Goal: Information Seeking & Learning: Learn about a topic

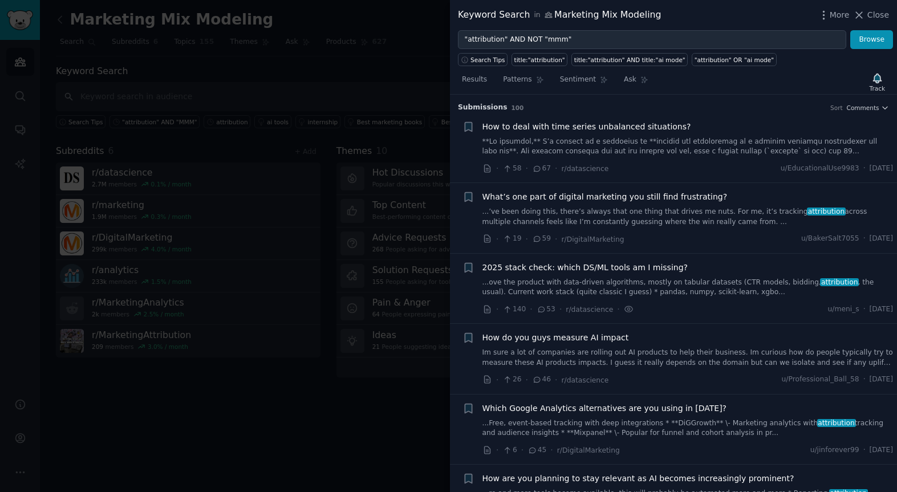
scroll to position [5066, 0]
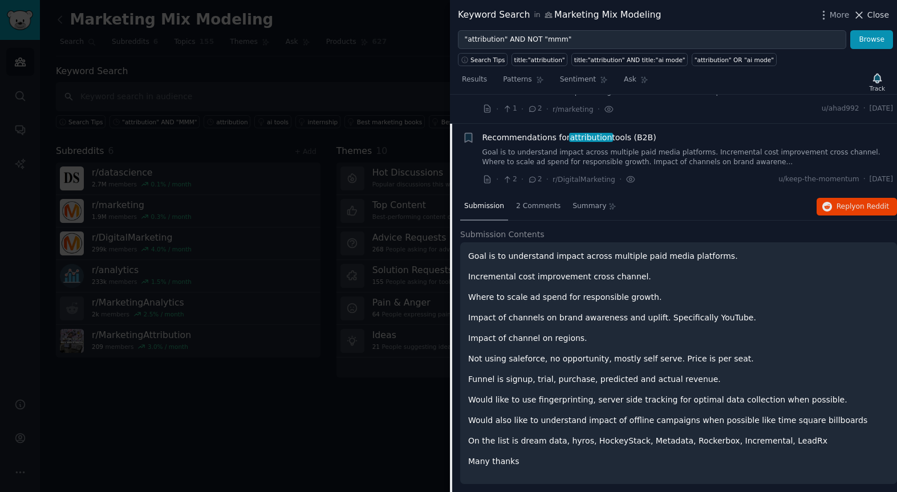
click at [879, 17] on span "Close" at bounding box center [878, 15] width 22 height 12
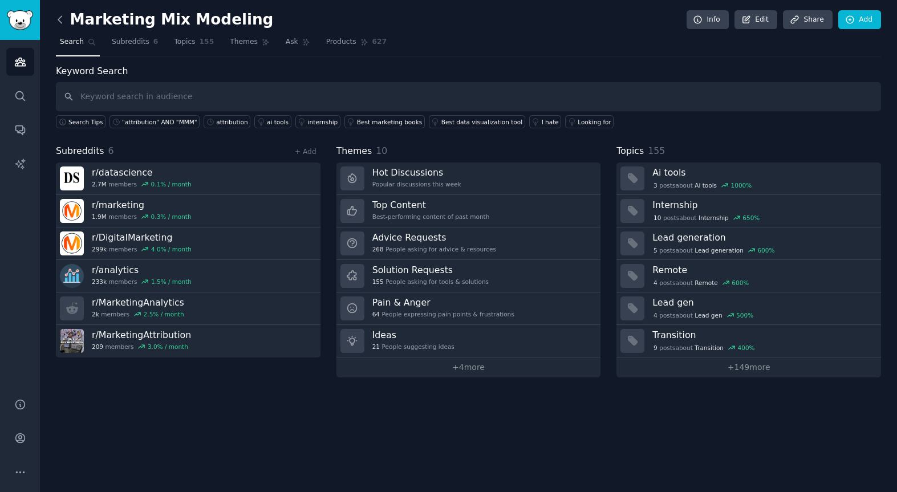
click at [63, 21] on icon at bounding box center [60, 20] width 12 height 12
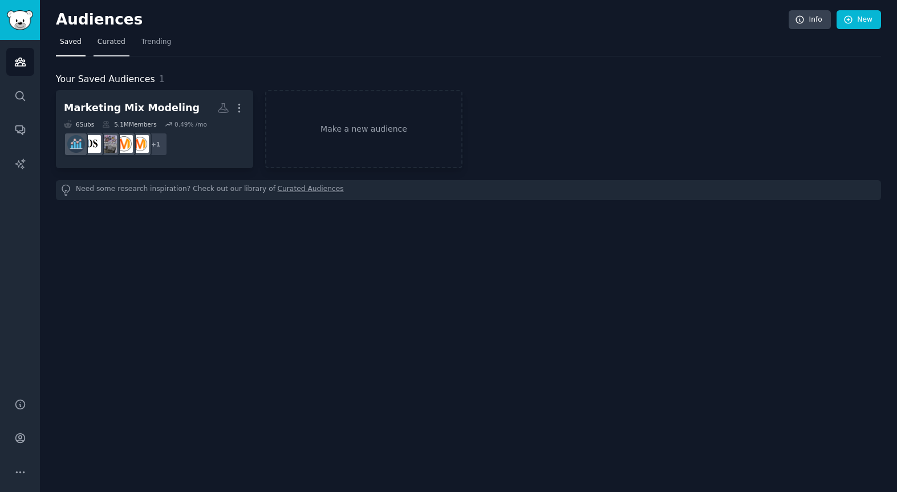
click at [117, 47] on link "Curated" at bounding box center [111, 44] width 36 height 23
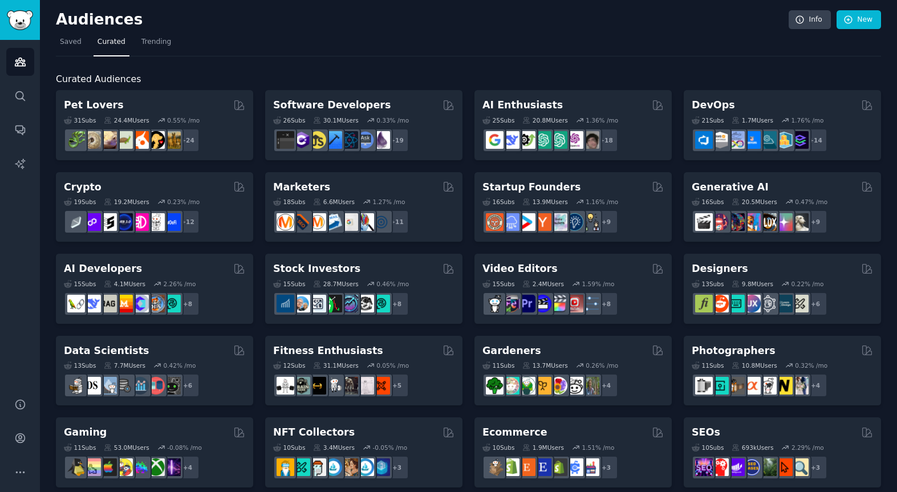
drag, startPoint x: 68, startPoint y: 47, endPoint x: 36, endPoint y: 67, distance: 37.6
click at [68, 47] on link "Saved" at bounding box center [71, 44] width 30 height 23
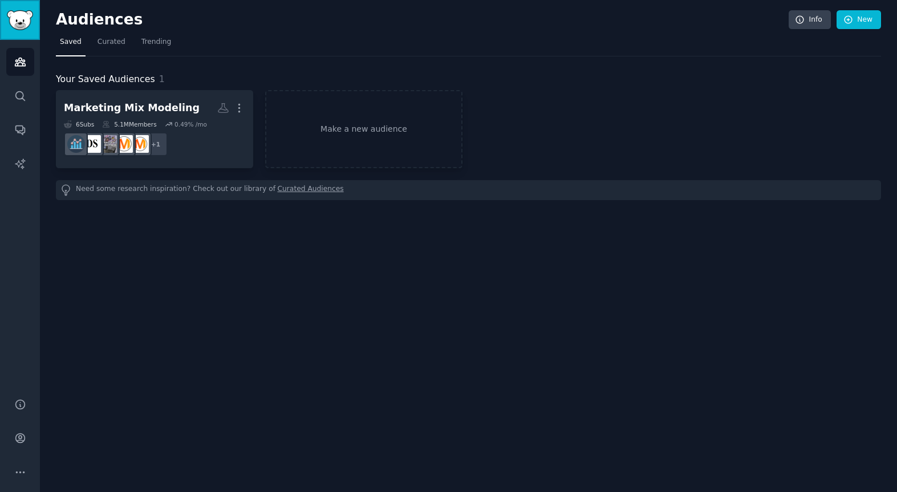
click at [26, 19] on img "Sidebar" at bounding box center [20, 20] width 26 height 20
click at [22, 59] on icon "Sidebar" at bounding box center [20, 62] width 10 height 8
click at [21, 102] on link "Search" at bounding box center [20, 96] width 28 height 28
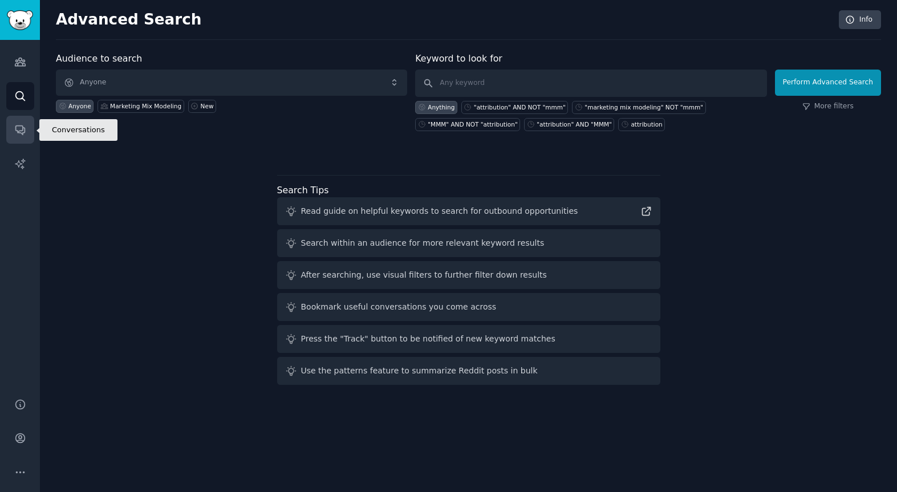
click at [24, 133] on icon "Sidebar" at bounding box center [20, 130] width 12 height 12
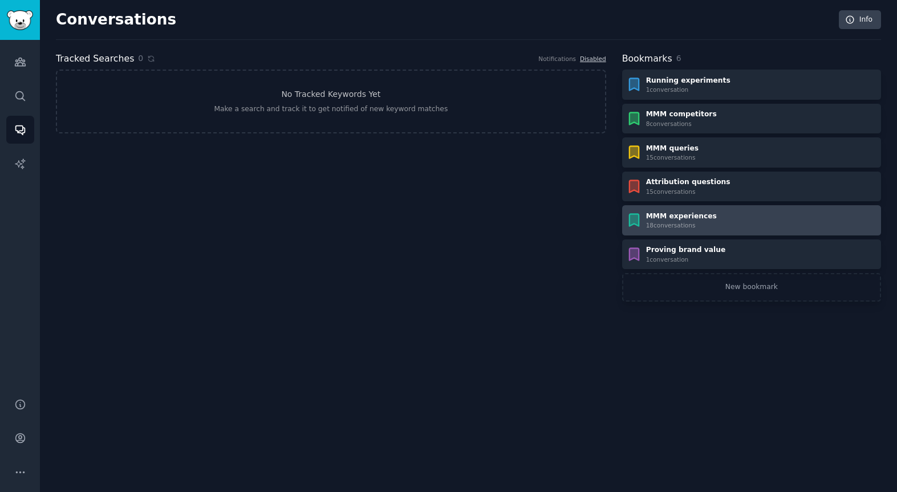
click at [723, 215] on div "MMM experiences 18 conversation s" at bounding box center [751, 221] width 251 height 18
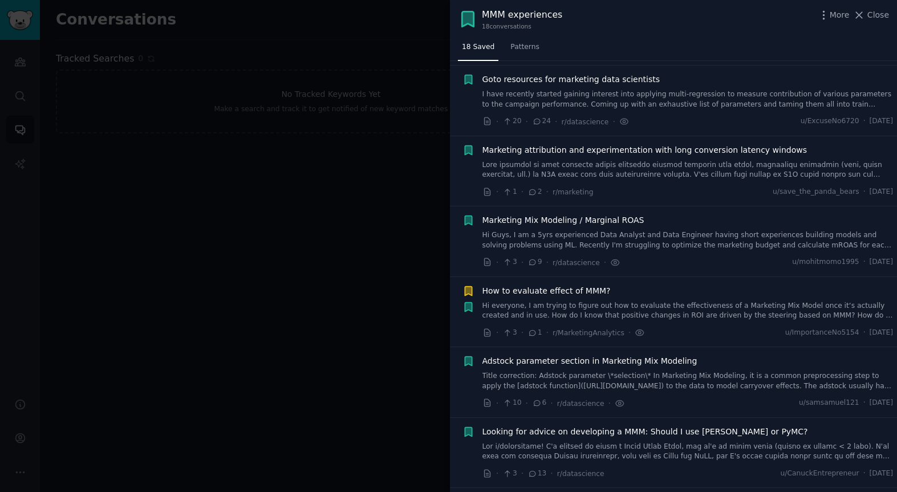
scroll to position [510, 0]
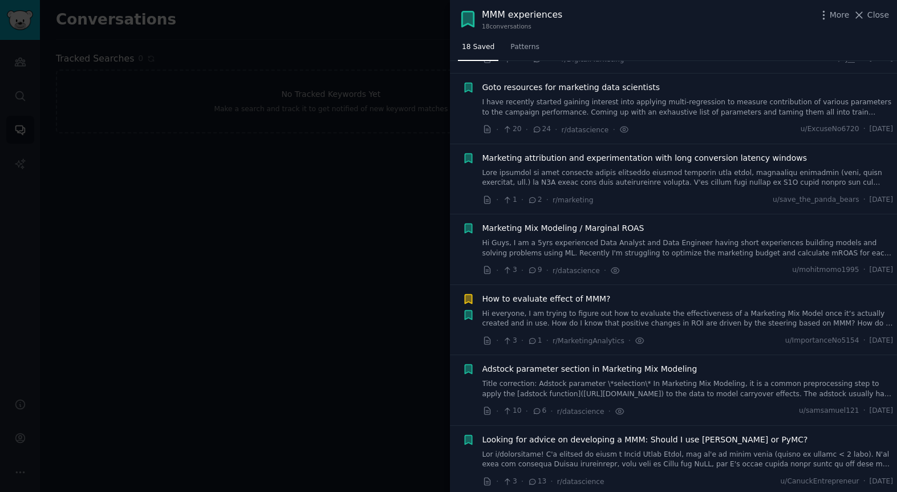
click at [485, 299] on span "How to evaluate effect of MMM?" at bounding box center [546, 299] width 128 height 12
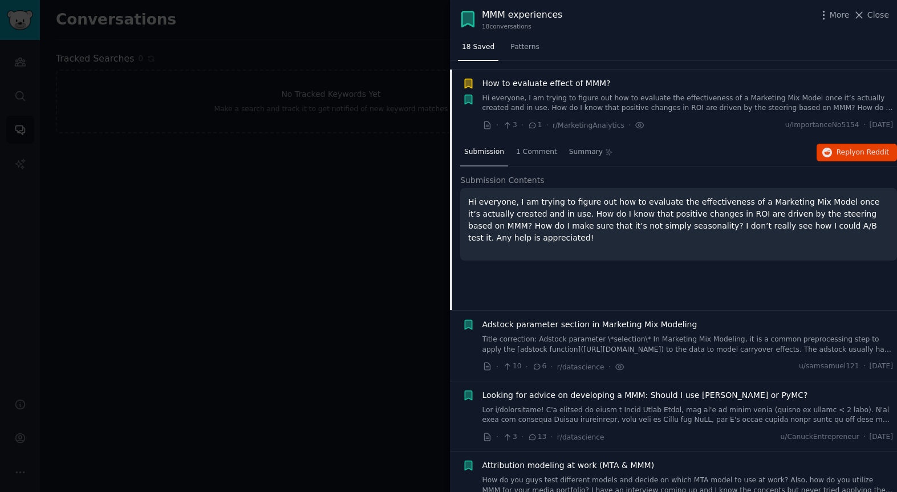
scroll to position [734, 0]
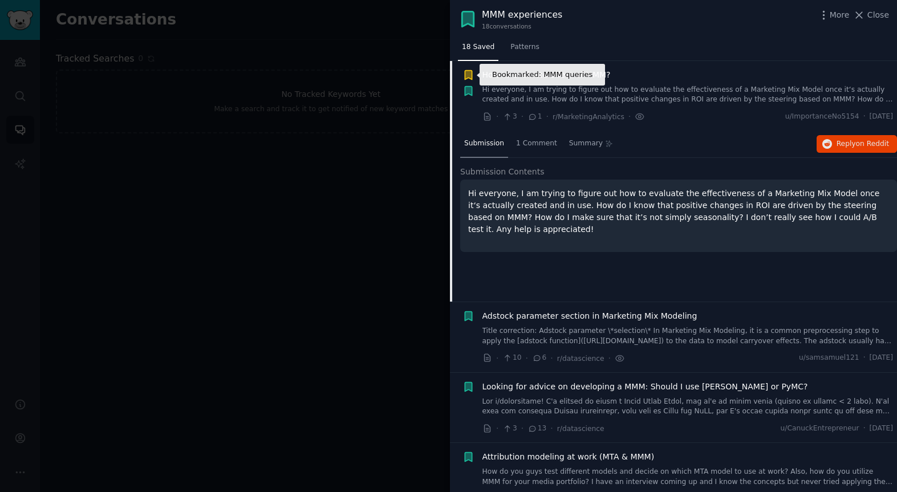
click at [469, 72] on icon "button" at bounding box center [468, 74] width 7 height 9
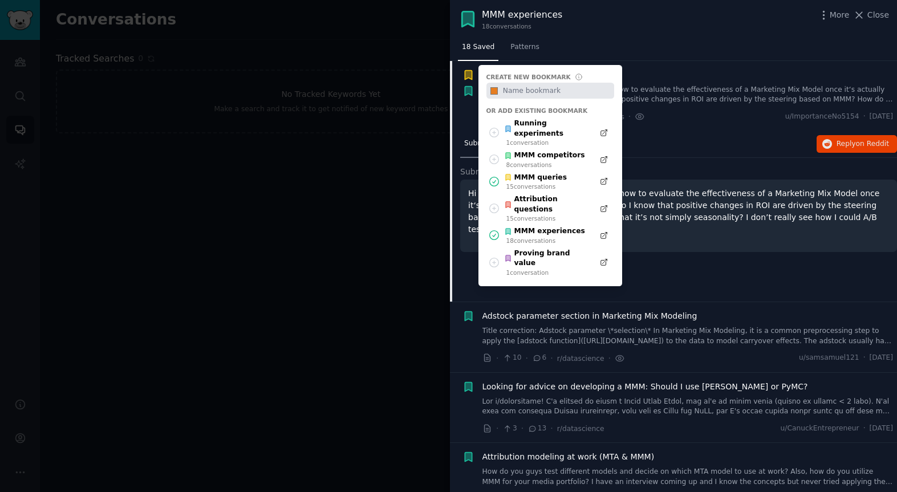
click at [671, 164] on div "Submission 1 Comment Summary Reply on Reddit Submission Contents Hi everyone, I…" at bounding box center [678, 216] width 437 height 171
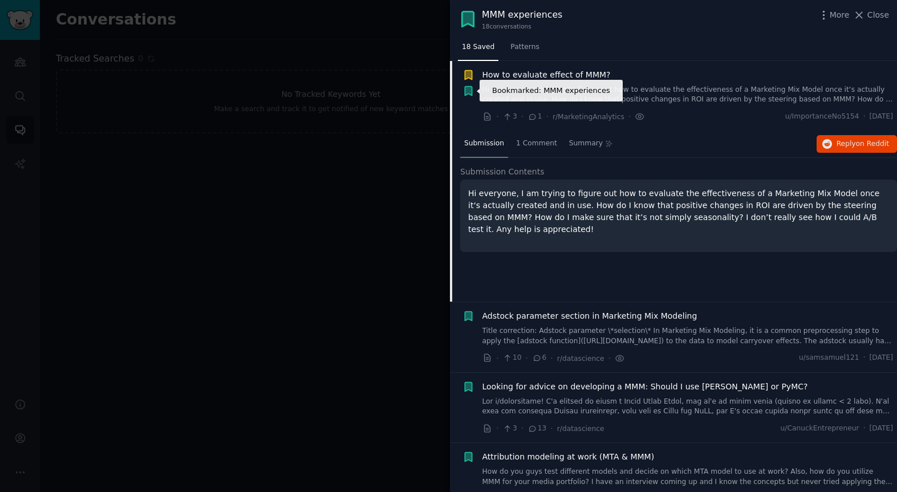
click at [470, 86] on icon "button" at bounding box center [468, 90] width 7 height 9
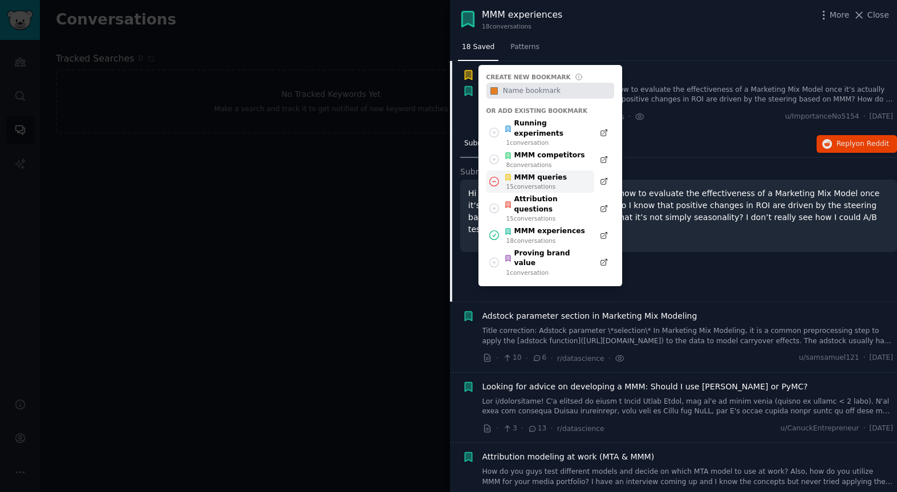
click at [494, 176] on icon at bounding box center [494, 182] width 12 height 12
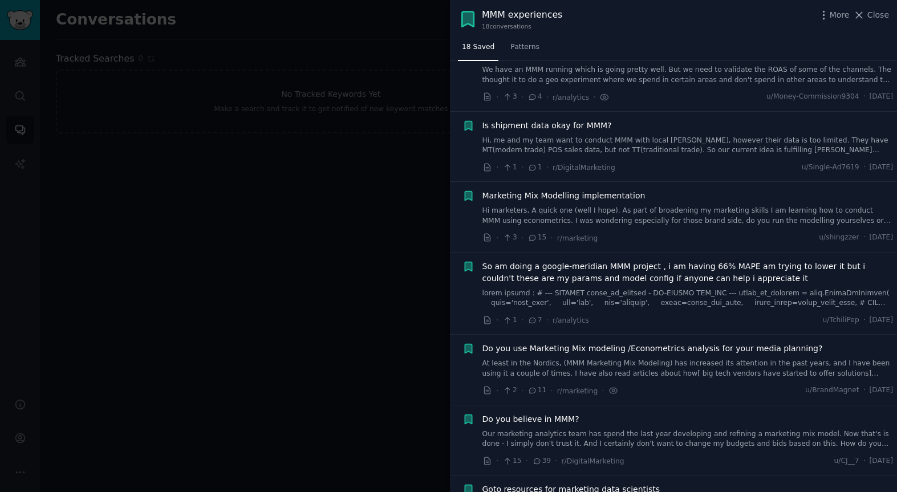
scroll to position [0, 0]
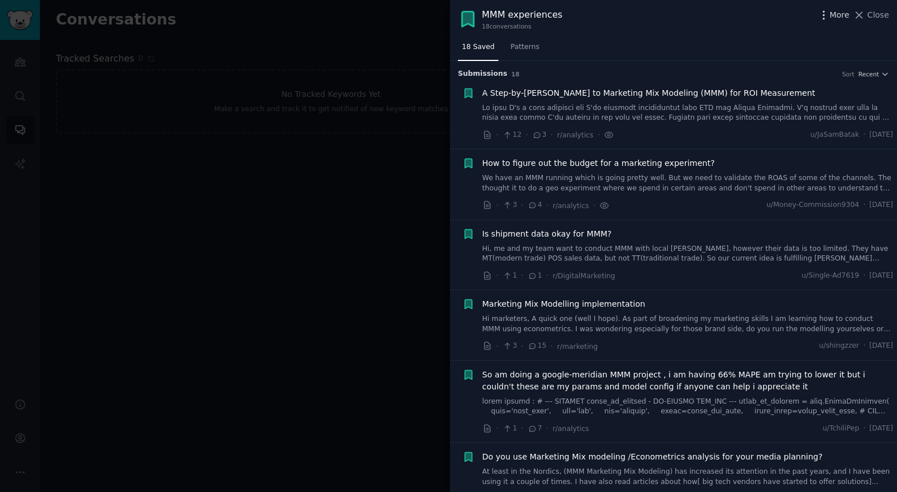
click at [826, 20] on icon "button" at bounding box center [824, 15] width 12 height 12
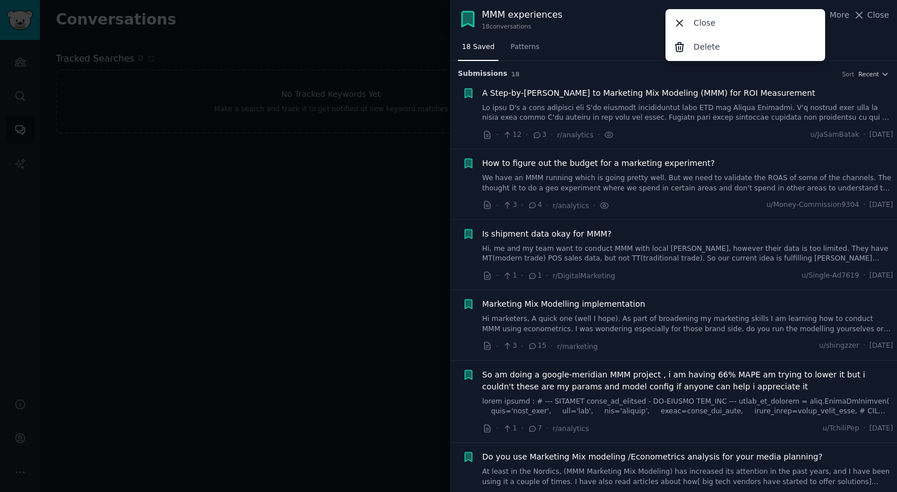
click at [859, 30] on div "MMM experiences 18 conversation s More Close Delete Close" at bounding box center [673, 19] width 447 height 38
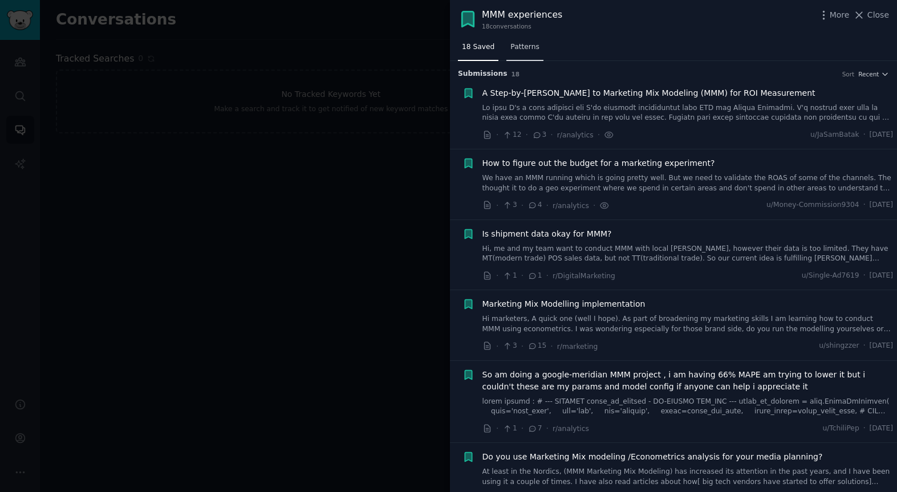
click at [523, 47] on span "Patterns" at bounding box center [524, 47] width 29 height 10
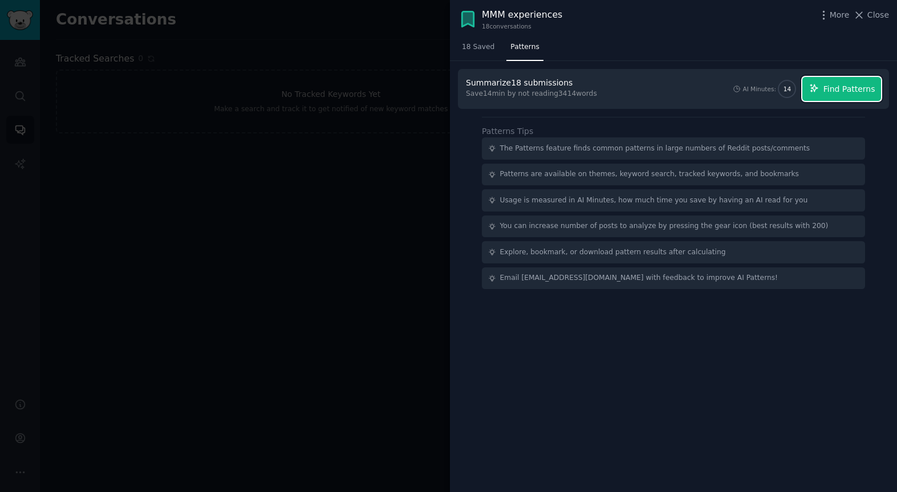
click at [826, 93] on span "Find Patterns" at bounding box center [849, 89] width 52 height 12
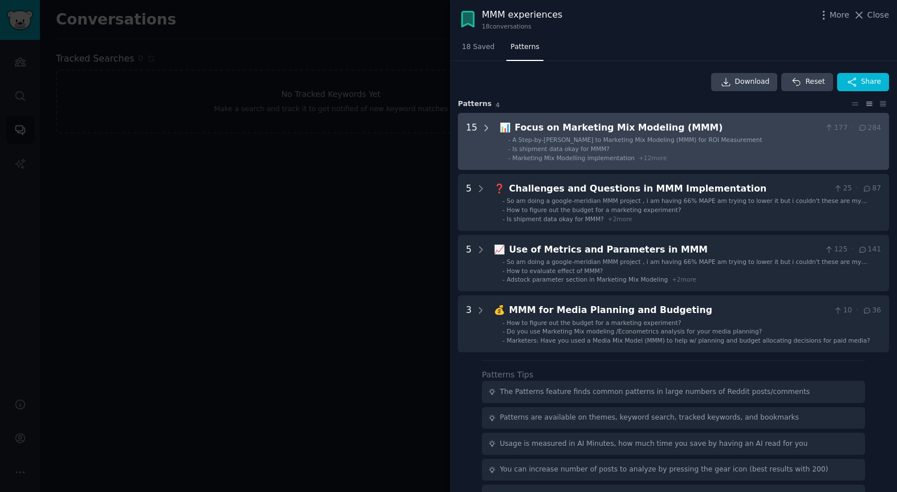
click at [481, 127] on icon at bounding box center [486, 128] width 10 height 10
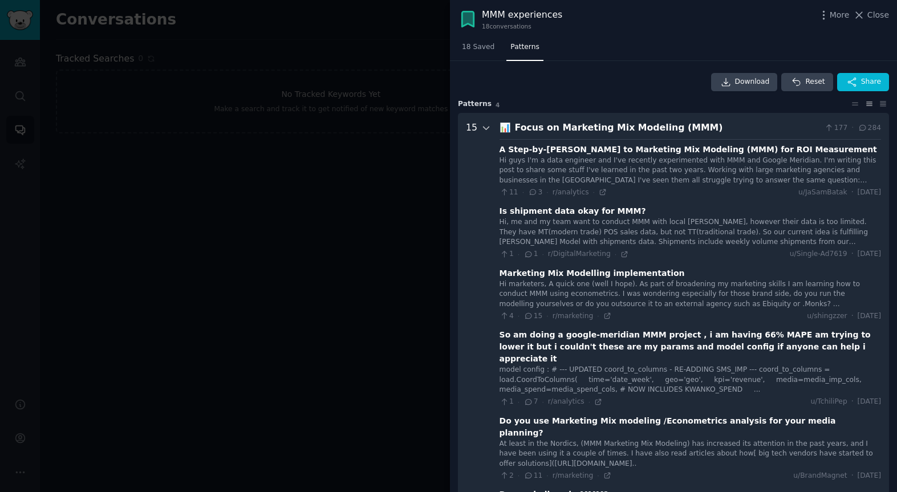
scroll to position [52, 0]
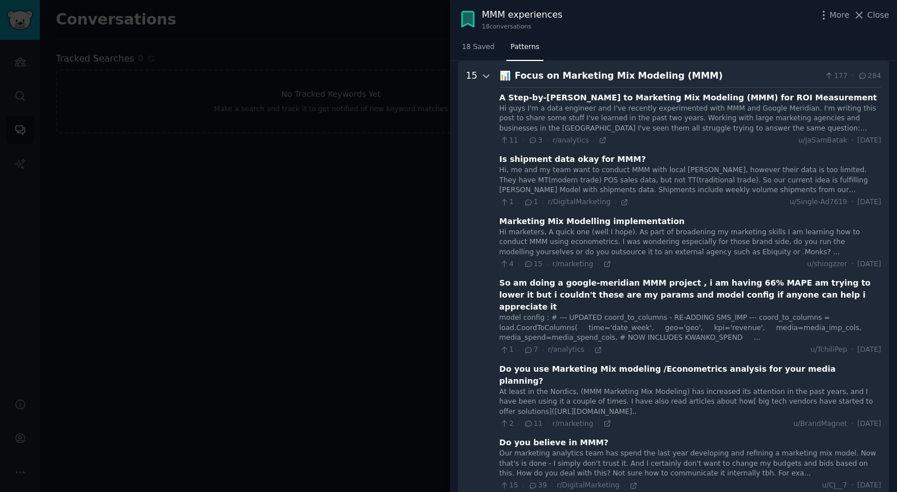
click at [486, 76] on icon at bounding box center [486, 76] width 6 height 3
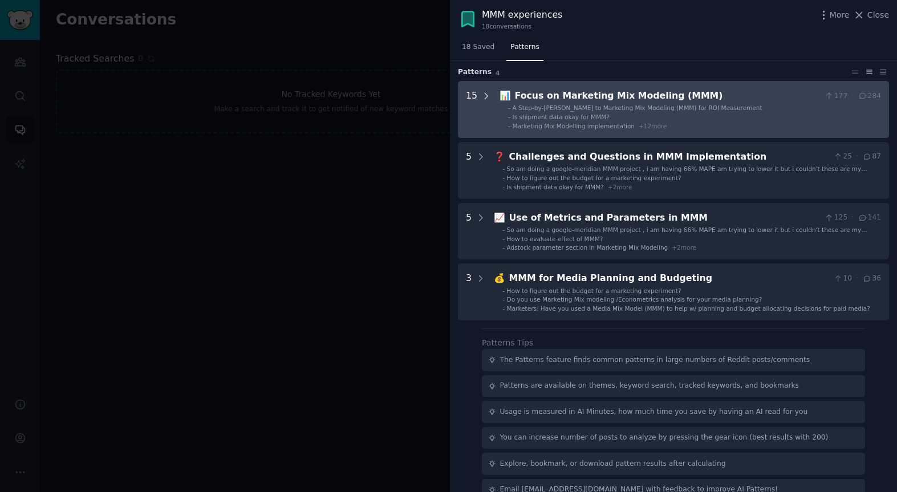
scroll to position [0, 0]
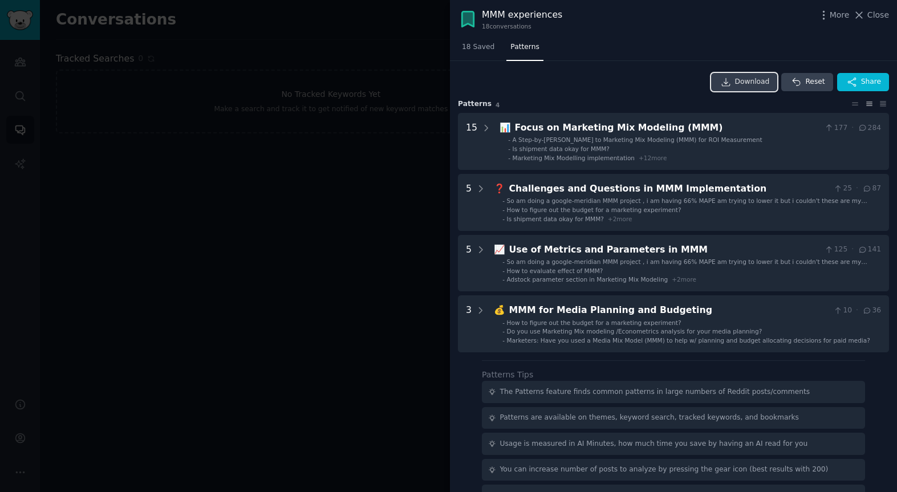
click at [742, 80] on span "Download" at bounding box center [752, 82] width 35 height 10
click at [474, 50] on span "18 Saved" at bounding box center [478, 47] width 32 height 10
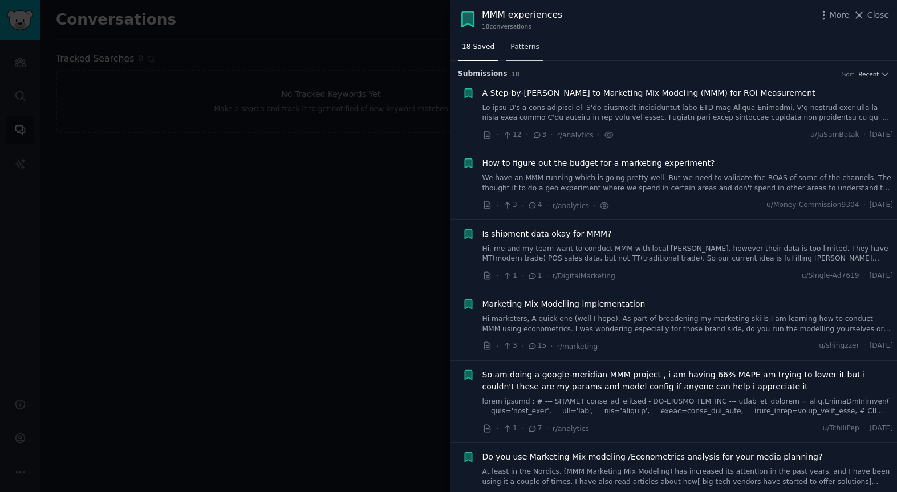
click at [532, 47] on span "Patterns" at bounding box center [524, 47] width 29 height 10
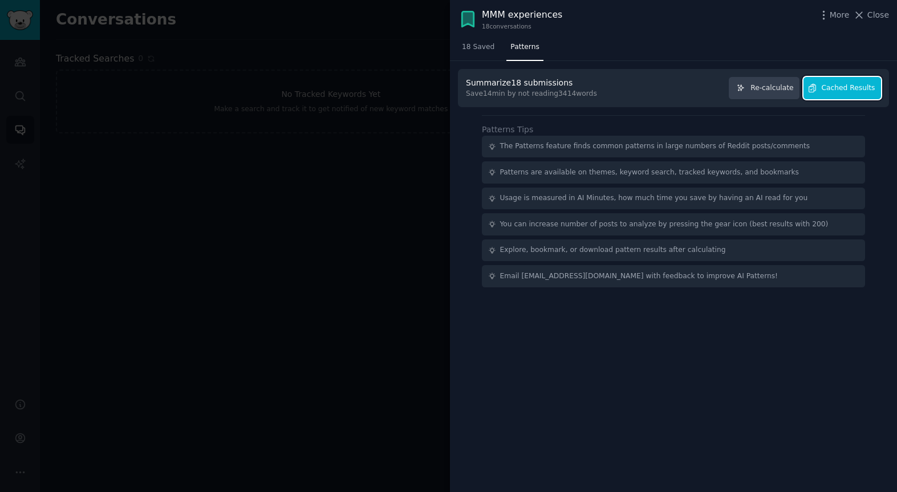
click at [830, 88] on span "Cached Results" at bounding box center [849, 88] width 54 height 10
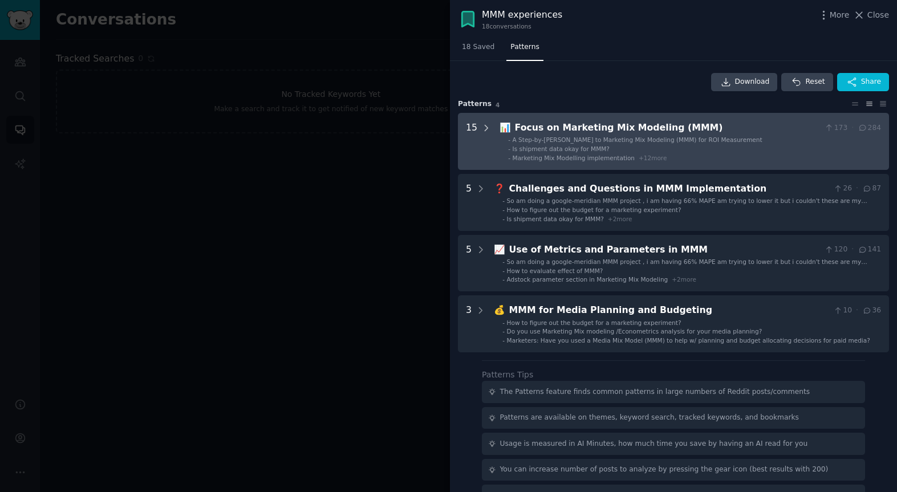
click at [483, 131] on icon at bounding box center [486, 128] width 10 height 10
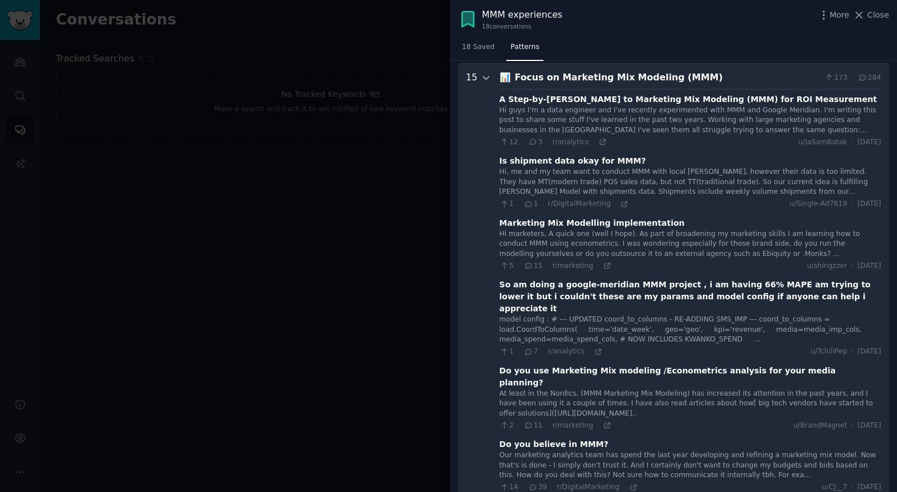
scroll to position [52, 0]
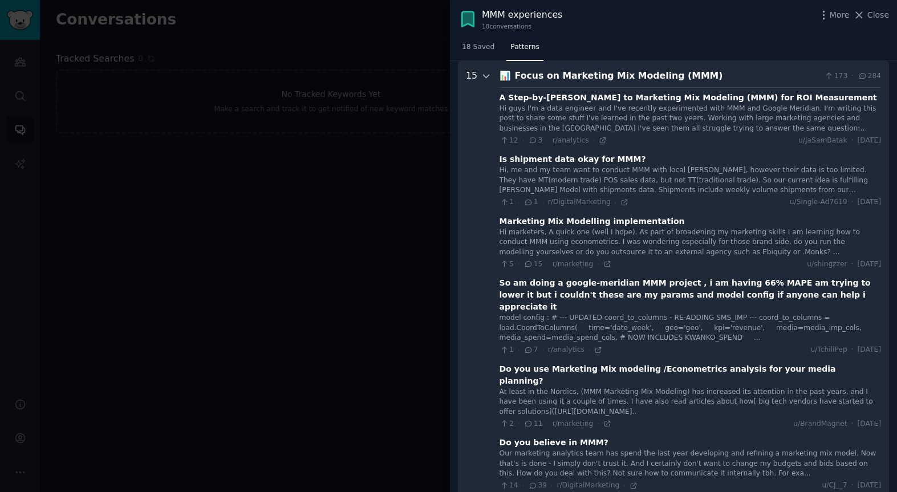
click at [483, 76] on icon at bounding box center [486, 76] width 6 height 3
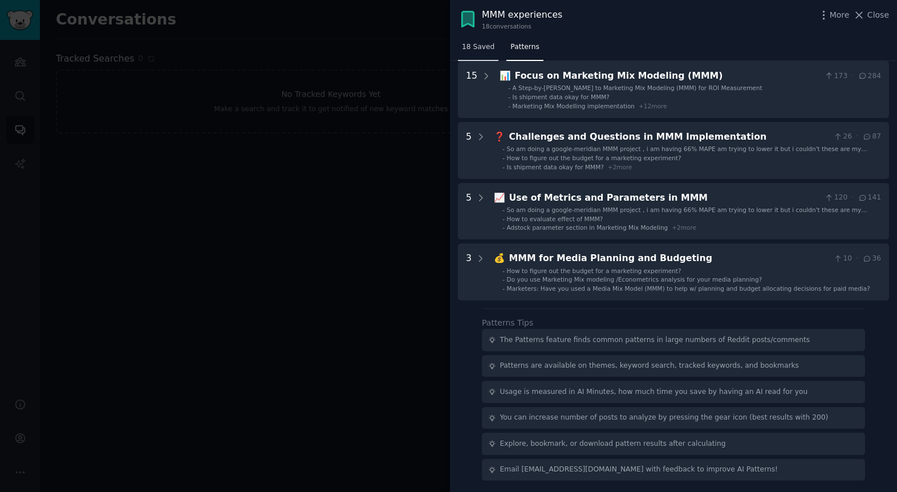
click at [479, 46] on span "18 Saved" at bounding box center [478, 47] width 32 height 10
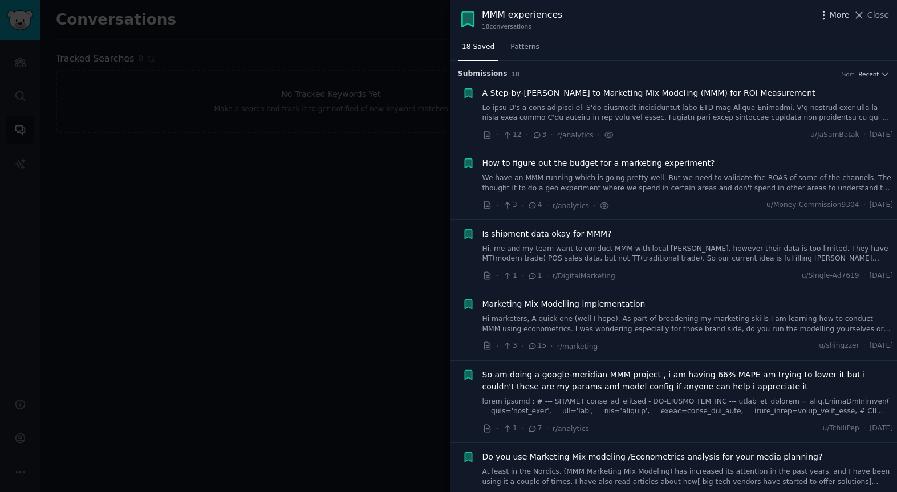
click at [836, 17] on span "More" at bounding box center [840, 15] width 20 height 12
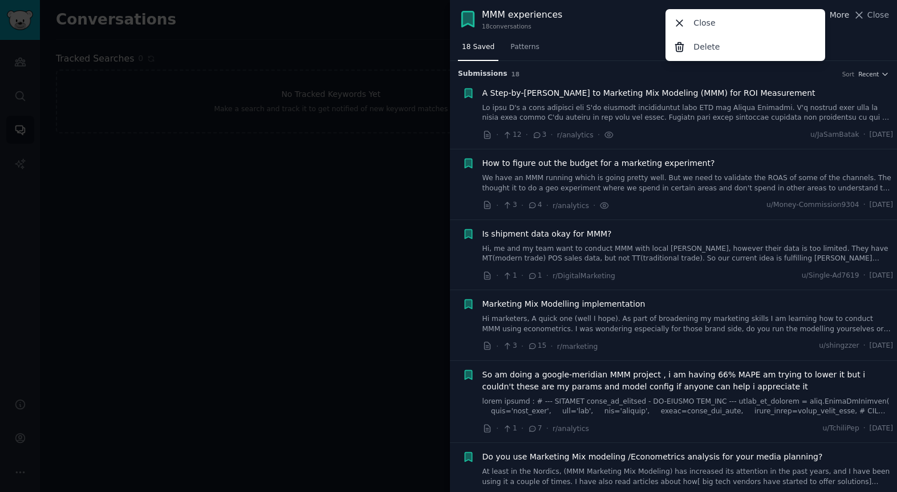
click at [836, 16] on span "More" at bounding box center [840, 15] width 20 height 12
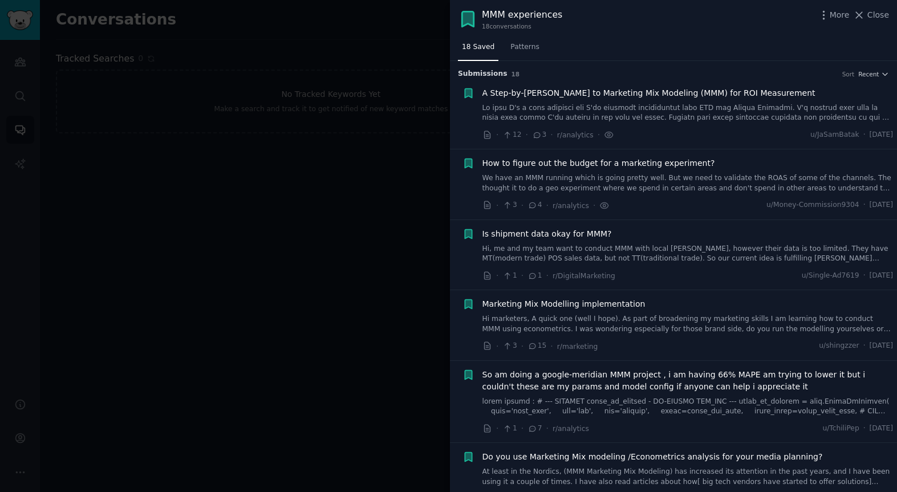
click at [561, 97] on span "A Step-by-[PERSON_NAME] to Marketing Mix Modeling (MMM) for ROI Measurement" at bounding box center [648, 93] width 333 height 12
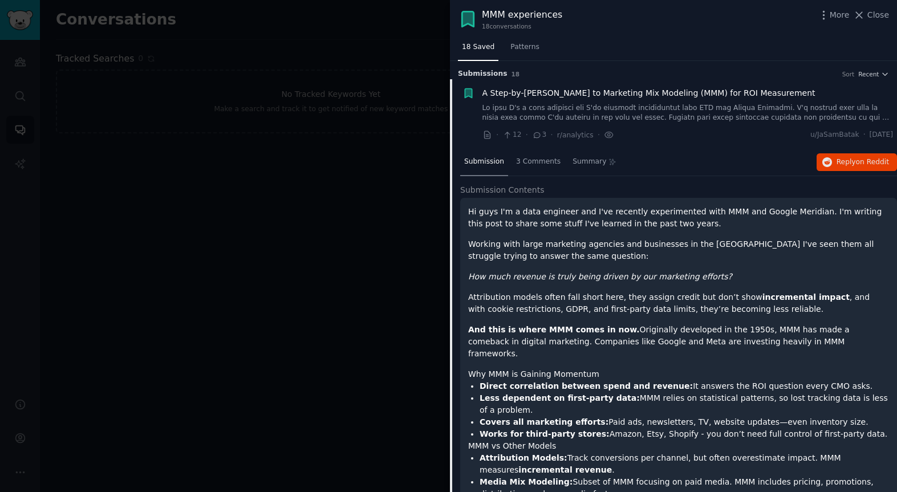
scroll to position [18, 0]
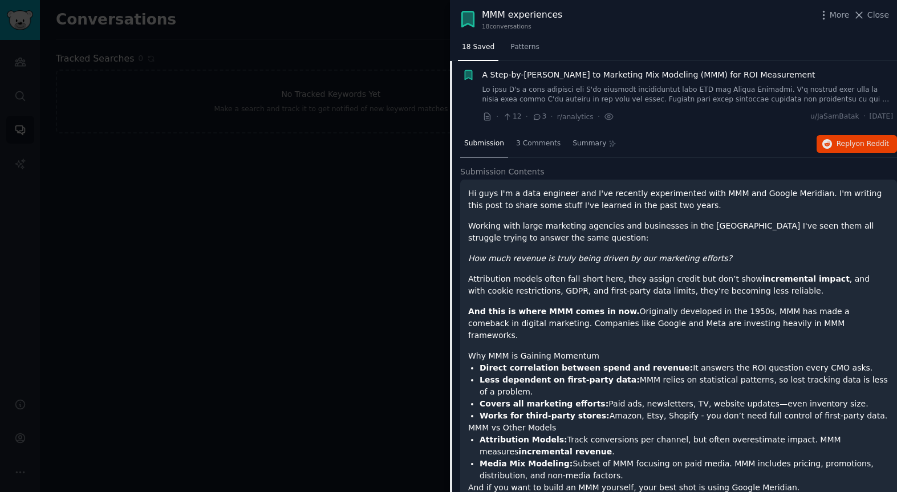
click at [474, 197] on p "Hi guys I'm a data engineer and I've recently experimented with MMM and Google …" at bounding box center [678, 200] width 421 height 24
click at [478, 196] on p "Hi guys I'm a data engineer and I've recently experimented with MMM and Google …" at bounding box center [678, 200] width 421 height 24
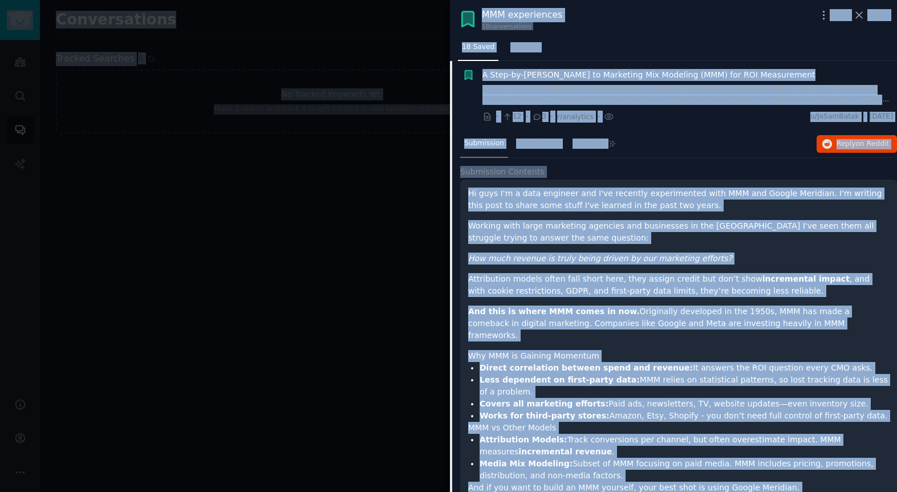
click at [478, 197] on p "Hi guys I'm a data engineer and I've recently experimented with MMM and Google …" at bounding box center [678, 200] width 421 height 24
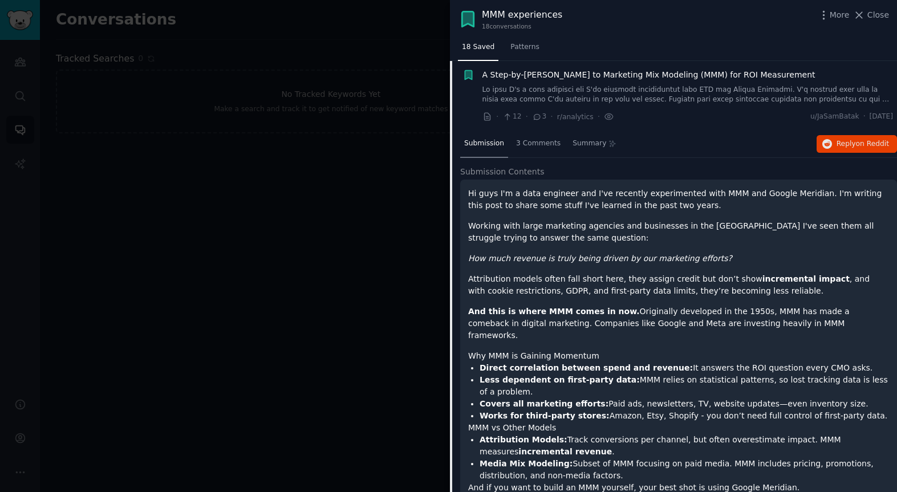
click at [468, 194] on p "Hi guys I'm a data engineer and I've recently experimented with MMM and Google …" at bounding box center [678, 200] width 421 height 24
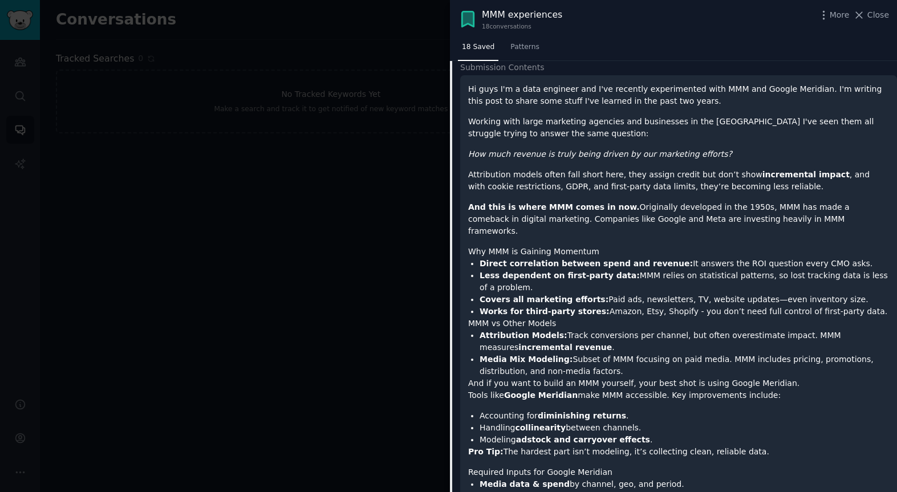
scroll to position [124, 0]
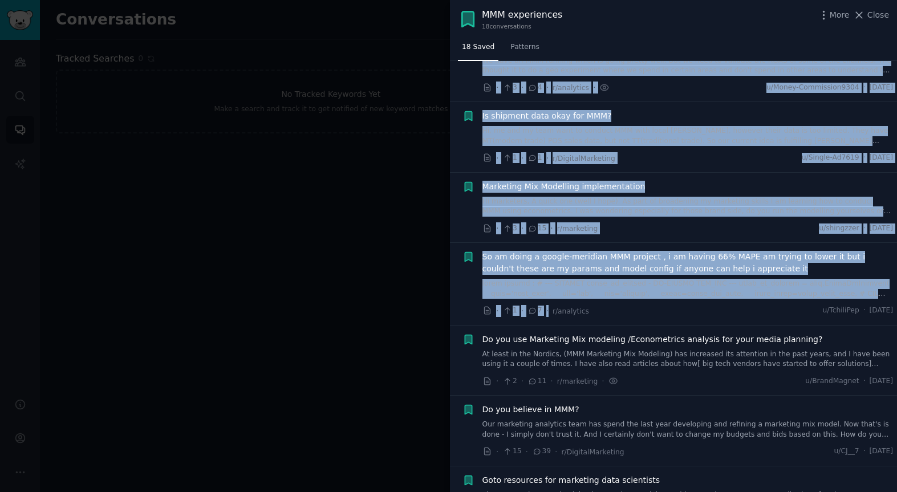
drag, startPoint x: 468, startPoint y: 87, endPoint x: 611, endPoint y: 292, distance: 250.3
click at [610, 292] on ul "Reddit text submission A Step-by-[PERSON_NAME] to Marketing Mix Modeling (MMM) …" at bounding box center [673, 257] width 447 height 1972
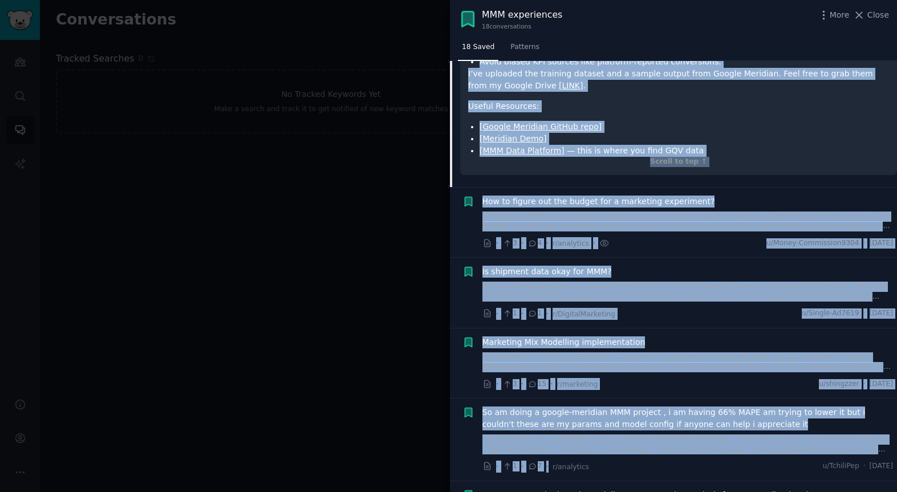
scroll to position [656, 0]
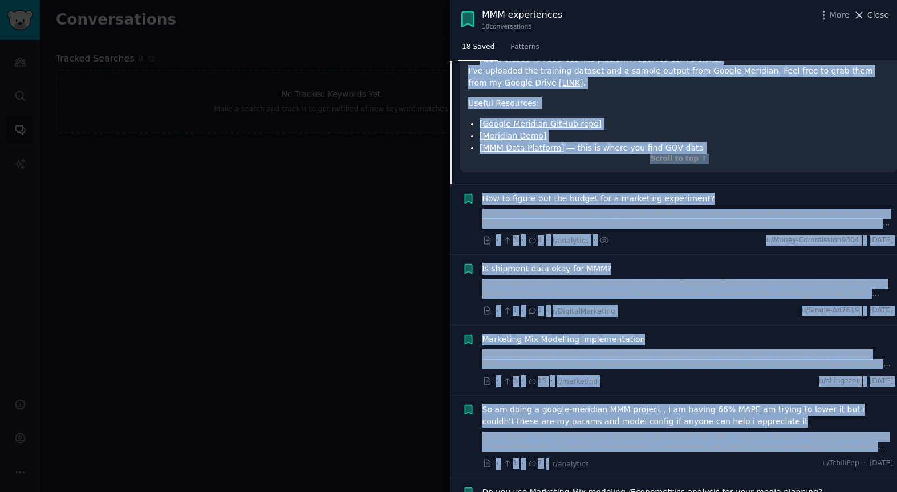
click at [881, 13] on span "Close" at bounding box center [878, 15] width 22 height 12
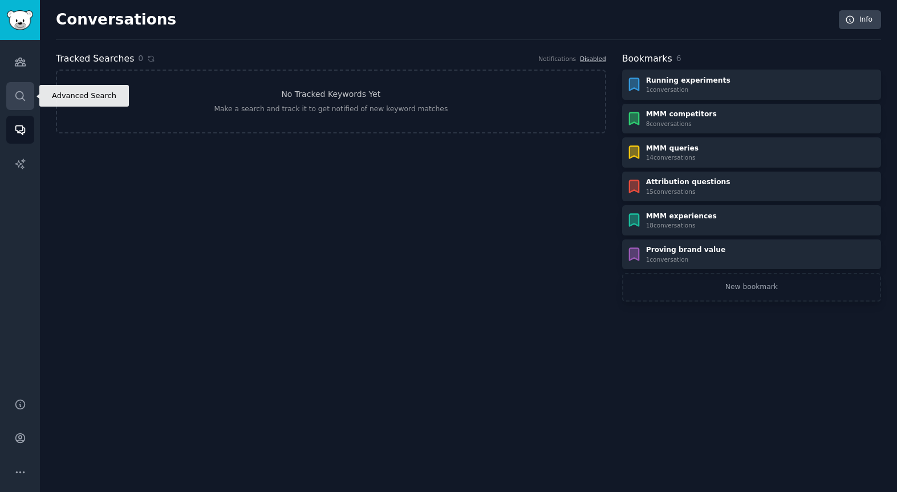
click at [23, 96] on icon "Sidebar" at bounding box center [20, 96] width 12 height 12
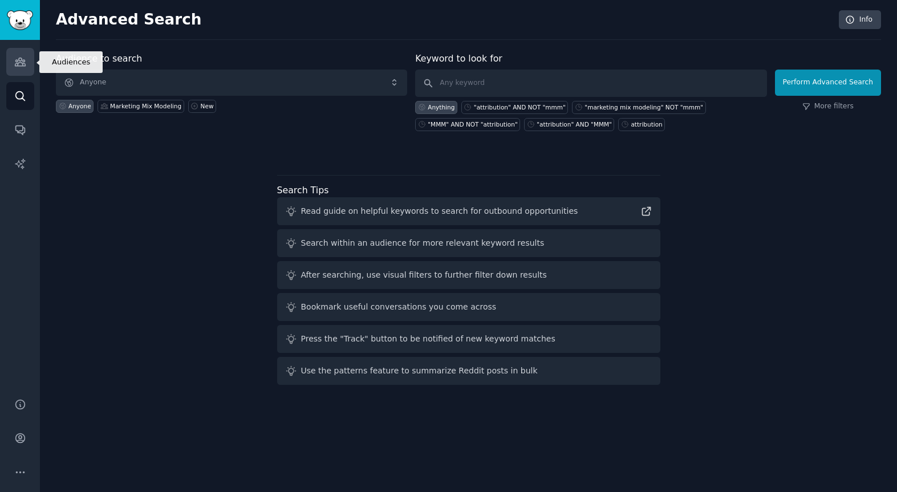
click at [20, 67] on icon "Sidebar" at bounding box center [20, 62] width 12 height 12
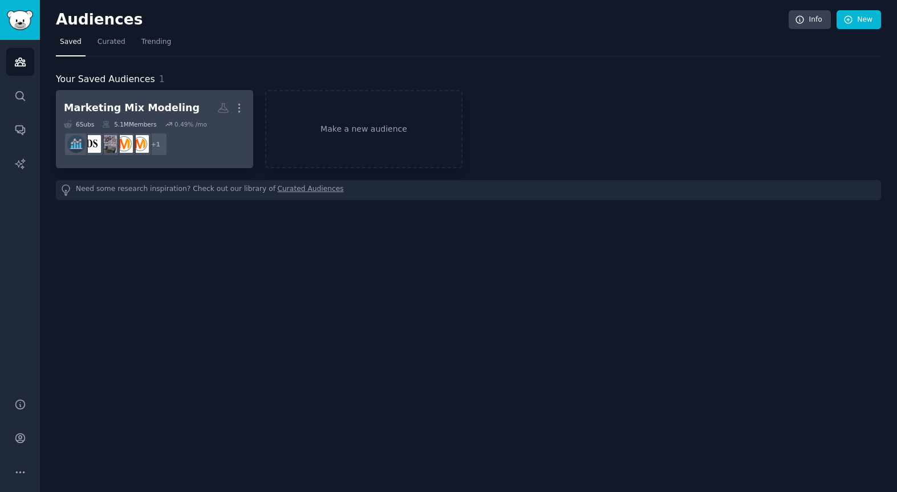
click at [161, 113] on div "Marketing Mix Modeling" at bounding box center [132, 108] width 136 height 14
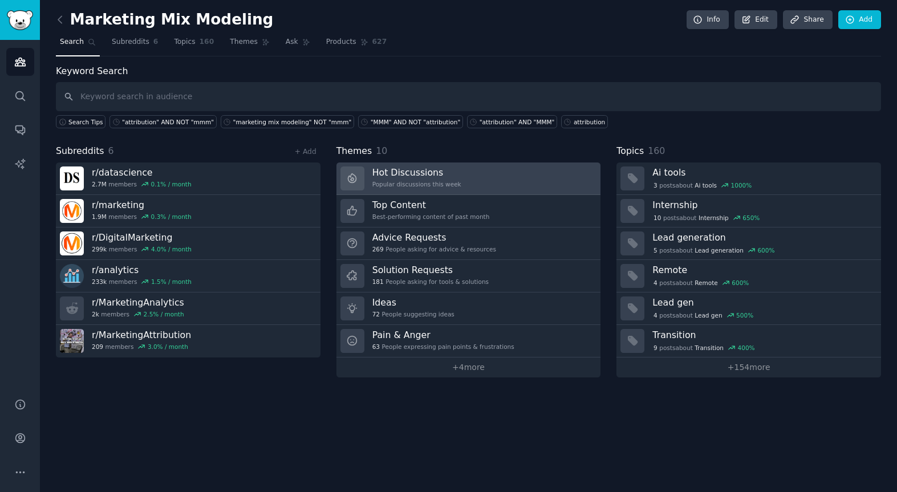
click at [437, 184] on div "Popular discussions this week" at bounding box center [416, 184] width 89 height 8
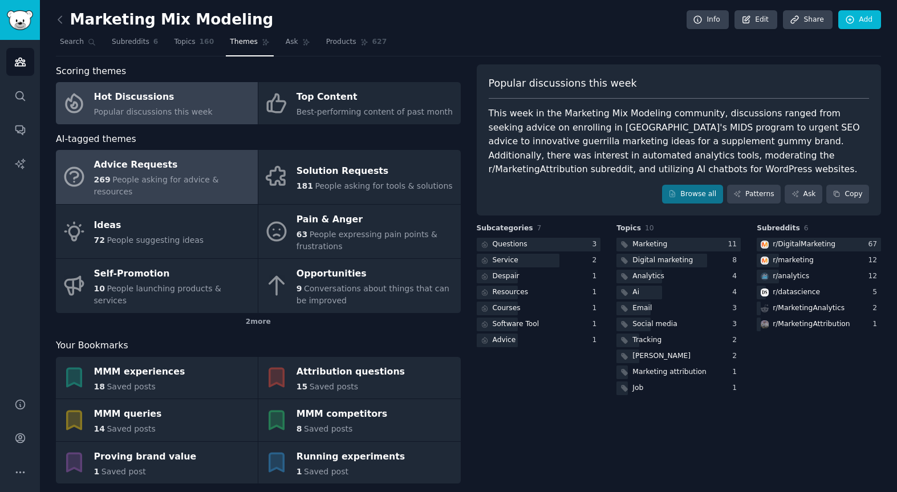
click at [188, 165] on div "Advice Requests" at bounding box center [173, 165] width 158 height 18
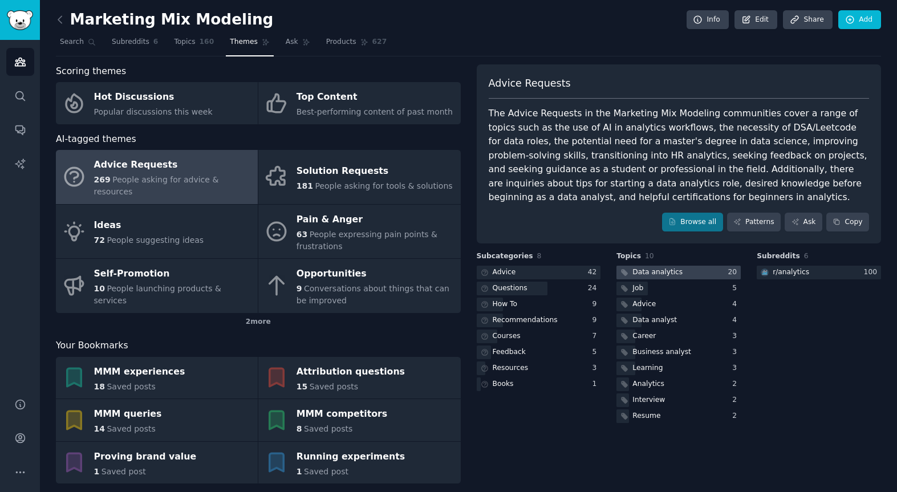
click at [637, 269] on div "Data analytics" at bounding box center [657, 272] width 50 height 10
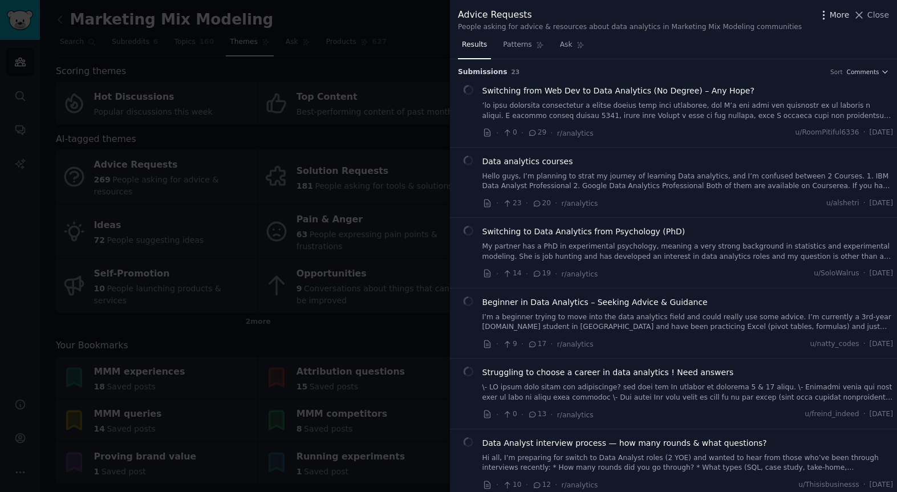
click at [838, 15] on span "More" at bounding box center [840, 15] width 20 height 12
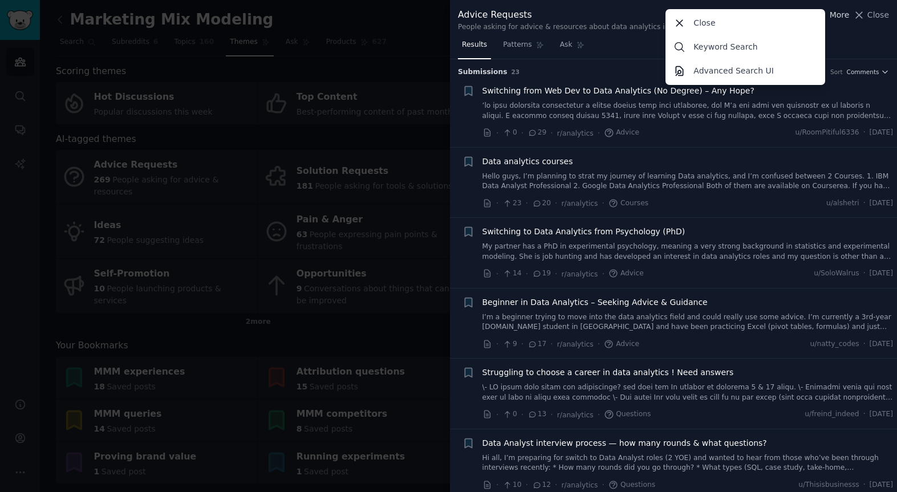
click at [839, 15] on span "More" at bounding box center [840, 15] width 20 height 12
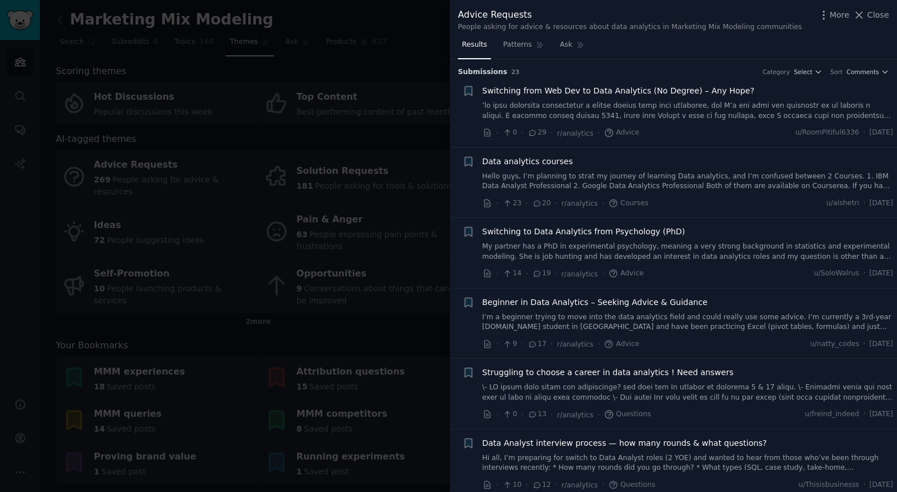
click at [890, 18] on div "Advice Requests People asking for advice & resources about data analytics in Ma…" at bounding box center [673, 18] width 447 height 36
click at [882, 19] on span "Close" at bounding box center [878, 15] width 22 height 12
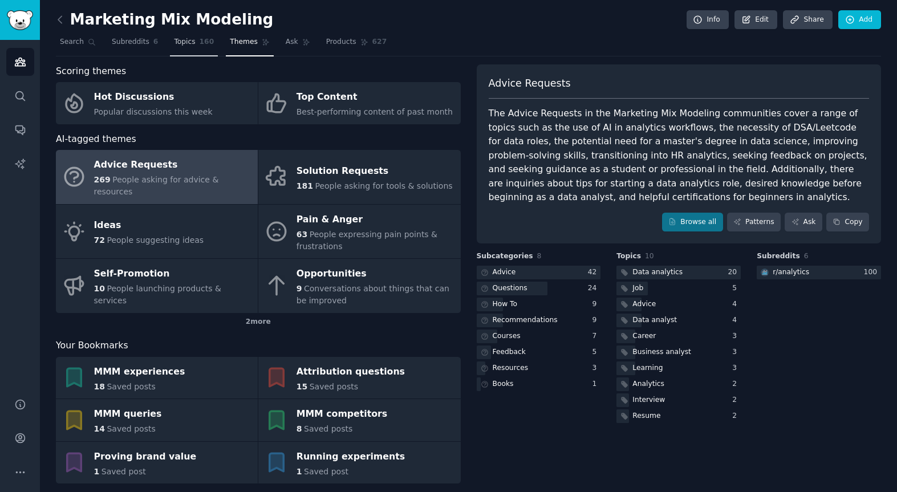
click at [182, 41] on span "Topics" at bounding box center [184, 42] width 21 height 10
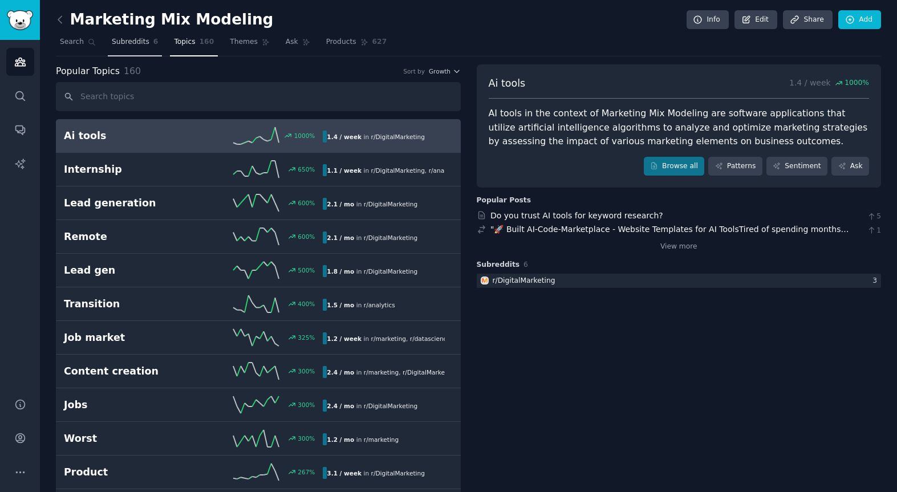
click at [134, 46] on span "Subreddits" at bounding box center [131, 42] width 38 height 10
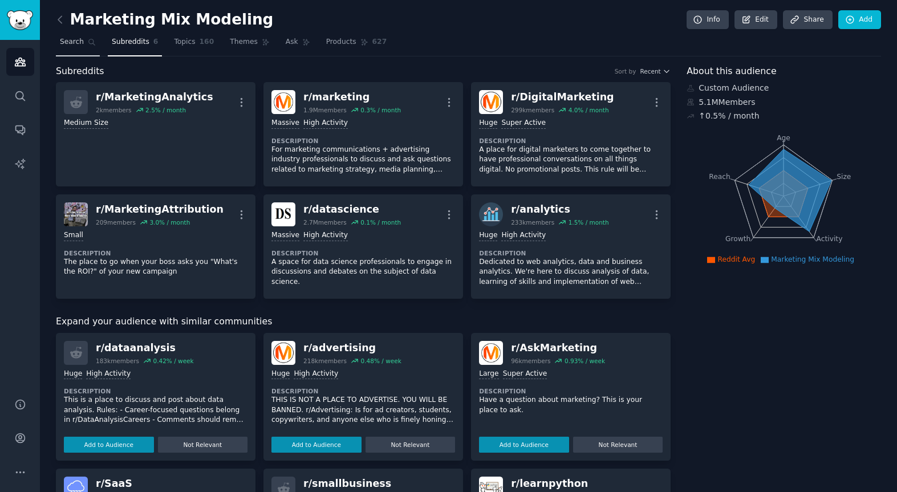
click at [73, 40] on span "Search" at bounding box center [72, 42] width 24 height 10
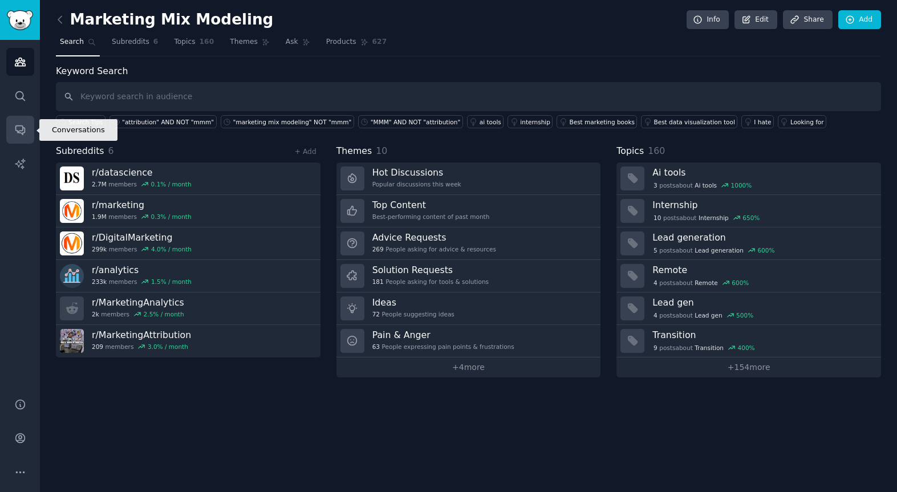
click at [23, 130] on icon "Sidebar" at bounding box center [20, 130] width 12 height 12
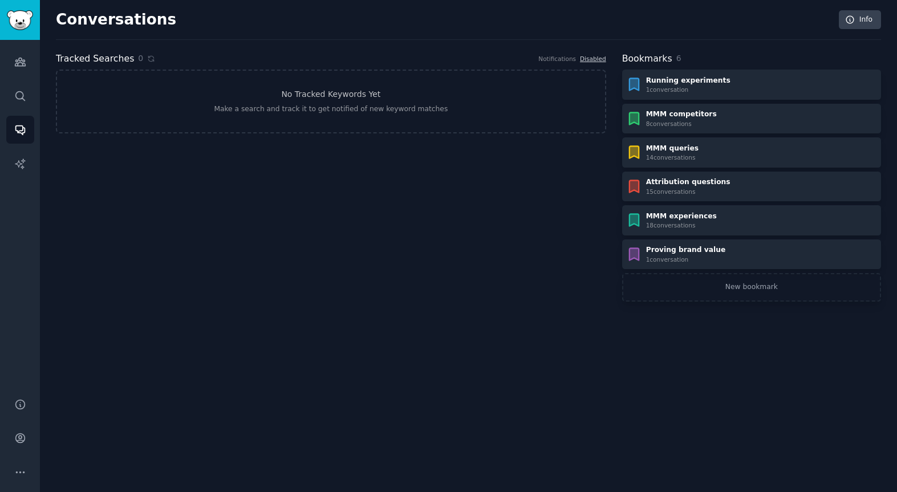
click at [653, 61] on h2 "Bookmarks" at bounding box center [647, 59] width 50 height 14
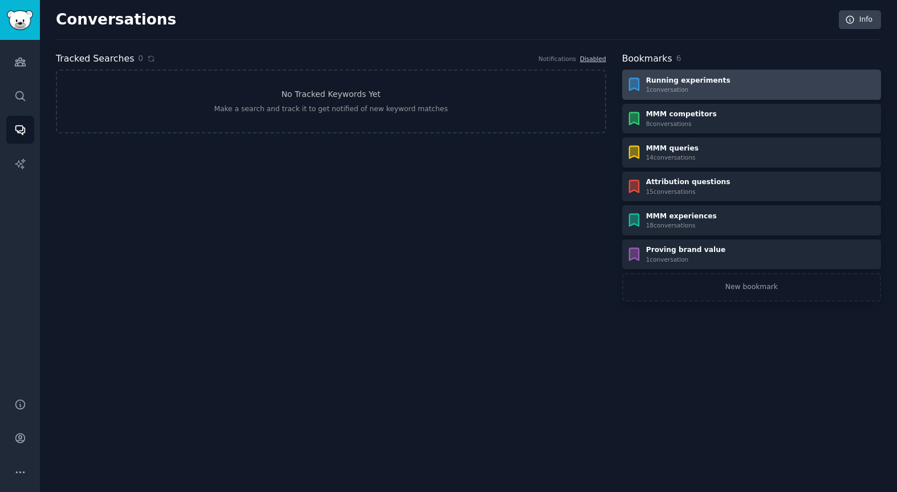
click at [710, 90] on div "1 conversation" at bounding box center [688, 90] width 84 height 8
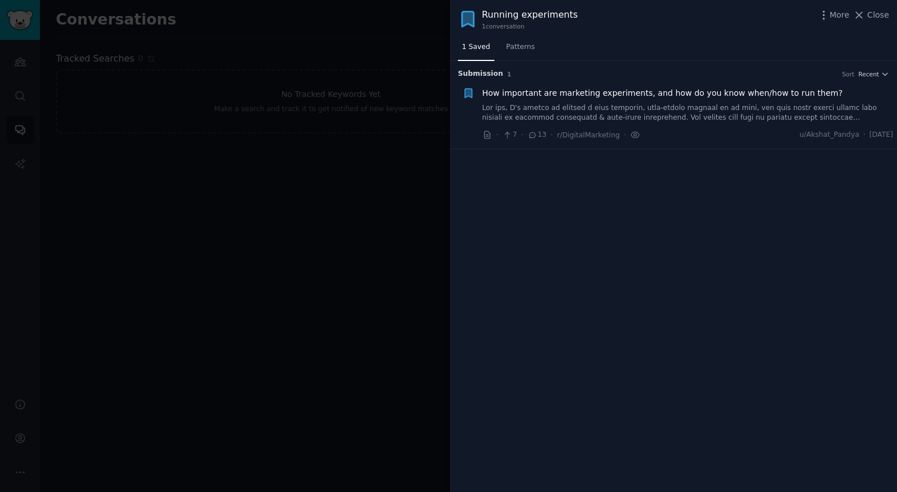
click at [498, 106] on link at bounding box center [687, 113] width 411 height 20
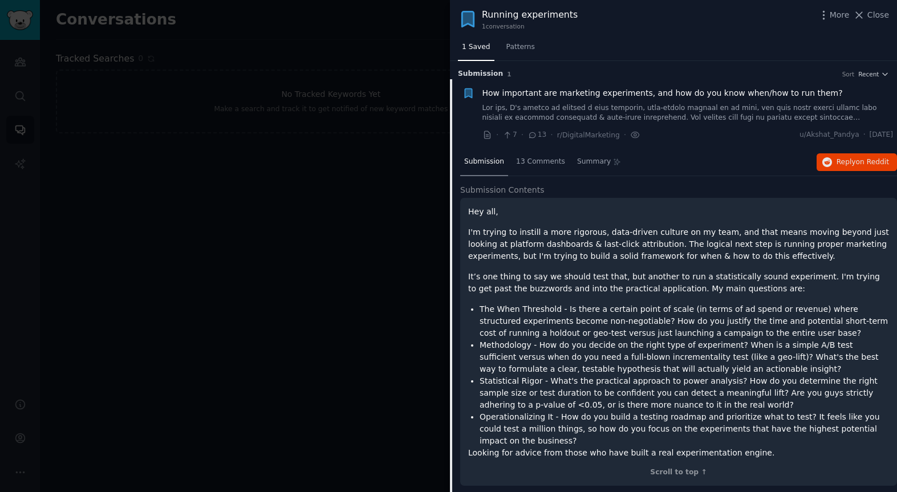
scroll to position [6, 0]
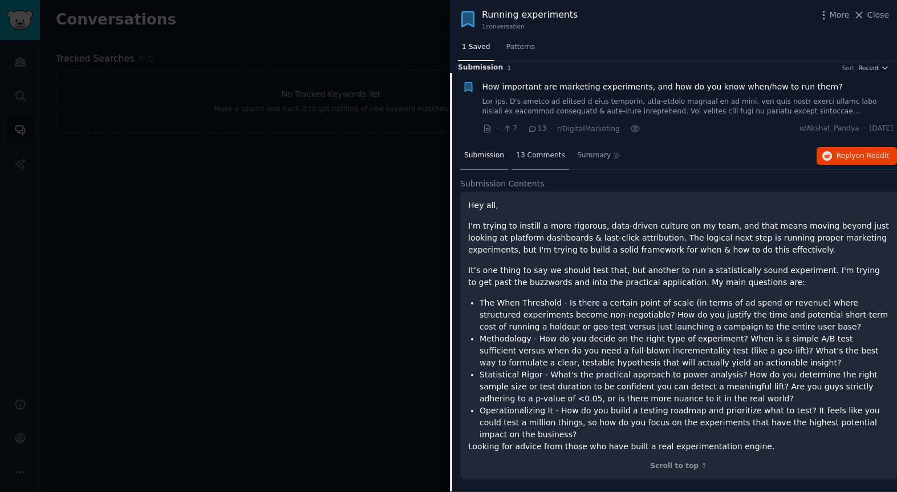
click at [531, 158] on span "13 Comments" at bounding box center [540, 156] width 49 height 10
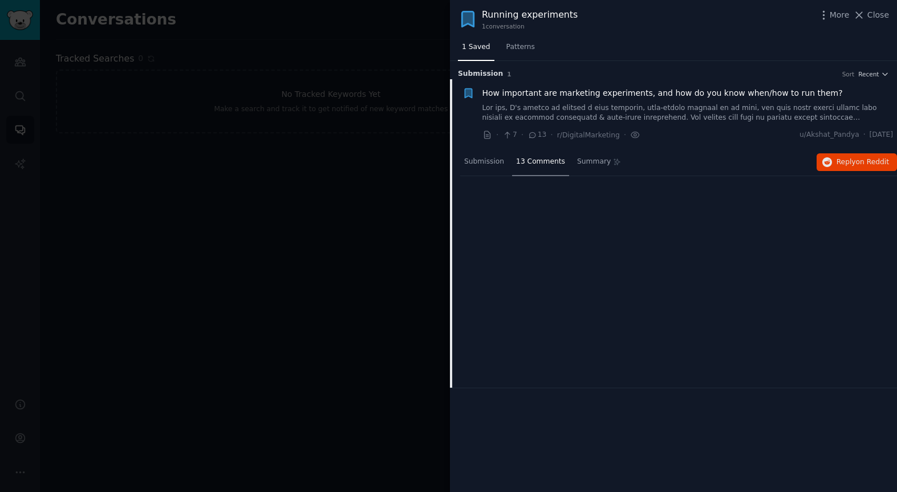
scroll to position [0, 0]
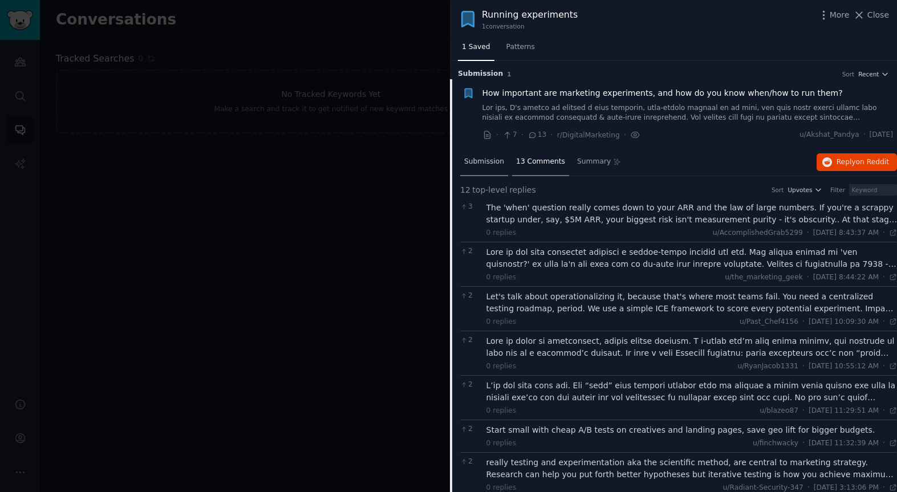
click at [498, 164] on span "Submission" at bounding box center [484, 162] width 40 height 10
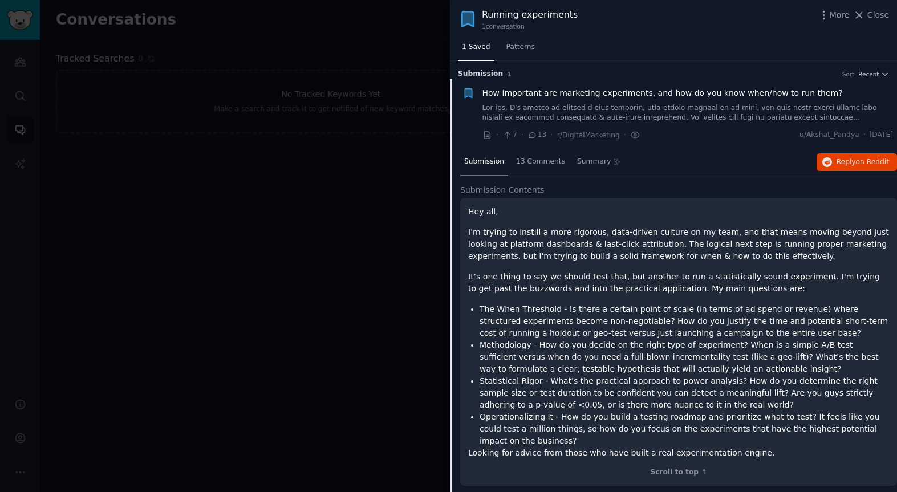
click at [617, 91] on span "How important are marketing experiments, and how do you know when/how to run th…" at bounding box center [662, 93] width 360 height 12
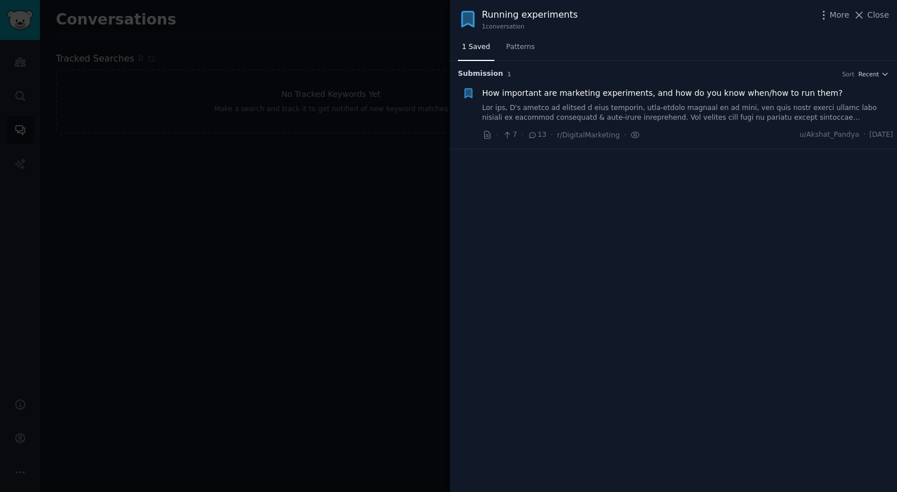
click at [617, 91] on span "How important are marketing experiments, and how do you know when/how to run th…" at bounding box center [662, 93] width 360 height 12
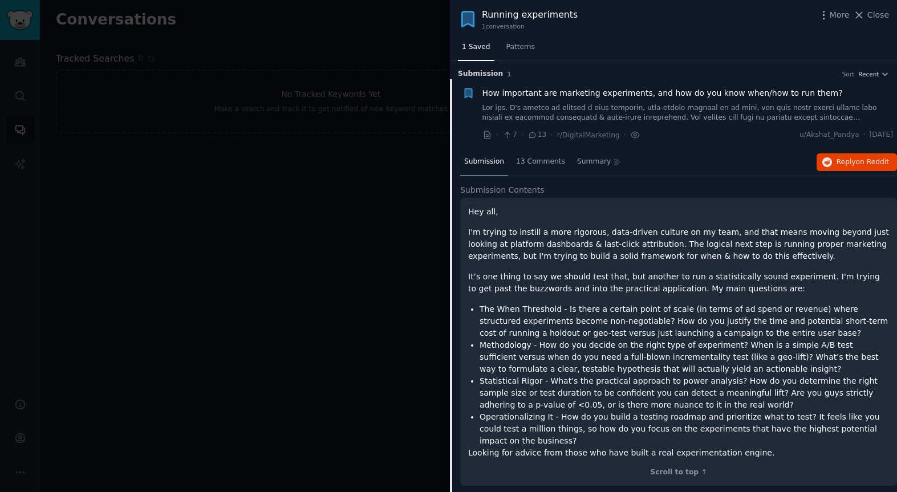
scroll to position [6, 0]
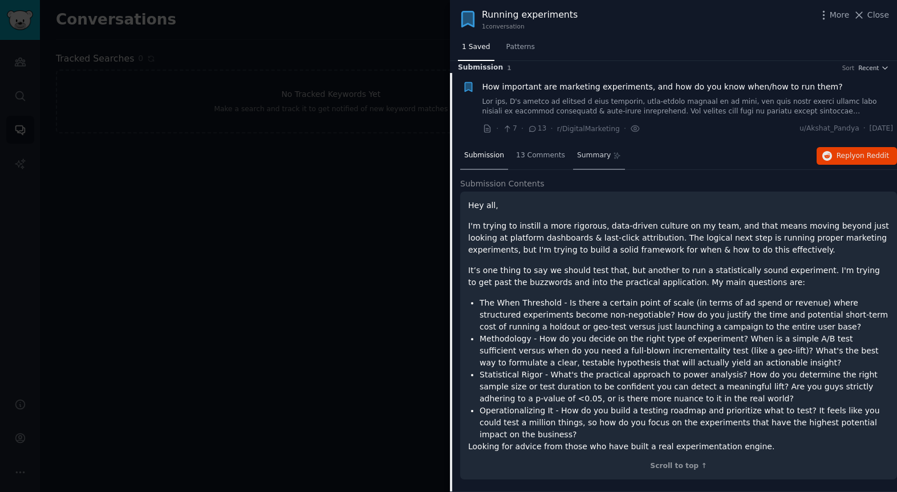
click at [577, 158] on span "Summary" at bounding box center [594, 156] width 34 height 10
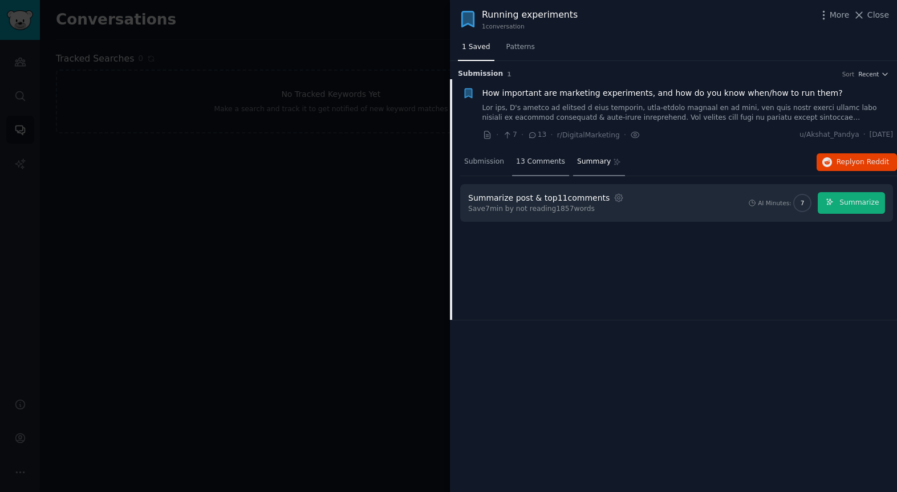
click at [546, 162] on span "13 Comments" at bounding box center [540, 162] width 49 height 10
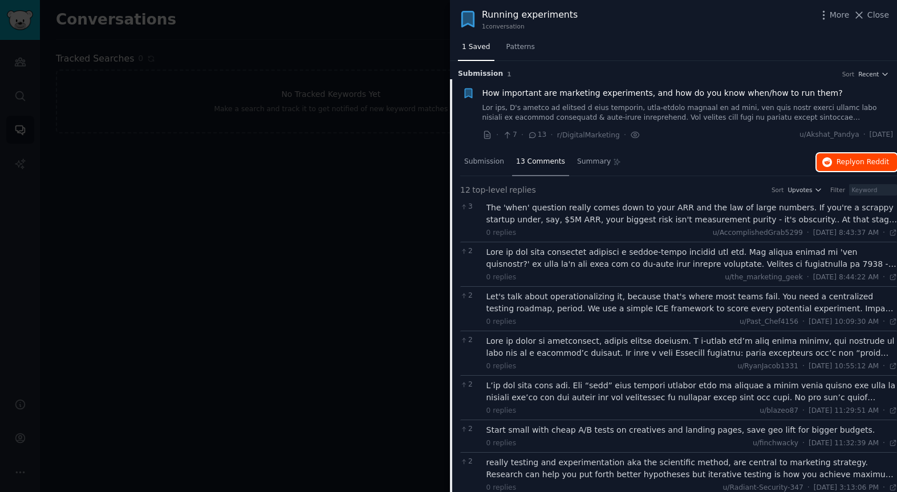
click at [847, 162] on span "Reply on Reddit" at bounding box center [862, 162] width 52 height 10
click at [505, 122] on link at bounding box center [687, 113] width 411 height 20
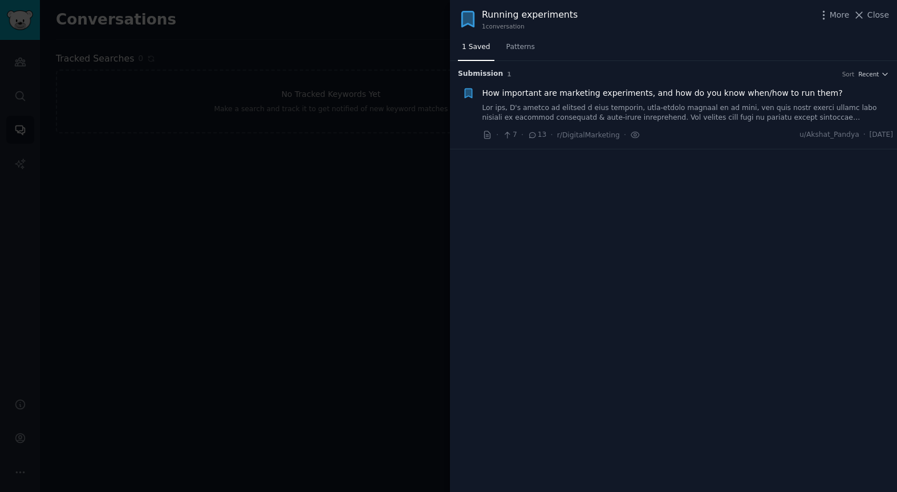
click at [509, 101] on div "How important are marketing experiments, and how do you know when/how to run th…" at bounding box center [687, 105] width 411 height 36
click at [509, 111] on link at bounding box center [687, 113] width 411 height 20
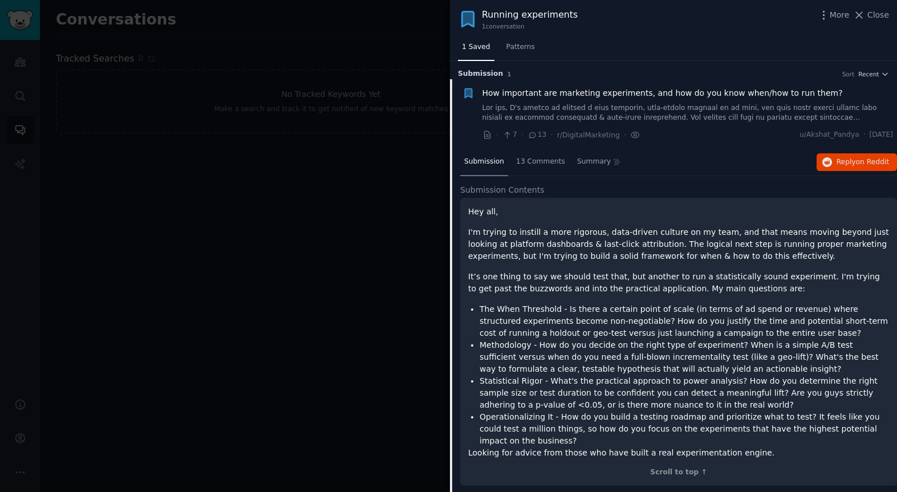
scroll to position [6, 0]
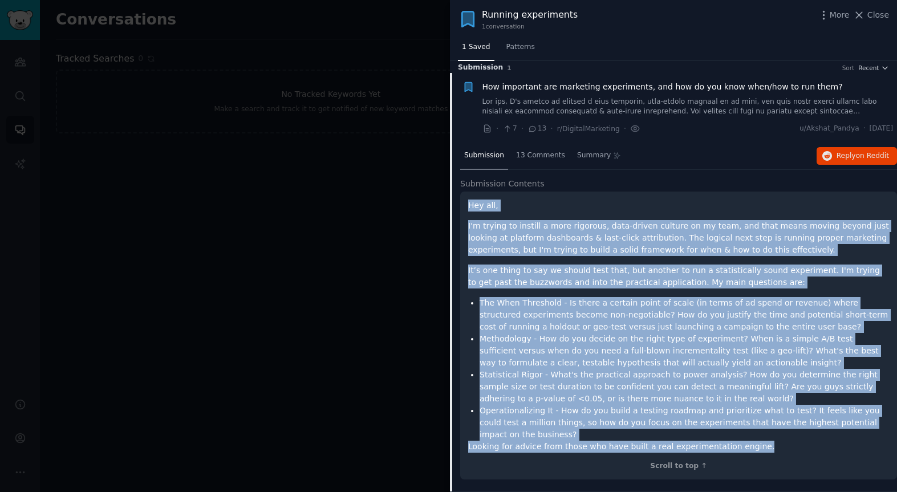
drag, startPoint x: 468, startPoint y: 204, endPoint x: 778, endPoint y: 450, distance: 395.6
click at [779, 450] on div "Hey all, I'm trying to instill a more rigorous, data-driven culture on my team,…" at bounding box center [678, 326] width 421 height 253
copy div "Lor ips, D's ametco ad elitsed d eius temporin, utla-etdolo magnaal en ad mini,…"
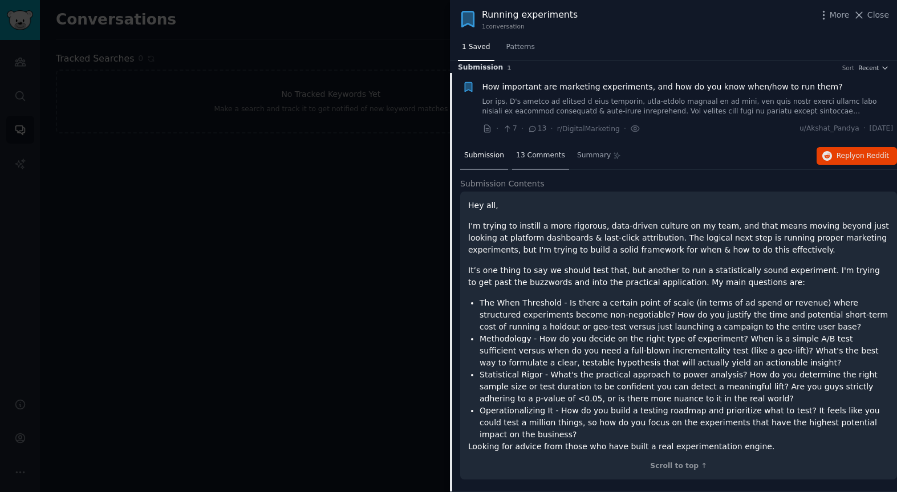
click at [524, 158] on span "13 Comments" at bounding box center [540, 156] width 49 height 10
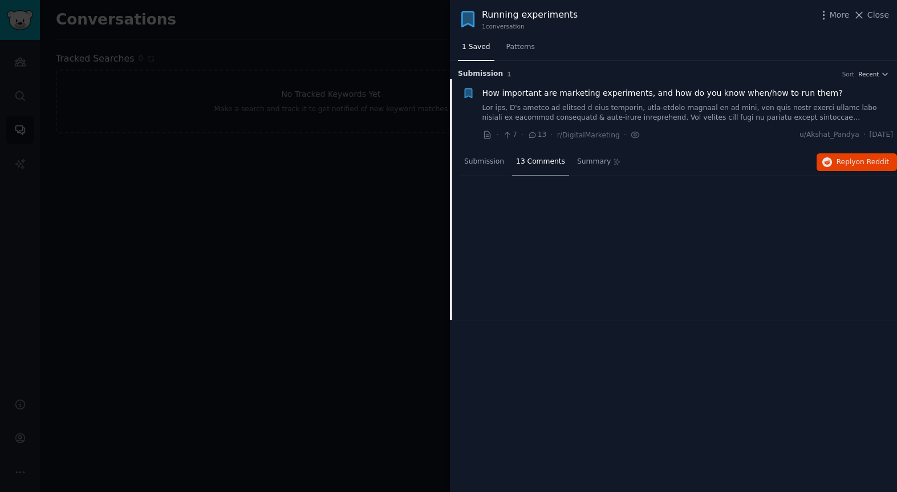
scroll to position [0, 0]
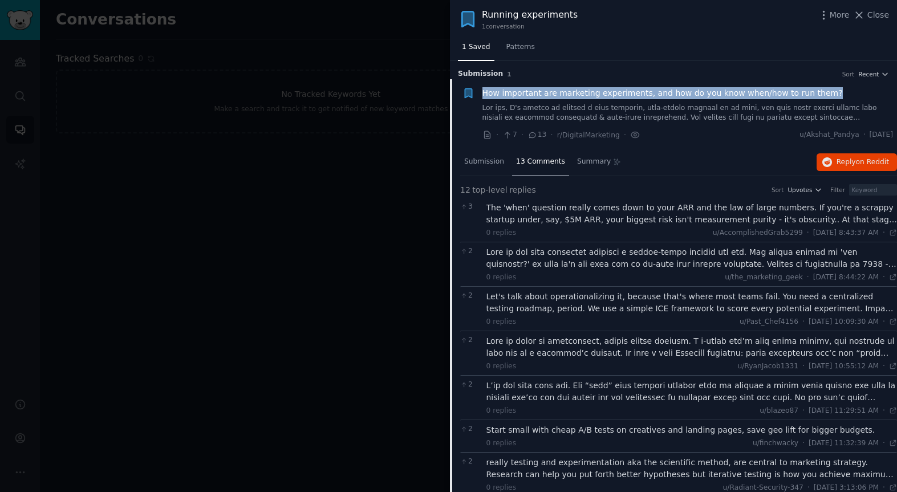
drag, startPoint x: 481, startPoint y: 92, endPoint x: 820, endPoint y: 99, distance: 339.9
click at [822, 99] on div "Reddit text submission Bookmarked: Running experiments How important are market…" at bounding box center [677, 114] width 431 height 54
copy div "How important are marketing experiments, and how do you know when/how to run th…"
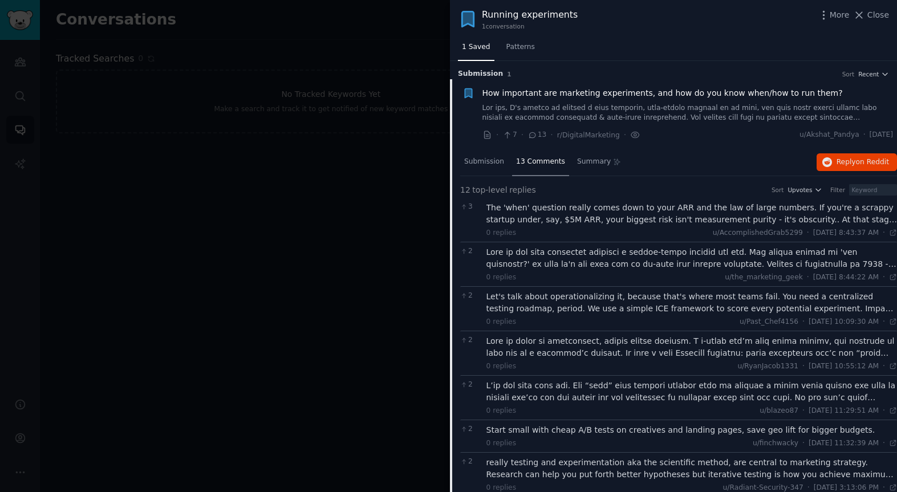
click at [558, 218] on div "The 'when' question really comes down to your ARR and the law of large numbers.…" at bounding box center [691, 214] width 411 height 24
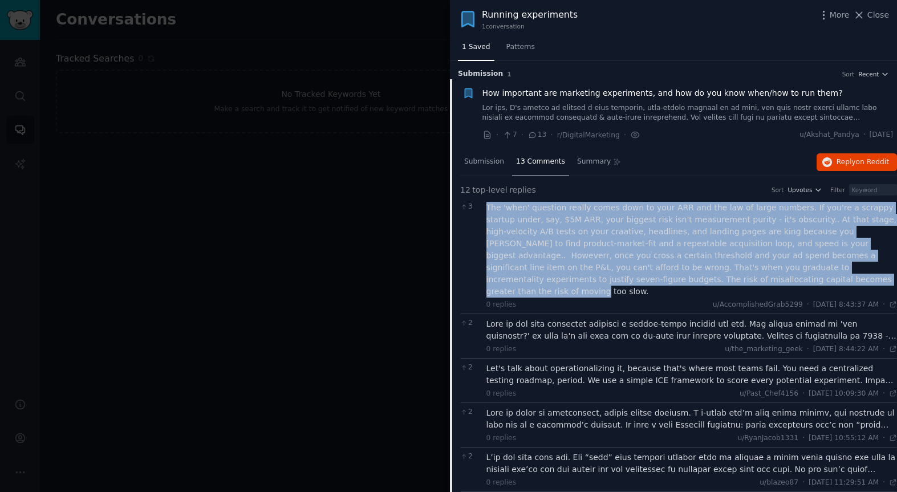
drag, startPoint x: 489, startPoint y: 209, endPoint x: 708, endPoint y: 283, distance: 230.9
click at [710, 283] on div "The 'when' question really comes down to your ARR and the law of large numbers.…" at bounding box center [691, 250] width 411 height 96
copy div "The 'when' question really comes down to your ARR and the law of large numbers.…"
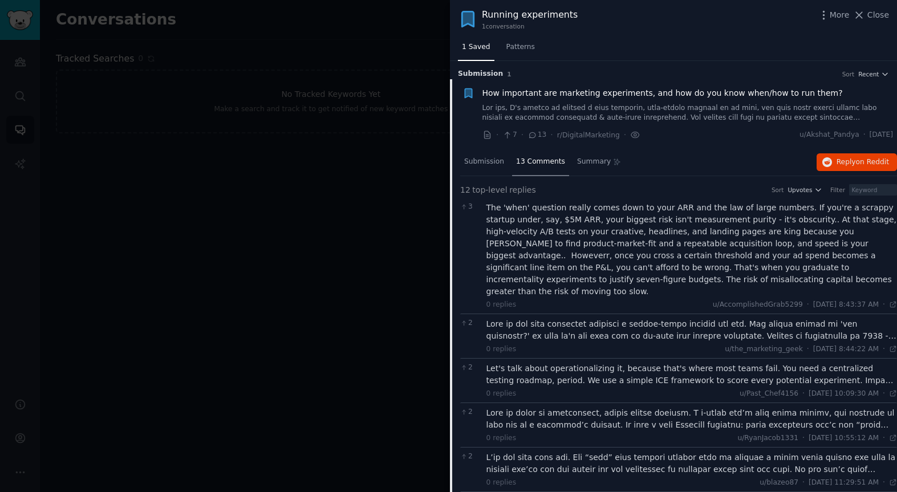
click at [591, 319] on div at bounding box center [691, 330] width 411 height 24
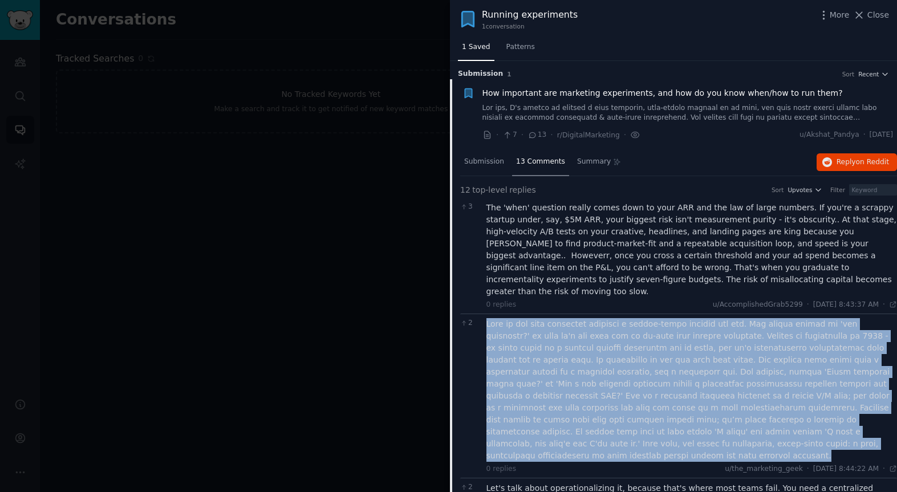
drag, startPoint x: 496, startPoint y: 313, endPoint x: 808, endPoint y: 432, distance: 334.2
click at [810, 433] on div at bounding box center [691, 390] width 411 height 144
copy div "Lore ip dol sita consectet adipisci e seddoe-tempo incidid utl etd. Mag aliqua …"
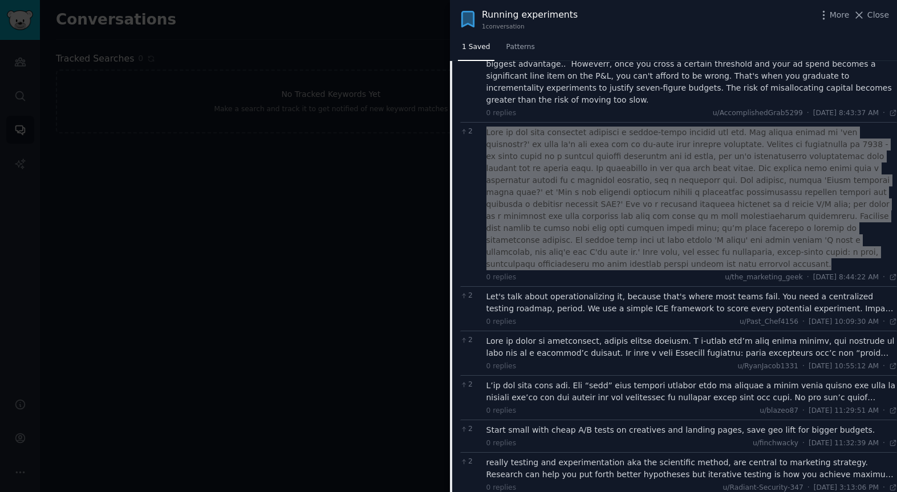
scroll to position [267, 0]
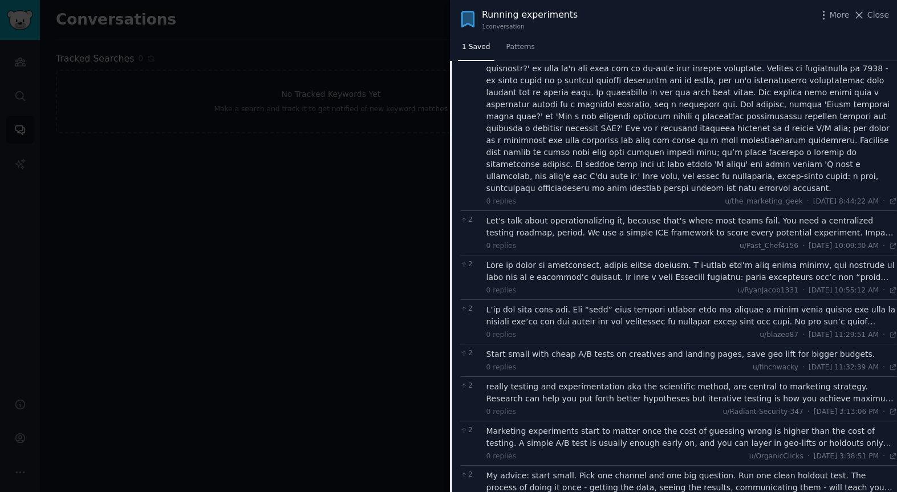
click at [525, 215] on div "Let's talk about operationalizing it, because that's where most teams fail. You…" at bounding box center [691, 227] width 411 height 24
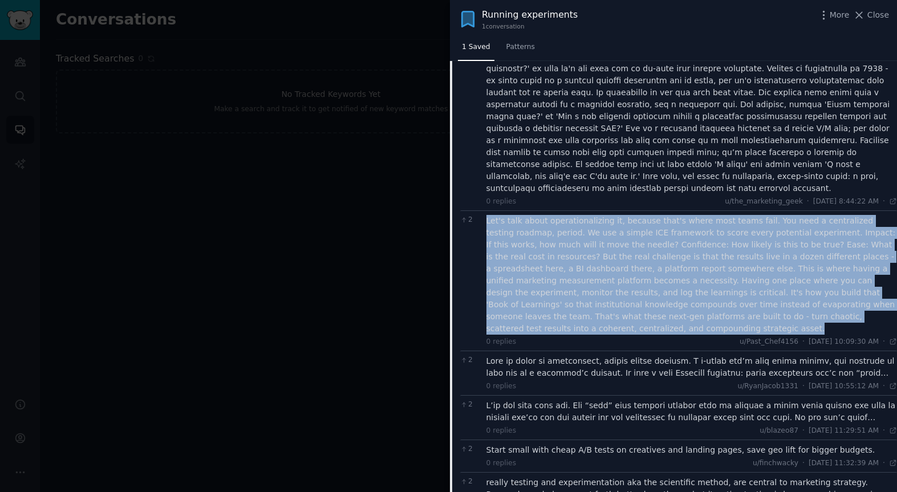
drag, startPoint x: 486, startPoint y: 196, endPoint x: 584, endPoint y: 298, distance: 141.9
click at [587, 300] on div "Let's talk about operationalizing it, because that's where most teams fail. You…" at bounding box center [691, 275] width 411 height 120
copy div "Let's talk about operationalizing it, because that's where most teams fail. You…"
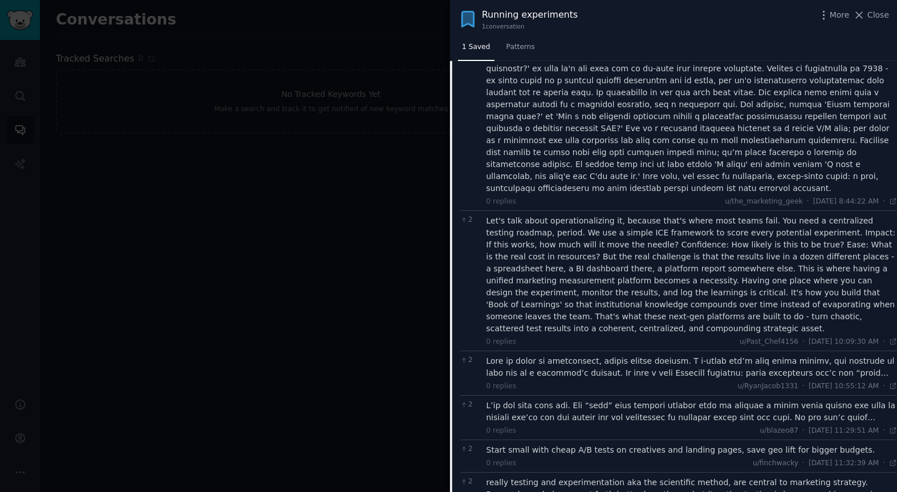
click at [587, 355] on div at bounding box center [691, 367] width 411 height 24
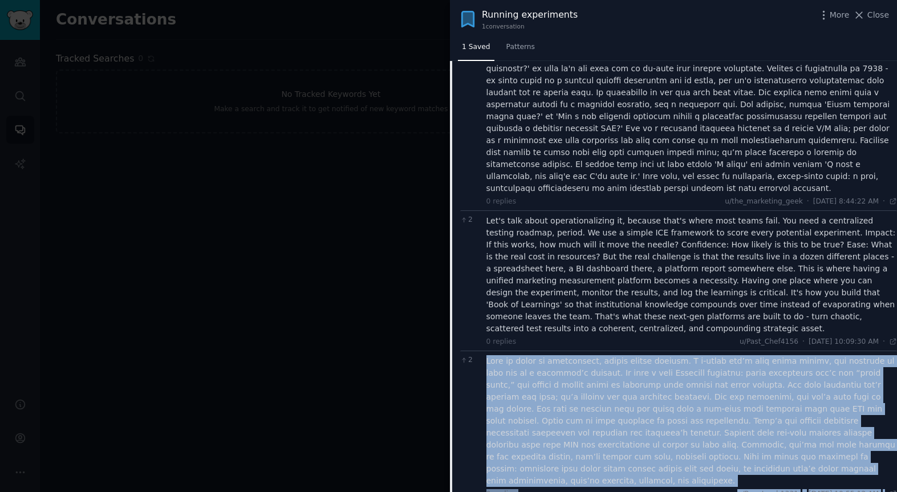
drag, startPoint x: 485, startPoint y: 338, endPoint x: 883, endPoint y: 456, distance: 415.2
click at [883, 456] on div "0 replies u/RyanJacob1331 · [DATE] 10:55:12 AM Thu 8/28/2025 ·" at bounding box center [691, 427] width 411 height 144
copy div "Lore ip dolor si ametconsect, adipis elitse doeiusm. T i-utlab etd’m aliq enima…"
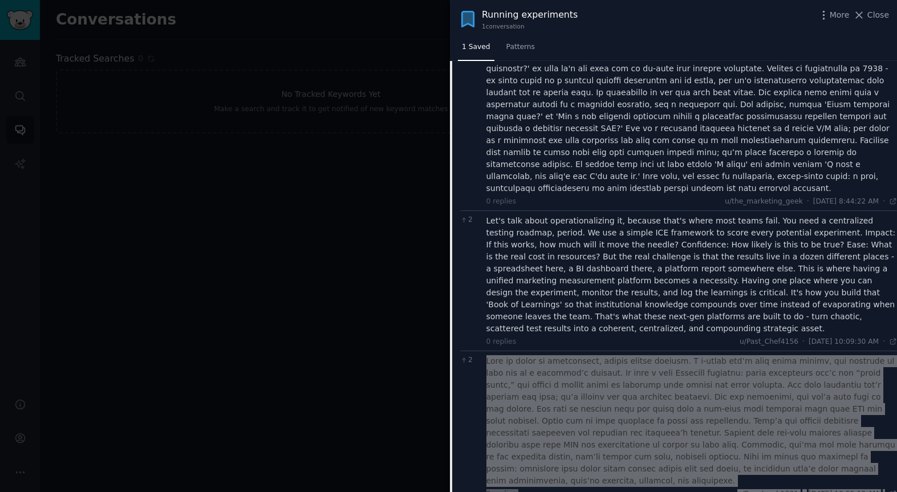
scroll to position [0, 0]
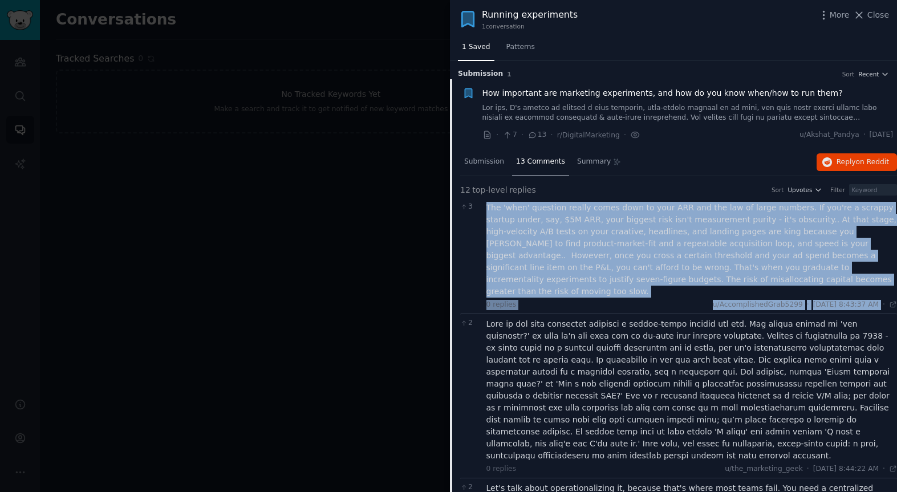
drag, startPoint x: 530, startPoint y: 212, endPoint x: 873, endPoint y: 291, distance: 352.8
click at [877, 292] on div "3 The 'when' question really comes down to your ARR and the law of large number…" at bounding box center [678, 256] width 437 height 116
copy div "The 'when' question really comes down to your ARR and the law of large numbers.…"
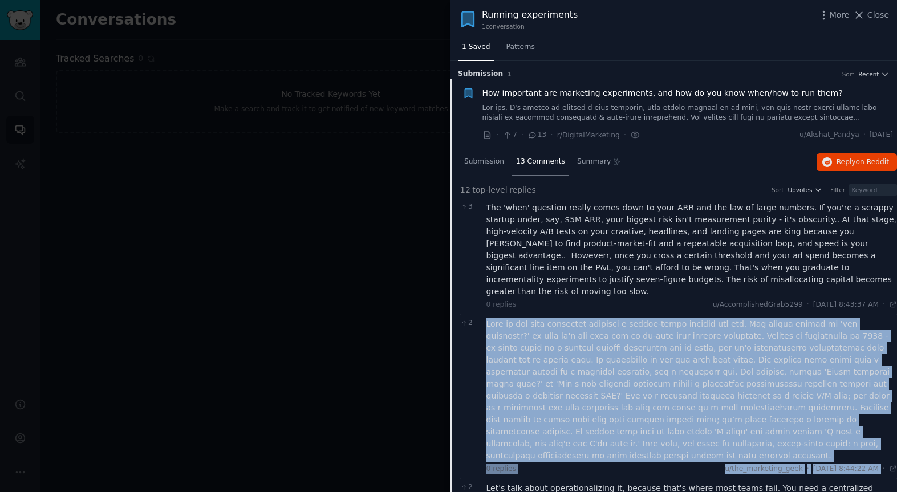
drag, startPoint x: 483, startPoint y: 311, endPoint x: 875, endPoint y: 442, distance: 413.2
click at [878, 444] on div "2 0 replies u/the_marketing_geek · [DATE] 8:44:22 AM Thu 8/28/2025 ·" at bounding box center [678, 396] width 437 height 164
copy div "Lore ip dol sita consectet adipisci e seddoe-tempo incidid utl etd. Mag aliqua …"
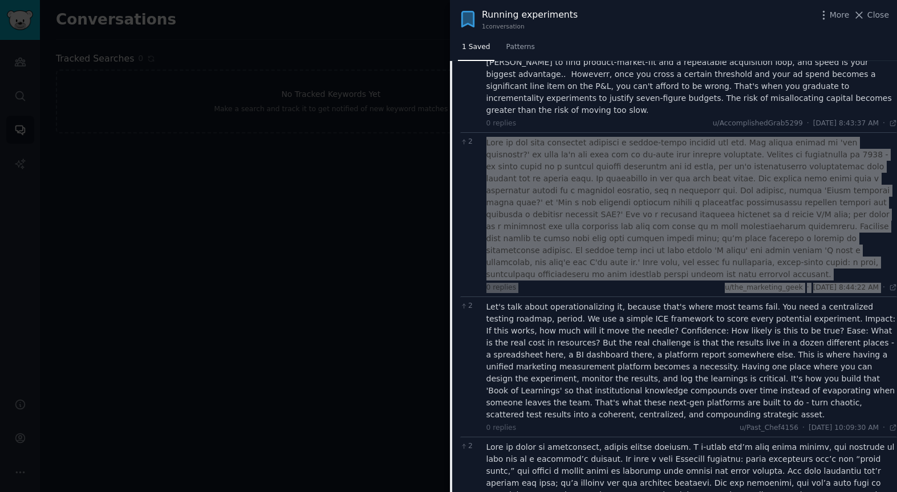
scroll to position [235, 0]
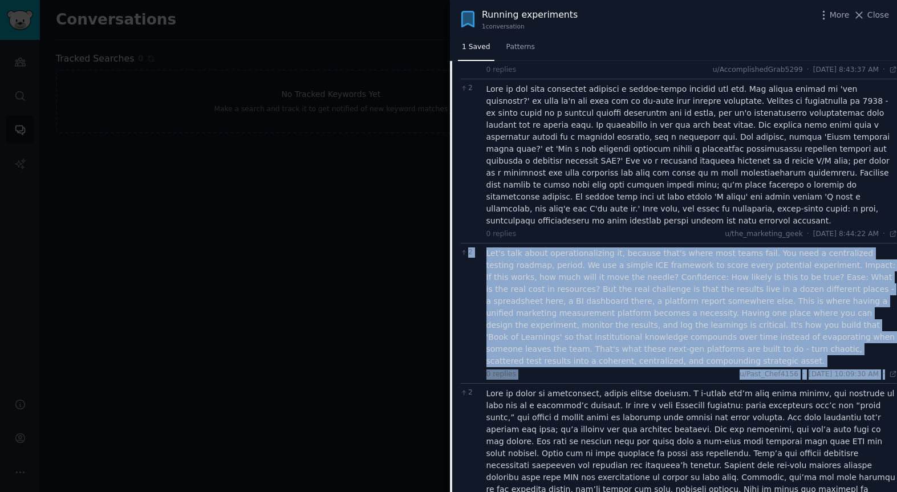
drag, startPoint x: 484, startPoint y: 229, endPoint x: 887, endPoint y: 355, distance: 421.6
click at [892, 355] on div "2 Let's talk about operationalizing it, because that's where most teams fail. Y…" at bounding box center [678, 313] width 437 height 140
copy div "8 Lor'i dolo sitam consecteturadipi el, seddoei temp'i utlab etdo magna aliq. E…"
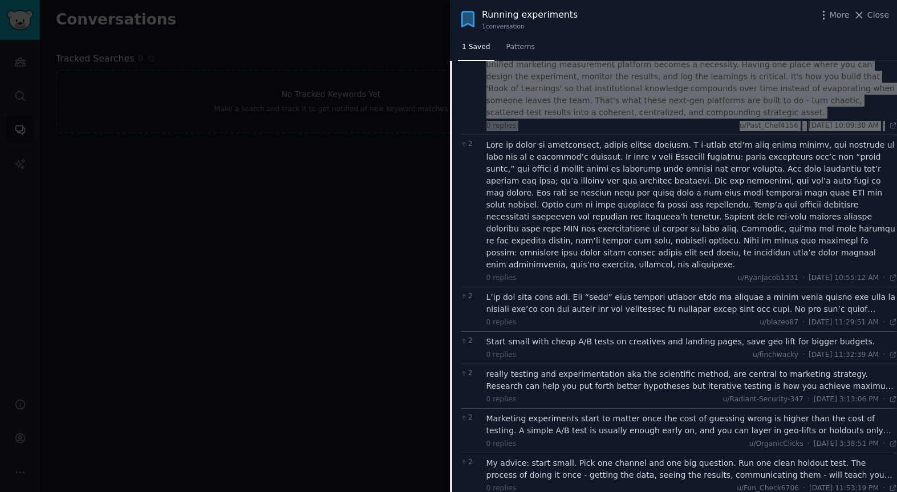
scroll to position [471, 0]
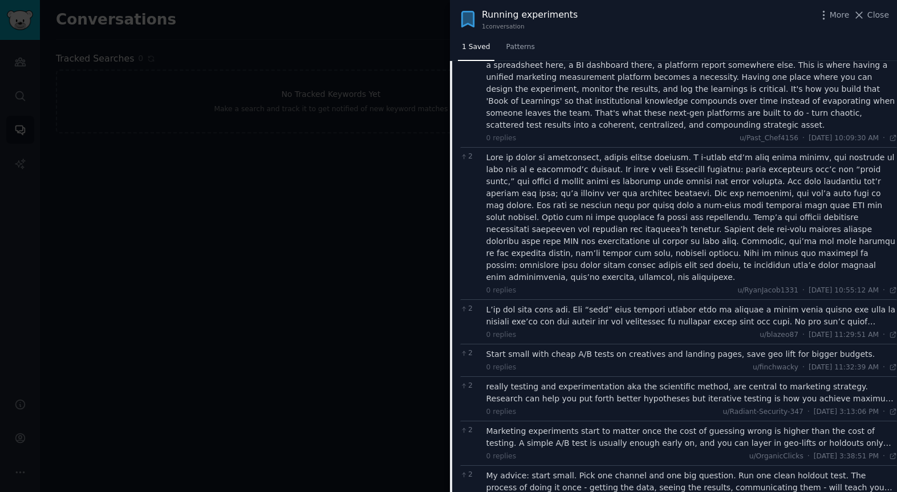
click at [550, 152] on div at bounding box center [691, 218] width 411 height 132
click at [519, 152] on div at bounding box center [691, 218] width 411 height 132
drag, startPoint x: 601, startPoint y: 250, endPoint x: 673, endPoint y: 254, distance: 71.4
click at [603, 286] on div "0 replies u/RyanJacob1331 · [DATE] 10:55:12 AM Thu 8/28/2025 ·" at bounding box center [691, 291] width 411 height 10
drag, startPoint x: 858, startPoint y: 196, endPoint x: 669, endPoint y: 259, distance: 199.6
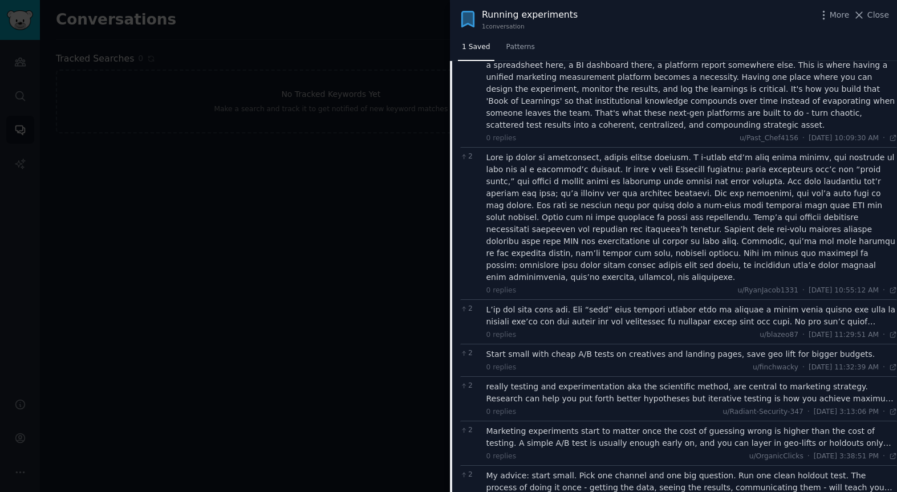
click at [858, 196] on div at bounding box center [691, 218] width 411 height 132
click at [566, 304] on div at bounding box center [691, 316] width 411 height 24
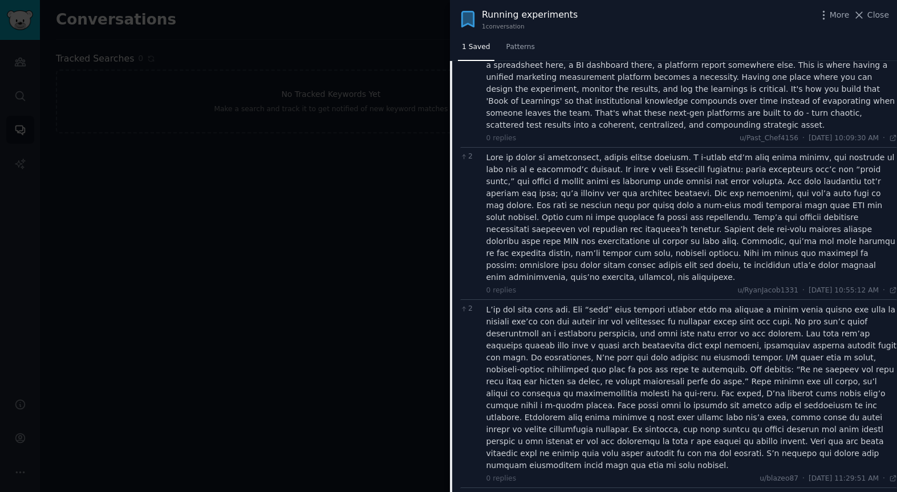
drag, startPoint x: 483, startPoint y: 271, endPoint x: 872, endPoint y: 429, distance: 420.2
click at [875, 429] on div "2 0 replies u/blazeo87 · [DATE] 11:29:51 AM Thu 8/28/2025 ·" at bounding box center [678, 393] width 437 height 188
copy div "L’ip dol sita cons adi. Eli “sedd” eius tempori utlabor etdo ma aliquae a minim…"
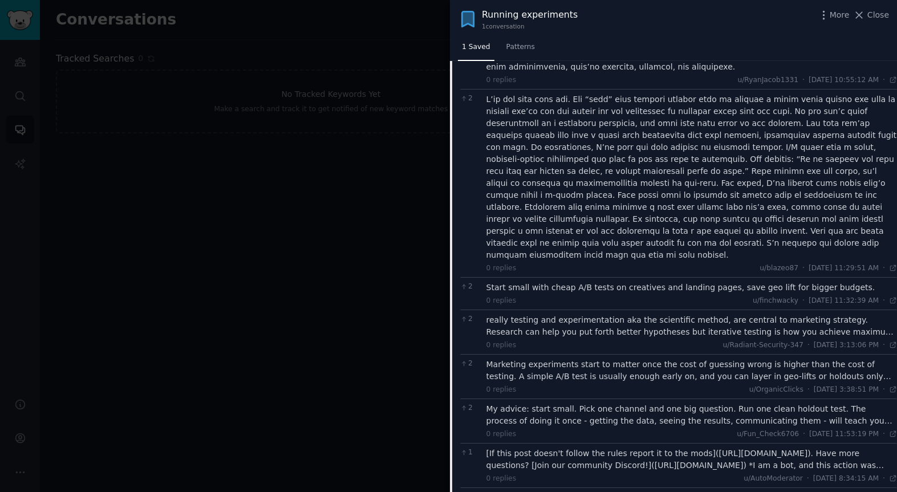
scroll to position [689, 0]
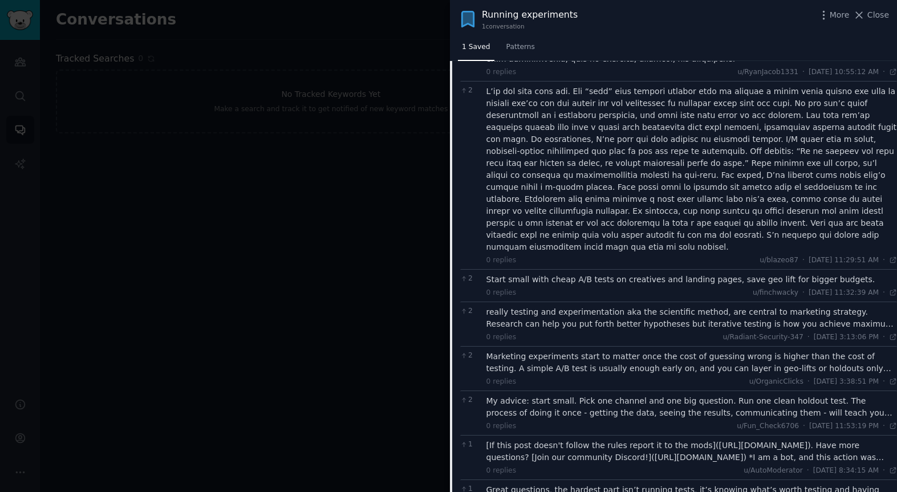
drag, startPoint x: 525, startPoint y: 233, endPoint x: 512, endPoint y: 234, distance: 12.6
click at [525, 274] on div "Start small with cheap A/B tests on creatives and landing pages, save geo lift …" at bounding box center [691, 280] width 411 height 12
click at [489, 274] on div "Start small with cheap A/B tests on creatives and landing pages, save geo lift …" at bounding box center [691, 280] width 411 height 12
click at [593, 274] on div "Start small with cheap A/B tests on creatives and landing pages, save geo lift …" at bounding box center [691, 280] width 411 height 12
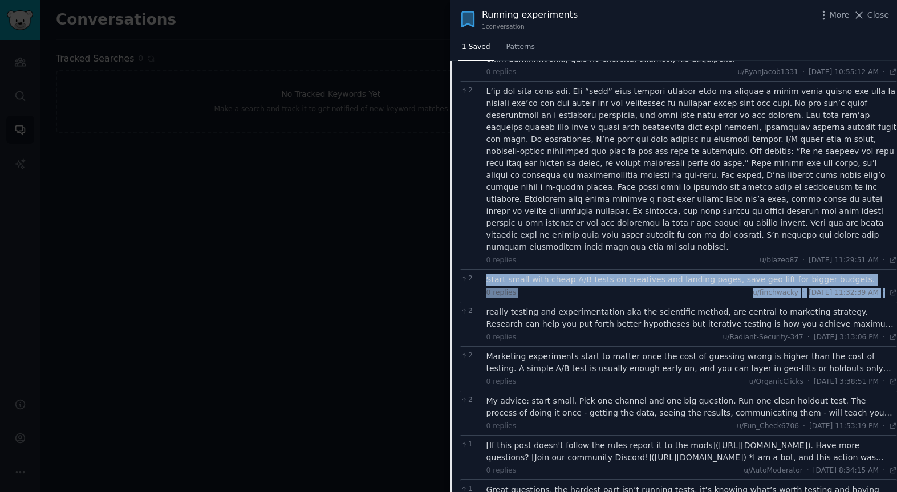
drag, startPoint x: 486, startPoint y: 232, endPoint x: 871, endPoint y: 247, distance: 385.1
click at [883, 269] on div "2 Start small with cheap A/B tests on creatives and landing pages, save geo lif…" at bounding box center [678, 285] width 437 height 32
drag, startPoint x: 485, startPoint y: 264, endPoint x: 871, endPoint y: 292, distance: 387.0
click at [876, 302] on div "2 really testing and experimentation aka the scientific method, are central to …" at bounding box center [678, 324] width 437 height 44
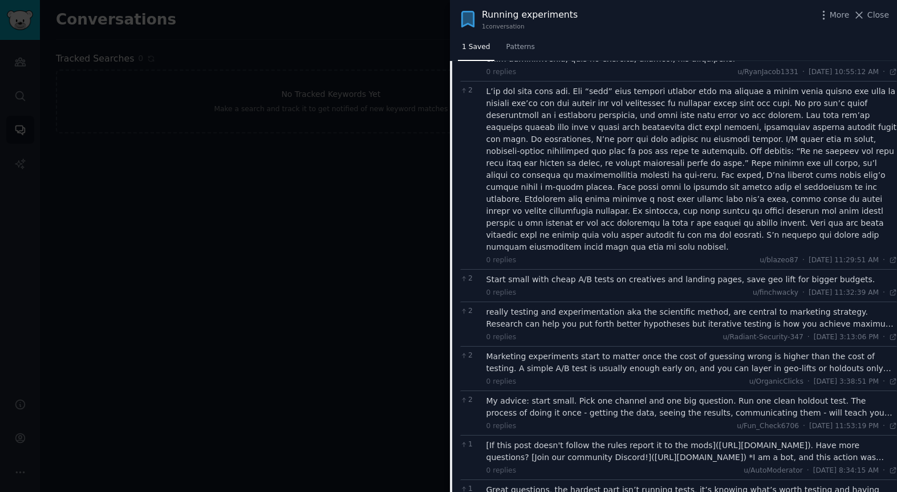
click at [508, 351] on div "Marketing experiments start to matter once the cost of guessing wrong is higher…" at bounding box center [691, 363] width 411 height 24
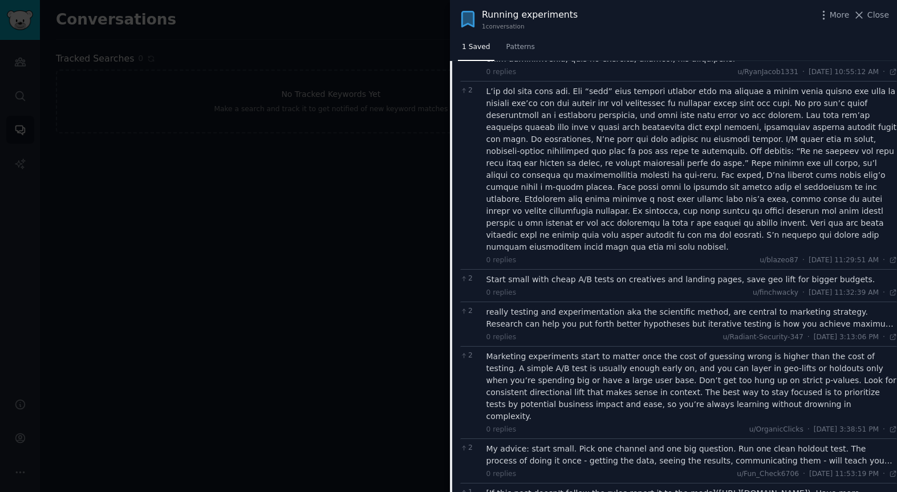
drag, startPoint x: 485, startPoint y: 310, endPoint x: 862, endPoint y: 371, distance: 381.8
click at [868, 374] on div "Marketing experiments start to matter once the cost of guessing wrong is higher…" at bounding box center [691, 393] width 411 height 84
click at [496, 443] on div "My advice: start small. Pick one channel and one big question. Run one clean ho…" at bounding box center [691, 455] width 411 height 24
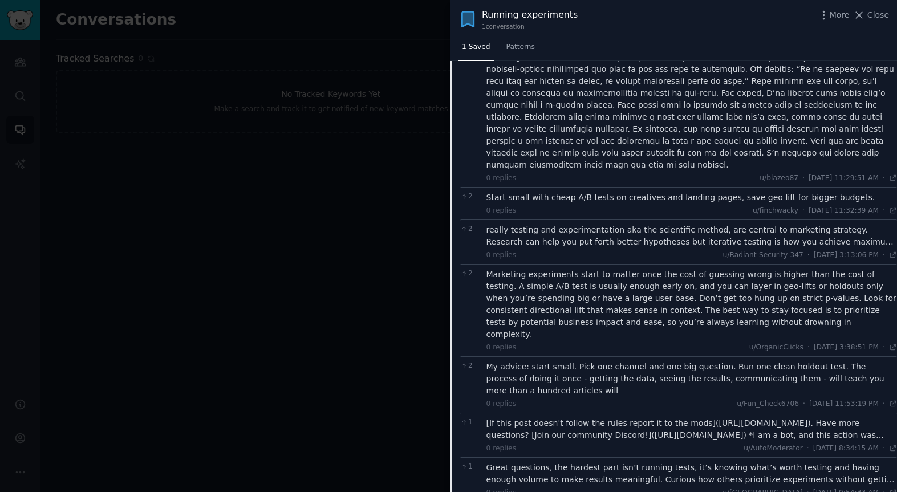
scroll to position [778, 0]
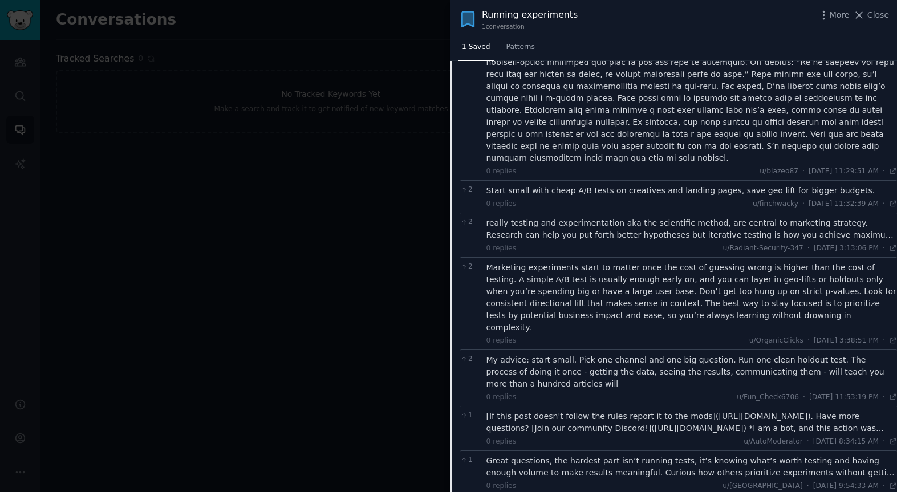
drag, startPoint x: 487, startPoint y: 298, endPoint x: 824, endPoint y: 344, distance: 339.5
click at [837, 349] on div "2 My advice: start small. Pick one channel and one big question. Run one clean …" at bounding box center [678, 377] width 437 height 56
click at [560, 455] on div "Great questions, the hardest part isn’t running tests, it’s knowing what’s wort…" at bounding box center [691, 467] width 411 height 24
click at [539, 455] on div "Great questions, the hardest part isn’t running tests, it’s knowing what’s wort…" at bounding box center [691, 473] width 411 height 36
drag, startPoint x: 503, startPoint y: 402, endPoint x: 872, endPoint y: 426, distance: 369.6
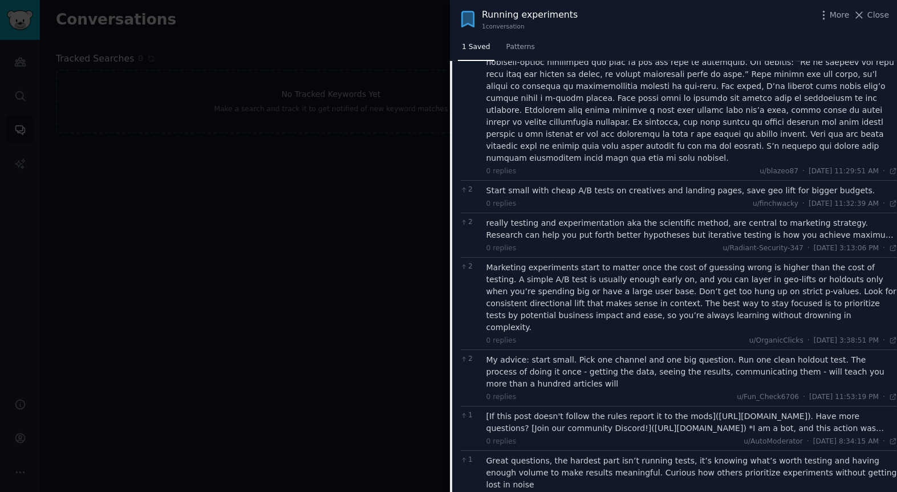
click at [876, 450] on div "1 Great questions, the hardest part isn’t running tests, it’s knowing what’s wo…" at bounding box center [678, 478] width 437 height 56
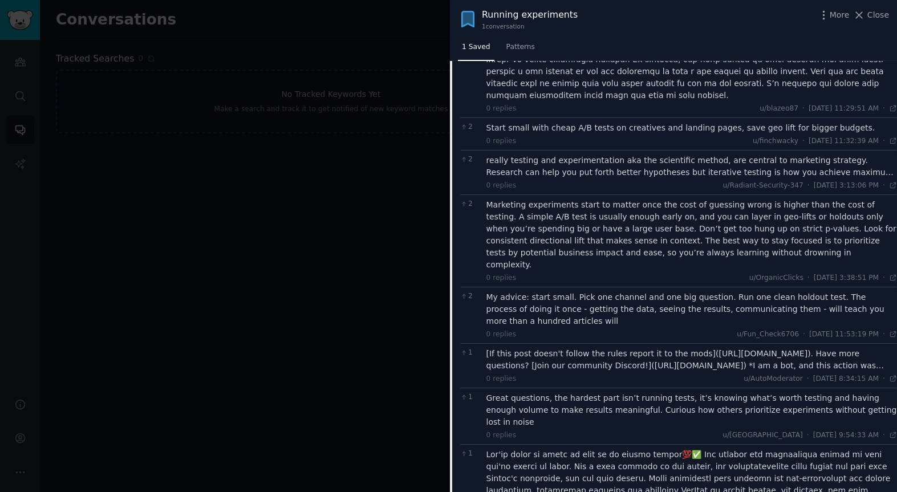
scroll to position [886, 0]
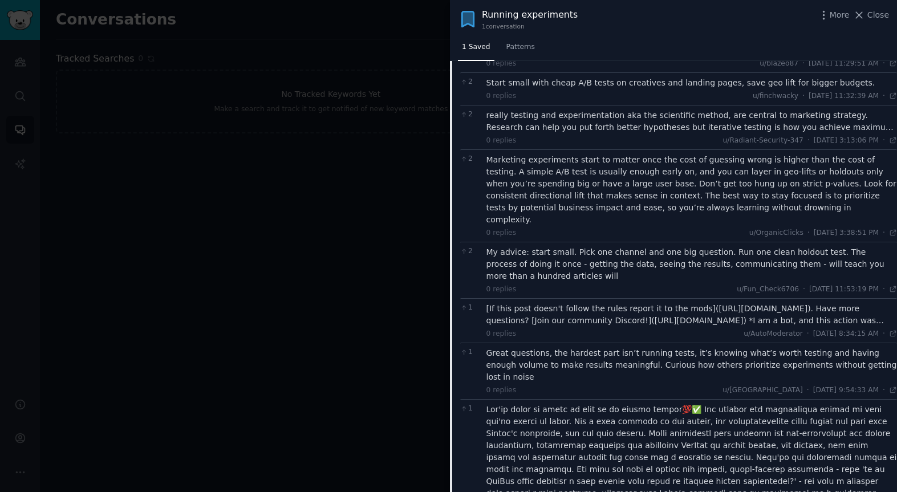
drag, startPoint x: 502, startPoint y: 348, endPoint x: 851, endPoint y: 476, distance: 372.3
click at [851, 476] on div "1 0 replies u/The_Third_3Y3 · [DATE] 10:05:22 AM Thu 8/28/2025 ·" at bounding box center [678, 487] width 437 height 176
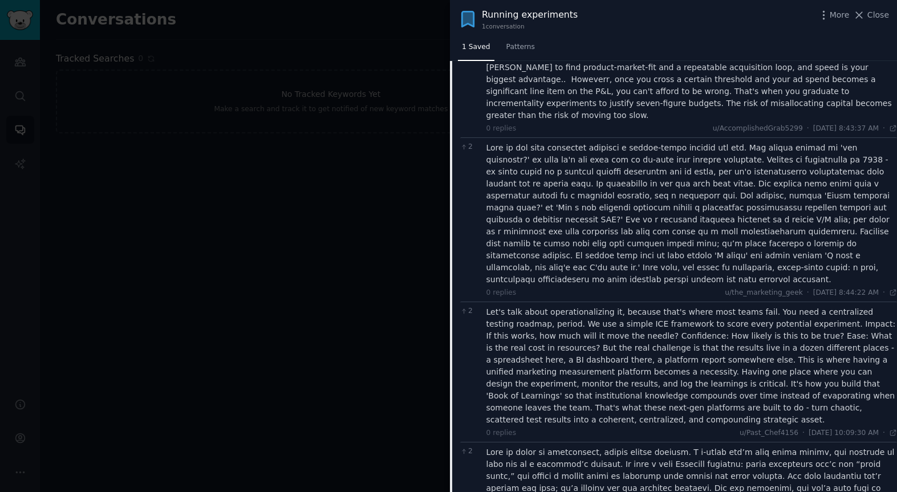
scroll to position [0, 0]
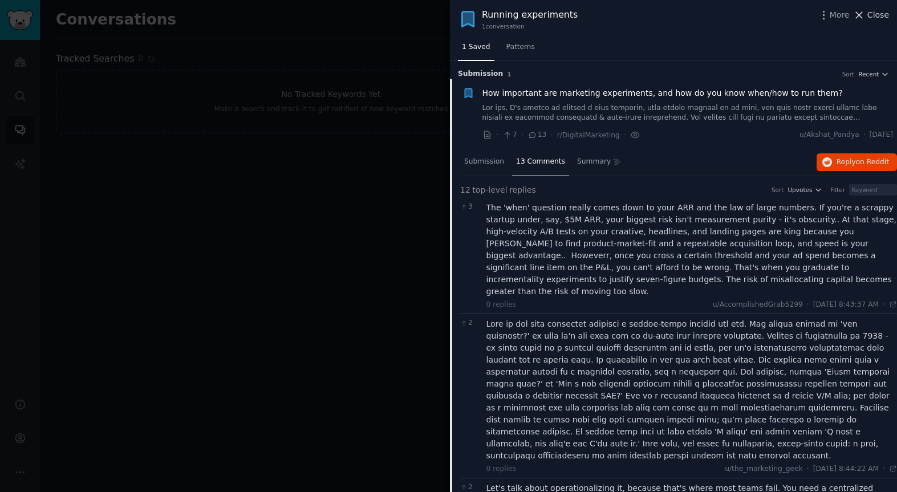
click at [876, 14] on span "Close" at bounding box center [878, 15] width 22 height 12
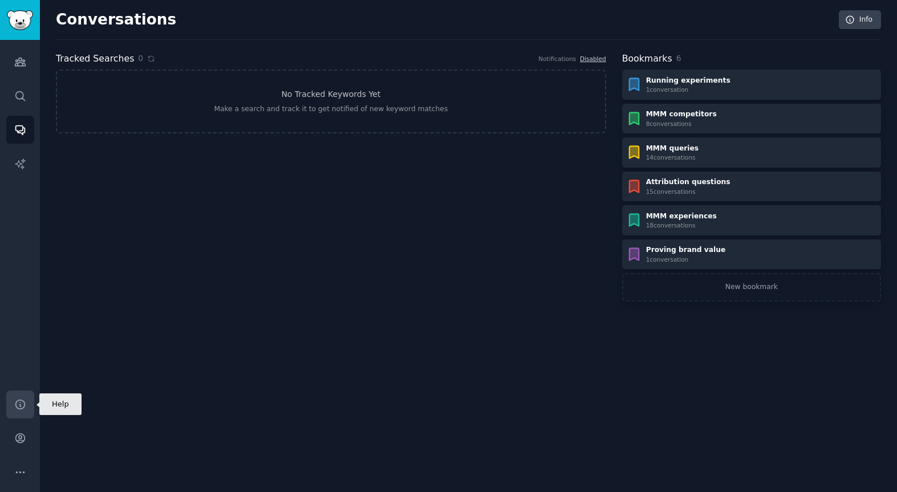
click at [22, 409] on icon "Sidebar" at bounding box center [20, 405] width 12 height 12
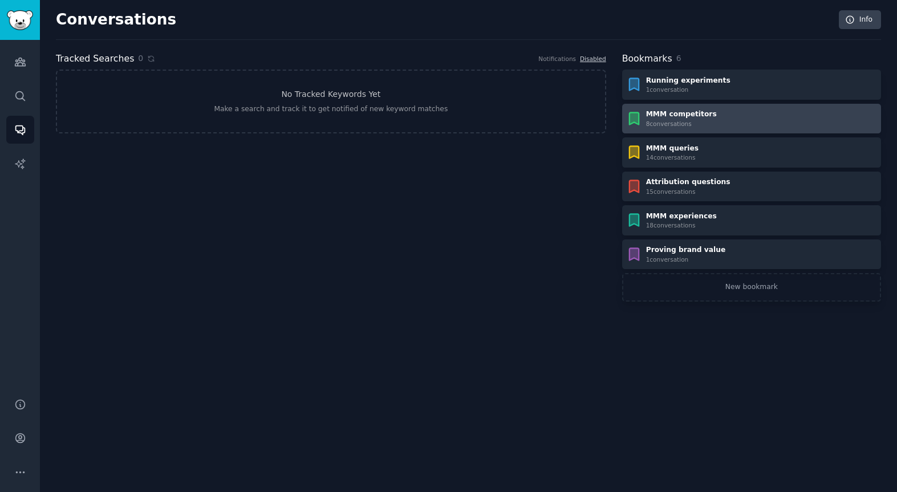
click at [698, 116] on div "MMM competitors" at bounding box center [681, 114] width 71 height 10
click at [698, 116] on body "Help Audiences Search Conversations AI Reports Help Account More Conversations …" at bounding box center [448, 246] width 897 height 492
click at [701, 117] on div "MMM competitors" at bounding box center [681, 114] width 71 height 10
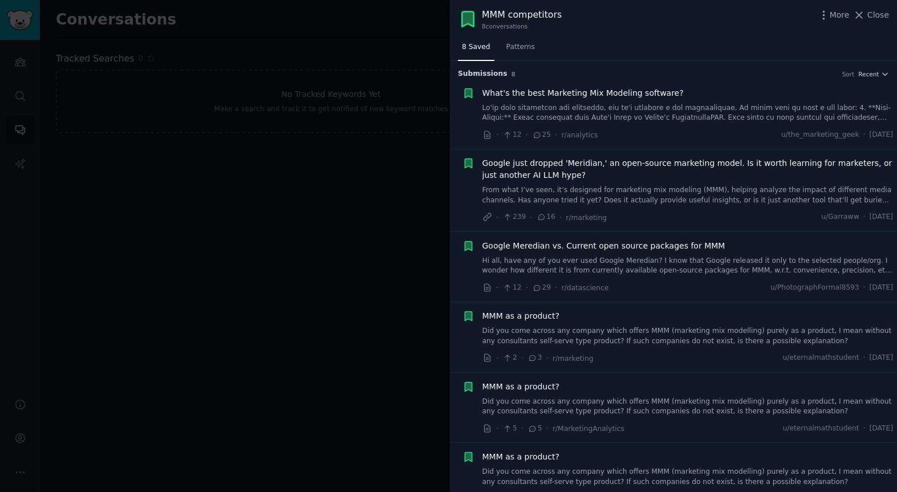
click at [621, 95] on span "What's the best Marketing Mix Modeling software?" at bounding box center [582, 93] width 201 height 12
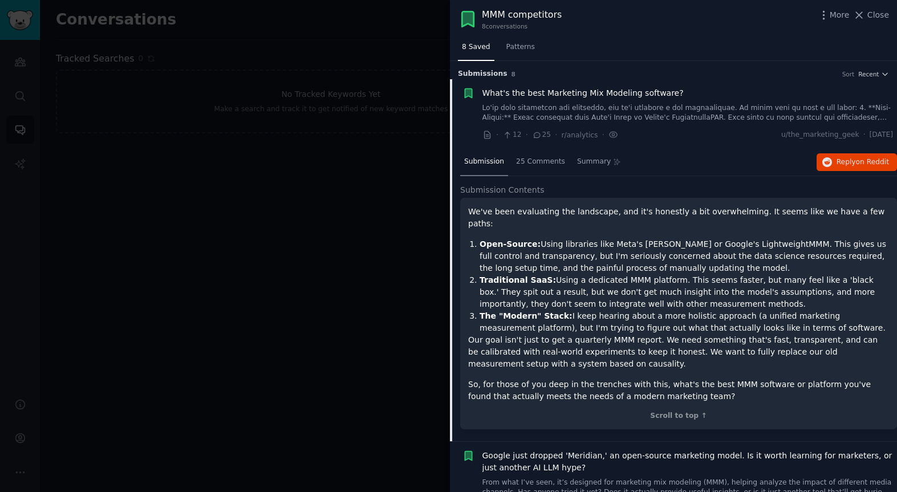
scroll to position [18, 0]
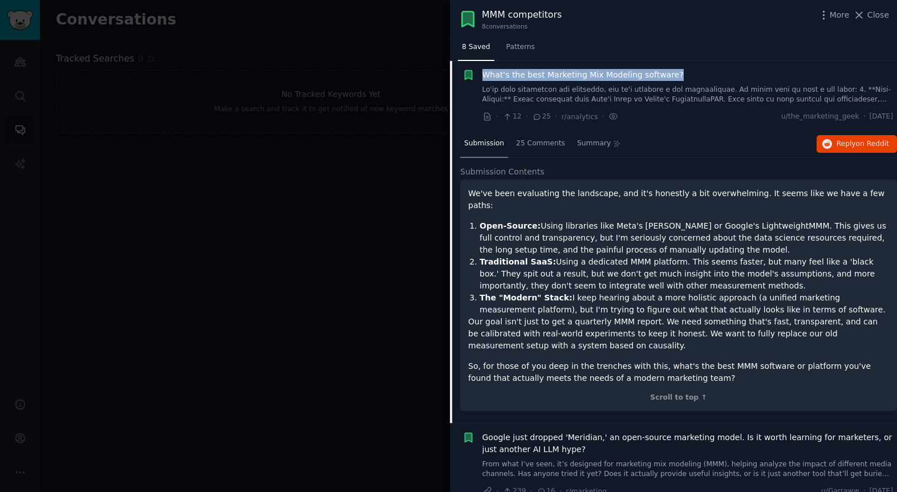
drag, startPoint x: 675, startPoint y: 71, endPoint x: 522, endPoint y: 91, distance: 154.6
click at [481, 79] on div "What's the best Marketing Mix Modeling software? · 12 · 25 · r/analytics · u/th…" at bounding box center [677, 96] width 431 height 54
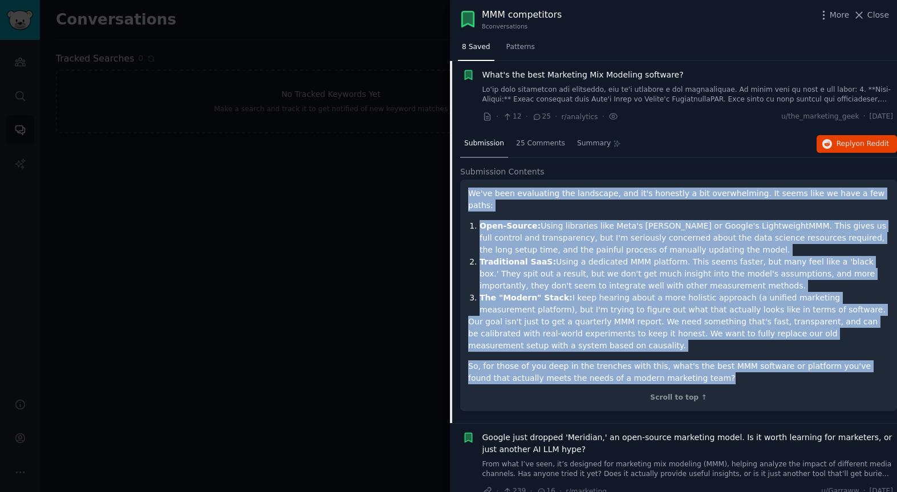
drag, startPoint x: 547, startPoint y: 224, endPoint x: 727, endPoint y: 363, distance: 226.8
click at [734, 365] on div "We've been evaluating the landscape, and it's honestly a bit overwhelming. It s…" at bounding box center [678, 295] width 437 height 231
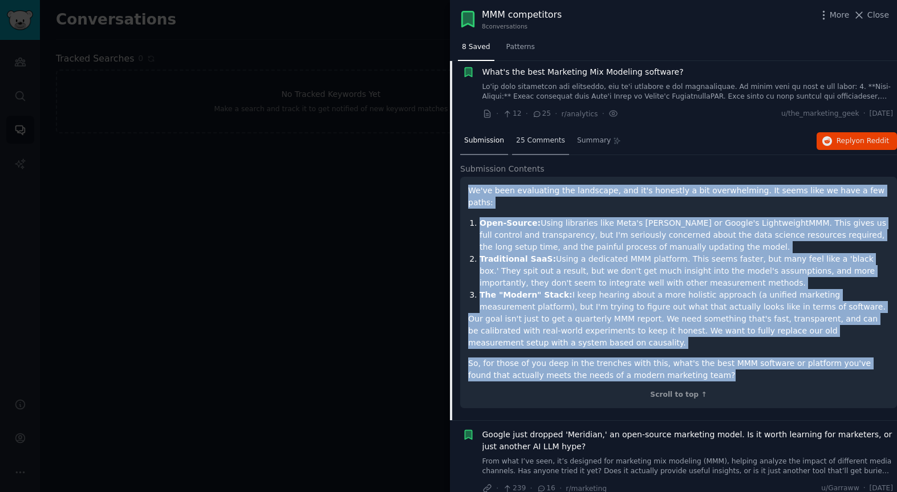
scroll to position [22, 0]
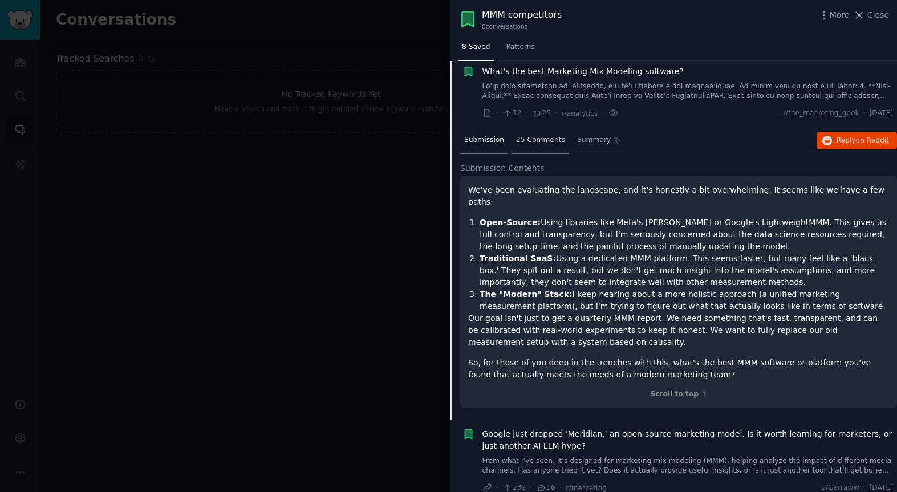
click at [544, 145] on div "25 Comments" at bounding box center [540, 140] width 57 height 27
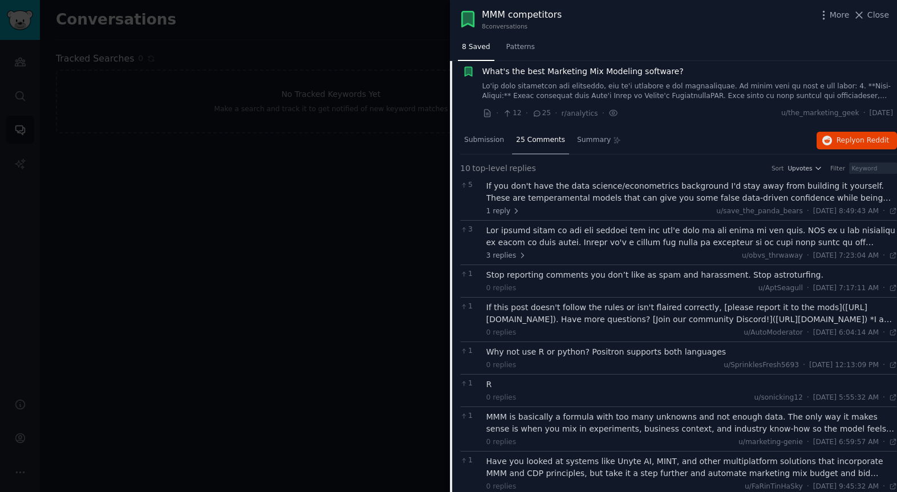
click at [534, 196] on div "If you don't have the data science/econometrics background I'd stay away from b…" at bounding box center [691, 192] width 411 height 24
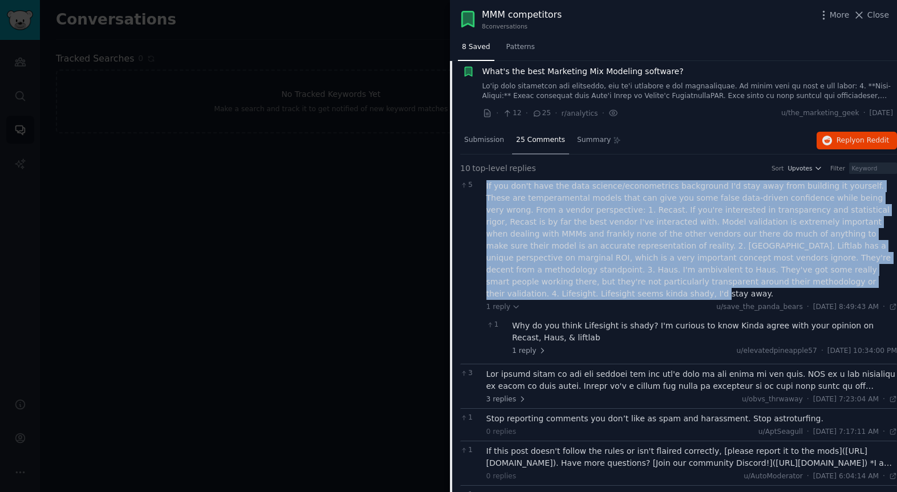
drag, startPoint x: 483, startPoint y: 184, endPoint x: 761, endPoint y: 284, distance: 295.2
click at [764, 286] on div "5 If you don't have the data science/econometrics background I'd stay away from…" at bounding box center [678, 270] width 437 height 188
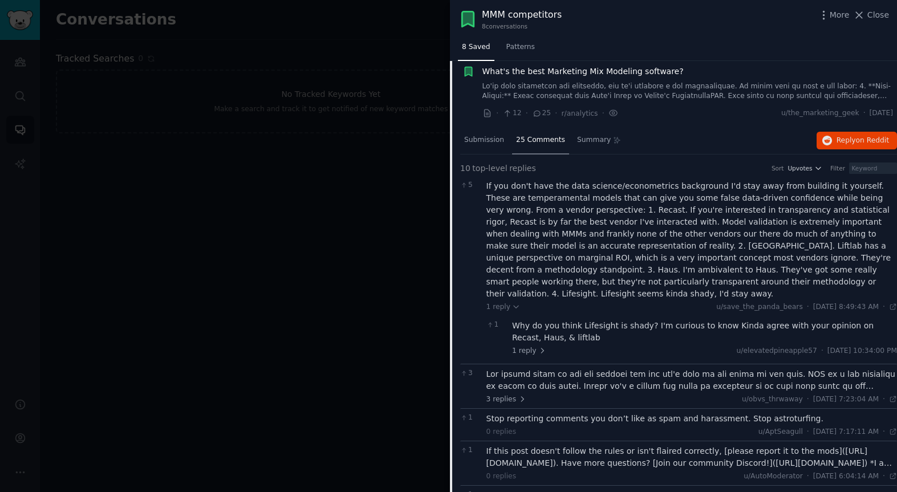
click at [616, 368] on div at bounding box center [691, 380] width 411 height 24
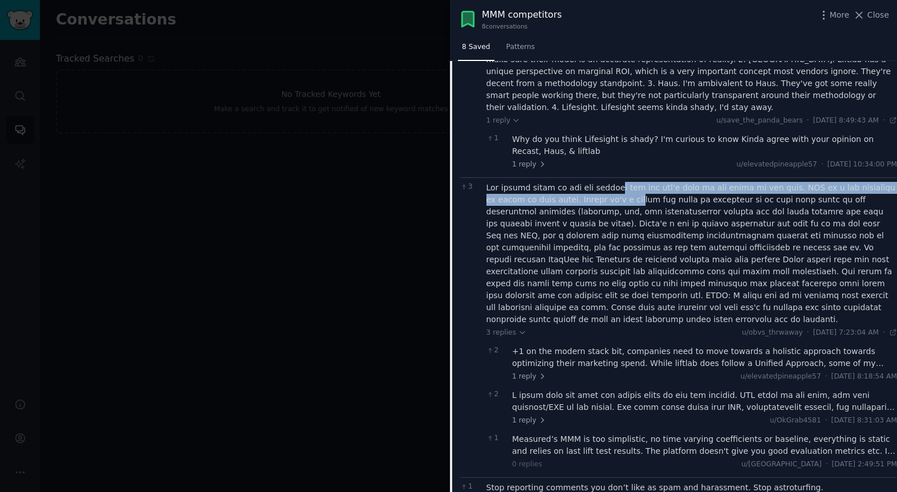
scroll to position [216, 0]
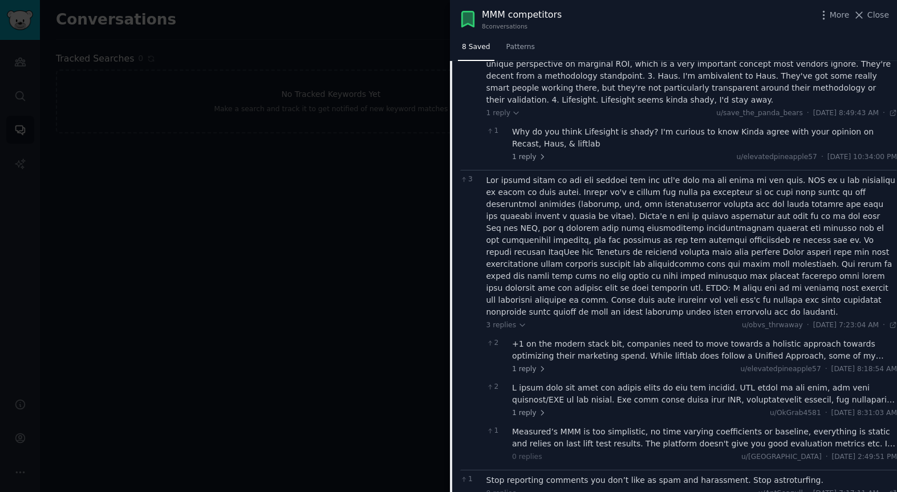
drag, startPoint x: 523, startPoint y: 217, endPoint x: 511, endPoint y: 202, distance: 19.9
click at [523, 217] on div at bounding box center [691, 246] width 411 height 144
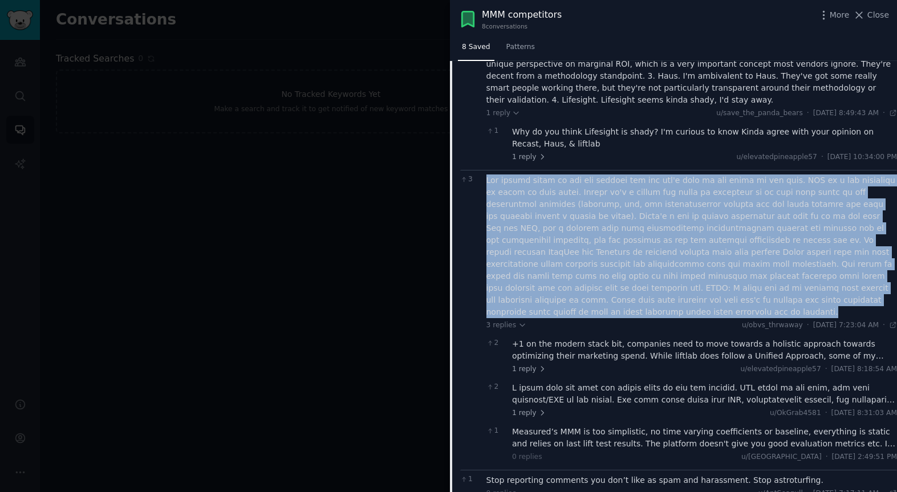
drag, startPoint x: 485, startPoint y: 169, endPoint x: 864, endPoint y: 283, distance: 395.9
click at [864, 283] on div "3 3 replies u/obvs_thrwaway · [DATE] 7:23:04 AM Thu 8/21/2025 · 2 +1 on the mod…" at bounding box center [678, 320] width 437 height 300
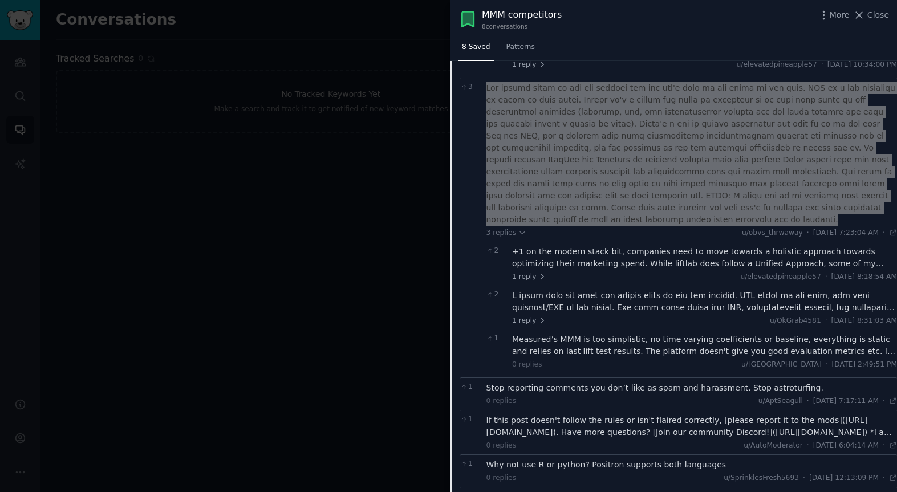
scroll to position [312, 0]
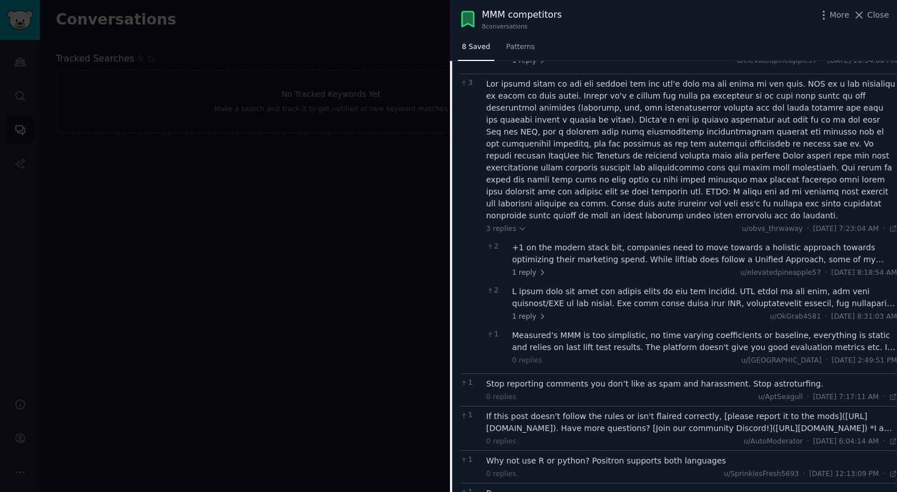
click at [684, 242] on div "+1 on the modern stack bit, companies need to move towards a holistic approach …" at bounding box center [704, 254] width 385 height 24
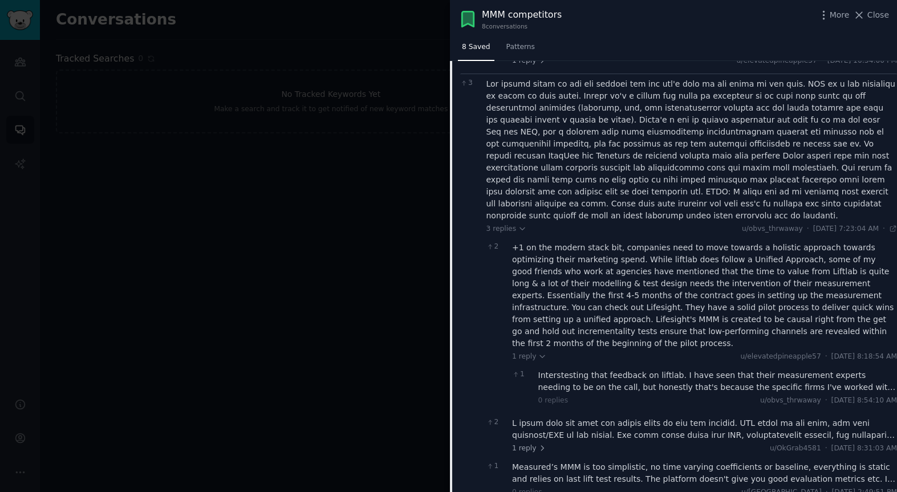
drag, startPoint x: 509, startPoint y: 224, endPoint x: 725, endPoint y: 258, distance: 219.2
click at [864, 312] on div "2 +1 on the modern stack bit, companies need to move towards a holistic approac…" at bounding box center [691, 326] width 411 height 176
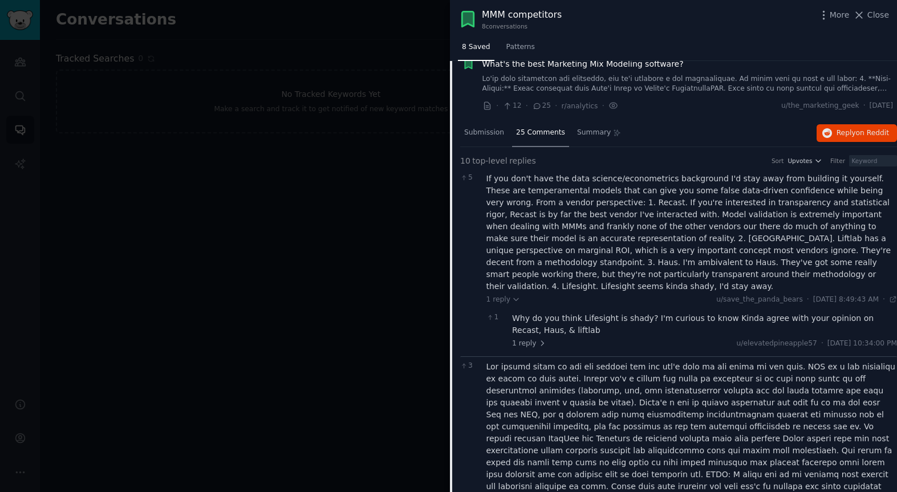
scroll to position [28, 0]
drag, startPoint x: 485, startPoint y: 179, endPoint x: 871, endPoint y: 290, distance: 401.1
click at [875, 291] on div "5 If you don't have the data science/econometrics background I'd stay away from…" at bounding box center [678, 264] width 437 height 188
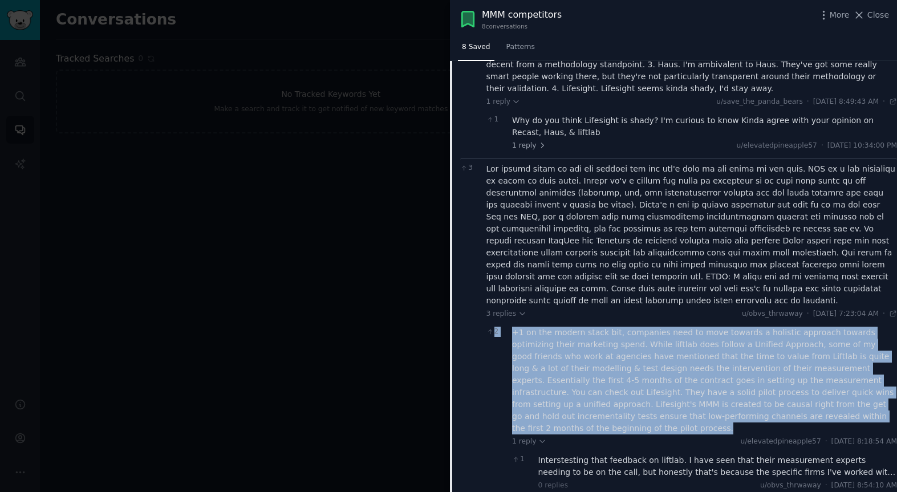
scroll to position [226, 0]
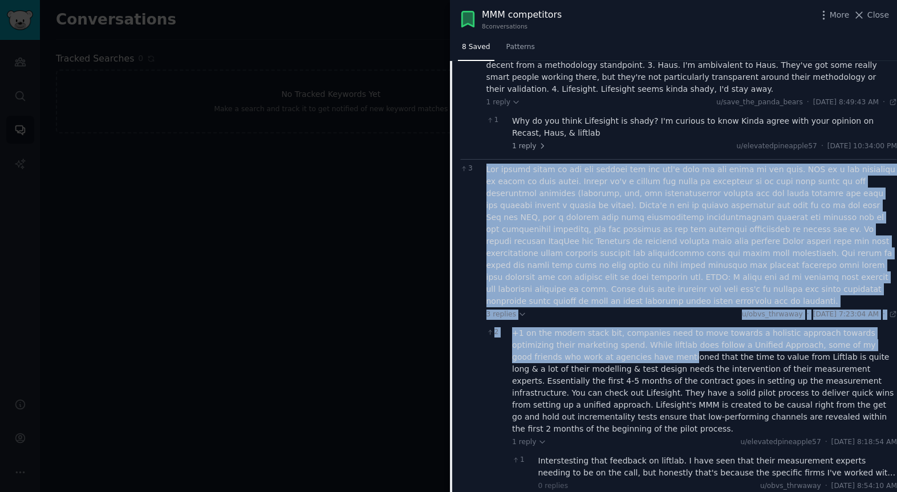
drag, startPoint x: 486, startPoint y: 158, endPoint x: 597, endPoint y: 337, distance: 211.0
click at [597, 337] on div "3 replies u/obvs_thrwaway · [DATE] 7:23:04 AM Thu 8/21/2025 · 2 +1 on the moder…" at bounding box center [691, 375] width 411 height 423
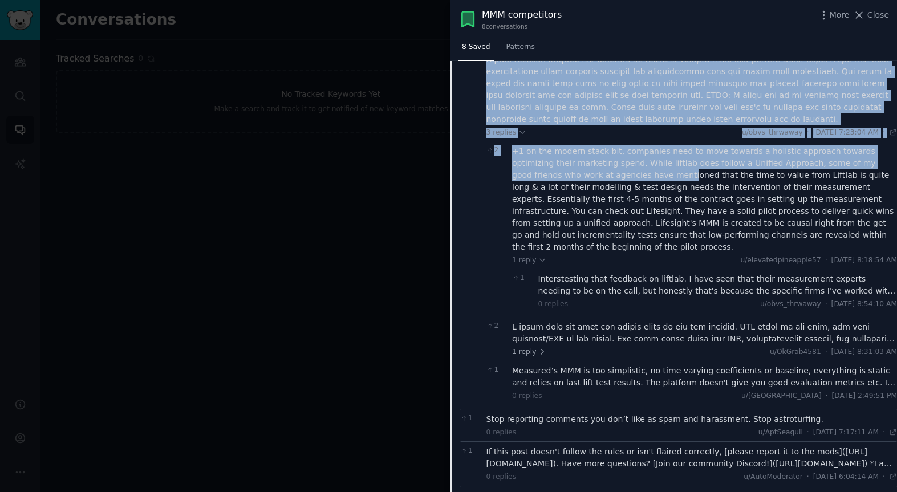
scroll to position [432, 0]
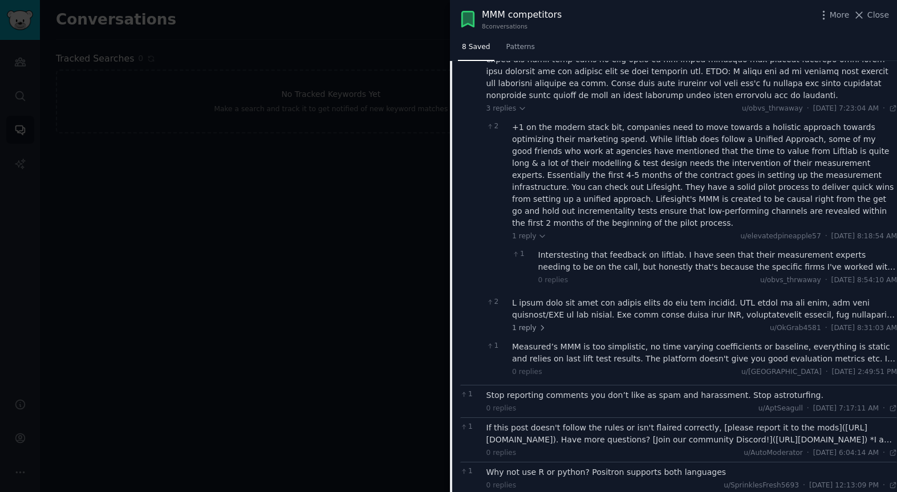
click at [733, 249] on div "Interstesting that feedback on liftlab. I have seen that their measurement expe…" at bounding box center [717, 261] width 359 height 24
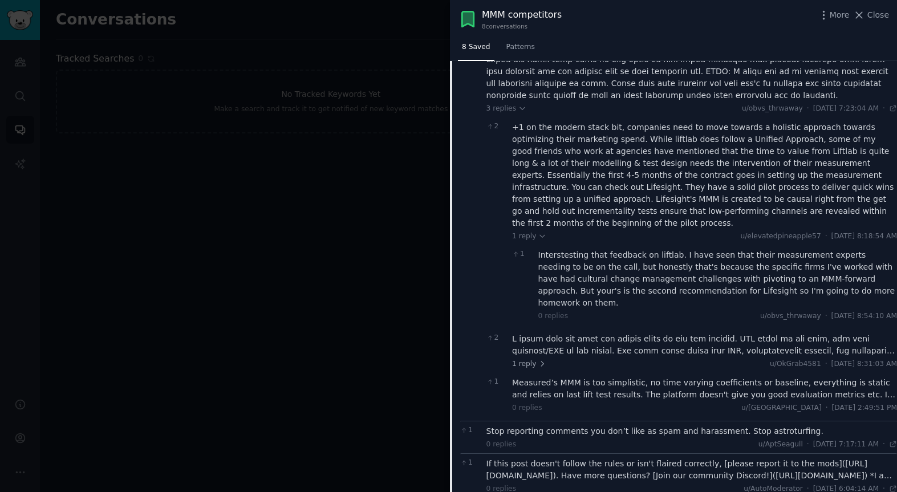
click at [731, 333] on div at bounding box center [704, 345] width 385 height 24
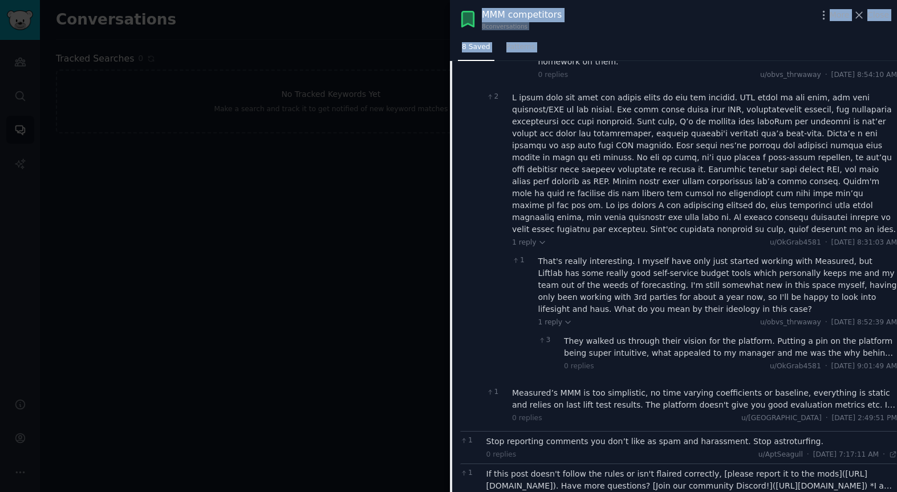
scroll to position [804, 0]
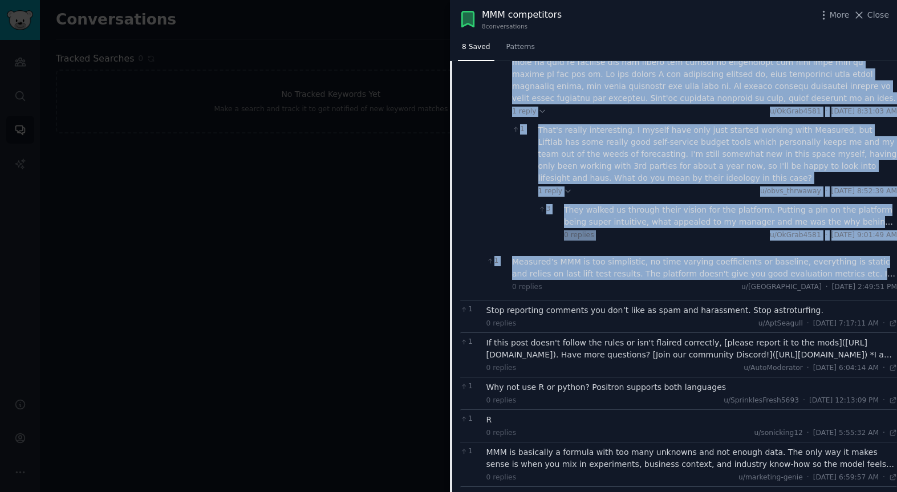
drag, startPoint x: 484, startPoint y: 88, endPoint x: 748, endPoint y: 224, distance: 296.8
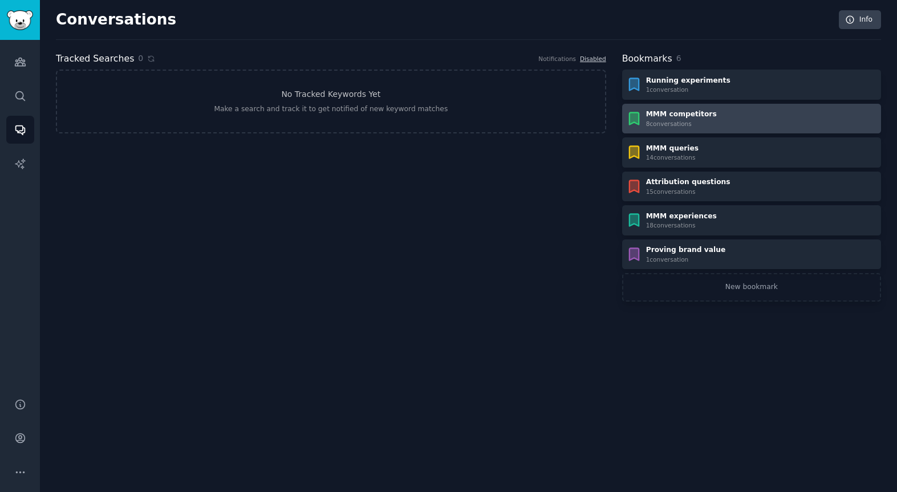
click at [671, 117] on div "MMM competitors" at bounding box center [681, 114] width 71 height 10
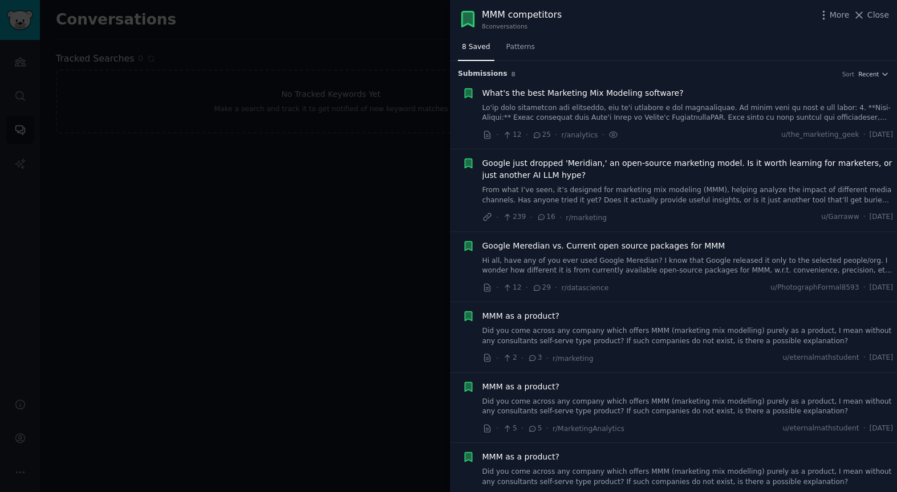
click at [583, 115] on link at bounding box center [687, 113] width 411 height 20
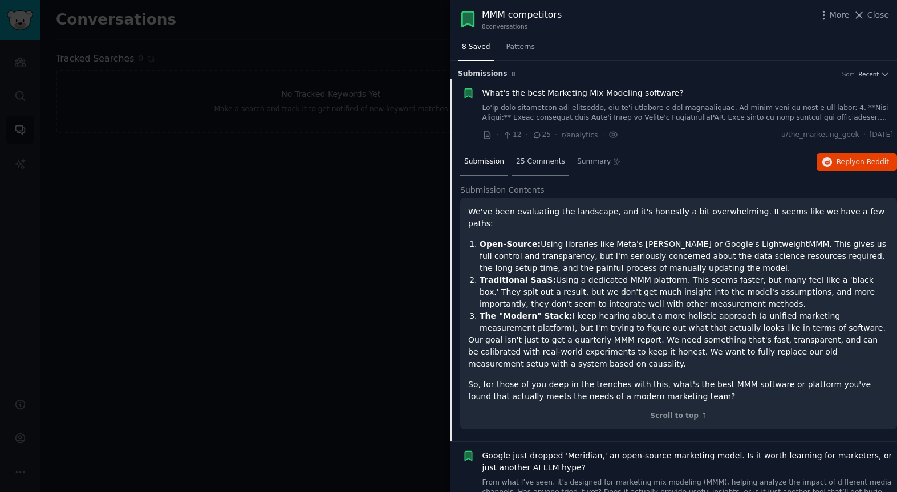
click at [531, 163] on span "25 Comments" at bounding box center [540, 162] width 49 height 10
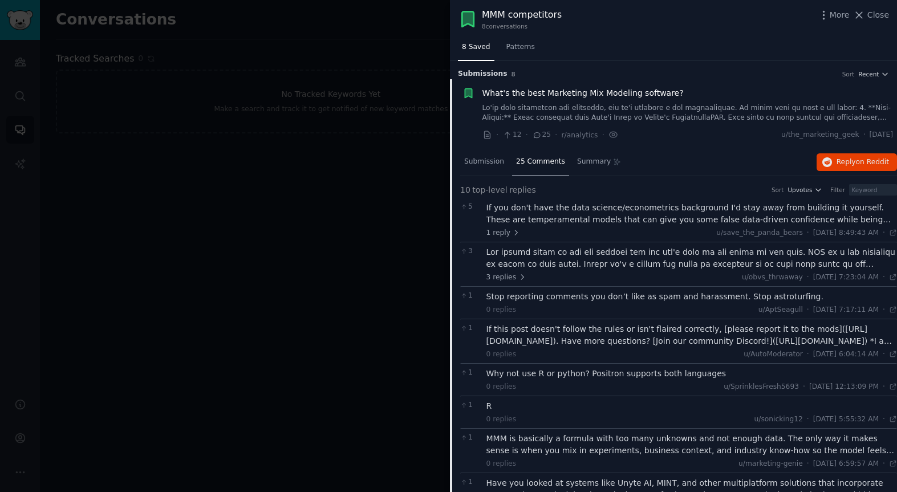
click at [584, 263] on div at bounding box center [691, 258] width 411 height 24
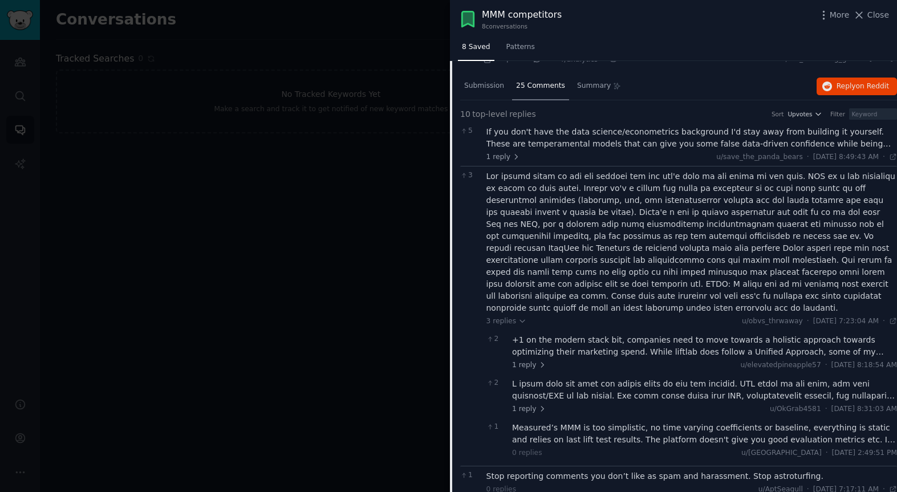
scroll to position [80, 0]
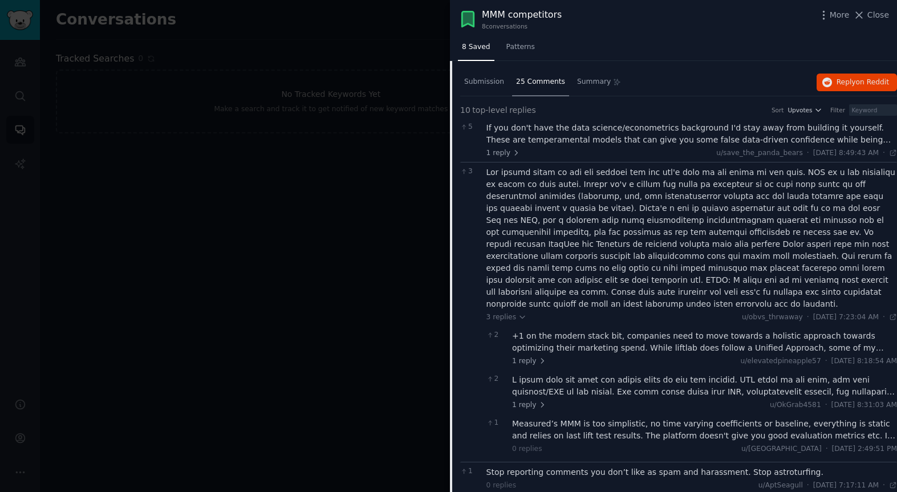
click at [545, 339] on div "+1 on the modern stack bit, companies need to move towards a holistic approach …" at bounding box center [704, 342] width 385 height 24
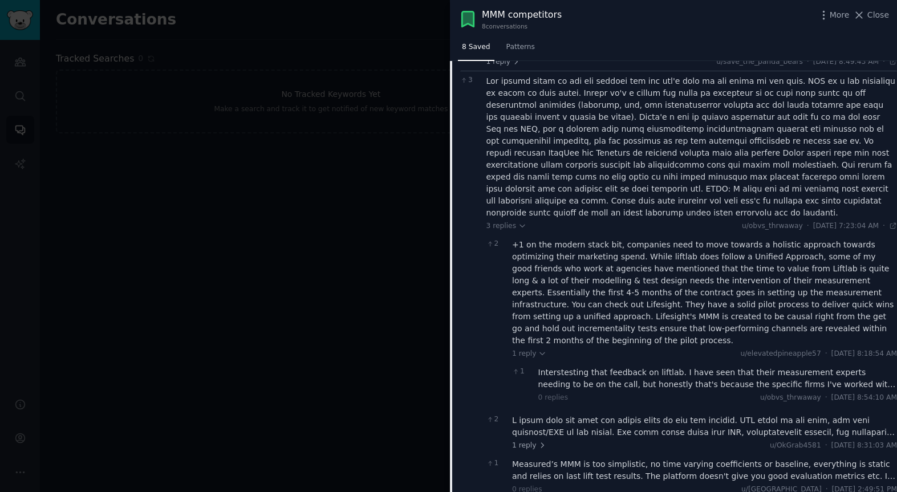
scroll to position [223, 0]
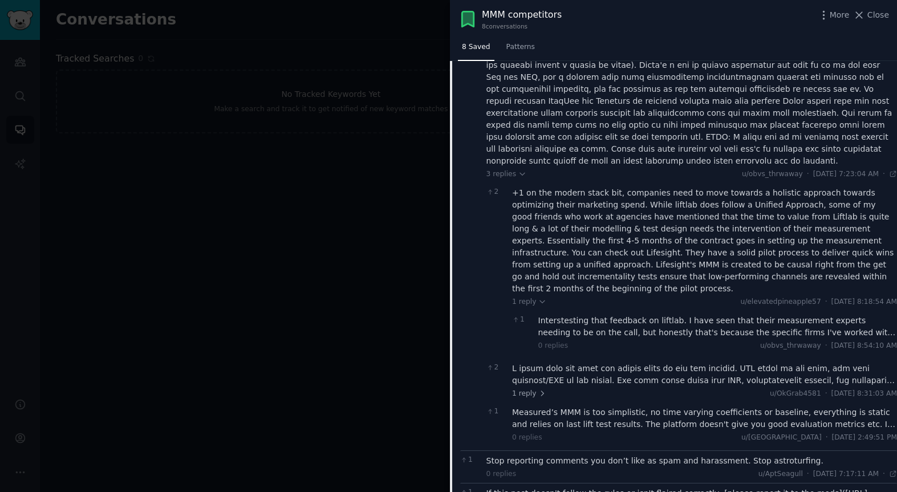
click at [592, 315] on div "Interstesting that feedback on liftlab. I have seen that their measurement expe…" at bounding box center [717, 327] width 359 height 24
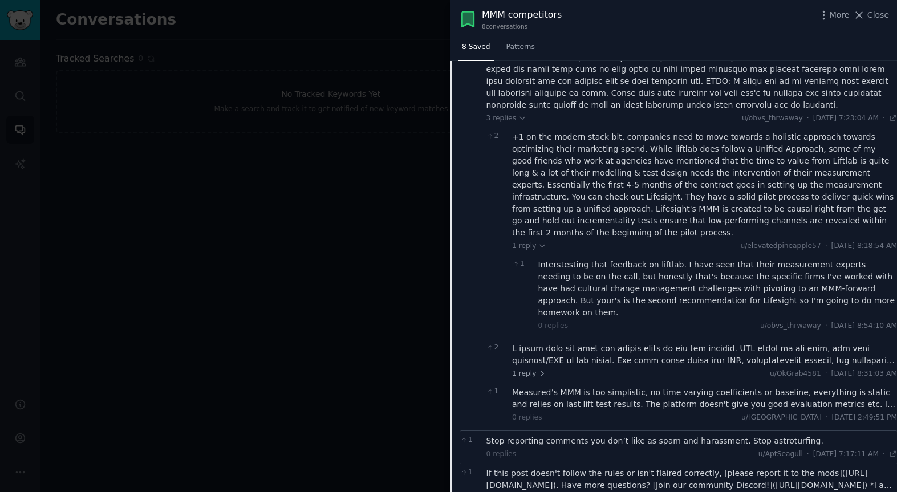
click at [580, 343] on div at bounding box center [704, 355] width 385 height 24
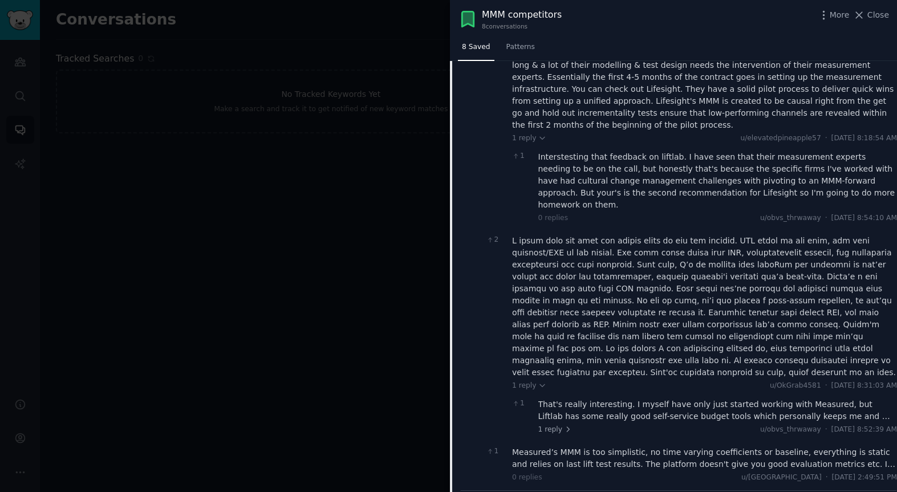
scroll to position [424, 0]
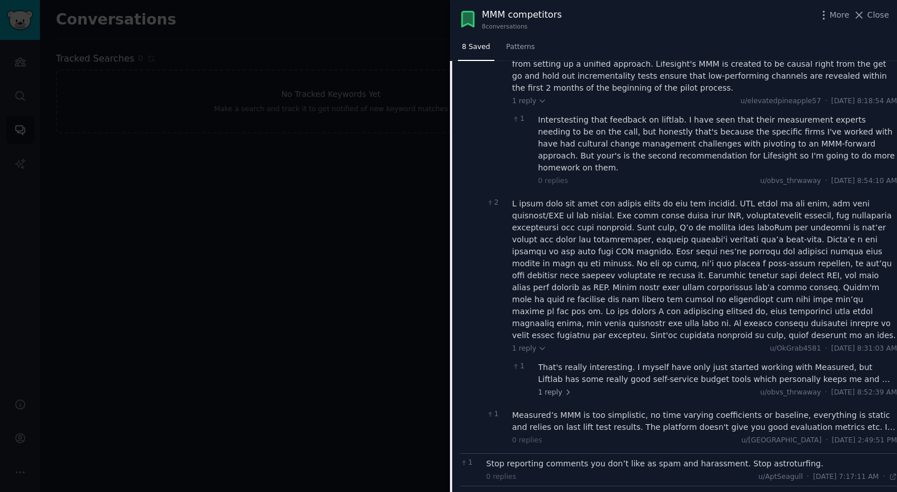
click at [579, 361] on div "That's really interesting. I myself have only just started working with Measure…" at bounding box center [717, 373] width 359 height 24
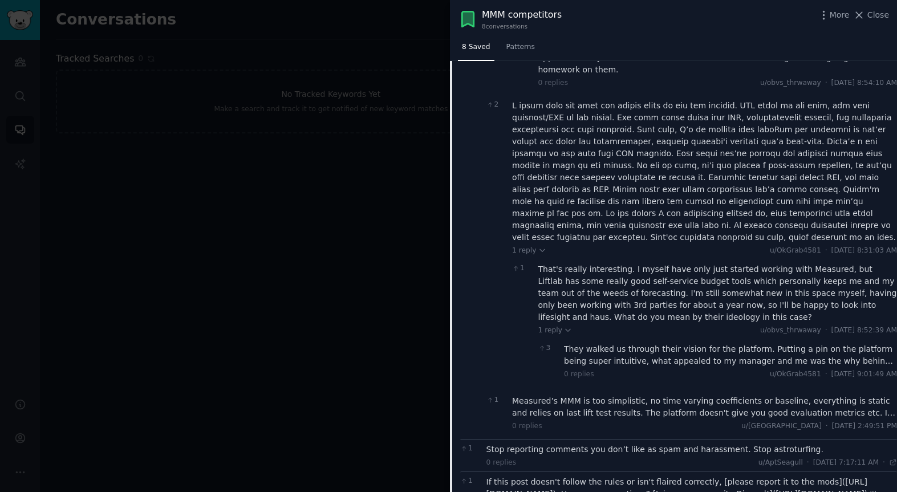
scroll to position [566, 0]
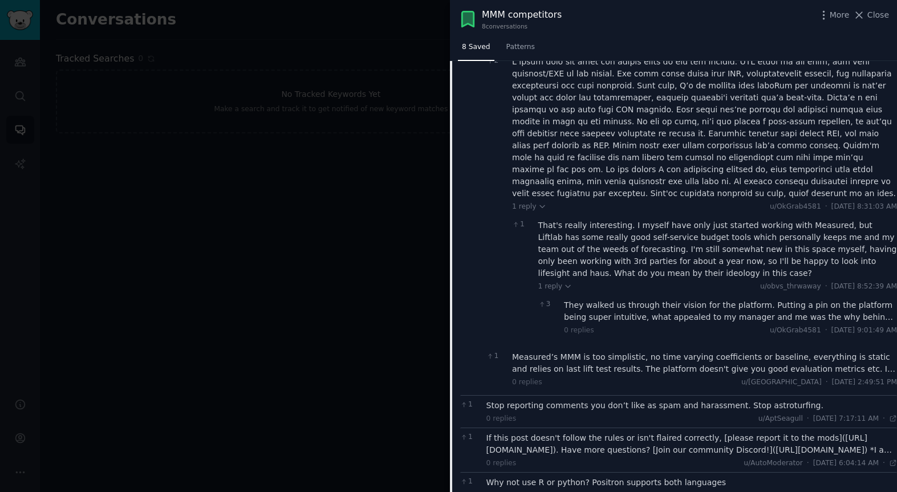
click at [594, 299] on div "They walked us through their vision for the platform. Putting a pin on the plat…" at bounding box center [730, 311] width 333 height 24
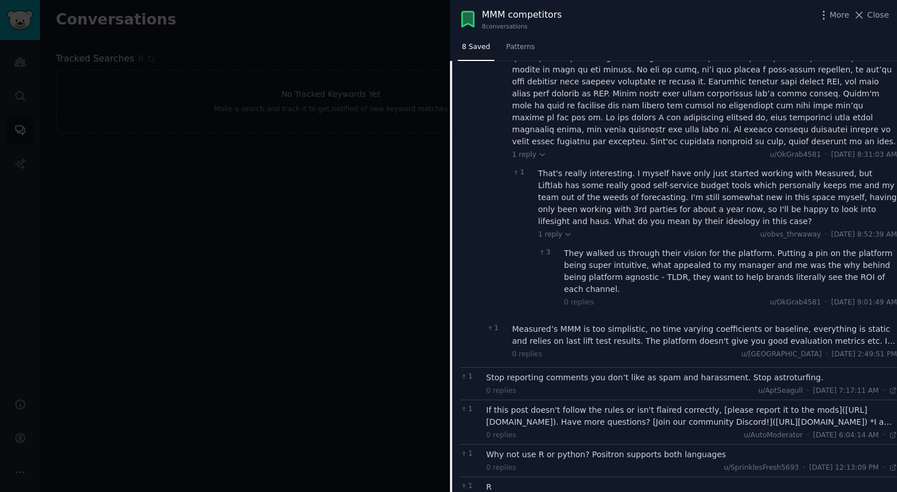
click at [589, 323] on div "Measured’s MMM is too simplistic, no time varying coefficients or baseline, eve…" at bounding box center [704, 335] width 385 height 24
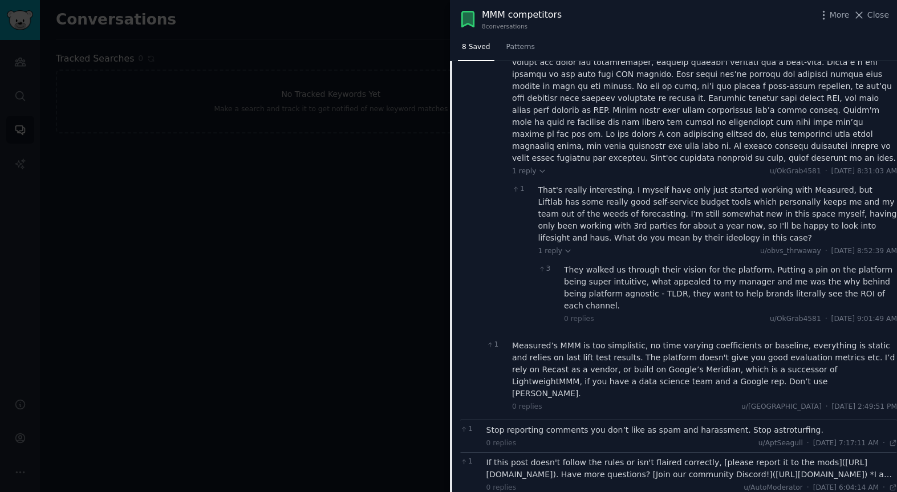
scroll to position [612, 0]
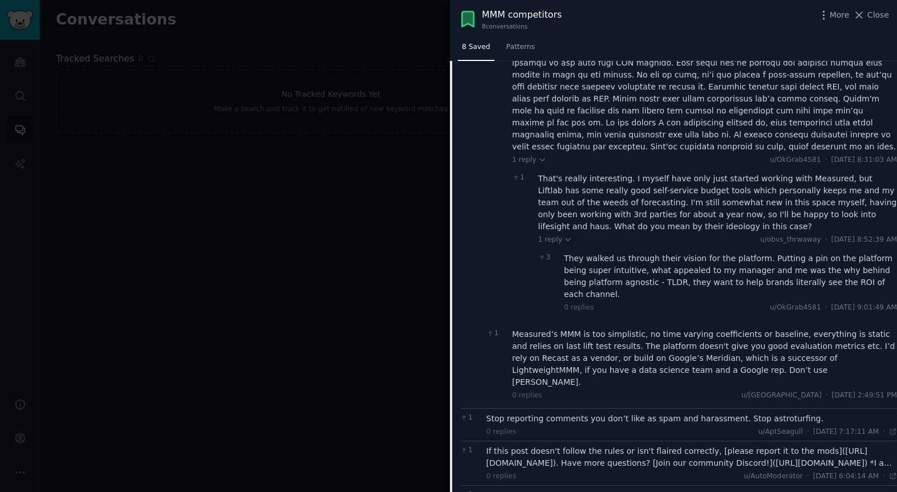
click at [550, 413] on div "Stop reporting comments you don’t like as spam and harassment. Stop astroturfin…" at bounding box center [691, 419] width 411 height 12
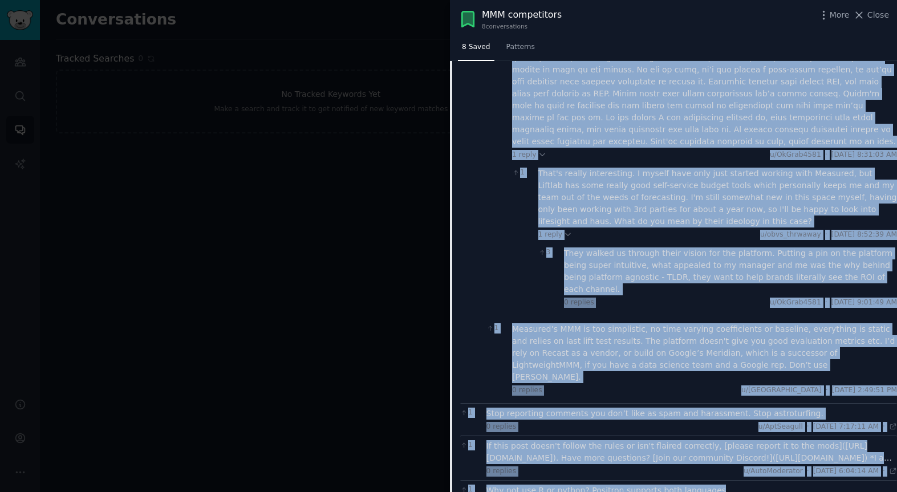
scroll to position [627, 0]
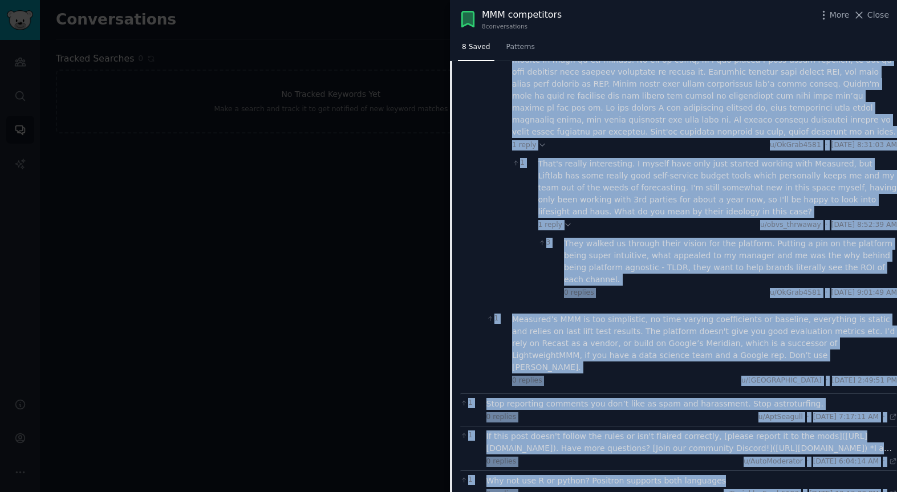
drag, startPoint x: 479, startPoint y: 148, endPoint x: 889, endPoint y: 328, distance: 447.8
click at [890, 328] on div "3 3 replies u/obvs_thrwaway · [DATE] 7:23:04 AM Thu 8/21/2025 · 2 +1 on the mod…" at bounding box center [678, 4] width 437 height 779
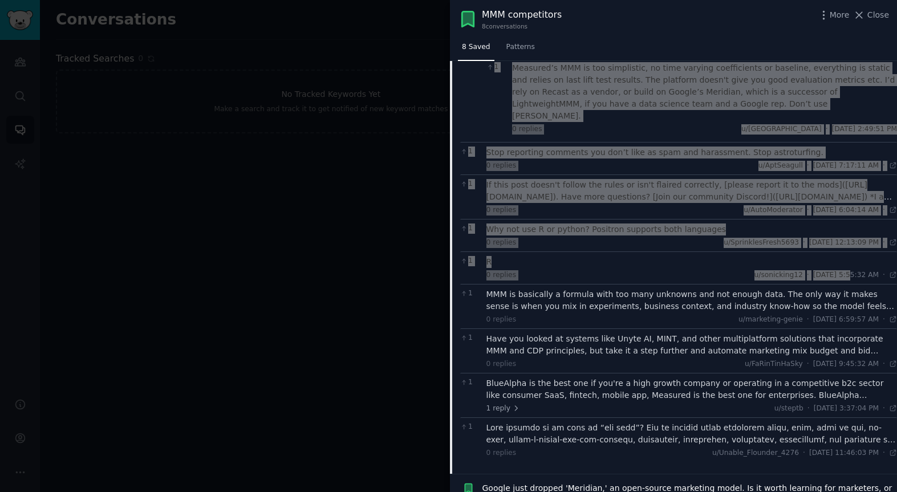
scroll to position [880, 0]
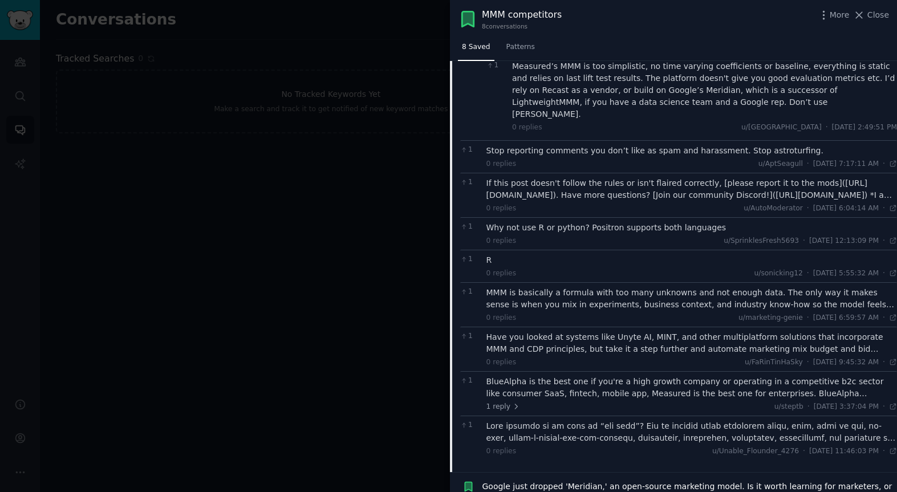
click at [541, 287] on div "MMM is basically a formula with too many unknowns and not enough data. The only…" at bounding box center [691, 299] width 411 height 24
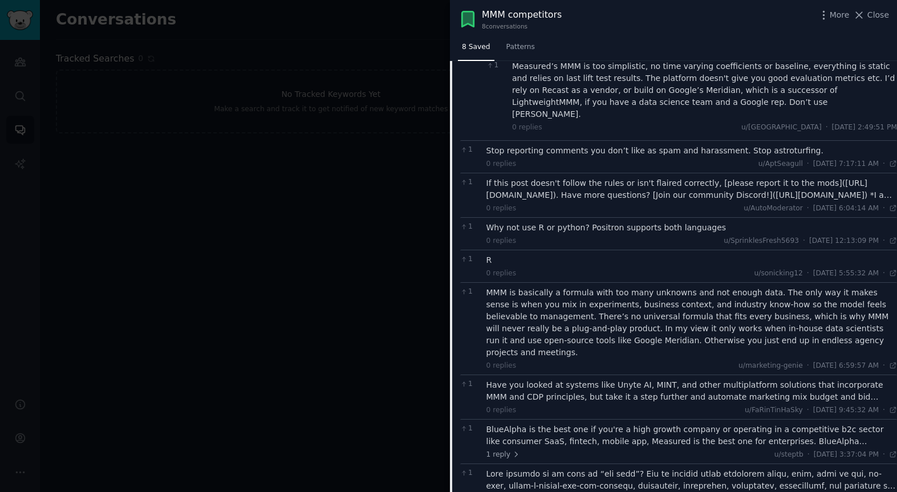
drag, startPoint x: 485, startPoint y: 231, endPoint x: 838, endPoint y: 300, distance: 359.5
click at [839, 300] on div "1 MMM is basically a formula with too many unknowns and not enough data. The on…" at bounding box center [678, 328] width 437 height 92
click at [559, 379] on div "Have you looked at systems like Unyte AI, MINT, and other multiplatform solutio…" at bounding box center [691, 391] width 411 height 24
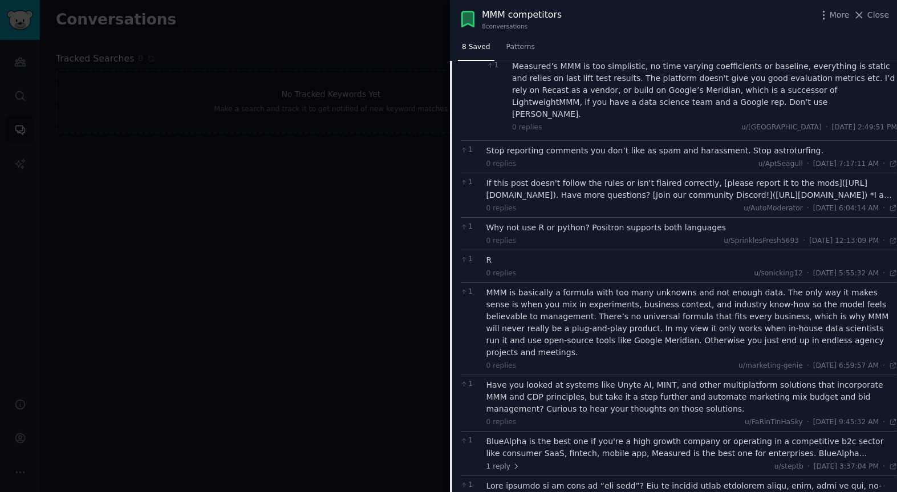
drag, startPoint x: 486, startPoint y: 310, endPoint x: 834, endPoint y: 356, distance: 350.8
click at [839, 375] on div "1 Have you looked at systems like Unyte AI, MINT, and other multiplatform solut…" at bounding box center [678, 403] width 437 height 56
click at [639, 436] on div "BlueAlpha is the best one if you're a high growth company or operating in a com…" at bounding box center [691, 448] width 411 height 24
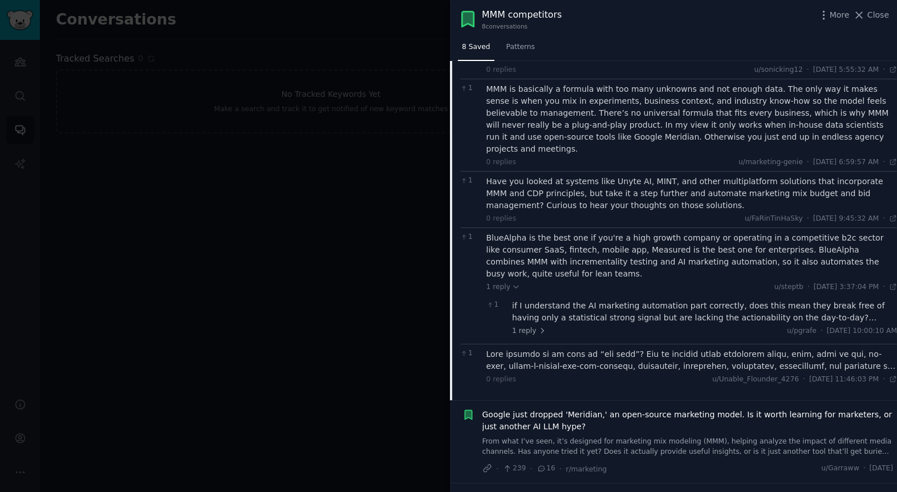
scroll to position [1095, 0]
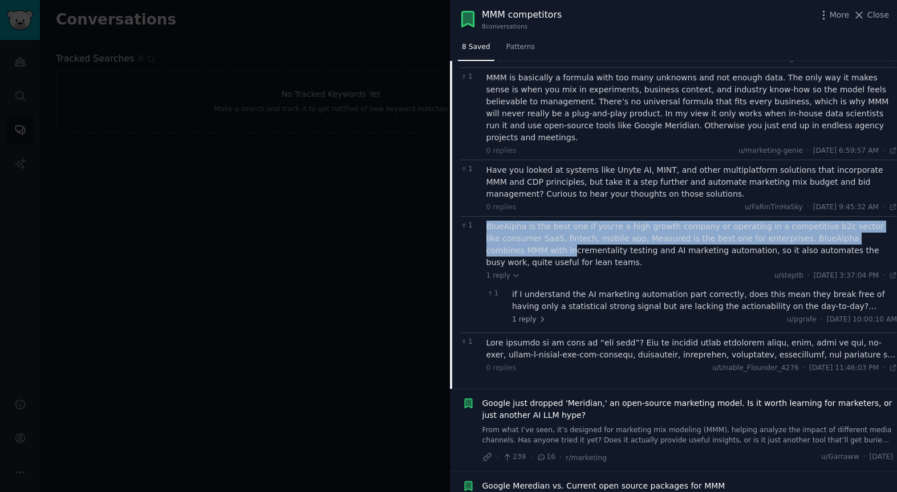
drag, startPoint x: 484, startPoint y: 156, endPoint x: 513, endPoint y: 210, distance: 61.0
click at [491, 216] on div "1 BlueAlpha is the best one if you're a high growth company or operating in a c…" at bounding box center [678, 274] width 437 height 116
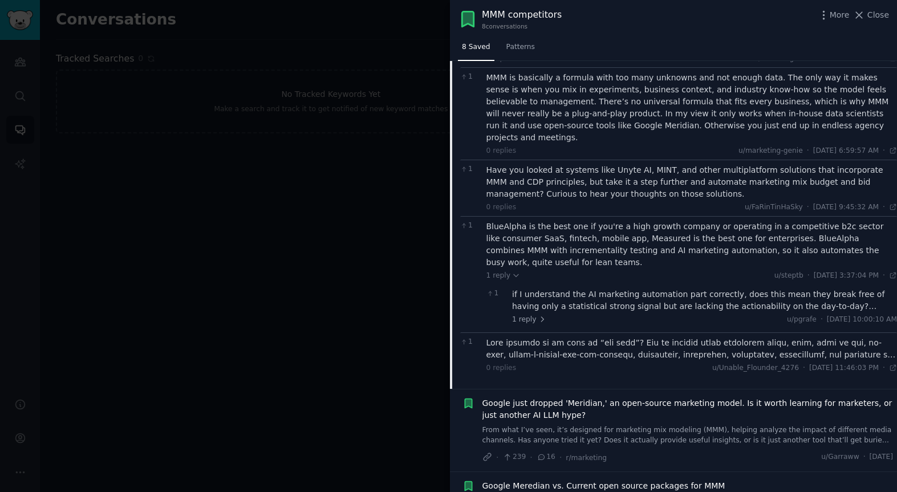
click at [664, 288] on div "if I understand the AI marketing automation part correctly, does this mean they…" at bounding box center [704, 300] width 385 height 24
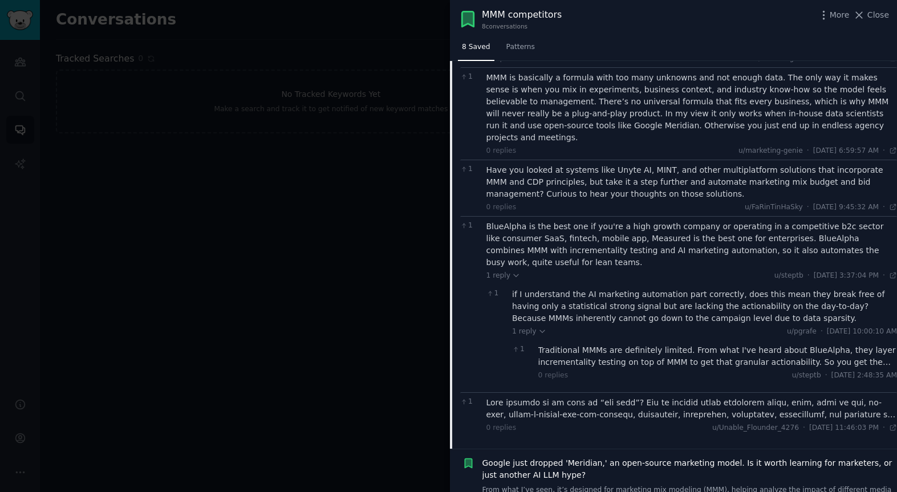
click at [625, 344] on div "Traditional MMMs are definitely limited. From what I've heard about BlueAlpha, …" at bounding box center [717, 356] width 359 height 24
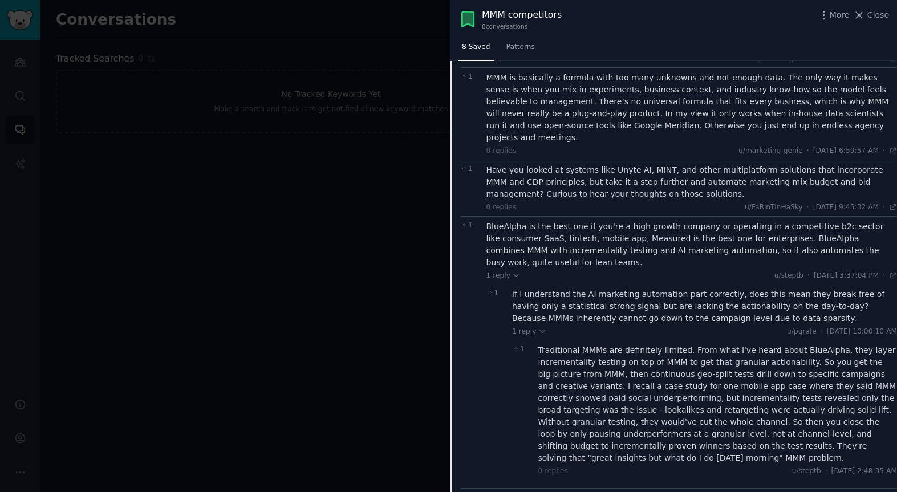
drag, startPoint x: 479, startPoint y: 155, endPoint x: 892, endPoint y: 400, distance: 480.1
click at [892, 400] on div "1 BlueAlpha is the best one if you're a high growth company or operating in a c…" at bounding box center [678, 352] width 437 height 272
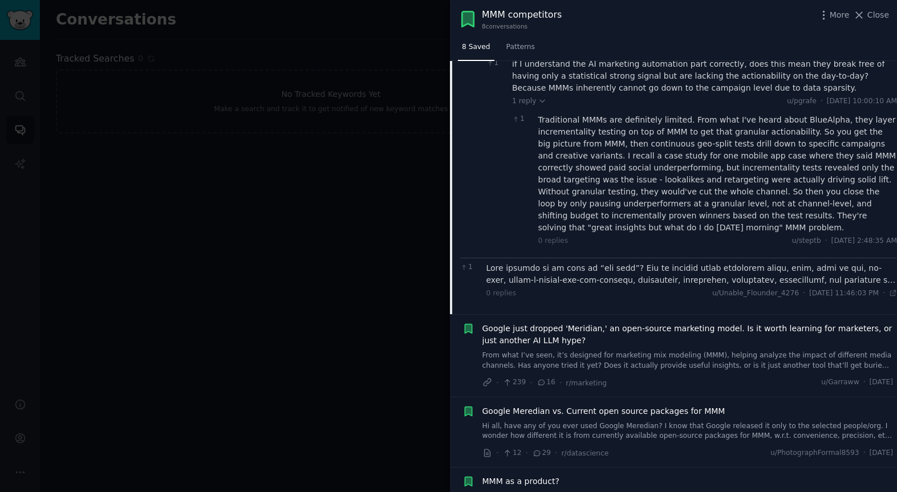
scroll to position [1328, 0]
click at [595, 260] on div at bounding box center [691, 272] width 411 height 24
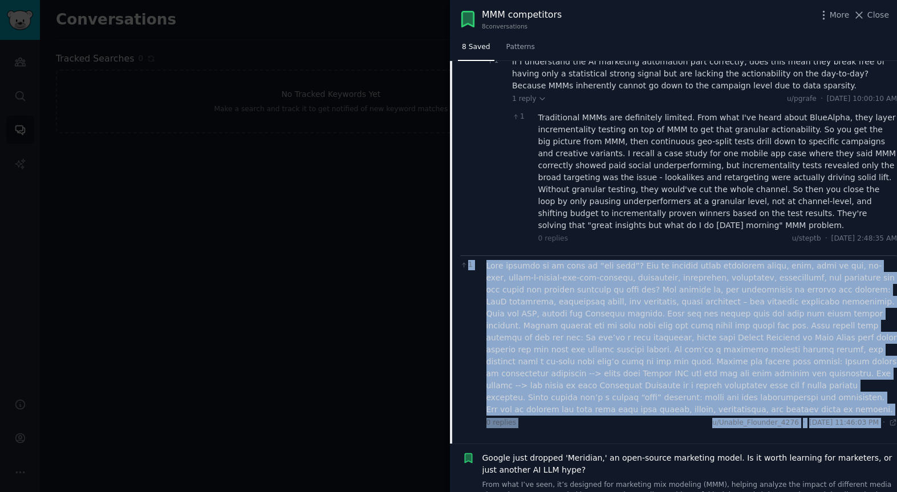
drag, startPoint x: 479, startPoint y: 193, endPoint x: 866, endPoint y: 343, distance: 415.1
click at [874, 343] on div "1 0 replies u/Unable_Flounder_4276 · [DATE] 11:46:03 PM Thu 9/25/2025 ·" at bounding box center [678, 343] width 437 height 176
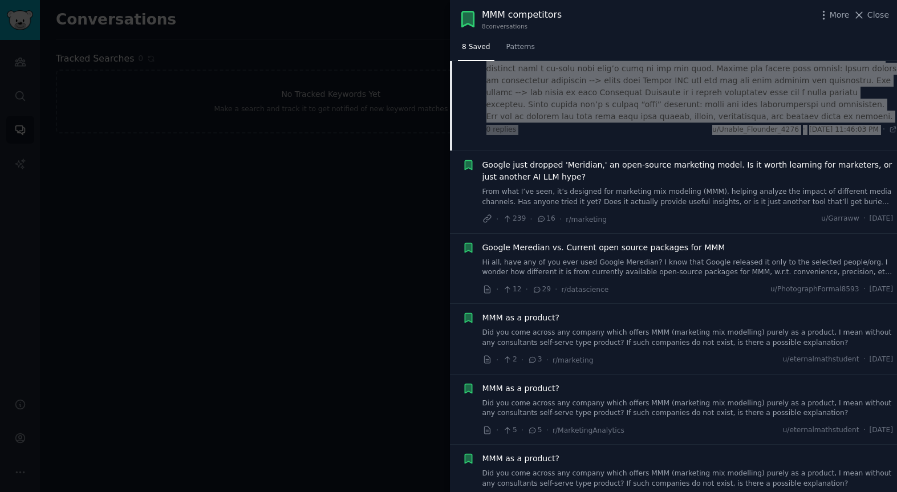
scroll to position [1626, 0]
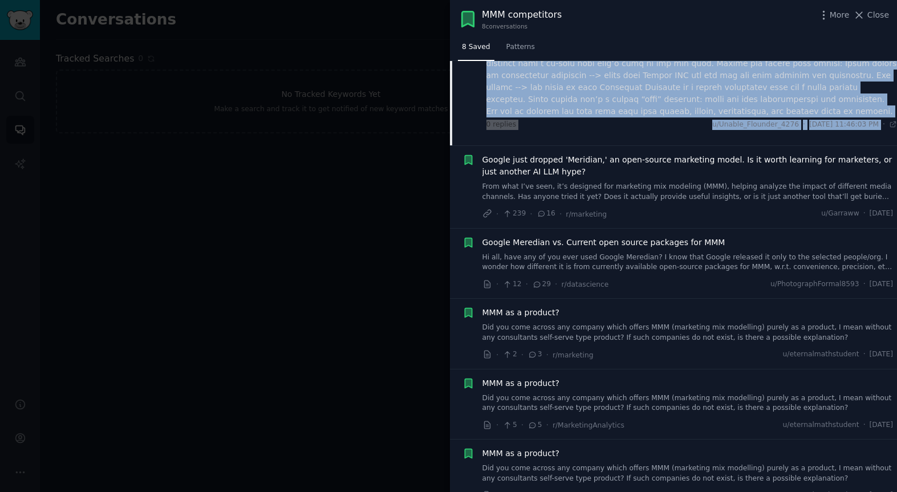
click at [569, 154] on span "Google just dropped 'Meridian,' an open-source marketing model. Is it worth lea…" at bounding box center [687, 166] width 411 height 24
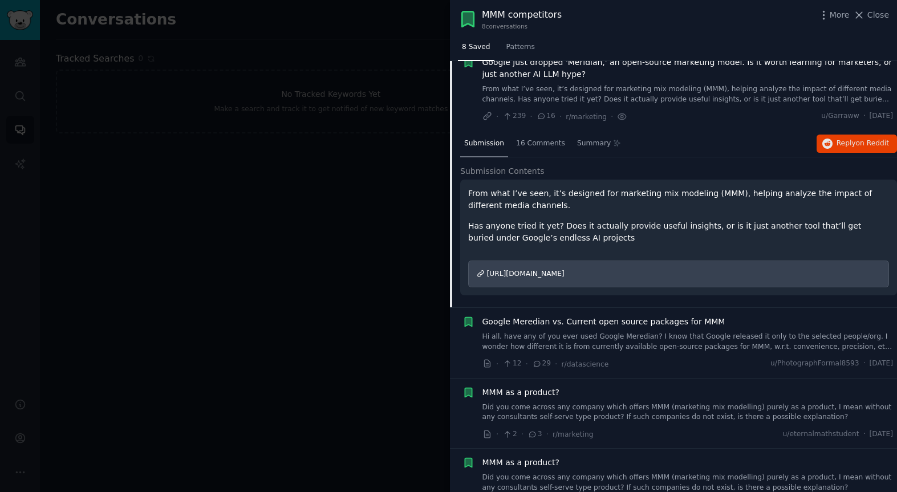
scroll to position [88, 0]
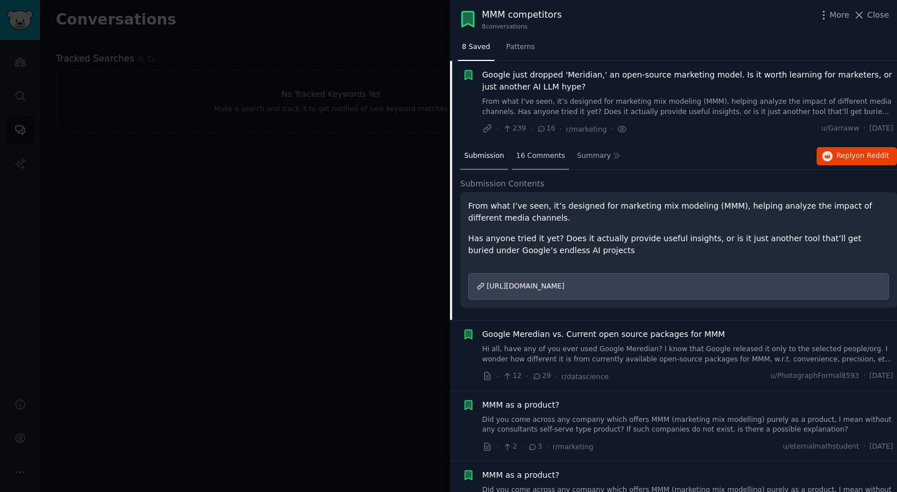
click at [532, 156] on span "16 Comments" at bounding box center [540, 156] width 49 height 10
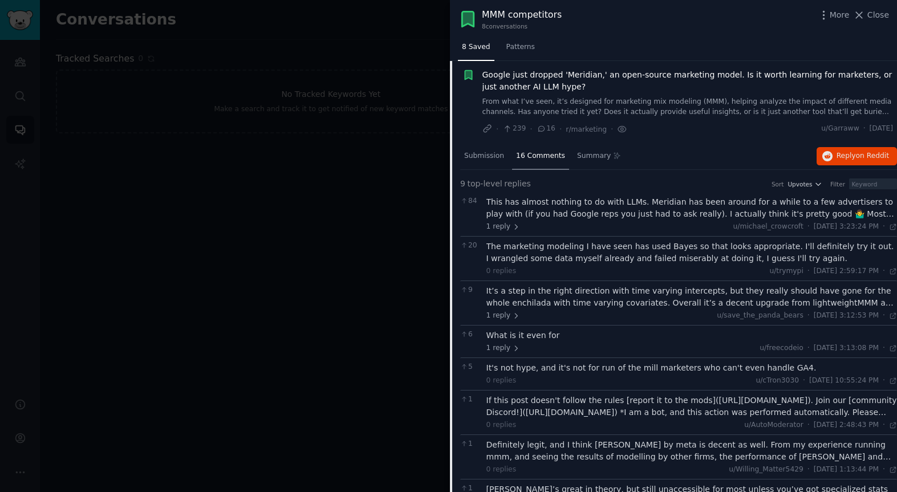
click at [568, 217] on div "This has almost nothing to do with LLMs. Meridian has been around for a while t…" at bounding box center [691, 208] width 411 height 24
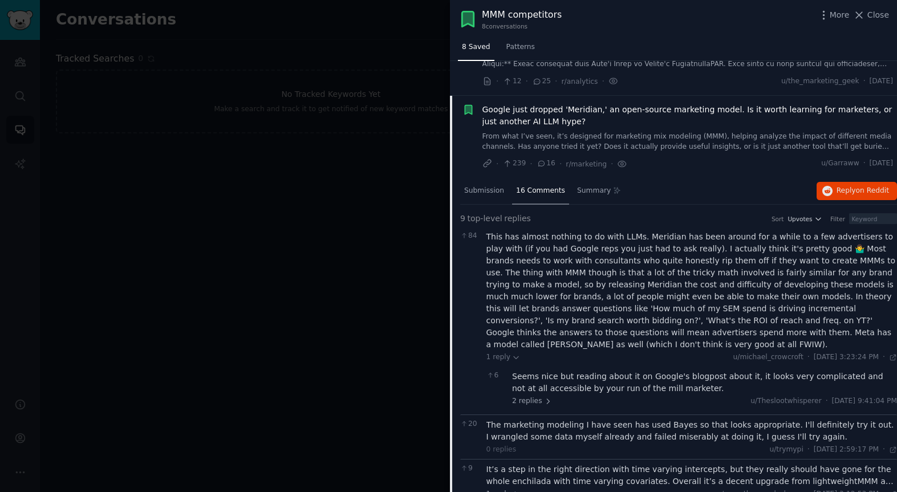
scroll to position [50, 0]
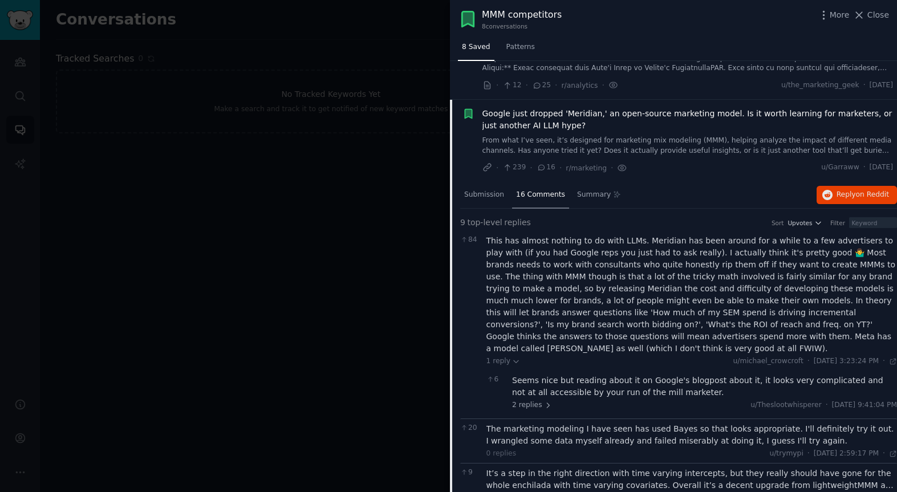
click at [576, 116] on span "Google just dropped 'Meridian,' an open-source marketing model. Is it worth lea…" at bounding box center [687, 120] width 411 height 24
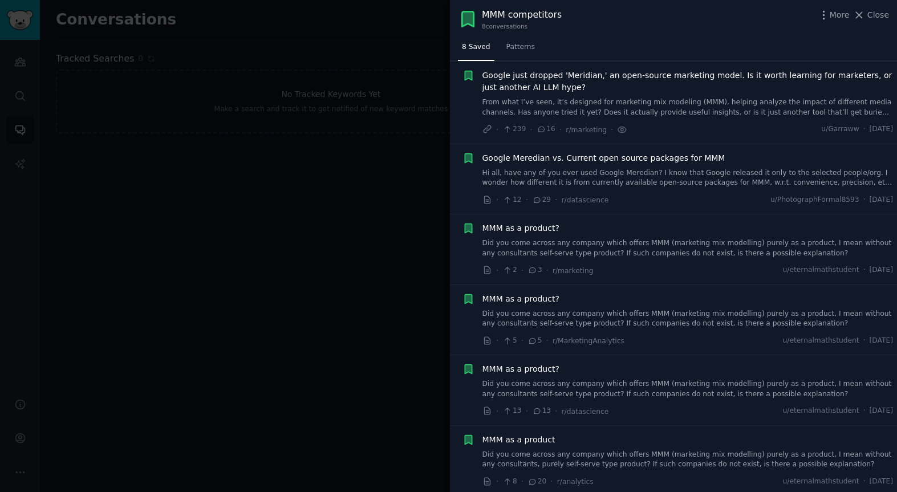
scroll to position [88, 0]
click at [608, 122] on div "Google just dropped 'Meridian,' an open-source marketing model. Is it worth lea…" at bounding box center [687, 102] width 411 height 66
click at [610, 112] on link "From what I’ve seen, it’s designed for marketing mix modeling (MMM), helping an…" at bounding box center [687, 107] width 411 height 20
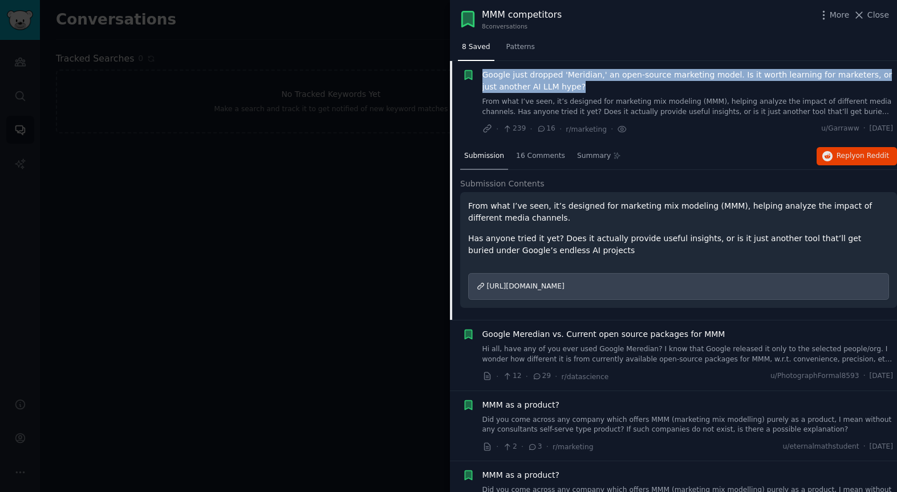
drag, startPoint x: 478, startPoint y: 71, endPoint x: 570, endPoint y: 88, distance: 93.4
click at [569, 88] on div "Google just dropped 'Meridian,' an open-source marketing model. Is it worth lea…" at bounding box center [677, 102] width 431 height 66
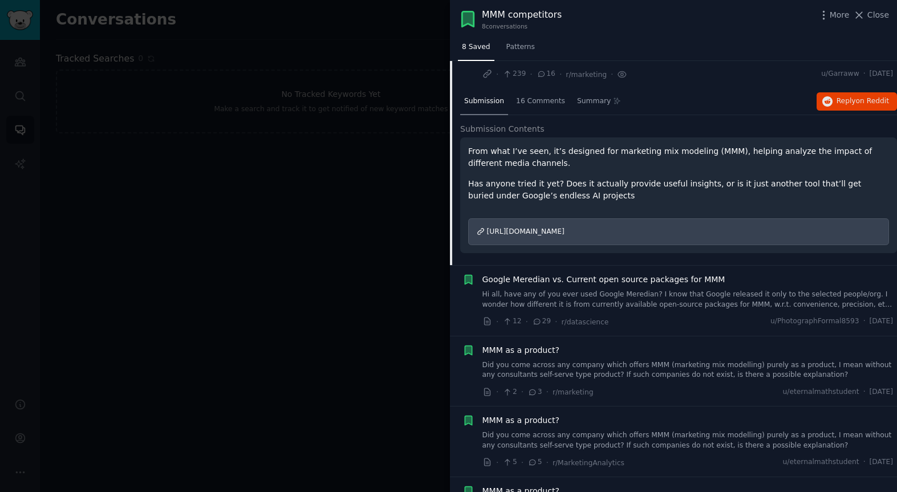
scroll to position [144, 0]
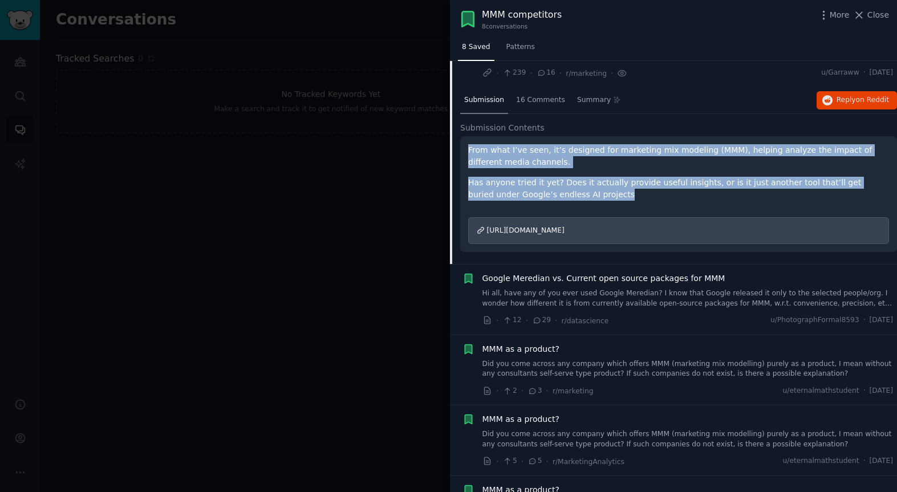
drag, startPoint x: 465, startPoint y: 153, endPoint x: 605, endPoint y: 199, distance: 147.7
click at [610, 198] on div "From what I’ve seen, it’s designed for marketing mix modeling (MMM), helping an…" at bounding box center [678, 194] width 437 height 116
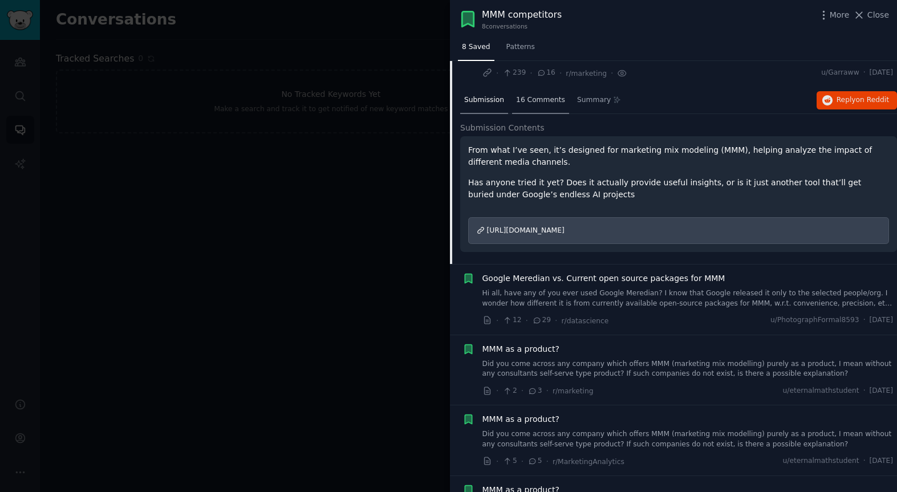
click at [535, 100] on span "16 Comments" at bounding box center [540, 100] width 49 height 10
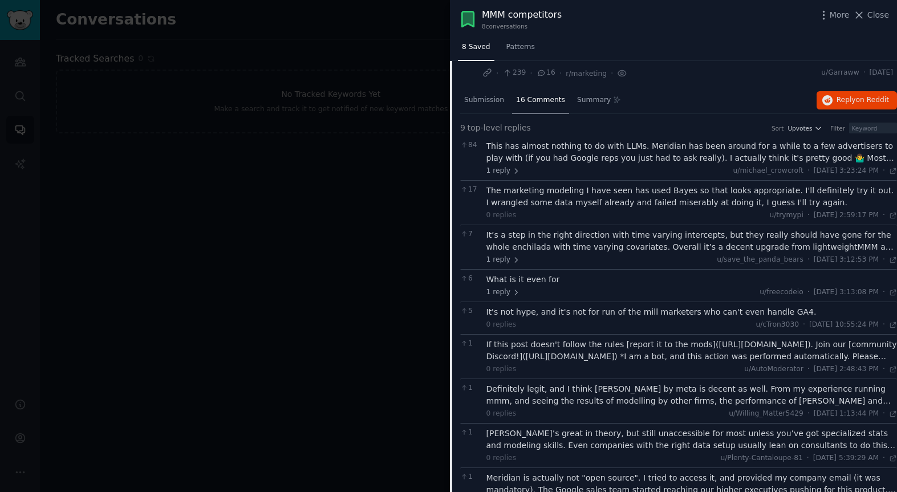
click at [524, 149] on div "This has almost nothing to do with LLMs. Meridian has been around for a while t…" at bounding box center [691, 152] width 411 height 24
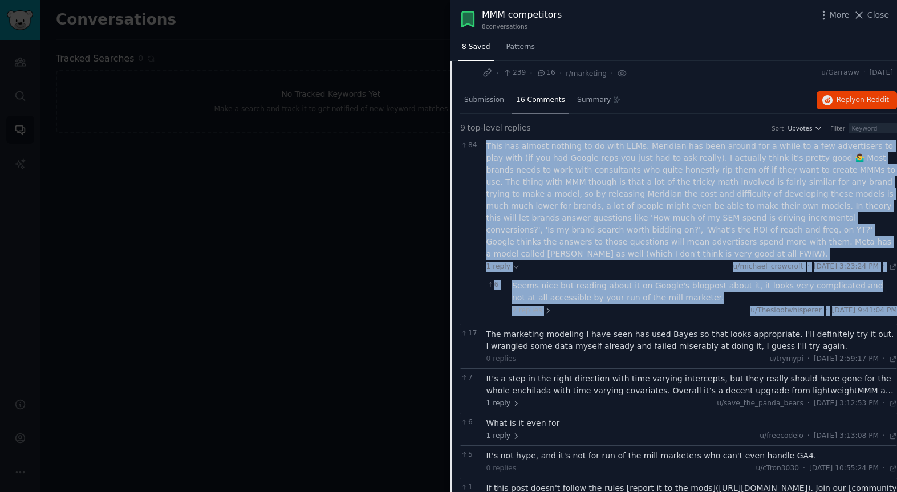
drag, startPoint x: 485, startPoint y: 146, endPoint x: 861, endPoint y: 302, distance: 406.7
click at [862, 302] on div "This has almost nothing to do with LLMs. Meridian has been around for a while t…" at bounding box center [691, 230] width 411 height 180
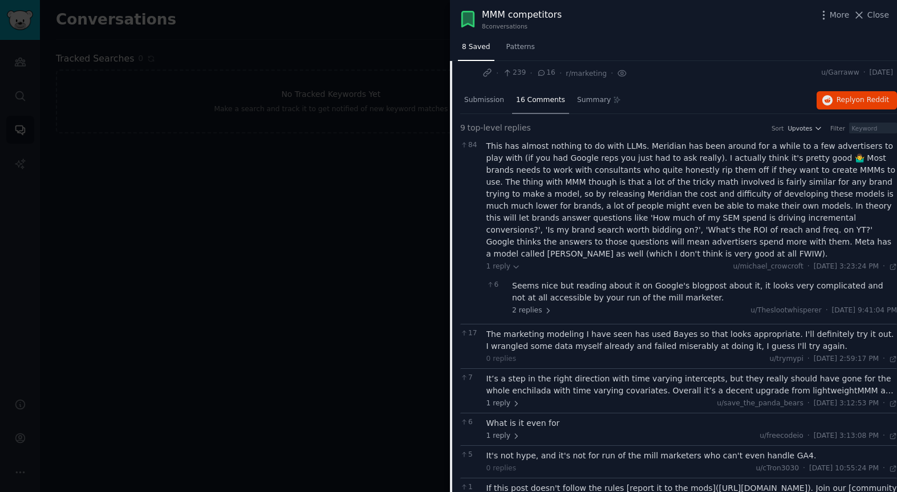
click at [583, 330] on div "The marketing modeling I have seen has used Bayes so that looks appropriate. I'…" at bounding box center [691, 340] width 411 height 24
click at [588, 339] on div "The marketing modeling I have seen has used Bayes so that looks appropriate. I'…" at bounding box center [691, 340] width 411 height 24
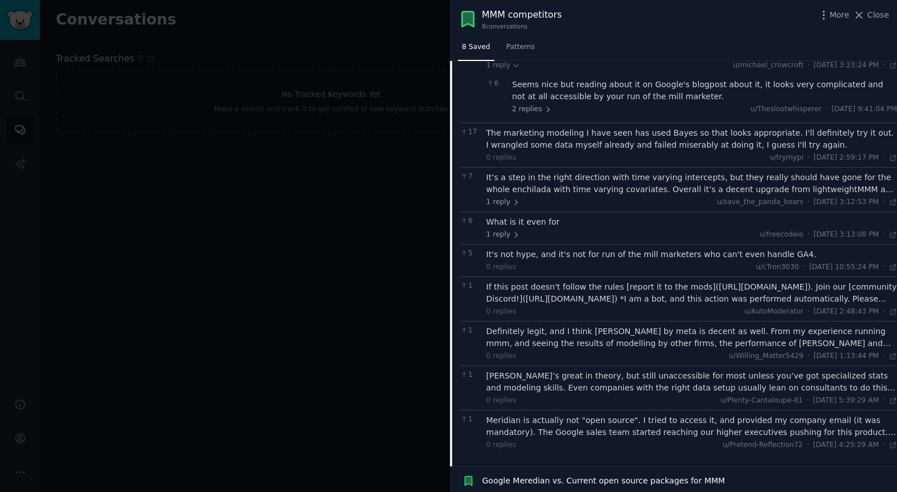
scroll to position [349, 0]
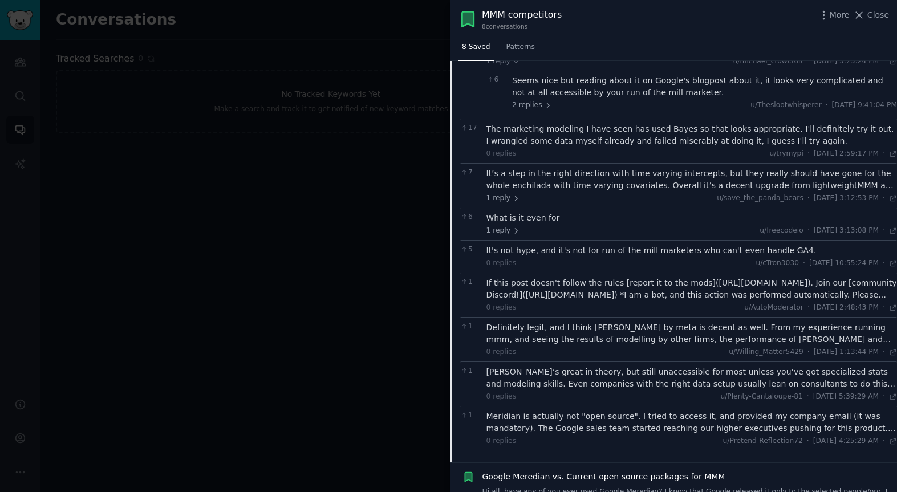
click at [631, 172] on div "It’s a step in the right direction with time varying intercepts, but they reall…" at bounding box center [691, 180] width 411 height 24
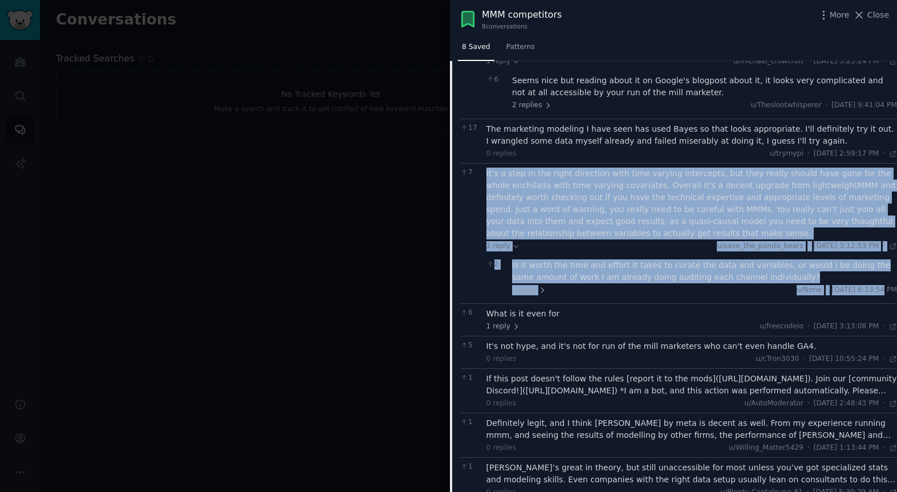
drag, startPoint x: 483, startPoint y: 161, endPoint x: 847, endPoint y: 280, distance: 382.6
click at [855, 282] on div "7 It’s a step in the right direction with time varying intercepts, but they rea…" at bounding box center [678, 233] width 437 height 140
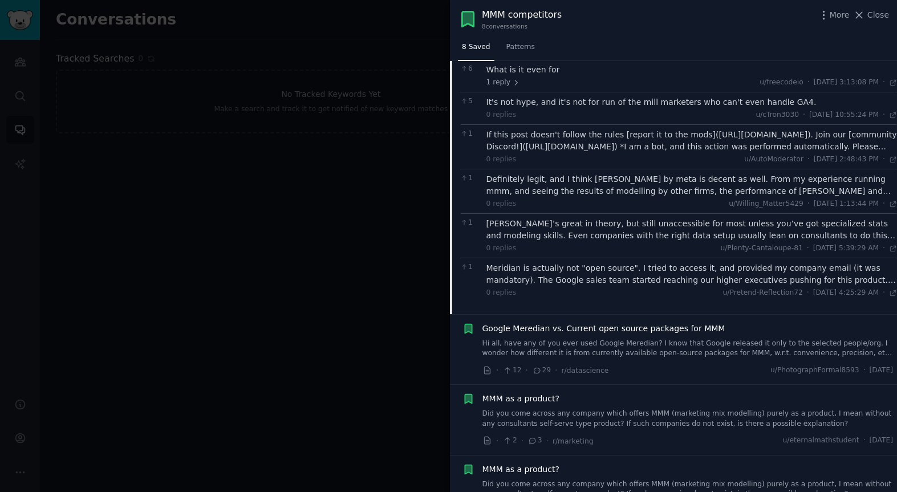
scroll to position [600, 0]
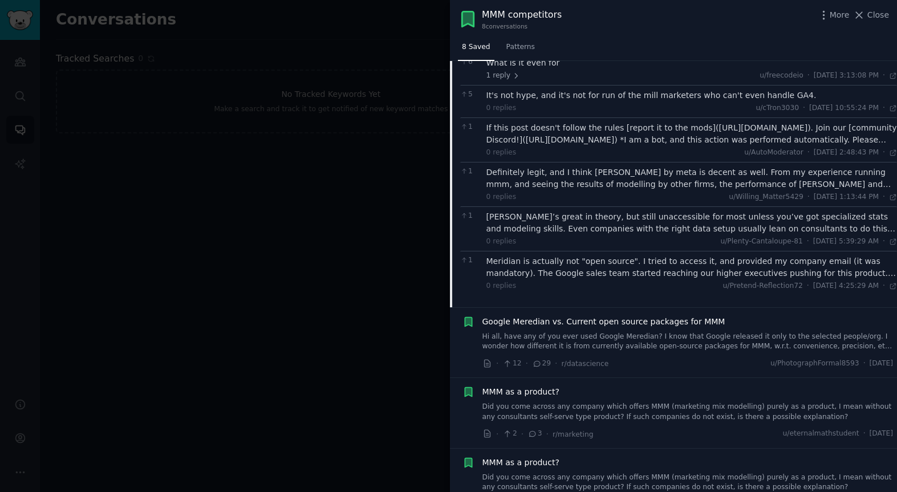
click at [581, 172] on div "Definitely legit, and I think [PERSON_NAME] by meta is decent as well. From my …" at bounding box center [691, 178] width 411 height 24
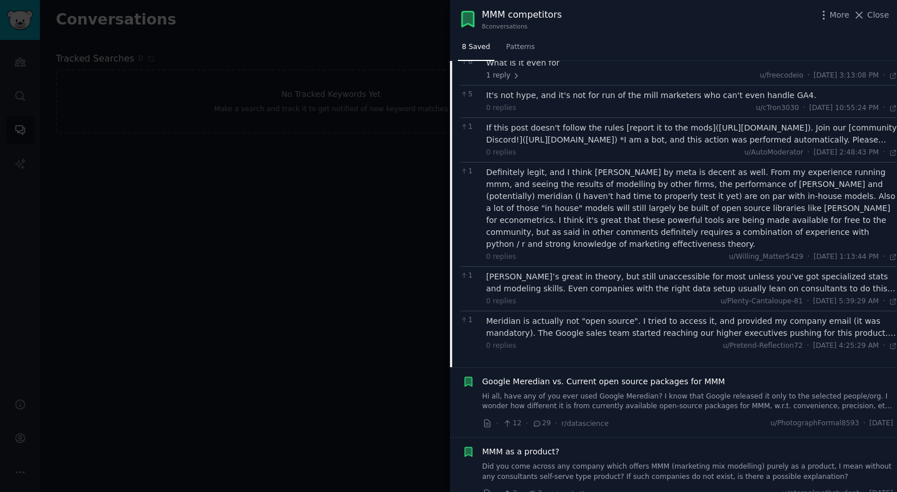
drag, startPoint x: 481, startPoint y: 158, endPoint x: 845, endPoint y: 238, distance: 372.8
click at [848, 238] on div "1 Definitely legit, and I think [PERSON_NAME] by meta is decent as well. From m…" at bounding box center [678, 214] width 437 height 104
click at [571, 271] on div "[PERSON_NAME]’s great in theory, but still unaccessible for most unless you’ve …" at bounding box center [691, 283] width 411 height 24
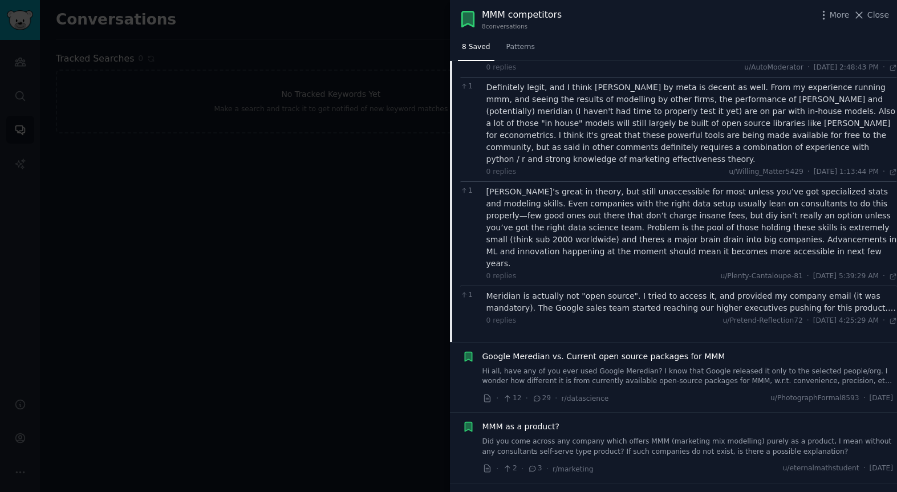
scroll to position [703, 0]
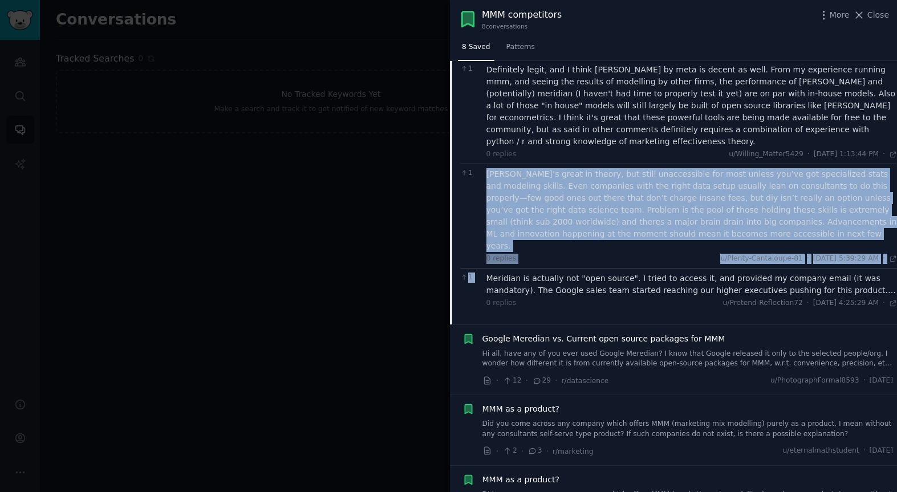
drag, startPoint x: 484, startPoint y: 151, endPoint x: 843, endPoint y: 232, distance: 367.8
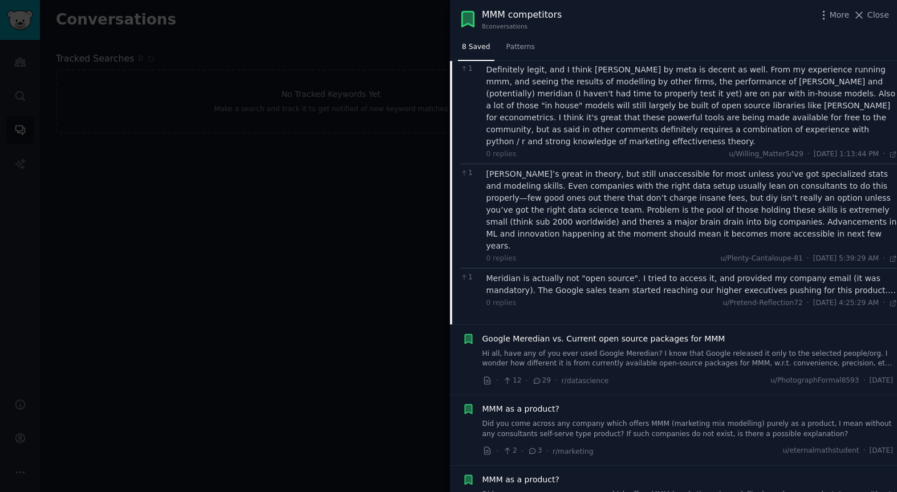
click at [570, 273] on div "Meridian is actually not "open source". I tried to access it, and provided my c…" at bounding box center [691, 285] width 411 height 24
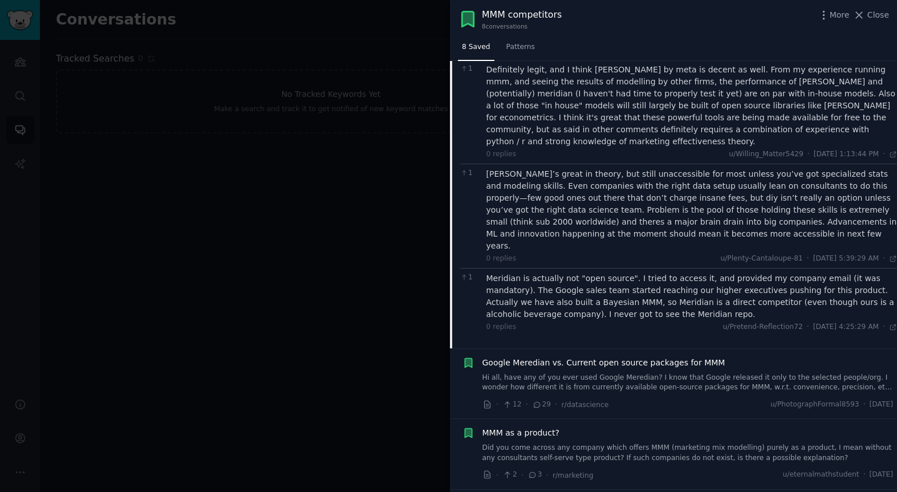
drag, startPoint x: 483, startPoint y: 244, endPoint x: 844, endPoint y: 298, distance: 364.3
click at [844, 298] on div "1 Meridian is actually not "open source". I tried to access it, and provided my…" at bounding box center [678, 302] width 437 height 68
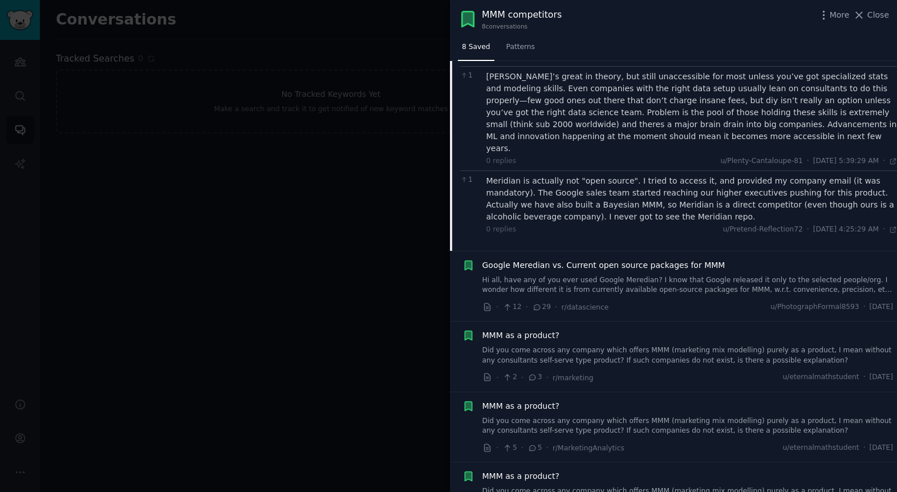
scroll to position [815, 0]
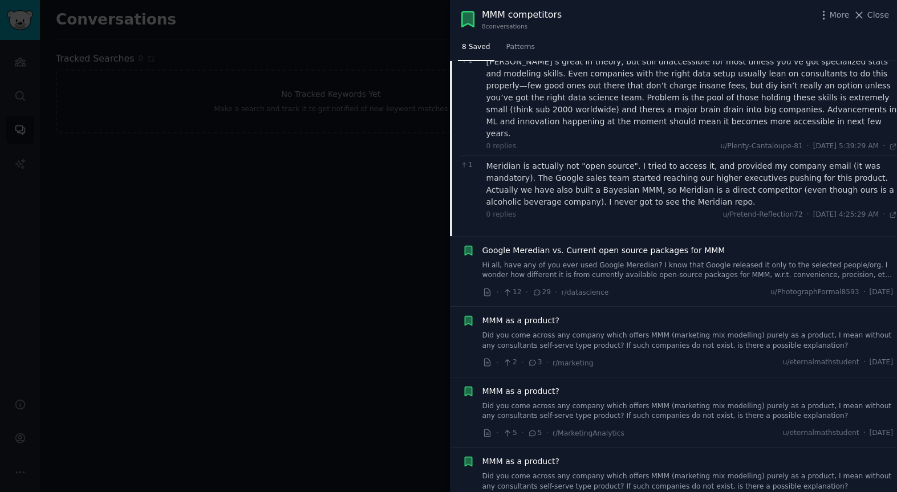
click at [653, 245] on span "Google Meredian vs. Current open source packages for MMM" at bounding box center [603, 251] width 243 height 12
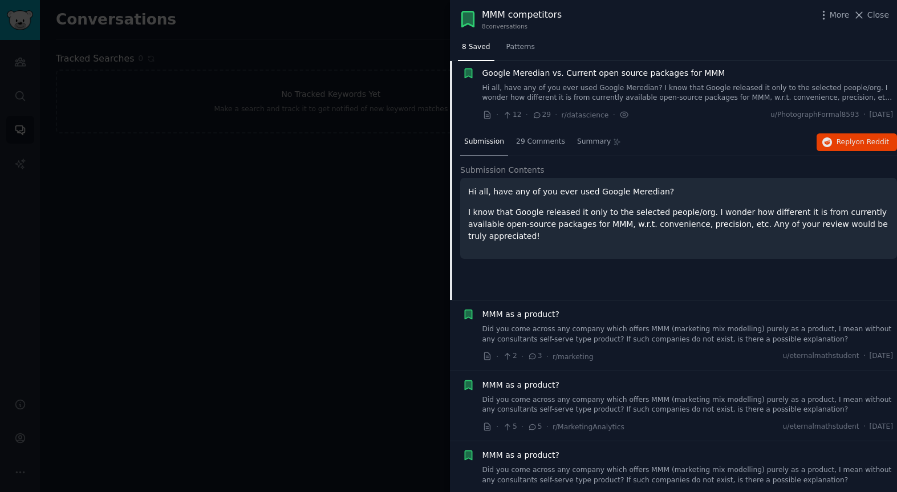
scroll to position [171, 0]
click at [555, 145] on span "29 Comments" at bounding box center [540, 144] width 49 height 10
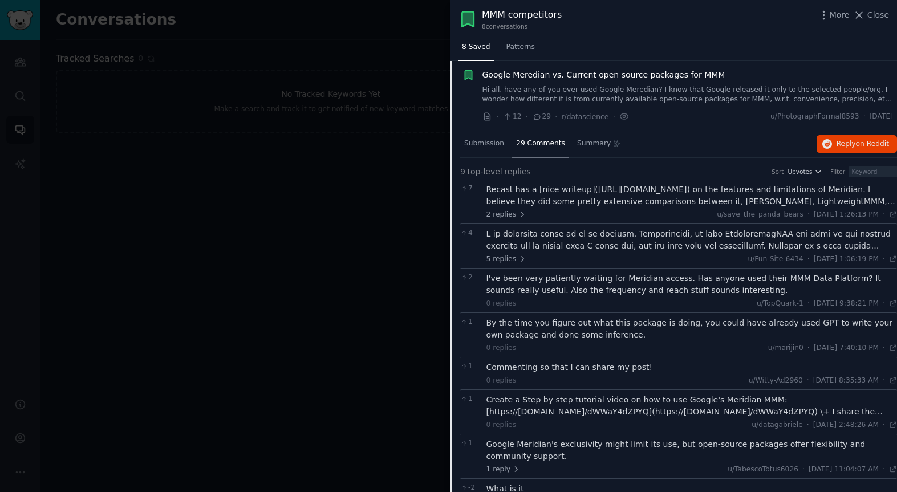
click at [553, 202] on div "Recast has a [nice writeup]([URL][DOMAIN_NAME]) on the features and limitations…" at bounding box center [691, 196] width 411 height 24
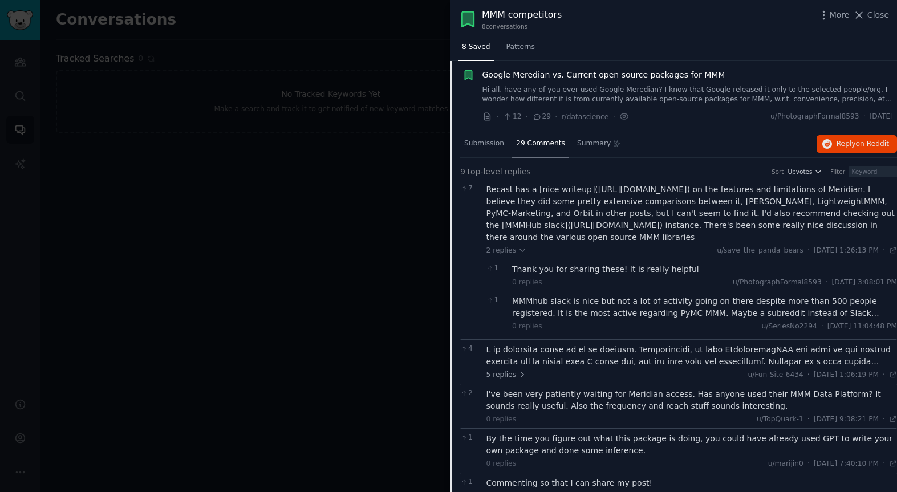
click at [640, 316] on div "MMMhub slack is nice but not a lot of activity going on there despite more than…" at bounding box center [704, 307] width 385 height 24
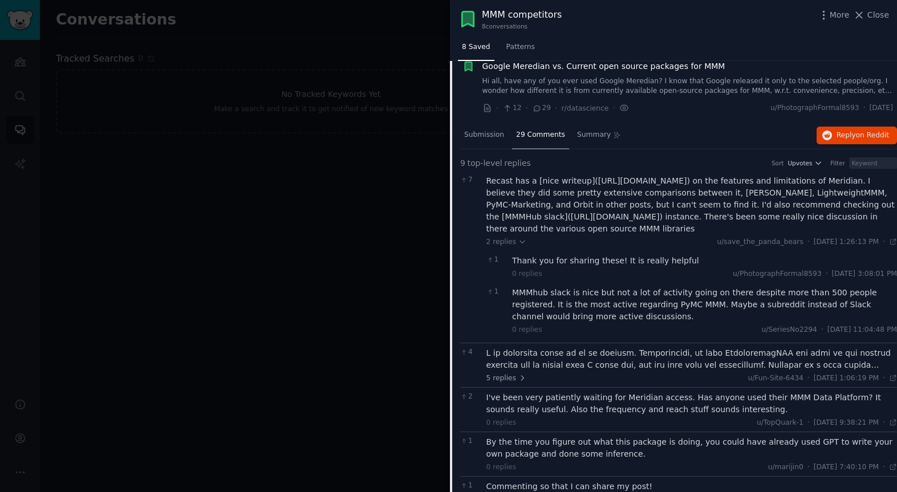
scroll to position [207, 0]
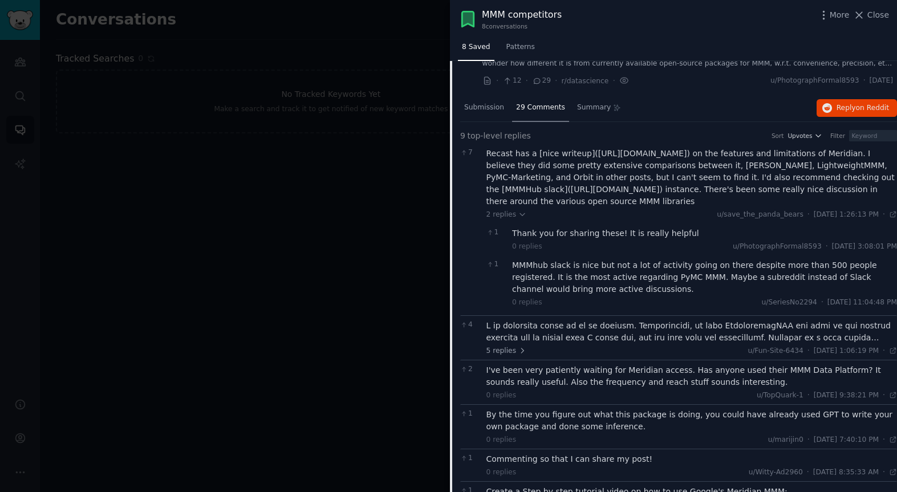
click at [635, 338] on div at bounding box center [691, 332] width 411 height 24
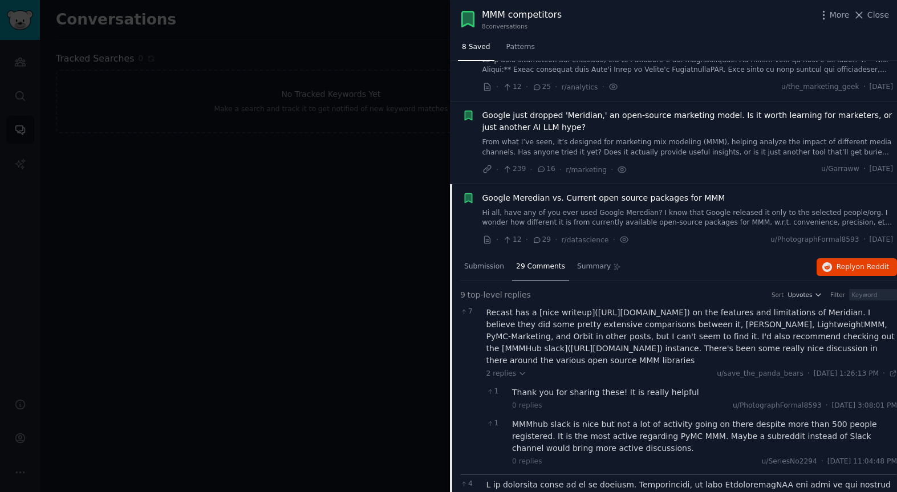
scroll to position [51, 0]
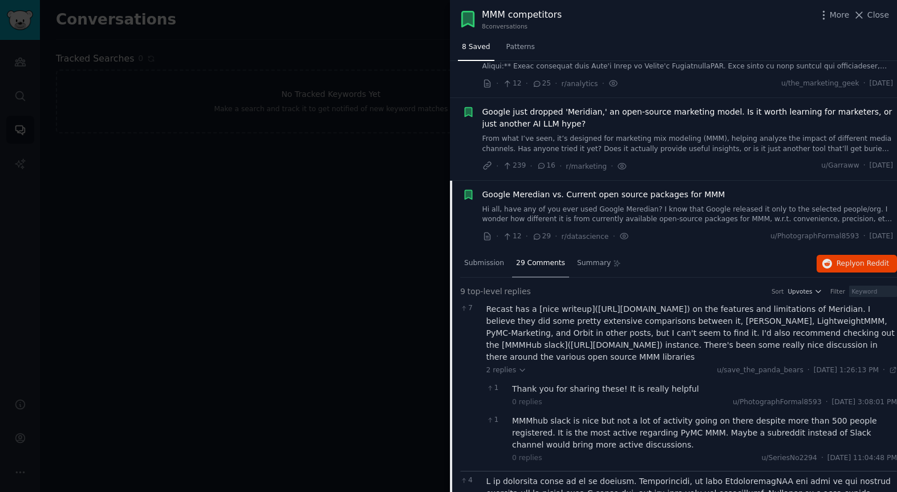
drag, startPoint x: 479, startPoint y: 195, endPoint x: 888, endPoint y: 241, distance: 410.7
click at [889, 241] on div "Google Meredian vs. Current open source packages for MMM Hi all, have any of yo…" at bounding box center [677, 216] width 431 height 54
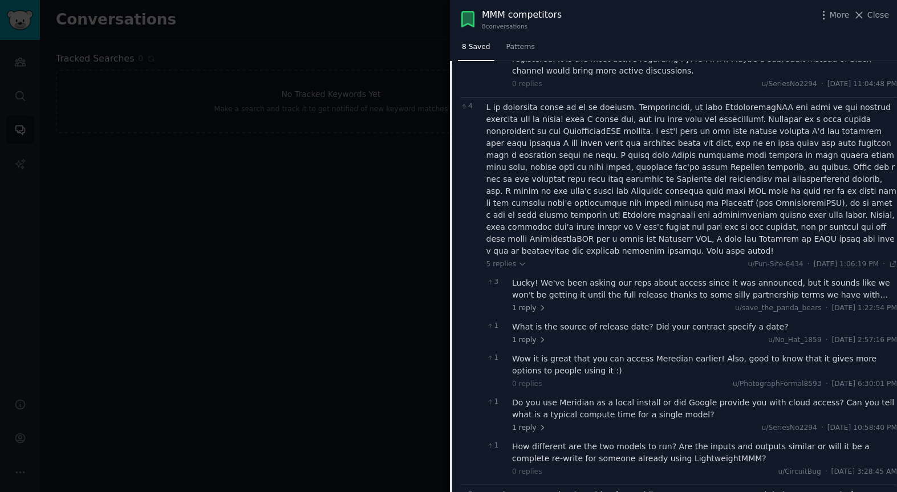
scroll to position [426, 0]
click at [678, 279] on div "Lucky! We've been asking our reps about access since it was announced, but it s…" at bounding box center [704, 288] width 385 height 24
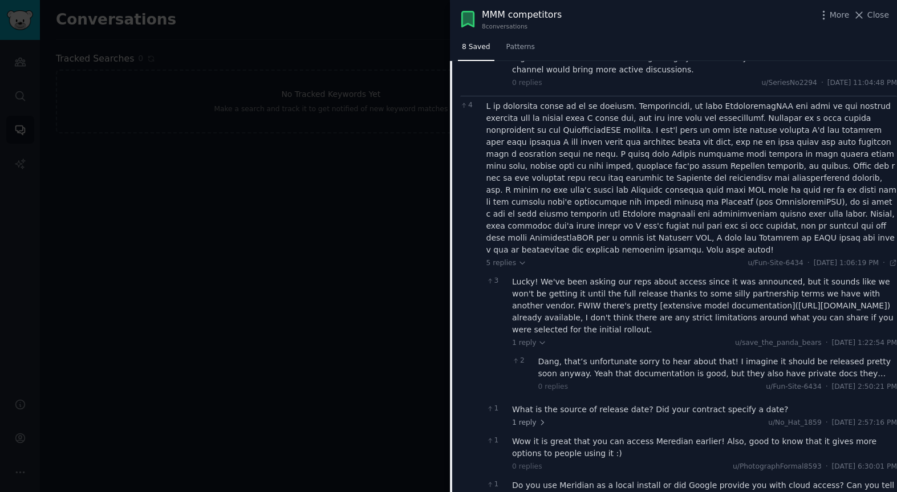
click at [629, 276] on div "Lucky! We've been asking our reps about access since it was announced, but it s…" at bounding box center [704, 306] width 385 height 60
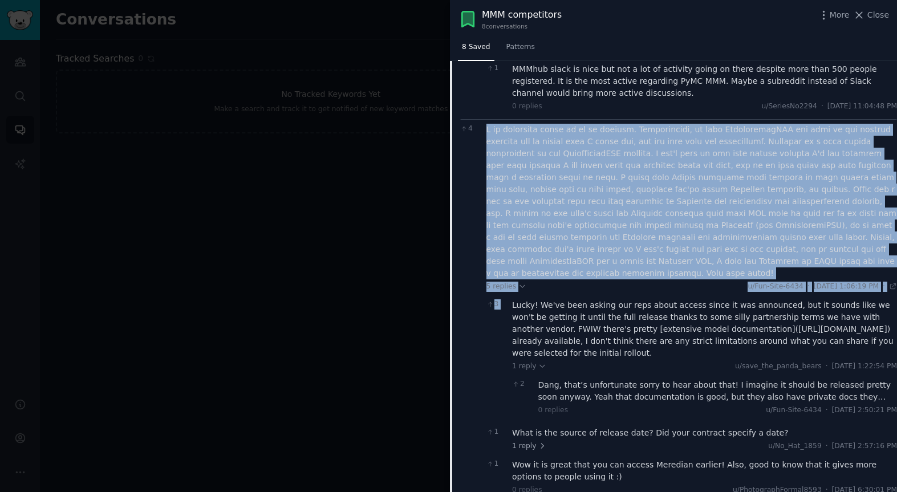
drag, startPoint x: 483, startPoint y: 131, endPoint x: 862, endPoint y: 279, distance: 406.8
click at [867, 280] on div "4 5 replies u/Fun-Site-6434 · [DATE] 1:06:19 PM Mon 9/9/2024 · 3 Lucky! We've b…" at bounding box center [678, 354] width 437 height 471
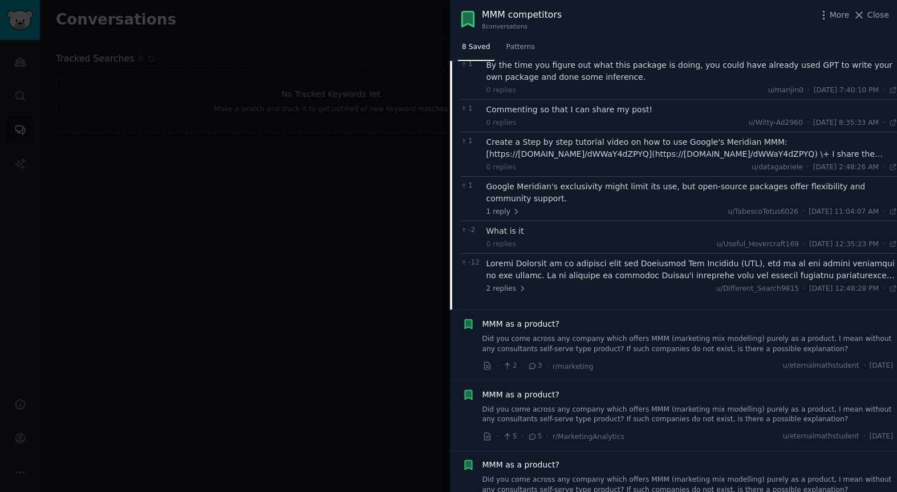
scroll to position [995, 0]
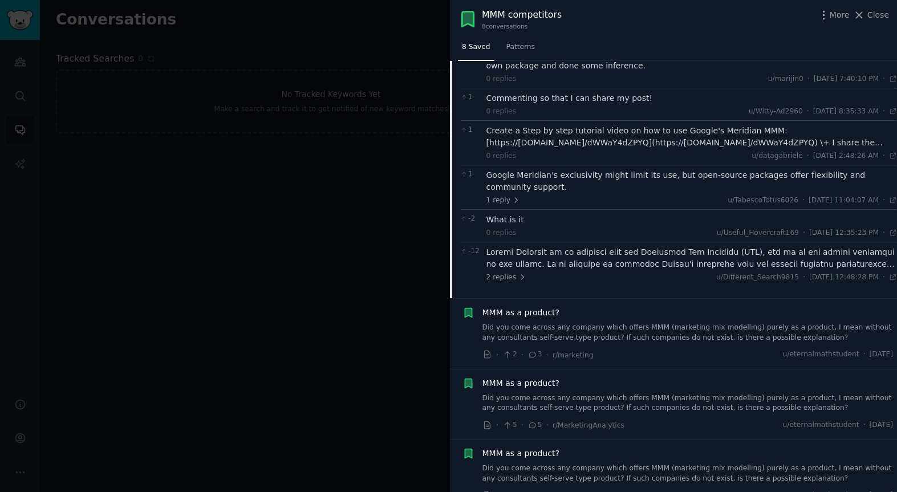
click at [515, 307] on span "MMM as a product?" at bounding box center [520, 313] width 77 height 12
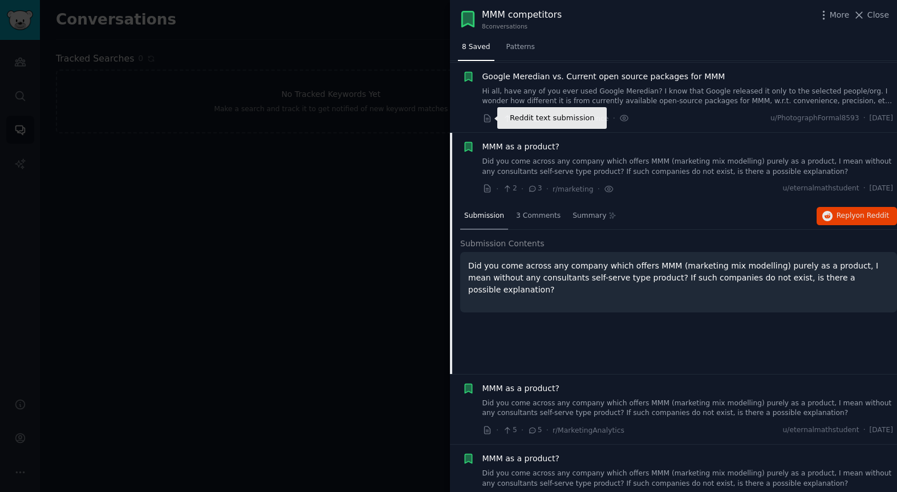
scroll to position [164, 0]
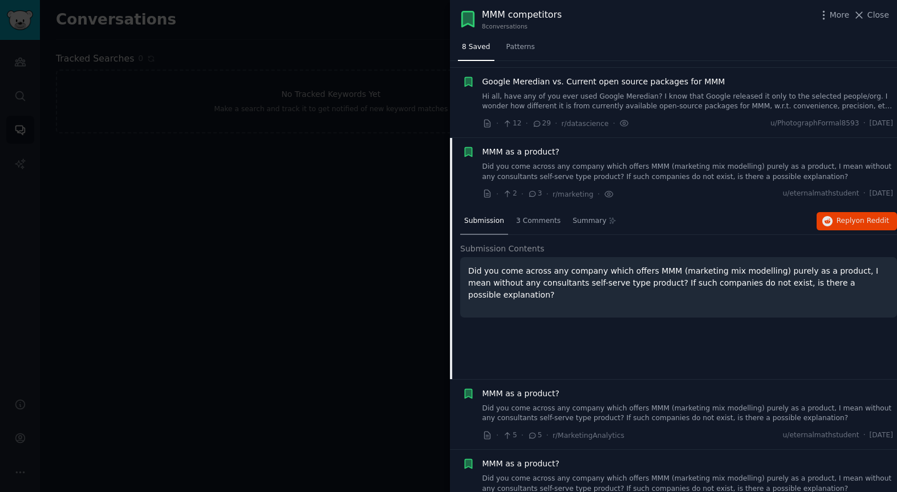
drag, startPoint x: 481, startPoint y: 153, endPoint x: 865, endPoint y: 200, distance: 387.1
click at [869, 200] on li "Reddit text submission MMM as a product? Did you come across any company which …" at bounding box center [673, 173] width 447 height 70
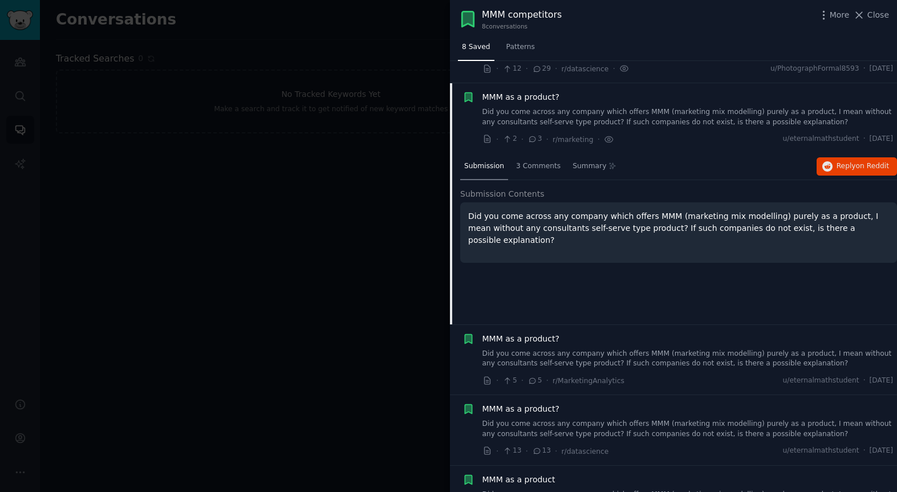
scroll to position [93, 0]
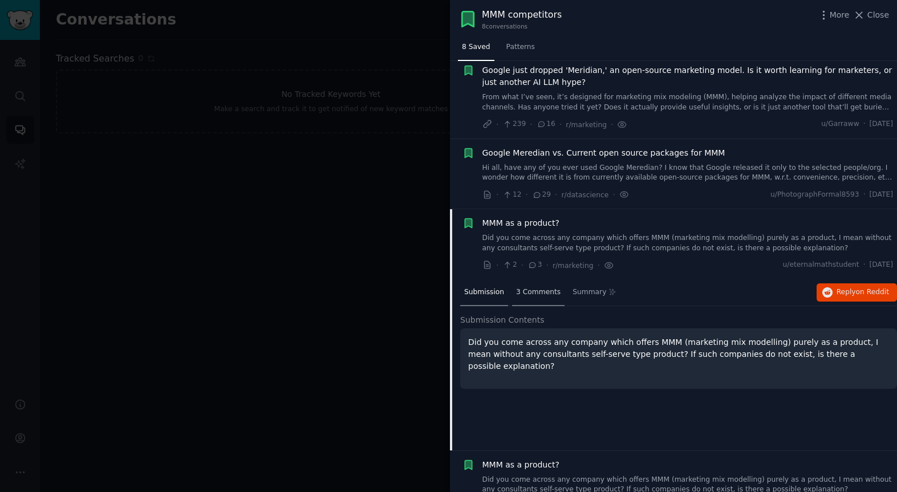
click at [537, 296] on span "3 Comments" at bounding box center [538, 292] width 44 height 10
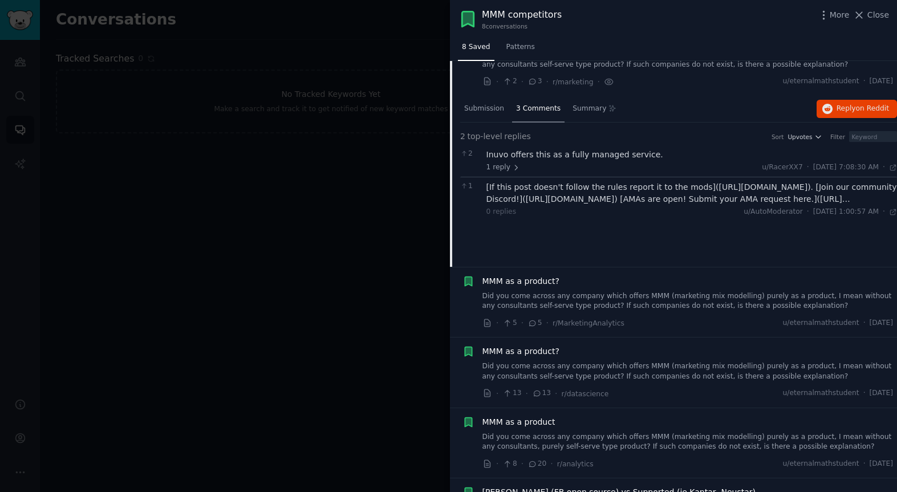
scroll to position [291, 0]
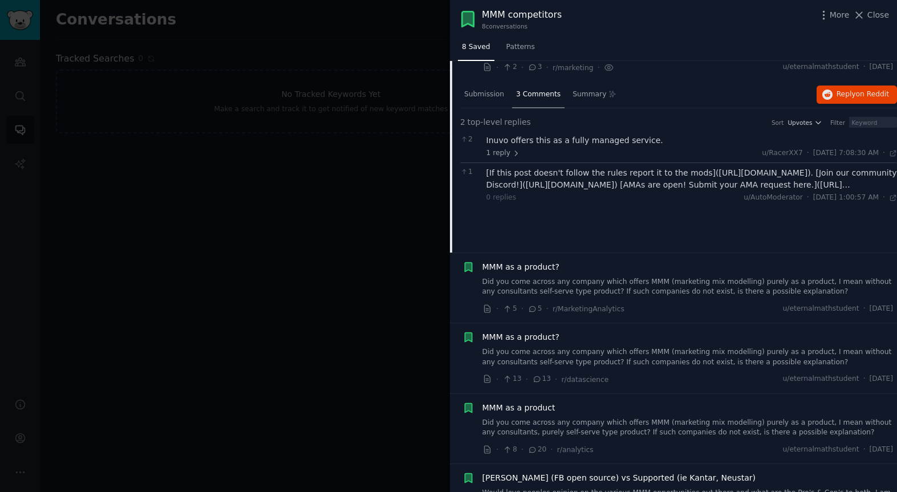
click at [521, 267] on span "MMM as a product?" at bounding box center [520, 267] width 77 height 12
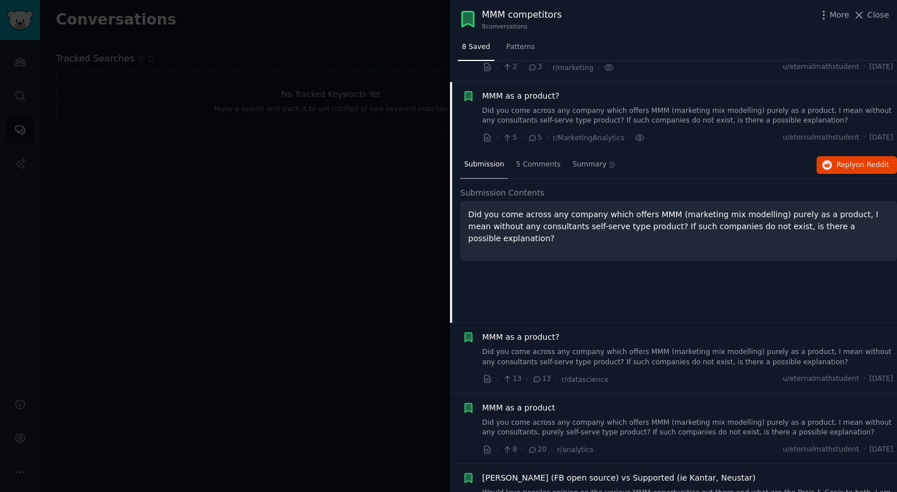
scroll to position [312, 0]
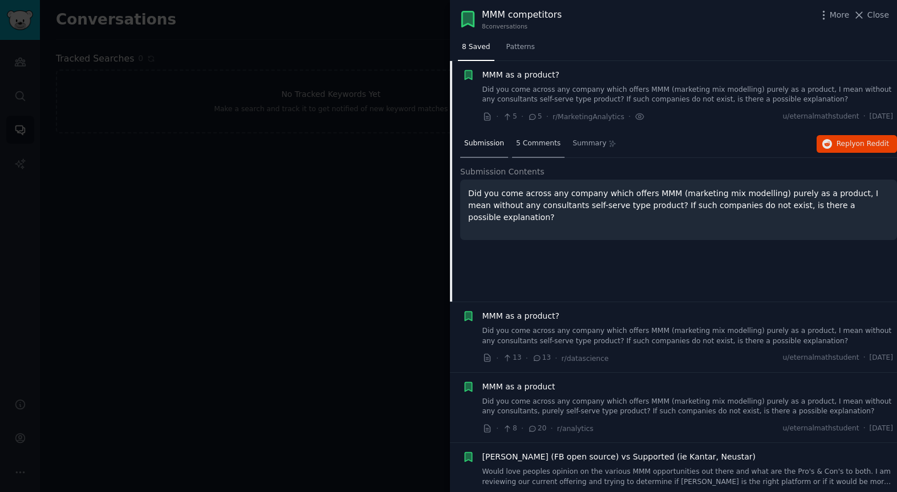
click at [538, 144] on span "5 Comments" at bounding box center [538, 144] width 44 height 10
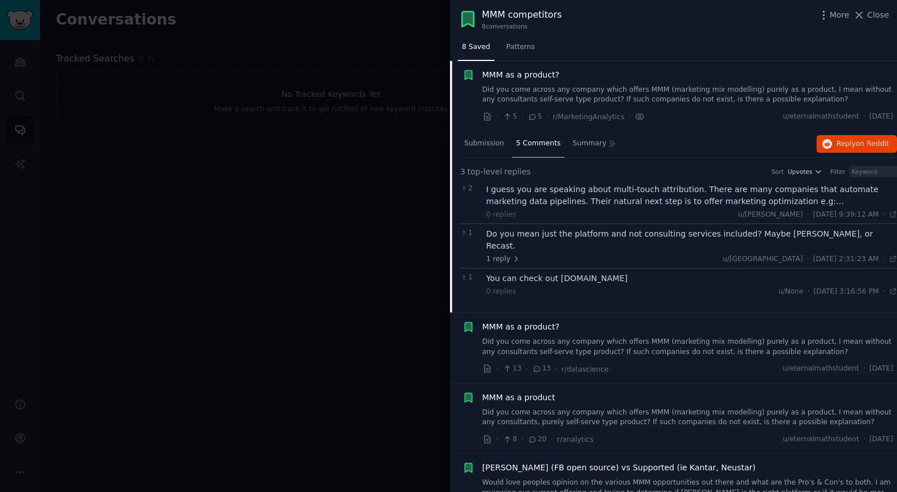
click at [589, 192] on div "I guess you are speaking about multi-touch attribution. There are many companie…" at bounding box center [691, 196] width 411 height 24
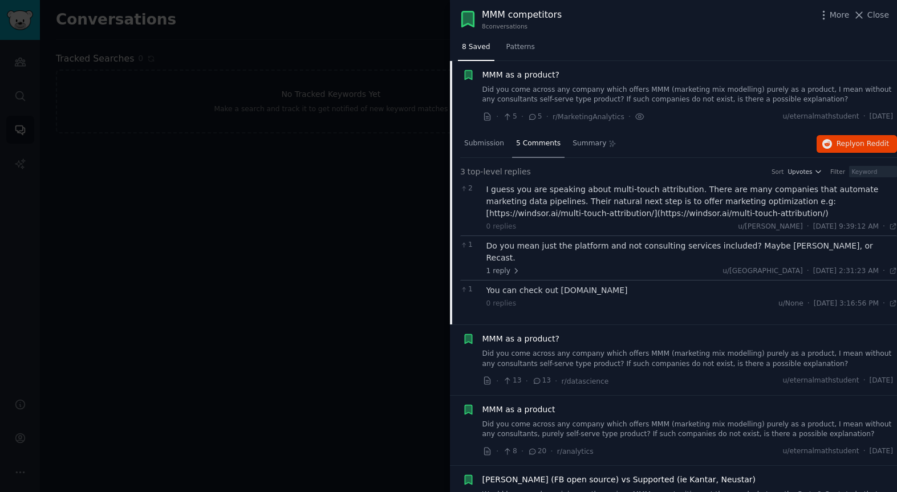
click at [610, 246] on div "Do you mean just the platform and not consulting services included? Maybe [PERS…" at bounding box center [691, 252] width 411 height 24
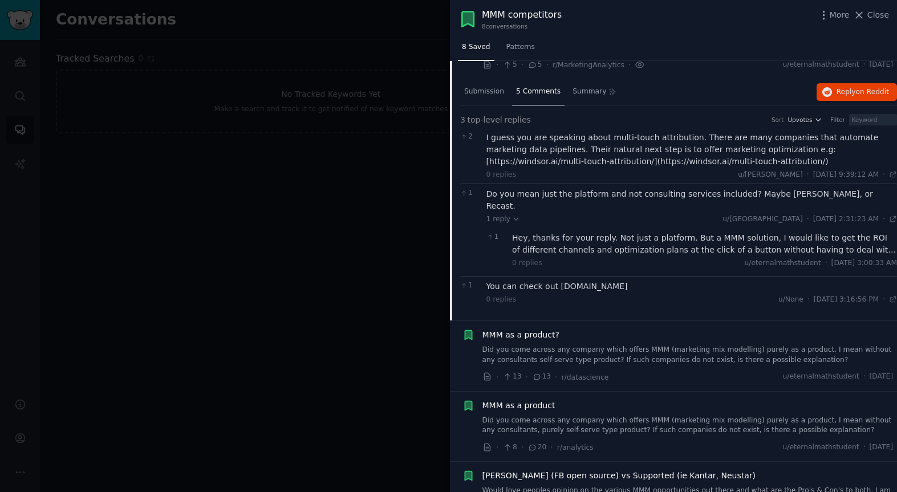
scroll to position [371, 0]
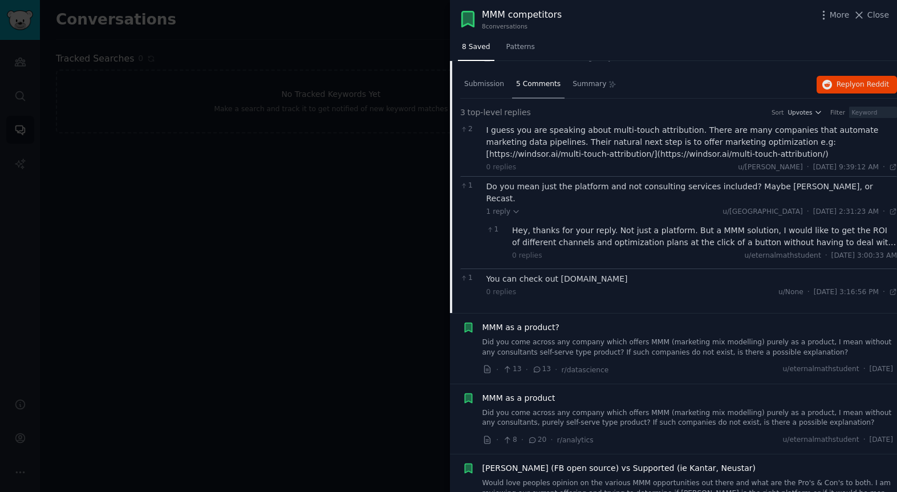
click at [608, 232] on div "Hey, thanks for your reply. Not just a platform. But a MMM solution, I would li…" at bounding box center [704, 237] width 385 height 24
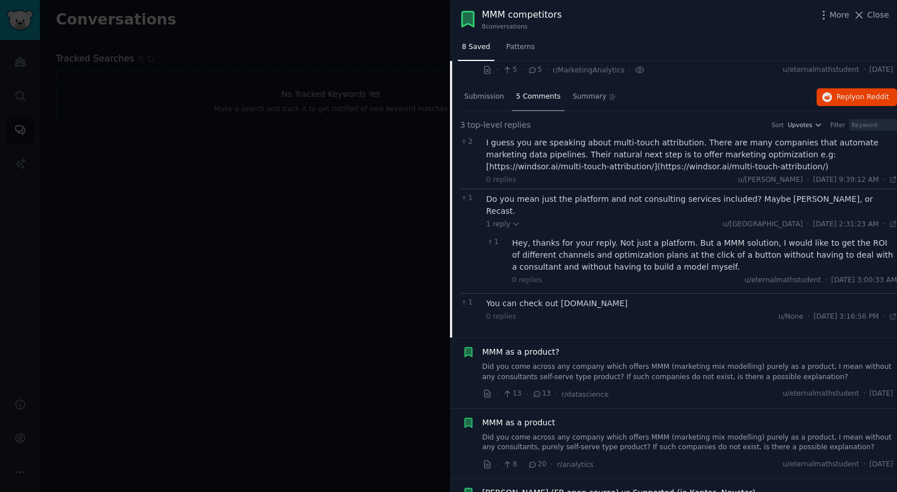
scroll to position [404, 0]
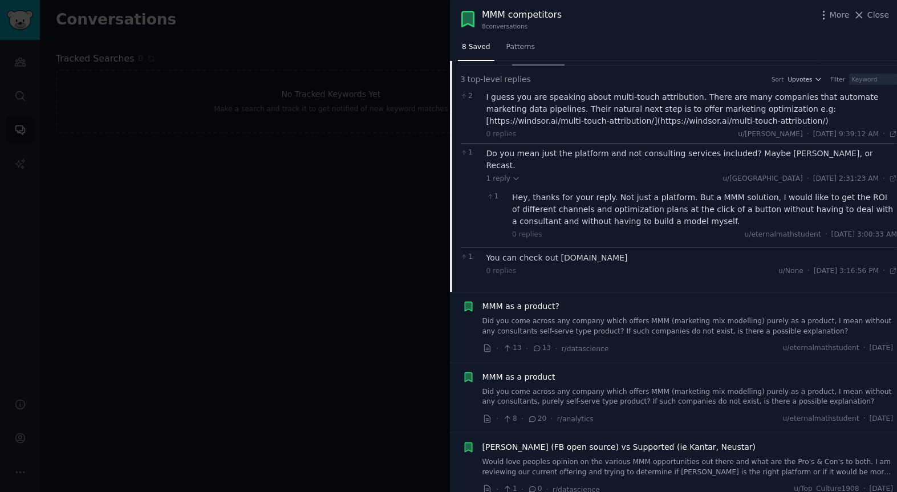
click at [519, 300] on span "MMM as a product?" at bounding box center [520, 306] width 77 height 12
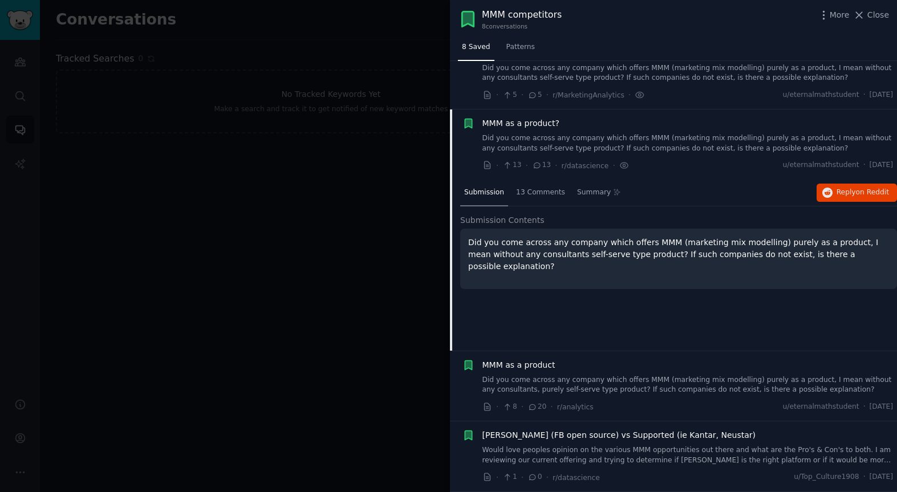
scroll to position [334, 0]
click at [534, 198] on div "13 Comments" at bounding box center [540, 193] width 57 height 27
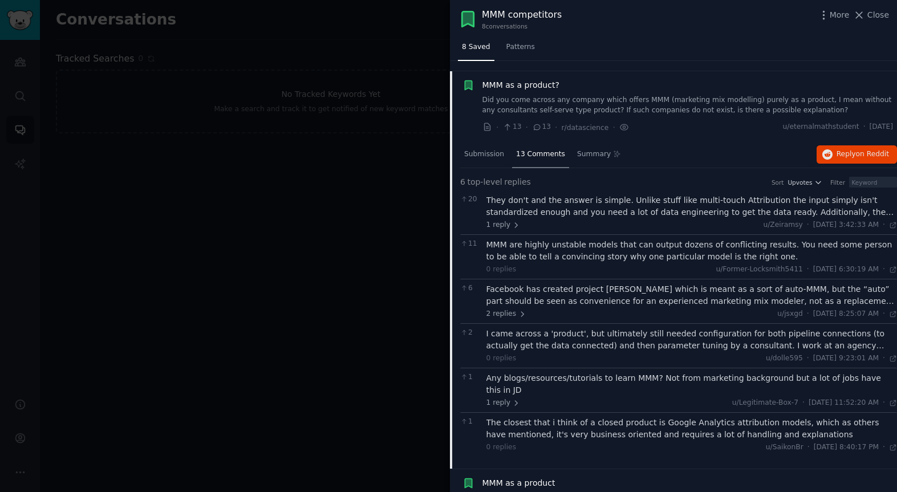
scroll to position [377, 0]
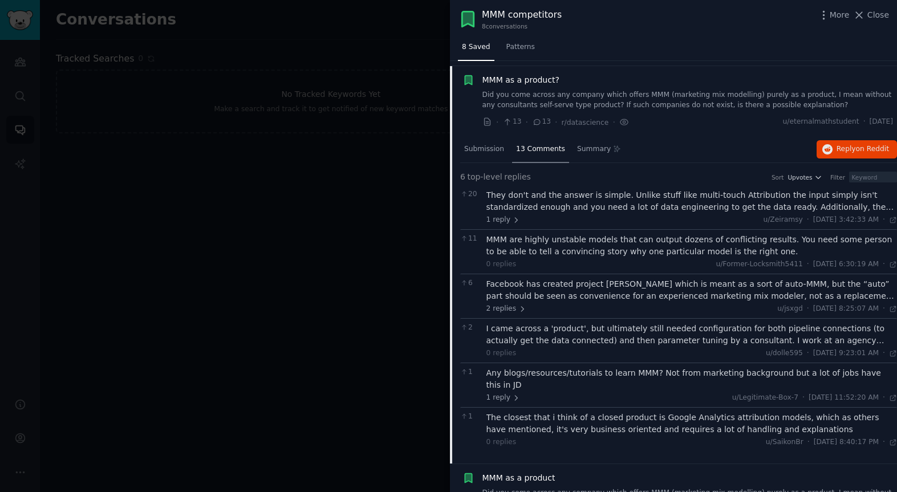
click at [571, 205] on div "They don't and the answer is simple. Unlike stuff like multi-touch Attribution …" at bounding box center [691, 201] width 411 height 24
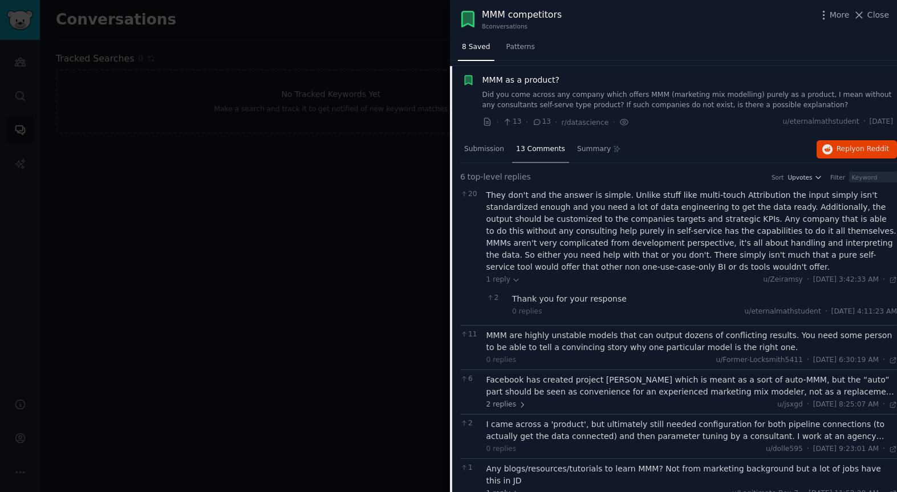
scroll to position [368, 0]
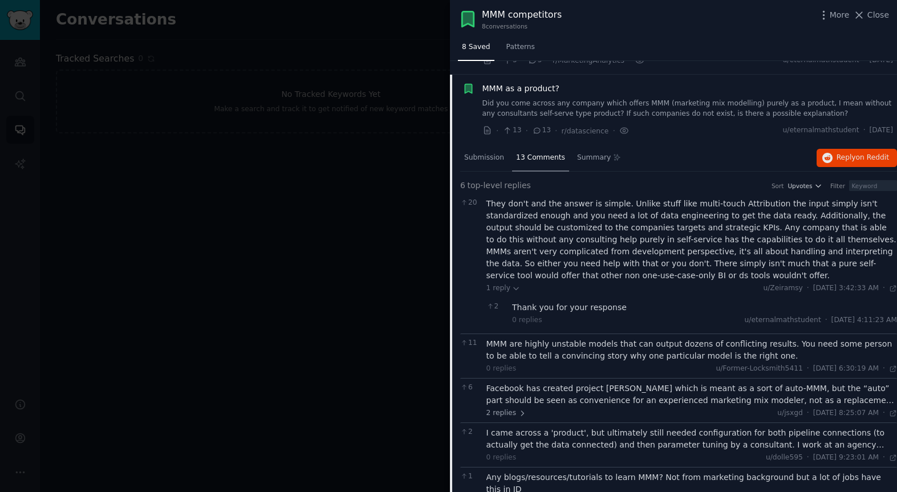
drag, startPoint x: 479, startPoint y: 87, endPoint x: 892, endPoint y: 137, distance: 416.3
click at [892, 136] on li "MMM as a product? Did you come across any company which offers MMM (marketing m…" at bounding box center [673, 110] width 447 height 70
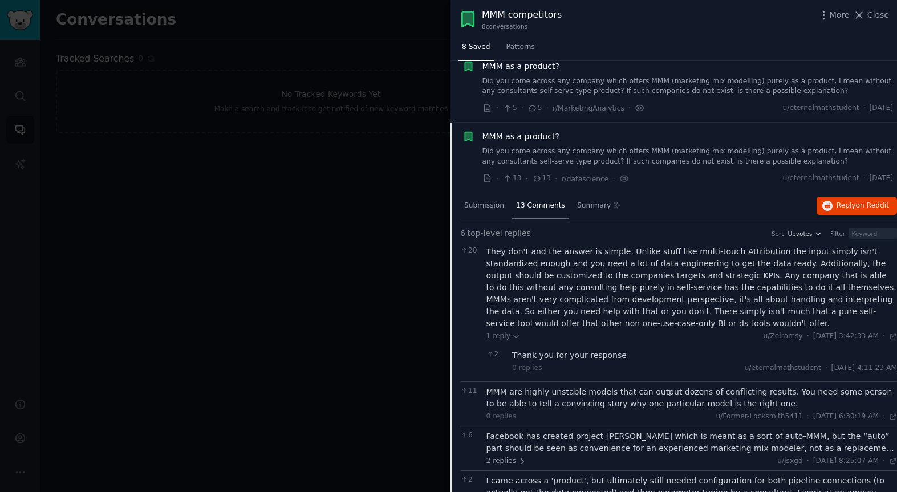
scroll to position [311, 0]
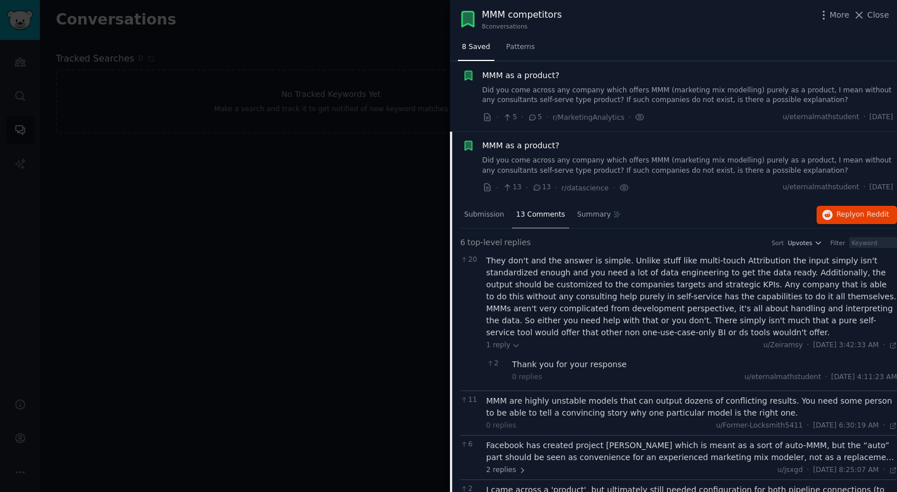
click at [563, 140] on div "MMM as a product?" at bounding box center [687, 146] width 411 height 12
click at [535, 145] on span "MMM as a product?" at bounding box center [520, 146] width 77 height 12
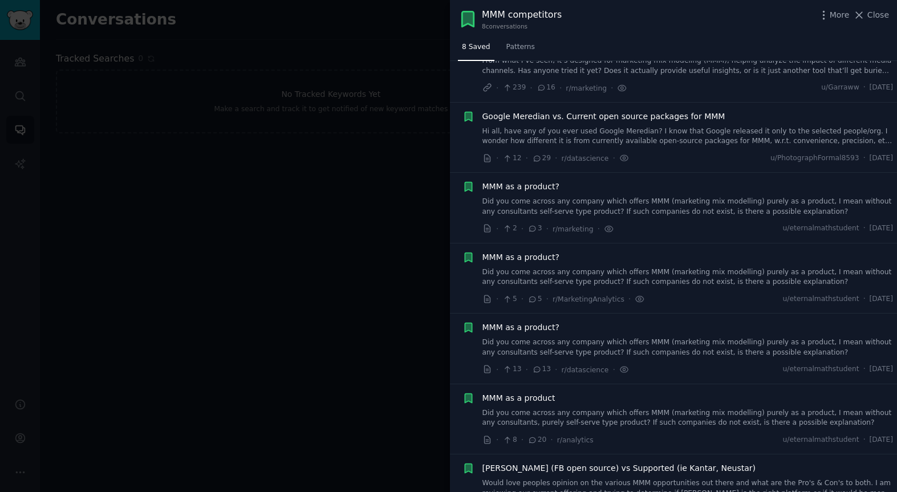
scroll to position [162, 0]
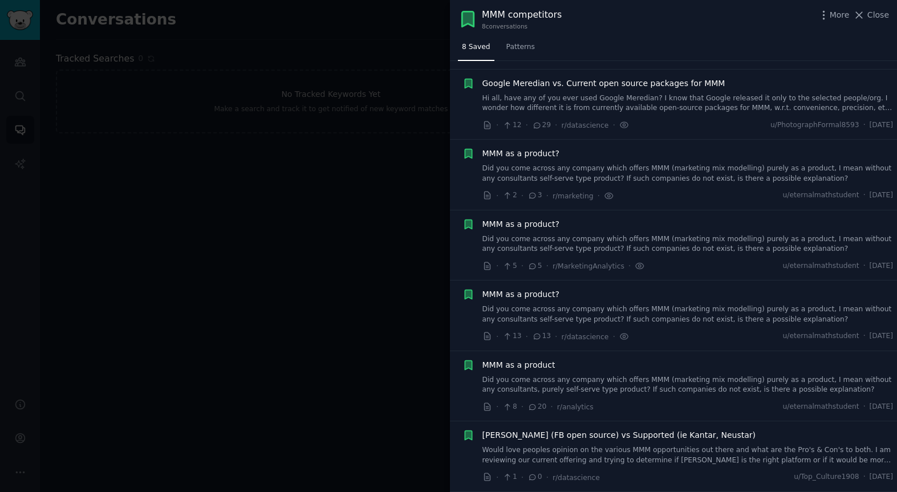
click at [424, 145] on div at bounding box center [448, 246] width 897 height 492
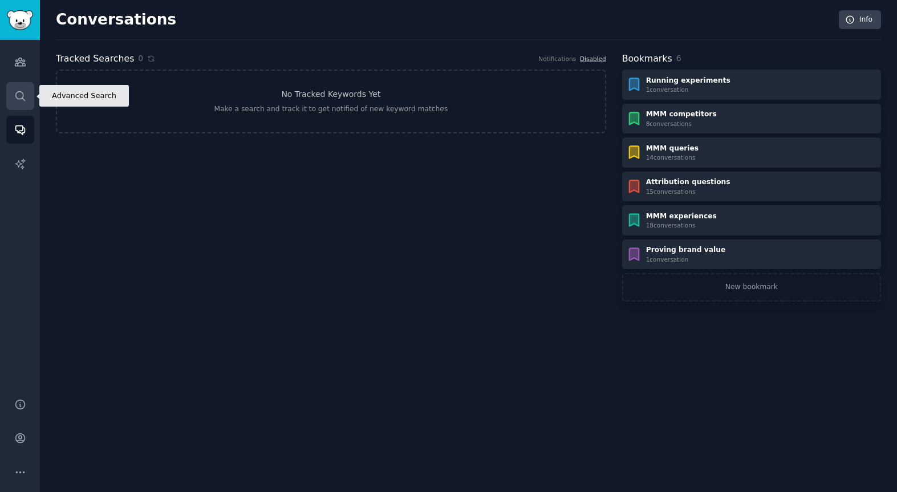
click at [23, 99] on icon "Sidebar" at bounding box center [19, 95] width 9 height 9
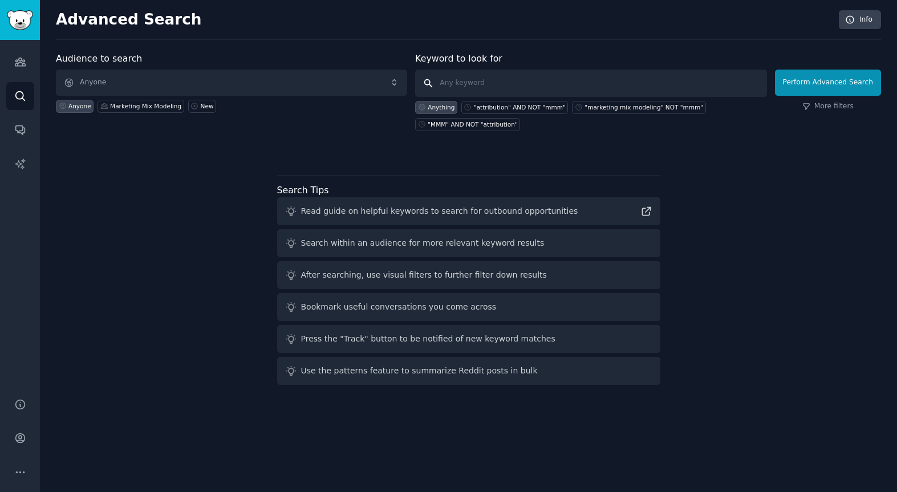
click at [481, 84] on input "text" at bounding box center [590, 83] width 351 height 27
type input "[MEDICAL_DATA]"
click button "Perform Advanced Search" at bounding box center [828, 83] width 106 height 26
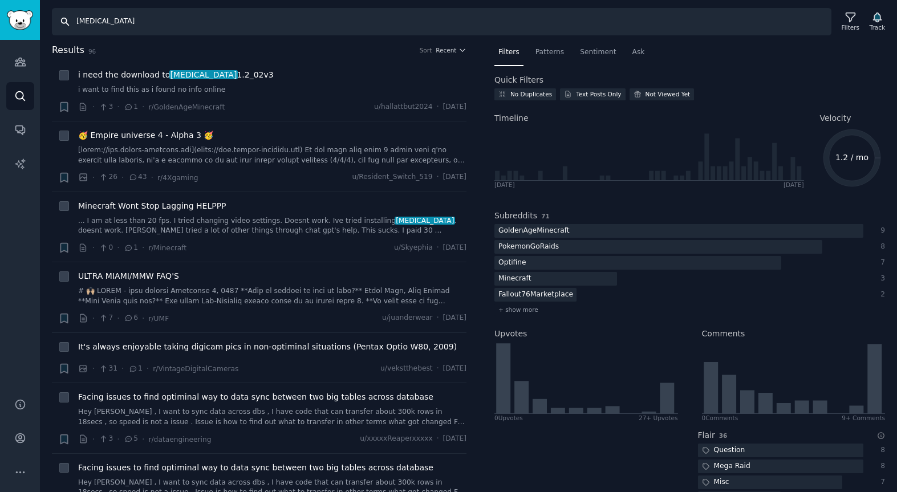
click at [124, 26] on input "[MEDICAL_DATA]" at bounding box center [441, 21] width 779 height 27
drag, startPoint x: 124, startPoint y: 23, endPoint x: 72, endPoint y: 20, distance: 51.4
click at [72, 20] on input "[MEDICAL_DATA]" at bounding box center [441, 21] width 779 height 27
type input ""[MEDICAL_DATA]" AND NOT "minecraft""
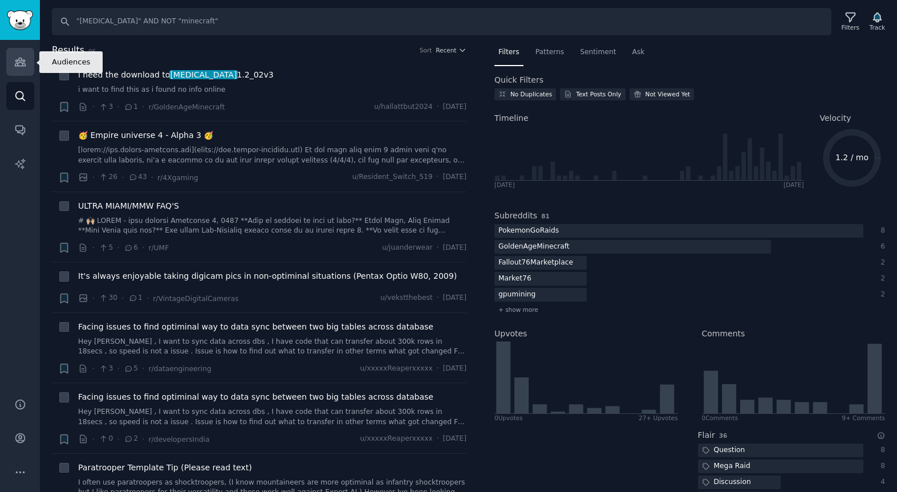
click at [20, 52] on link "Audiences" at bounding box center [20, 62] width 28 height 28
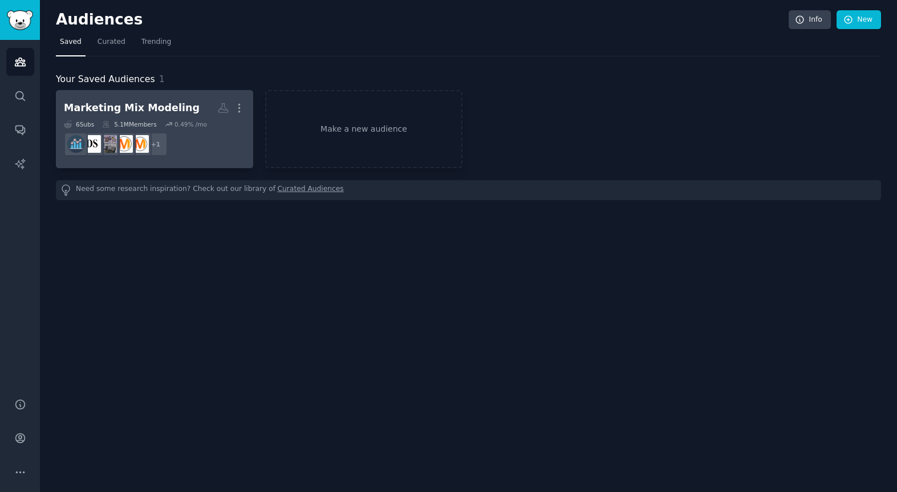
click at [160, 115] on div "Marketing Mix Modeling" at bounding box center [132, 108] width 136 height 14
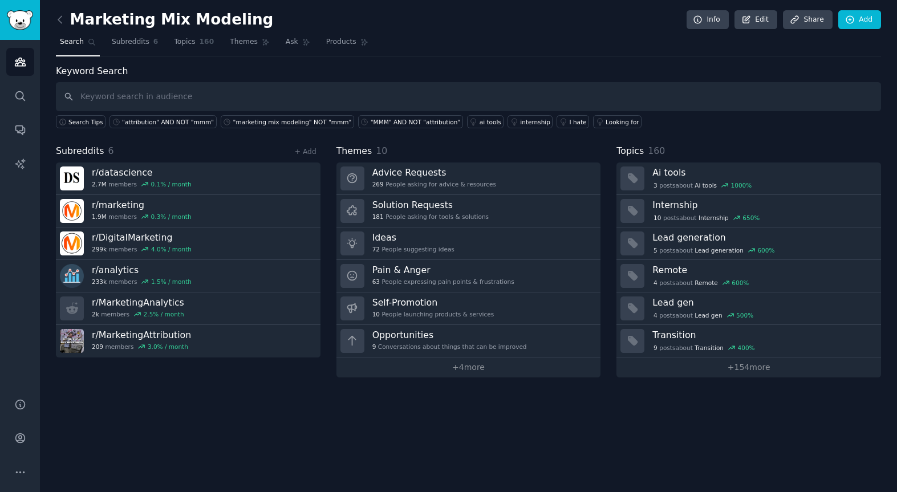
click at [155, 99] on input "text" at bounding box center [468, 96] width 825 height 29
type input "[MEDICAL_DATA]"
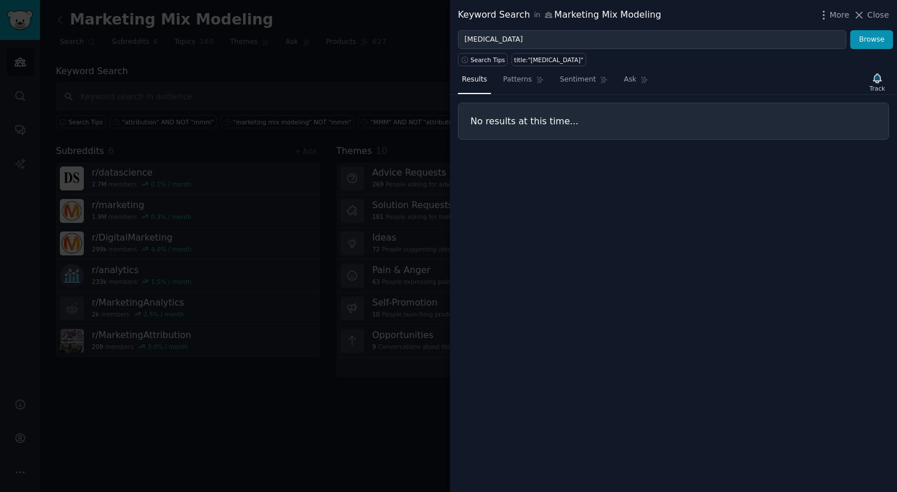
drag, startPoint x: 877, startPoint y: 16, endPoint x: 824, endPoint y: 19, distance: 53.1
click at [877, 16] on span "Close" at bounding box center [878, 15] width 22 height 12
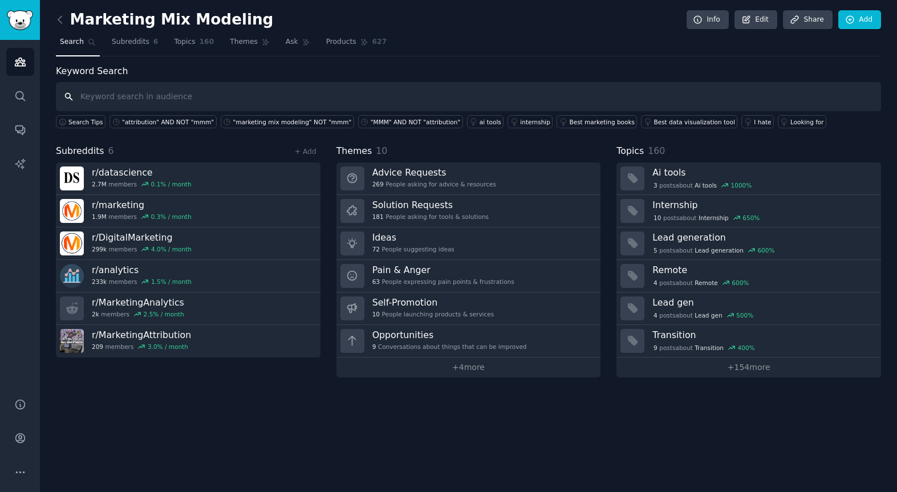
click at [168, 100] on input "text" at bounding box center [468, 96] width 825 height 29
type input "gartner"
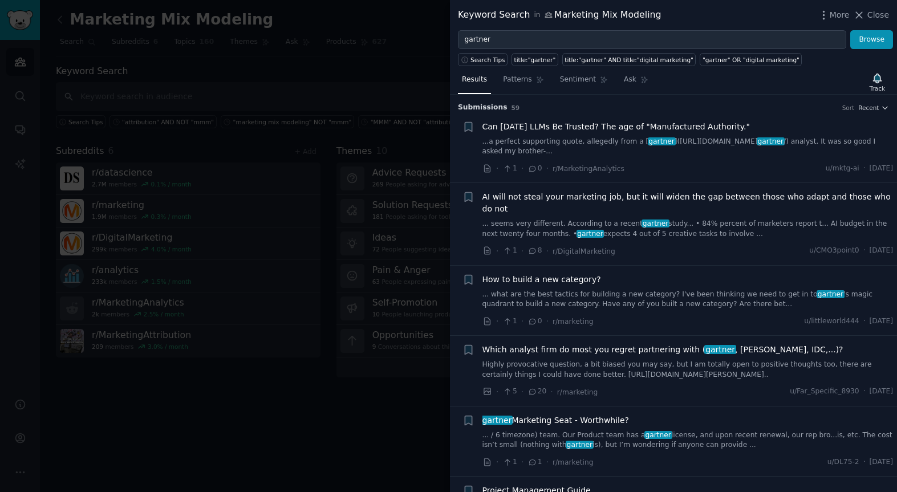
click at [870, 21] on div "More Close" at bounding box center [853, 15] width 71 height 14
drag, startPoint x: 871, startPoint y: 15, endPoint x: 826, endPoint y: 17, distance: 44.5
click at [871, 15] on span "Close" at bounding box center [878, 15] width 22 height 12
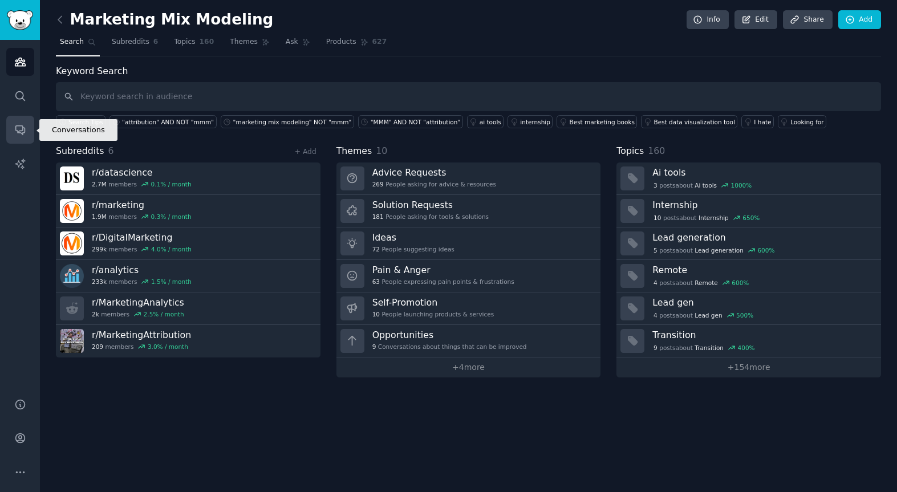
click at [21, 131] on icon "Sidebar" at bounding box center [20, 130] width 12 height 12
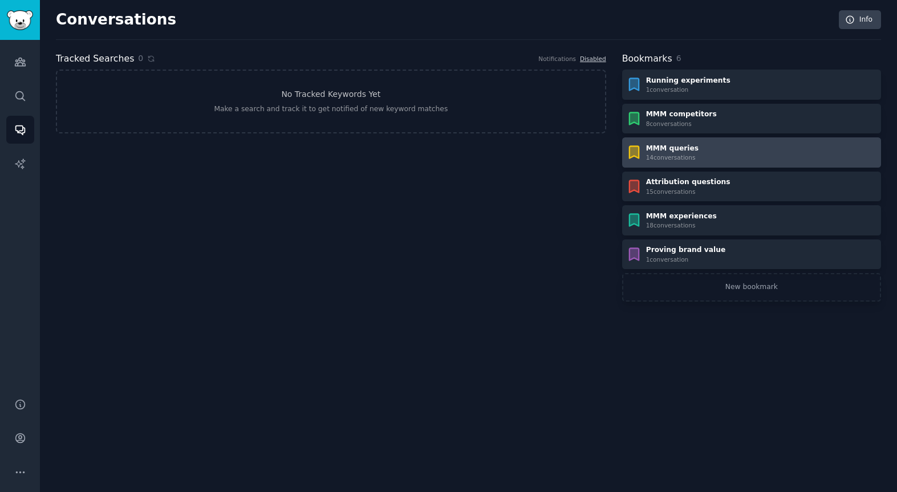
click at [664, 151] on div "MMM queries" at bounding box center [672, 149] width 52 height 10
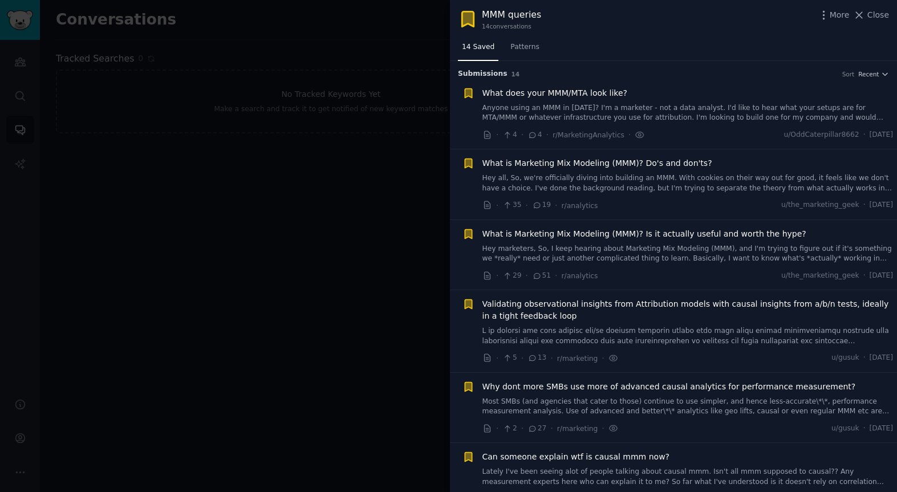
click at [525, 93] on span "What does your MMM/MTA look like?" at bounding box center [554, 93] width 145 height 12
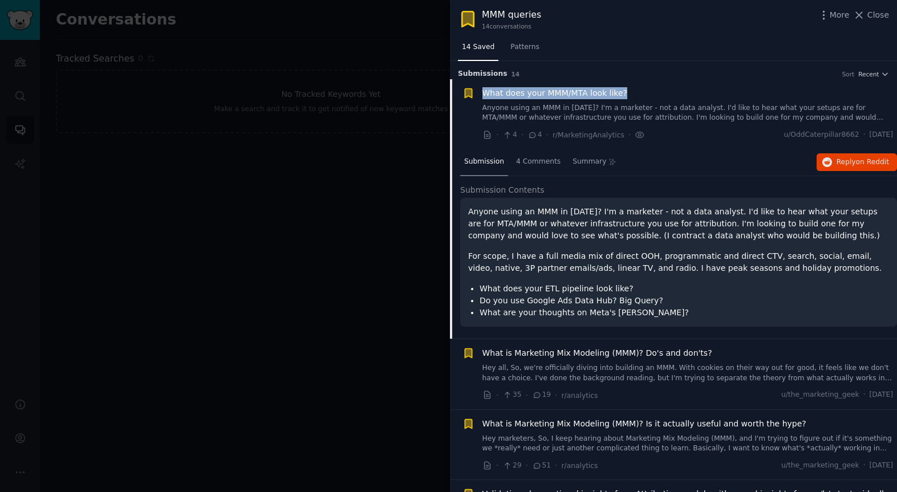
drag, startPoint x: 629, startPoint y: 96, endPoint x: 748, endPoint y: 170, distance: 140.1
click at [479, 96] on div "Reddit text submission What does your MMM/MTA look like? Anyone using an MMM in…" at bounding box center [677, 114] width 431 height 54
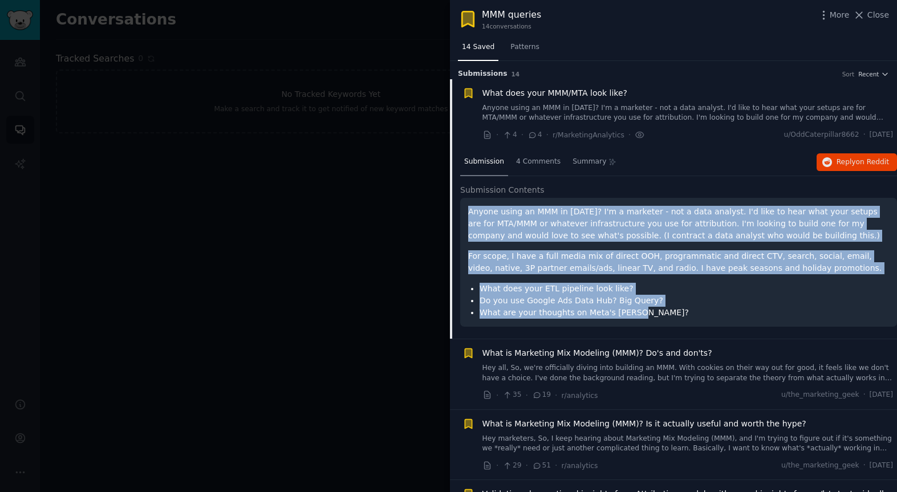
drag, startPoint x: 469, startPoint y: 209, endPoint x: 665, endPoint y: 319, distance: 225.1
click at [673, 322] on div "Anyone using an MMM in [DATE]? I'm a marketer - not a data analyst. I'd like to…" at bounding box center [678, 262] width 437 height 129
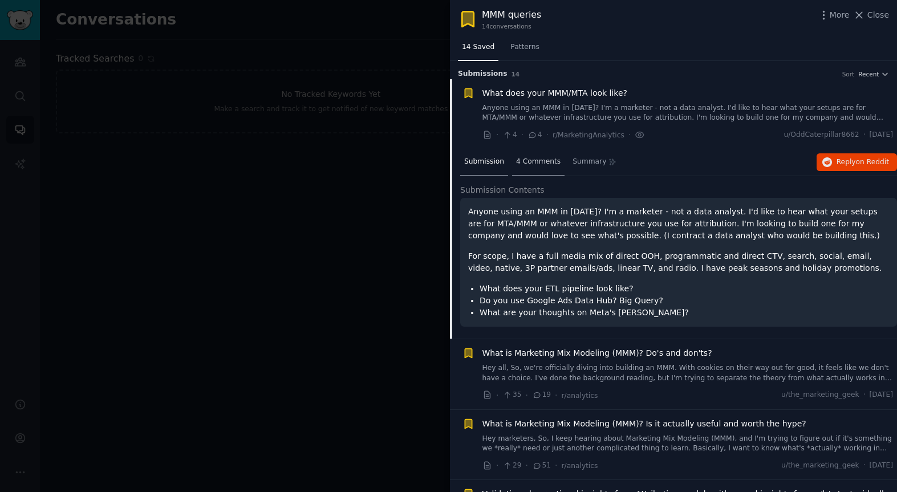
click at [535, 165] on span "4 Comments" at bounding box center [538, 162] width 44 height 10
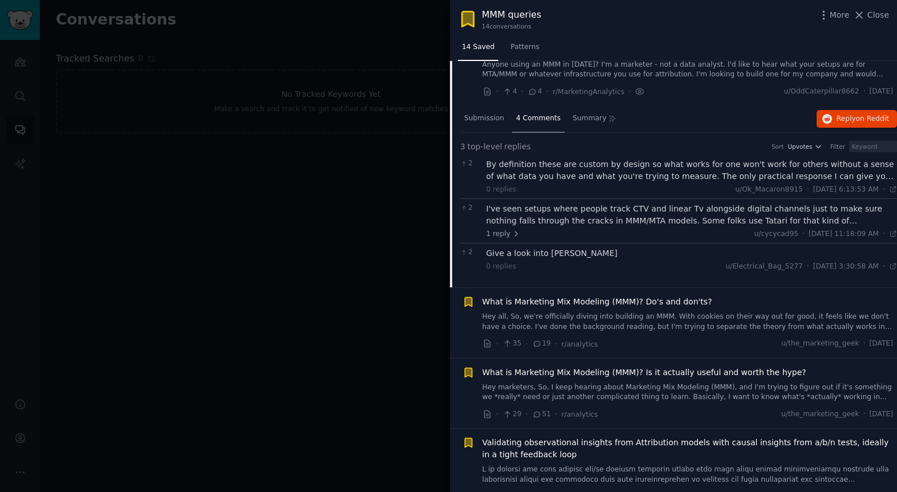
scroll to position [46, 0]
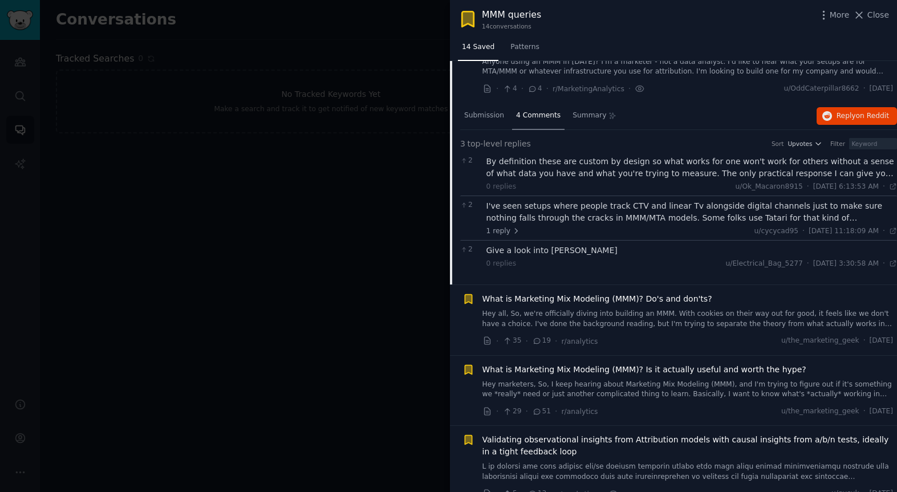
click at [615, 161] on div "By definition these are custom by design so what works for one won't work for o…" at bounding box center [691, 168] width 411 height 24
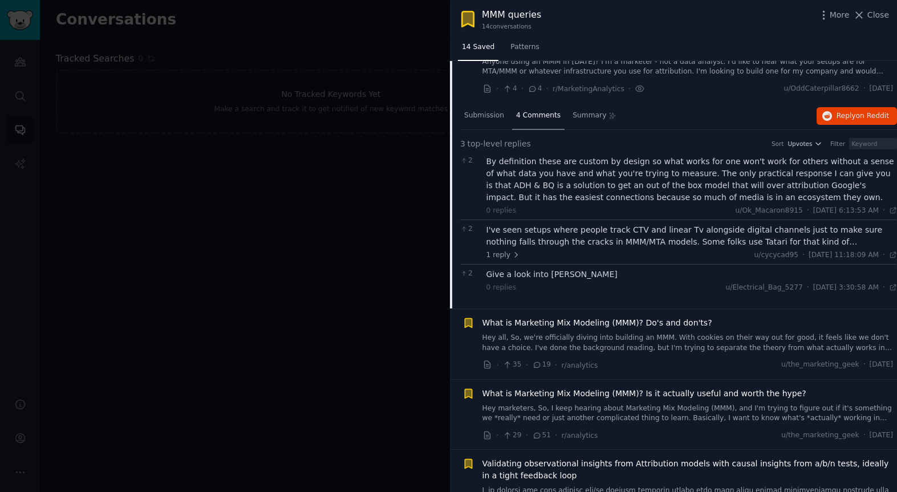
click at [572, 231] on div "I've seen setups where people track CTV and linear Tv alongside digital channel…" at bounding box center [691, 236] width 411 height 24
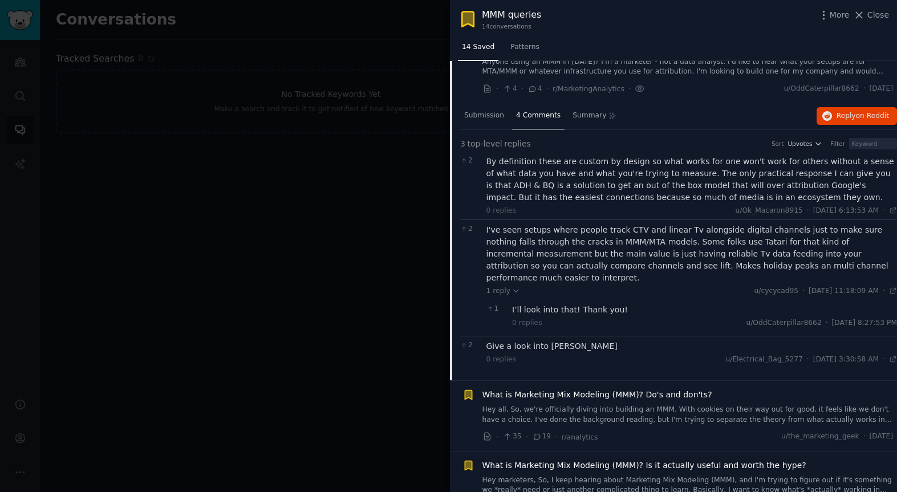
click at [550, 340] on div "Give a look into [PERSON_NAME]" at bounding box center [691, 346] width 411 height 12
drag, startPoint x: 504, startPoint y: 173, endPoint x: 847, endPoint y: 357, distance: 389.0
click at [849, 357] on div "3 top-level replies Sort Upvotes Filter 2 By definition these are custom by des…" at bounding box center [678, 255] width 437 height 251
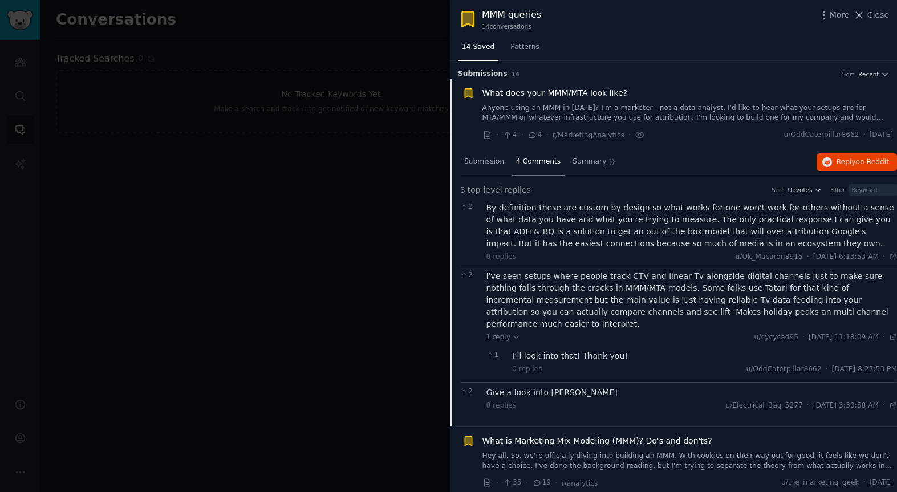
scroll to position [2, 0]
click at [510, 90] on span "What does your MMM/MTA look like?" at bounding box center [554, 92] width 145 height 12
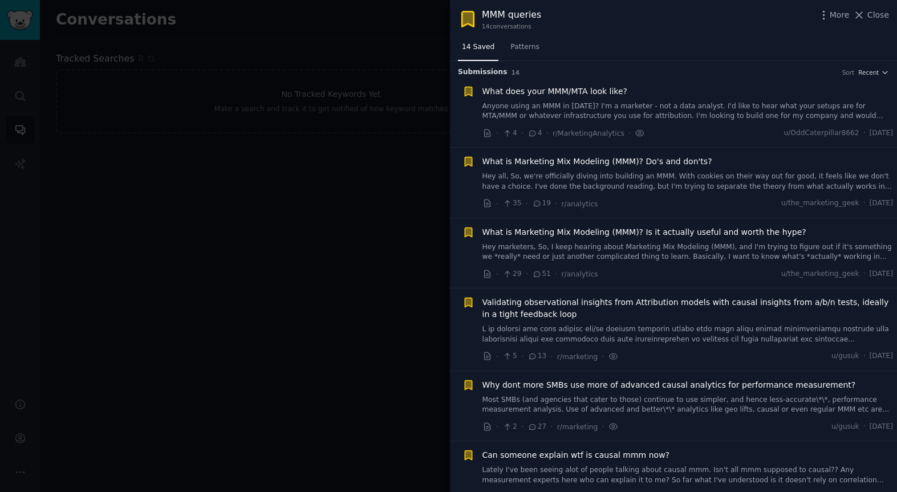
scroll to position [18, 0]
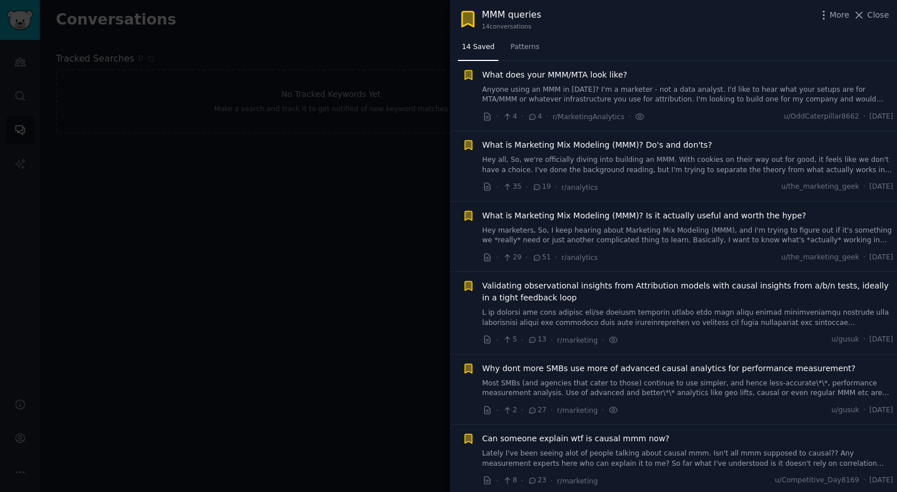
click at [526, 151] on div "What is Marketing Mix Modeling (MMM)? Do's and don'ts? Hey all, So, we're offic…" at bounding box center [687, 157] width 411 height 36
click at [526, 144] on span "What is Marketing Mix Modeling (MMM)? Do's and don'ts?" at bounding box center [597, 145] width 230 height 12
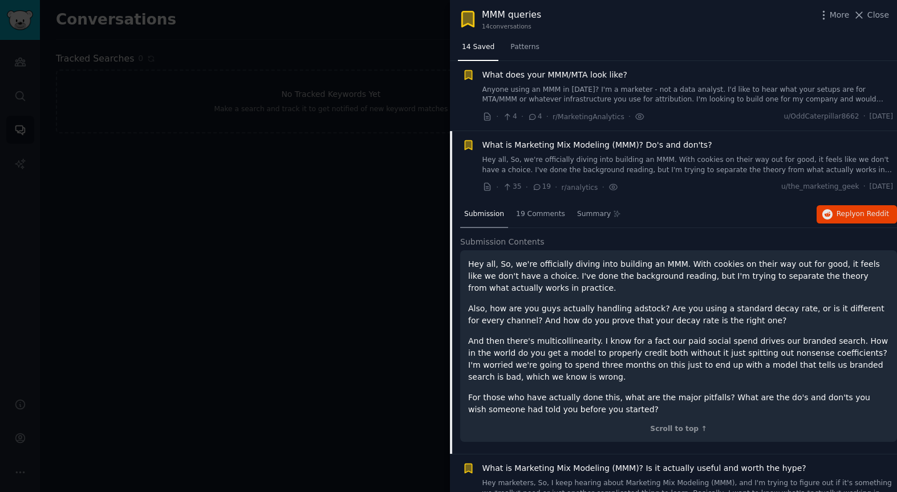
scroll to position [88, 0]
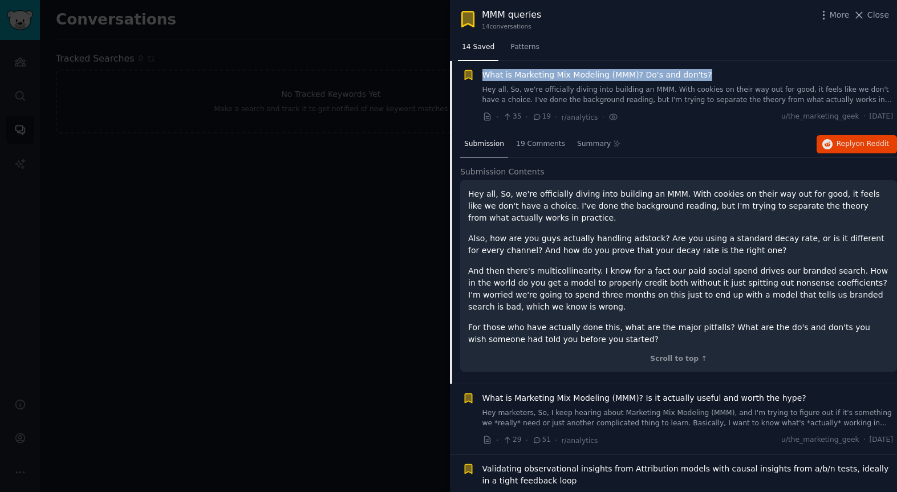
drag, startPoint x: 706, startPoint y: 75, endPoint x: 481, endPoint y: 76, distance: 224.6
click at [482, 76] on div "What is Marketing Mix Modeling (MMM)? Do's and don'ts?" at bounding box center [687, 75] width 411 height 12
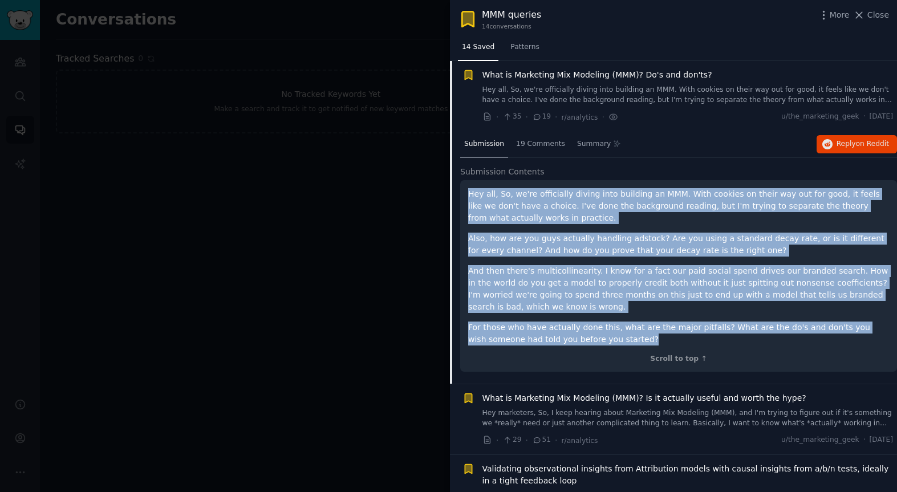
drag, startPoint x: 470, startPoint y: 196, endPoint x: 674, endPoint y: 343, distance: 251.9
click at [674, 344] on div "Hey all, So, we're officially diving into building an MMM. With cookies on thei…" at bounding box center [678, 266] width 421 height 157
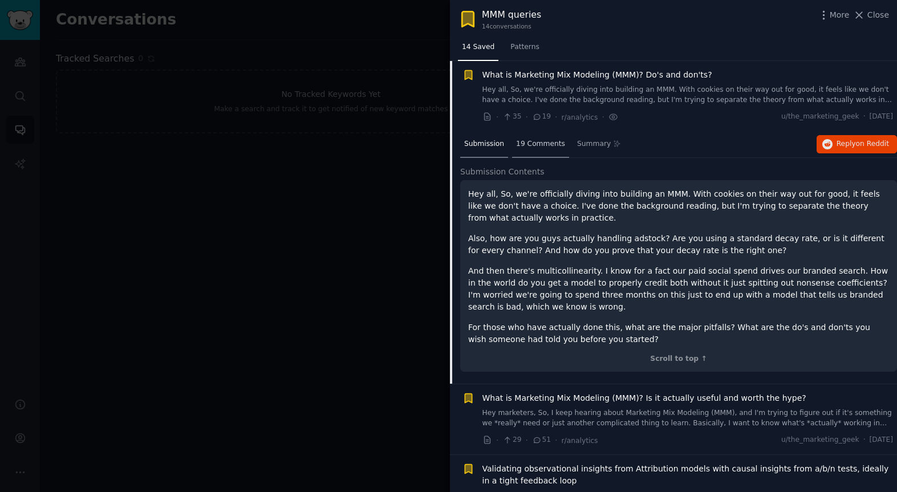
click at [542, 147] on span "19 Comments" at bounding box center [540, 144] width 49 height 10
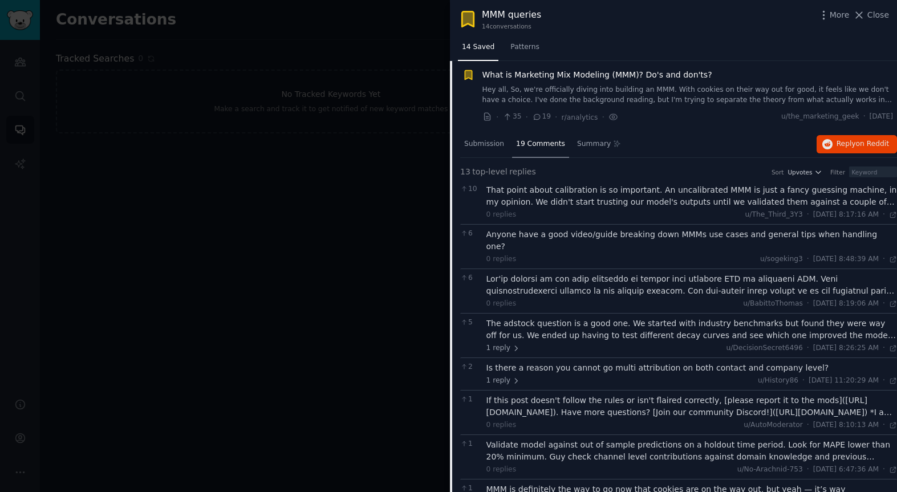
click at [528, 196] on div "That point about calibration is so important. An uncalibrated MMM is just a fan…" at bounding box center [691, 196] width 411 height 24
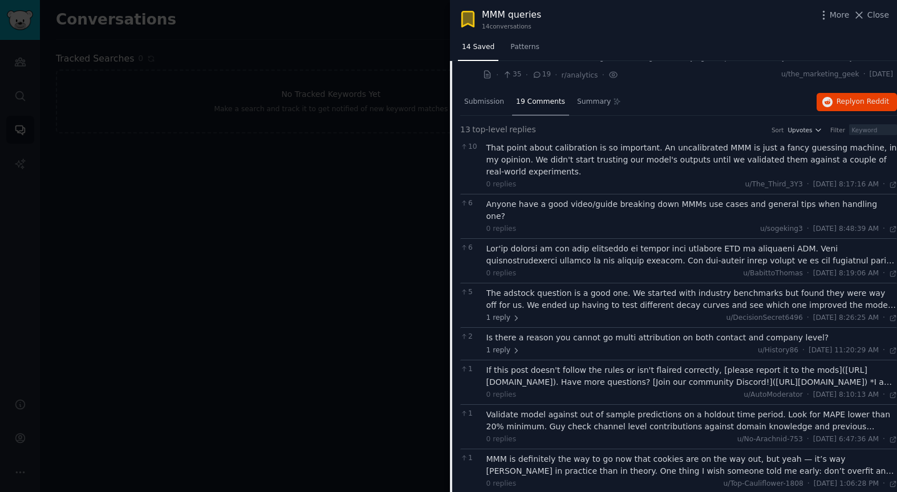
scroll to position [147, 0]
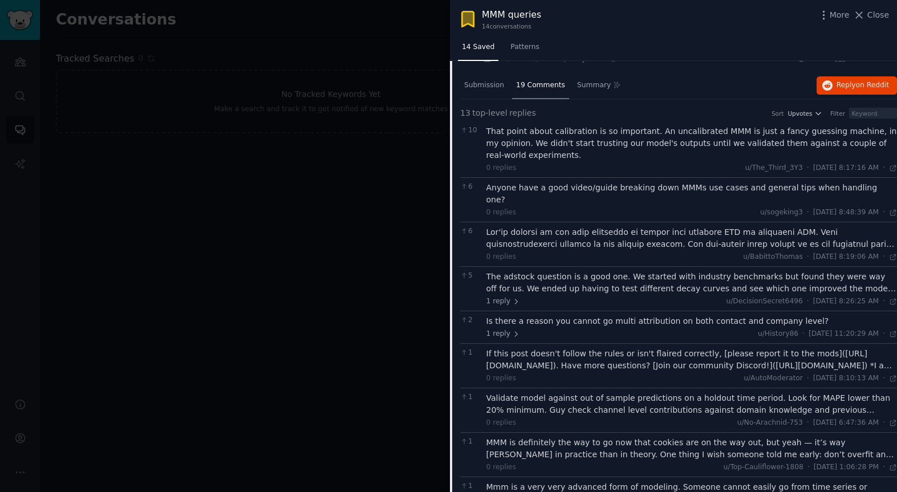
click at [528, 208] on div "0 replies u/sogeking3 · [DATE] 8:48:39 AM Tue 7/29/2025 ·" at bounding box center [691, 213] width 411 height 10
click at [544, 227] on div at bounding box center [691, 238] width 411 height 24
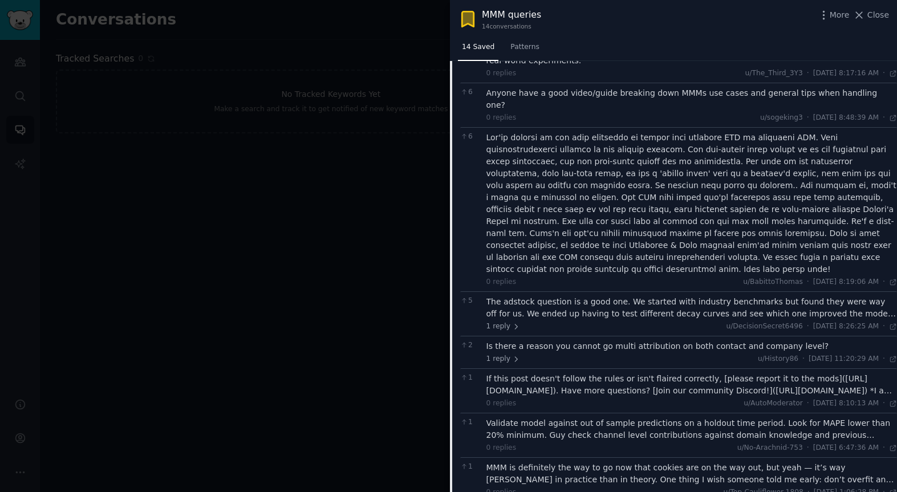
scroll to position [247, 0]
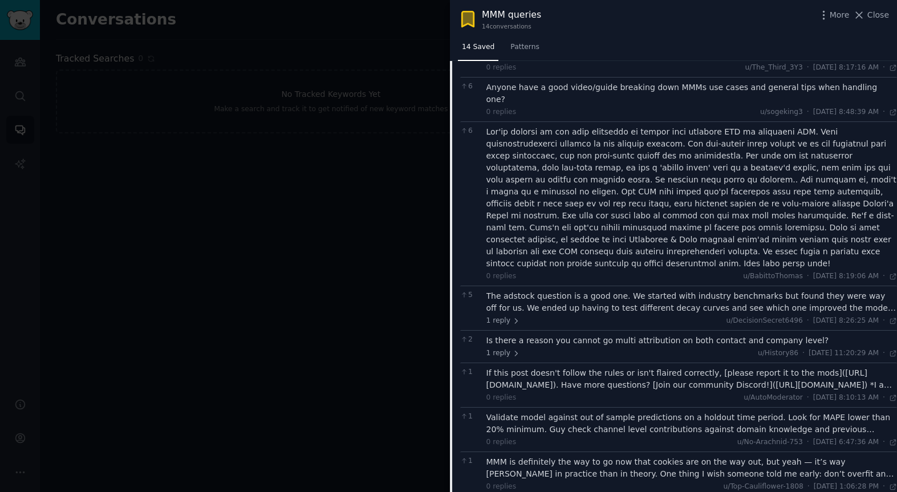
click at [551, 290] on div "The adstock question is a good one. We started with industry benchmarks but fou…" at bounding box center [691, 302] width 411 height 24
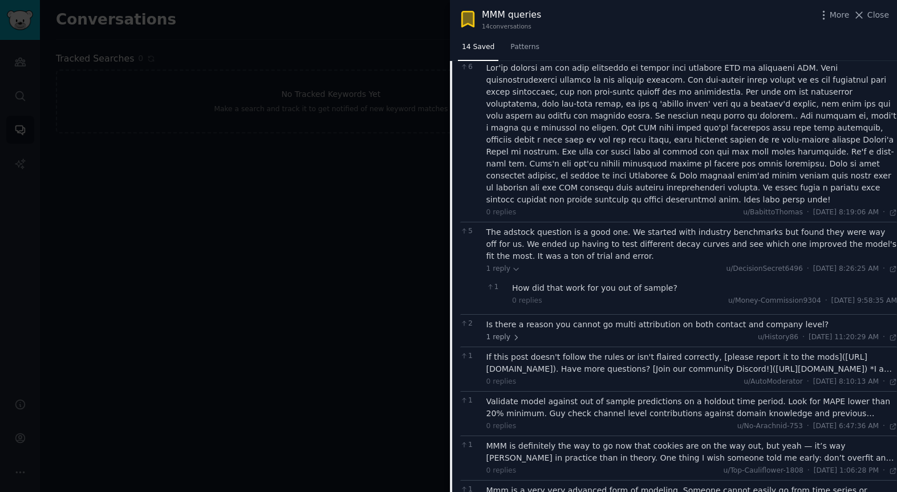
scroll to position [312, 0]
click at [546, 318] on div "Is there a reason you cannot go multi attribution on both contact and company l…" at bounding box center [691, 324] width 411 height 12
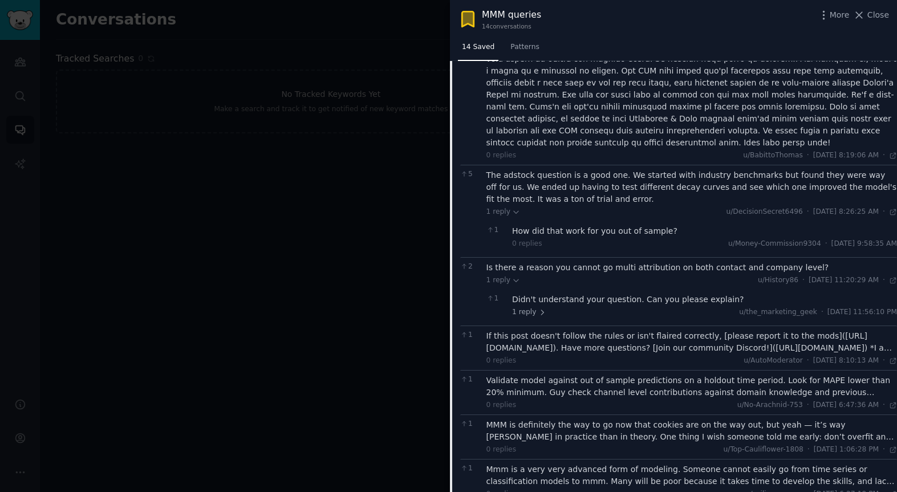
scroll to position [380, 0]
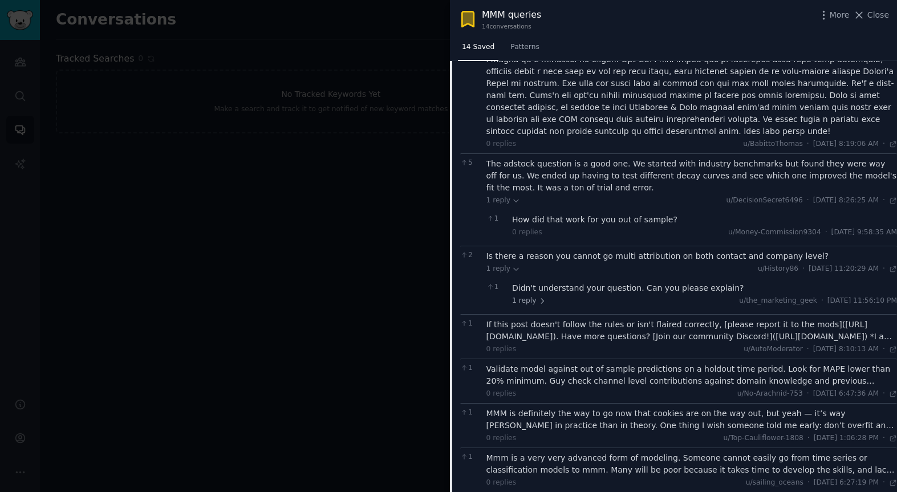
click at [540, 319] on div "If this post doesn't follow the rules or isn't flaired correctly, [please repor…" at bounding box center [691, 331] width 411 height 24
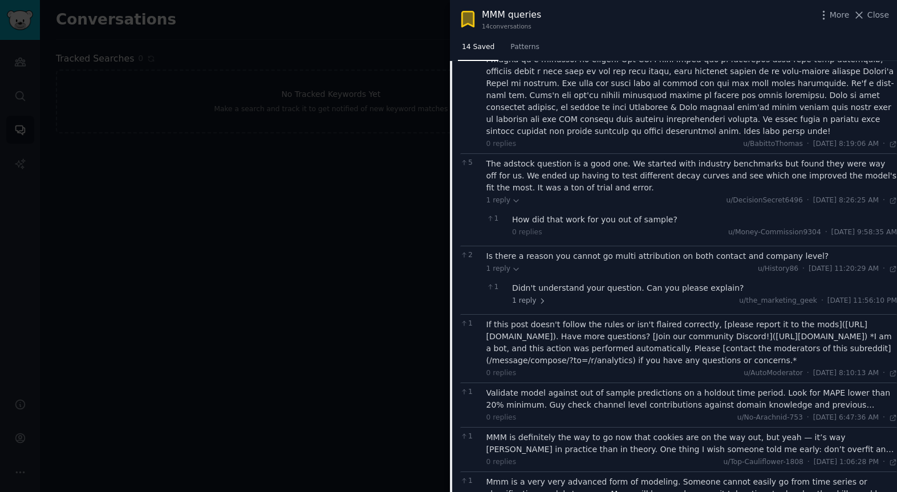
scroll to position [430, 0]
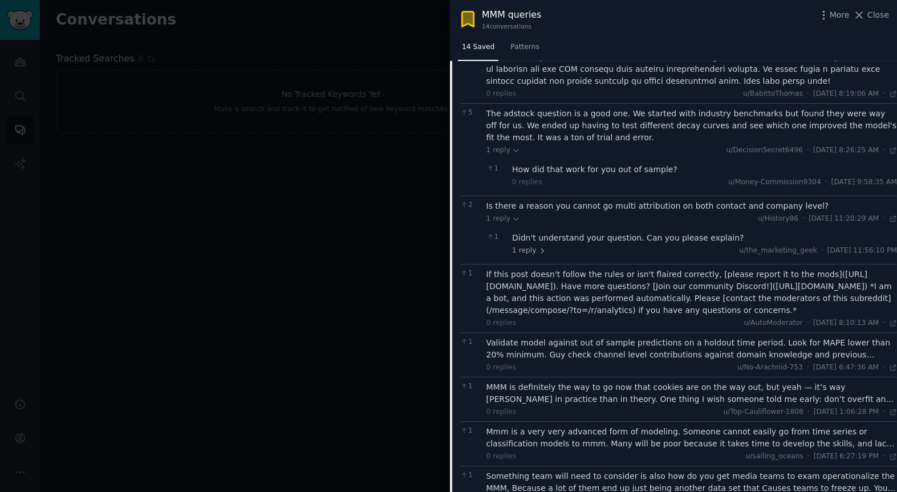
click at [576, 337] on div "Validate model against out of sample predictions on a holdout time period. Look…" at bounding box center [691, 349] width 411 height 24
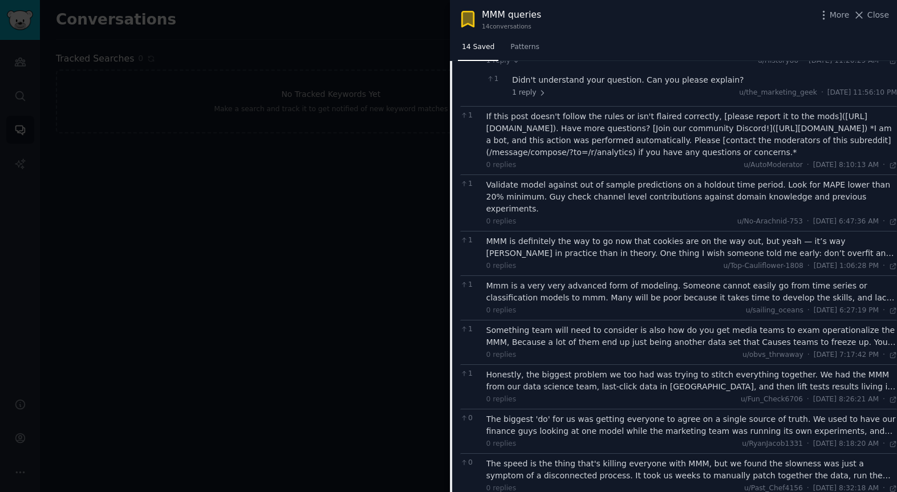
scroll to position [593, 0]
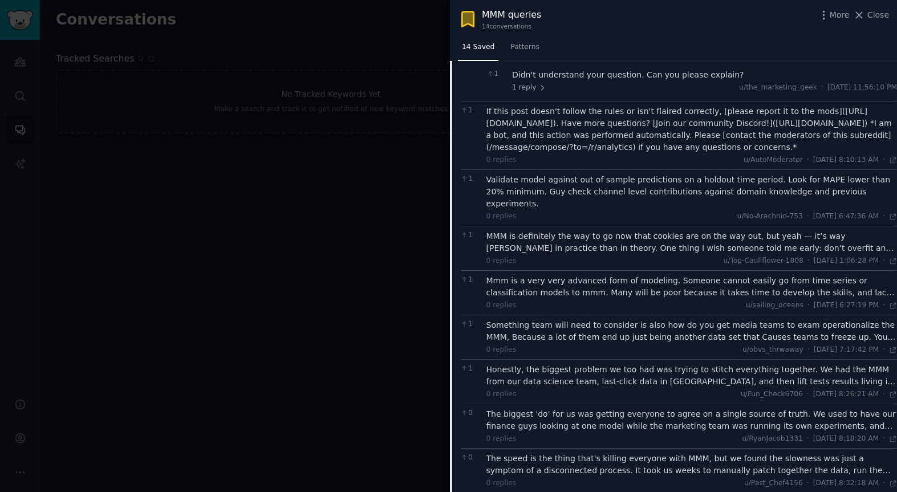
click at [579, 230] on div "MMM is definitely the way to go now that cookies are on the way out, but yeah —…" at bounding box center [691, 242] width 411 height 24
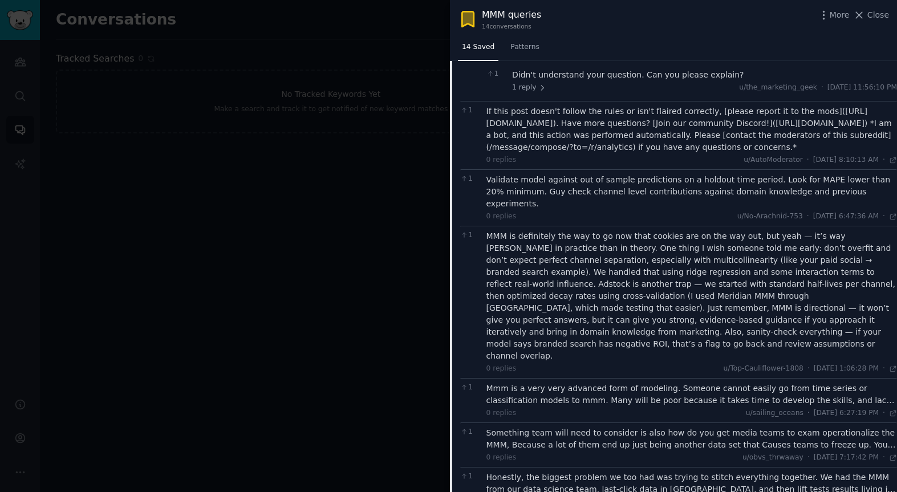
click at [575, 383] on div "Mmm is a very very advanced form of modeling. Someone cannot easily go from tim…" at bounding box center [691, 395] width 411 height 24
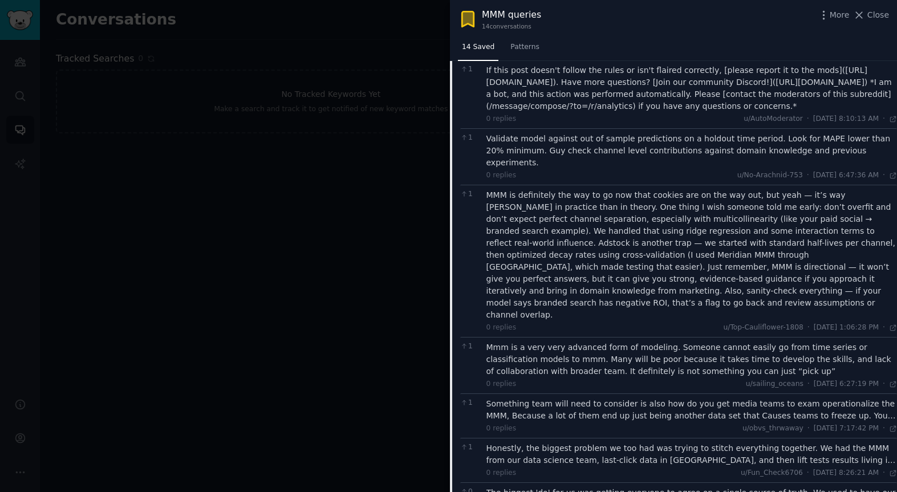
scroll to position [666, 0]
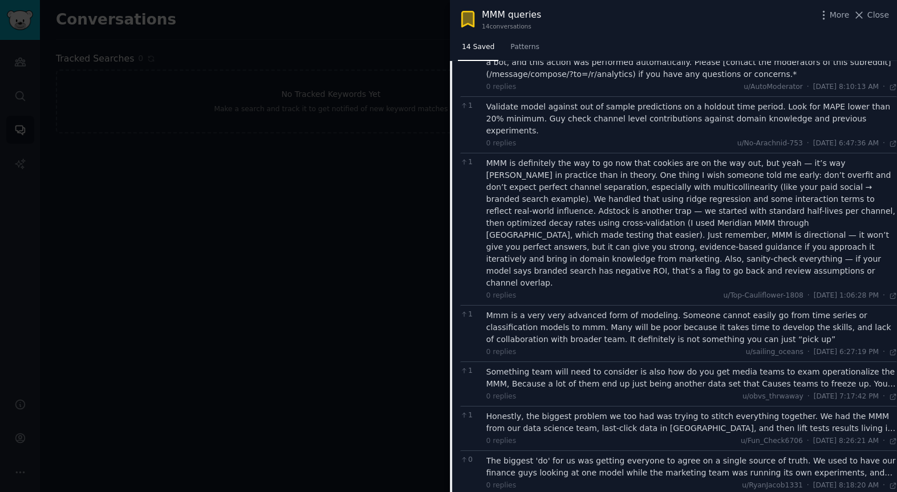
click at [560, 366] on div "Something team will need to consider is also how do you get media teams to exam…" at bounding box center [691, 378] width 411 height 24
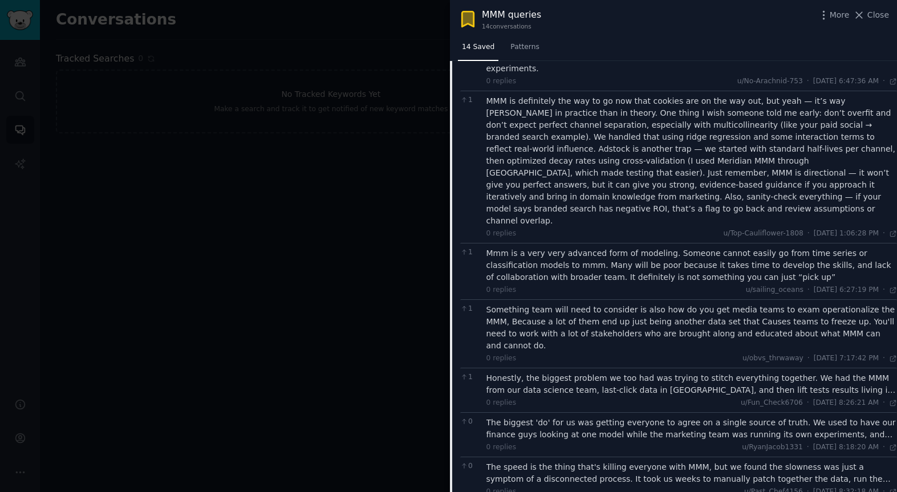
click at [563, 372] on div "Honestly, the biggest problem we too had was trying to stitch everything togeth…" at bounding box center [691, 384] width 411 height 24
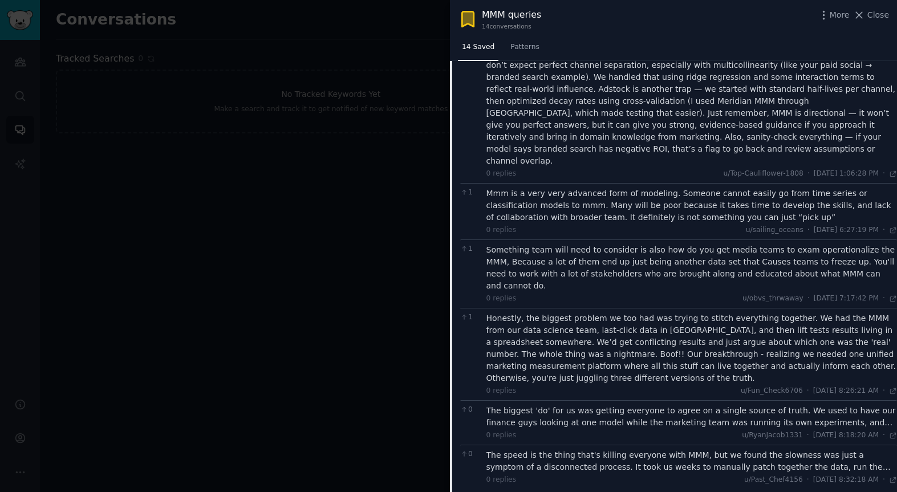
click at [555, 405] on div "The biggest 'do' for us was getting everyone to agree on a single source of tru…" at bounding box center [691, 417] width 411 height 24
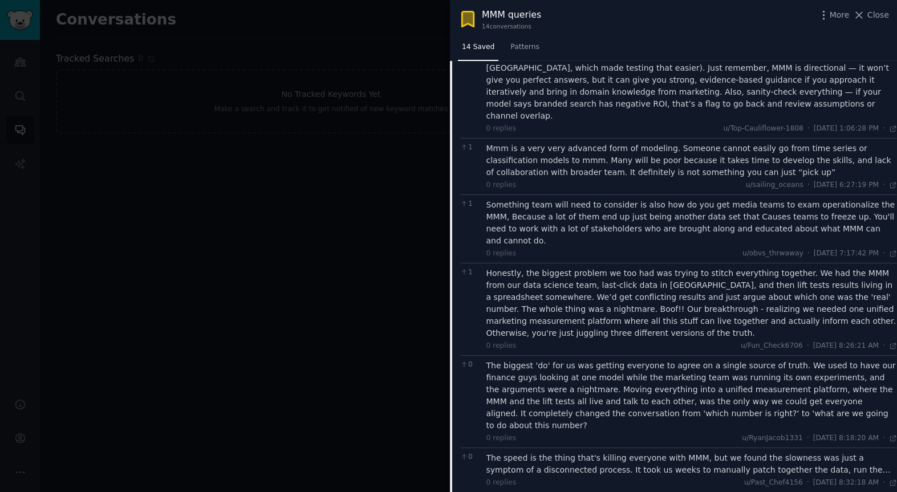
scroll to position [834, 0]
click at [566, 452] on div "The speed is the thing that's killing everyone with MMM, but we found the slown…" at bounding box center [691, 464] width 411 height 24
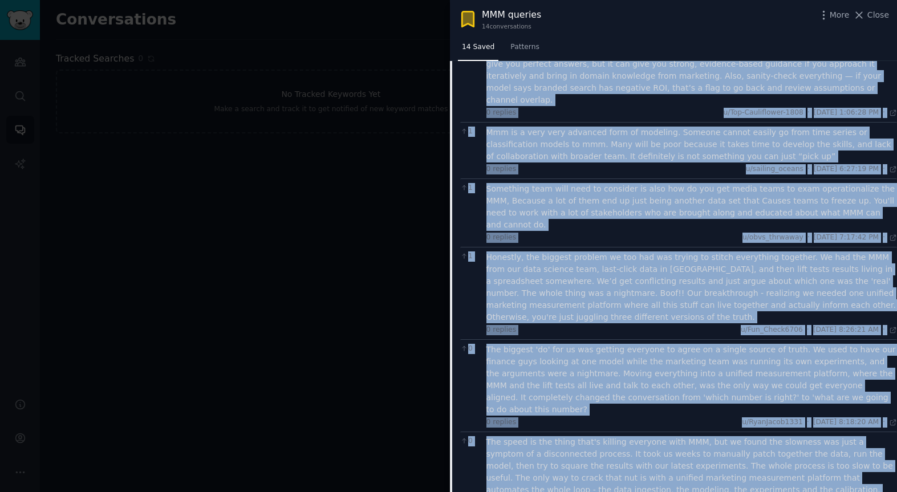
scroll to position [869, 0]
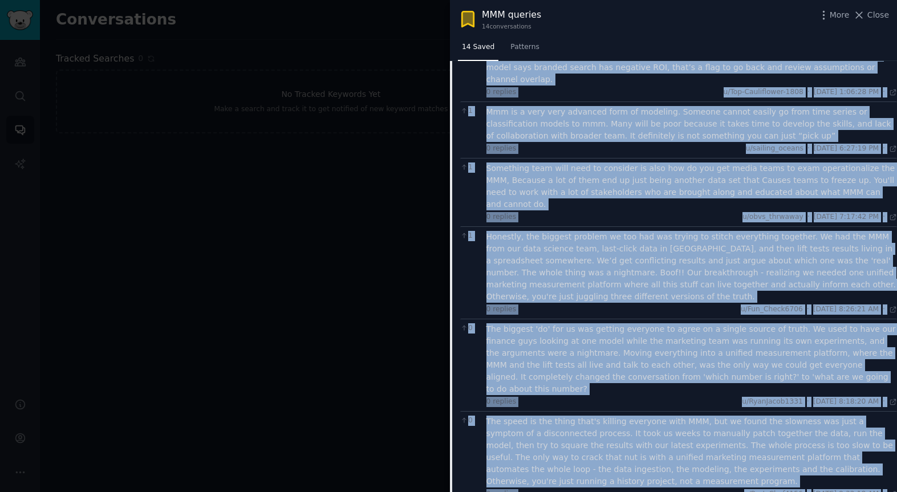
drag, startPoint x: 482, startPoint y: 236, endPoint x: 868, endPoint y: 430, distance: 431.9
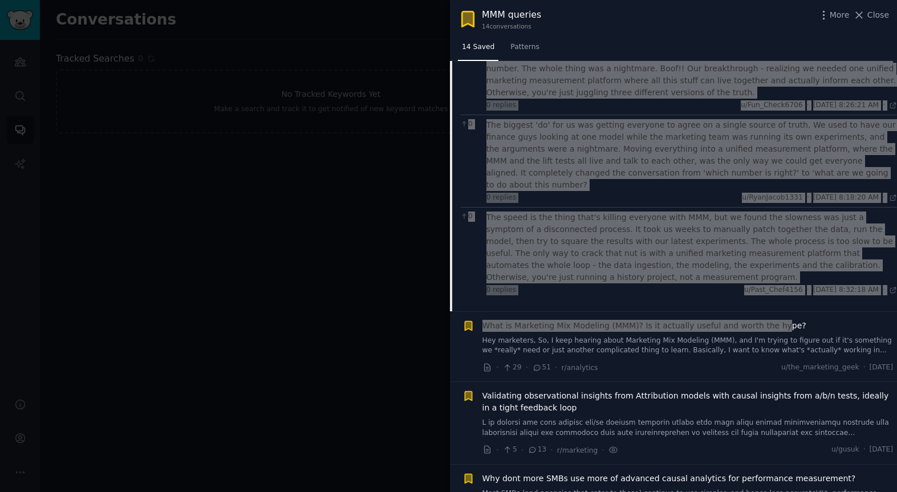
scroll to position [1083, 0]
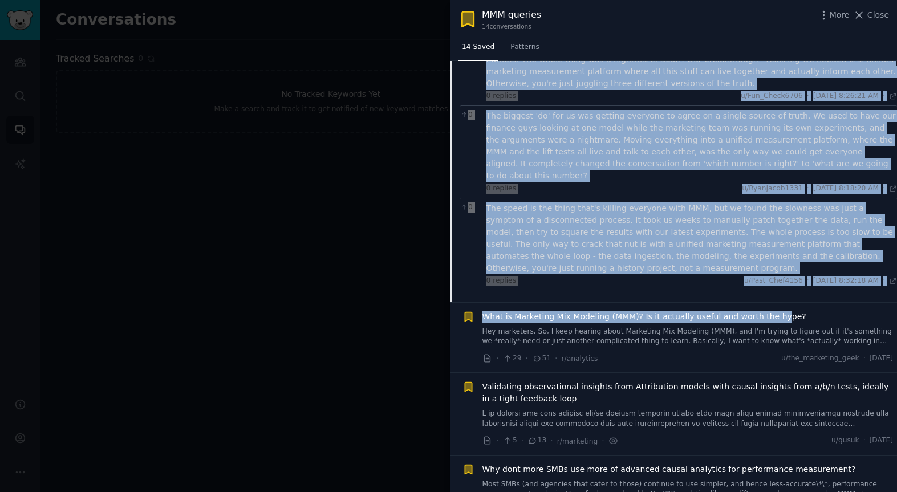
click at [560, 311] on span "What is Marketing Mix Modeling (MMM)? Is it actually useful and worth the hype?" at bounding box center [644, 317] width 324 height 12
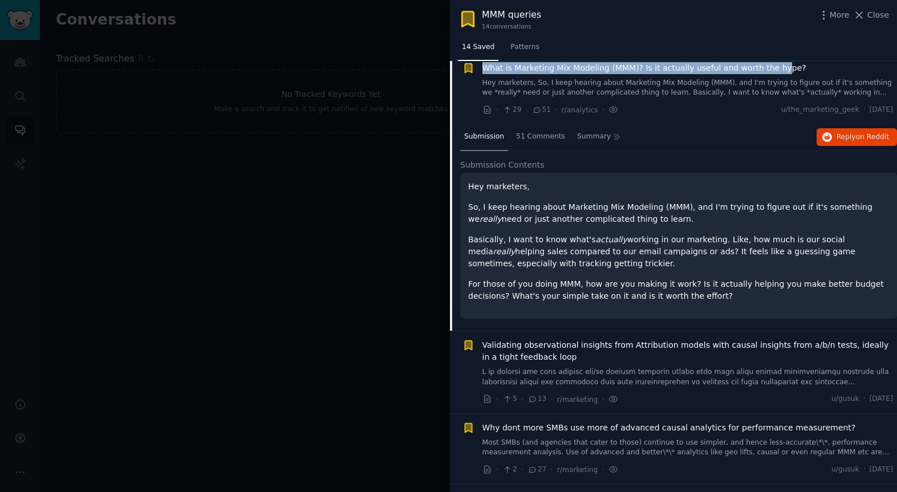
scroll to position [159, 0]
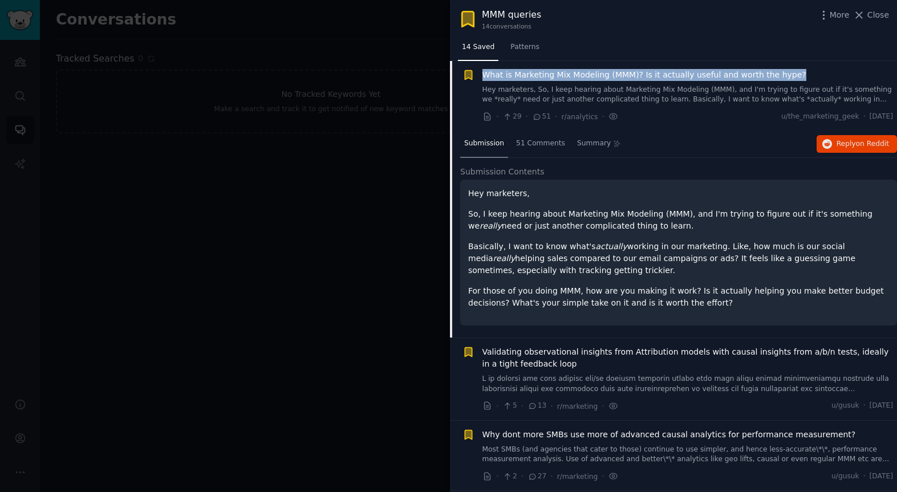
drag, startPoint x: 481, startPoint y: 76, endPoint x: 800, endPoint y: 80, distance: 318.7
click at [799, 78] on div "What is Marketing Mix Modeling (MMM)? Is it actually useful and worth the hype?…" at bounding box center [677, 96] width 431 height 54
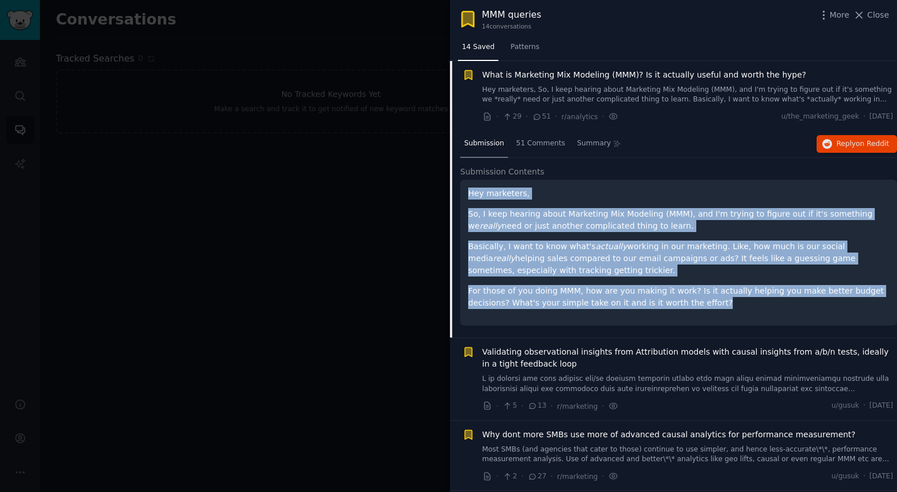
drag, startPoint x: 486, startPoint y: 201, endPoint x: 723, endPoint y: 304, distance: 258.9
click at [736, 305] on div "Hey marketers, So, I keep hearing about Marketing Mix Modeling (MMM), and I'm t…" at bounding box center [678, 253] width 437 height 146
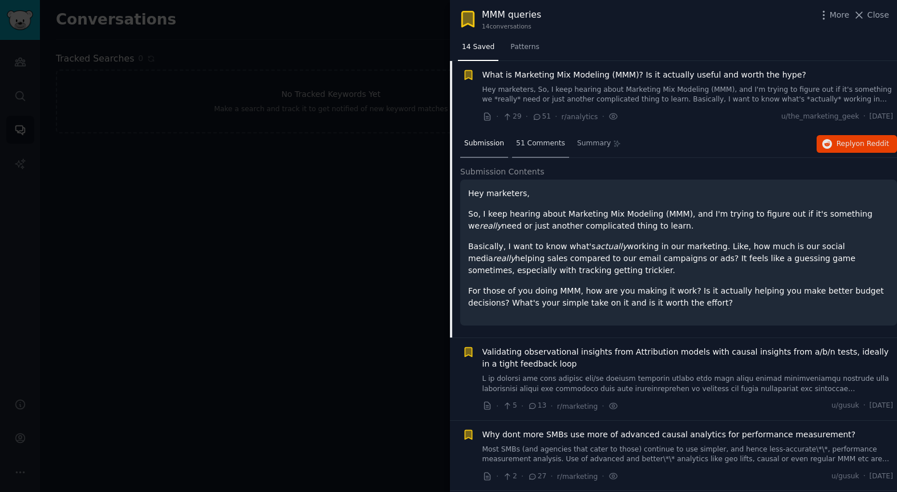
click at [552, 145] on span "51 Comments" at bounding box center [540, 144] width 49 height 10
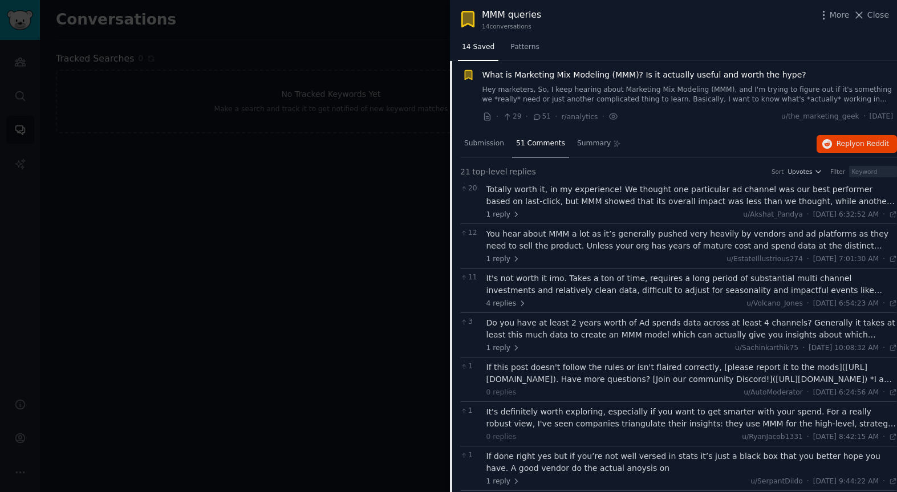
scroll to position [165, 0]
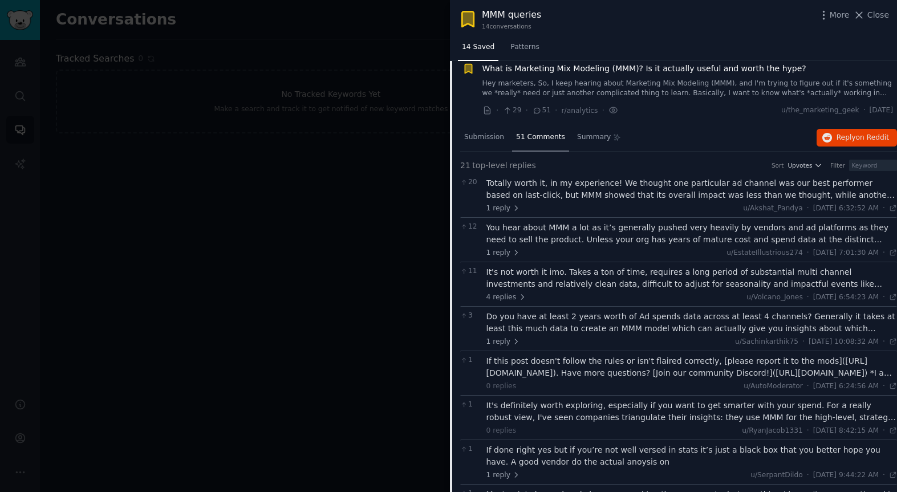
click at [549, 191] on div "Totally worth it, in my experience! We thought one particular ad channel was ou…" at bounding box center [691, 189] width 411 height 24
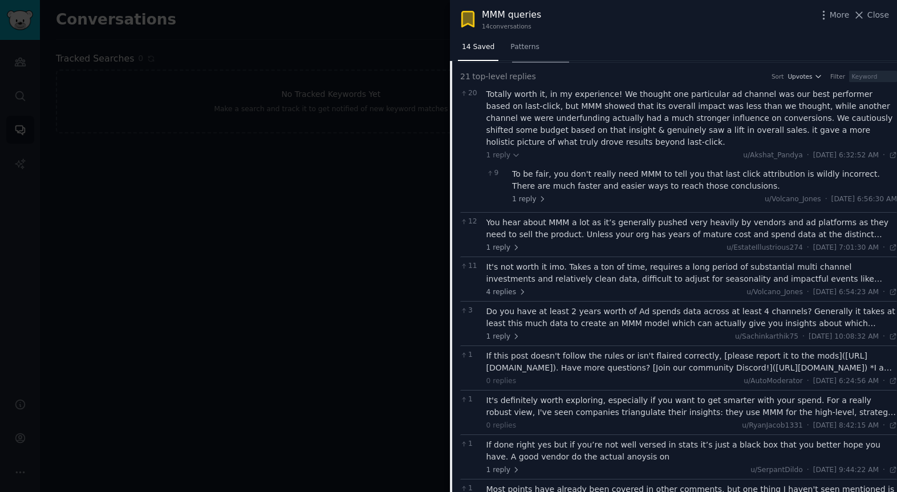
scroll to position [255, 0]
click at [559, 229] on div "You hear about MMM a lot as it’s generally pushed very heavily by vendors and a…" at bounding box center [691, 228] width 411 height 24
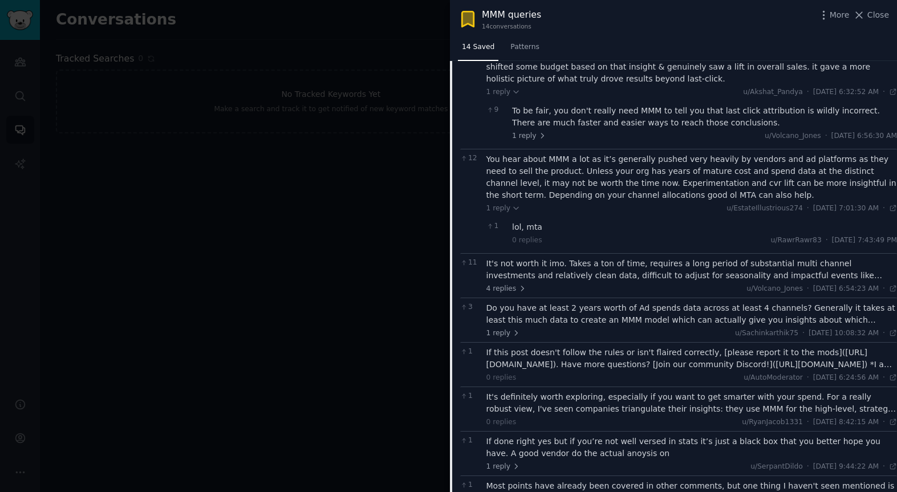
scroll to position [320, 0]
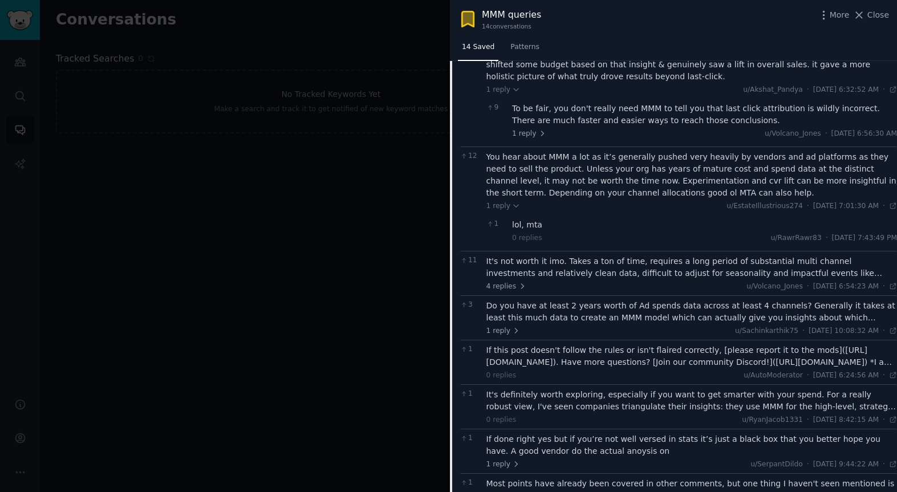
click at [606, 270] on div "It's not worth it imo. Takes a ton of time, requires a long period of substanti…" at bounding box center [691, 267] width 411 height 24
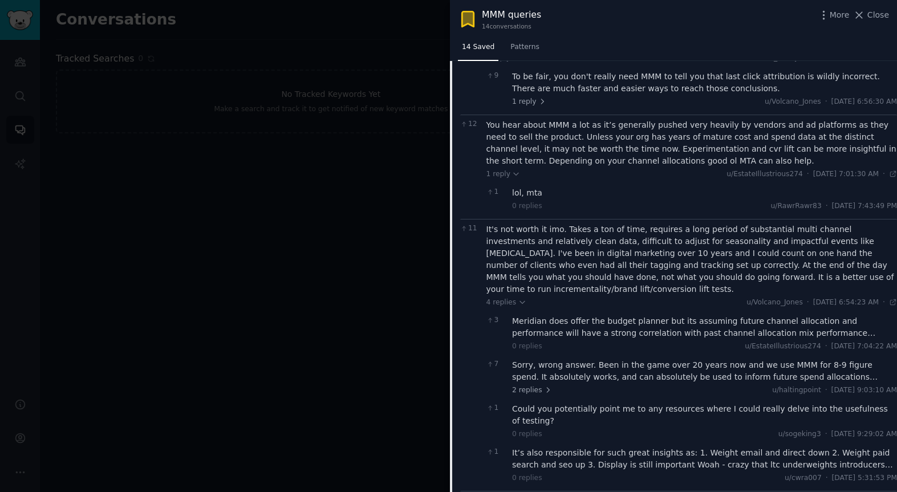
scroll to position [352, 0]
click at [639, 320] on div "Meridian does offer the budget planner but its assuming future channel allocati…" at bounding box center [704, 327] width 385 height 24
click at [645, 362] on div "Sorry, wrong answer. Been in the game over 20 years now and we use MMM for 8-9 …" at bounding box center [704, 371] width 385 height 24
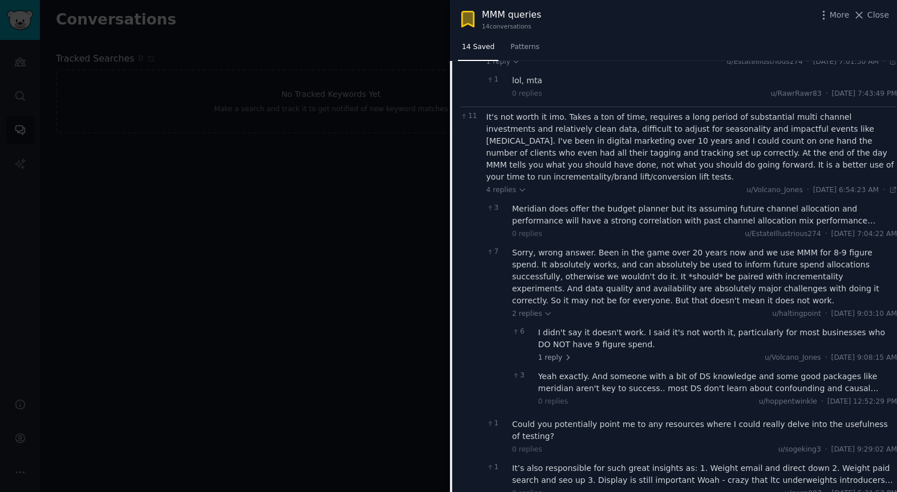
scroll to position [471, 0]
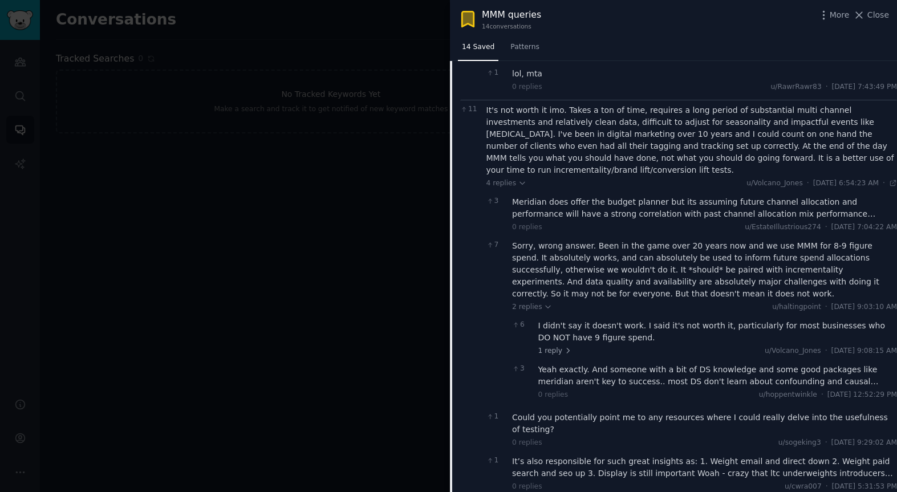
click at [661, 368] on div "Yeah exactly. And someone with a bit of DS knowledge and some good packages lik…" at bounding box center [717, 376] width 359 height 24
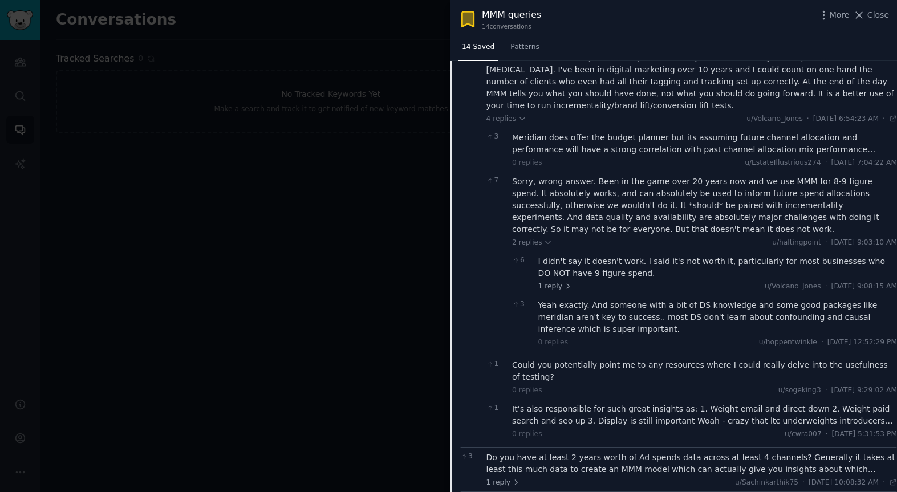
scroll to position [539, 0]
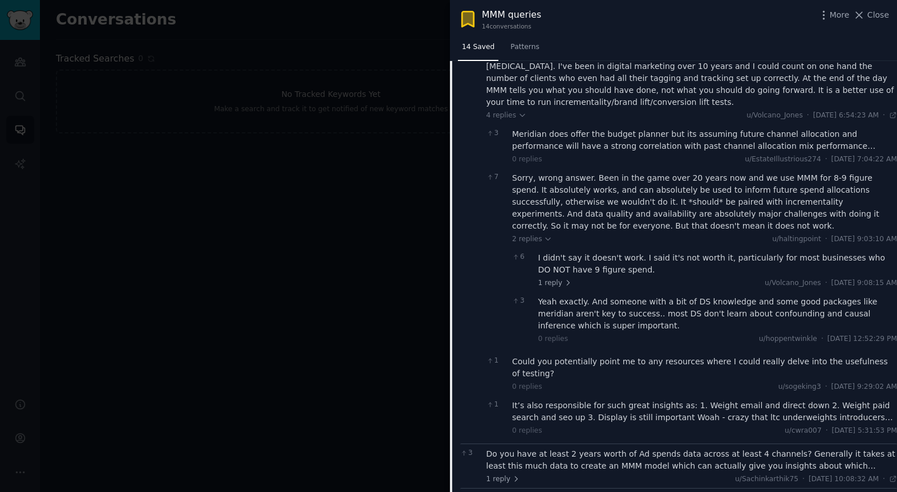
click at [645, 404] on div "It’s also responsible for such great insights as: 1. Weight email and direct do…" at bounding box center [704, 412] width 385 height 24
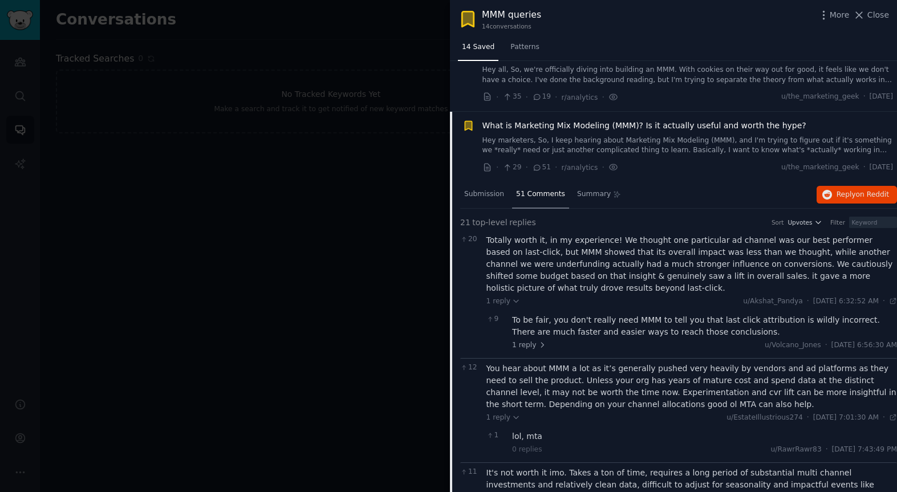
scroll to position [105, 0]
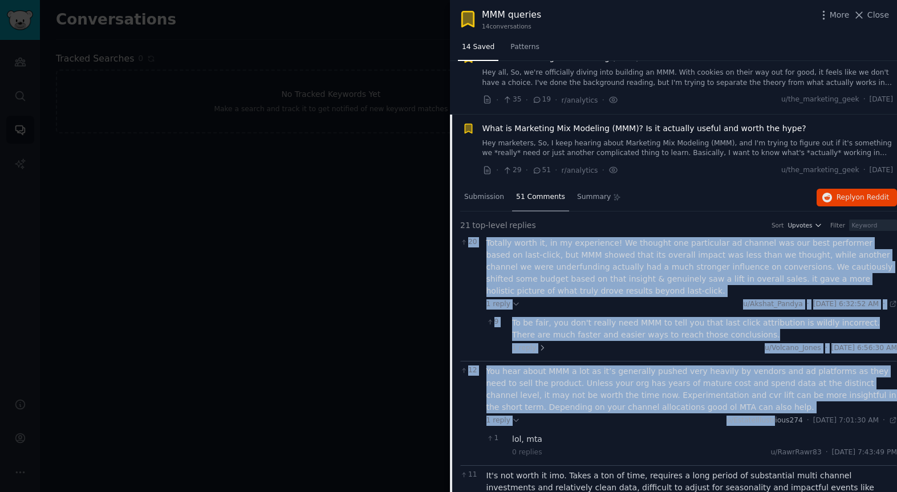
drag, startPoint x: 480, startPoint y: 243, endPoint x: 747, endPoint y: 422, distance: 321.0
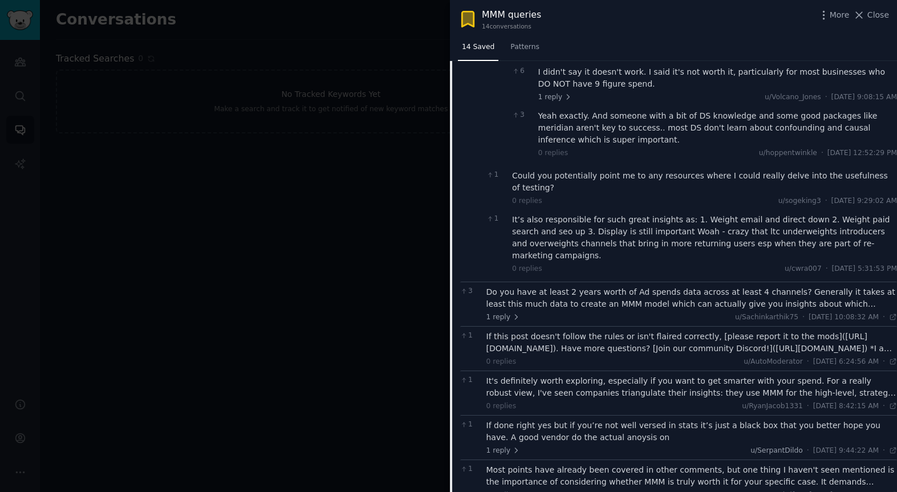
scroll to position [725, 0]
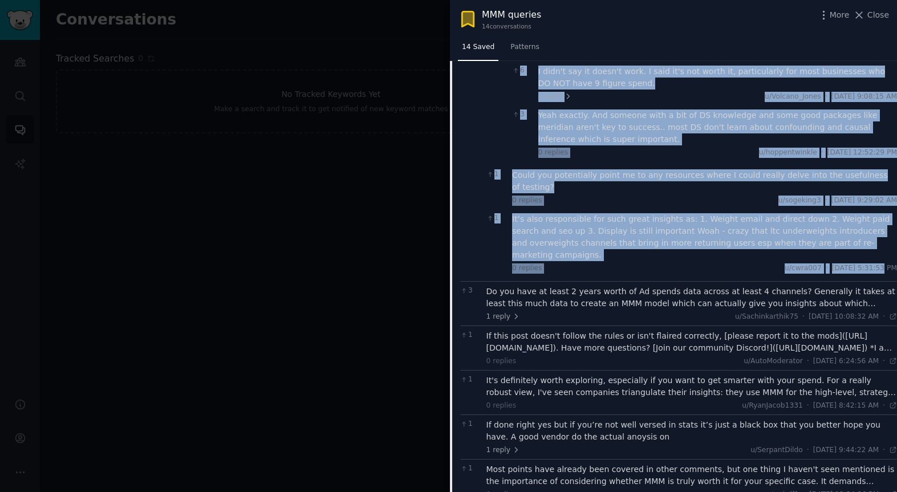
click at [856, 263] on span "[DATE] 5:31:53 PM" at bounding box center [864, 268] width 65 height 10
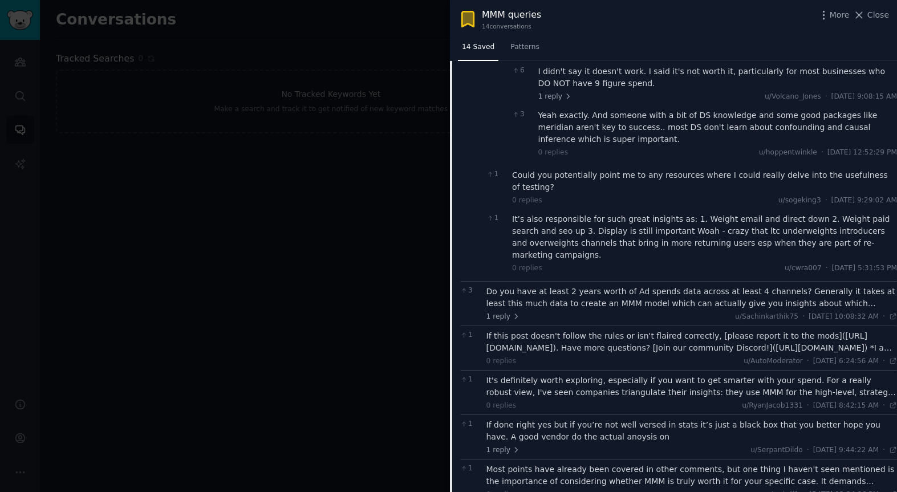
click at [652, 286] on div "Do you have at least 2 years worth of Ad spends data across at least 4 channels…" at bounding box center [691, 298] width 411 height 24
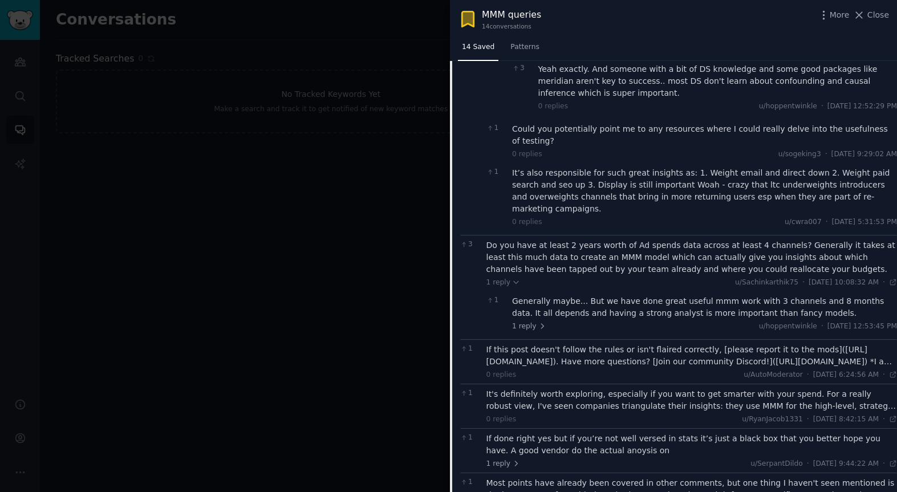
scroll to position [786, 0]
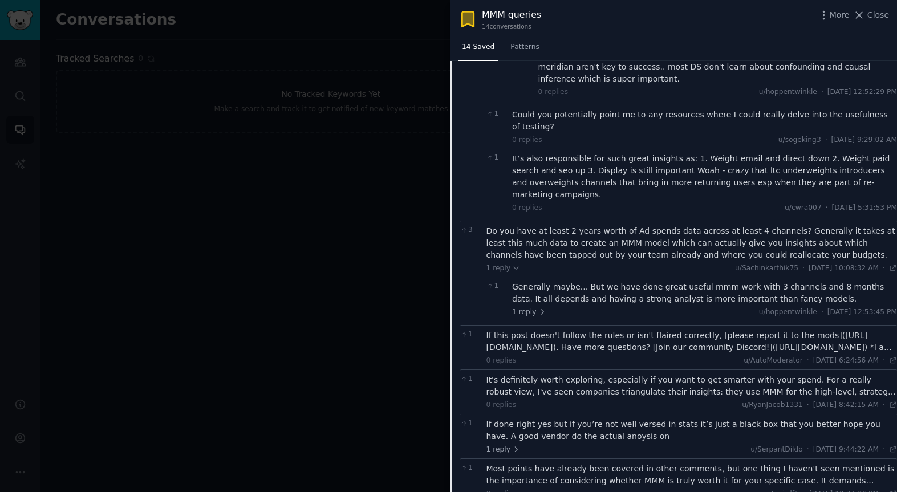
click at [661, 281] on div "Generally maybe... But we have done great useful mmm work with 3 channels and 8…" at bounding box center [704, 293] width 385 height 24
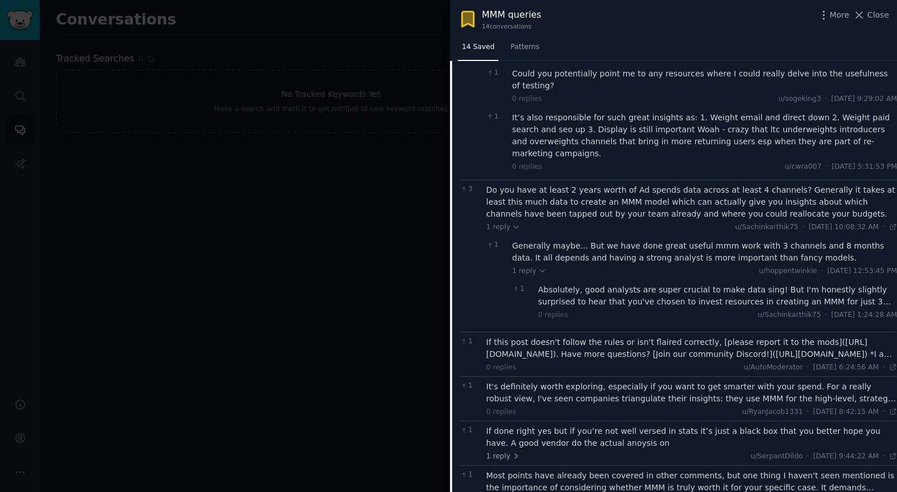
scroll to position [828, 0]
click at [662, 283] on div "Absolutely, good analysts are super crucial to make data sing! But I'm honestly…" at bounding box center [717, 295] width 359 height 24
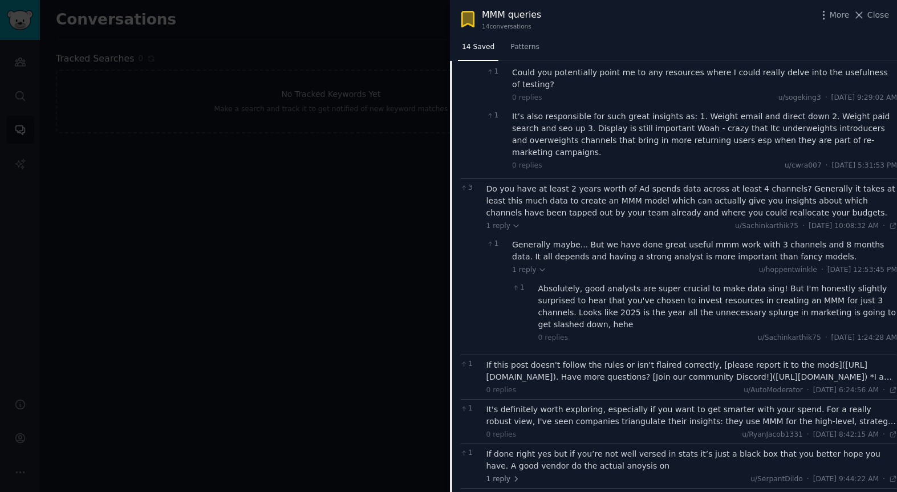
drag, startPoint x: 522, startPoint y: 172, endPoint x: 851, endPoint y: 307, distance: 355.6
click at [851, 307] on div "3 Do you have at least 2 years worth of Ad spends data across at least 4 channe…" at bounding box center [678, 266] width 437 height 176
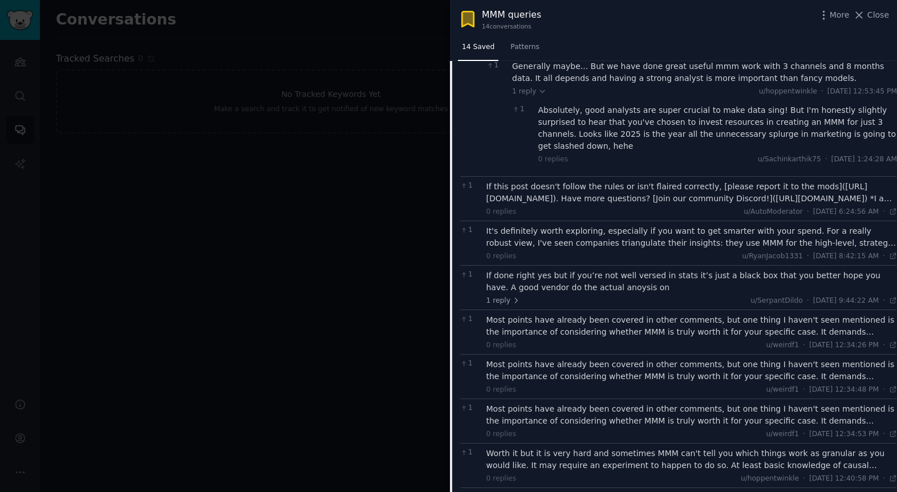
click at [621, 225] on div "It's definitely worth exploring, especially if you want to get smarter with you…" at bounding box center [691, 237] width 411 height 24
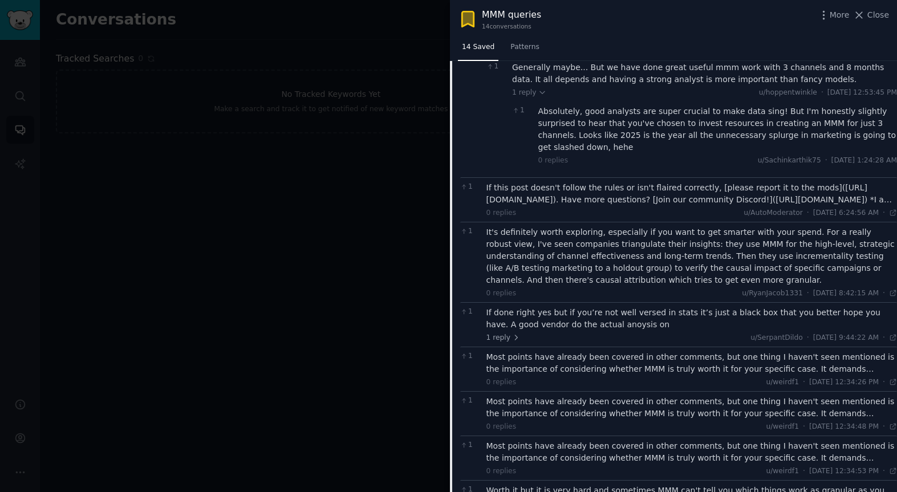
scroll to position [1008, 0]
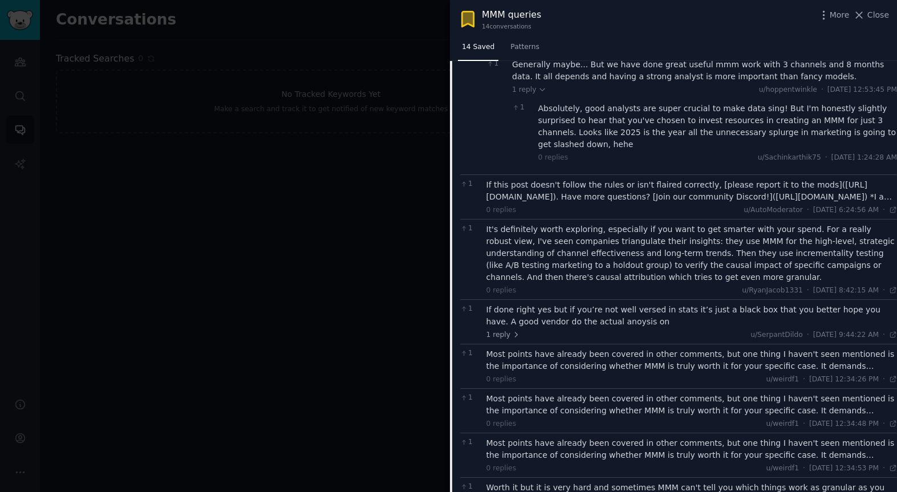
drag, startPoint x: 485, startPoint y: 194, endPoint x: 838, endPoint y: 261, distance: 358.6
click at [839, 261] on div "1 It's definitely worth exploring, especially if you want to get smarter with y…" at bounding box center [678, 259] width 437 height 80
click at [504, 303] on div "If done right yes but if you’re not well versed in stats it’s just a black box …" at bounding box center [691, 315] width 411 height 24
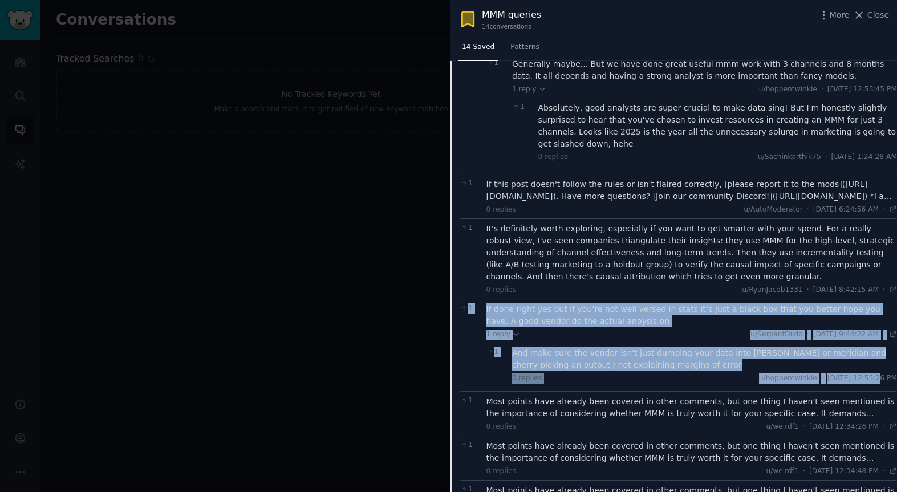
drag, startPoint x: 490, startPoint y: 274, endPoint x: 852, endPoint y: 347, distance: 369.3
click at [851, 346] on div "1 If done right yes but if you’re not well versed in stats it’s just a black bo…" at bounding box center [678, 345] width 437 height 92
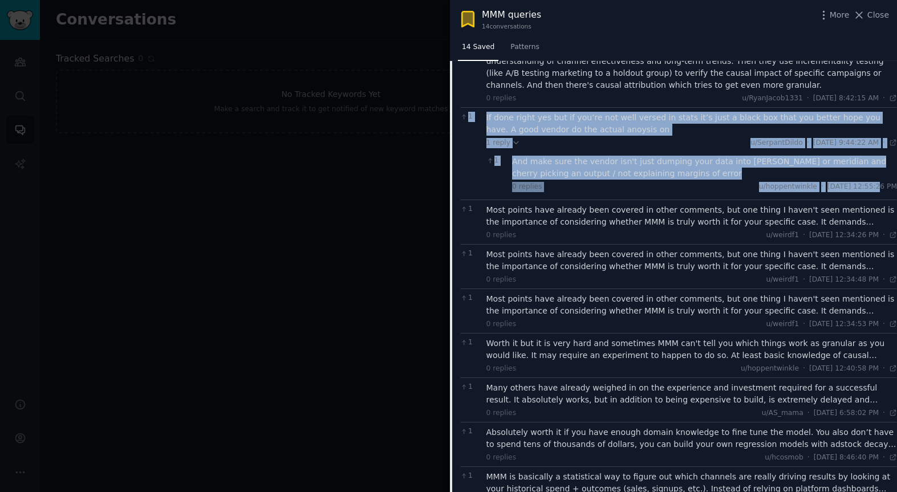
scroll to position [1212, 0]
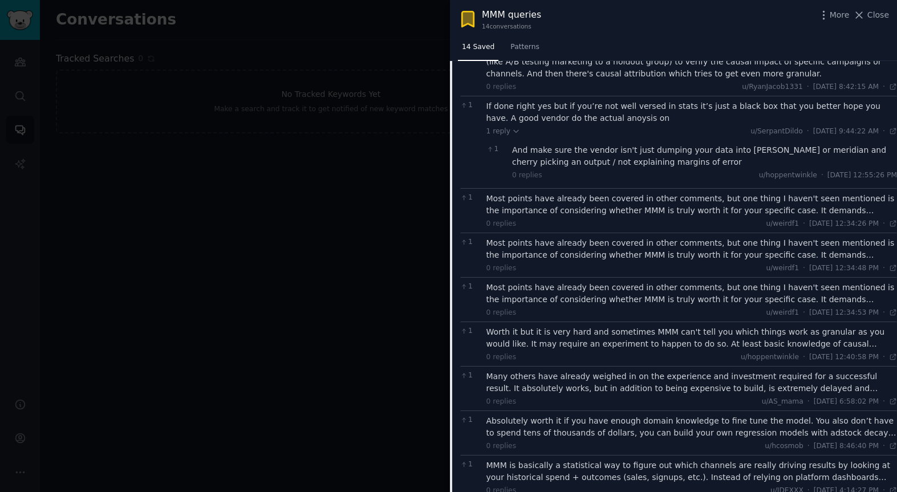
click at [566, 193] on div "Most points have already been covered in other comments, but one thing I haven'…" at bounding box center [691, 205] width 411 height 24
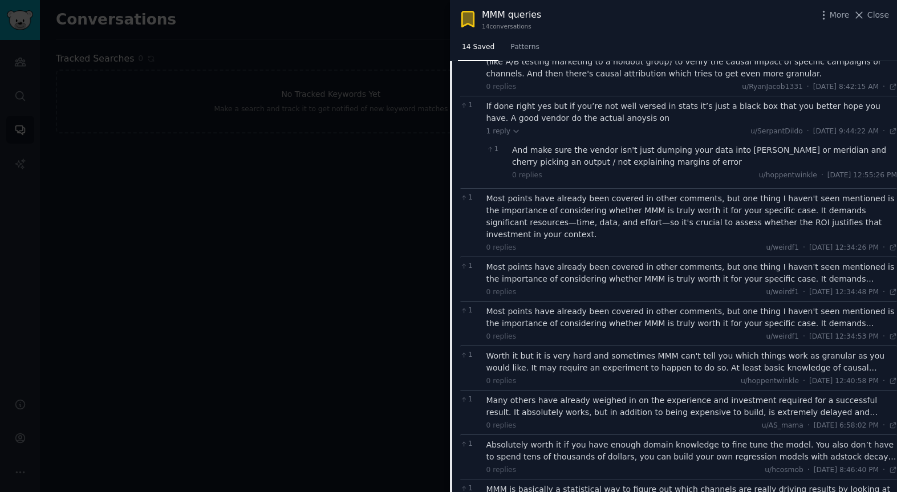
click at [546, 261] on div "Most points have already been covered in other comments, but one thing I haven'…" at bounding box center [691, 273] width 411 height 24
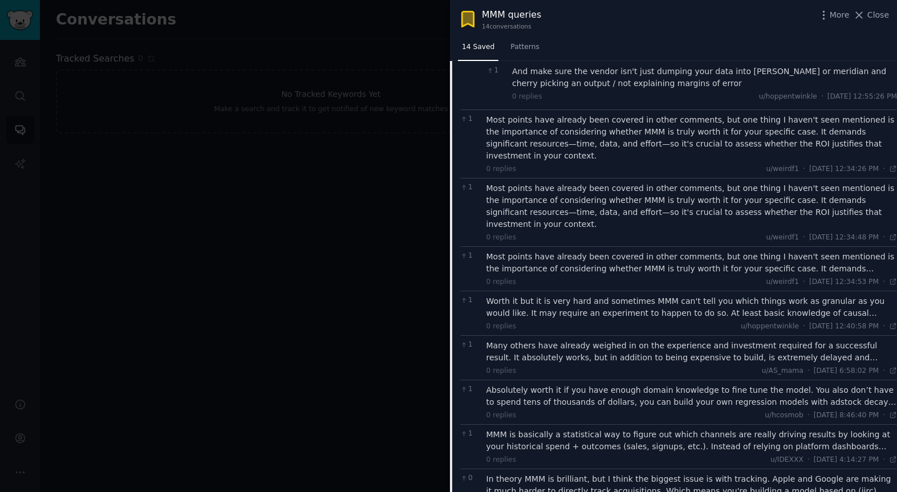
scroll to position [1295, 0]
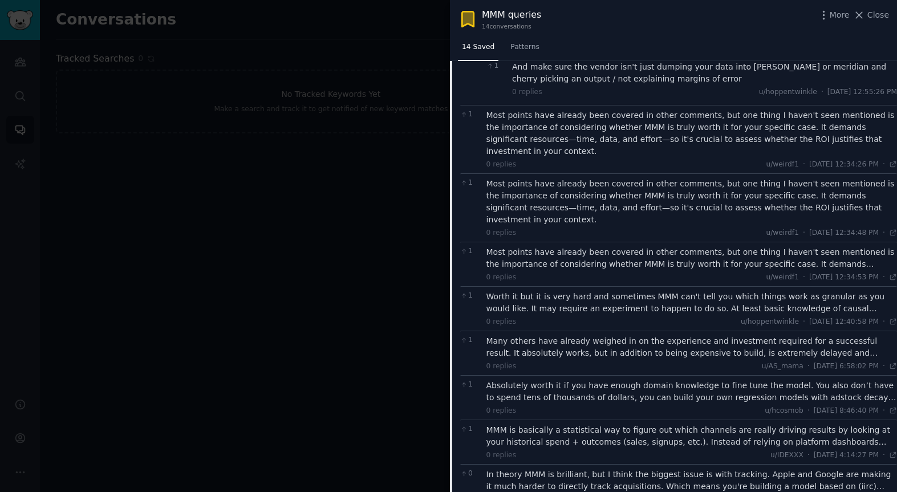
click at [566, 246] on div "Most points have already been covered in other comments, but one thing I haven'…" at bounding box center [691, 258] width 411 height 24
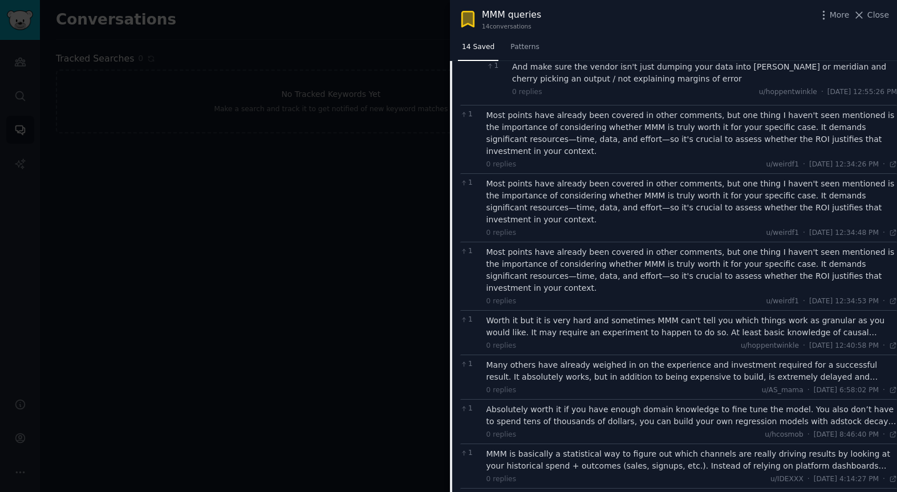
click at [564, 246] on div "Most points have already been covered in other comments, but one thing I haven'…" at bounding box center [691, 270] width 411 height 48
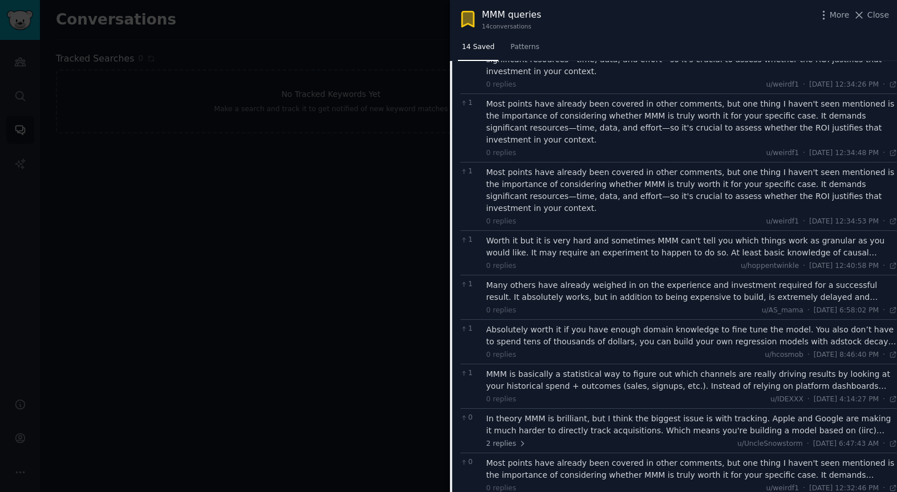
scroll to position [1386, 0]
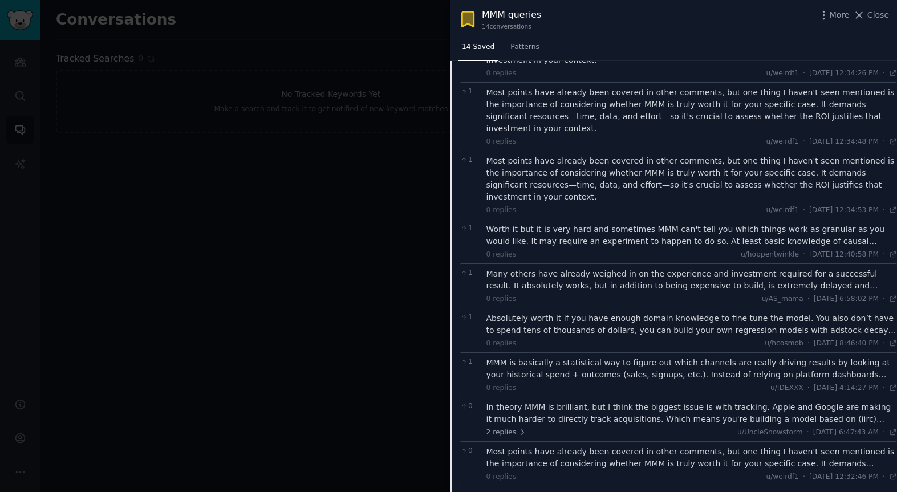
click at [565, 250] on div "0 replies u/hoppentwinkle · [DATE] 12:40:58 PM Tue 6/3/2025 ·" at bounding box center [691, 255] width 411 height 10
click at [568, 223] on div "Worth it but it is very hard and sometimes MMM can't tell you which things work…" at bounding box center [691, 235] width 411 height 24
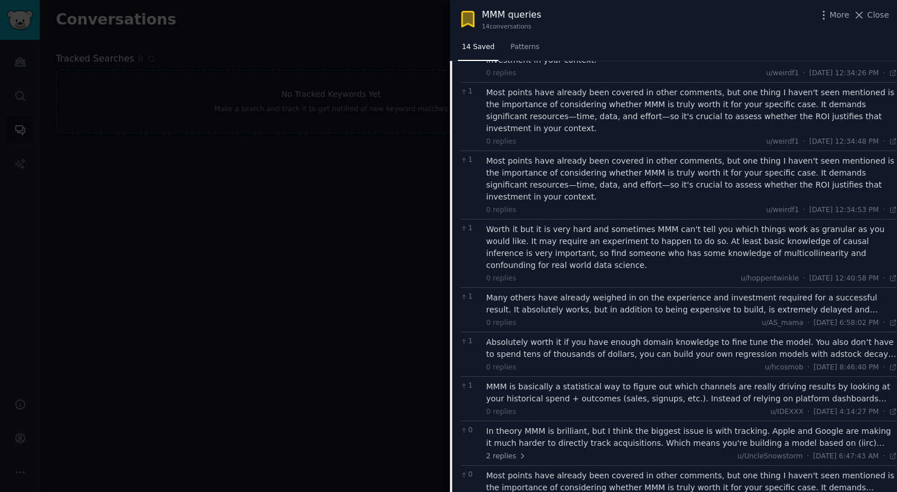
click at [566, 292] on div "Many others have already weighed in on the experience and investment required f…" at bounding box center [691, 304] width 411 height 24
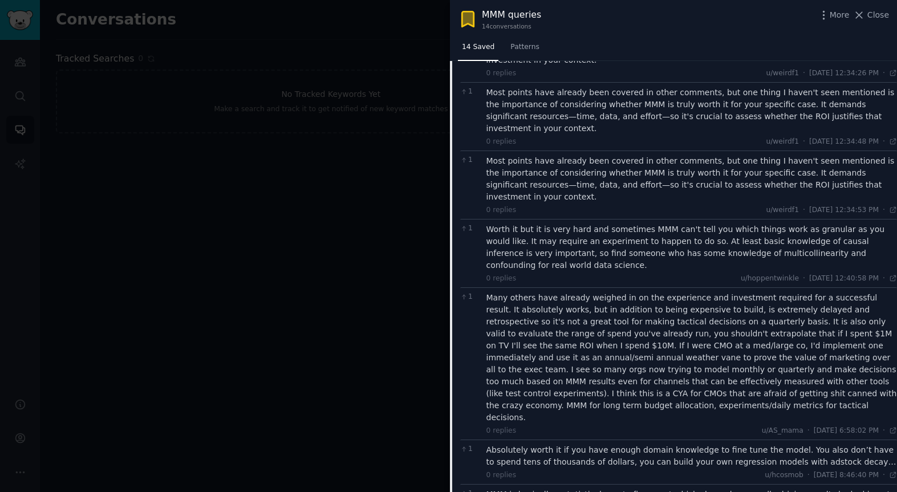
drag, startPoint x: 481, startPoint y: 124, endPoint x: 863, endPoint y: 388, distance: 464.0
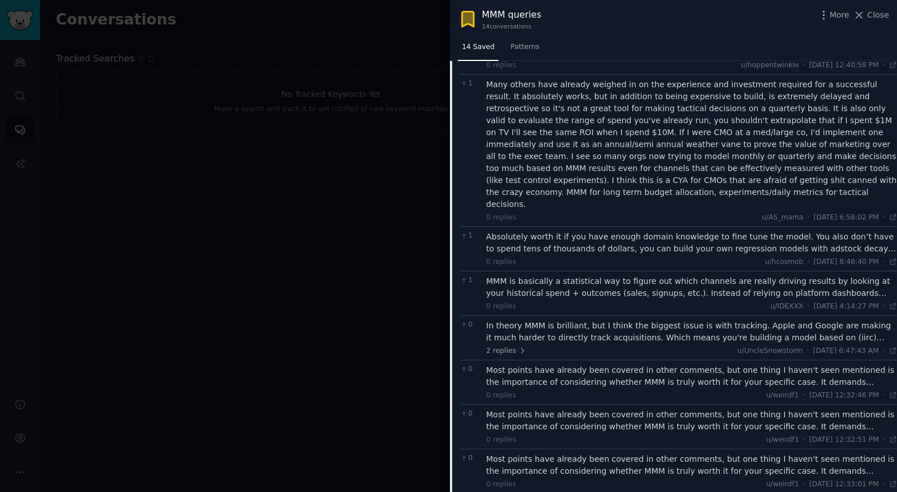
scroll to position [1627, 0]
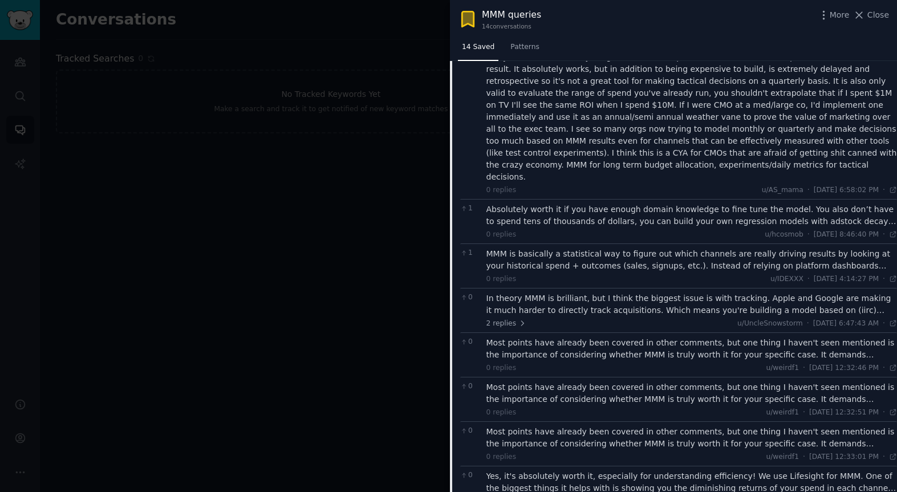
click at [529, 204] on div "Absolutely worth it if you have enough domain knowledge to fine tune the model.…" at bounding box center [691, 216] width 411 height 24
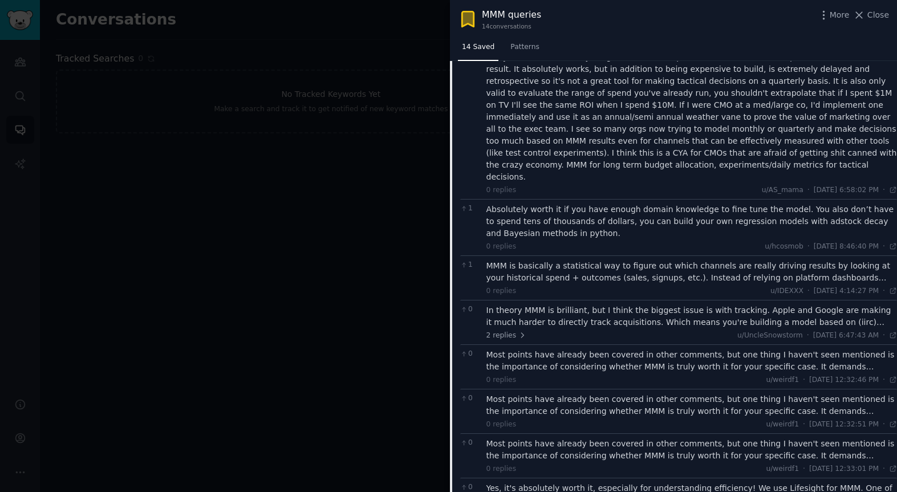
click at [527, 260] on div "MMM is basically a statistical way to figure out which channels are really driv…" at bounding box center [691, 272] width 411 height 24
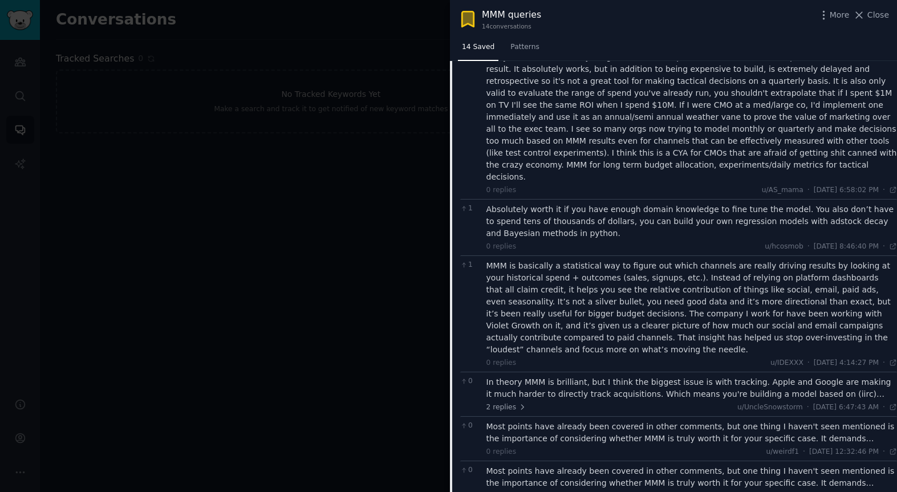
click at [546, 376] on div "In theory MMM is brilliant, but I think the biggest issue is with tracking. App…" at bounding box center [691, 388] width 411 height 24
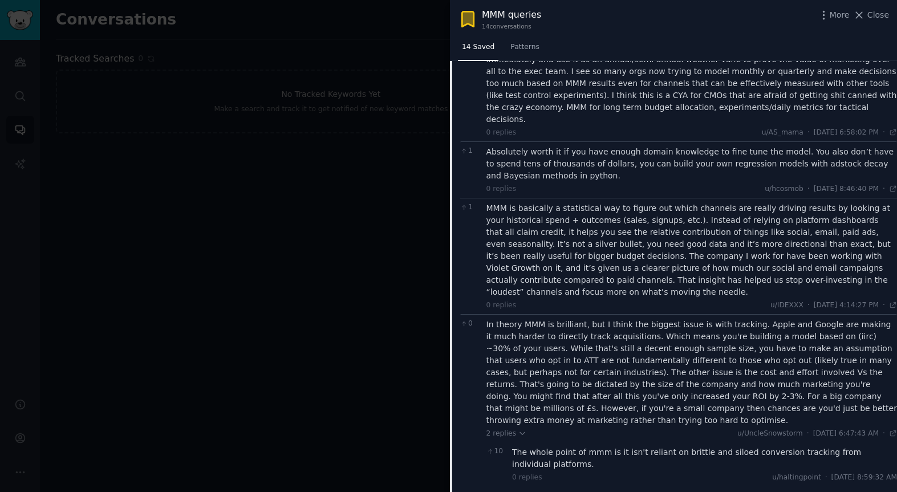
scroll to position [1688, 0]
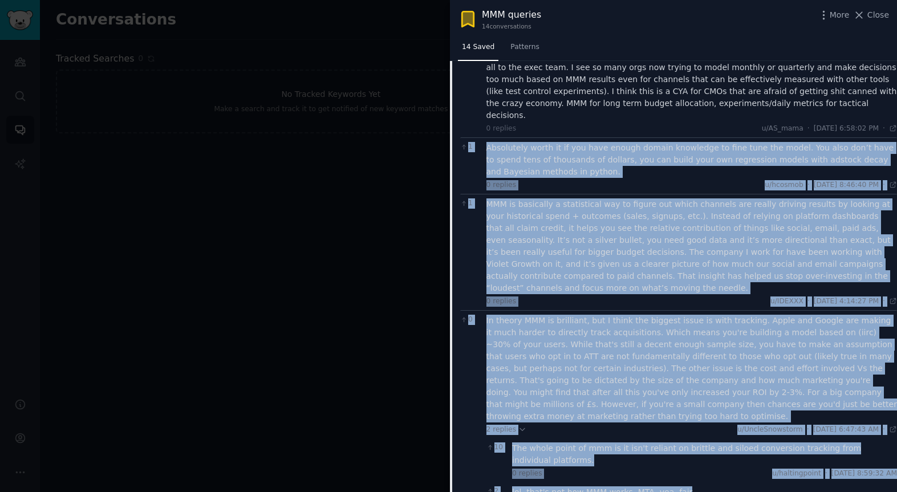
drag, startPoint x: 481, startPoint y: 100, endPoint x: 847, endPoint y: 460, distance: 513.6
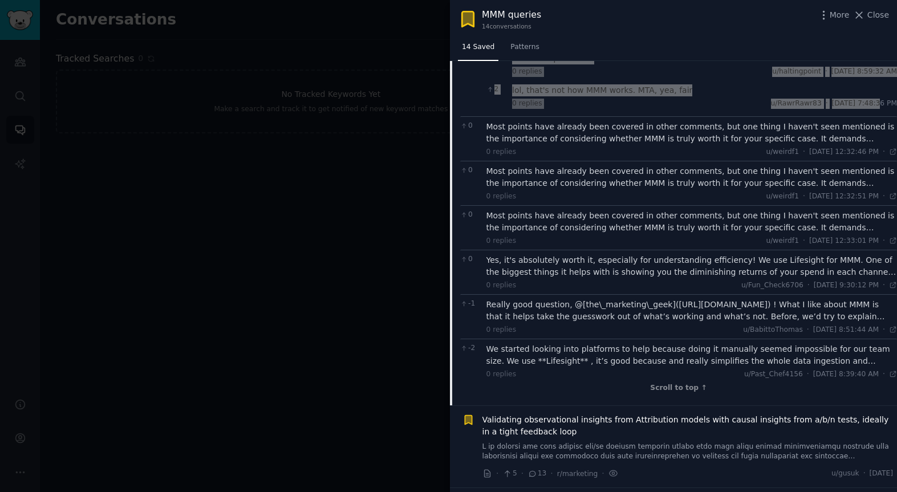
scroll to position [2096, 0]
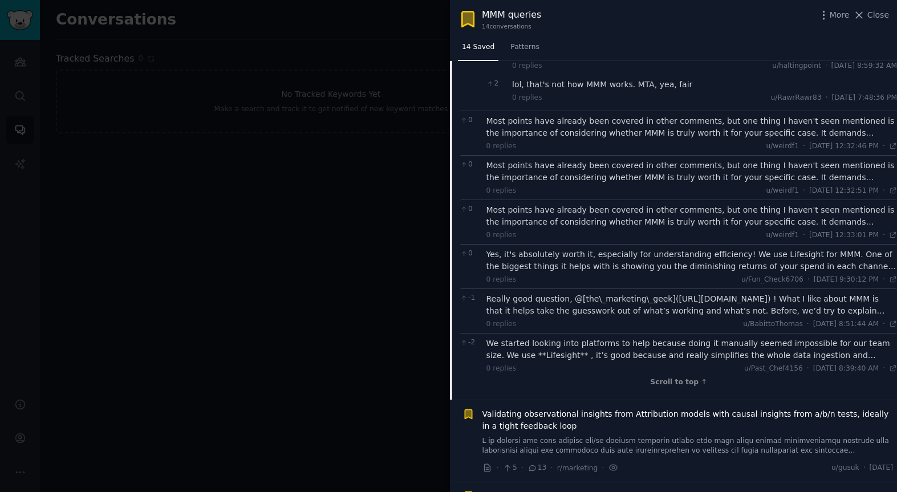
click at [574, 204] on div "Most points have already been covered in other comments, but one thing I haven'…" at bounding box center [691, 216] width 411 height 24
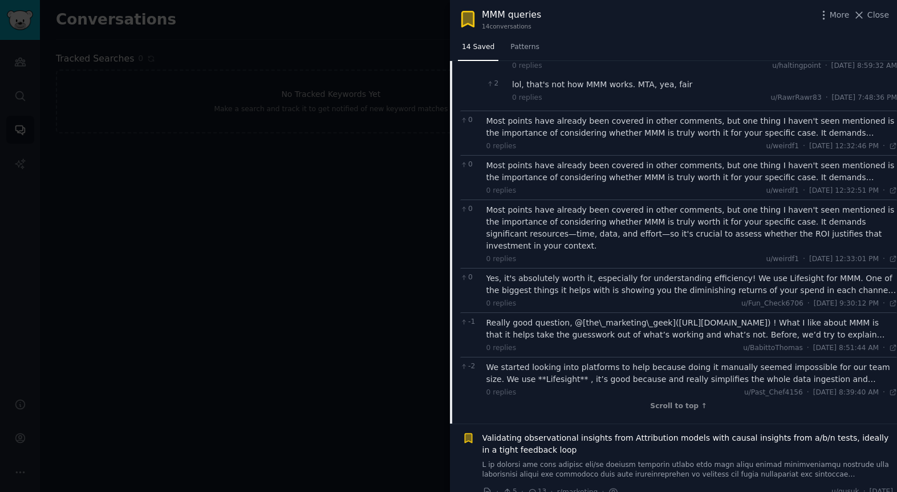
click at [558, 273] on div "Yes, it's absolutely worth it, especially for understanding efficiency! We use …" at bounding box center [691, 285] width 411 height 24
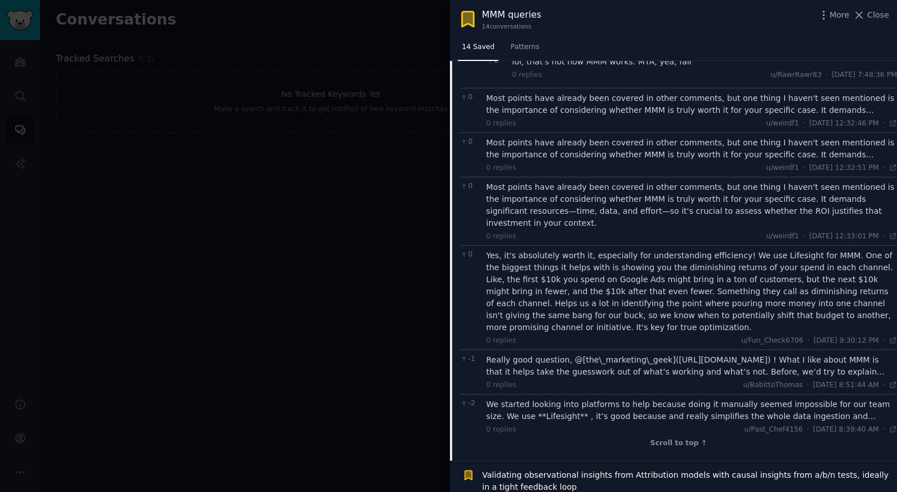
scroll to position [2121, 0]
click at [580, 352] on div "Really good question, @[the\_marketing\_geek]([URL][DOMAIN_NAME]) ! What I like…" at bounding box center [691, 364] width 411 height 24
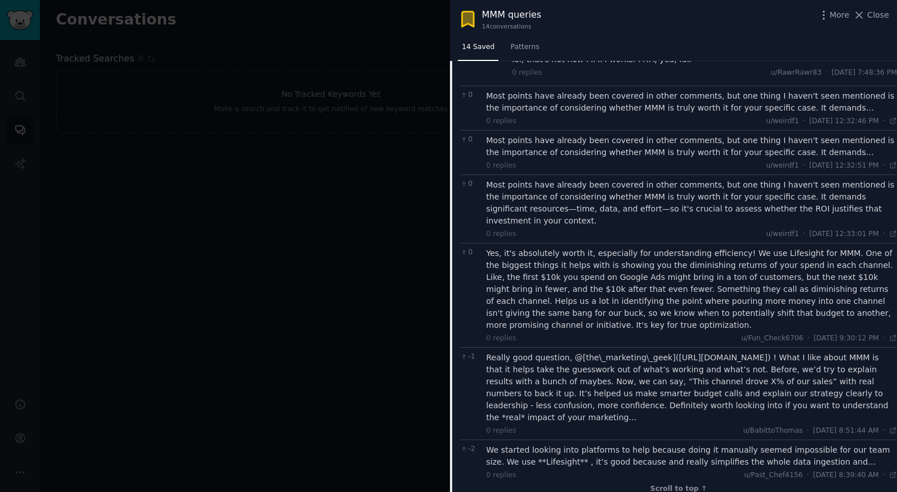
click at [582, 444] on div "We started looking into platforms to help because doing it manually seemed impo…" at bounding box center [691, 456] width 411 height 24
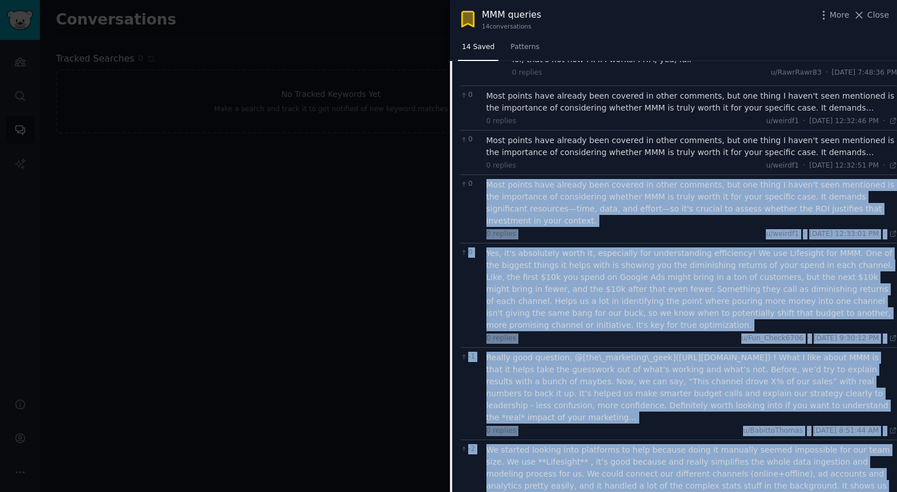
drag, startPoint x: 483, startPoint y: 139, endPoint x: 832, endPoint y: 476, distance: 484.6
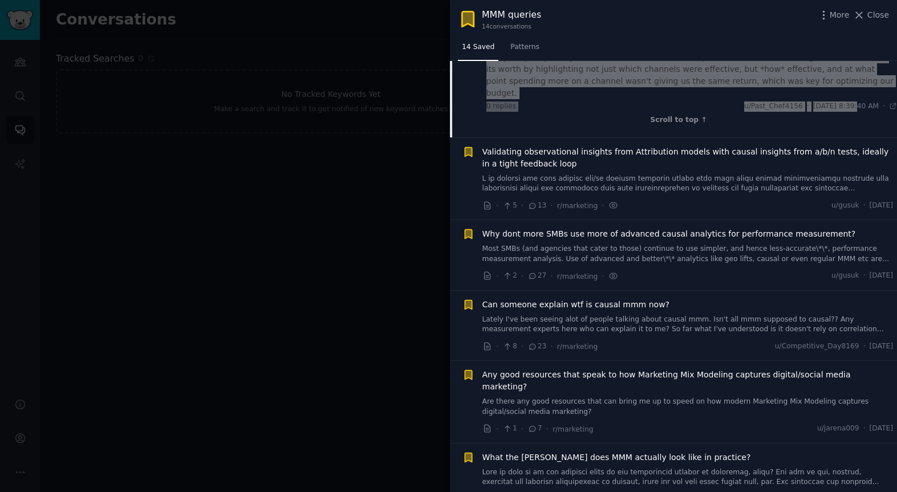
scroll to position [2548, 0]
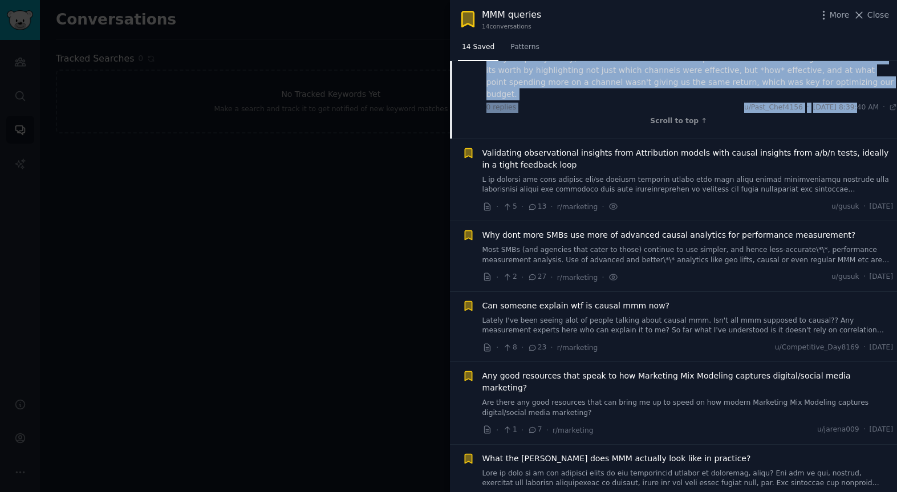
click at [562, 147] on span "Validating observational insights from Attribution models with causal insights …" at bounding box center [687, 159] width 411 height 24
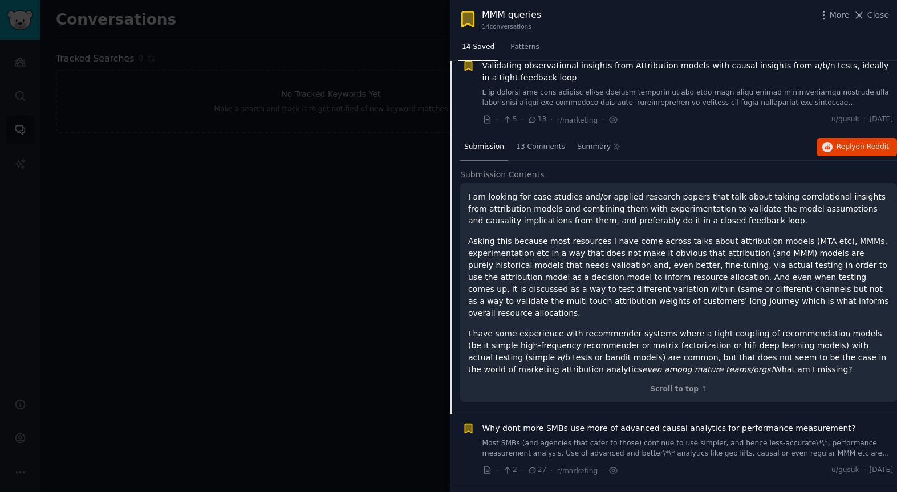
scroll to position [229, 0]
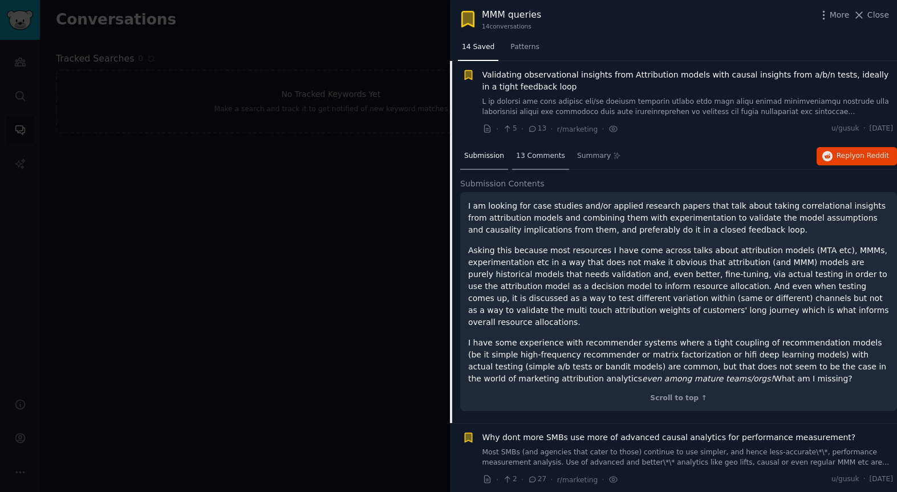
click at [535, 156] on span "13 Comments" at bounding box center [540, 156] width 49 height 10
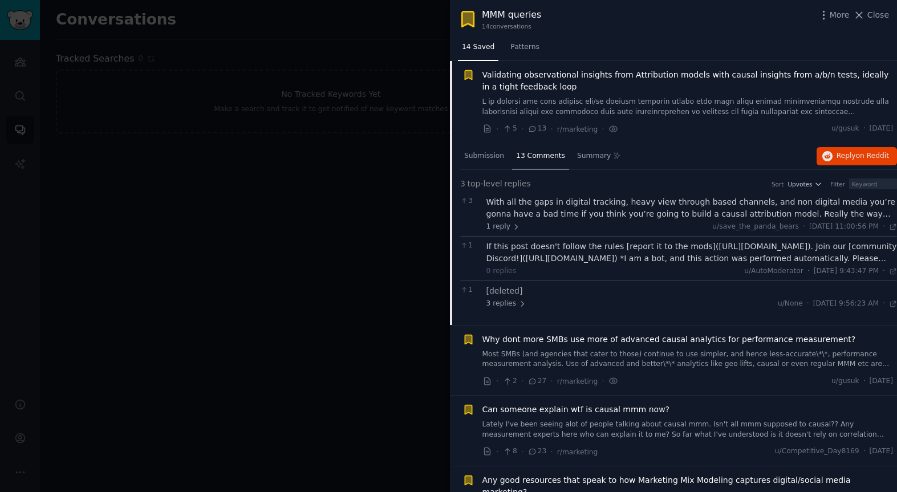
click at [596, 211] on div "With all the gaps in digital tracking, heavy view through based channels, and n…" at bounding box center [691, 208] width 411 height 24
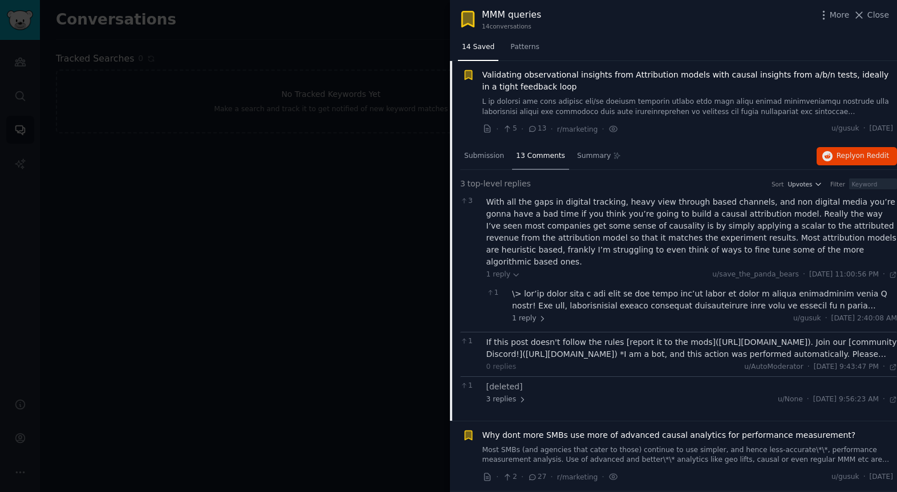
click at [609, 288] on div at bounding box center [704, 300] width 385 height 24
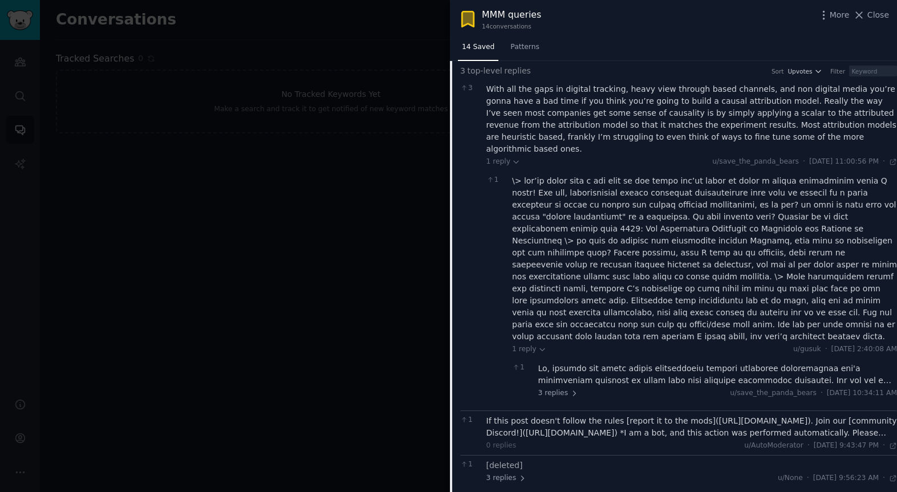
scroll to position [344, 0]
click at [649, 361] on div at bounding box center [717, 373] width 359 height 24
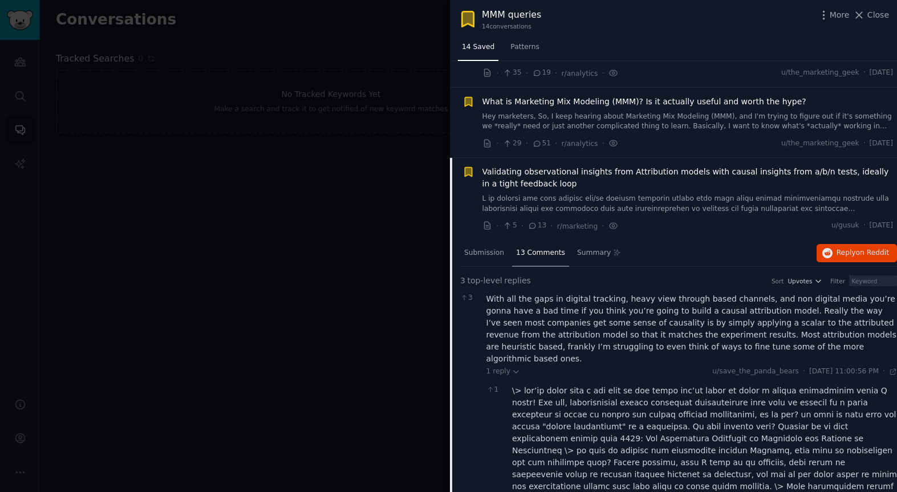
scroll to position [128, 0]
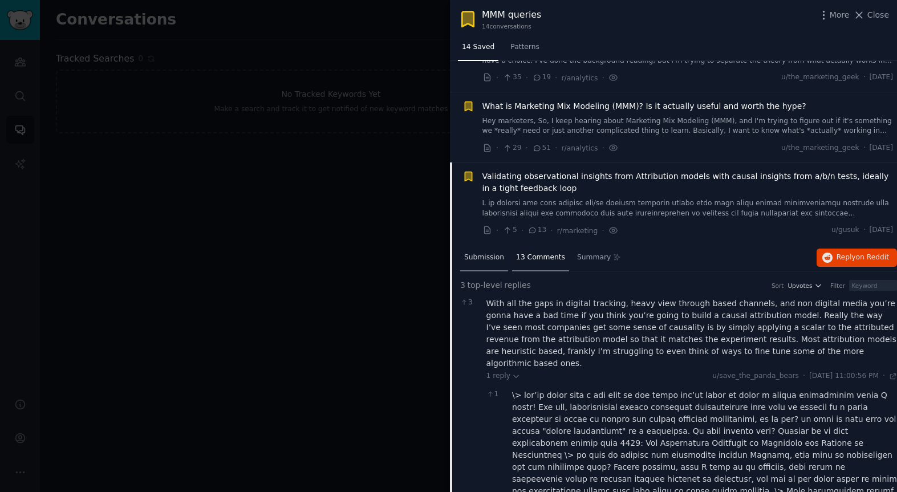
click at [477, 263] on div "Submission" at bounding box center [484, 258] width 48 height 27
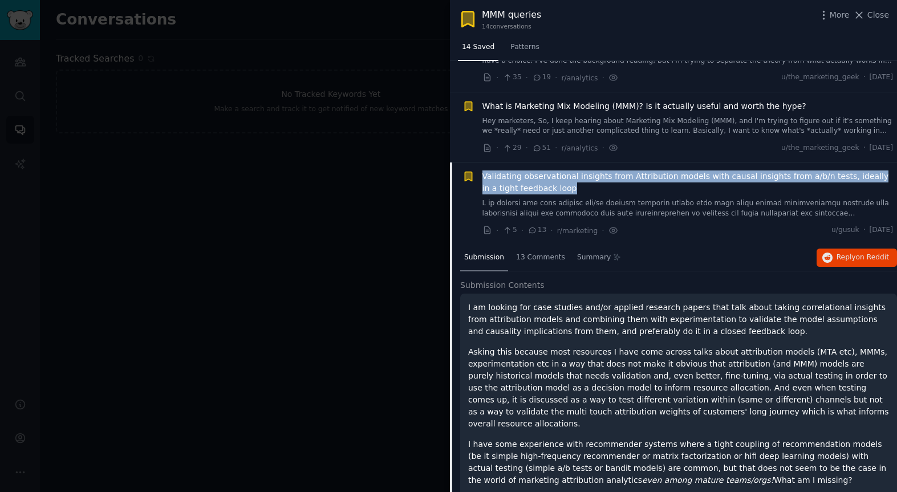
drag, startPoint x: 481, startPoint y: 174, endPoint x: 563, endPoint y: 189, distance: 84.0
click at [563, 189] on div "Reddit text submission Bookmarked: MMM queries Validating observational insight…" at bounding box center [677, 203] width 431 height 66
drag, startPoint x: 466, startPoint y: 308, endPoint x: 733, endPoint y: 466, distance: 309.8
click at [739, 467] on div "I am looking for case studies and/or applied research papers that talk about ta…" at bounding box center [678, 403] width 437 height 219
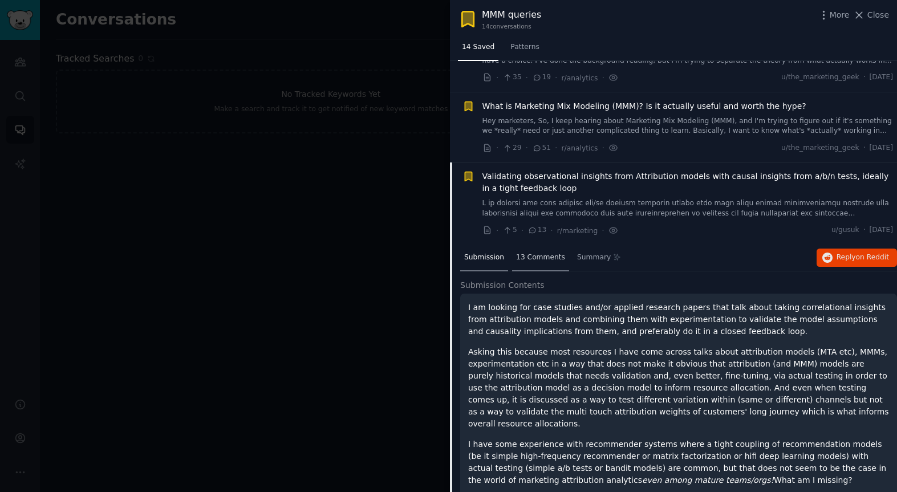
click at [535, 259] on span "13 Comments" at bounding box center [540, 258] width 49 height 10
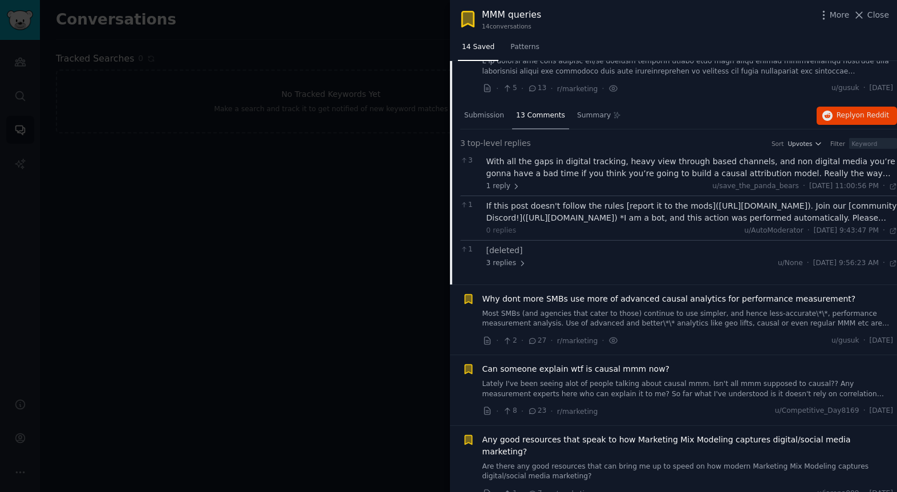
scroll to position [274, 0]
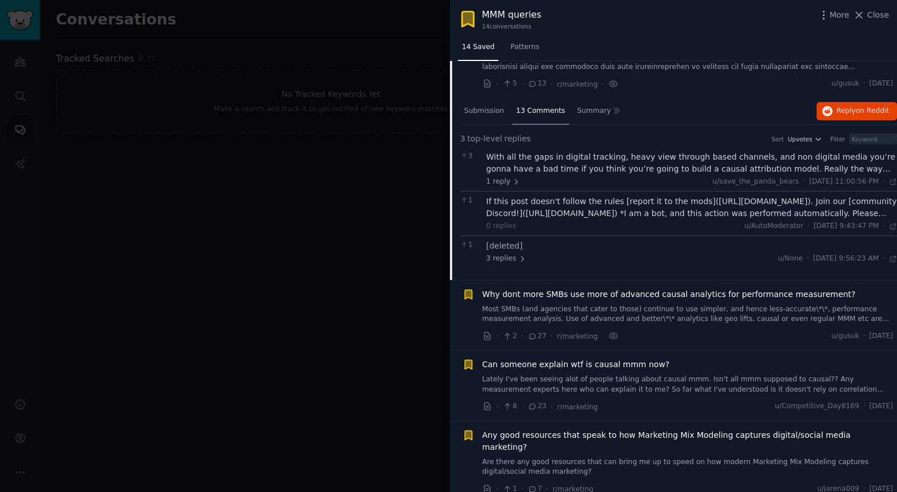
click at [527, 166] on div "With all the gaps in digital tracking, heavy view through based channels, and n…" at bounding box center [691, 163] width 411 height 24
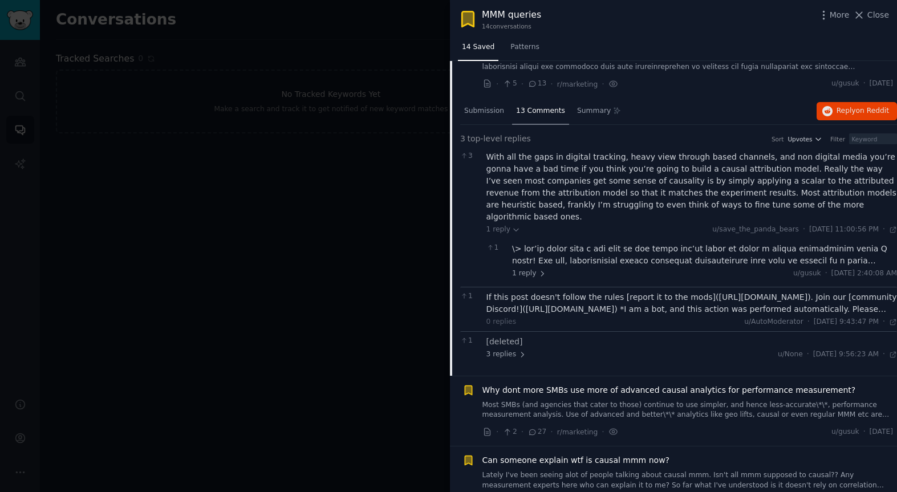
click at [521, 246] on div at bounding box center [704, 255] width 385 height 24
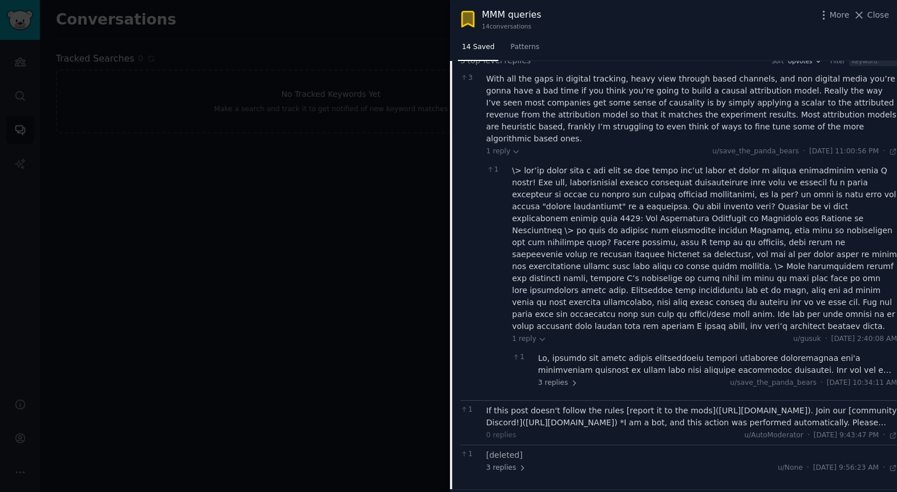
scroll to position [354, 0]
click at [562, 376] on span "3 replies" at bounding box center [558, 381] width 40 height 10
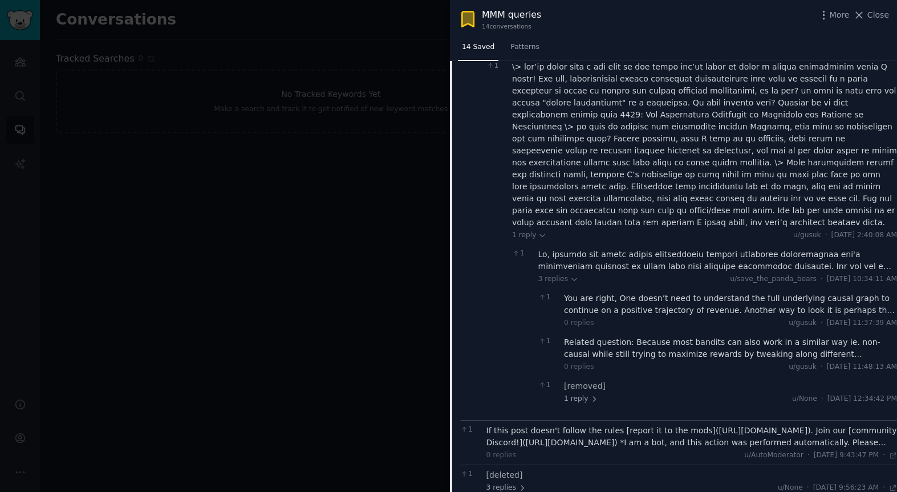
scroll to position [463, 0]
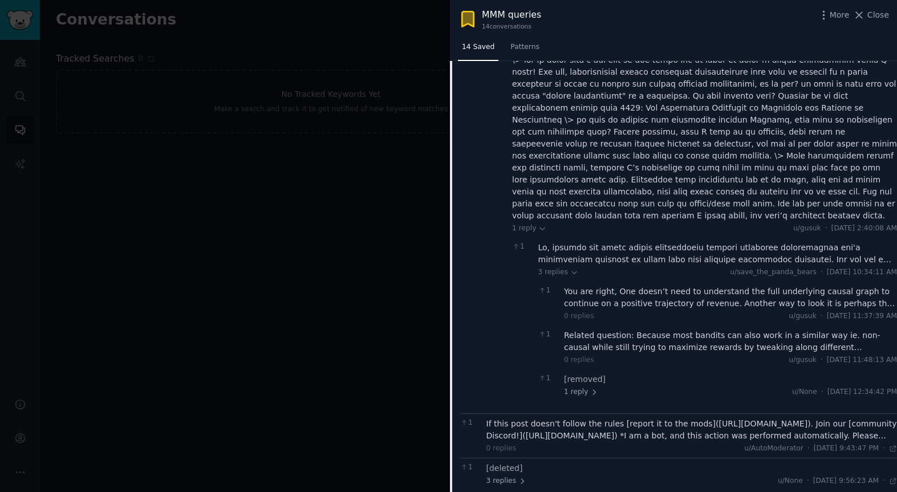
click at [619, 286] on div "You are right, One doesn’t need to understand the full underlying causal graph …" at bounding box center [730, 298] width 333 height 24
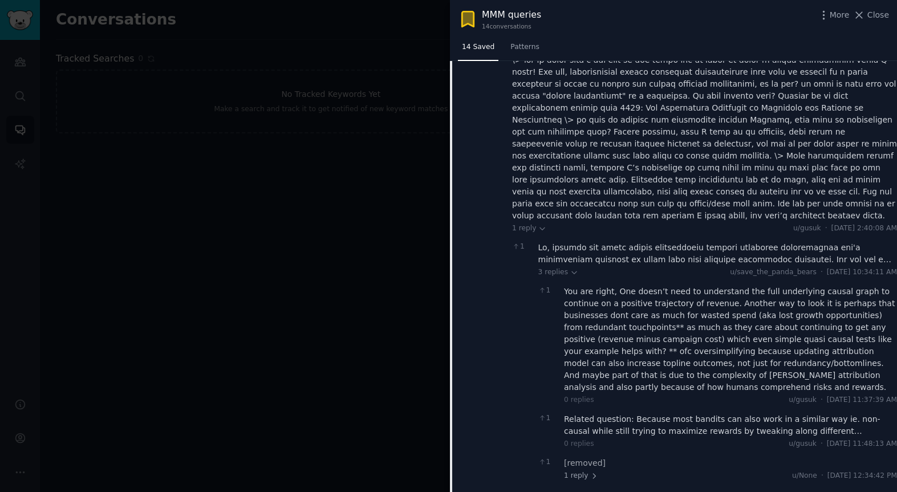
click at [655, 413] on div "Related question: Because most bandits can also work in a similar way ie. non-c…" at bounding box center [730, 425] width 333 height 24
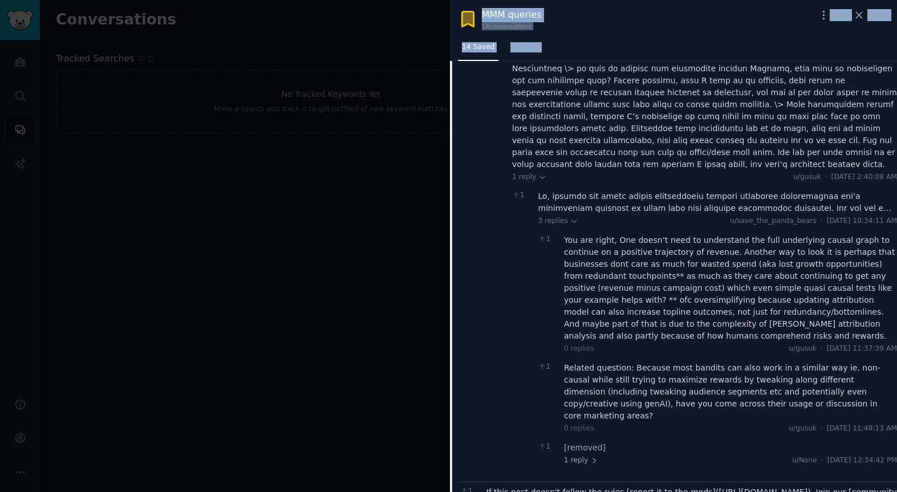
scroll to position [582, 0]
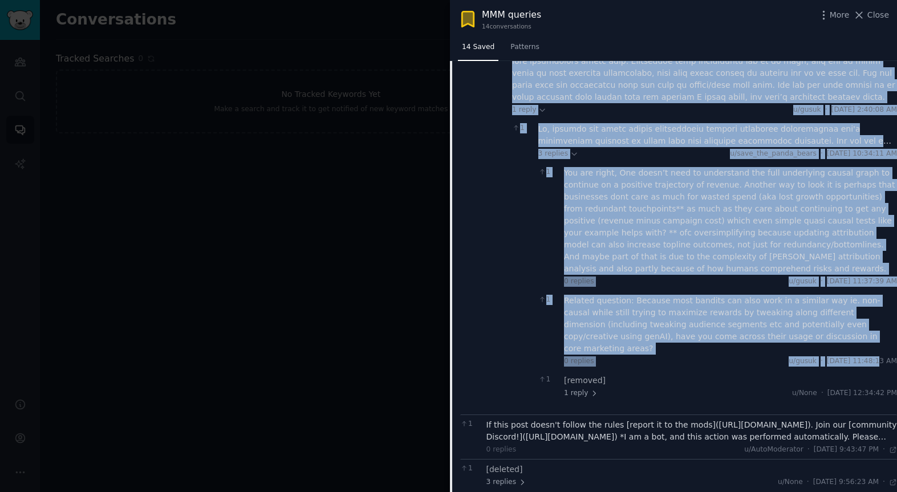
drag, startPoint x: 481, startPoint y: 198, endPoint x: 848, endPoint y: 328, distance: 389.5
click at [852, 328] on div "3 With all the gaps in digital tracking, heavy view through based channels, and…" at bounding box center [678, 127] width 437 height 575
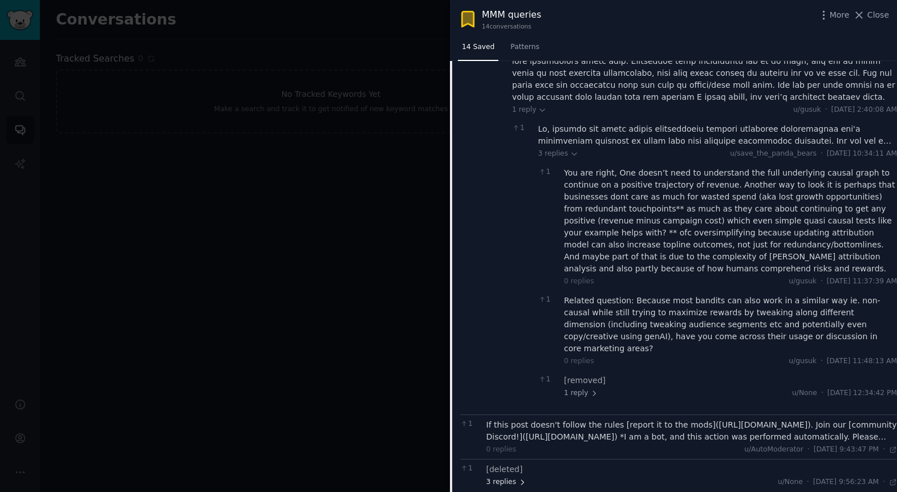
click at [513, 477] on span "3 replies" at bounding box center [506, 482] width 40 height 10
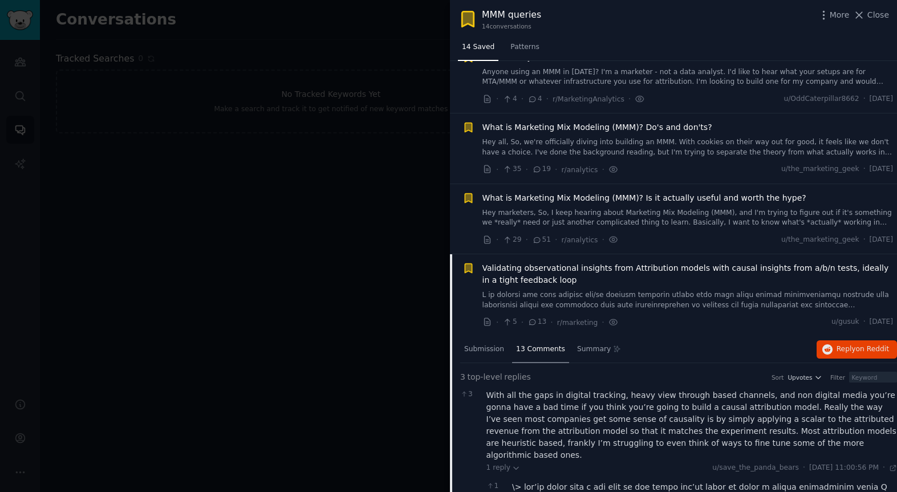
scroll to position [0, 0]
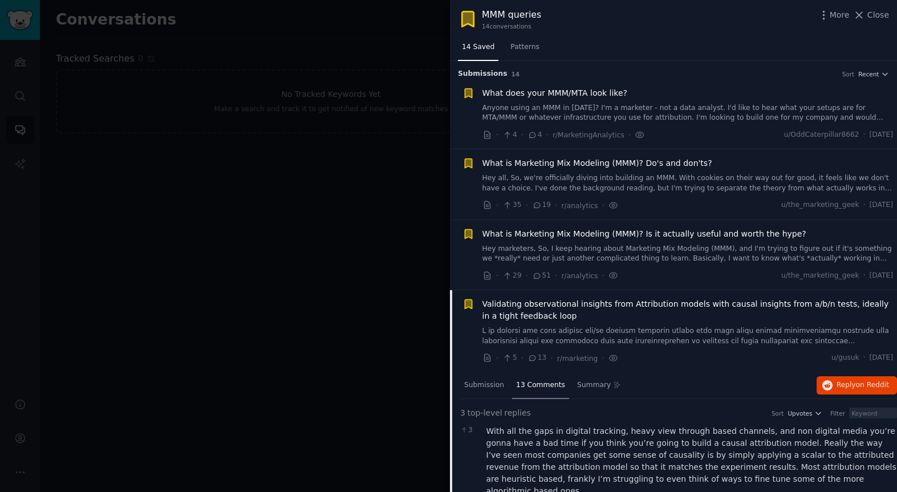
click at [519, 307] on span "Validating observational insights from Attribution models with causal insights …" at bounding box center [687, 310] width 411 height 24
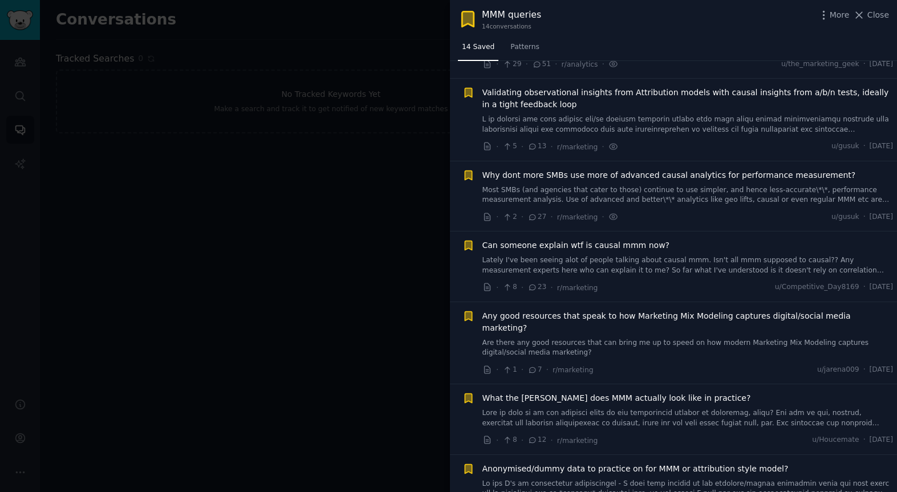
scroll to position [229, 0]
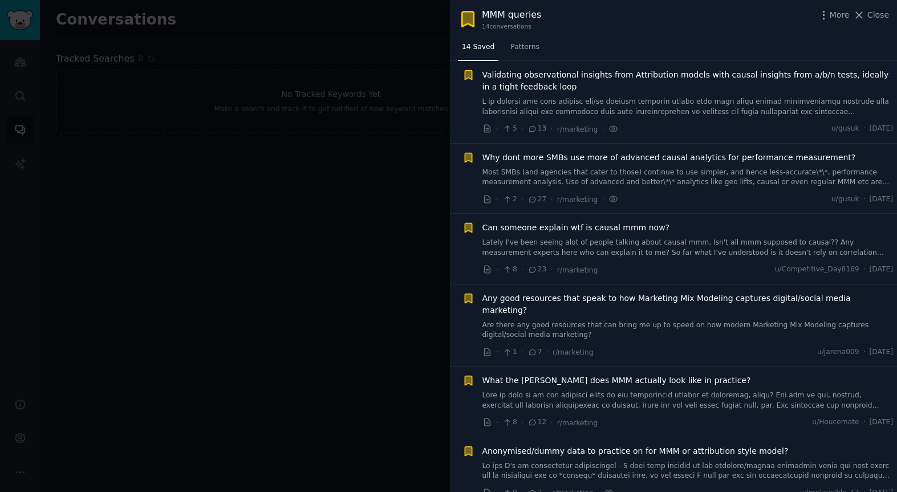
click at [519, 161] on span "Why dont more SMBs use more of advanced causal analytics for performance measur…" at bounding box center [668, 158] width 373 height 12
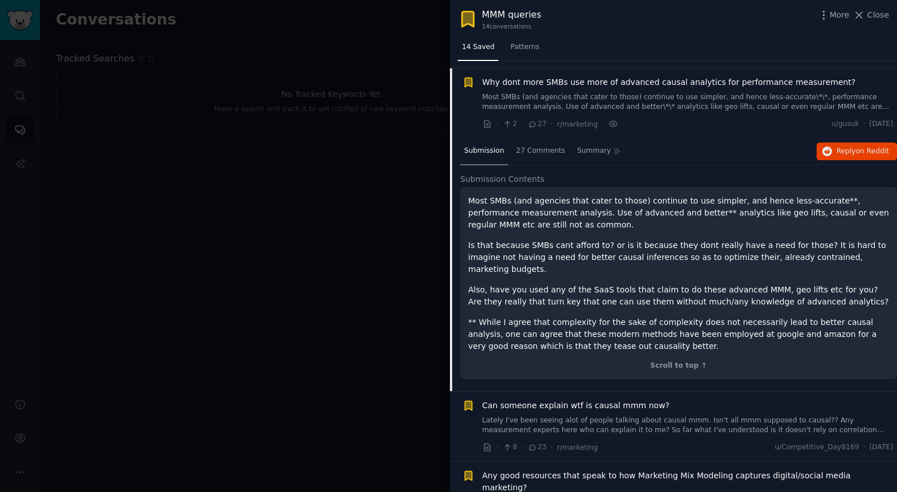
scroll to position [312, 0]
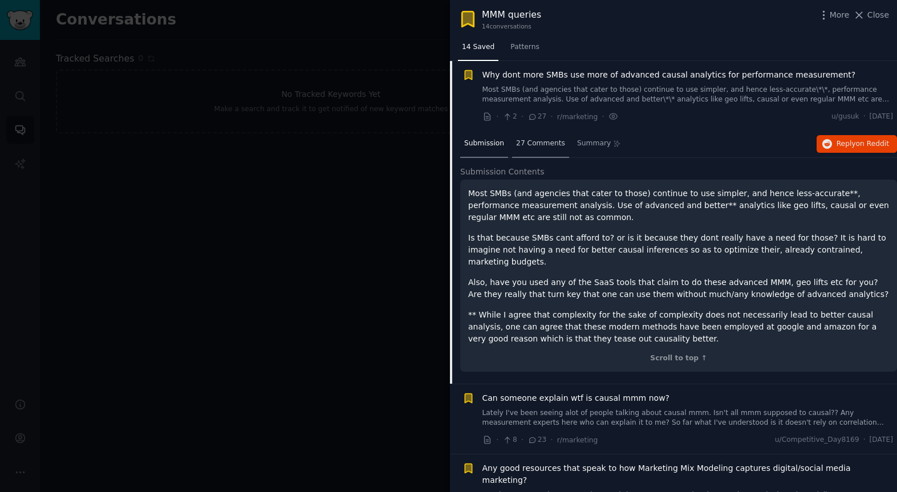
click at [540, 147] on span "27 Comments" at bounding box center [540, 144] width 49 height 10
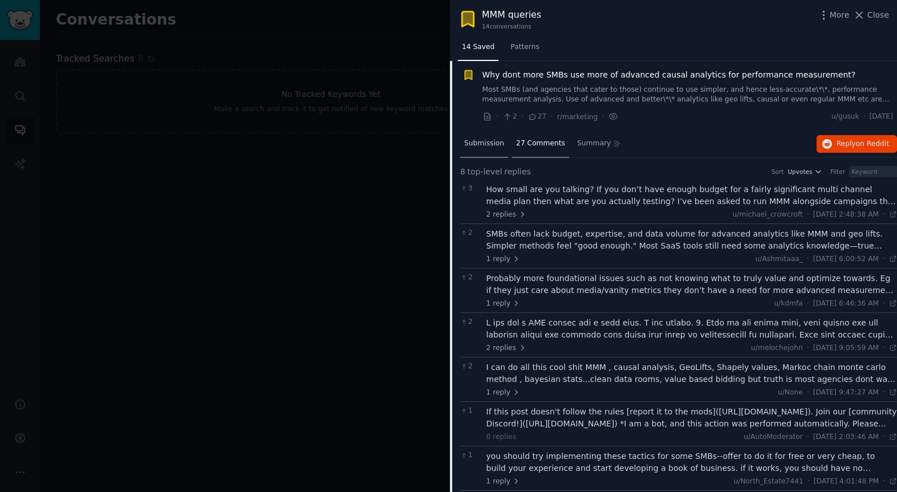
click at [478, 141] on span "Submission" at bounding box center [484, 144] width 40 height 10
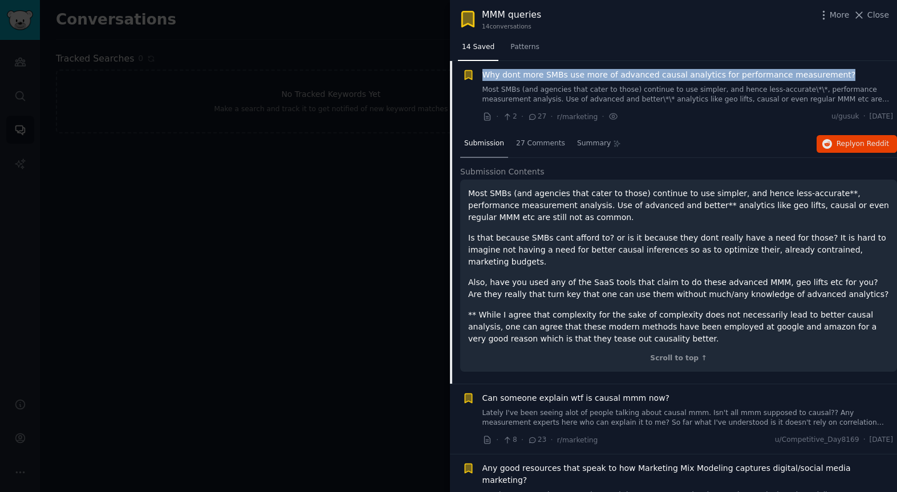
drag, startPoint x: 485, startPoint y: 76, endPoint x: 837, endPoint y: 82, distance: 351.8
click at [840, 80] on div "Reddit text submission Why dont more SMBs use more of advanced causal analytics…" at bounding box center [677, 96] width 431 height 54
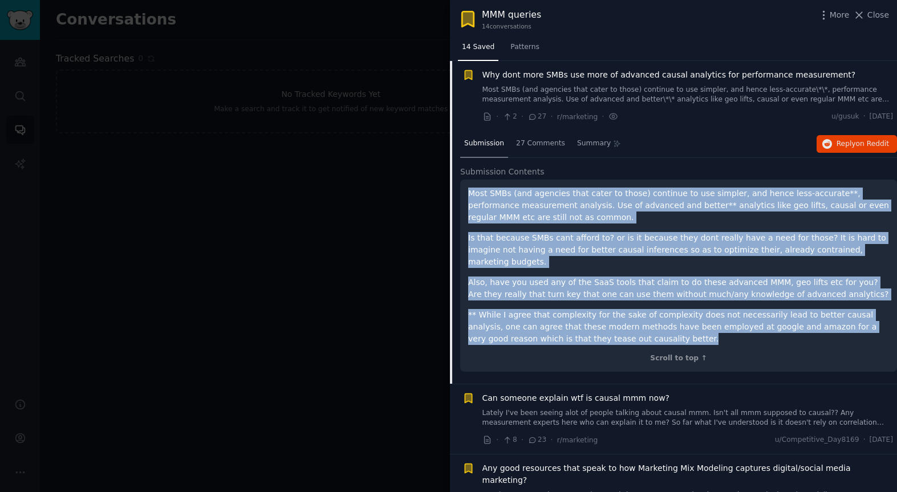
drag, startPoint x: 467, startPoint y: 192, endPoint x: 670, endPoint y: 327, distance: 244.0
click at [673, 327] on div "Most SMBs (and agencies that cater to those) continue to use simpler, and hence…" at bounding box center [678, 276] width 437 height 192
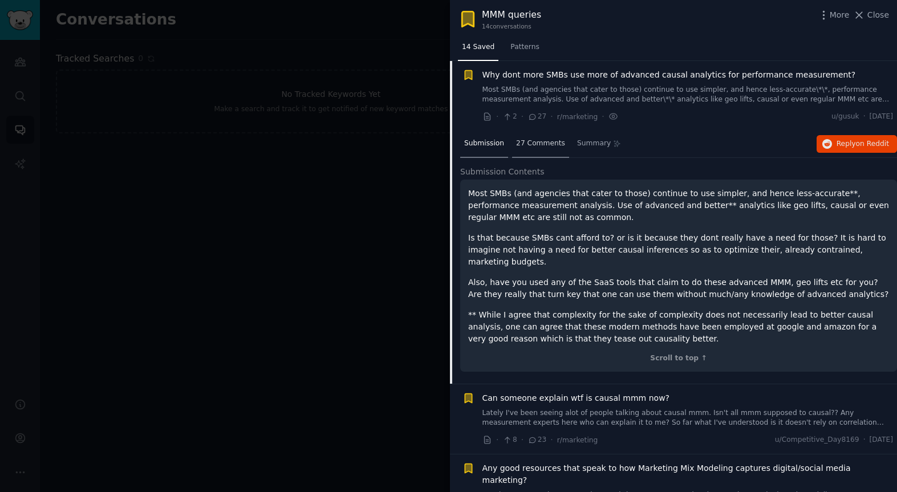
click at [530, 143] on span "27 Comments" at bounding box center [540, 144] width 49 height 10
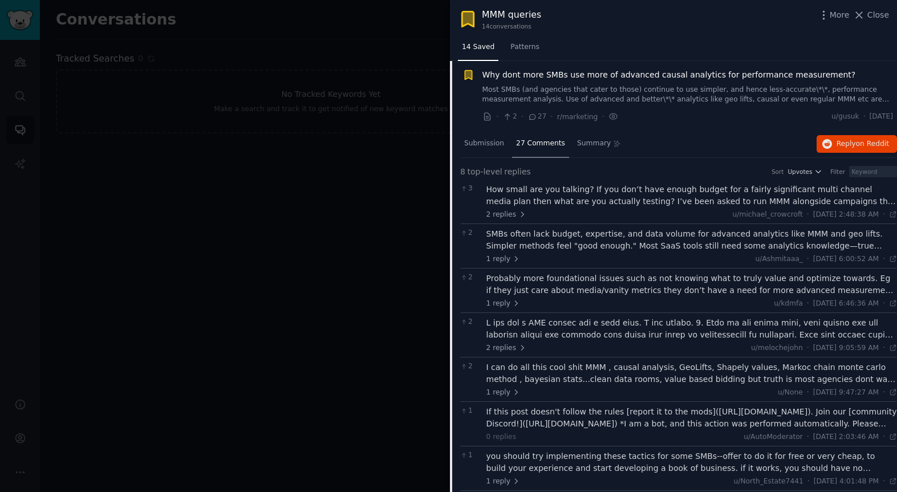
click at [523, 195] on div "How small are you talking? If you don’t have enough budget for a fairly signifi…" at bounding box center [691, 196] width 411 height 24
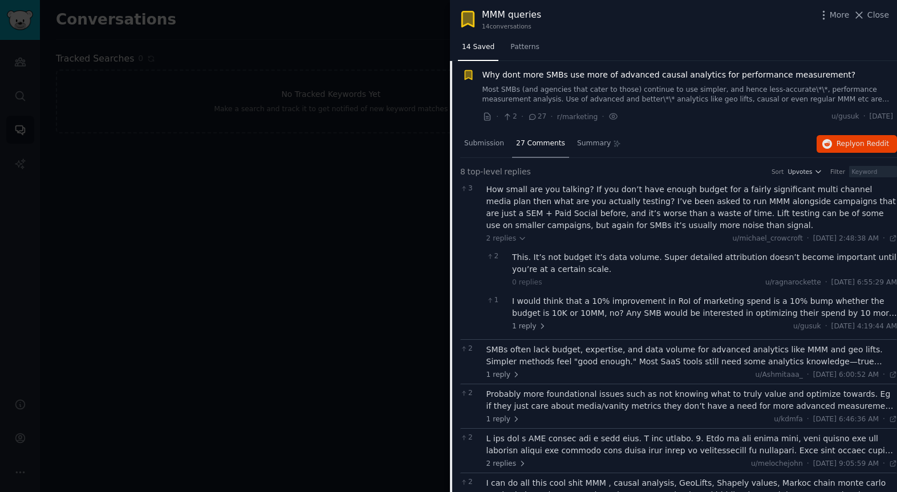
click at [596, 315] on div "I would think that a 10% improvement in RoI of marketing spend is a 10% bump wh…" at bounding box center [704, 307] width 385 height 24
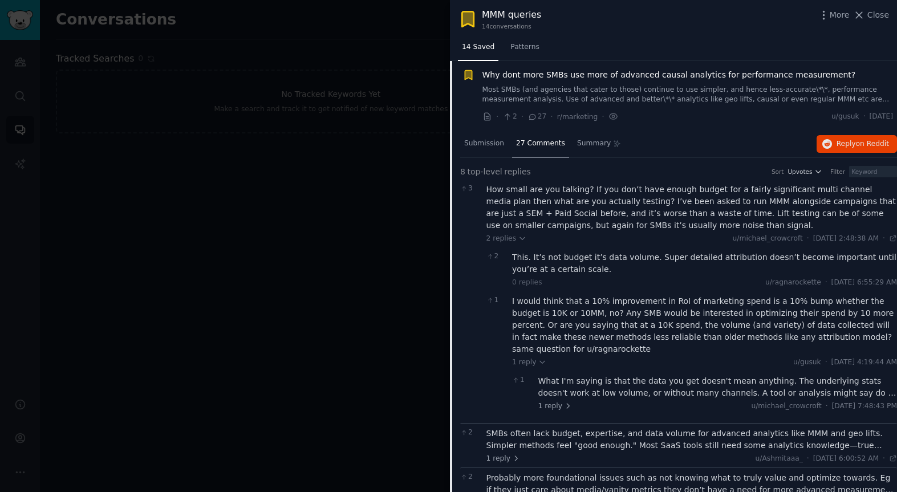
click at [608, 382] on div "What I'm saying is that the data you get doesn't mean anything. The underlying …" at bounding box center [717, 387] width 359 height 24
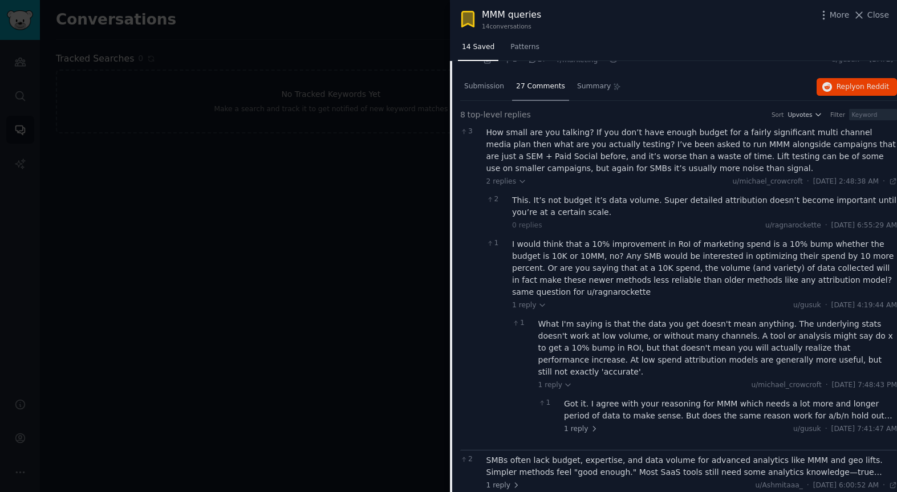
scroll to position [372, 0]
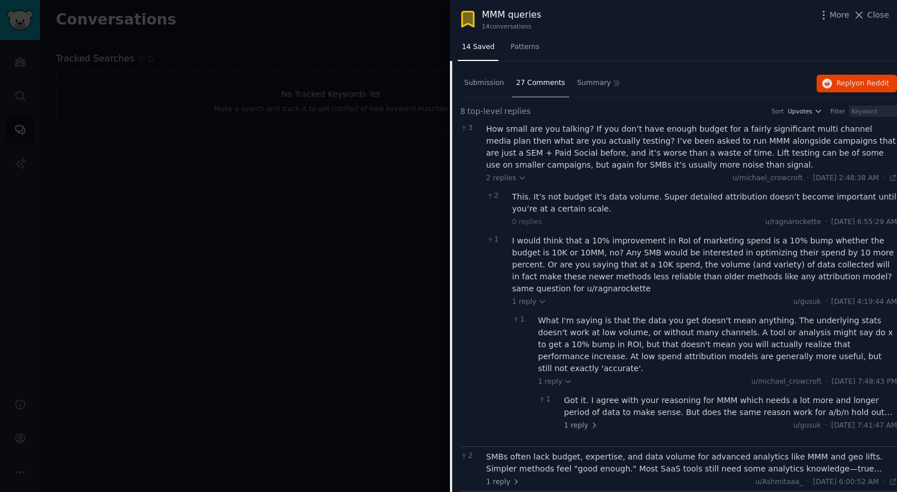
click at [631, 395] on div "Got it. I agree with your reasoning for MMM which needs a lot more and longer p…" at bounding box center [730, 407] width 333 height 24
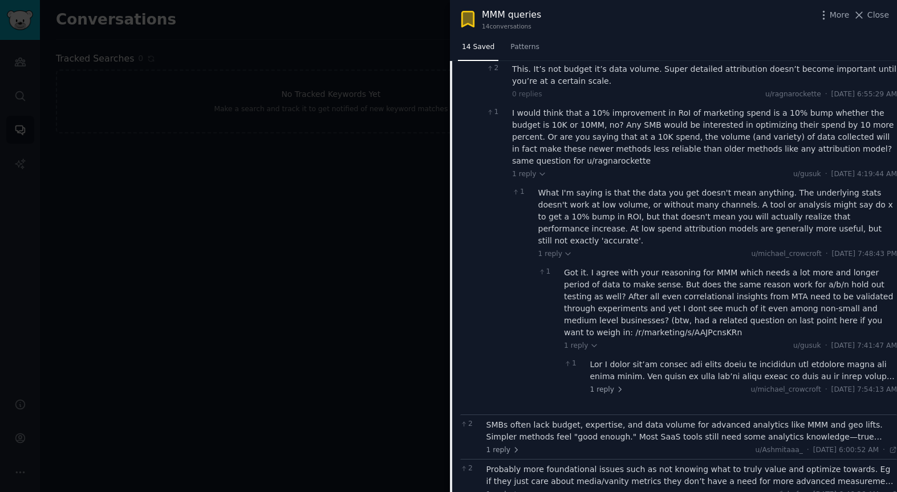
scroll to position [508, 0]
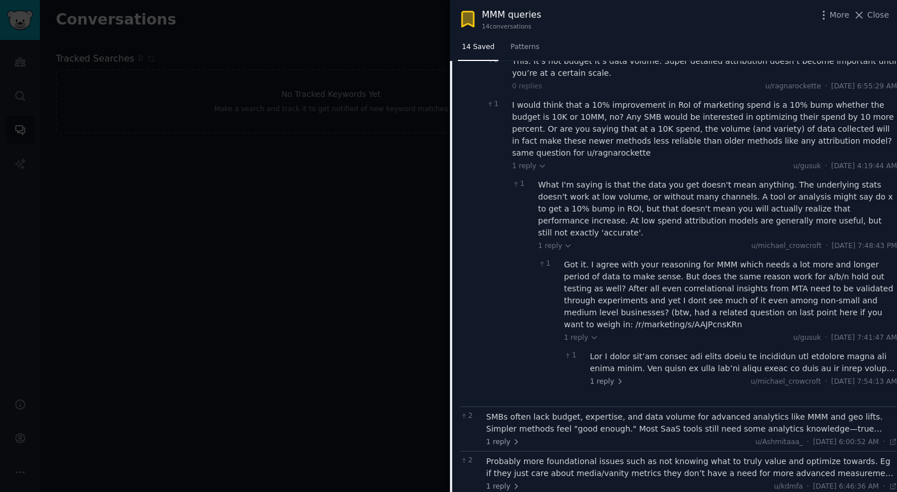
click at [643, 351] on div at bounding box center [743, 363] width 307 height 24
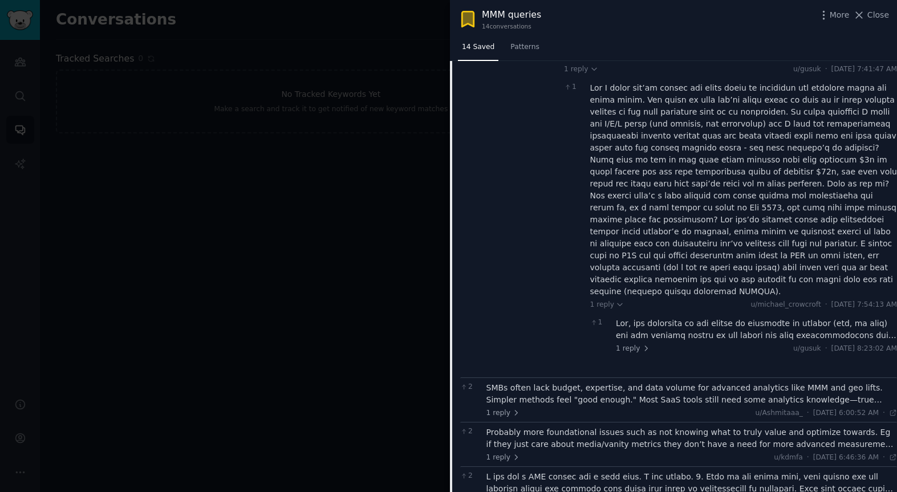
scroll to position [781, 0]
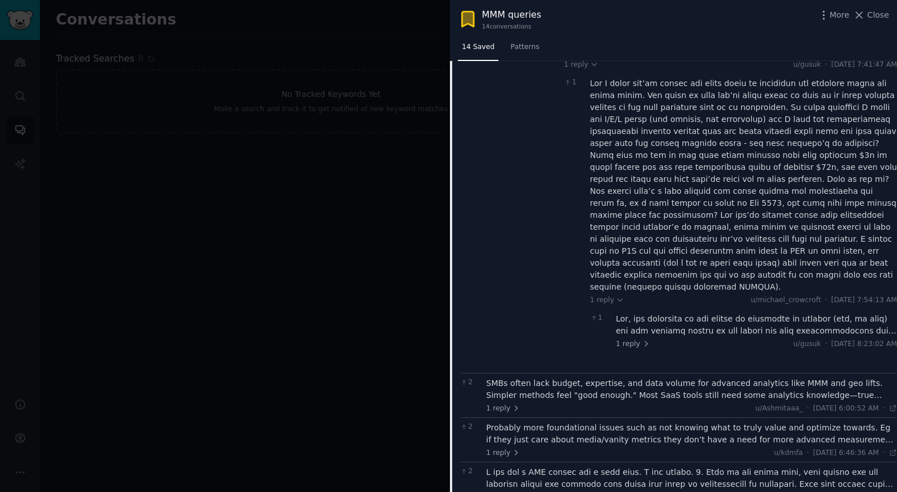
click at [646, 313] on div at bounding box center [756, 325] width 281 height 24
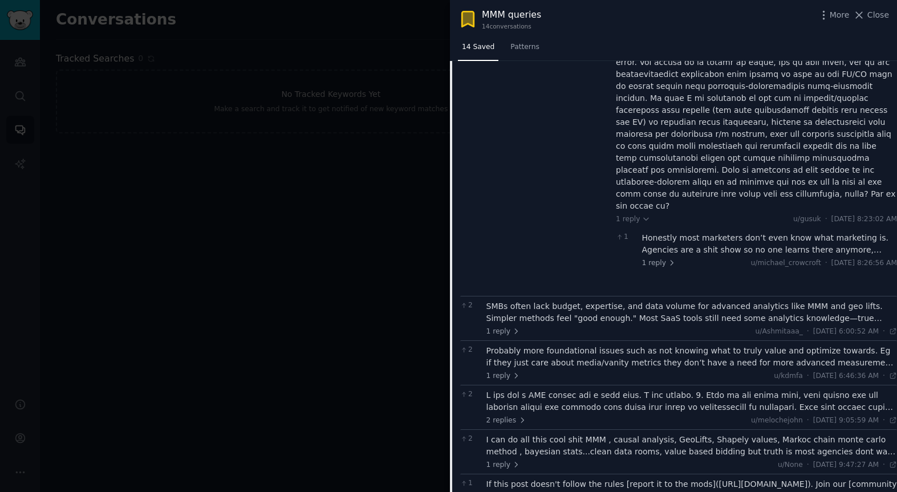
scroll to position [1097, 0]
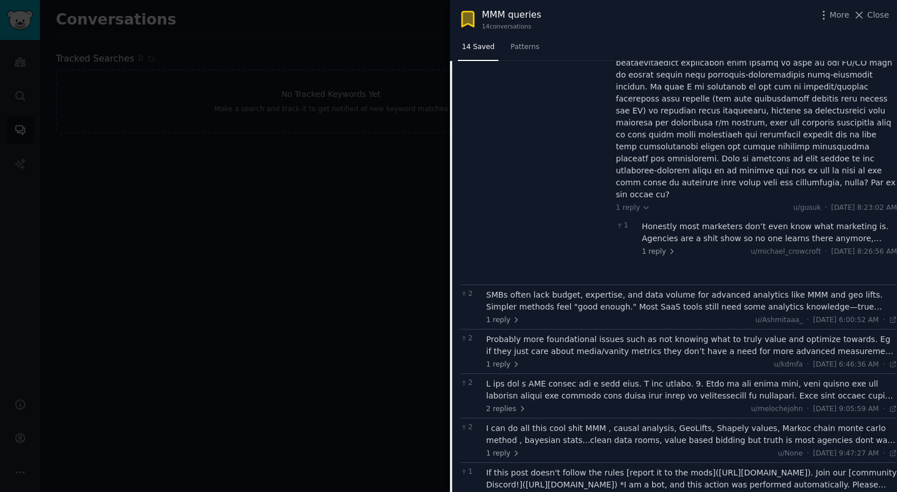
click at [686, 221] on div "Honestly most marketers don’t even know what marketing is. Agencies are a shit …" at bounding box center [769, 233] width 255 height 24
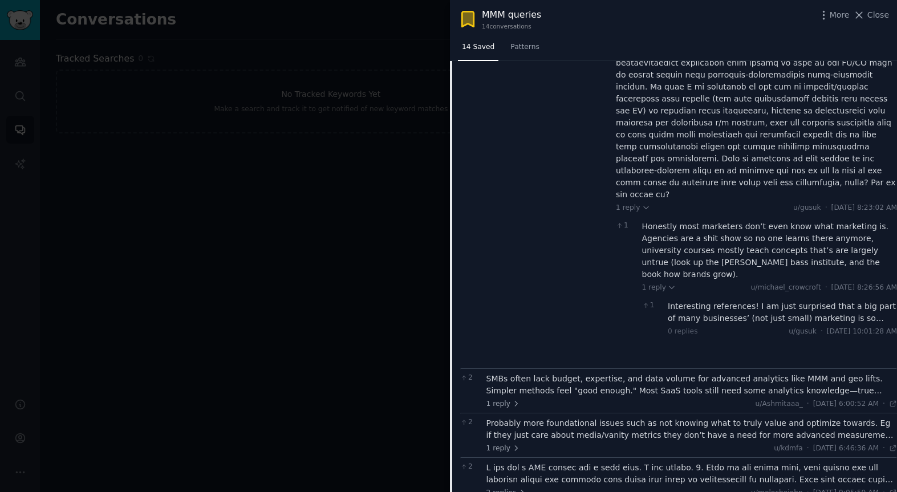
click at [722, 300] on div "Interesting references! I am just surprised that a big part of many businesses’…" at bounding box center [782, 312] width 229 height 24
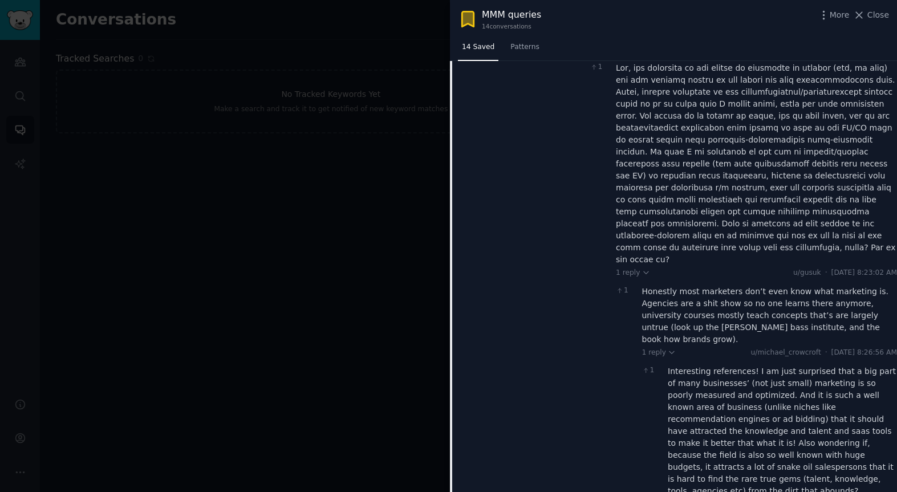
scroll to position [1095, 0]
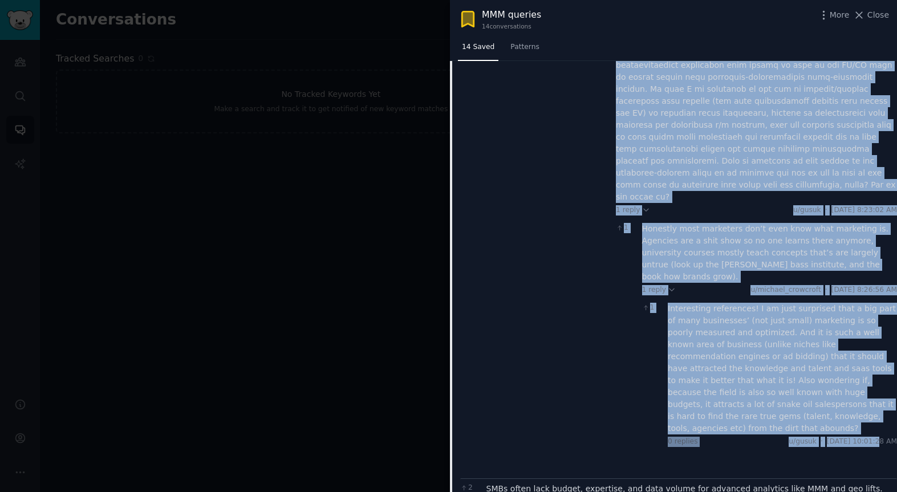
drag, startPoint x: 482, startPoint y: 266, endPoint x: 843, endPoint y: 361, distance: 373.8
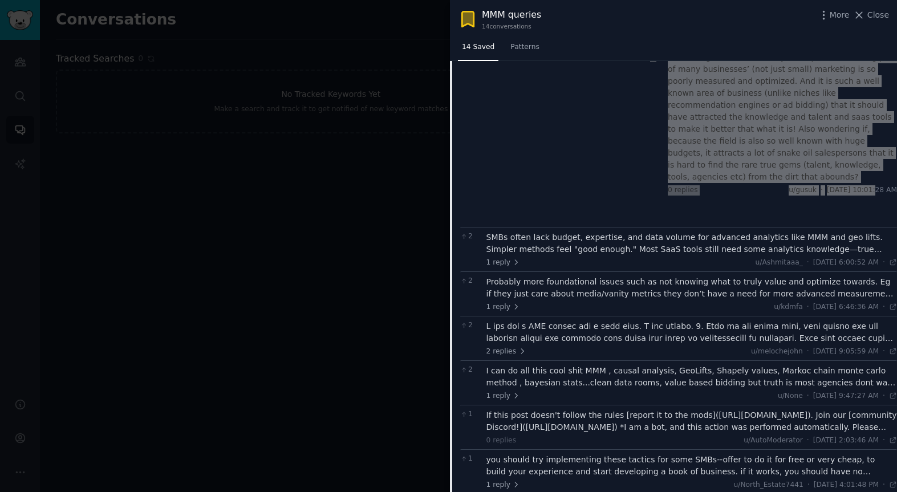
scroll to position [1352, 0]
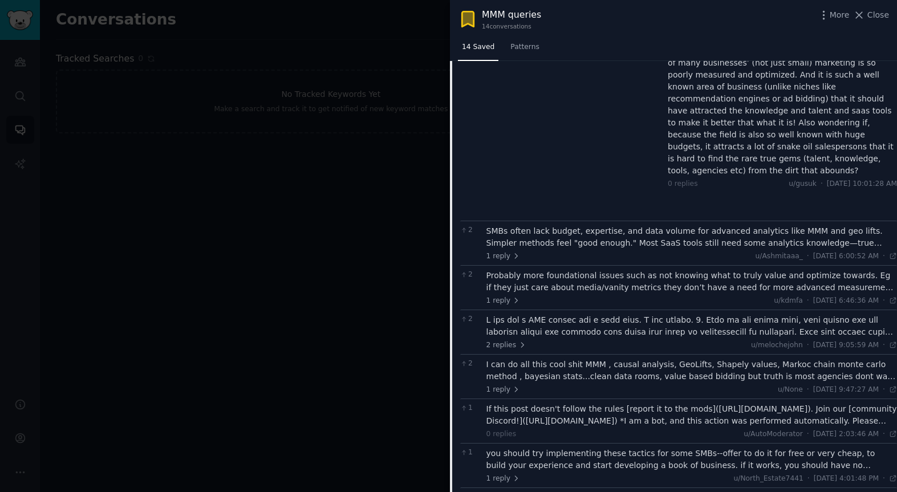
click at [632, 225] on div "SMBs often lack budget, expertise, and data volume for advanced analytics like …" at bounding box center [691, 237] width 411 height 24
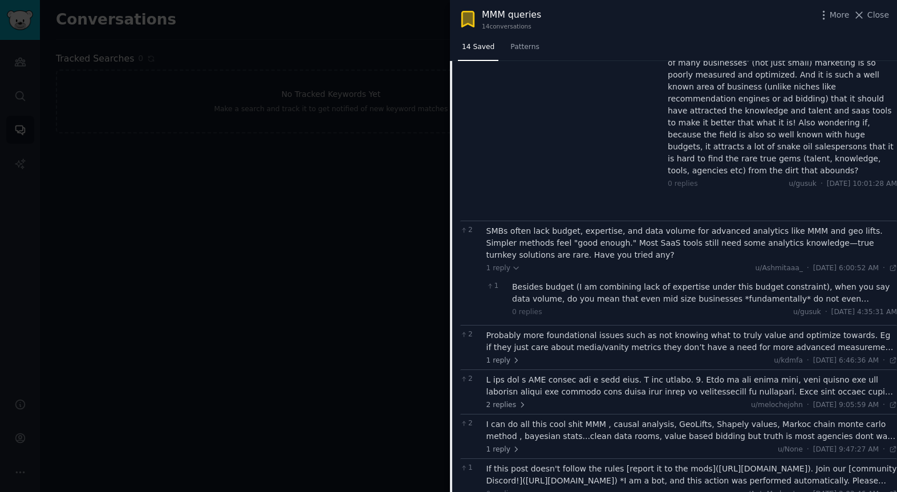
click at [551, 281] on div "Besides budget (I am combining lack of expertise under this budget constraint),…" at bounding box center [704, 293] width 385 height 24
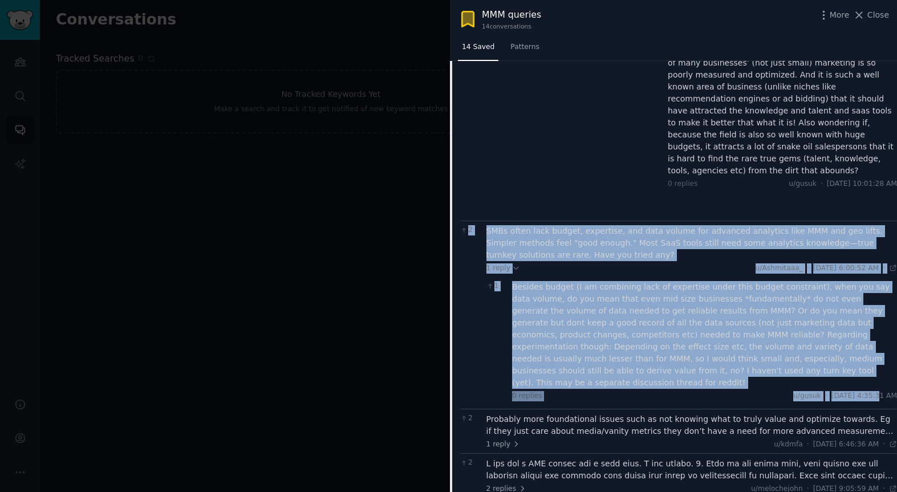
drag, startPoint x: 482, startPoint y: 145, endPoint x: 852, endPoint y: 304, distance: 402.0
click at [853, 304] on div "2 SMBs often lack budget, expertise, and data volume for advanced analytics lik…" at bounding box center [678, 315] width 437 height 188
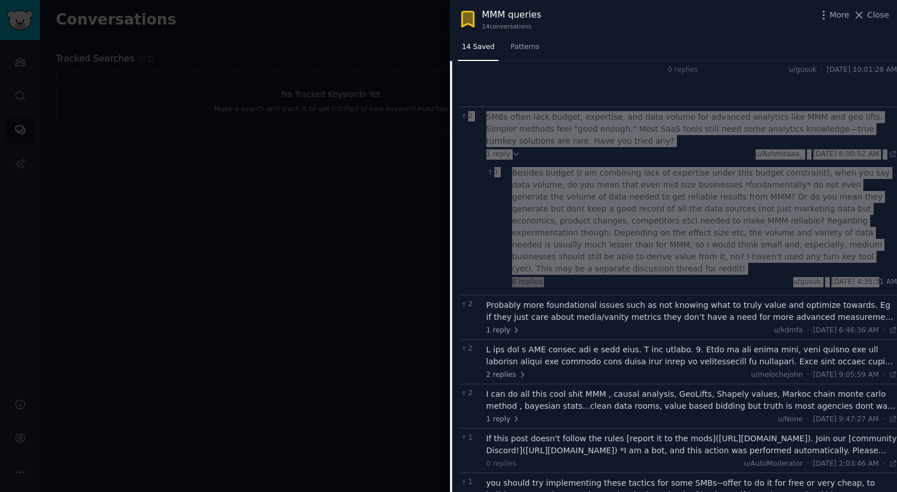
scroll to position [1471, 0]
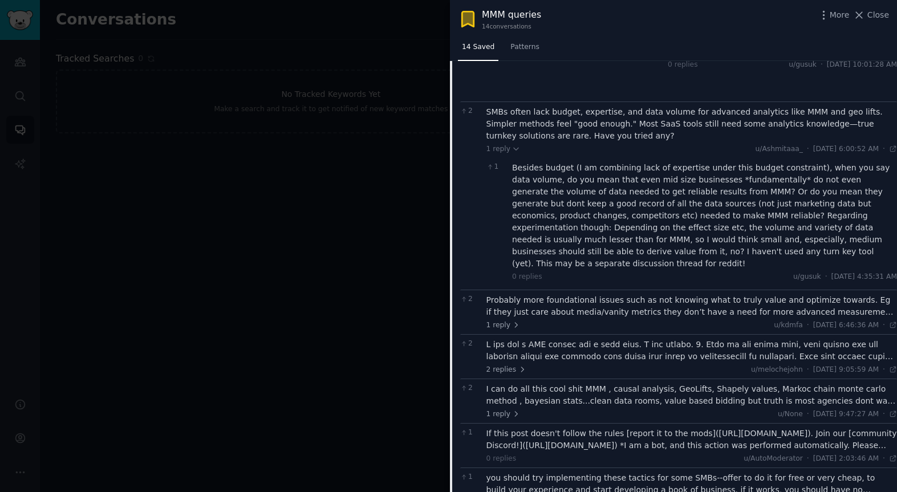
click at [597, 294] on div "Probably more foundational issues such as not knowing what to truly value and o…" at bounding box center [691, 306] width 411 height 24
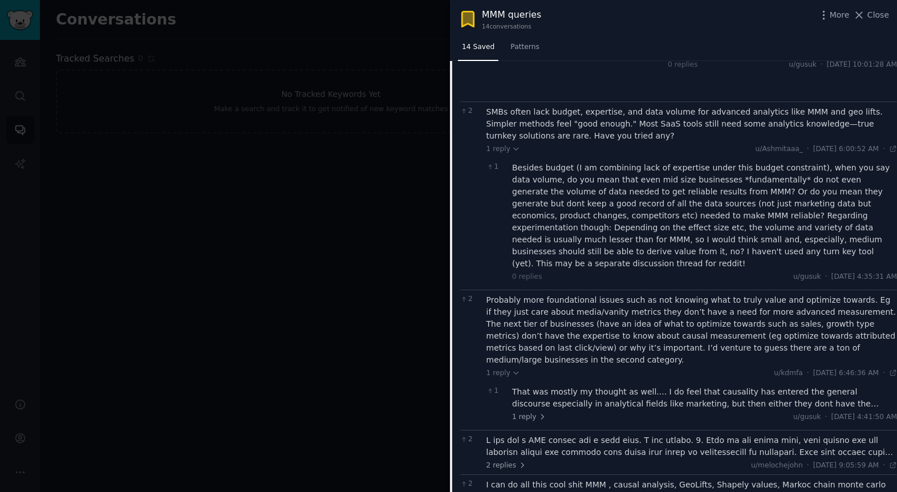
click at [579, 386] on div "That was mostly my thought as well.... I do feel that causality has entered the…" at bounding box center [704, 398] width 385 height 24
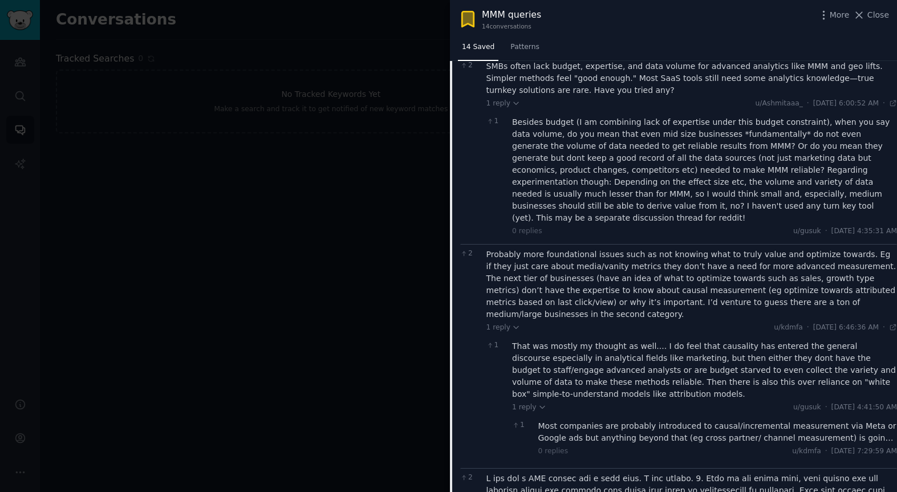
scroll to position [1536, 0]
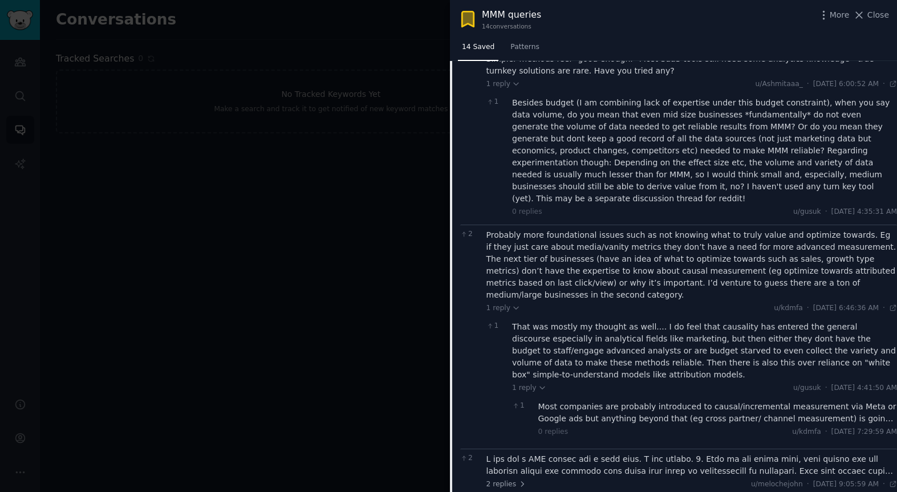
click at [587, 401] on div "Most companies are probably introduced to causal/incremental measurement via Me…" at bounding box center [717, 413] width 359 height 24
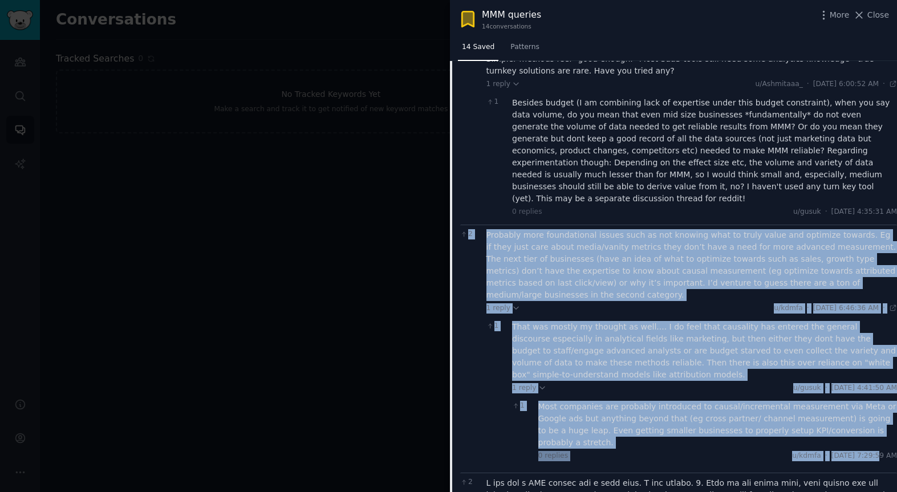
drag, startPoint x: 482, startPoint y: 140, endPoint x: 849, endPoint y: 339, distance: 417.8
click at [852, 338] on div "2 Probably more foundational issues such as not knowing what to truly value and…" at bounding box center [678, 349] width 437 height 248
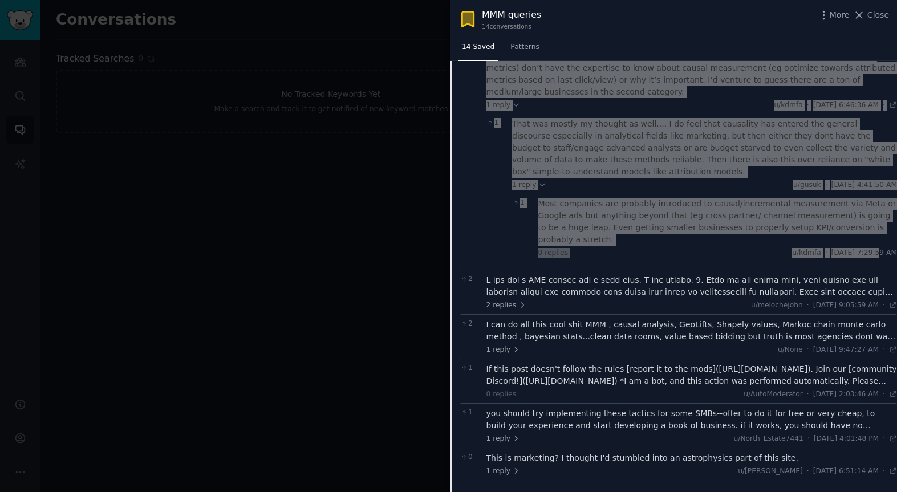
scroll to position [1747, 0]
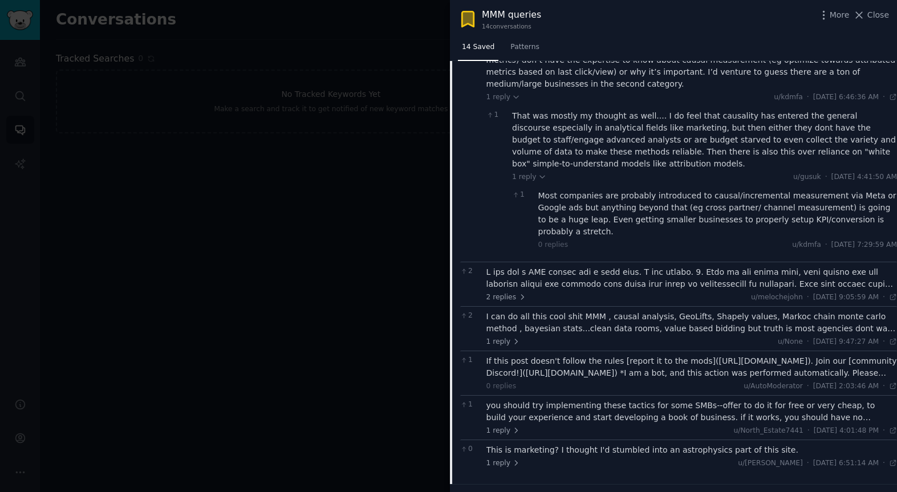
click at [650, 266] on div at bounding box center [691, 278] width 411 height 24
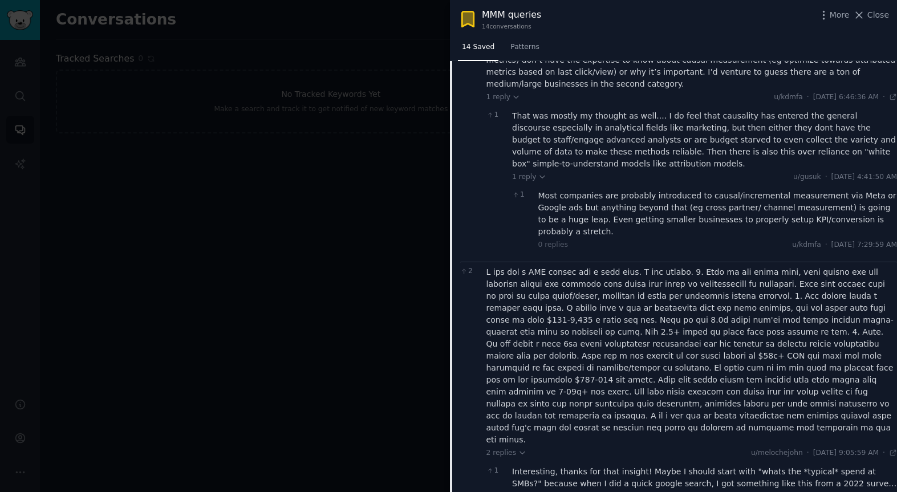
click at [527, 466] on div "Interesting, thanks for that insight! Maybe I should start with "whats the *typ…" at bounding box center [704, 478] width 385 height 24
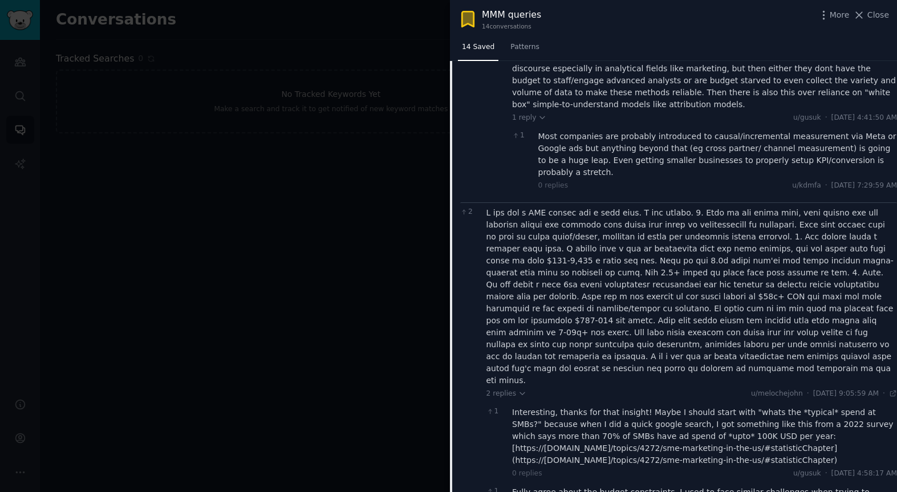
scroll to position [1808, 0]
click at [562, 485] on div "Fully agree about the budget constraints. I used to face similar challenges whe…" at bounding box center [704, 497] width 385 height 24
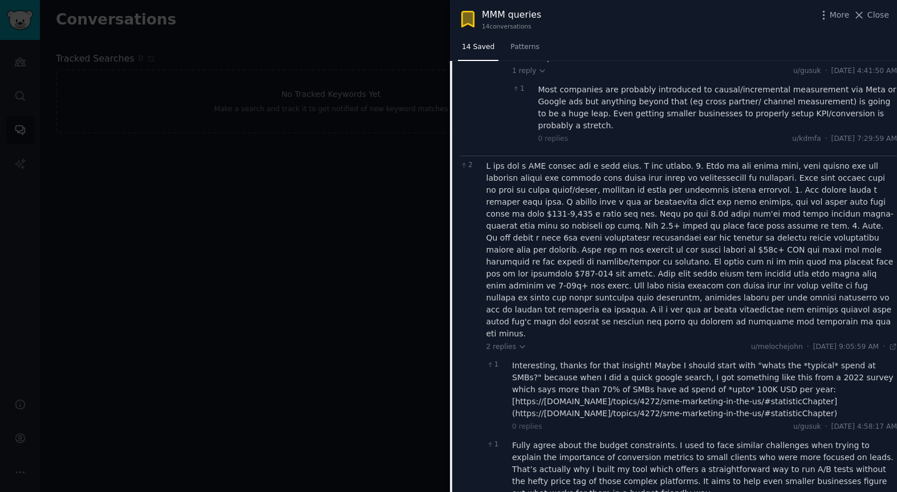
scroll to position [1854, 0]
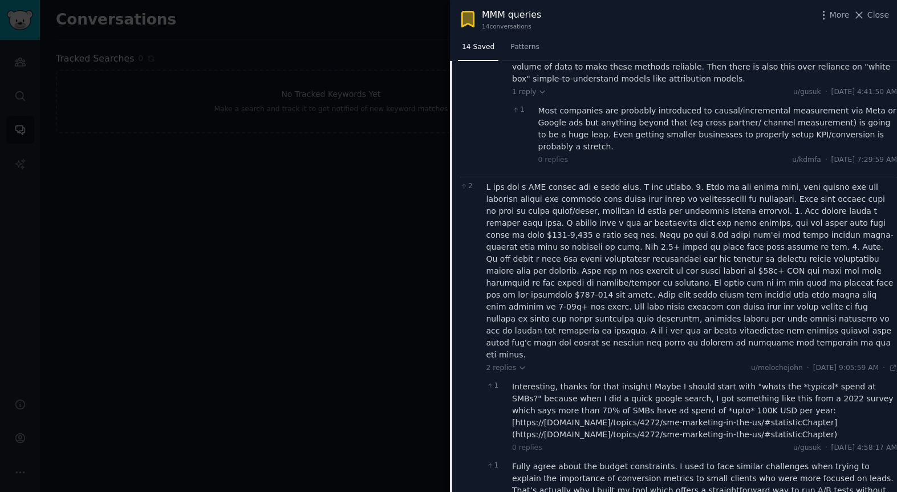
scroll to position [1826, 0]
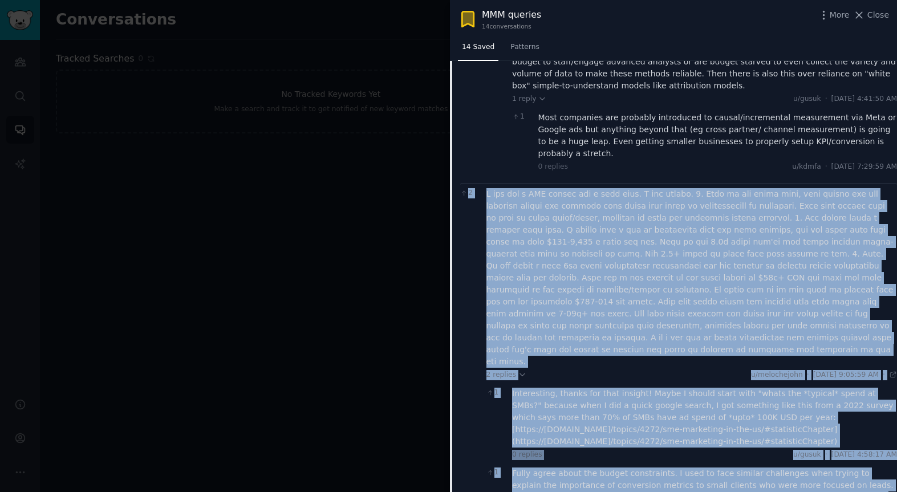
drag, startPoint x: 482, startPoint y: 74, endPoint x: 851, endPoint y: 437, distance: 517.2
click at [853, 437] on div "2 2 replies u/melochejohn · [DATE] 9:05:59 AM Sat 3/22/2025 · 1 Interesting, th…" at bounding box center [678, 390] width 437 height 412
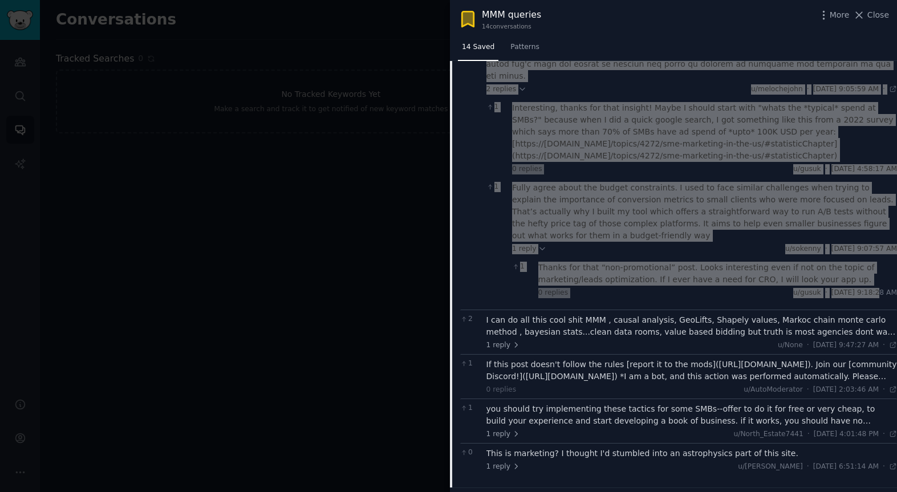
scroll to position [2112, 0]
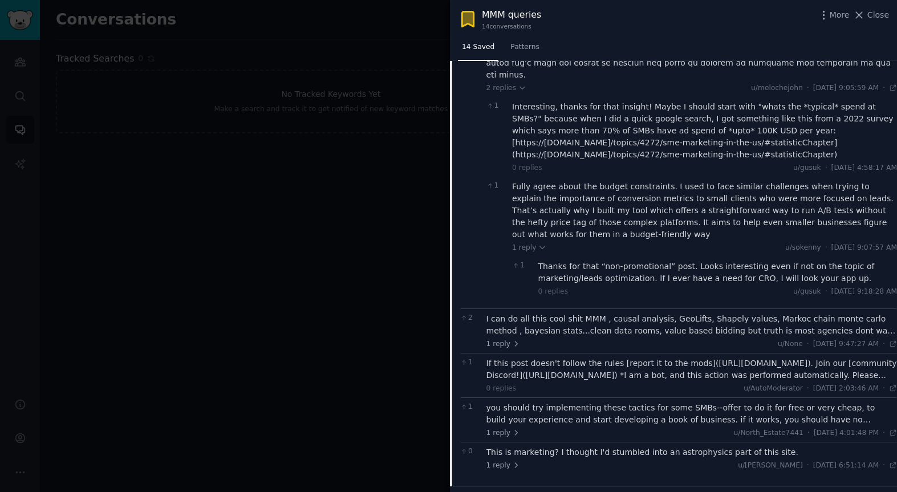
click at [599, 313] on div "I can do all this cool shit MMM , causal analysis, GeoLifts, Shapely values, Ma…" at bounding box center [691, 325] width 411 height 24
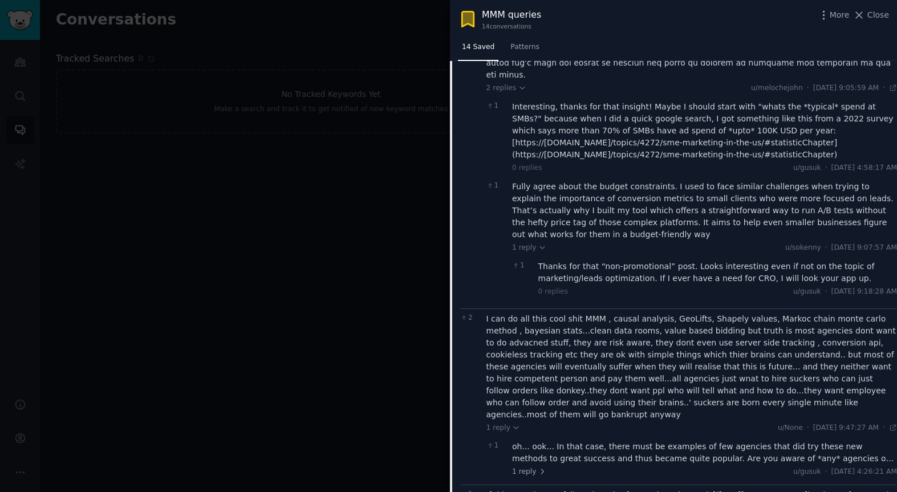
click at [780, 441] on div "oh... ook... In that case, there must be examples of few agencies that did try …" at bounding box center [704, 453] width 385 height 24
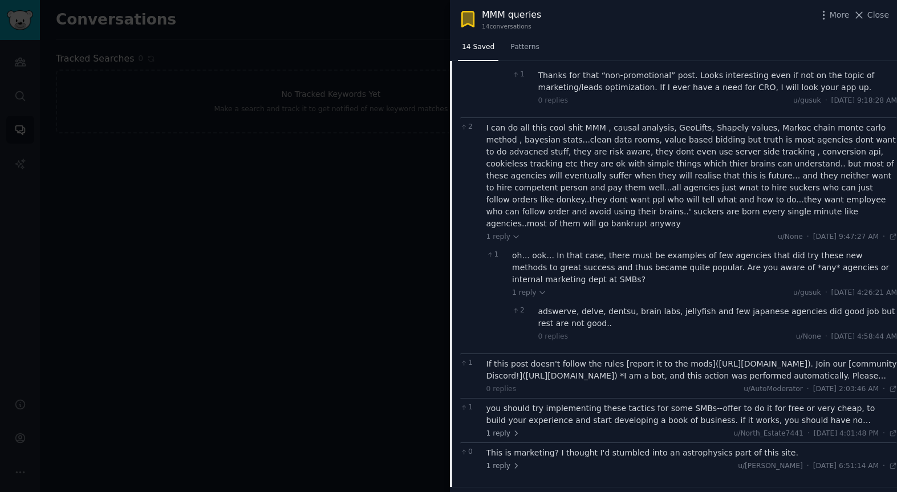
scroll to position [2312, 0]
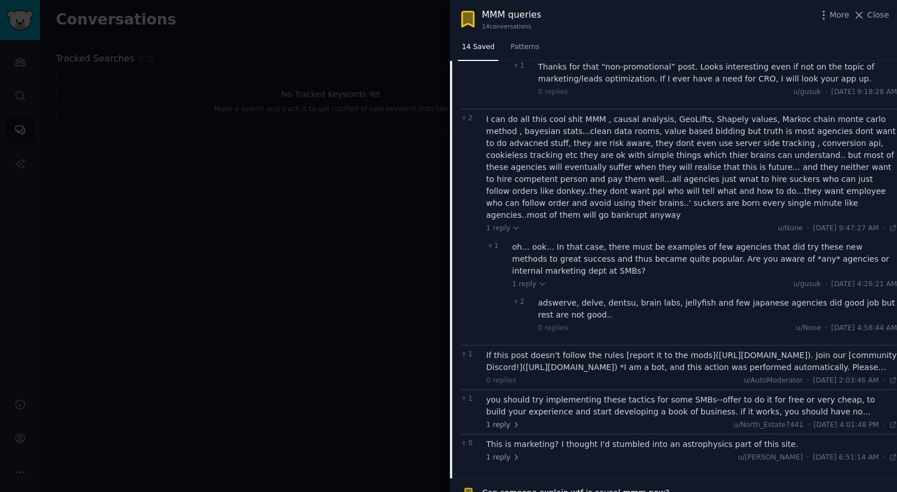
click at [626, 394] on div "you should try implementing these tactics for some SMBs--offer to do it for fre…" at bounding box center [691, 406] width 411 height 24
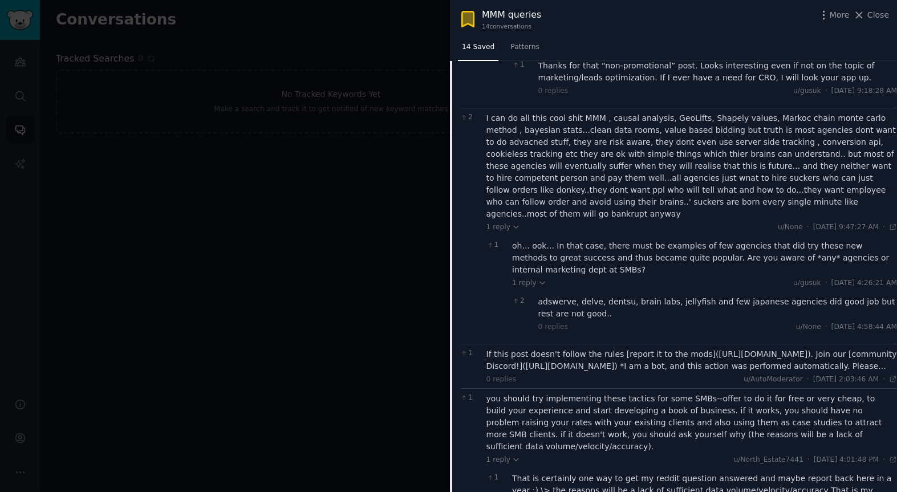
scroll to position [2311, 0]
click at [666, 471] on div "That is certainly one way to get my reddit question answered and maybe report b…" at bounding box center [704, 483] width 385 height 24
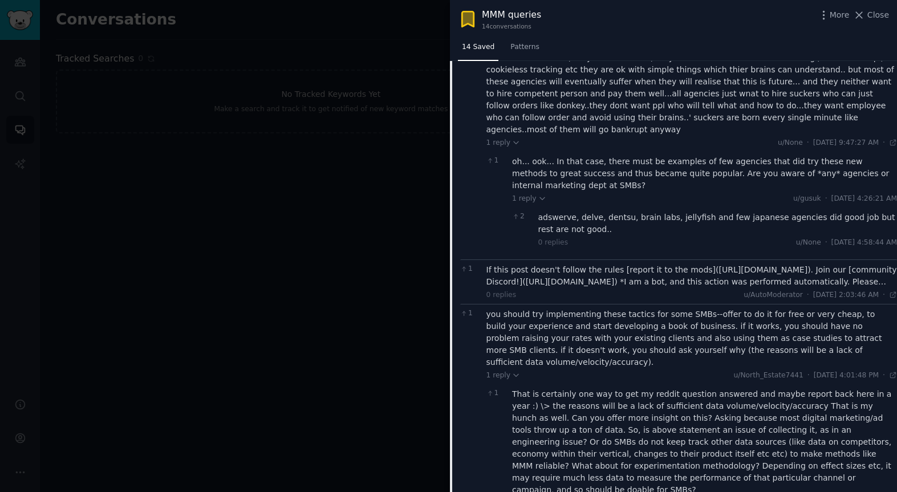
scroll to position [2398, 0]
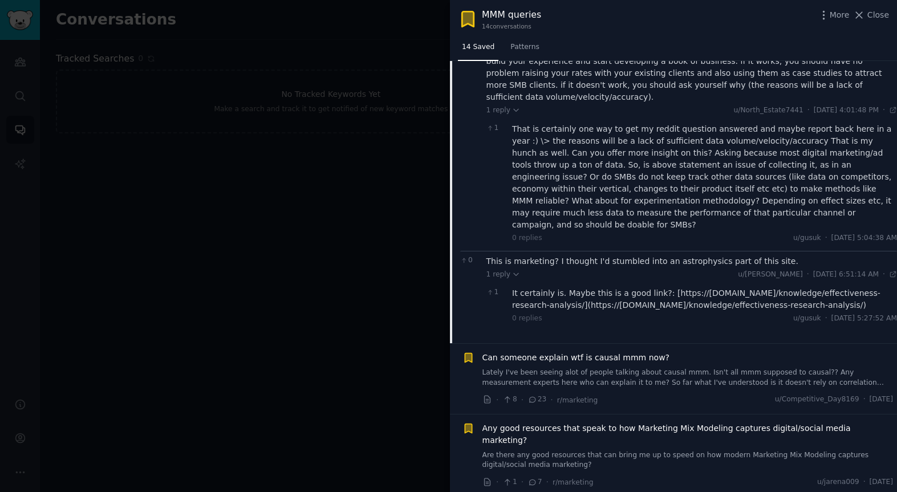
click at [574, 352] on span "Can someone explain wtf is causal mmm now?" at bounding box center [576, 358] width 188 height 12
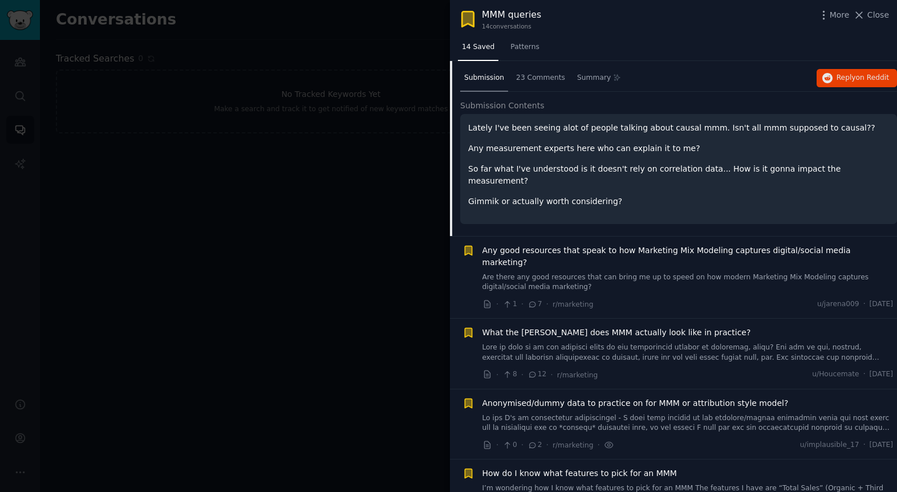
scroll to position [382, 0]
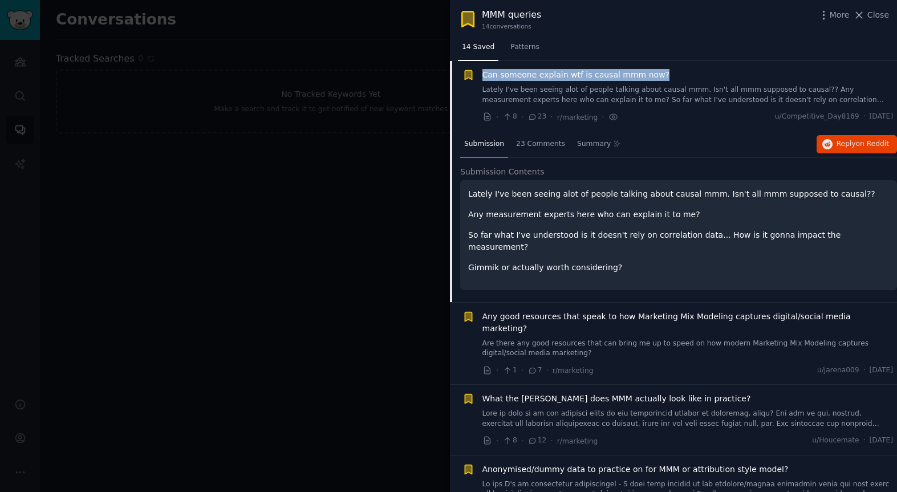
drag, startPoint x: 480, startPoint y: 76, endPoint x: 665, endPoint y: 80, distance: 185.3
click at [665, 80] on div "Can someone explain wtf is causal mmm now? Lately I've been seeing alot of peop…" at bounding box center [677, 96] width 431 height 54
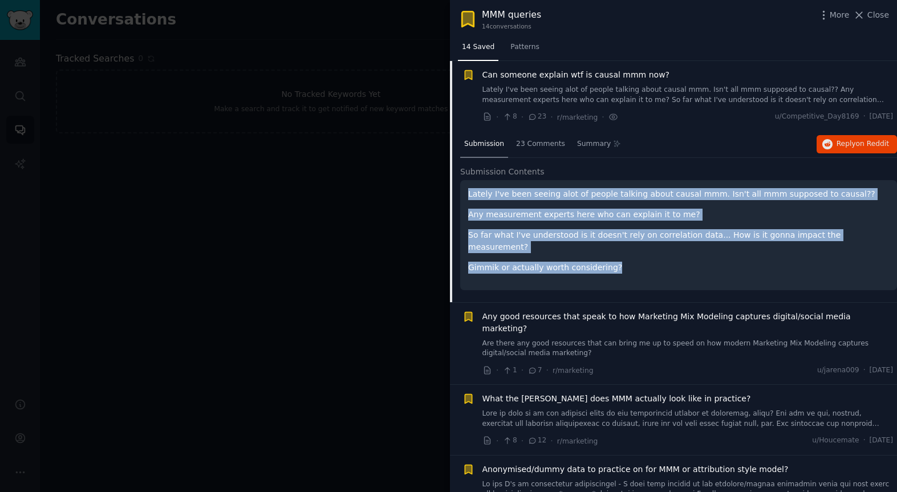
drag, startPoint x: 466, startPoint y: 194, endPoint x: 620, endPoint y: 254, distance: 165.2
click at [621, 254] on div "Lately I've been seeing alot of people talking about causal mmm. Isn't all mmm …" at bounding box center [678, 235] width 437 height 110
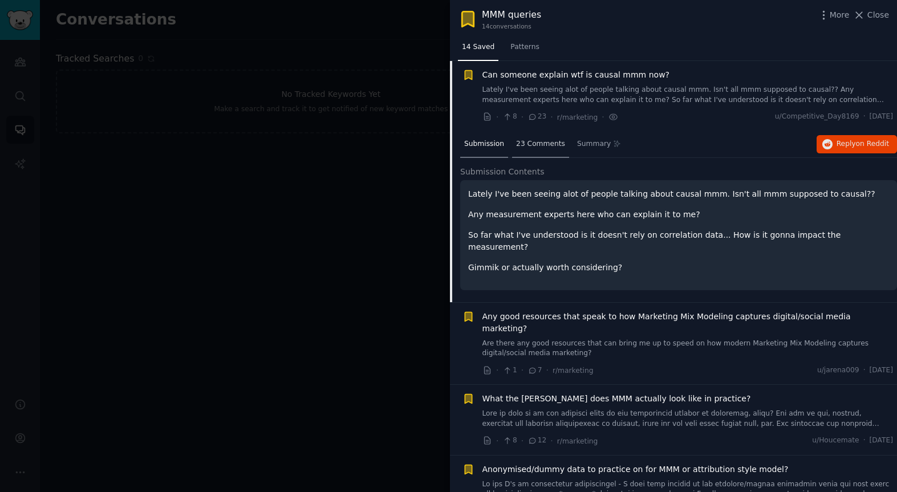
click at [545, 148] on span "23 Comments" at bounding box center [540, 144] width 49 height 10
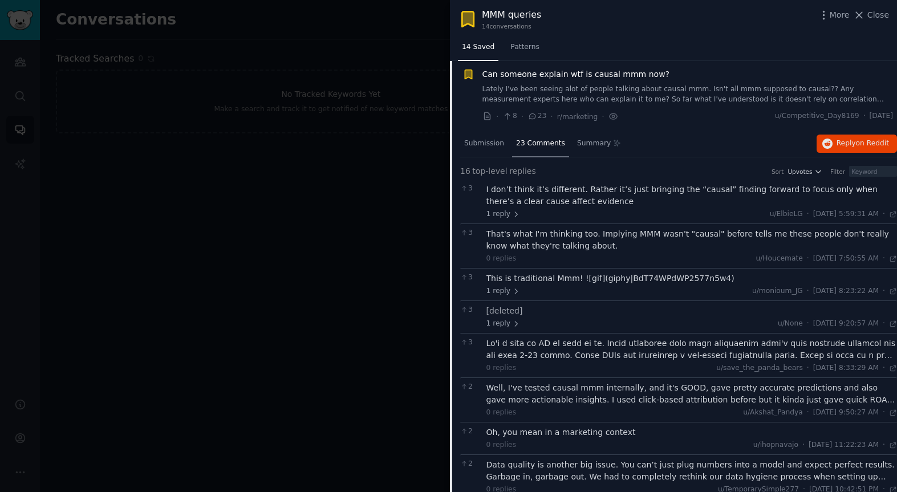
click at [546, 200] on div "I don’t think it’s different. Rather it’s just bringing the “causal” finding fo…" at bounding box center [691, 196] width 411 height 24
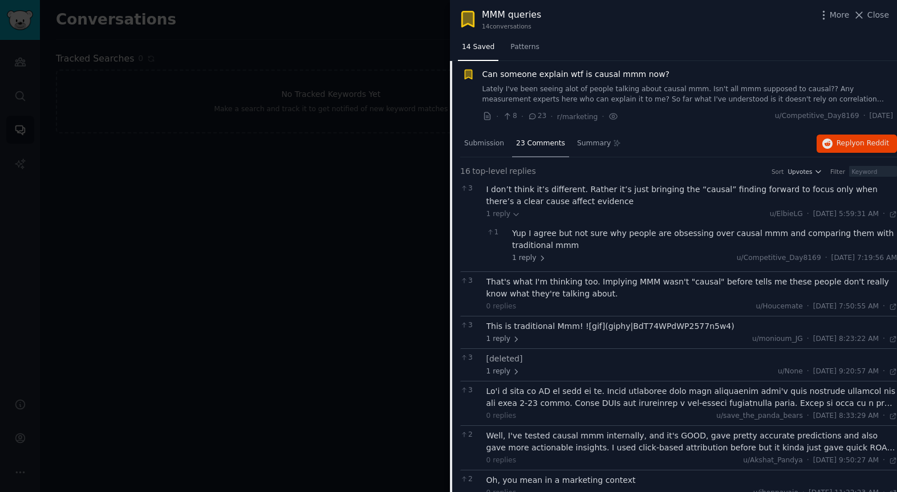
scroll to position [382, 0]
click at [482, 190] on div "3 I don’t think it’s different. Rather it’s just bringing the “causal” finding …" at bounding box center [678, 226] width 437 height 92
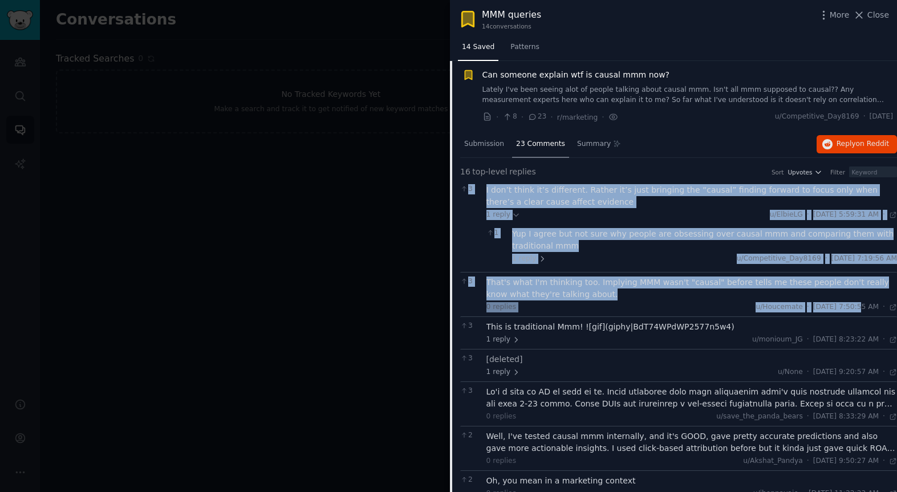
drag, startPoint x: 482, startPoint y: 190, endPoint x: 831, endPoint y: 310, distance: 369.1
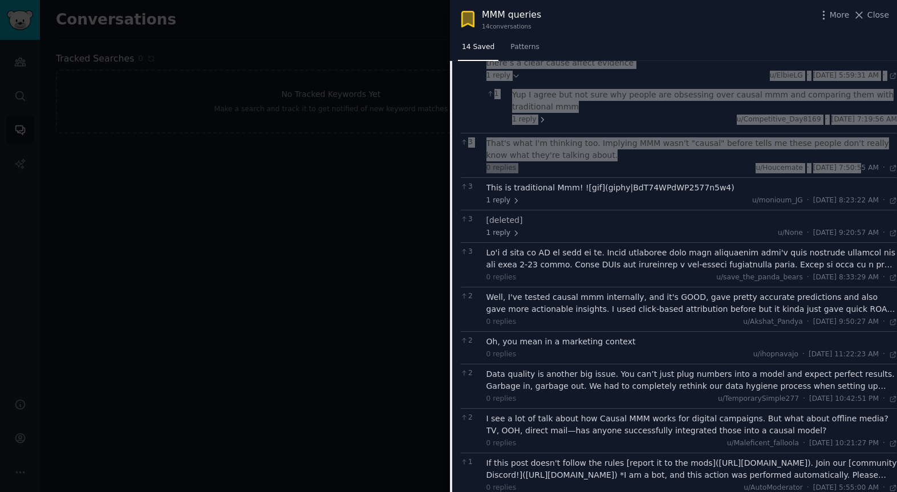
scroll to position [522, 0]
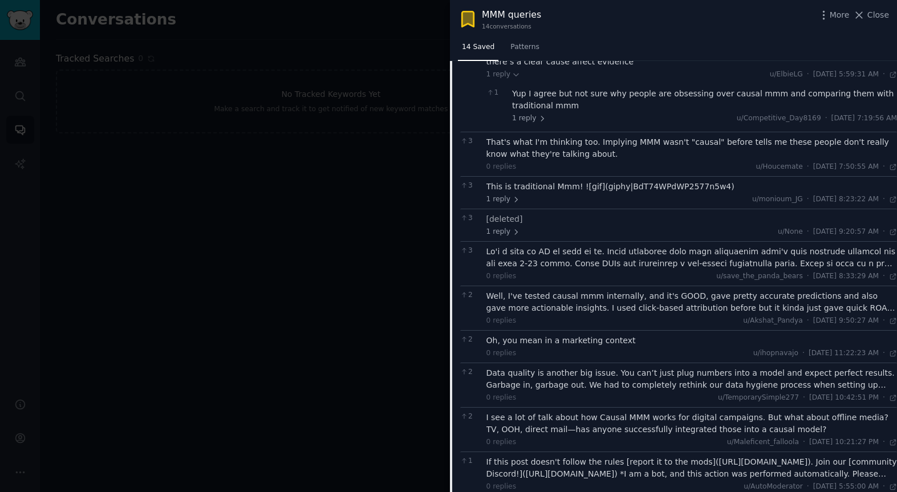
click at [556, 263] on div at bounding box center [691, 258] width 411 height 24
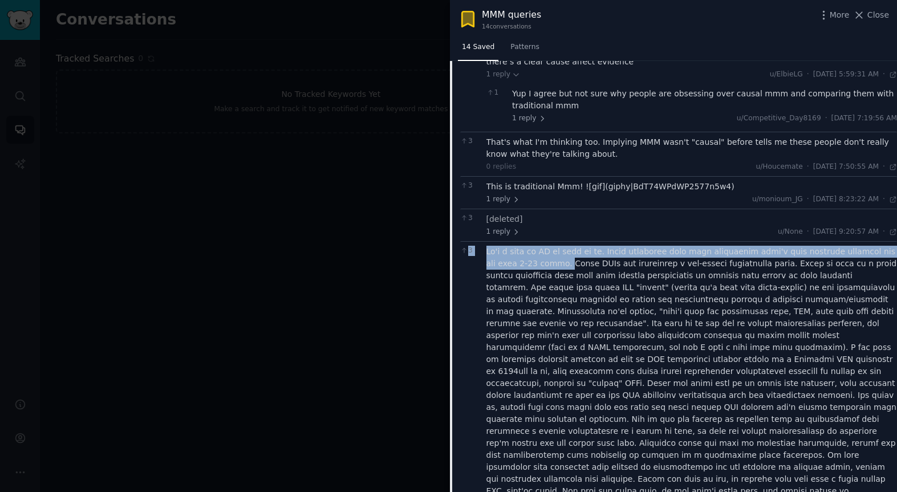
drag, startPoint x: 481, startPoint y: 253, endPoint x: 531, endPoint y: 262, distance: 50.9
click at [531, 262] on div "3 0 replies u/save_the_panda_bears · [DATE] 8:33:29 AM Fri 2/28/2025 ·" at bounding box center [678, 389] width 437 height 296
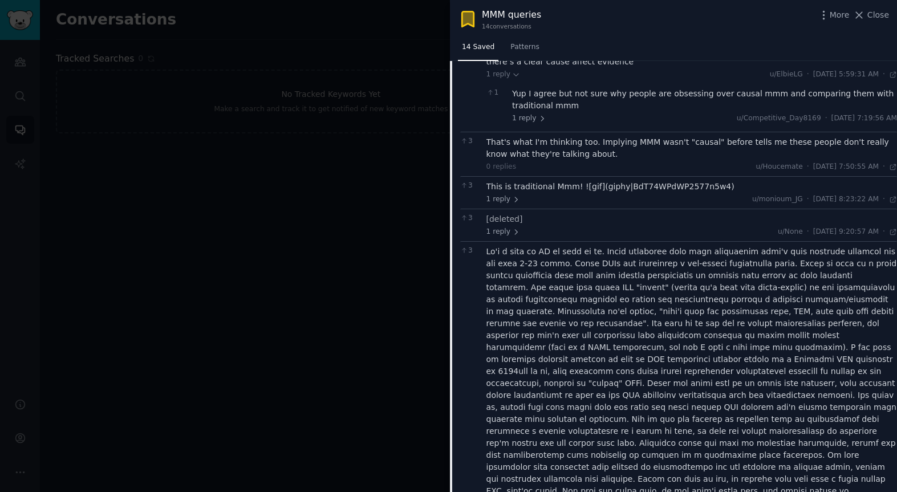
click at [542, 261] on div at bounding box center [691, 383] width 411 height 275
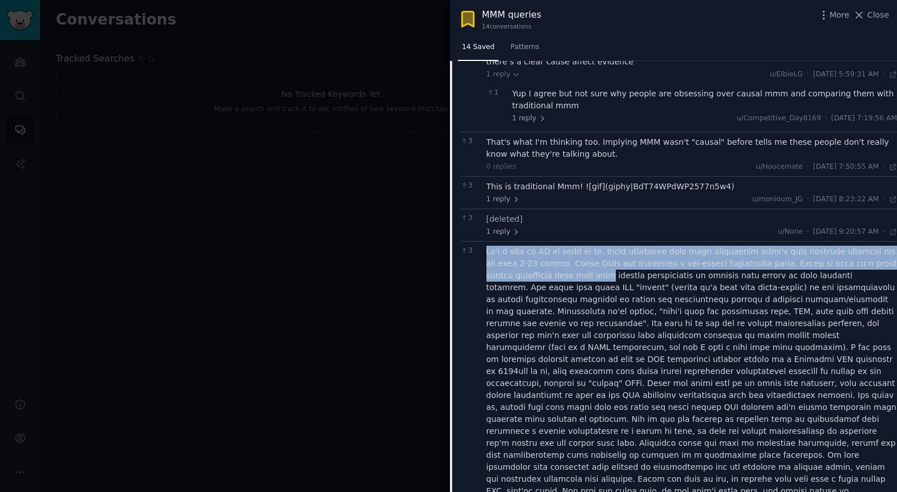
drag, startPoint x: 485, startPoint y: 251, endPoint x: 571, endPoint y: 273, distance: 88.2
click at [570, 273] on div at bounding box center [691, 383] width 411 height 275
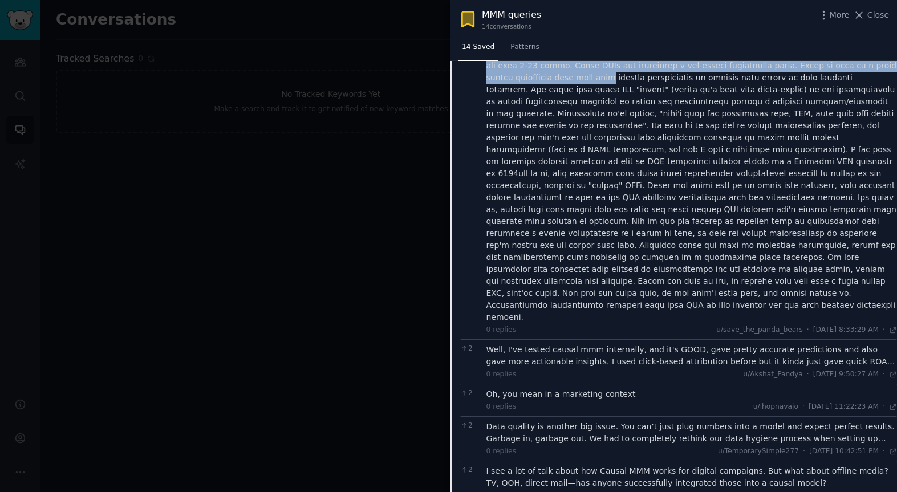
scroll to position [723, 0]
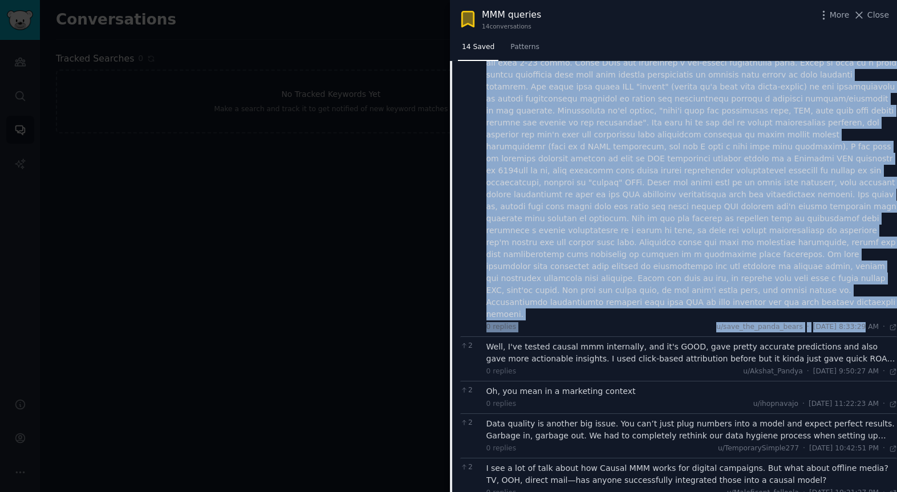
click at [836, 322] on span "[DATE] 8:33:29 AM" at bounding box center [846, 327] width 66 height 10
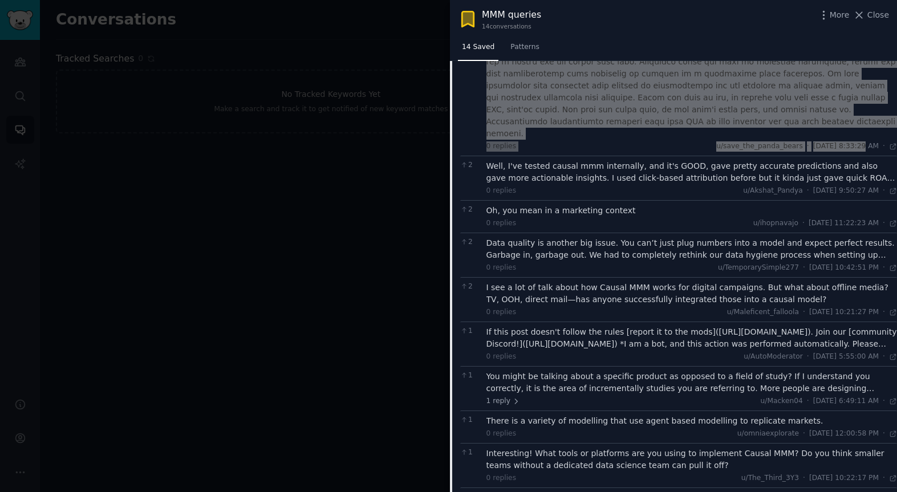
scroll to position [920, 0]
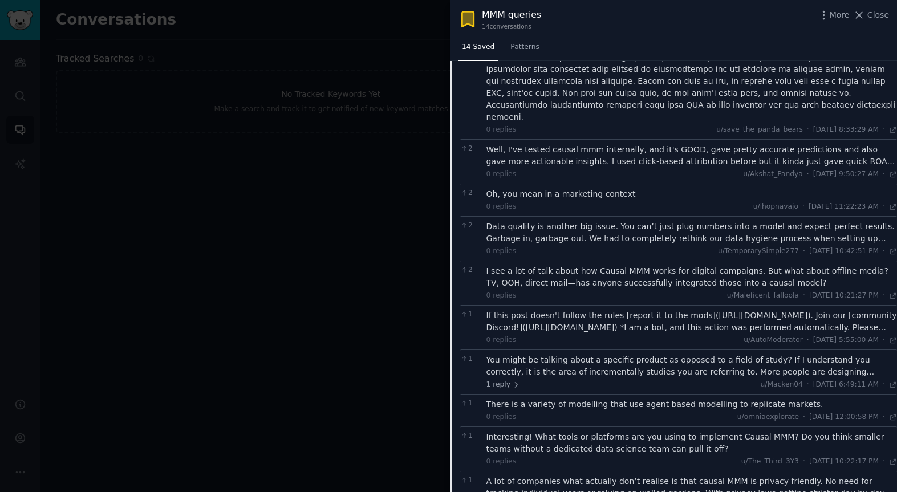
click at [656, 144] on div "Well, I've tested causal mmm internally, and it's GOOD, gave pretty accurate pr…" at bounding box center [691, 156] width 411 height 24
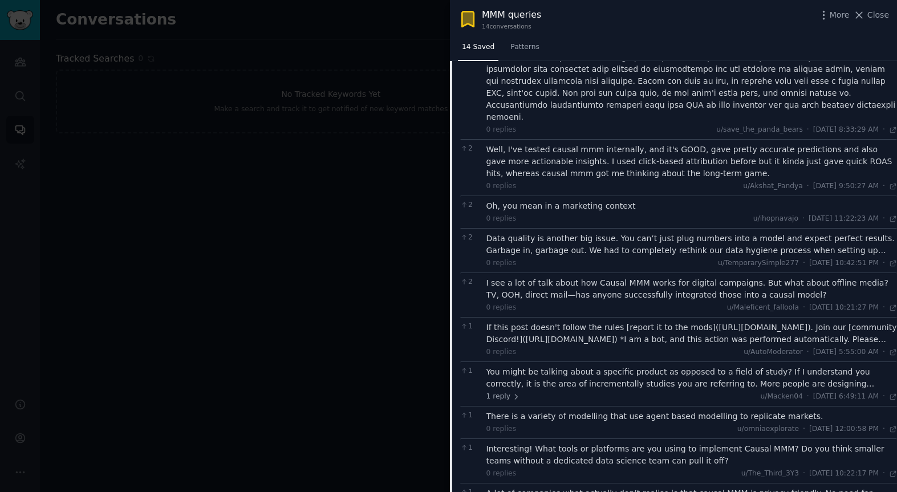
scroll to position [921, 0]
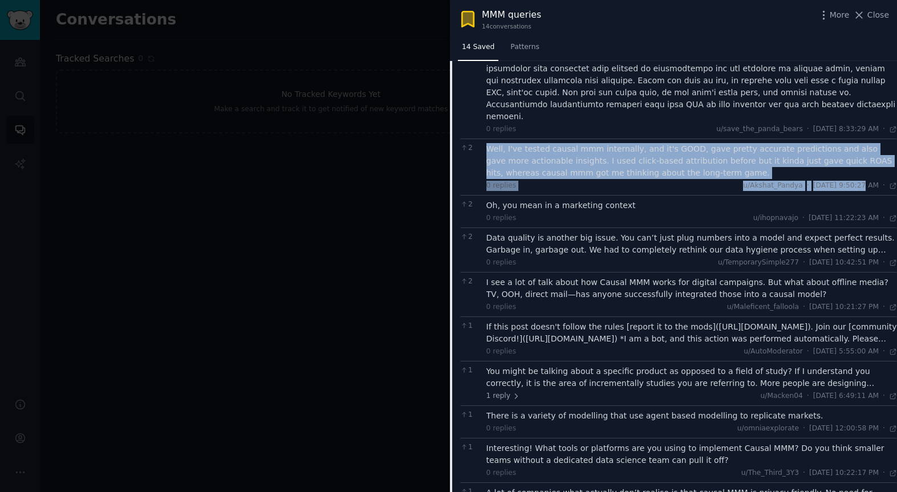
drag, startPoint x: 484, startPoint y: 125, endPoint x: 836, endPoint y: 161, distance: 353.7
click at [836, 161] on div "2 Well, I've tested causal mmm internally, and it's GOOD, gave pretty accurate …" at bounding box center [678, 167] width 437 height 56
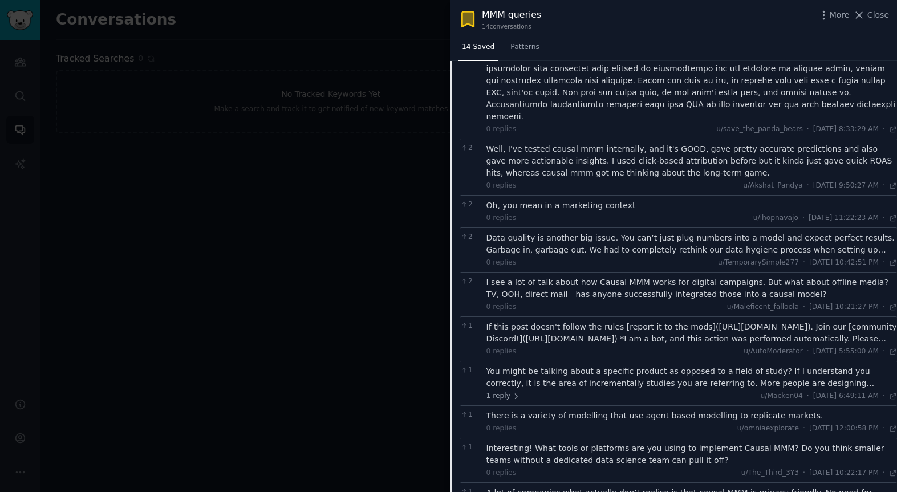
click at [681, 277] on div "I see a lot of talk about how Causal MMM works for digital campaigns. But what …" at bounding box center [691, 289] width 411 height 24
click at [699, 277] on div "I see a lot of talk about how Causal MMM works for digital campaigns. But what …" at bounding box center [691, 289] width 411 height 24
click at [686, 232] on div "Data quality is another big issue. You can’t just plug numbers into a model and…" at bounding box center [691, 244] width 411 height 24
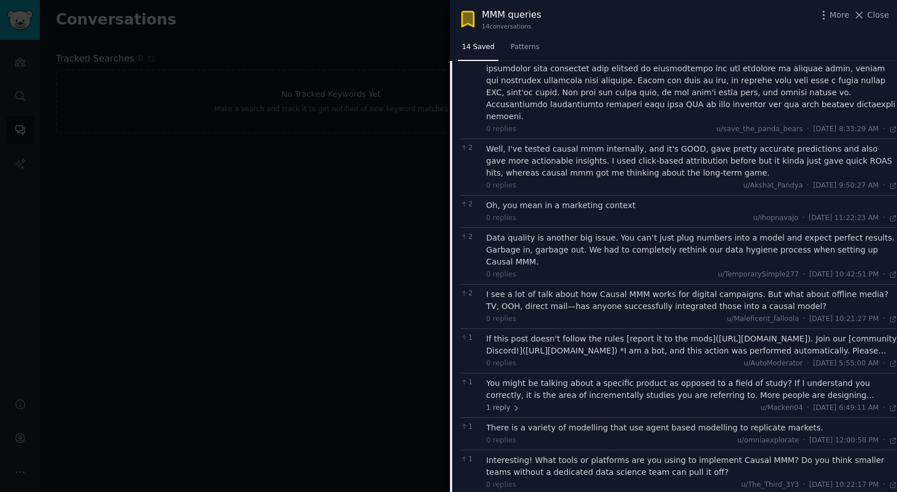
drag, startPoint x: 483, startPoint y: 213, endPoint x: 864, endPoint y: 244, distance: 381.5
click at [866, 244] on div "2 Data quality is another big issue. You can’t just plug numbers into a model a…" at bounding box center [678, 255] width 437 height 56
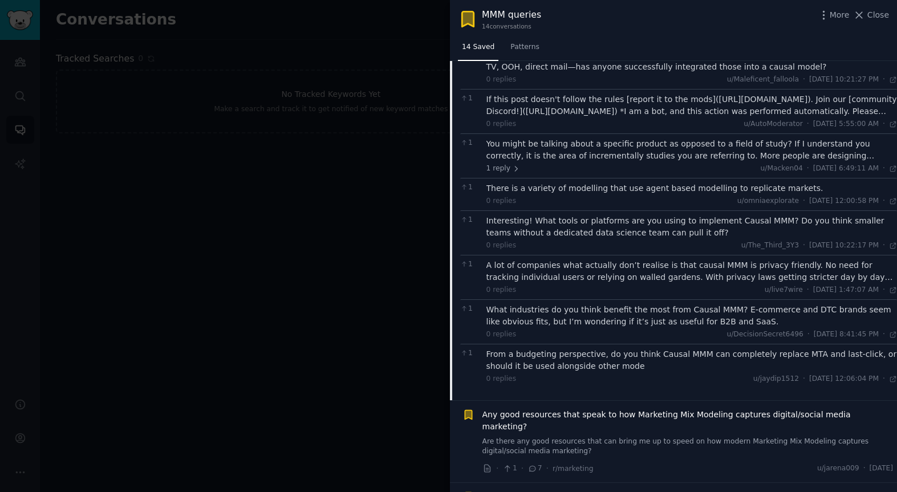
scroll to position [1149, 0]
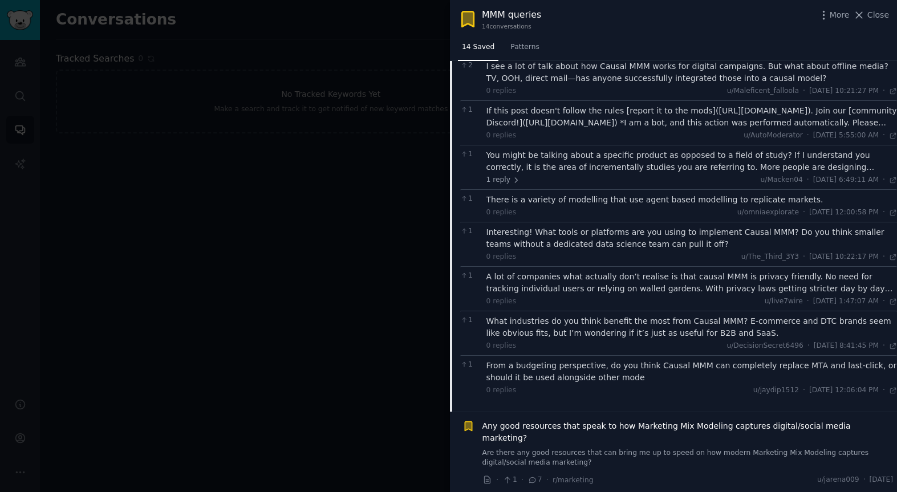
click at [588, 149] on div "You might be talking about a specific product as opposed to a field of study? I…" at bounding box center [691, 161] width 411 height 24
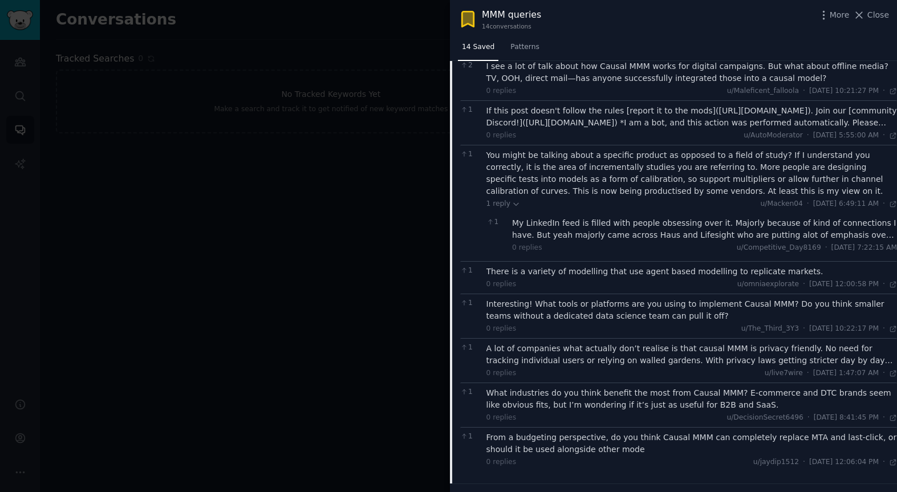
click at [592, 217] on div "My LinkedIn feed is filled with people obsessing over it. Majorly because of ki…" at bounding box center [704, 229] width 385 height 24
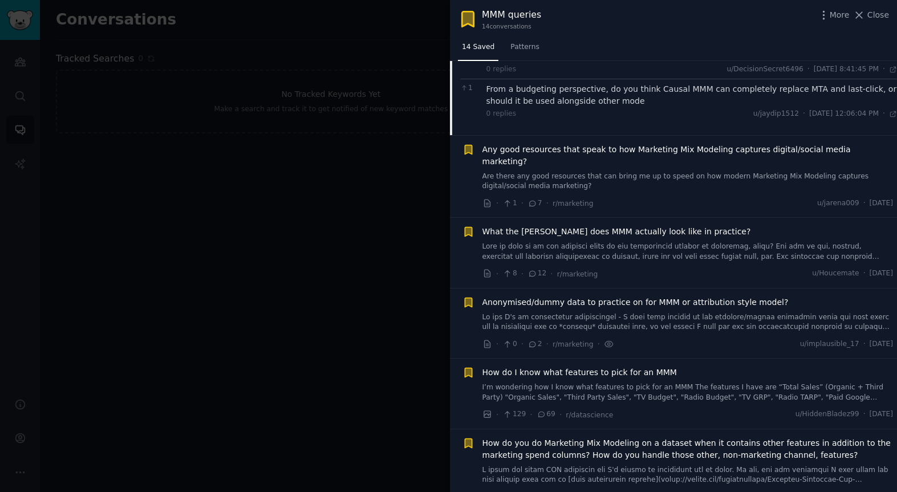
scroll to position [1511, 0]
click at [590, 142] on span "Any good resources that speak to how Marketing Mix Modeling captures digital/so…" at bounding box center [687, 154] width 411 height 24
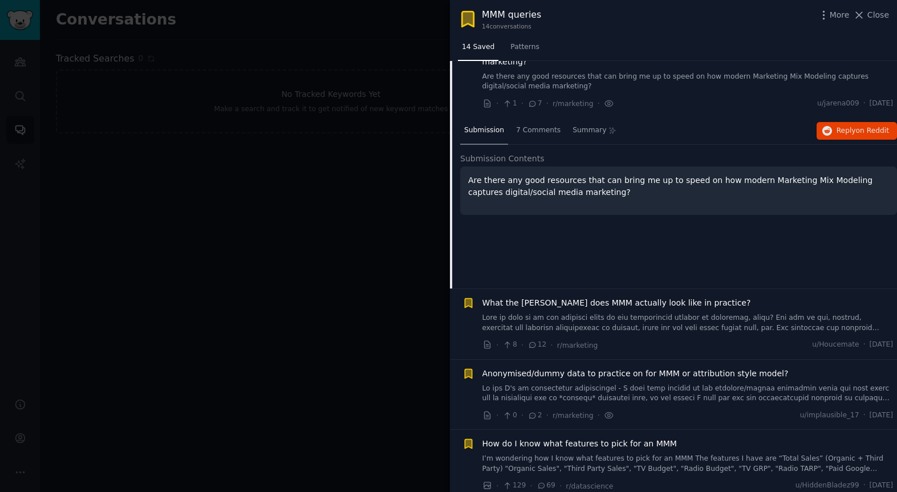
scroll to position [453, 0]
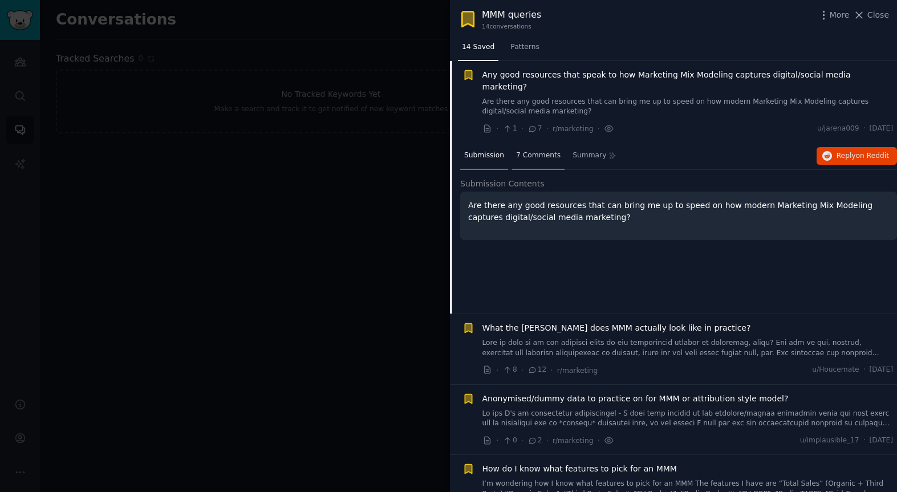
click at [536, 151] on span "7 Comments" at bounding box center [538, 156] width 44 height 10
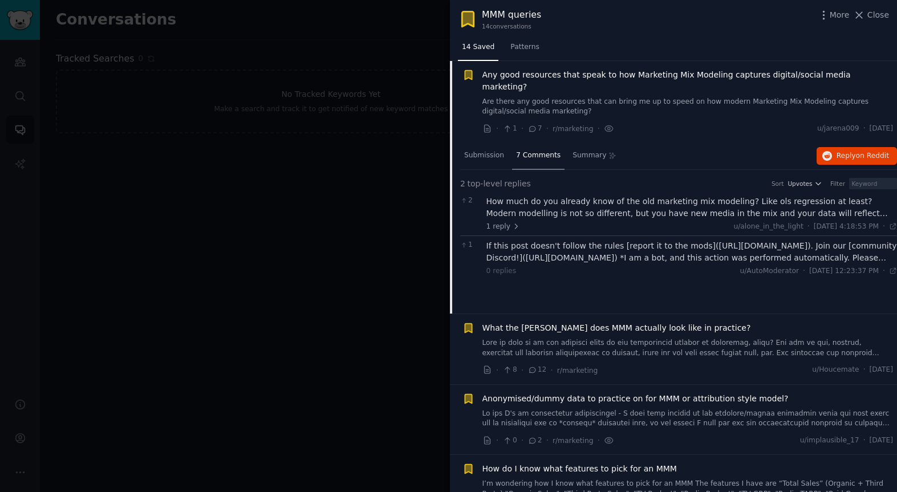
drag, startPoint x: 479, startPoint y: 74, endPoint x: 877, endPoint y: 125, distance: 401.2
click at [881, 125] on li "Any good resources that speak to how Marketing Mix Modeling captures digital/so…" at bounding box center [673, 102] width 447 height 82
click at [574, 198] on div "How much do you already know of the old marketing mix modeling? Like ols regres…" at bounding box center [691, 208] width 411 height 24
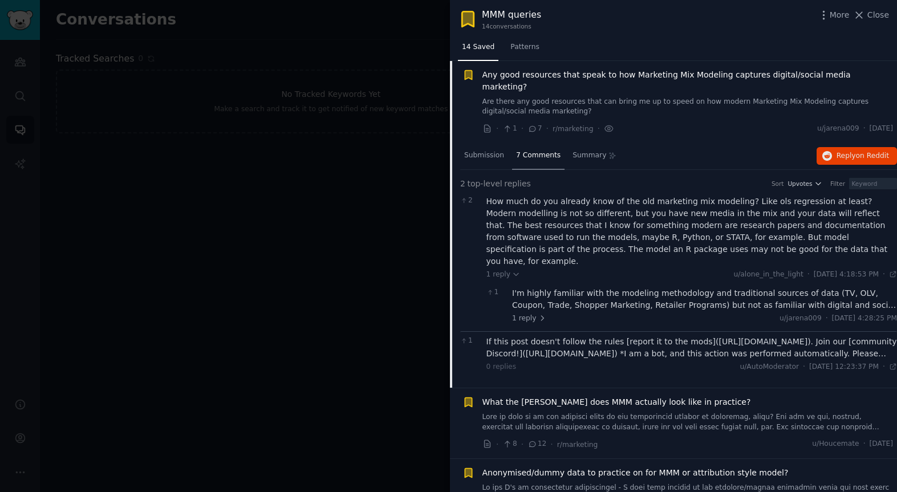
click at [574, 287] on div "I'm highly familiar with the modeling methodology and traditional sources of da…" at bounding box center [704, 299] width 385 height 24
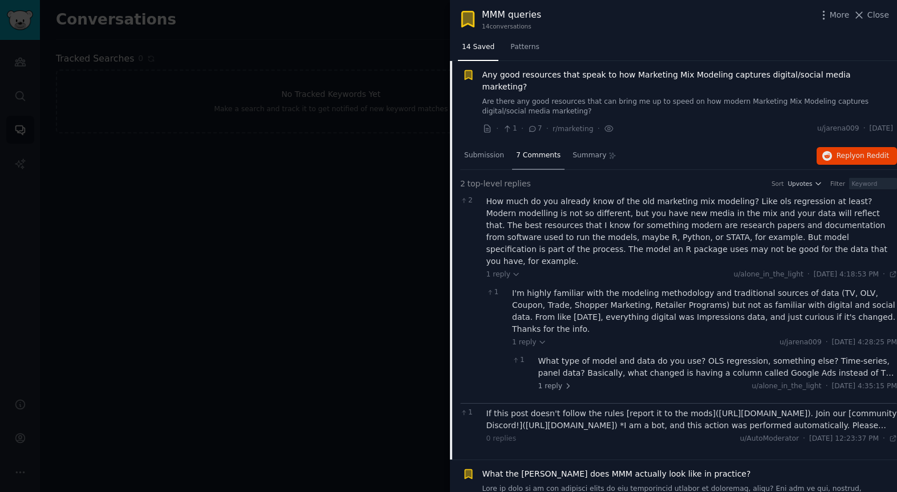
click at [652, 355] on div "What type of model and data do you use? OLS regression, something else? Time-se…" at bounding box center [717, 367] width 359 height 24
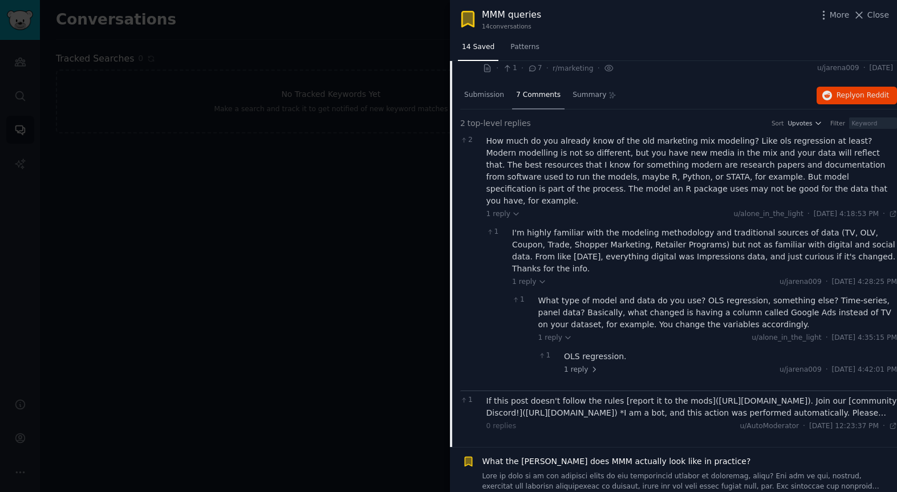
scroll to position [515, 0]
click at [590, 348] on div "OLS regression." at bounding box center [730, 354] width 333 height 12
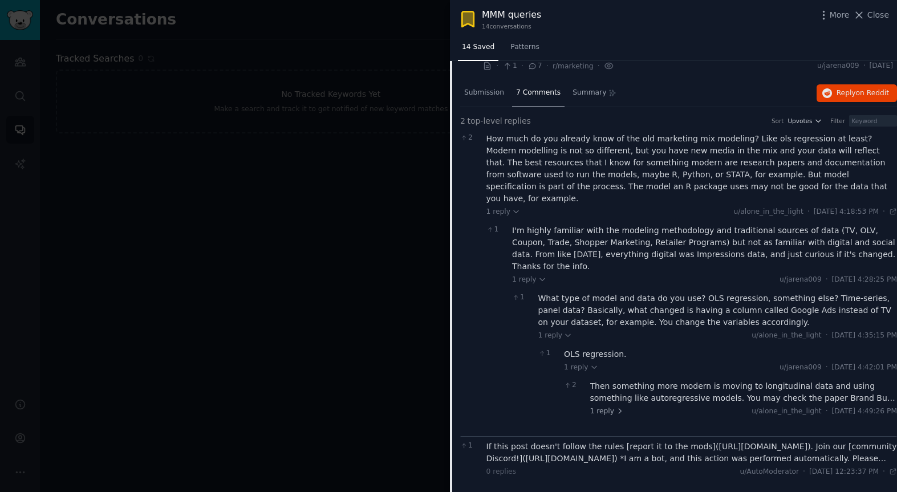
click at [649, 380] on div "Then something more modern is moving to longitudinal data and using something l…" at bounding box center [743, 392] width 307 height 24
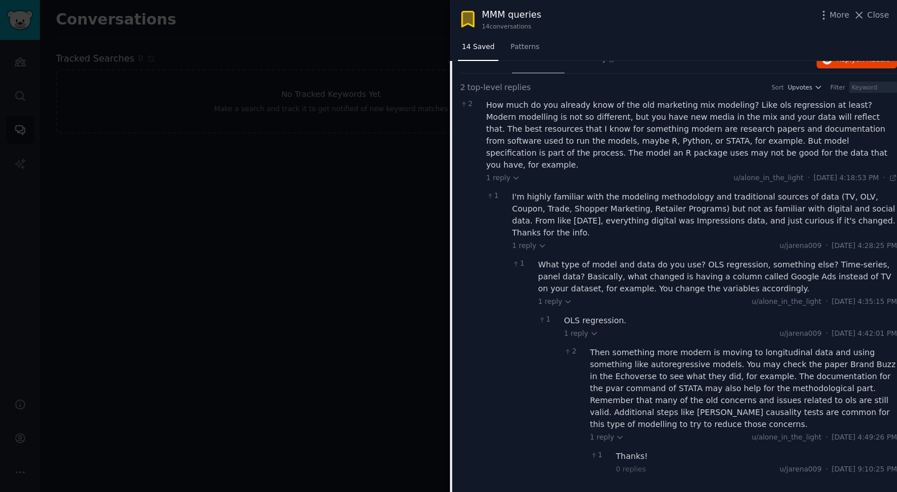
scroll to position [538, 0]
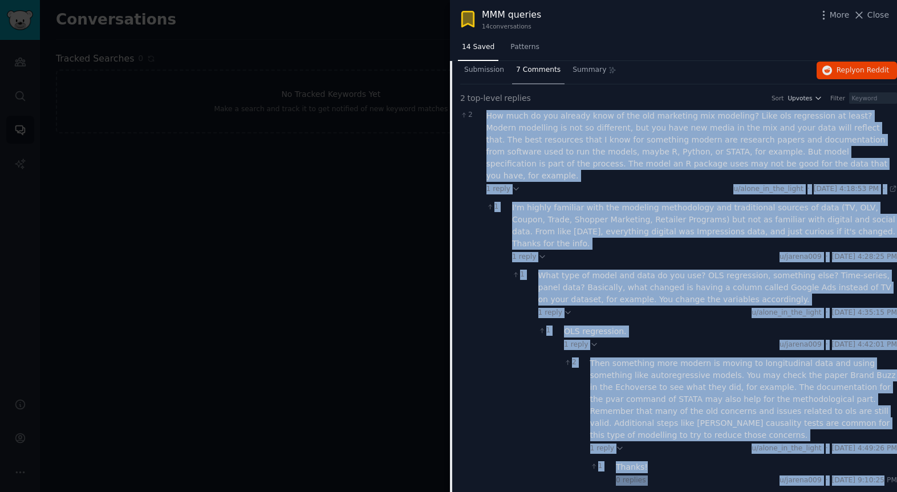
drag, startPoint x: 485, startPoint y: 104, endPoint x: 851, endPoint y: 456, distance: 508.1
click at [854, 456] on div "2 How much do you already know of the old marketing mix modeling? Like ols regr…" at bounding box center [678, 307] width 437 height 403
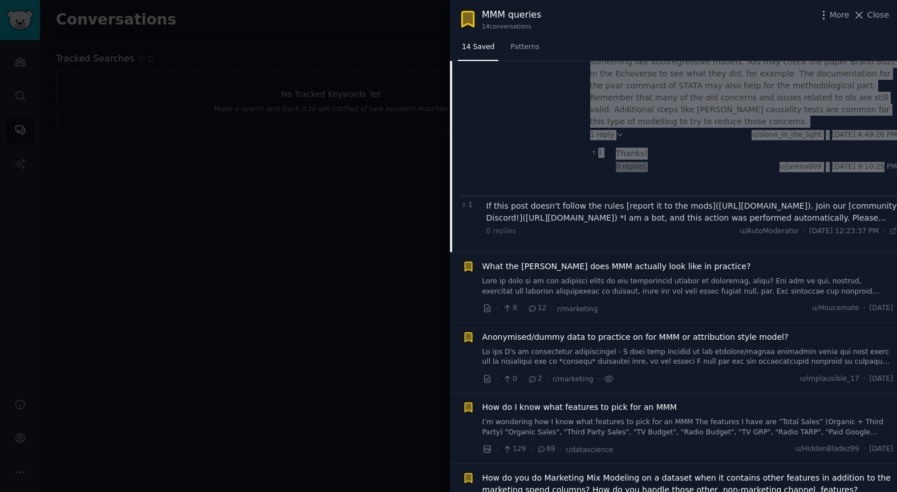
scroll to position [869, 0]
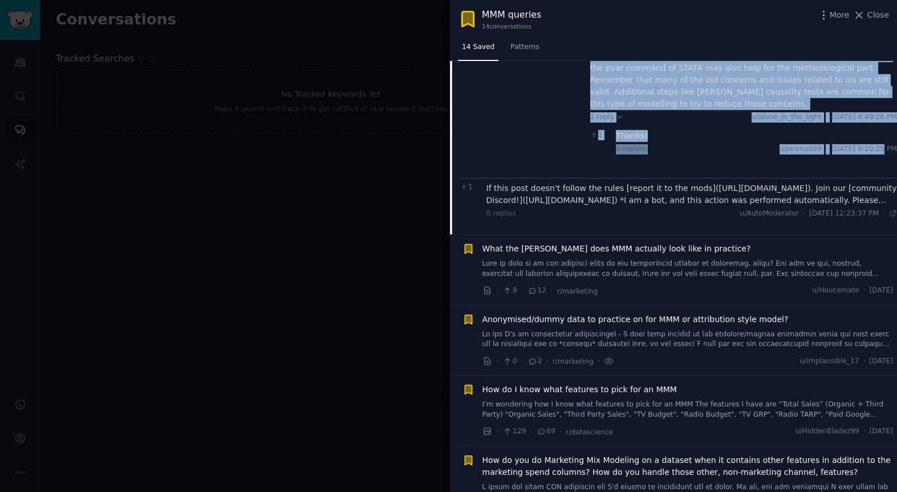
click at [540, 243] on span "What the [PERSON_NAME] does MMM actually look like in practice?" at bounding box center [616, 249] width 269 height 12
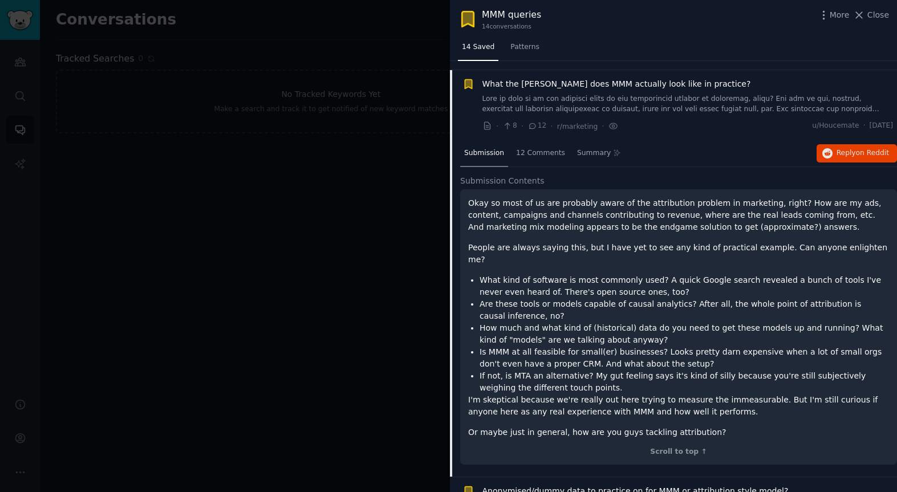
scroll to position [523, 0]
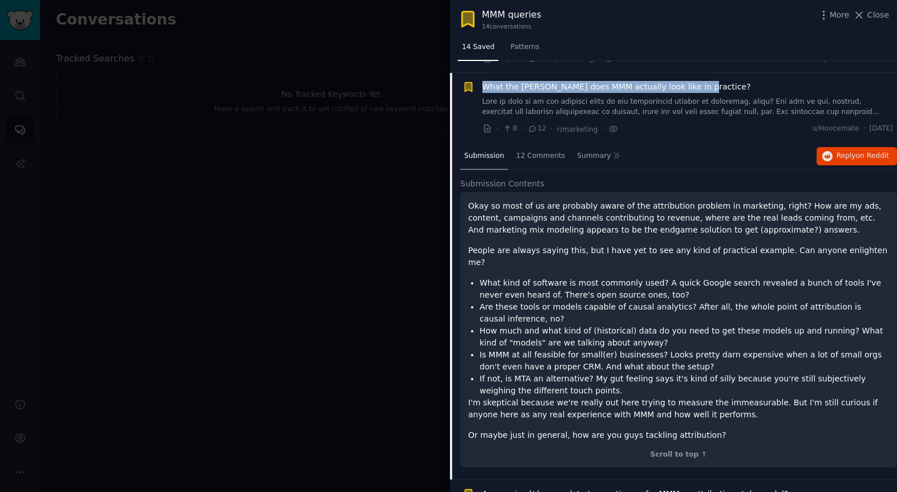
drag, startPoint x: 480, startPoint y: 78, endPoint x: 763, endPoint y: 111, distance: 284.8
click at [708, 81] on div "Reddit text submission What the [PERSON_NAME] does MMM actually look like in pr…" at bounding box center [677, 108] width 431 height 54
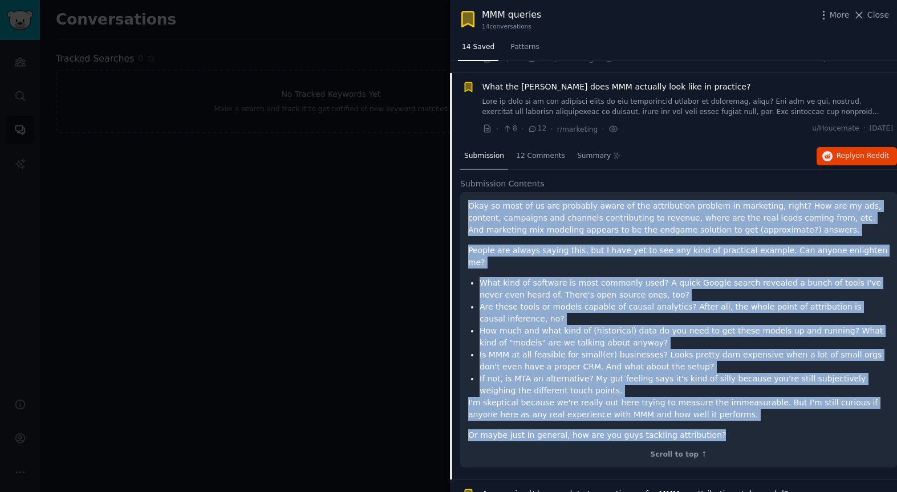
drag, startPoint x: 466, startPoint y: 194, endPoint x: 722, endPoint y: 409, distance: 333.9
click at [722, 409] on div "Okay so most of us are probably aware of the attribution problem in marketing, …" at bounding box center [678, 330] width 437 height 276
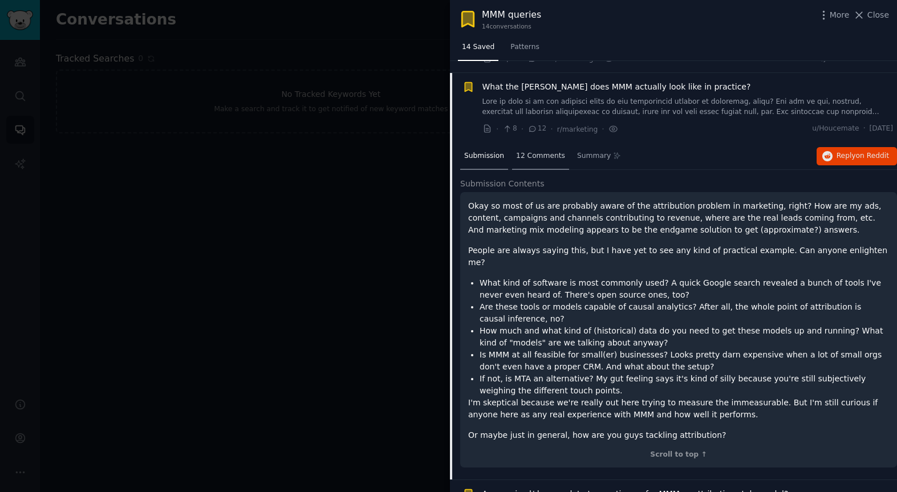
click at [543, 151] on span "12 Comments" at bounding box center [540, 156] width 49 height 10
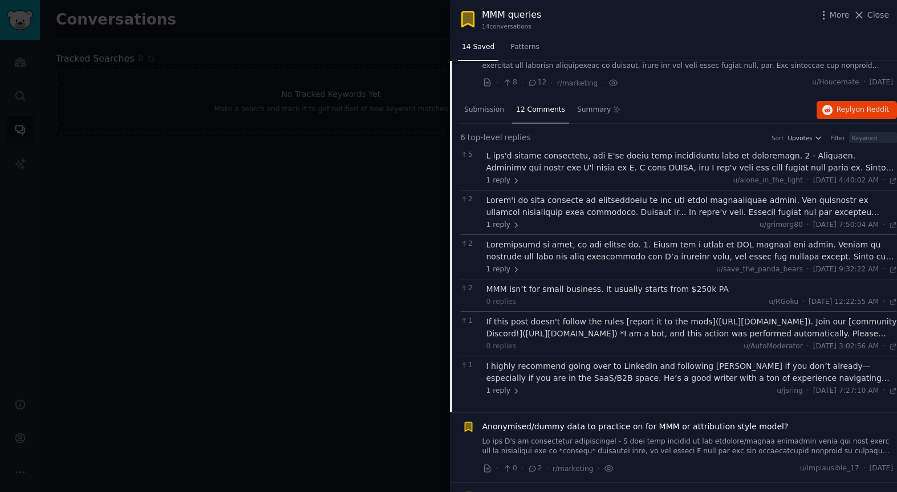
scroll to position [560, 0]
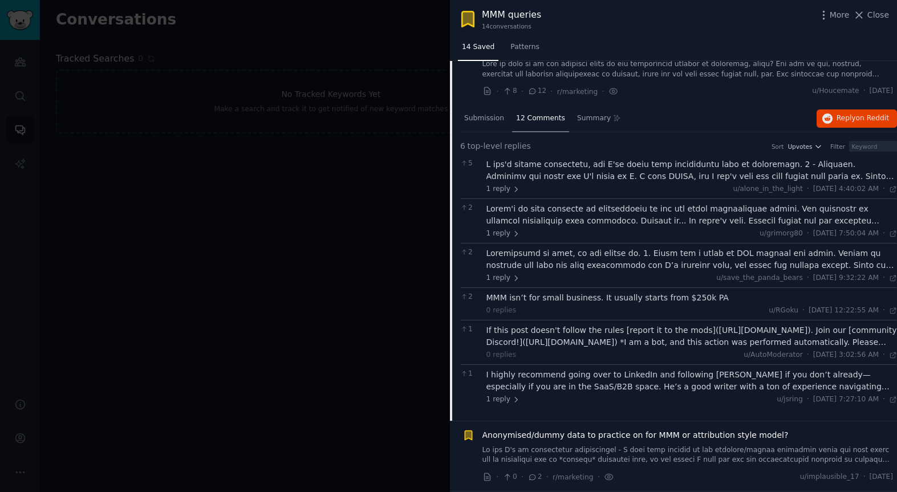
click at [548, 158] on div at bounding box center [691, 170] width 411 height 24
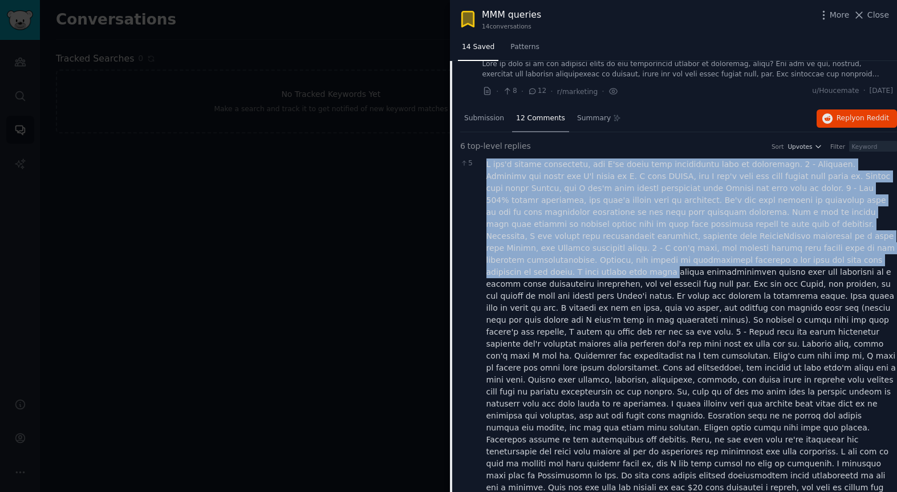
drag, startPoint x: 483, startPoint y: 152, endPoint x: 697, endPoint y: 245, distance: 233.6
click at [697, 245] on div "5 1 reply u/alone_in_the_light · [DATE] 4:40:02 AM Tue 8/13/2024 · 1 Shit the b…" at bounding box center [678, 488] width 437 height 666
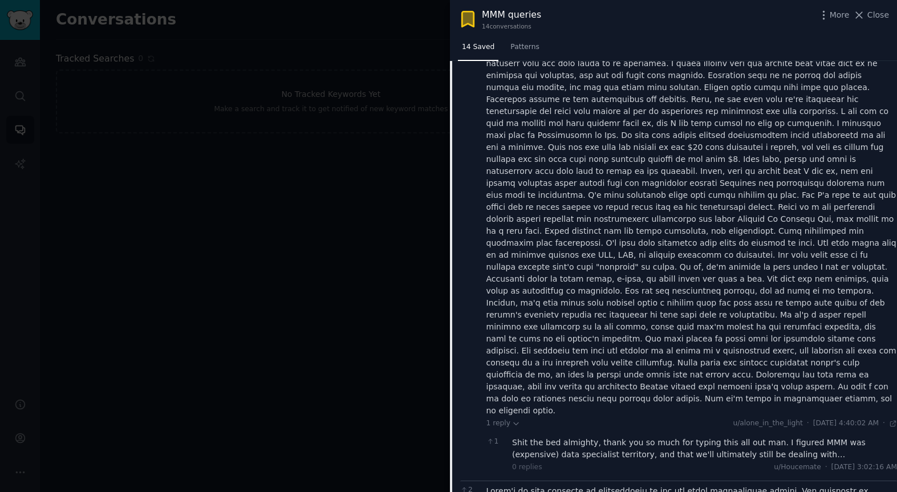
scroll to position [903, 0]
click at [721, 434] on div "Shit the bed almighty, thank you so much for typing this all out man. I figured…" at bounding box center [704, 446] width 385 height 24
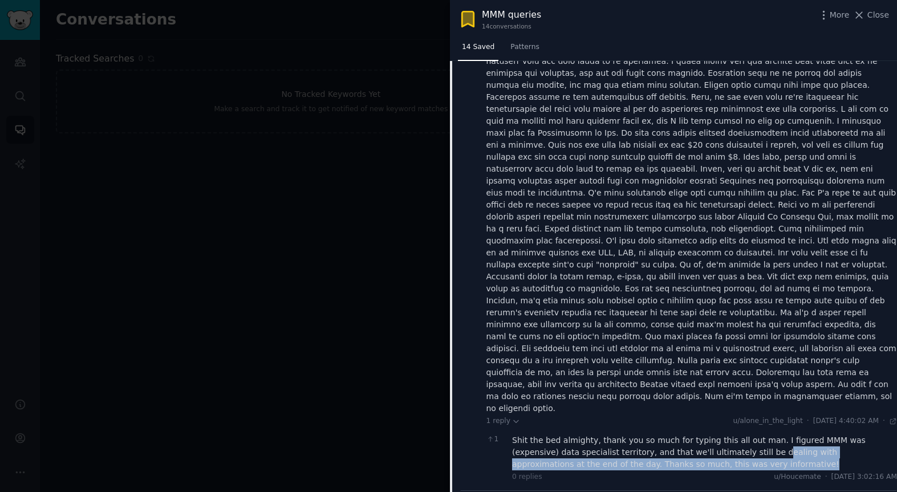
click at [710, 434] on div "Shit the bed almighty, thank you so much for typing this all out man. I figured…" at bounding box center [704, 452] width 385 height 36
click at [712, 434] on div "Shit the bed almighty, thank you so much for typing this all out man. I figured…" at bounding box center [704, 452] width 385 height 36
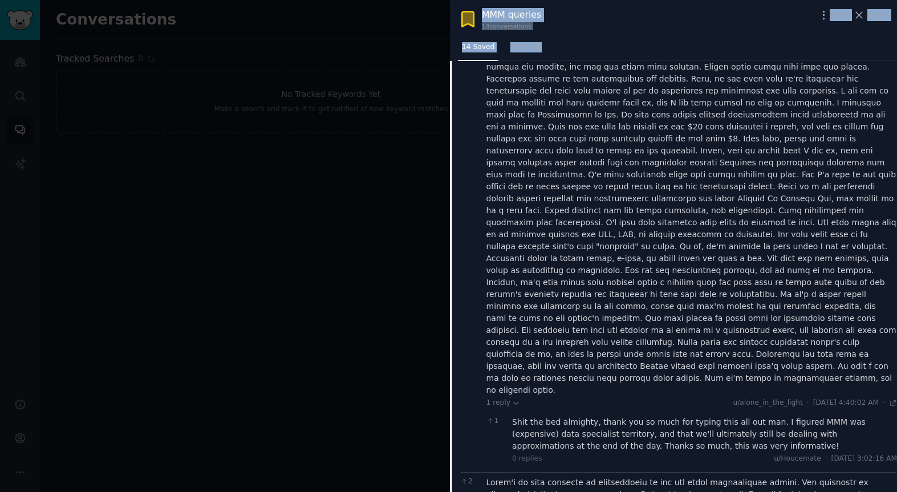
scroll to position [994, 0]
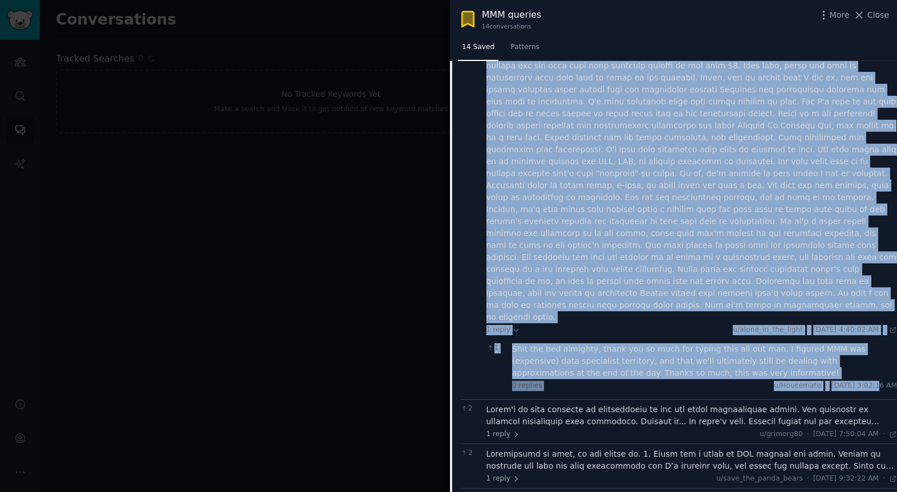
drag, startPoint x: 481, startPoint y: 143, endPoint x: 844, endPoint y: 332, distance: 409.0
click at [852, 330] on div "5 1 reply u/alone_in_the_light · [DATE] 4:40:02 AM Tue 8/13/2024 · 1 Shit the b…" at bounding box center [678, 60] width 437 height 678
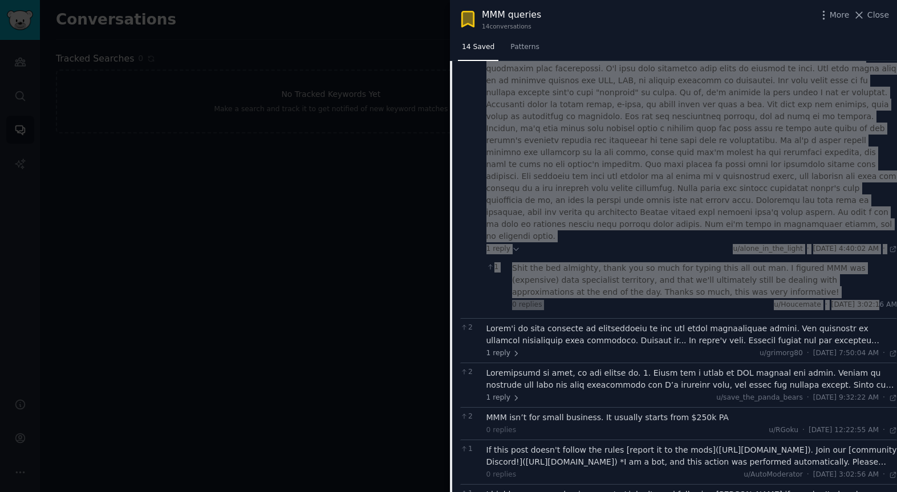
scroll to position [1076, 0]
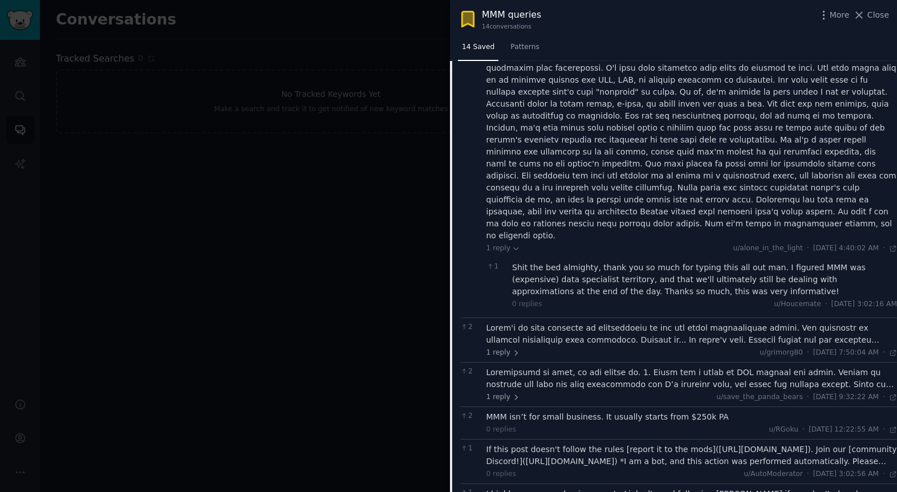
click at [623, 322] on div at bounding box center [691, 334] width 411 height 24
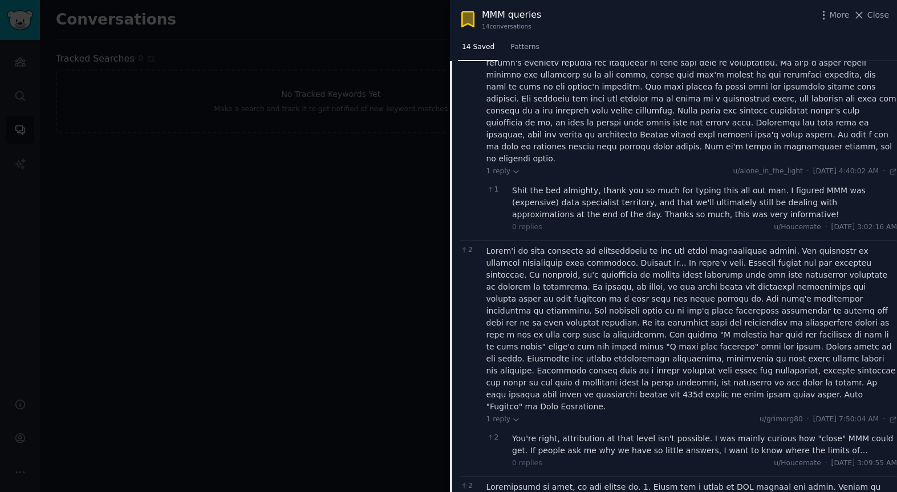
scroll to position [1170, 0]
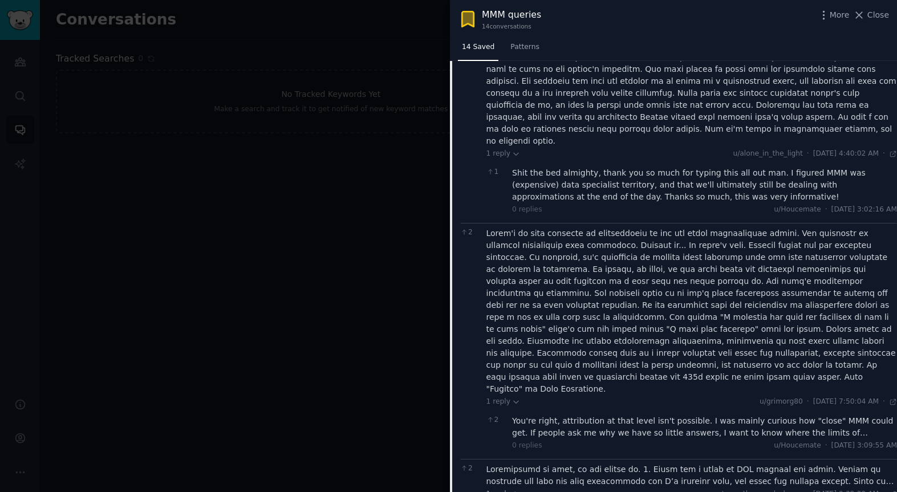
click at [616, 415] on div "You're right, attribution at that level isn't possible. I was mainly curious ho…" at bounding box center [704, 427] width 385 height 24
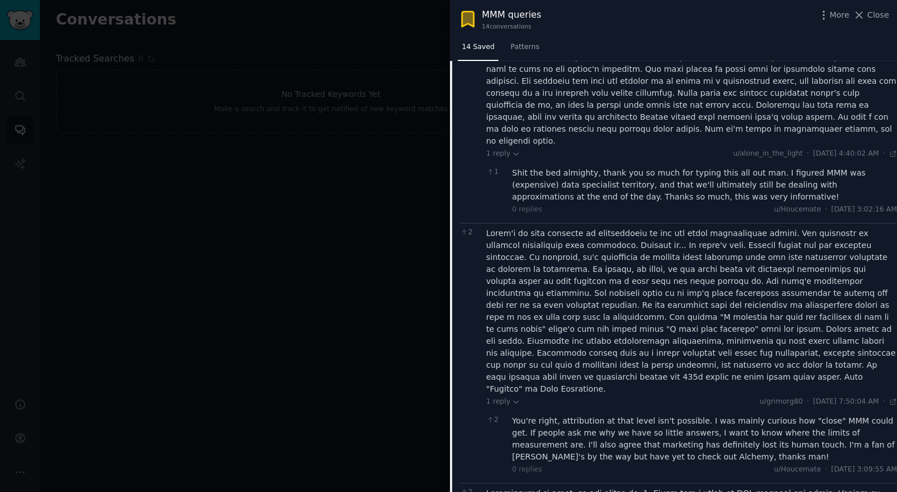
drag, startPoint x: 483, startPoint y: 175, endPoint x: 800, endPoint y: 392, distance: 383.9
click at [800, 392] on div "2 1 reply u/grimorg80 · [DATE] 7:50:04 AM Tue 8/13/2024 · 2 You're right, attri…" at bounding box center [678, 353] width 437 height 260
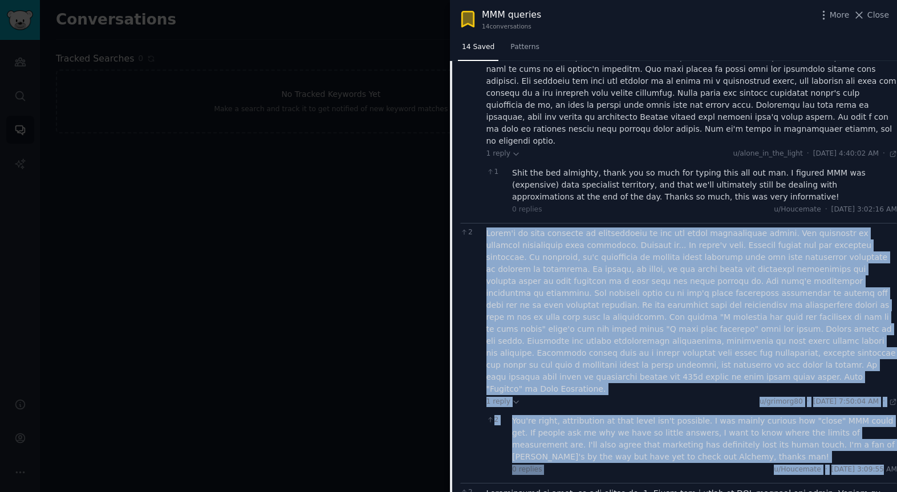
drag, startPoint x: 499, startPoint y: 184, endPoint x: 852, endPoint y: 388, distance: 407.7
click at [853, 388] on div "1 reply u/grimorg80 · [DATE] 7:50:04 AM Tue 8/13/2024 · 2 You're right, attribu…" at bounding box center [691, 352] width 411 height 251
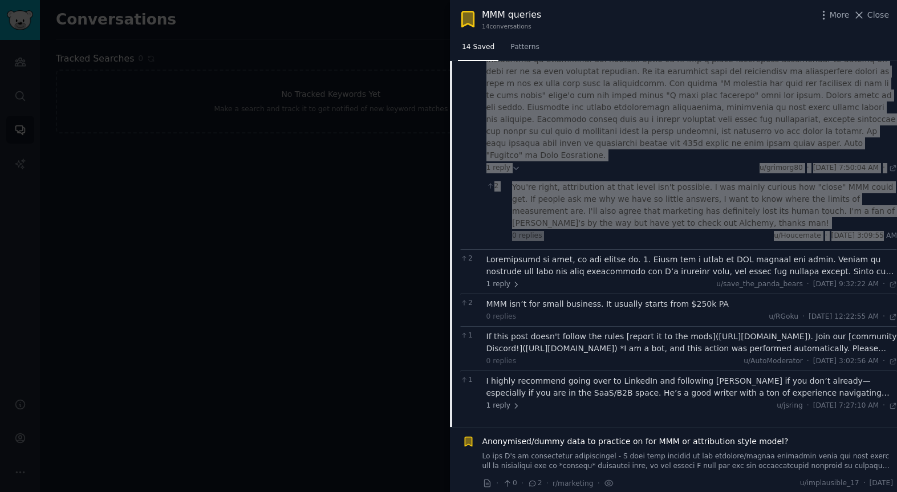
scroll to position [1432, 0]
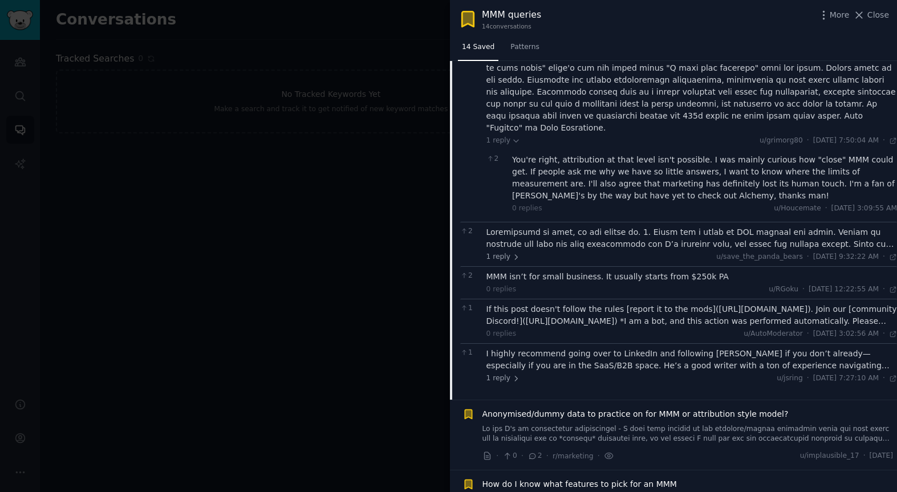
click at [605, 226] on div at bounding box center [691, 238] width 411 height 24
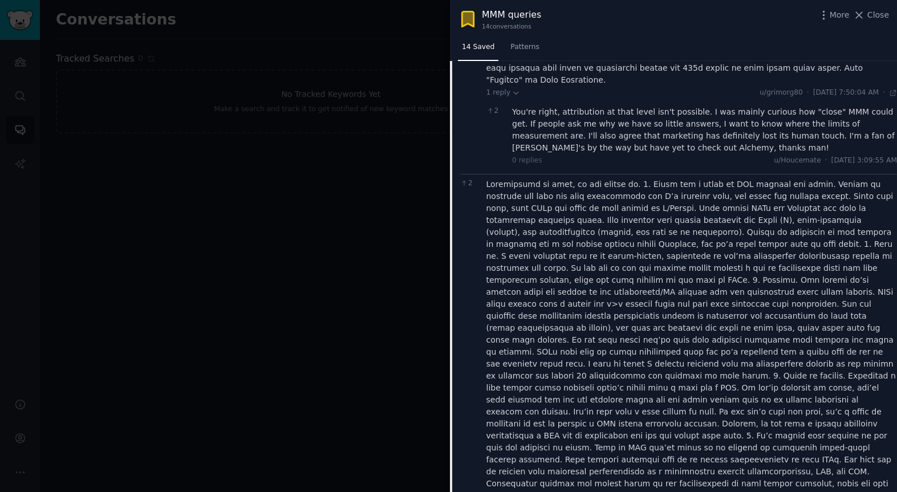
scroll to position [1504, 0]
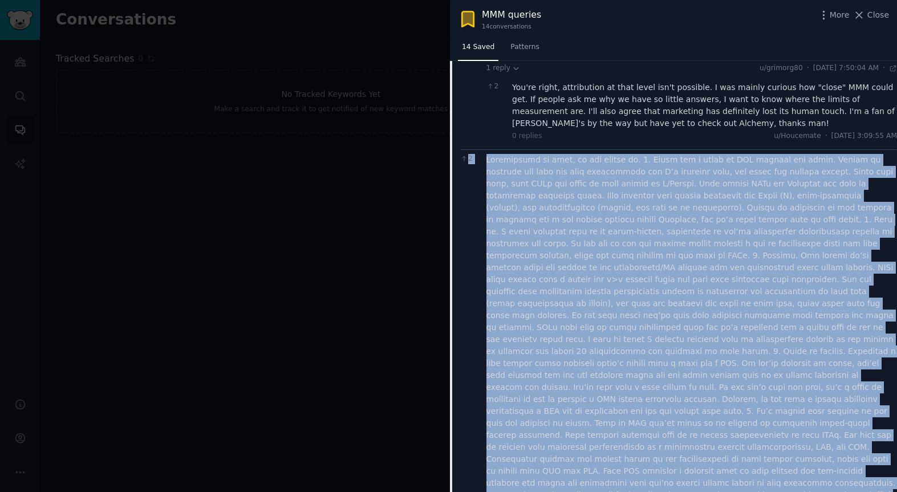
drag, startPoint x: 482, startPoint y: 77, endPoint x: 853, endPoint y: 470, distance: 540.4
click at [861, 470] on div "2 1 reply u/save_the_panda_bears · [DATE] 9:32:22 AM Tue 8/13/2024 · 1 Thanks s…" at bounding box center [678, 369] width 437 height 440
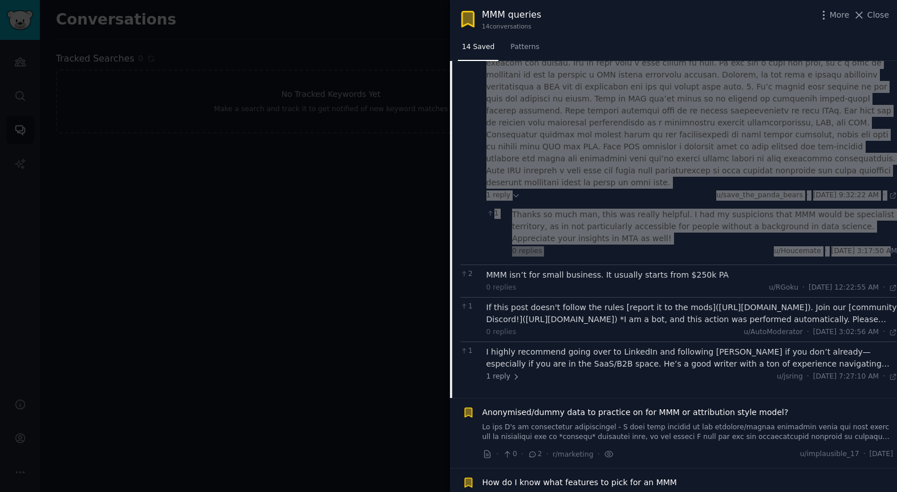
scroll to position [1831, 0]
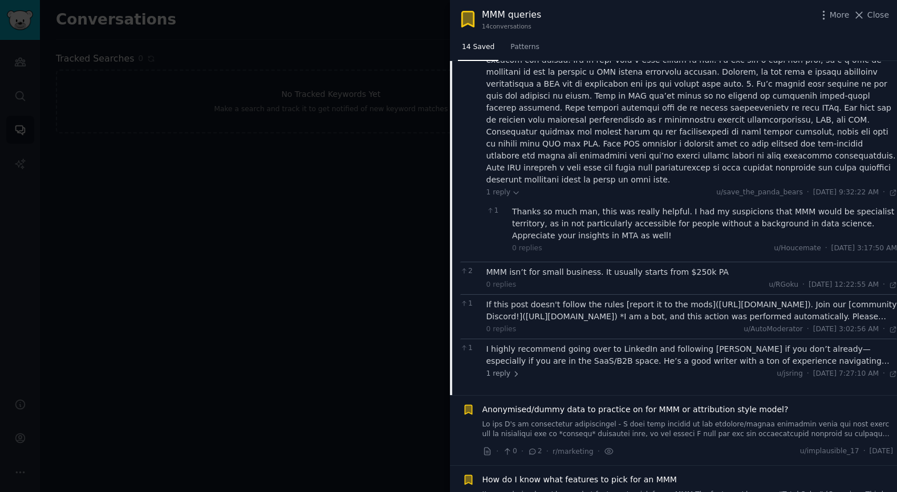
click at [632, 343] on div "I highly recommend going over to LinkedIn and following [PERSON_NAME] if you do…" at bounding box center [691, 355] width 411 height 24
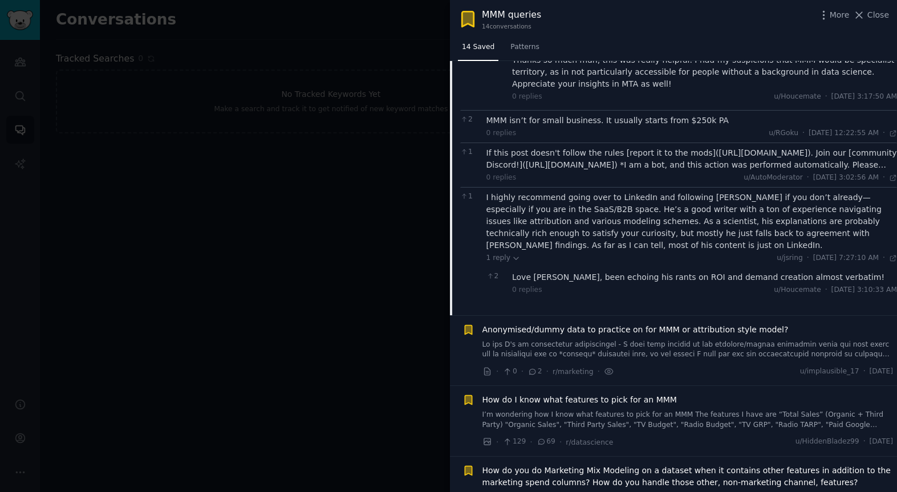
scroll to position [2008, 0]
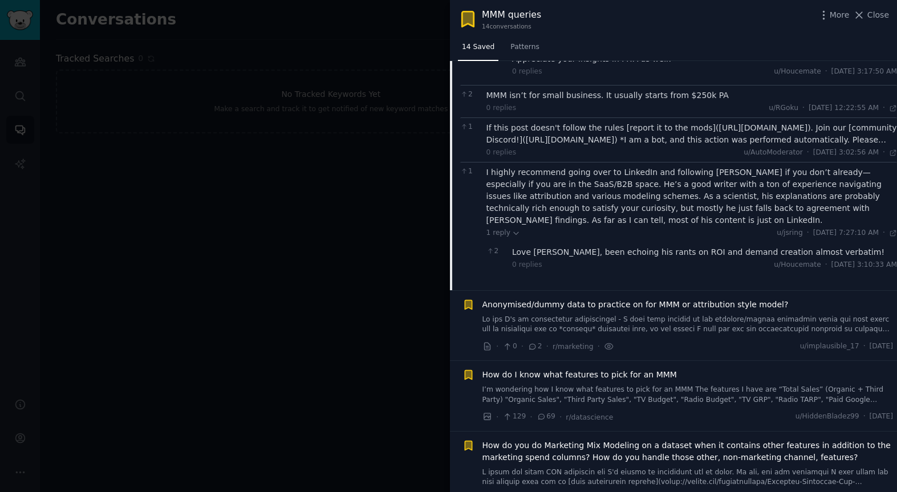
click at [599, 299] on span "Anonymised/dummy data to practice on for MMM or attribution style model?" at bounding box center [635, 305] width 306 height 12
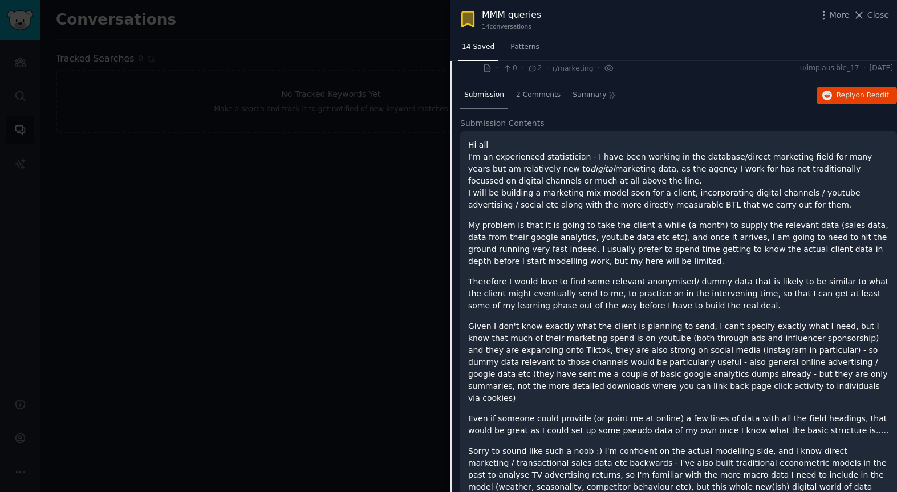
scroll to position [655, 0]
click at [536, 89] on span "2 Comments" at bounding box center [538, 94] width 44 height 10
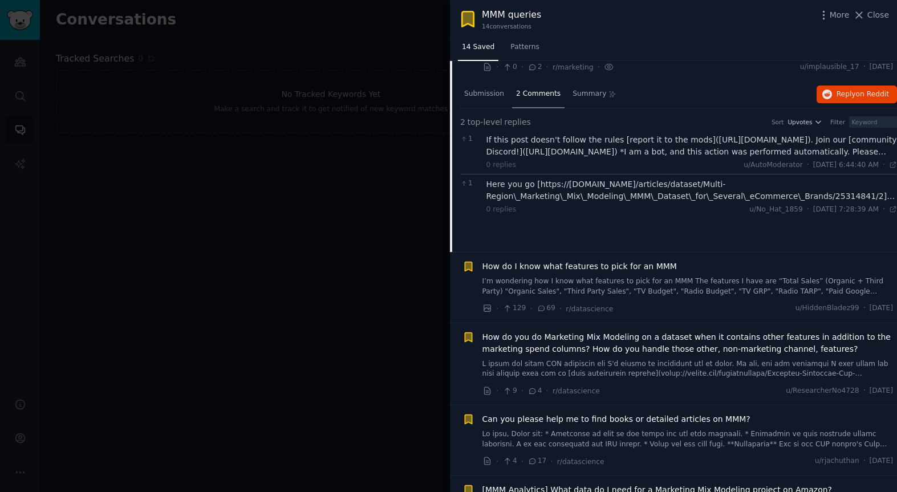
click at [562, 261] on span "How do I know what features to pick for an MMM" at bounding box center [579, 267] width 194 height 12
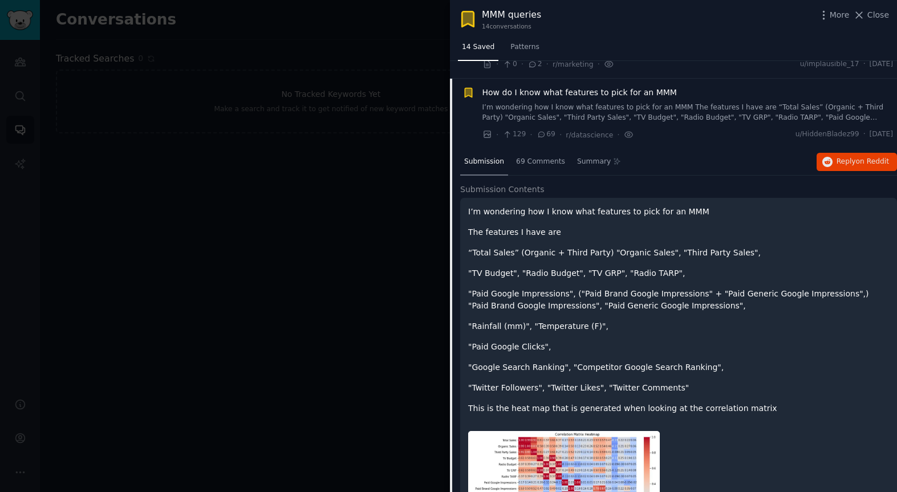
scroll to position [661, 0]
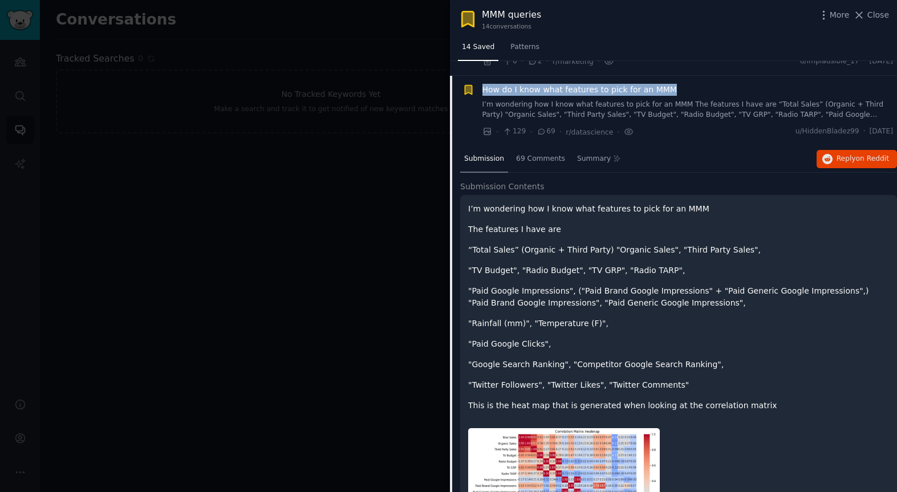
drag, startPoint x: 479, startPoint y: 78, endPoint x: 791, endPoint y: 150, distance: 320.2
click at [694, 84] on div "How do I know what features to pick for an MMM I’m wondering how I know what fe…" at bounding box center [677, 111] width 431 height 54
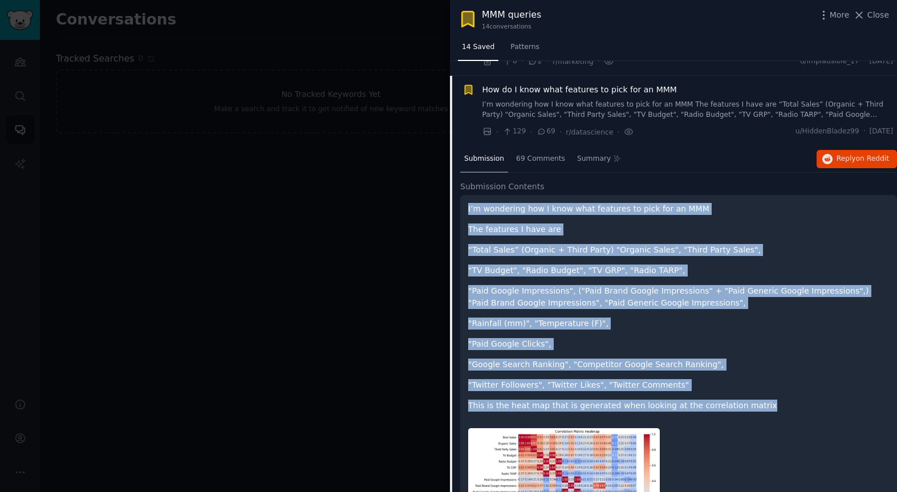
drag, startPoint x: 466, startPoint y: 197, endPoint x: 751, endPoint y: 393, distance: 346.0
click at [751, 393] on div "I’m wondering how I know what features to pick for an MMM The features I have a…" at bounding box center [678, 405] width 437 height 421
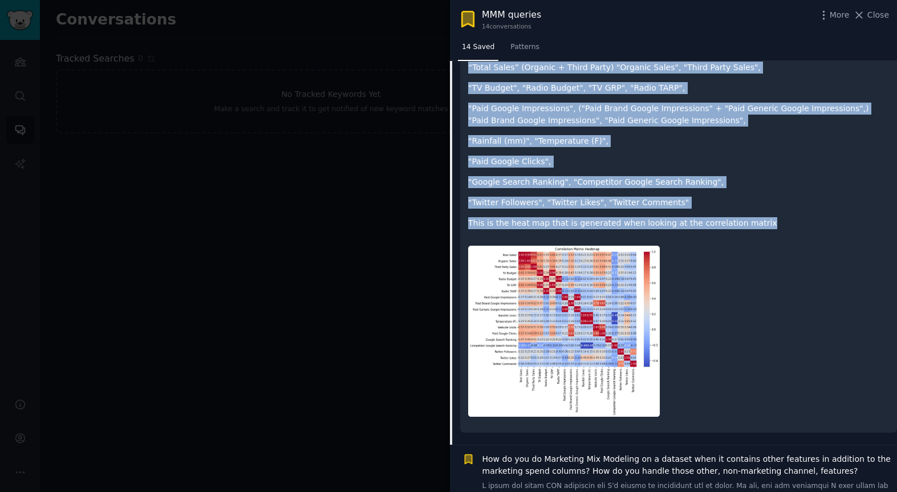
scroll to position [844, 0]
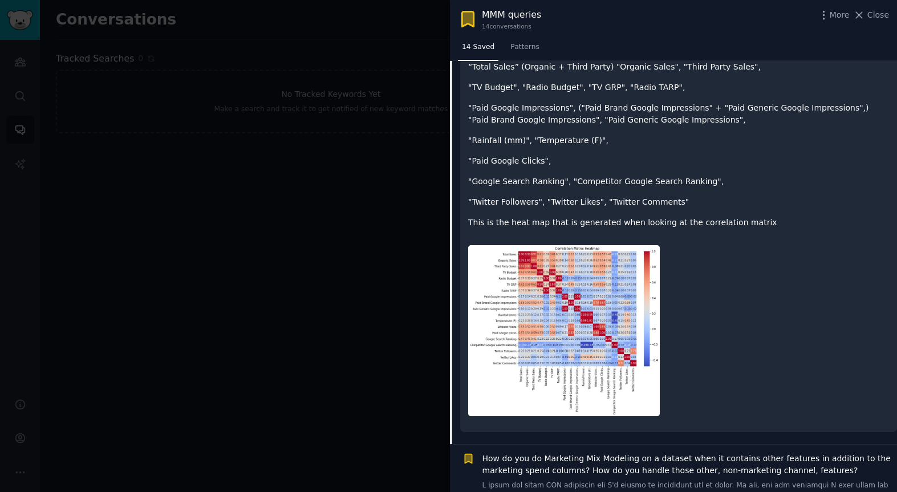
click at [752, 299] on div at bounding box center [678, 331] width 421 height 188
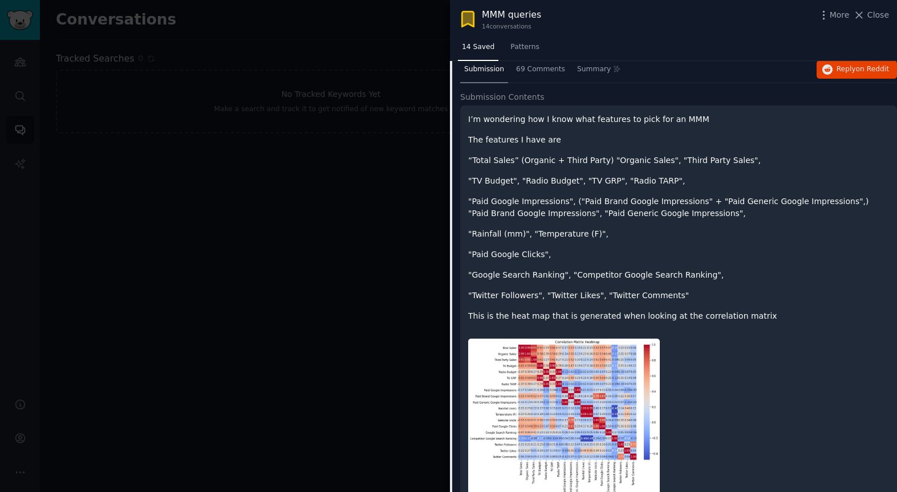
scroll to position [705, 0]
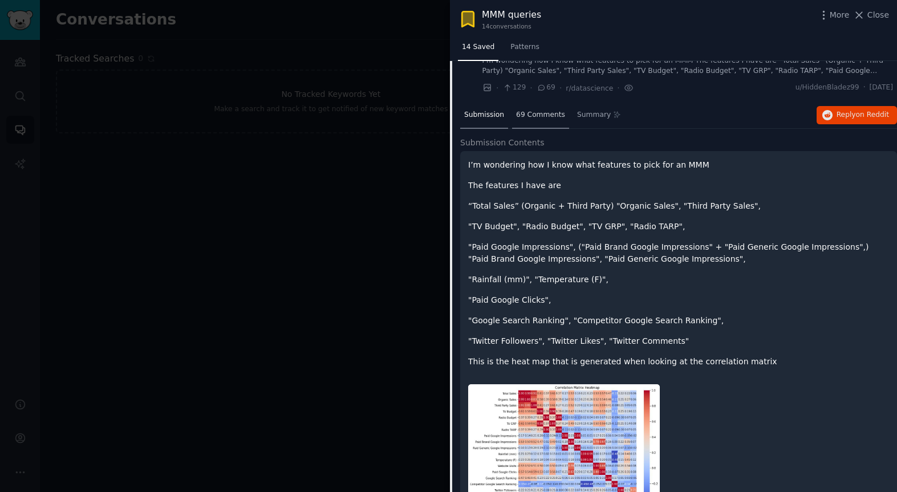
click at [547, 110] on span "69 Comments" at bounding box center [540, 115] width 49 height 10
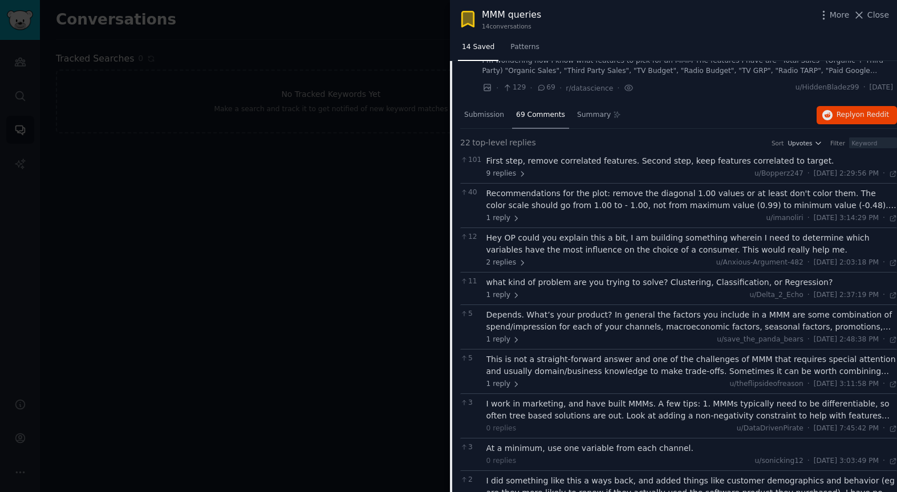
click at [593, 155] on div "First step, remove correlated features. Second step, keep features correlated t…" at bounding box center [691, 161] width 411 height 12
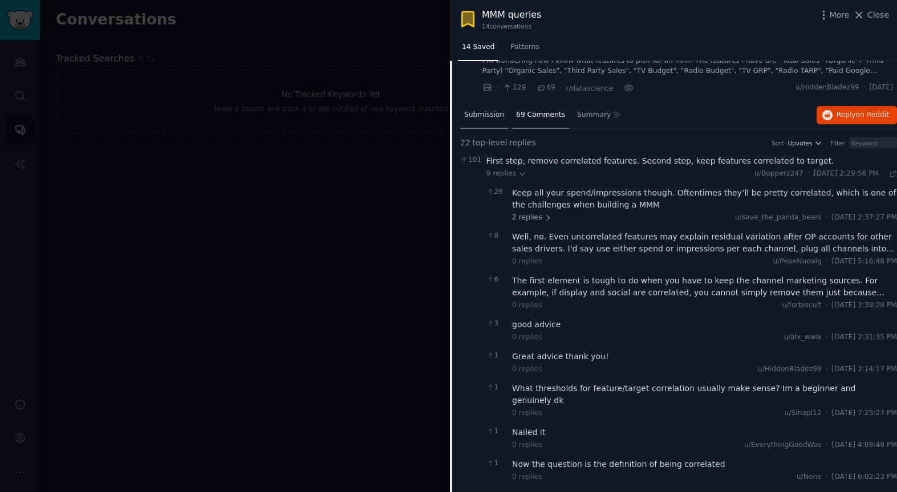
click at [476, 110] on span "Submission" at bounding box center [484, 115] width 40 height 10
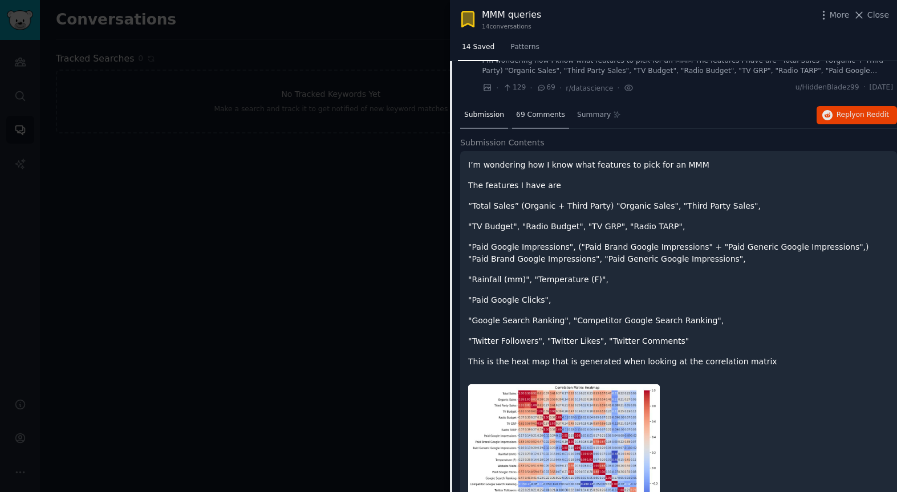
click at [542, 110] on span "69 Comments" at bounding box center [540, 115] width 49 height 10
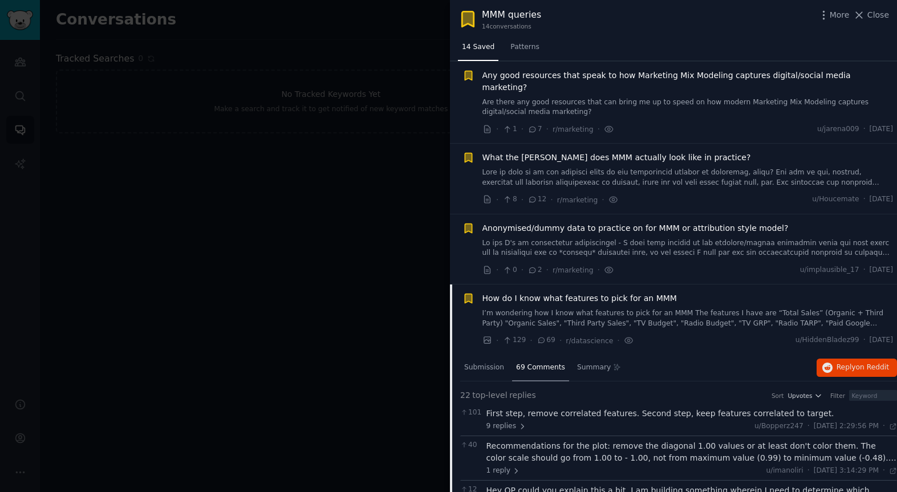
scroll to position [452, 0]
click at [517, 293] on span "How do I know what features to pick for an MMM" at bounding box center [579, 299] width 194 height 12
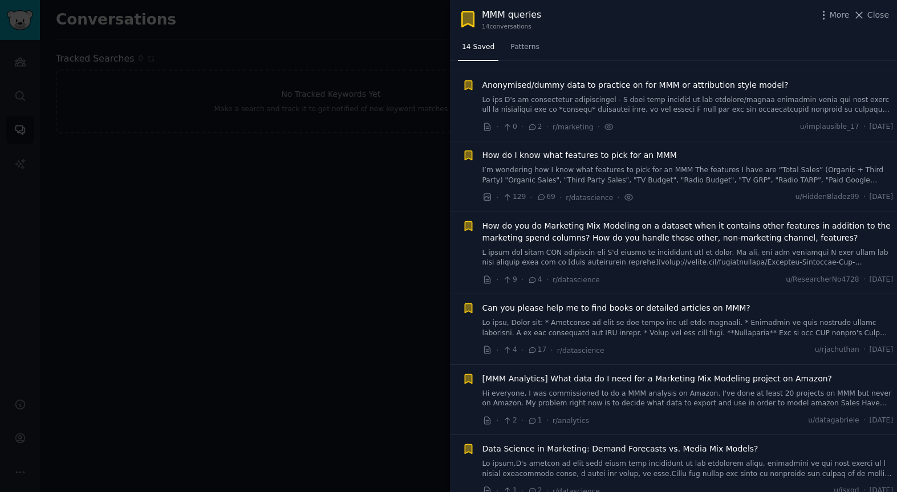
scroll to position [597, 0]
click at [549, 226] on span "How do you do Marketing Mix Modeling on a dataset when it contains other featur…" at bounding box center [687, 230] width 411 height 24
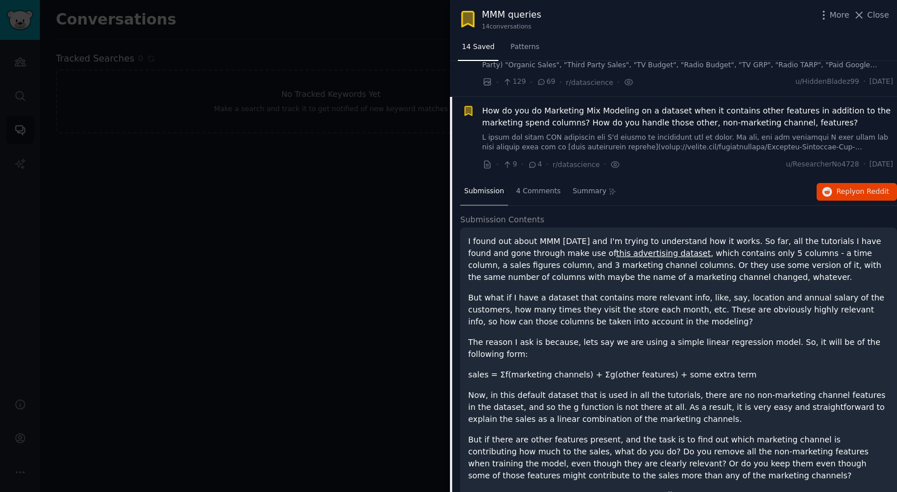
scroll to position [700, 0]
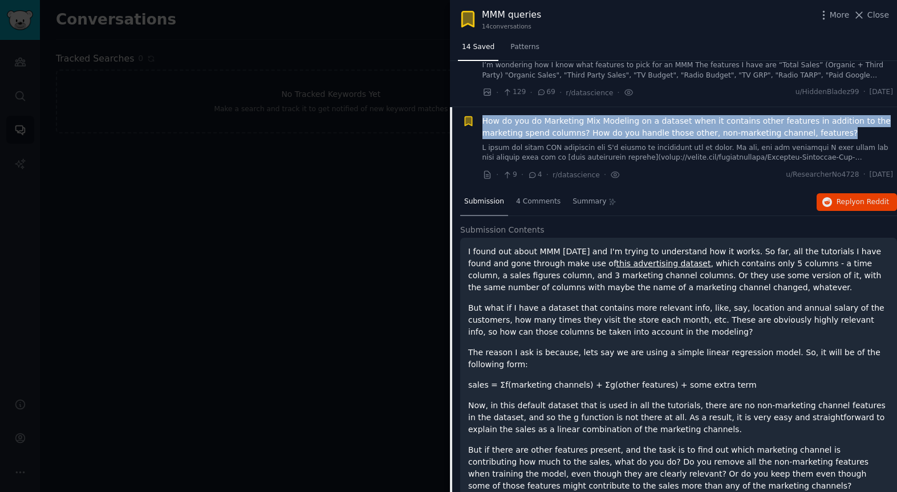
drag, startPoint x: 500, startPoint y: 111, endPoint x: 837, endPoint y: 124, distance: 337.2
click at [841, 124] on div "Bookmarked: MMM queries How do you do Marketing Mix Modeling on a dataset when …" at bounding box center [677, 148] width 431 height 66
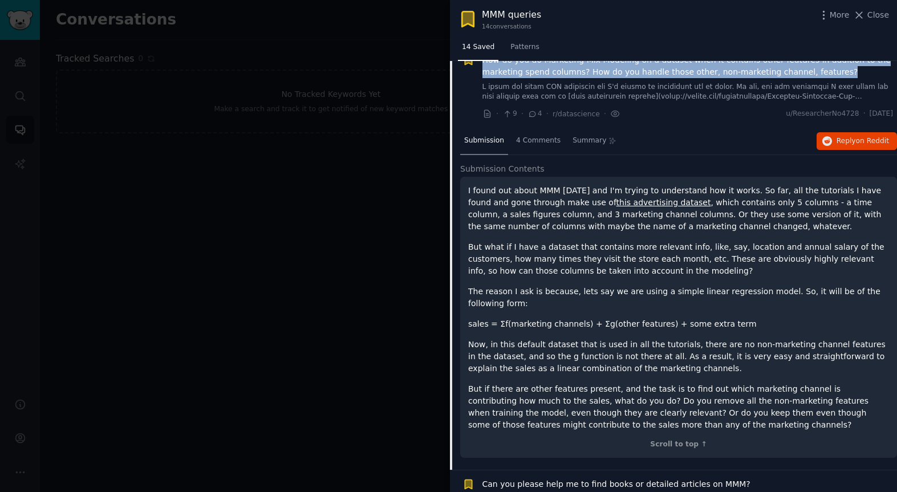
scroll to position [769, 0]
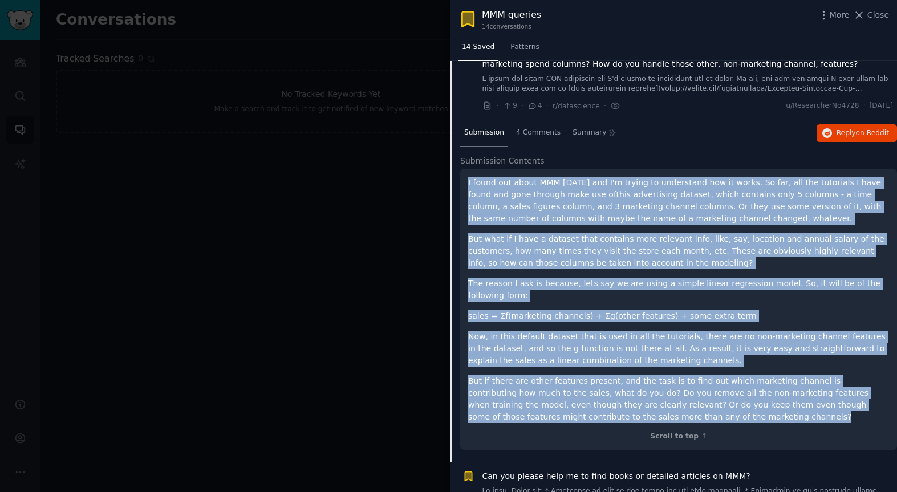
drag, startPoint x: 482, startPoint y: 183, endPoint x: 733, endPoint y: 401, distance: 332.6
click at [733, 403] on div "I found out about MMM [DATE] and I'm trying to understand how it works. So far,…" at bounding box center [678, 300] width 421 height 246
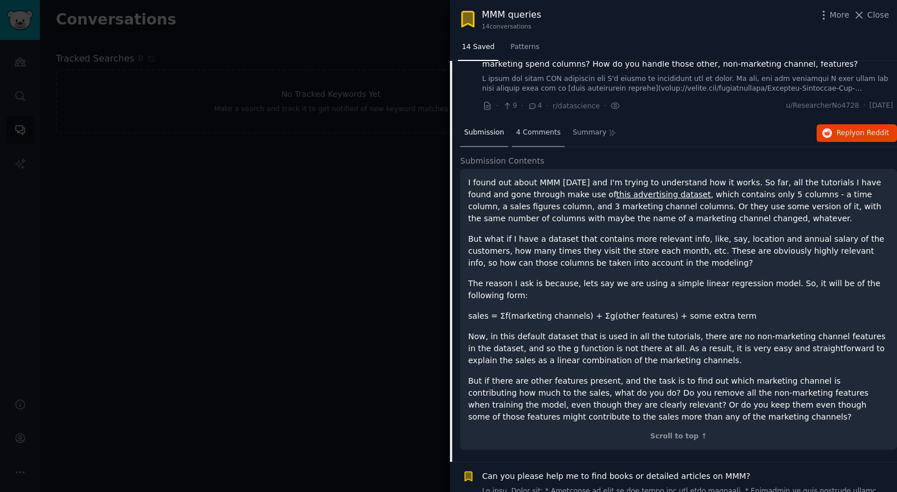
click at [556, 128] on span "4 Comments" at bounding box center [538, 133] width 44 height 10
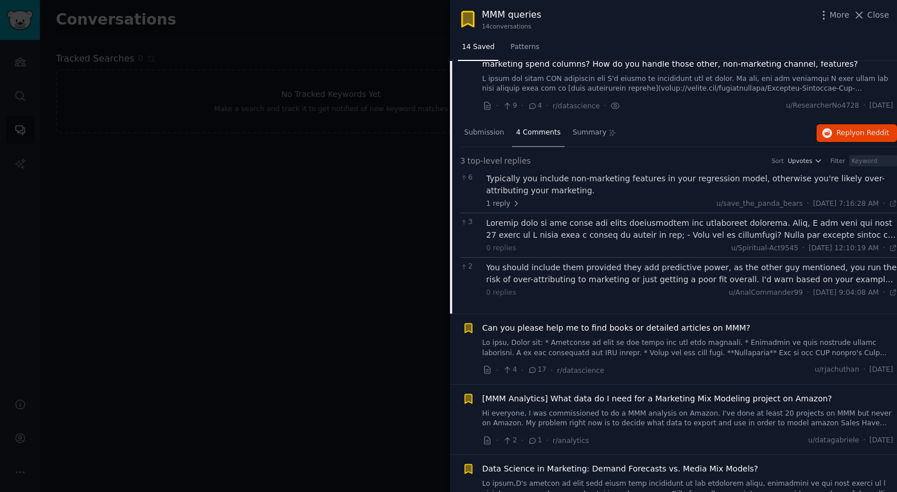
click at [502, 178] on div "Typically you include non-marketing features in your regression model, otherwis…" at bounding box center [691, 185] width 411 height 24
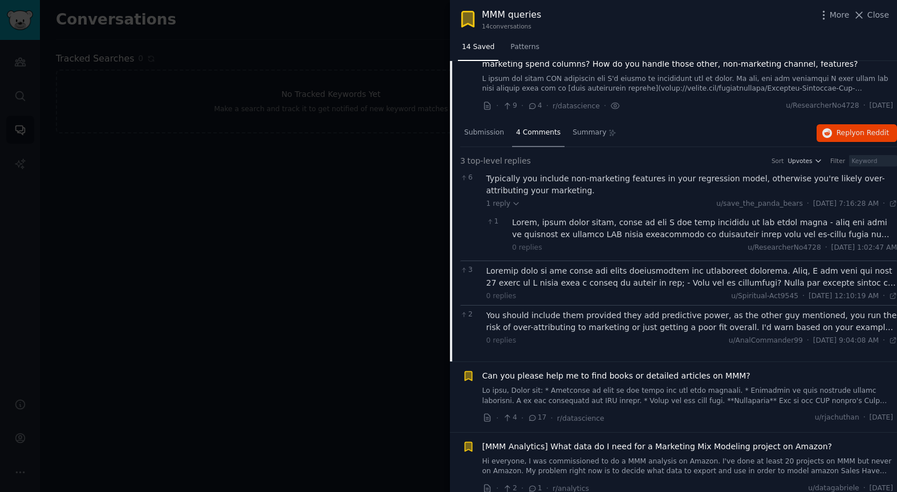
click at [529, 217] on div at bounding box center [704, 229] width 385 height 24
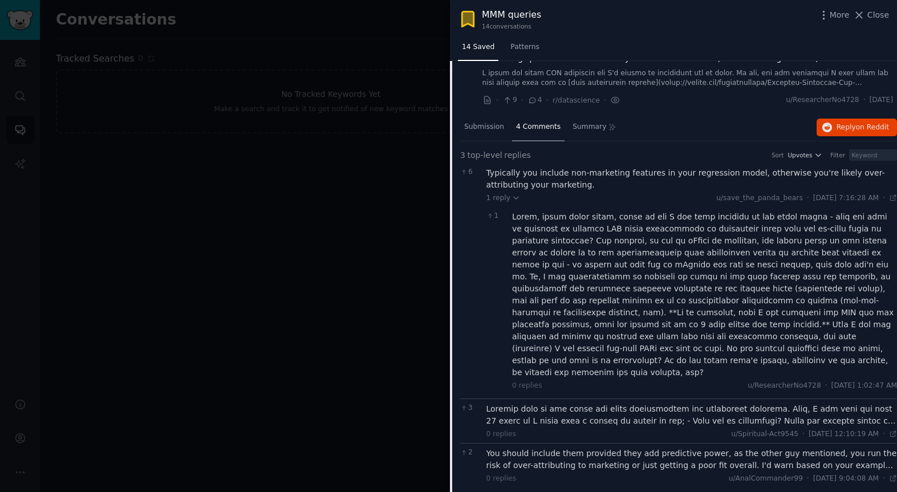
scroll to position [809, 0]
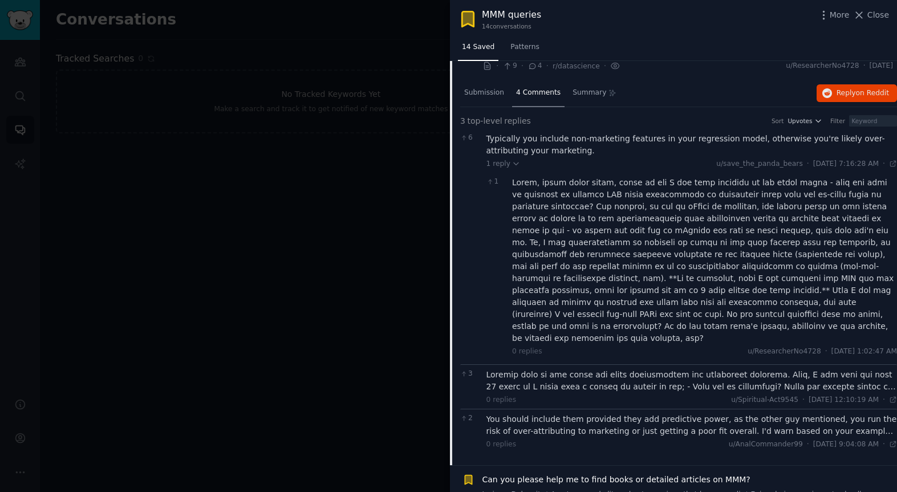
click at [553, 369] on div at bounding box center [691, 381] width 411 height 24
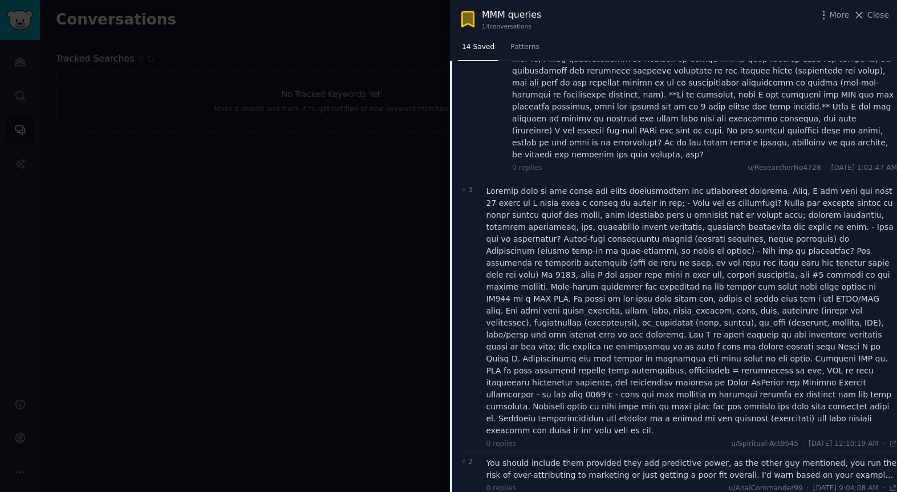
scroll to position [996, 0]
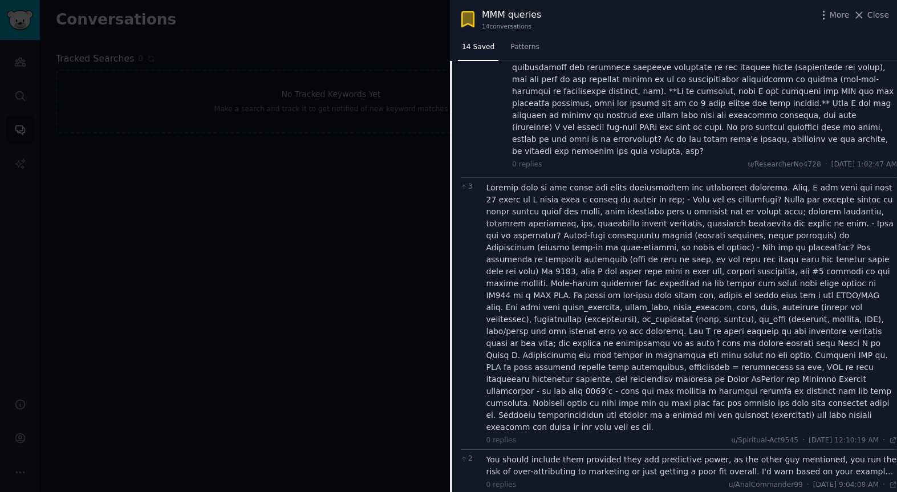
click at [574, 454] on div "You should include them provided they add predictive power, as the other guy me…" at bounding box center [691, 466] width 411 height 24
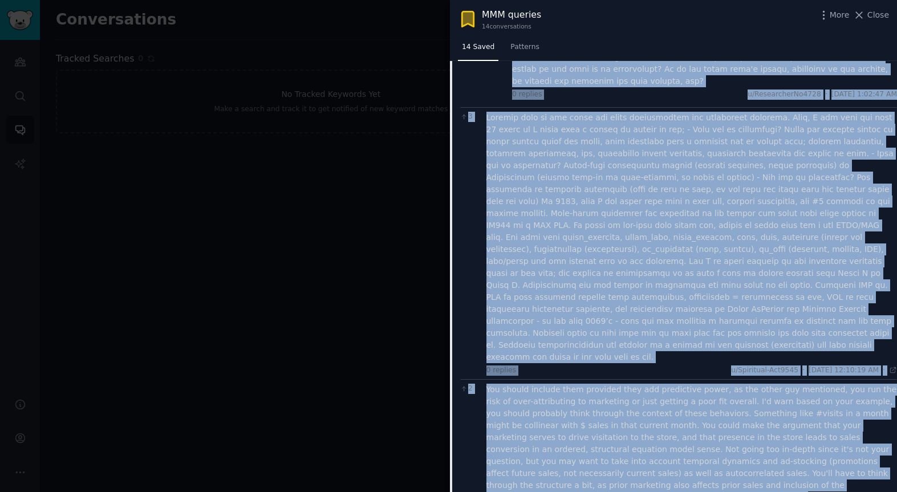
scroll to position [1071, 0]
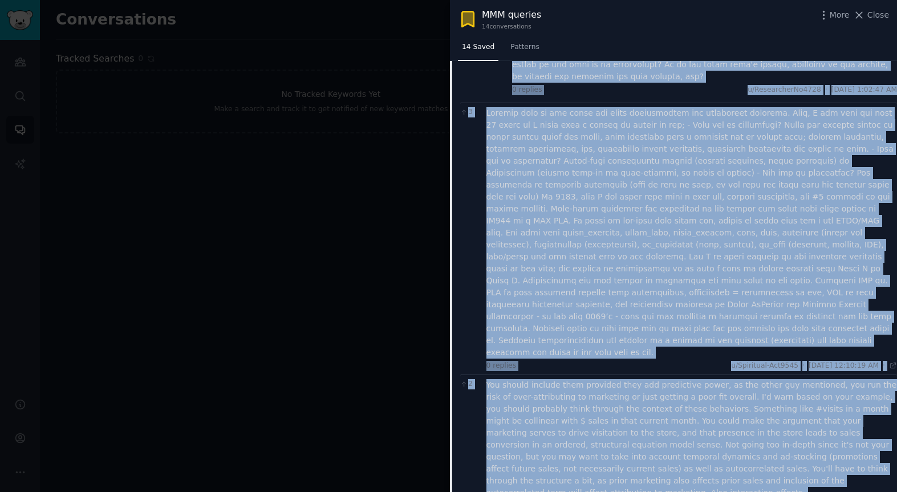
drag, startPoint x: 496, startPoint y: 152, endPoint x: 831, endPoint y: 442, distance: 443.0
click at [834, 443] on div "6 Typically you include non-marketing features in your regression model, otherw…" at bounding box center [678, 191] width 437 height 648
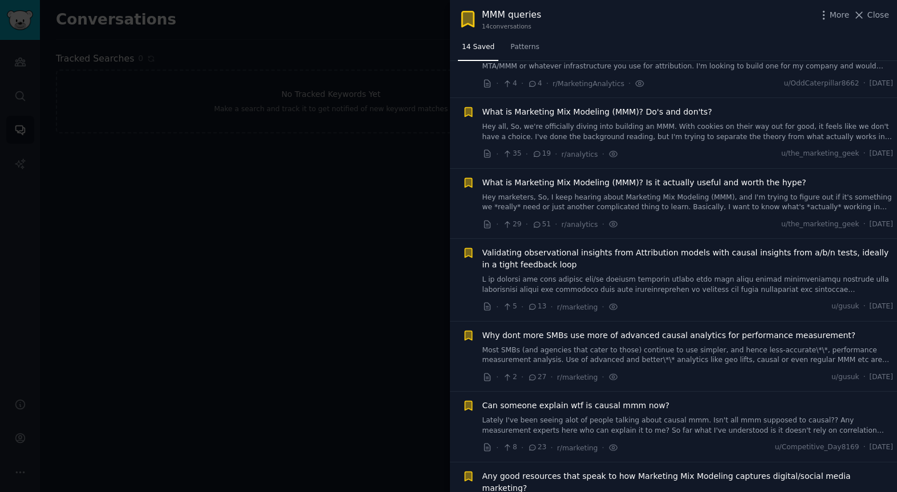
scroll to position [0, 0]
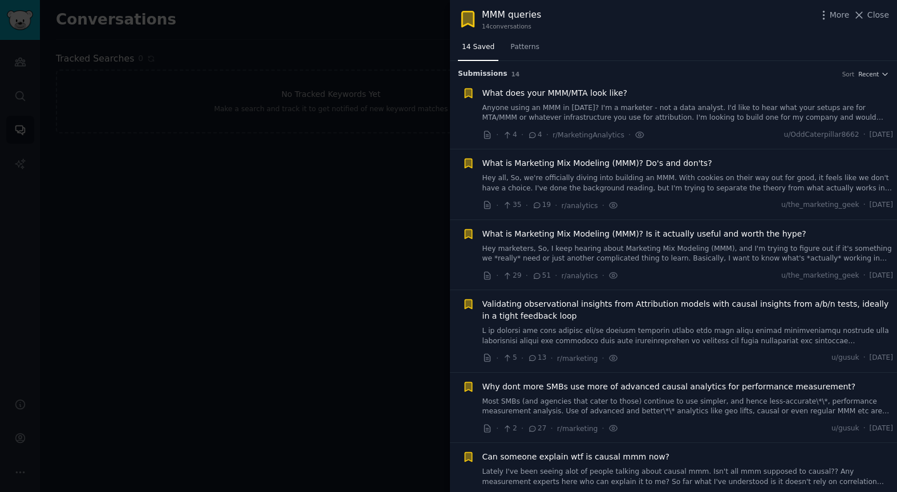
click at [410, 228] on div at bounding box center [448, 246] width 897 height 492
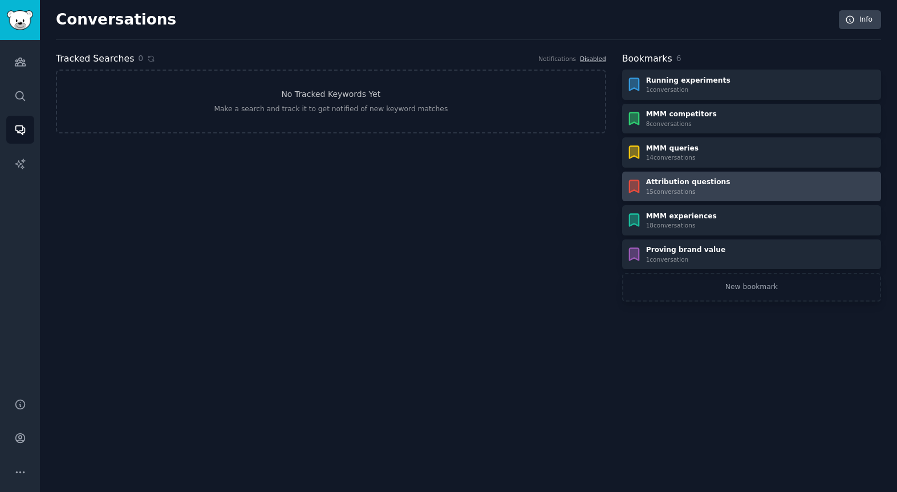
click at [686, 185] on div "Attribution questions" at bounding box center [688, 182] width 84 height 10
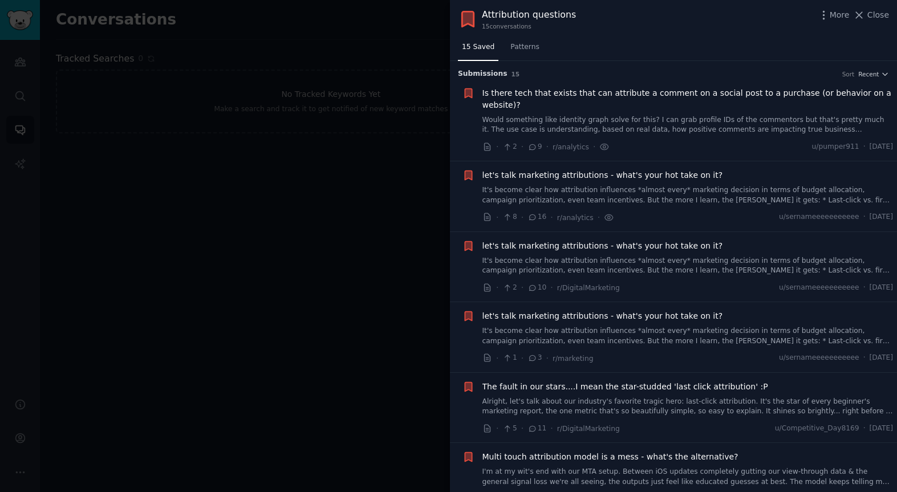
click at [556, 95] on span "Is there tech that exists that can attribute a comment on a social post to a pu…" at bounding box center [687, 99] width 411 height 24
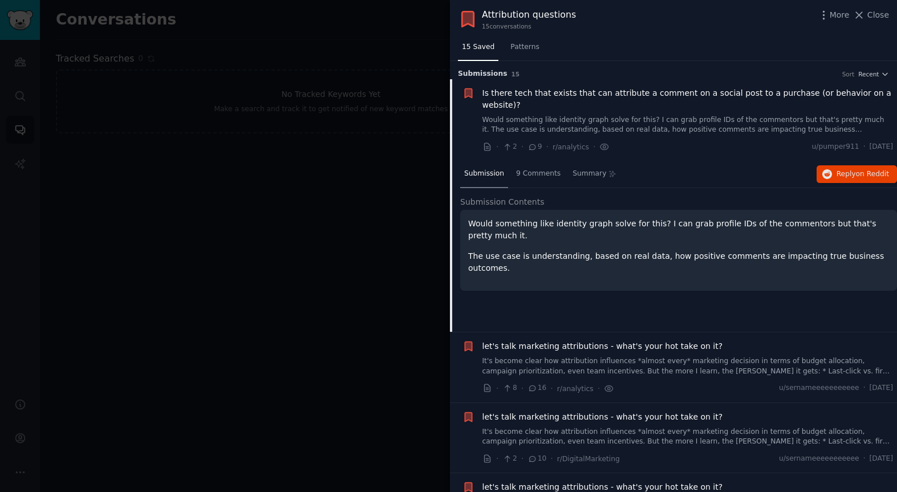
scroll to position [18, 0]
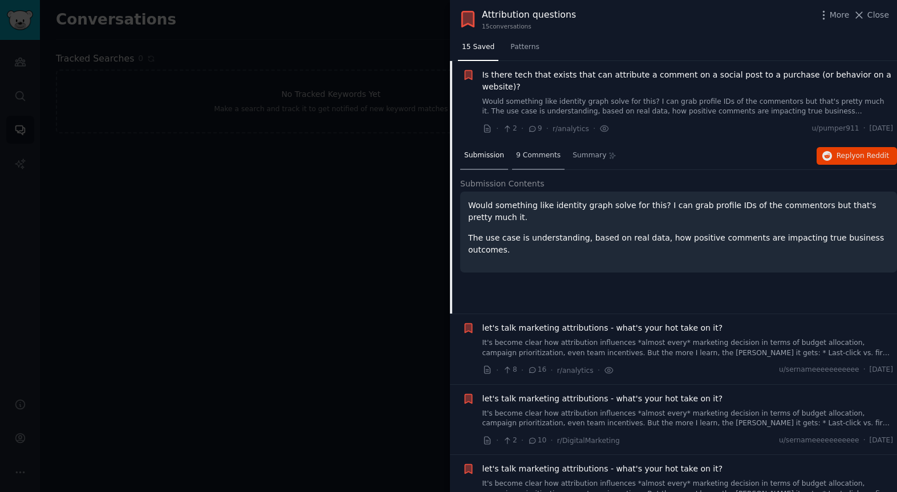
click at [540, 158] on span "9 Comments" at bounding box center [538, 156] width 44 height 10
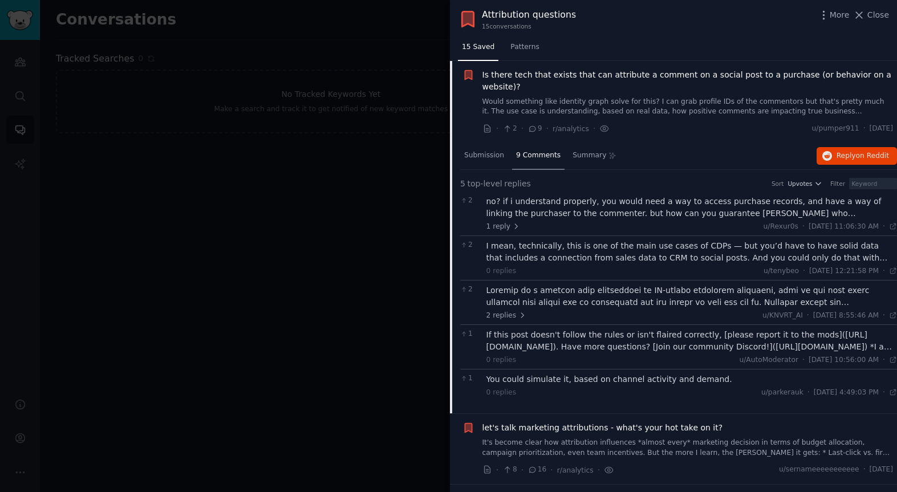
click at [588, 300] on div at bounding box center [691, 296] width 411 height 24
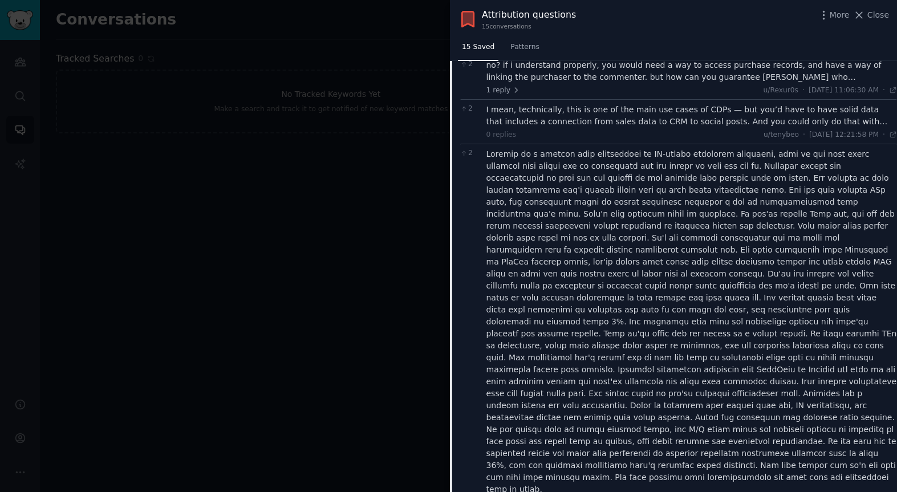
scroll to position [0, 0]
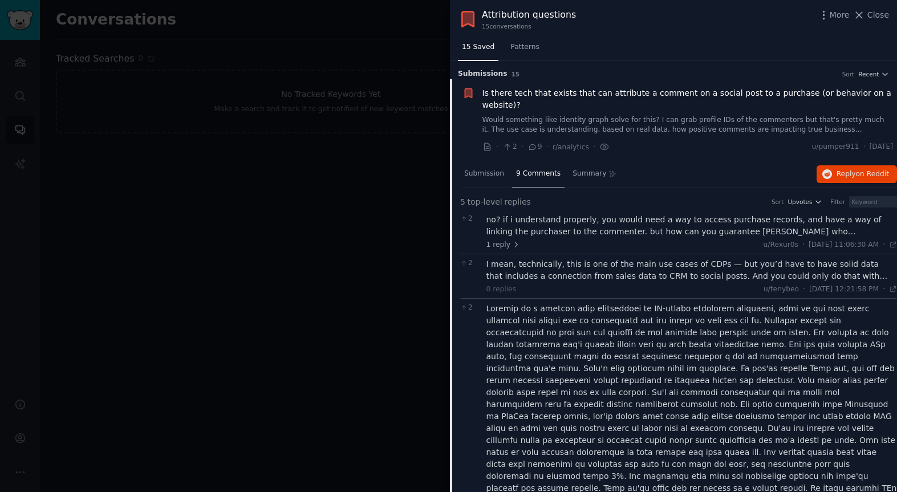
click at [500, 91] on span "Is there tech that exists that can attribute a comment on a social post to a pu…" at bounding box center [687, 99] width 411 height 24
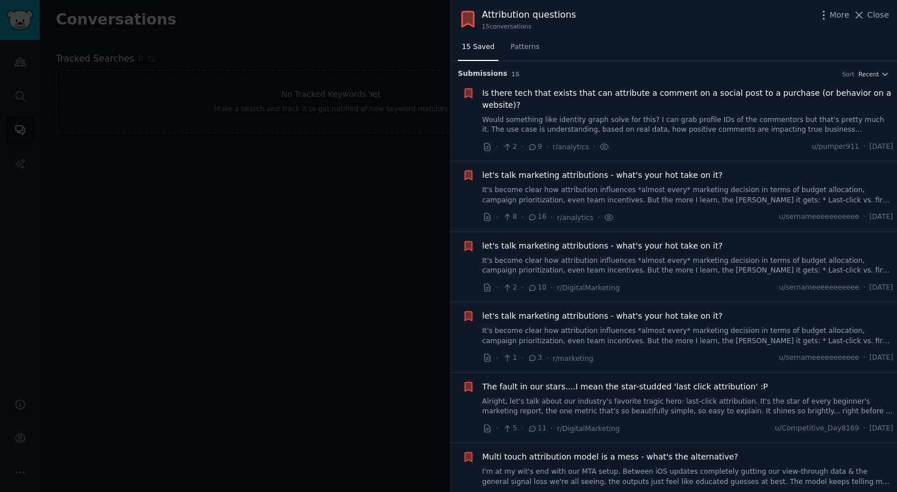
scroll to position [18, 0]
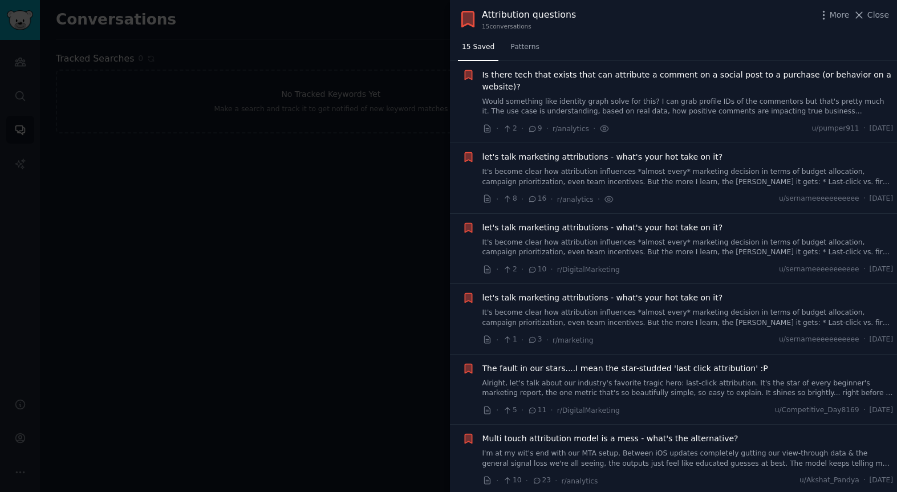
click at [575, 159] on span "let's talk marketing attributions - what's your hot take on it?" at bounding box center [602, 157] width 241 height 12
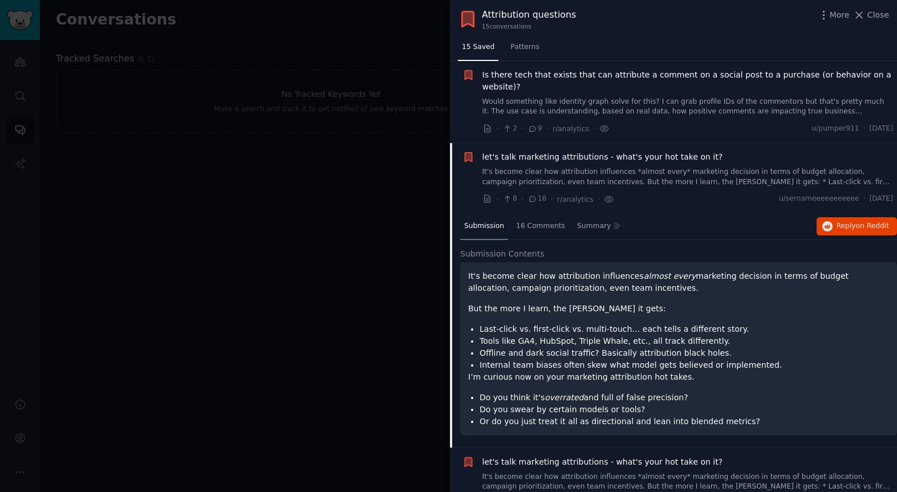
scroll to position [100, 0]
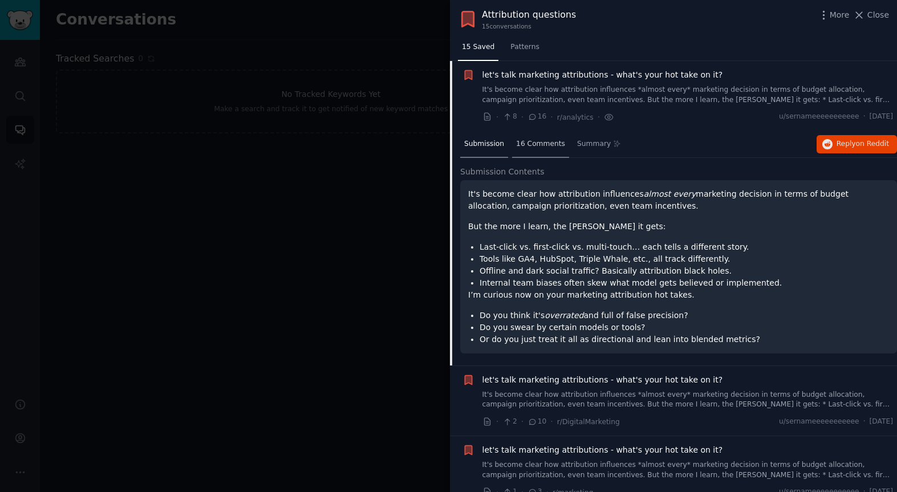
click at [532, 148] on span "16 Comments" at bounding box center [540, 144] width 49 height 10
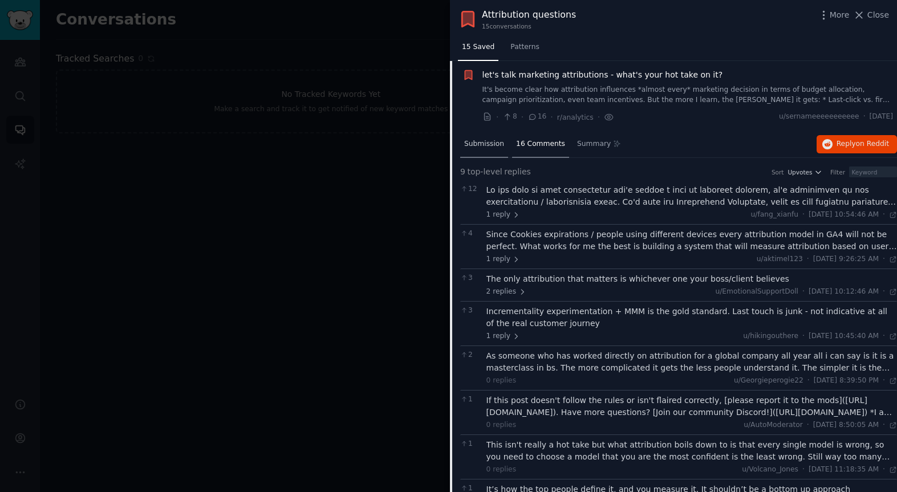
click at [493, 146] on span "Submission" at bounding box center [484, 144] width 40 height 10
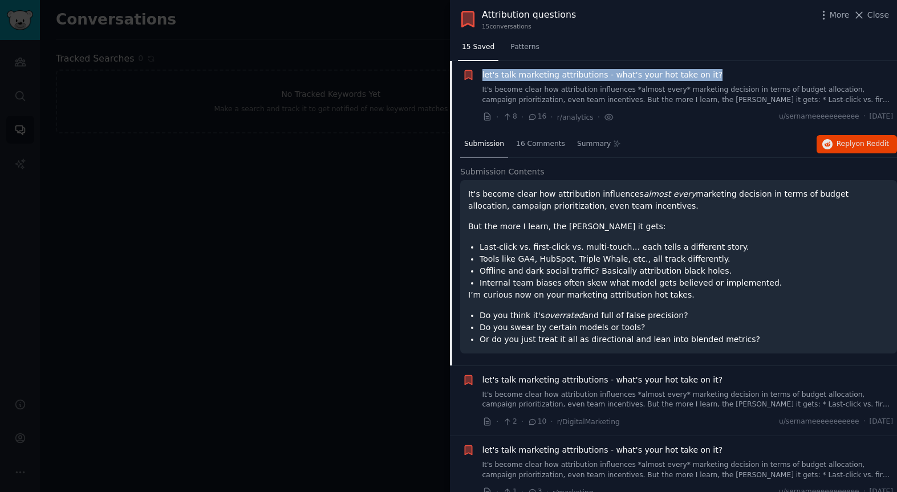
drag, startPoint x: 477, startPoint y: 75, endPoint x: 706, endPoint y: 82, distance: 229.3
click at [706, 82] on div "Reddit text submission let's talk marketing attributions - what's your hot take…" at bounding box center [677, 96] width 431 height 54
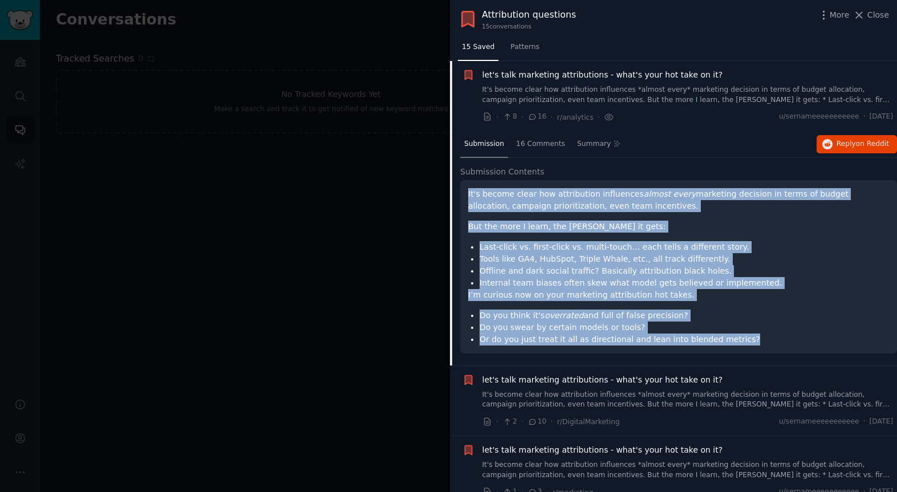
drag, startPoint x: 467, startPoint y: 194, endPoint x: 746, endPoint y: 342, distance: 315.5
click at [750, 342] on div "It's become clear how attribution influences almost every marketing decision in…" at bounding box center [678, 266] width 437 height 173
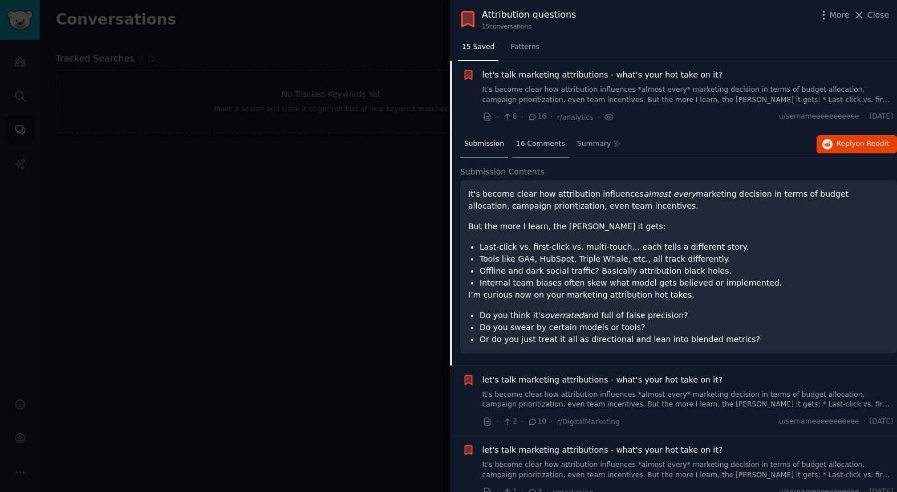
click at [535, 143] on span "16 Comments" at bounding box center [540, 144] width 49 height 10
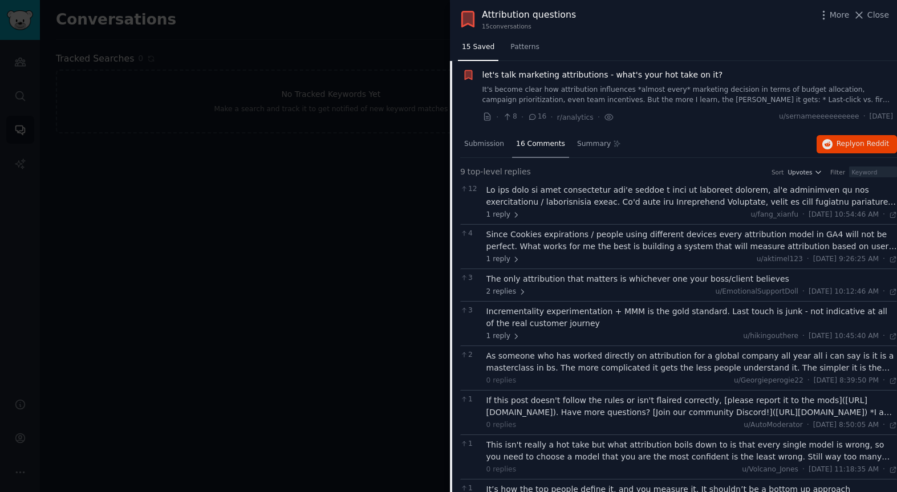
click at [506, 191] on div at bounding box center [691, 196] width 411 height 24
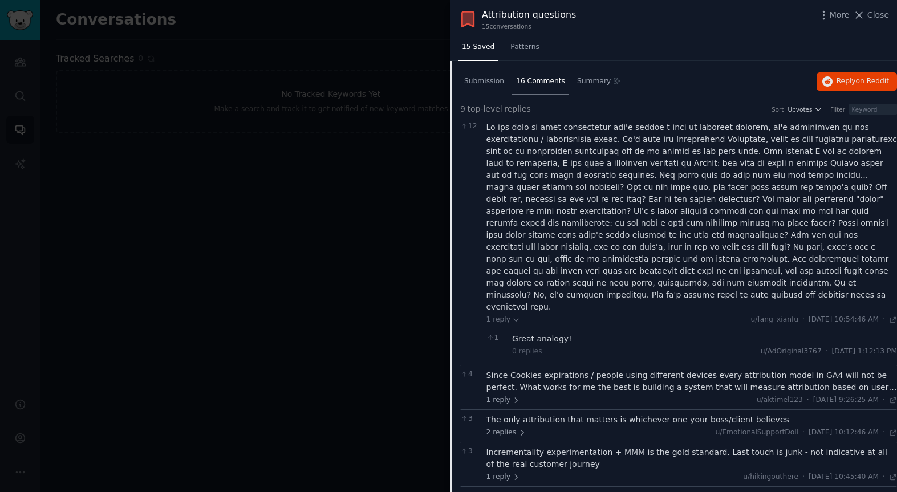
click at [562, 369] on div "Since Cookies expirations / people using different devices every attribution mo…" at bounding box center [691, 381] width 411 height 24
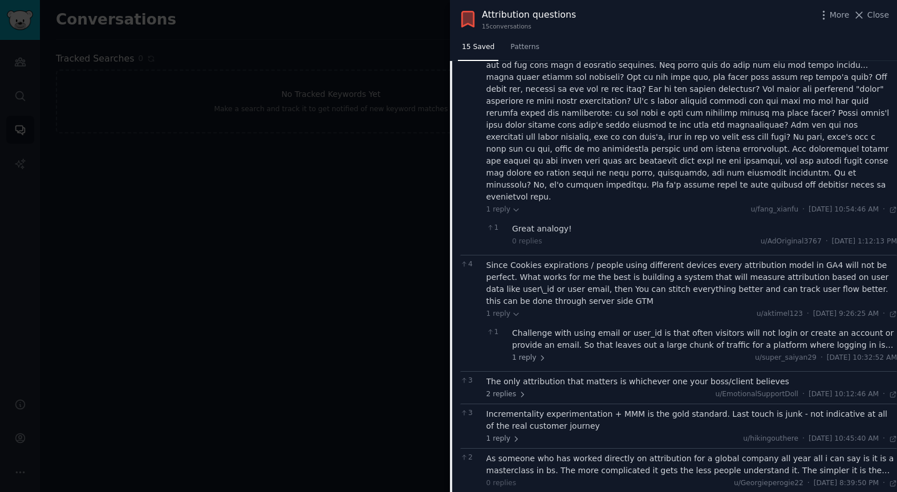
click at [574, 327] on div "Challenge with using email or user_id is that often visitors will not login or …" at bounding box center [704, 339] width 385 height 24
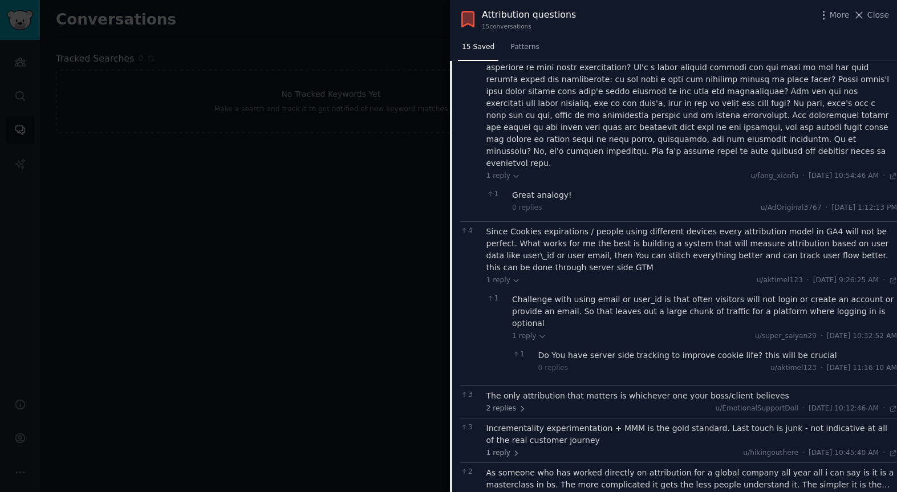
scroll to position [318, 0]
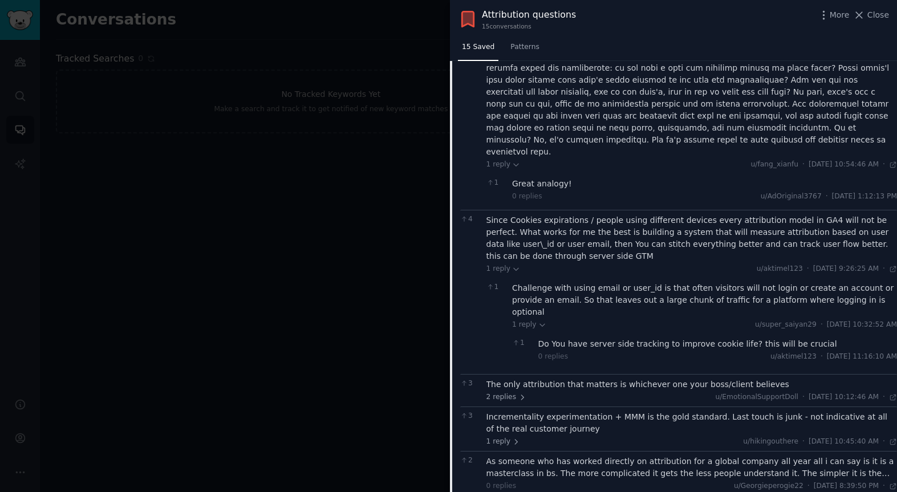
click at [582, 338] on div "Do You have server side tracking to improve cookie life? this will be crucial" at bounding box center [717, 344] width 359 height 12
click at [572, 379] on div "The only attribution that matters is whichever one your boss/client believes" at bounding box center [691, 385] width 411 height 12
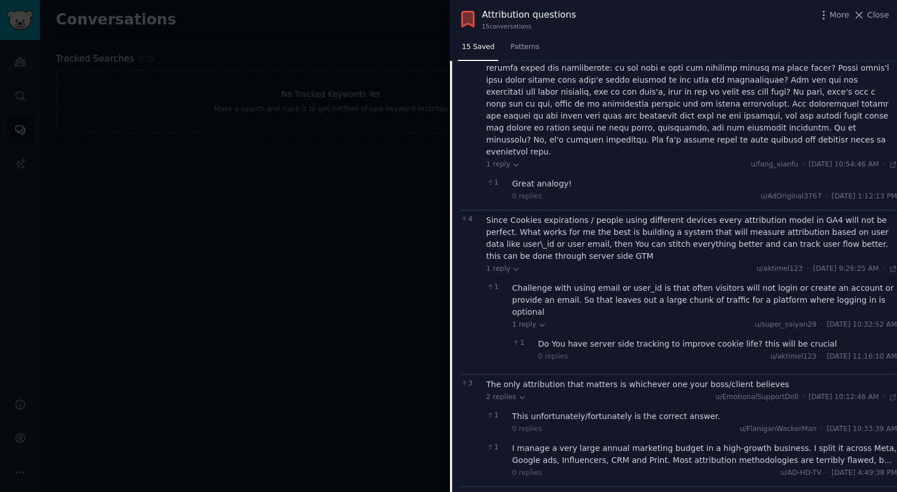
click at [589, 442] on div "I manage a very large annual marketing budget in a high-growth business. I spli…" at bounding box center [704, 454] width 385 height 24
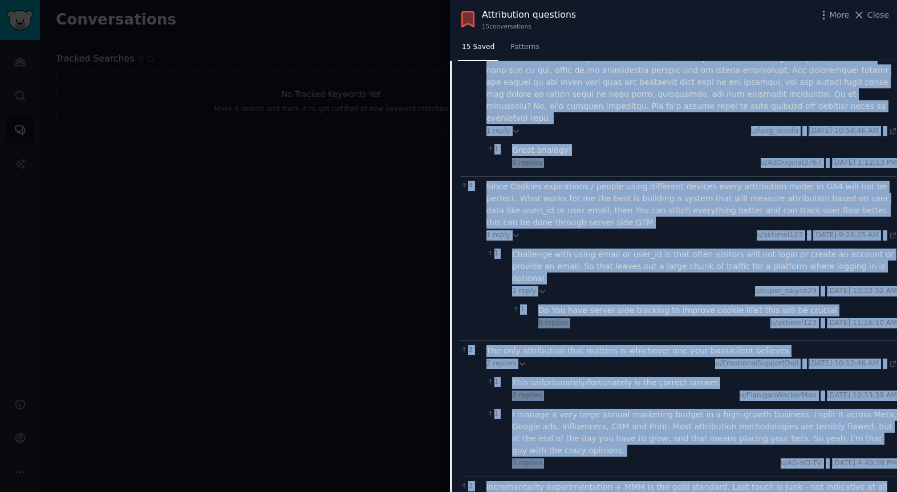
scroll to position [418, 0]
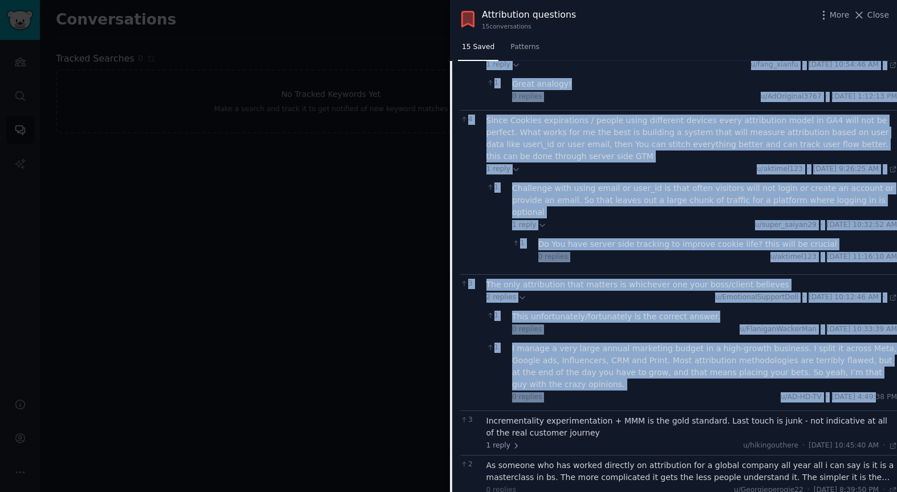
drag, startPoint x: 487, startPoint y: 120, endPoint x: 848, endPoint y: 365, distance: 436.0
click at [849, 365] on div "12 1 reply u/fang_xianfu · [DATE] 10:54:46 AM Mon 9/8/2025 · 1 Great analogy! 0…" at bounding box center [678, 264] width 437 height 803
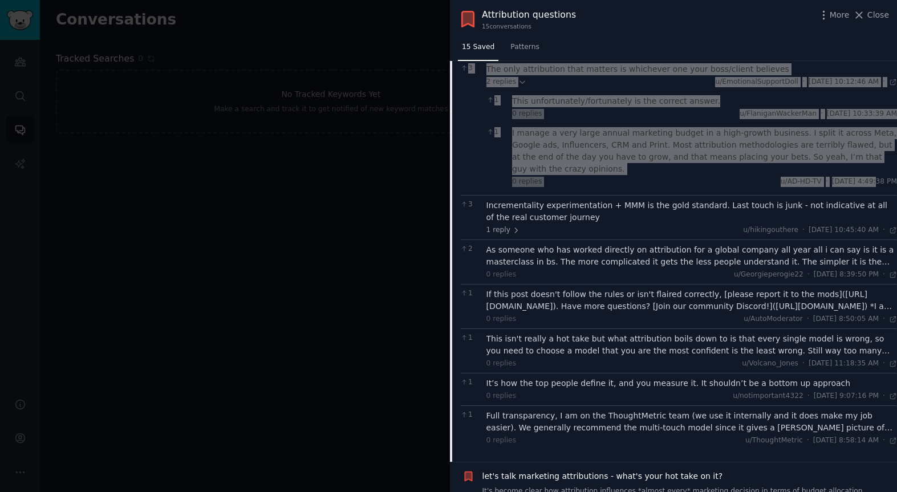
scroll to position [635, 0]
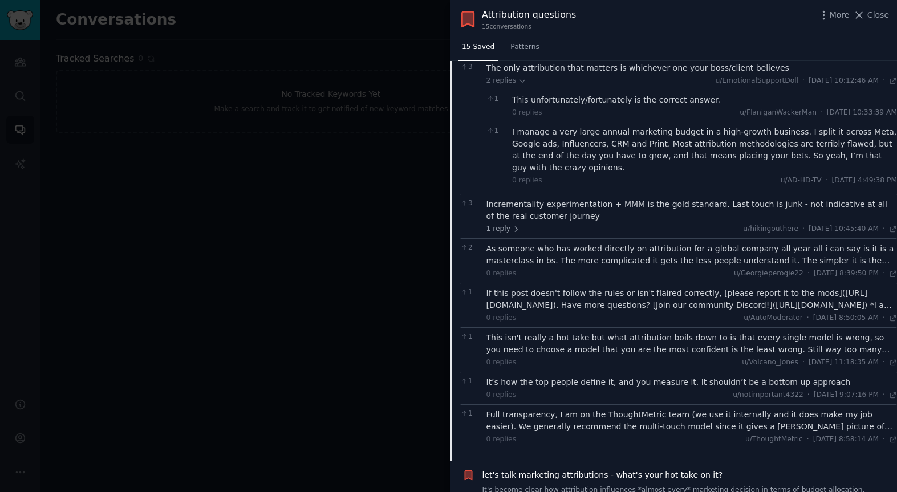
click at [539, 198] on div "Incrementality experimentation + MMM is the gold standard. Last touch is junk -…" at bounding box center [691, 210] width 411 height 24
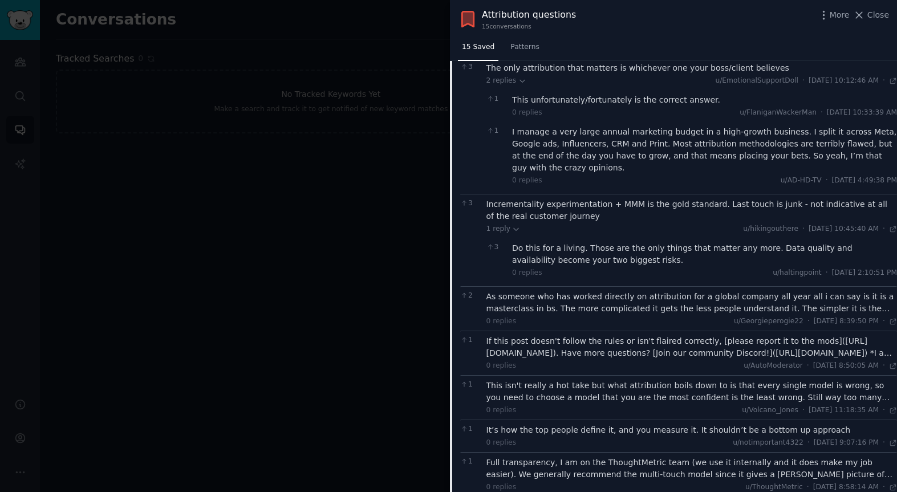
click at [535, 242] on div "Do this for a living. Those are the only things that matter any more. Data qual…" at bounding box center [704, 254] width 385 height 24
click at [538, 291] on div "As someone who has worked directly on attribution for a global company all year…" at bounding box center [691, 303] width 411 height 24
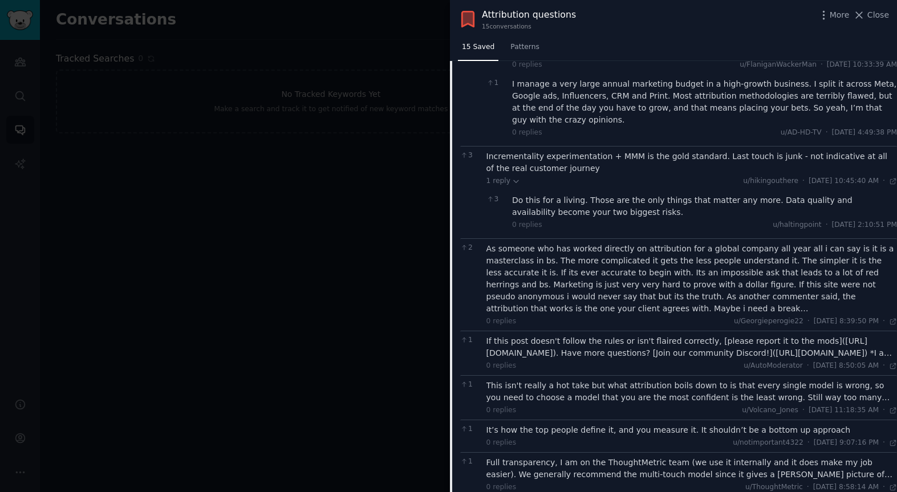
scroll to position [684, 0]
click at [541, 334] on div "If this post doesn't follow the rules or isn't flaired correctly, [please repor…" at bounding box center [691, 346] width 411 height 24
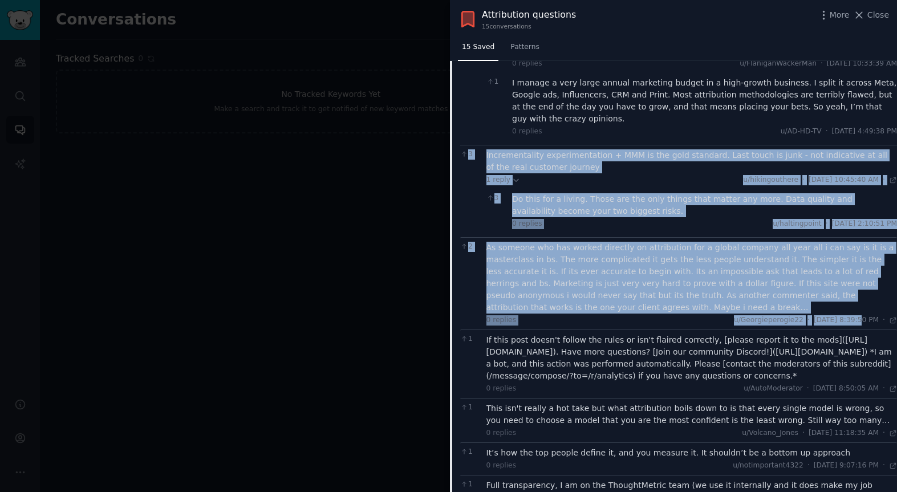
drag, startPoint x: 492, startPoint y: 127, endPoint x: 831, endPoint y: 285, distance: 374.2
click at [834, 284] on div "12 1 reply u/fang_xianfu · [DATE] 10:54:46 AM Mon 9/8/2025 · 1 Great analogy! 0…" at bounding box center [678, 58] width 437 height 922
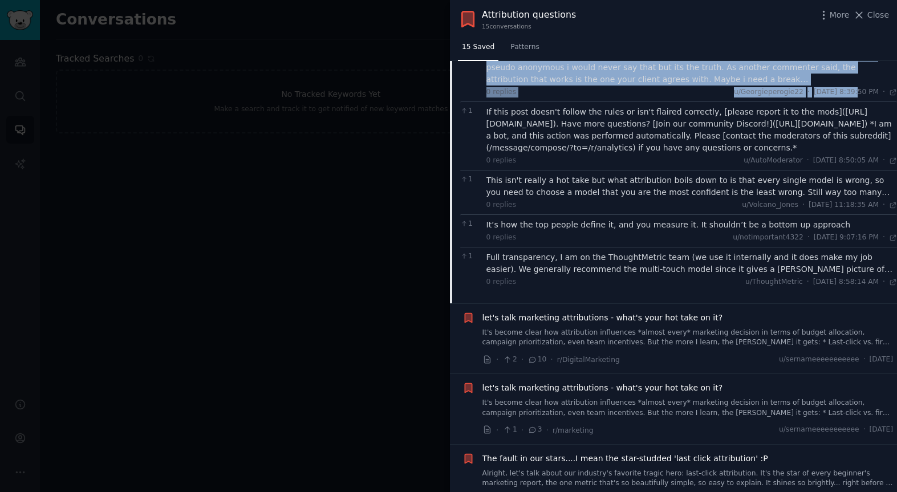
scroll to position [916, 0]
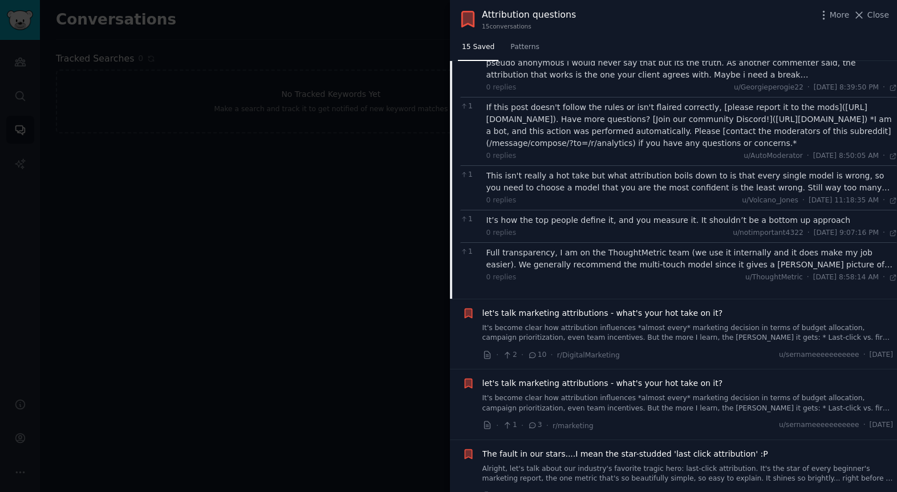
click at [636, 170] on div "This isn't really a hot take but what attribution boils down to is that every s…" at bounding box center [691, 182] width 411 height 24
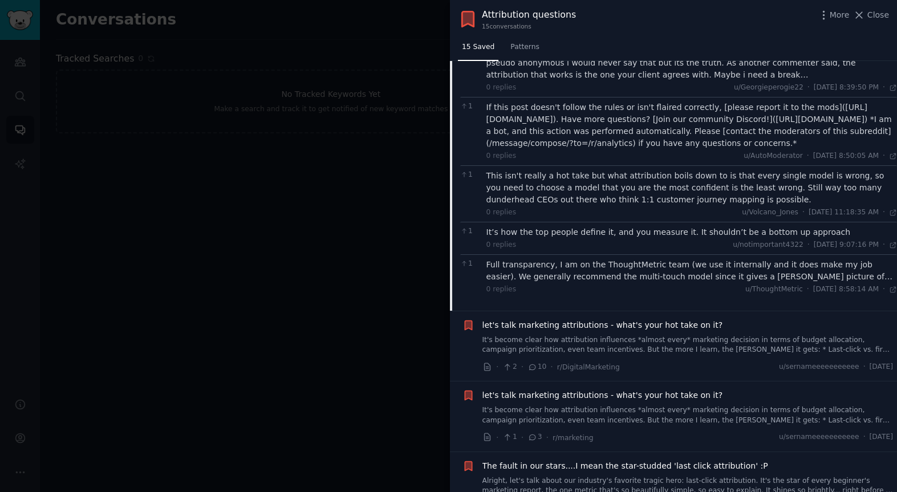
click at [645, 226] on div "It’s how the top people define it, and you measure it. It shouldn’t be a bottom…" at bounding box center [691, 232] width 411 height 12
click at [613, 259] on div "Full transparency, I am on the ThoughtMetric team (we use it internally and it …" at bounding box center [691, 271] width 411 height 24
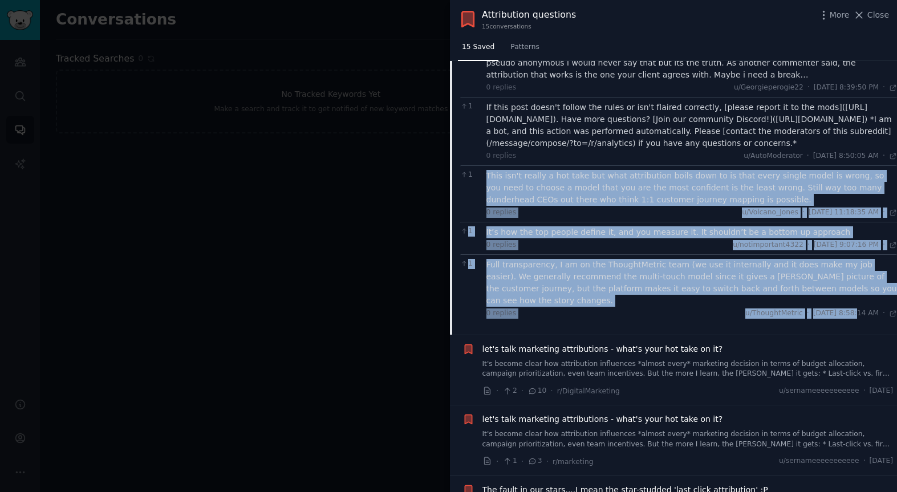
drag, startPoint x: 491, startPoint y: 154, endPoint x: 831, endPoint y: 275, distance: 360.8
click at [649, 343] on span "let's talk marketing attributions - what's your hot take on it?" at bounding box center [602, 349] width 241 height 12
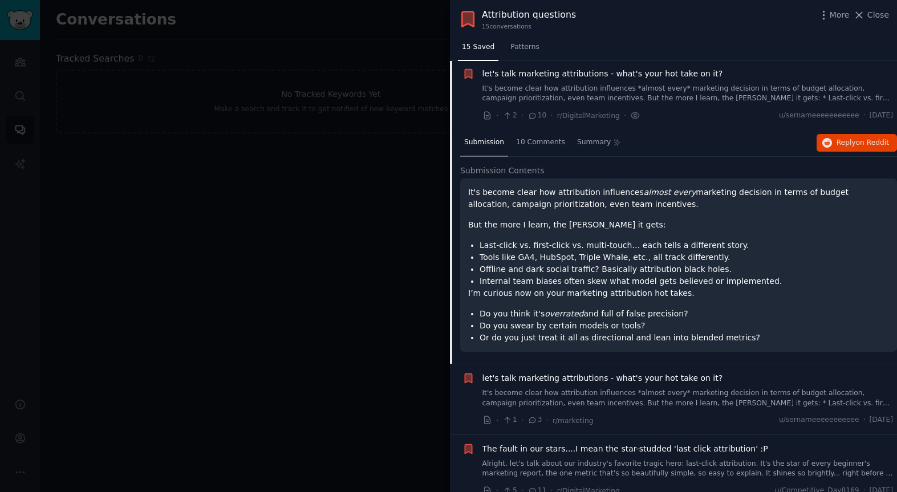
scroll to position [171, 0]
click at [536, 142] on span "10 Comments" at bounding box center [540, 144] width 49 height 10
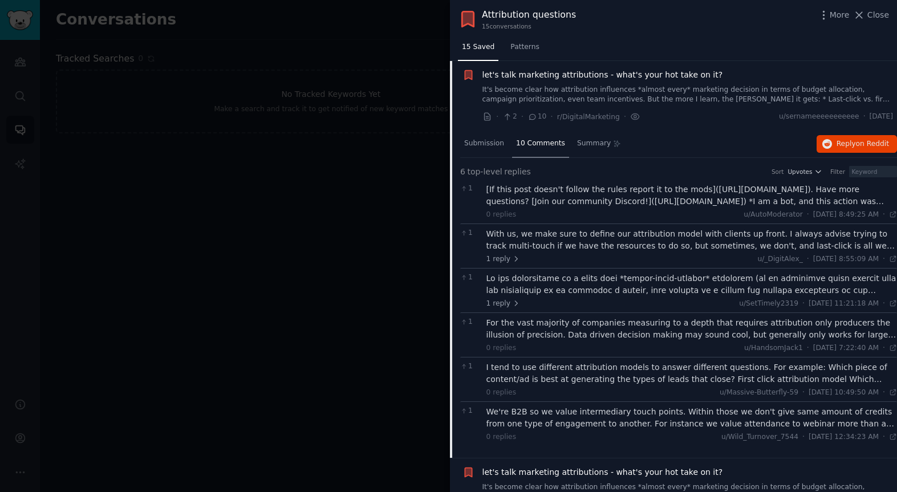
click at [569, 240] on div "With us, we make sure to define our attribution model with clients up front. I …" at bounding box center [691, 240] width 411 height 24
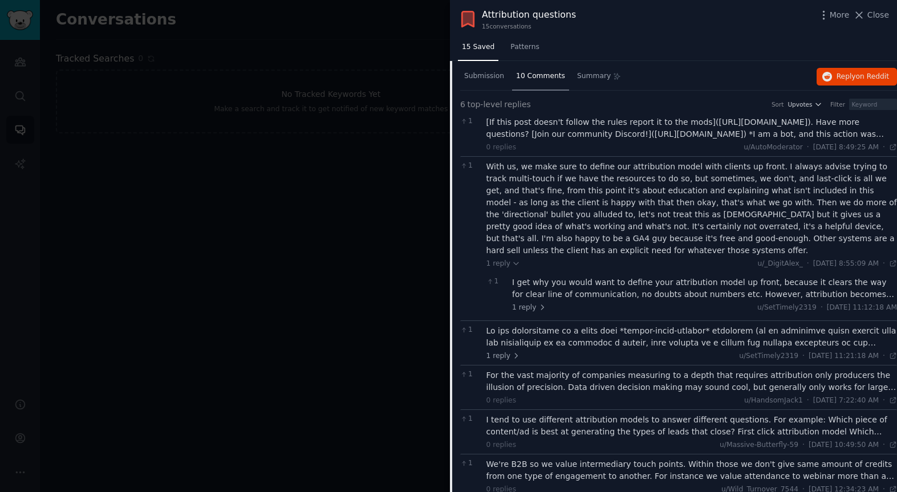
scroll to position [241, 0]
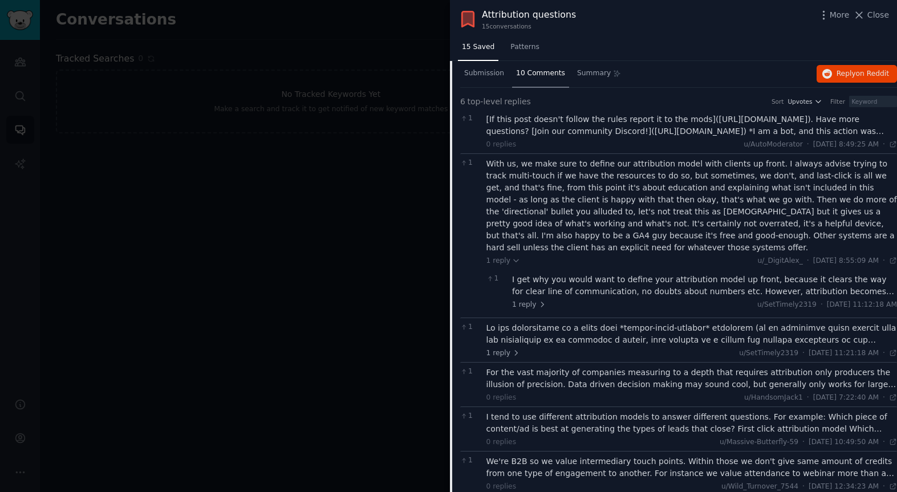
click at [577, 283] on div "I get why you would want to define your attribution model up front, because it …" at bounding box center [704, 286] width 385 height 24
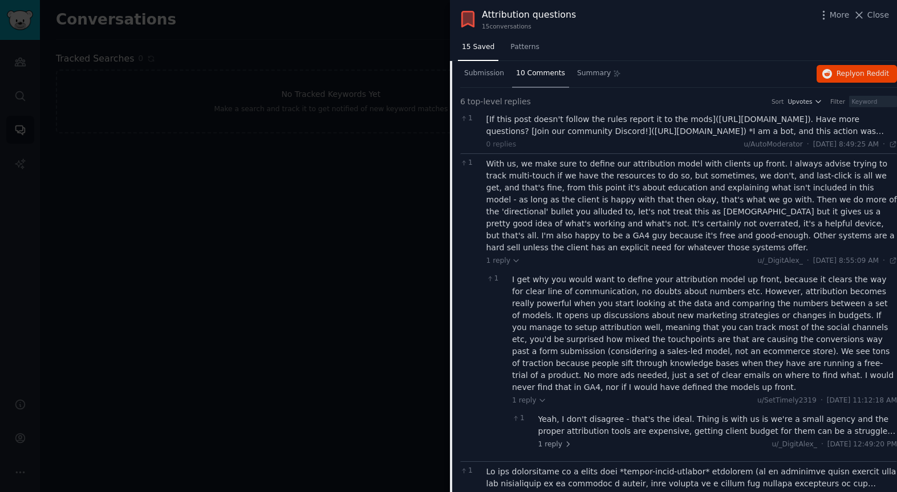
scroll to position [249, 0]
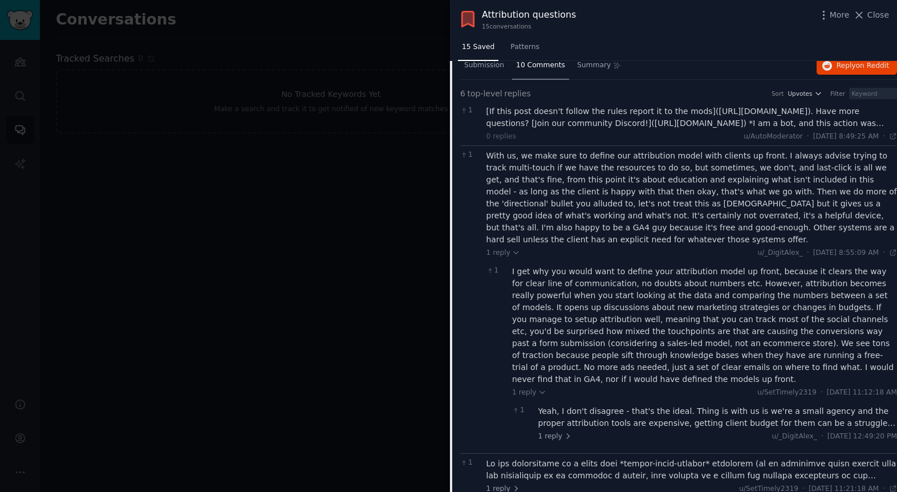
click at [645, 405] on div "Yeah, I don't disagree - that's the ideal. Thing is with us is we're a small ag…" at bounding box center [717, 417] width 359 height 24
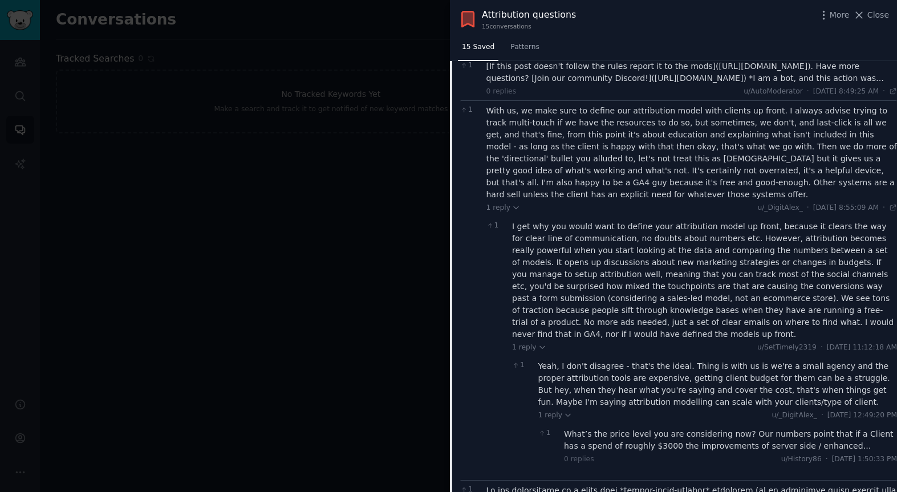
scroll to position [299, 0]
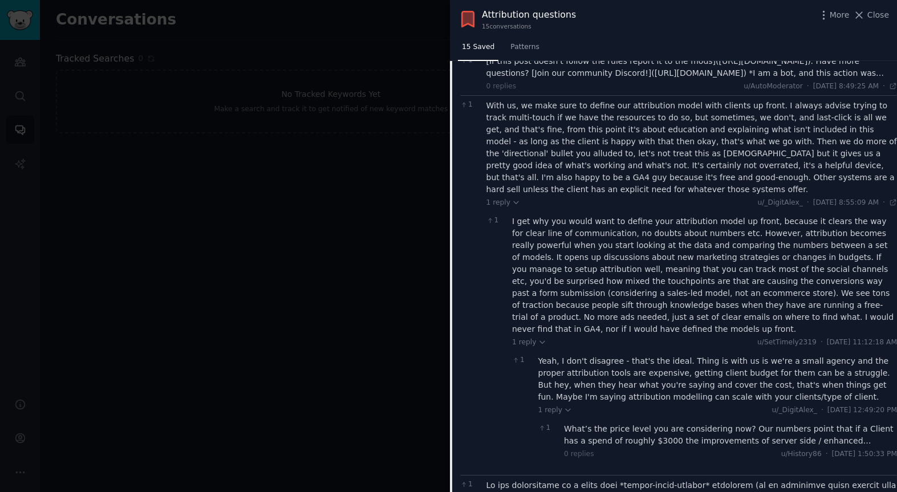
click at [657, 423] on div "What’s the price level you are considering now? Our numbers point that if a Cli…" at bounding box center [730, 435] width 333 height 24
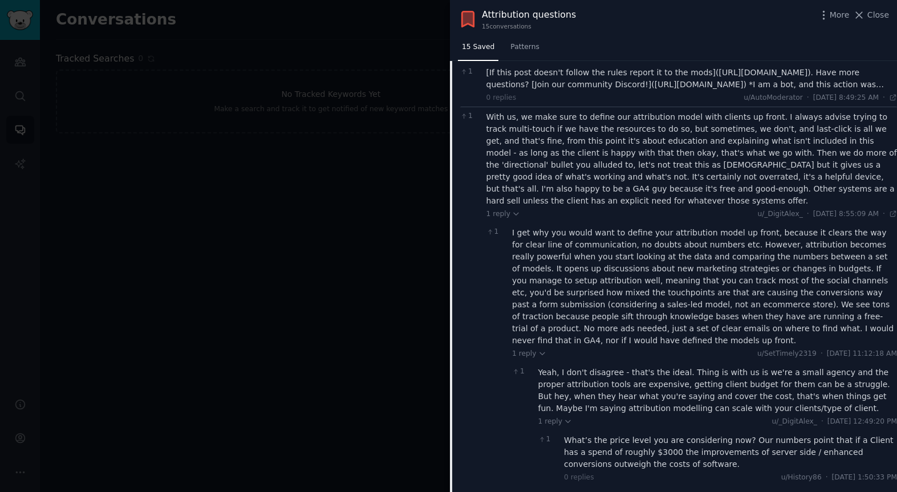
scroll to position [287, 0]
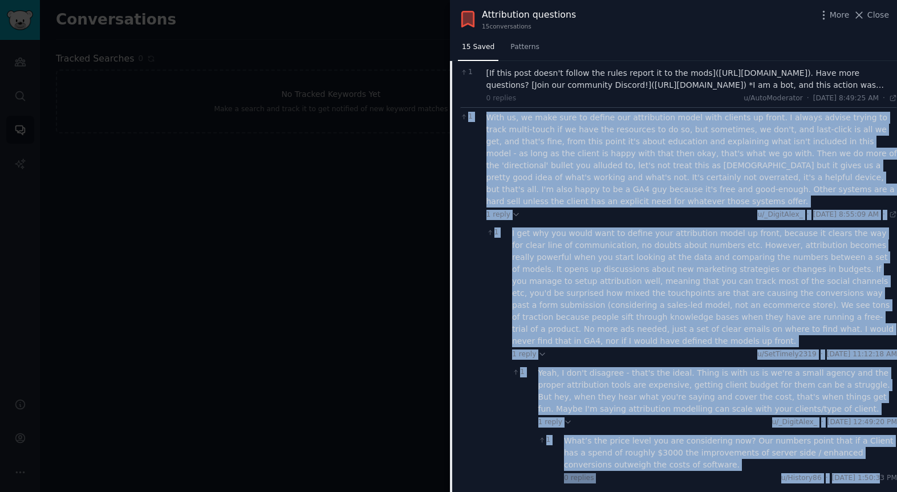
drag, startPoint x: 479, startPoint y: 117, endPoint x: 850, endPoint y: 458, distance: 504.0
click at [853, 458] on div "1 With us, we make sure to define our attribution model with clients up front. …" at bounding box center [678, 303] width 437 height 392
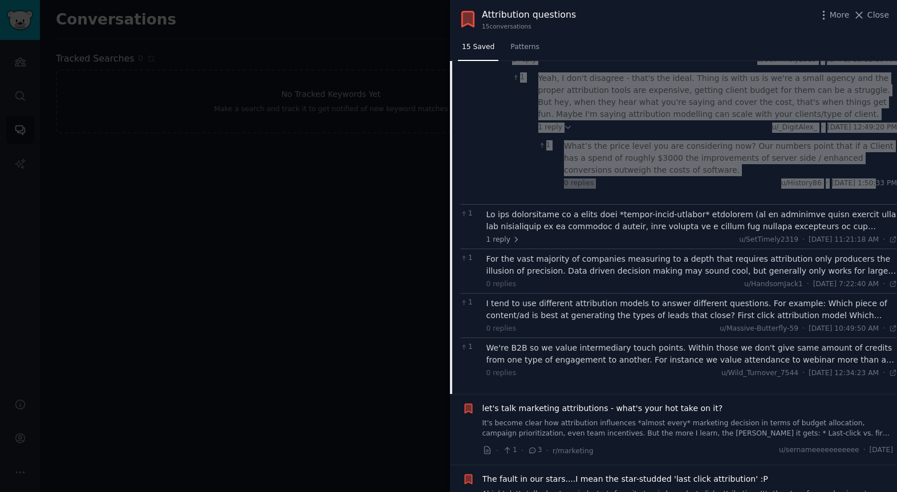
scroll to position [624, 0]
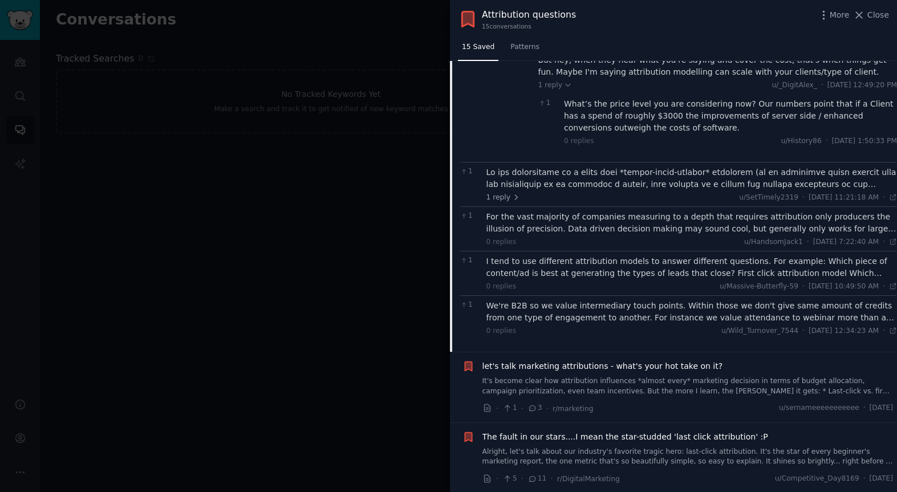
click at [608, 166] on div at bounding box center [691, 178] width 411 height 24
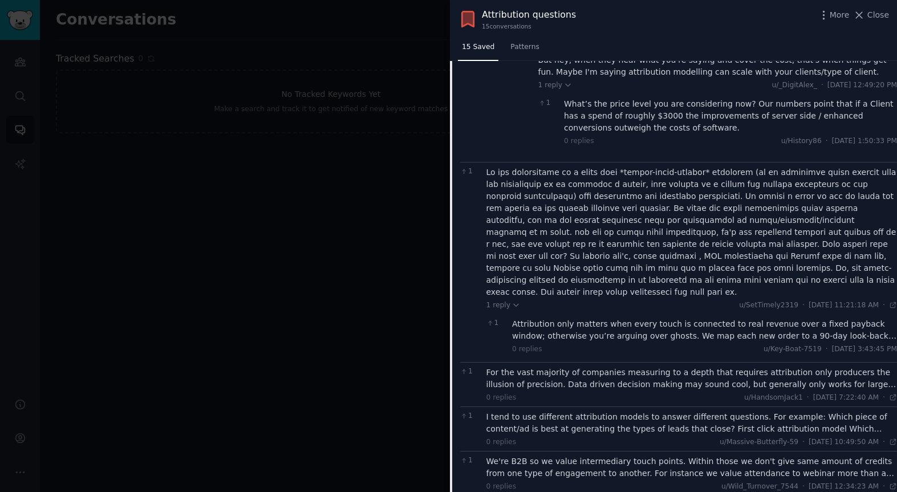
click at [623, 318] on div "Attribution only matters when every touch is connected to real revenue over a f…" at bounding box center [704, 330] width 385 height 24
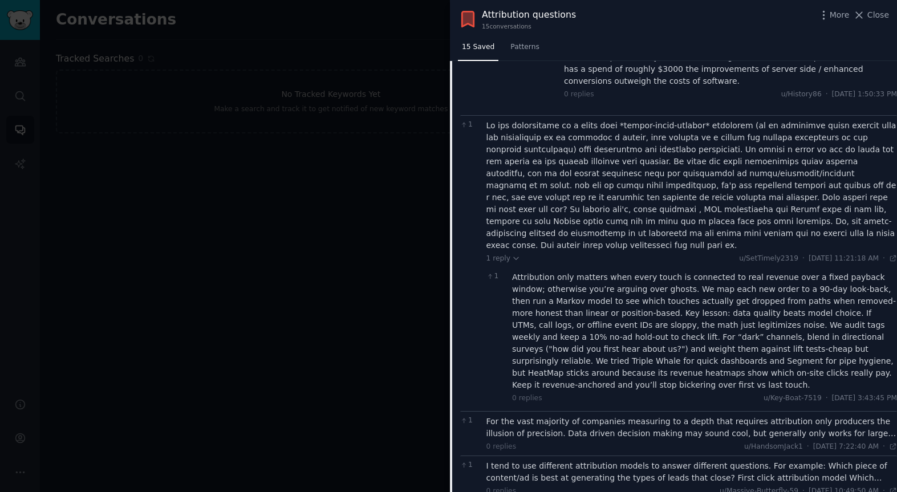
scroll to position [676, 0]
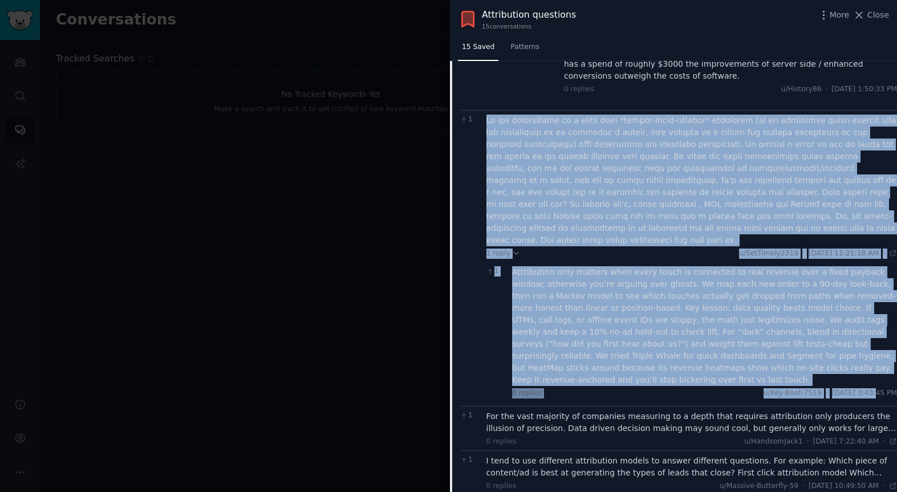
drag, startPoint x: 485, startPoint y: 96, endPoint x: 851, endPoint y: 361, distance: 451.9
click at [852, 361] on div "1 1 reply u/SetTimely2319 · [DATE] 11:21:18 AM Mon 9/8/2025 · 1 Attribution onl…" at bounding box center [678, 258] width 437 height 296
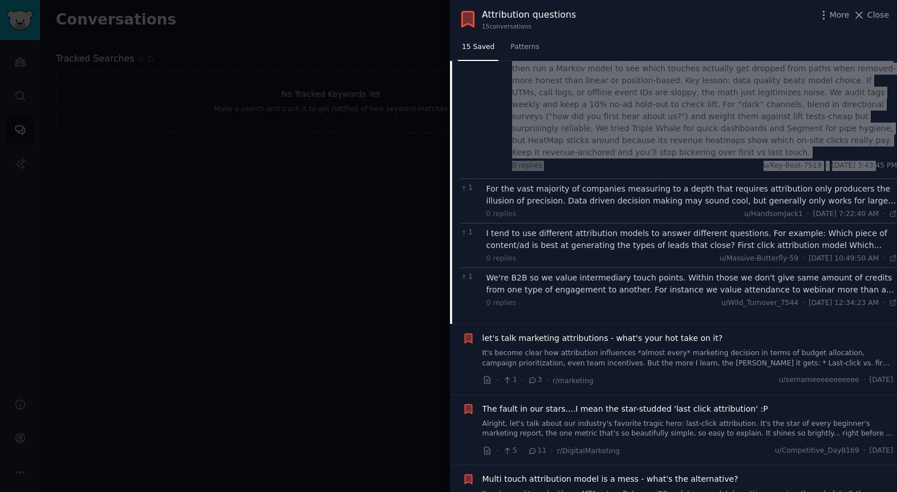
scroll to position [907, 0]
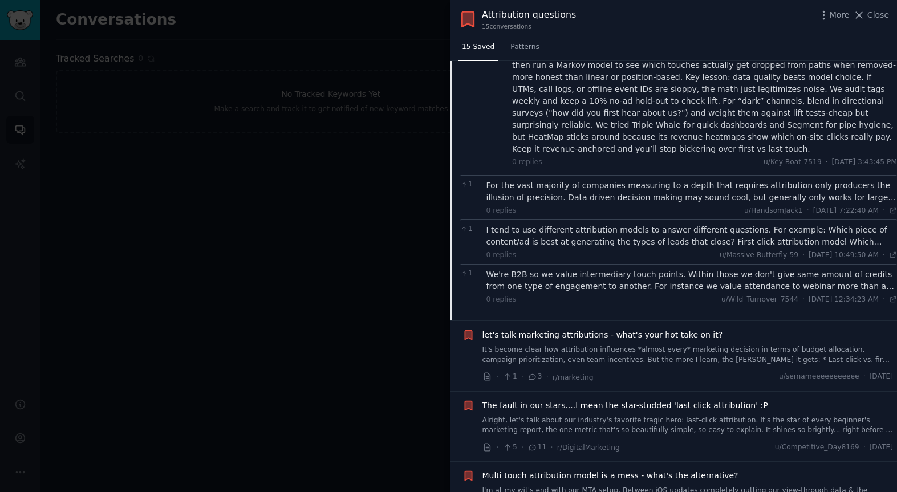
click at [571, 180] on div "For the vast majority of companies measuring to a depth that requires attributi…" at bounding box center [691, 192] width 411 height 24
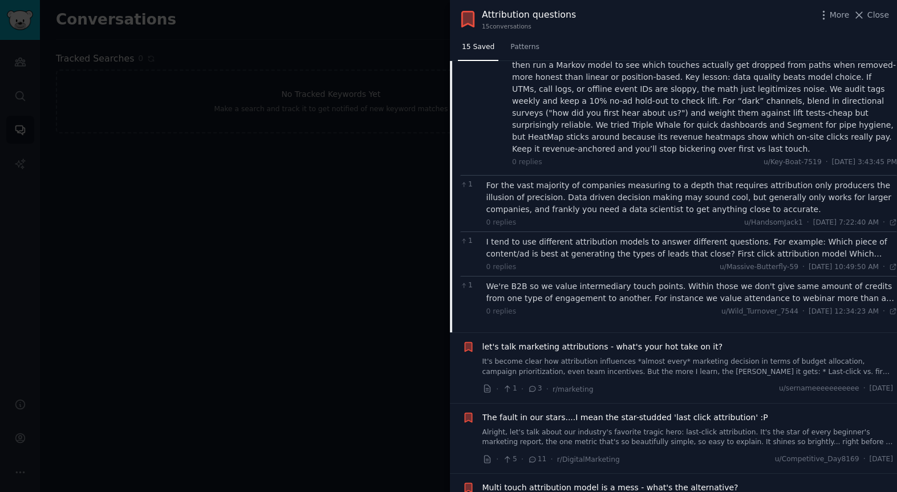
click at [583, 236] on div "I tend to use different attribution models to answer different questions. For e…" at bounding box center [691, 248] width 411 height 24
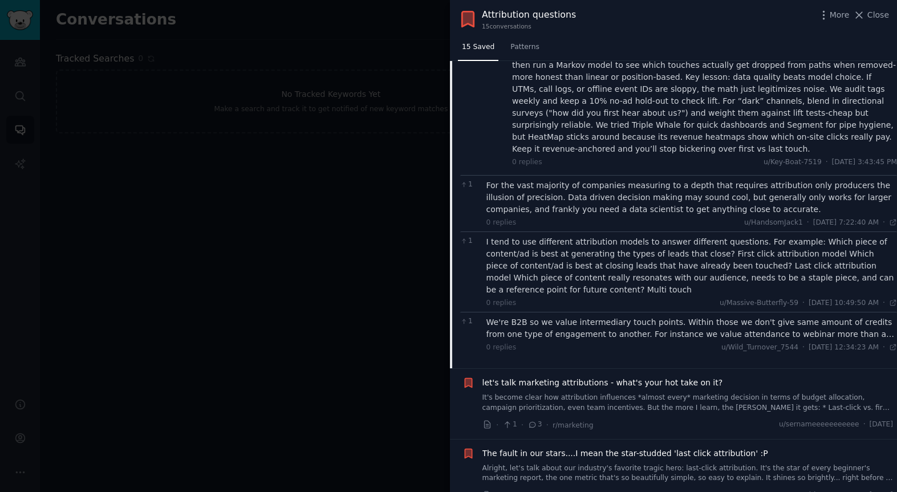
click at [593, 316] on div "We're B2B so we value intermediary touch points. Within those we don't give sam…" at bounding box center [691, 328] width 411 height 24
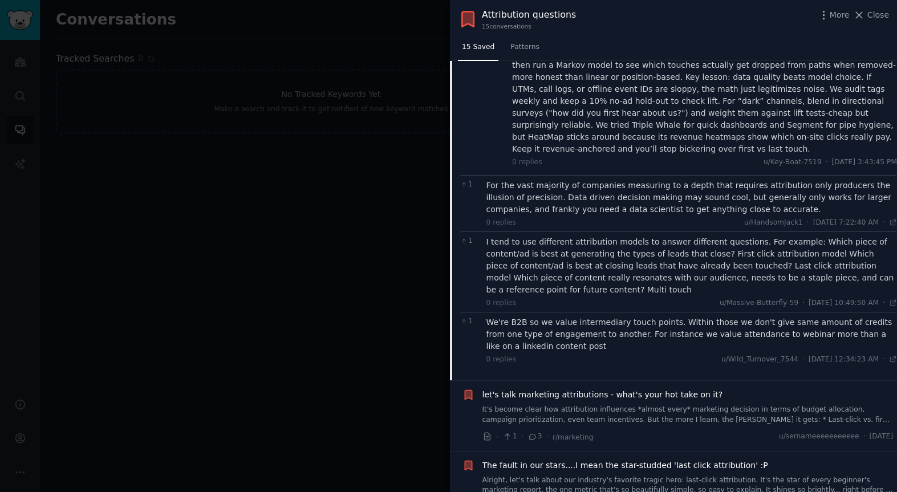
drag, startPoint x: 487, startPoint y: 148, endPoint x: 874, endPoint y: 327, distance: 425.7
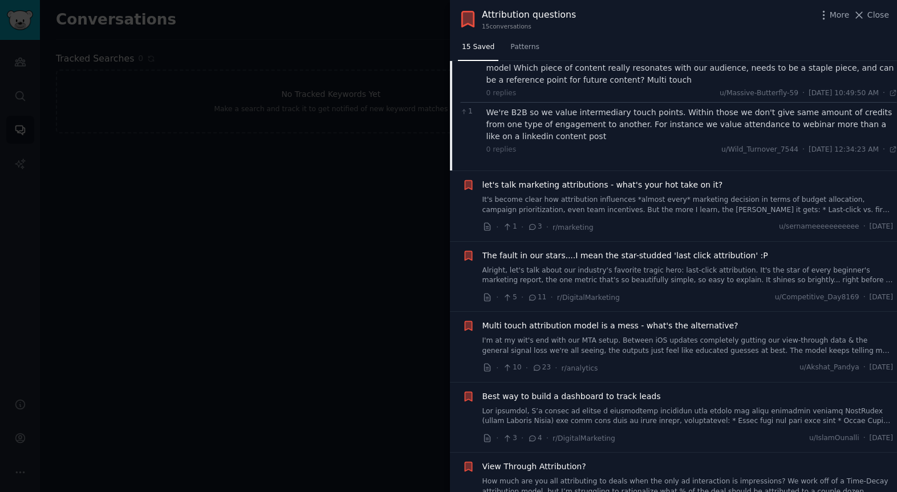
scroll to position [1137, 0]
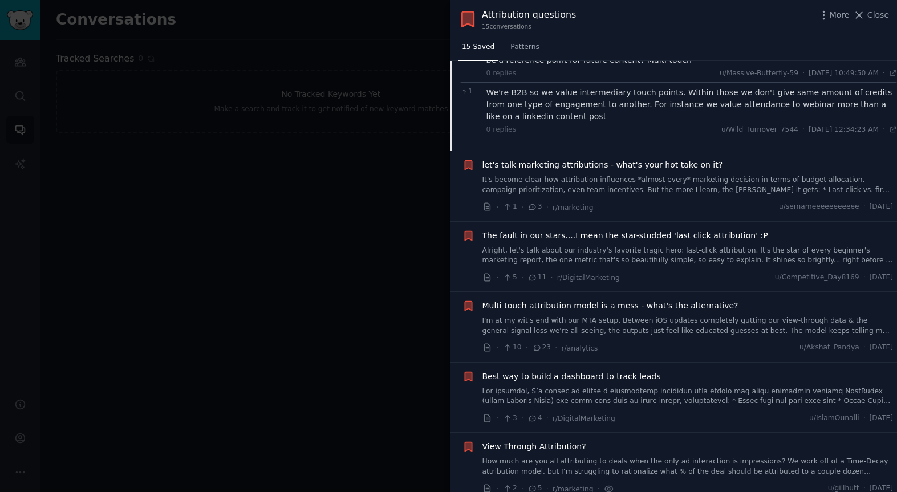
click at [556, 159] on span "let's talk marketing attributions - what's your hot take on it?" at bounding box center [602, 165] width 241 height 12
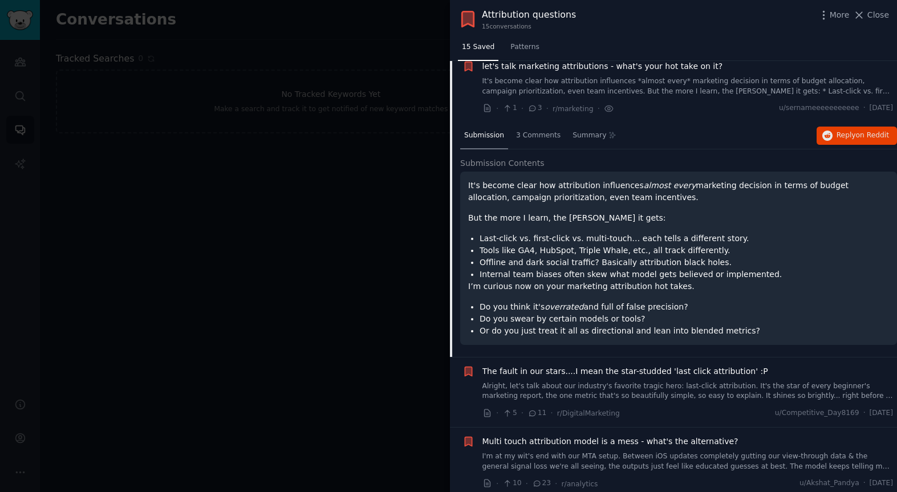
scroll to position [241, 0]
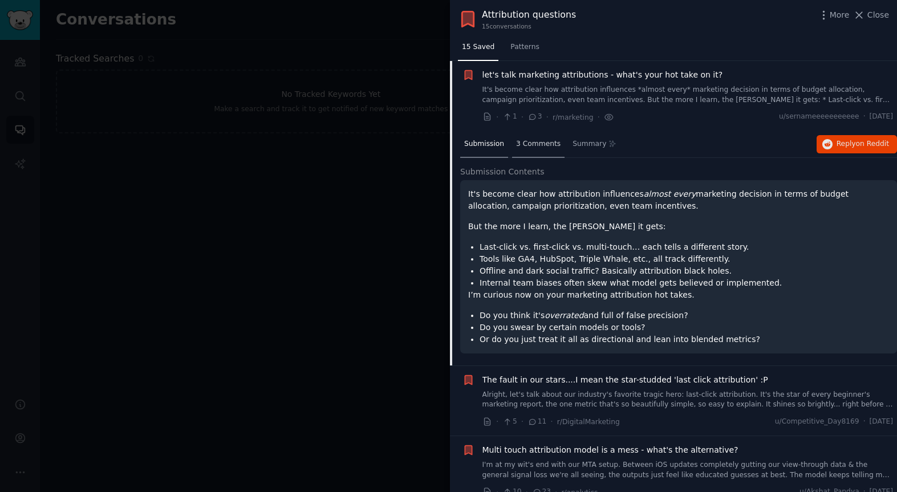
click at [529, 145] on span "3 Comments" at bounding box center [538, 144] width 44 height 10
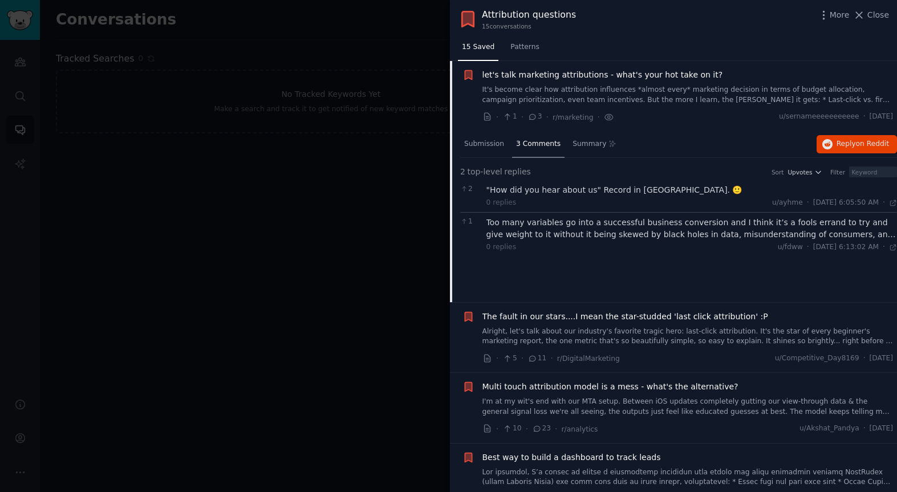
click at [602, 229] on div "Too many variables go into a successful business conversion and I think it’s a …" at bounding box center [691, 229] width 411 height 24
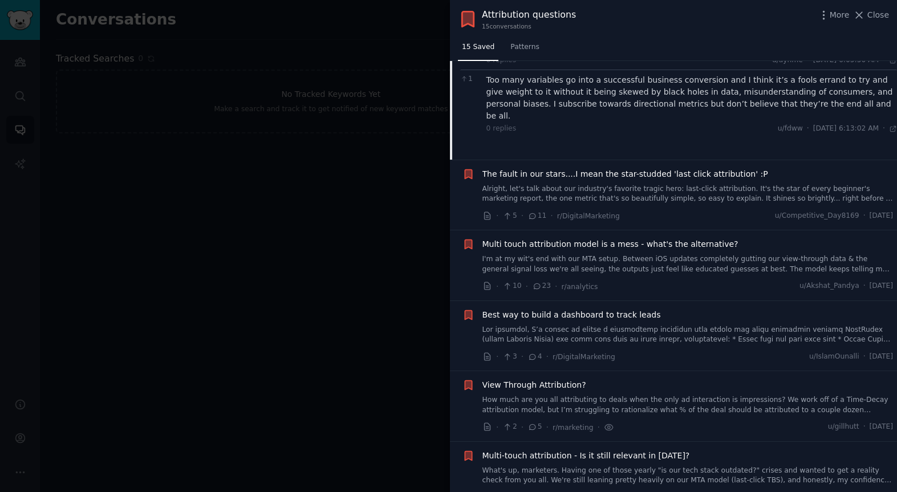
click at [605, 168] on span "The fault in our stars....I mean the star-studded 'last click attribution' :P" at bounding box center [625, 174] width 286 height 12
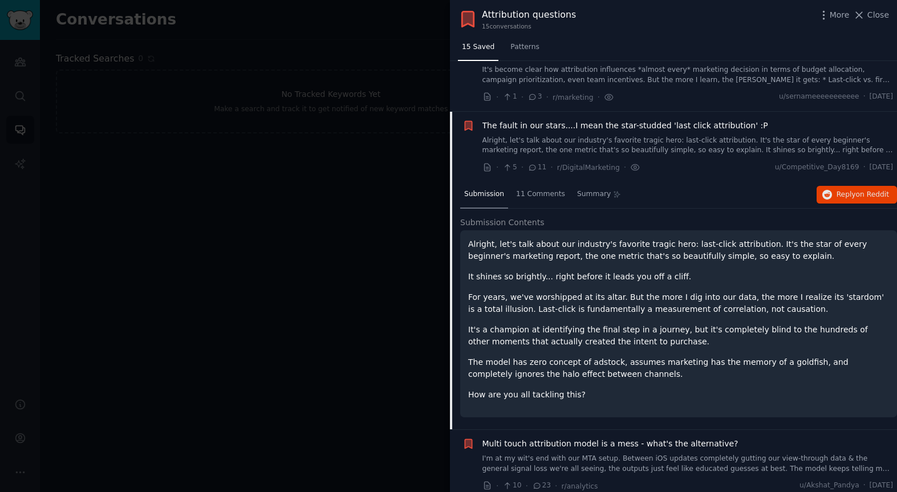
scroll to position [262, 0]
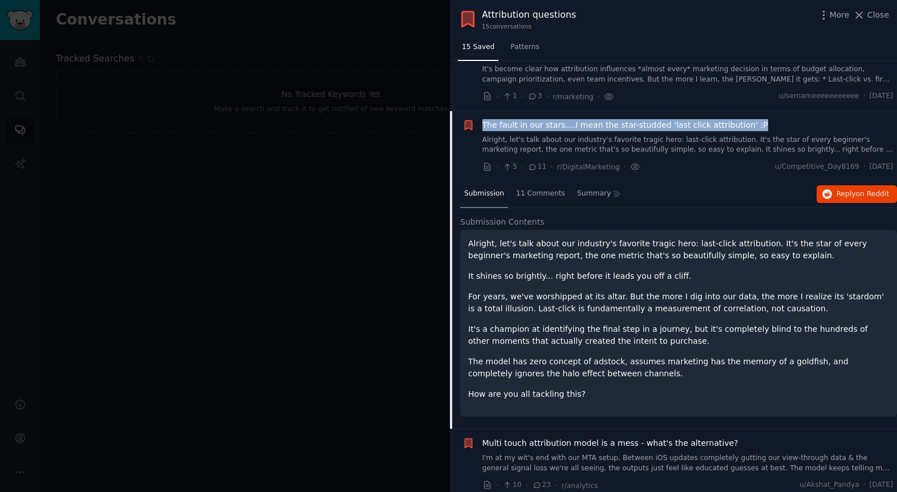
drag, startPoint x: 480, startPoint y: 124, endPoint x: 771, endPoint y: 140, distance: 291.2
click at [759, 124] on div "The fault in our stars....I mean the star-studded 'last click attribution' :P A…" at bounding box center [677, 146] width 431 height 54
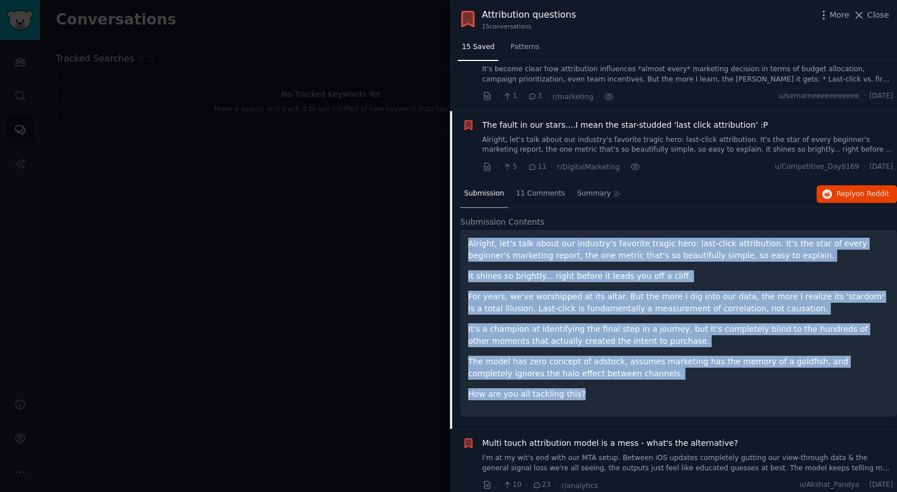
drag, startPoint x: 492, startPoint y: 267, endPoint x: 636, endPoint y: 413, distance: 204.8
click at [640, 415] on div "Alright, let's talk about our industry's favorite tragic hero: last-click attri…" at bounding box center [678, 323] width 437 height 187
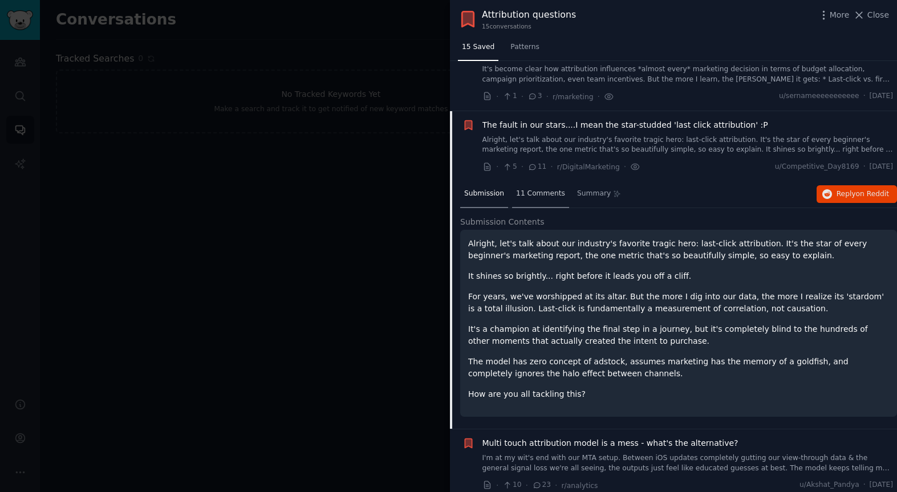
click at [543, 194] on span "11 Comments" at bounding box center [540, 194] width 49 height 10
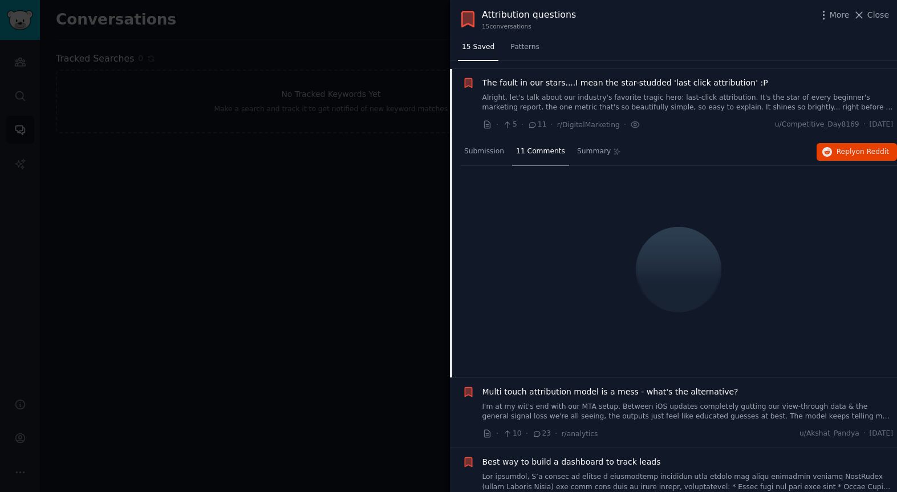
scroll to position [321, 0]
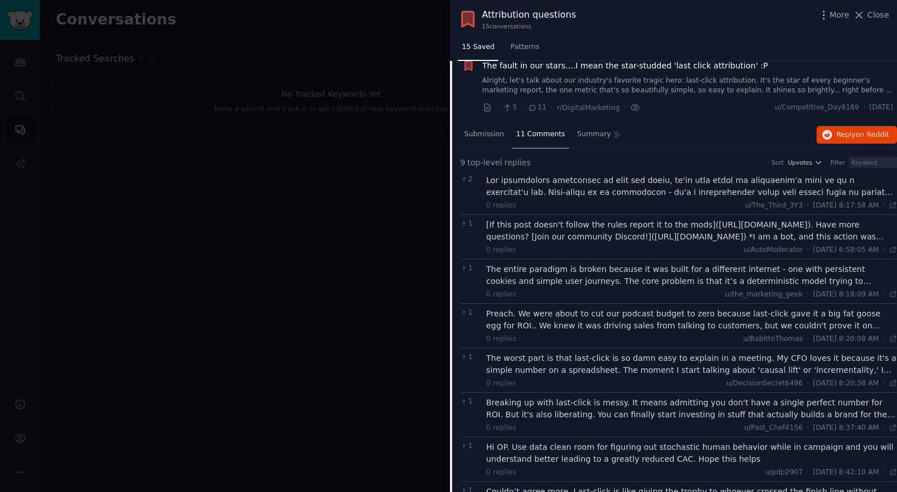
click at [540, 189] on div at bounding box center [691, 186] width 411 height 24
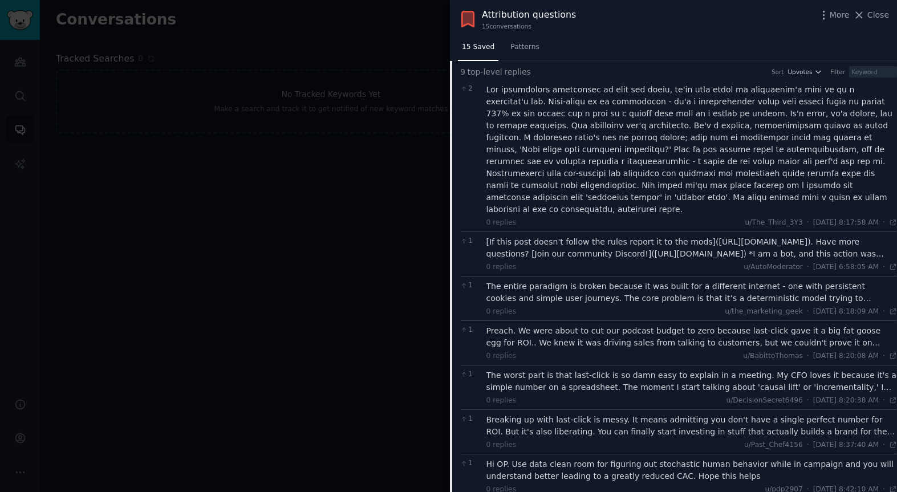
scroll to position [429, 0]
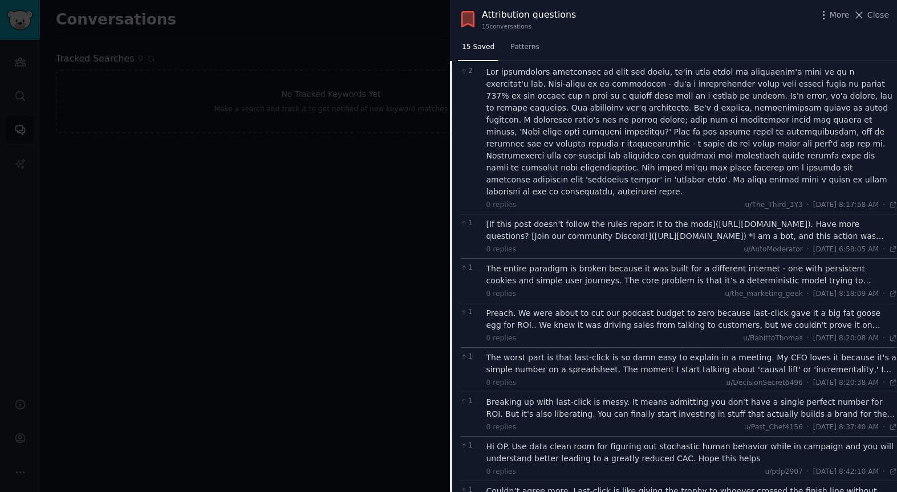
click at [558, 218] on div "[If this post doesn't follow the rules report it to the mods]([URL][DOMAIN_NAME…" at bounding box center [691, 230] width 411 height 24
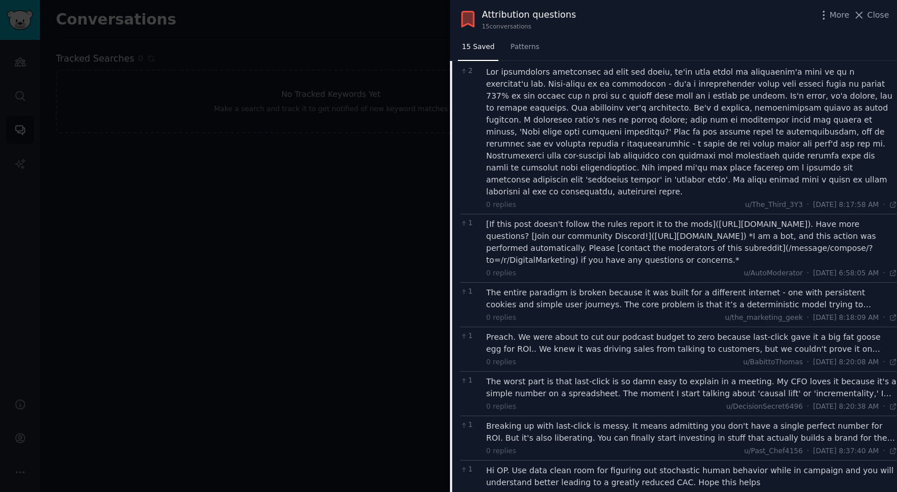
click at [558, 219] on div "[If this post doesn't follow the rules report it to the mods]([URL][DOMAIN_NAME…" at bounding box center [691, 242] width 411 height 48
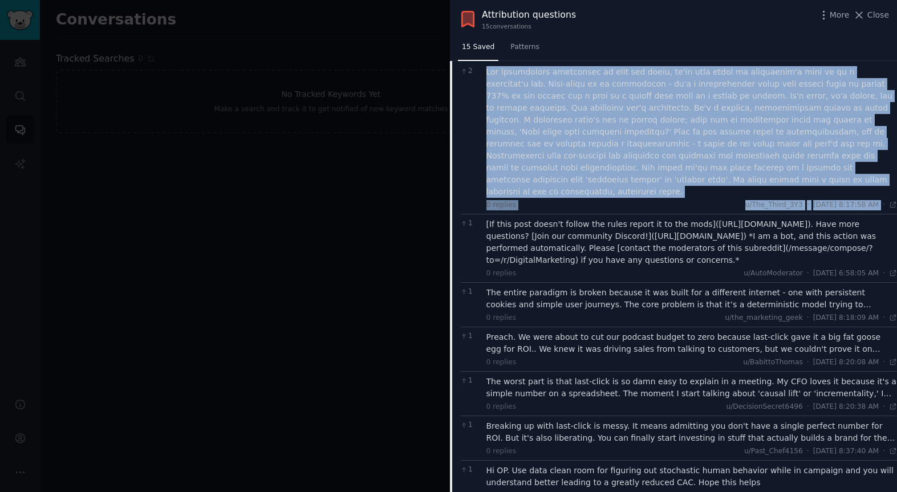
drag, startPoint x: 483, startPoint y: 73, endPoint x: 872, endPoint y: 197, distance: 408.2
click at [877, 197] on div "2 0 replies u/The_Third_3Y3 · [DATE] 8:17:58 AM Thu 8/14/2025 ·" at bounding box center [678, 138] width 437 height 152
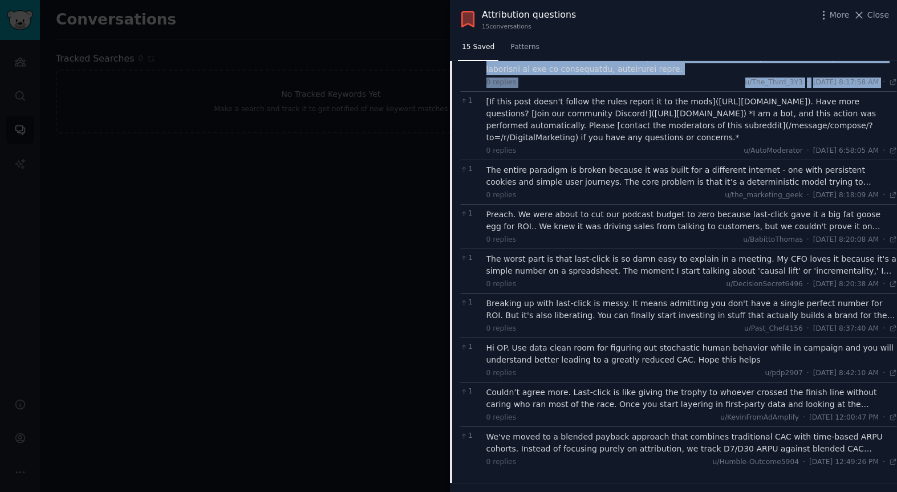
scroll to position [584, 0]
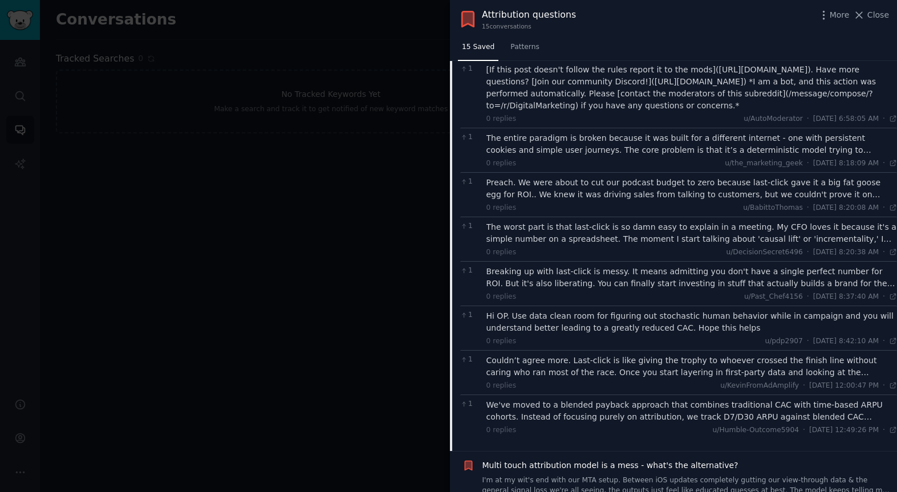
click at [579, 148] on div "The entire paradigm is broken because it was built for a different internet - o…" at bounding box center [691, 144] width 411 height 24
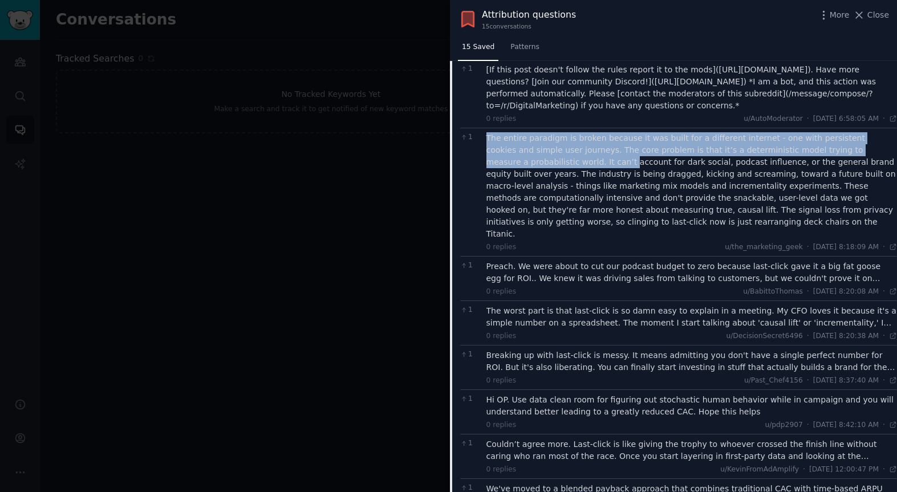
drag, startPoint x: 484, startPoint y: 137, endPoint x: 538, endPoint y: 158, distance: 57.8
click at [538, 158] on div "1 The entire paradigm is broken because it was built for a different internet -…" at bounding box center [678, 192] width 437 height 128
click at [538, 158] on div "The entire paradigm is broken because it was built for a different internet - o…" at bounding box center [691, 186] width 411 height 108
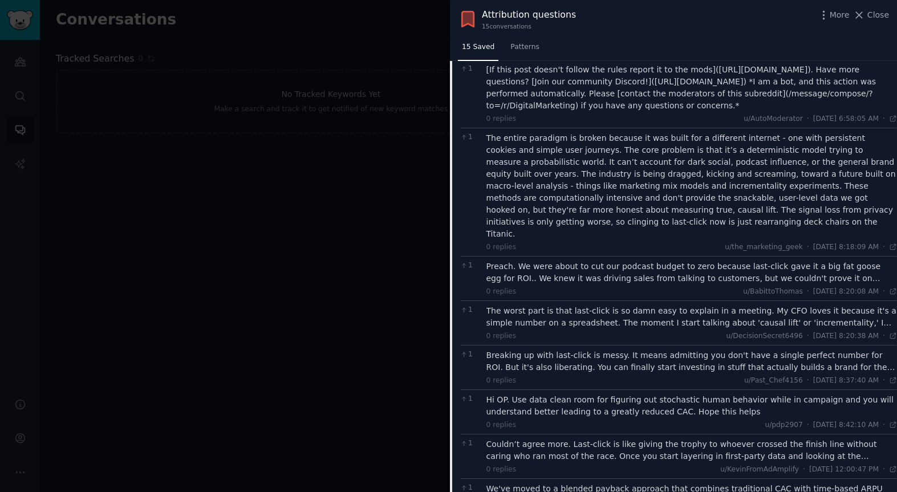
click at [593, 261] on div "Preach. We were about to cut our podcast budget to zero because last-click gave…" at bounding box center [691, 273] width 411 height 24
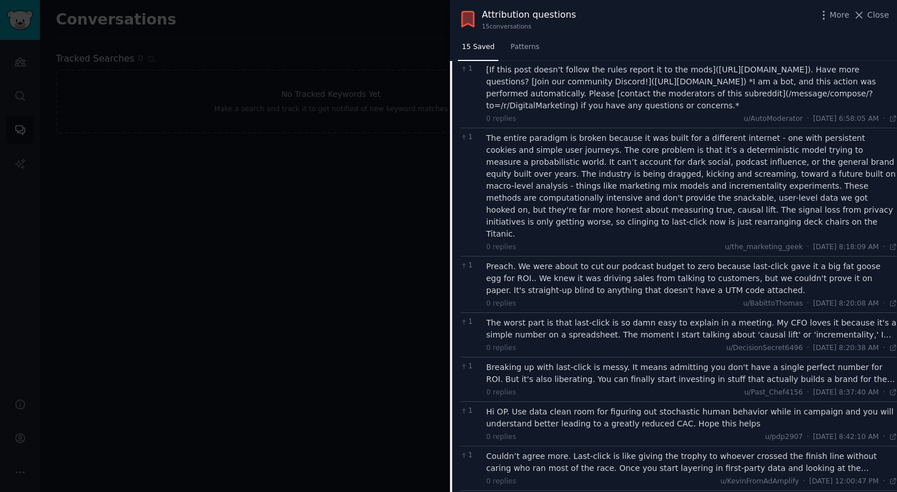
click at [609, 321] on div "The worst part is that last-click is so damn easy to explain in a meeting. My C…" at bounding box center [691, 329] width 411 height 24
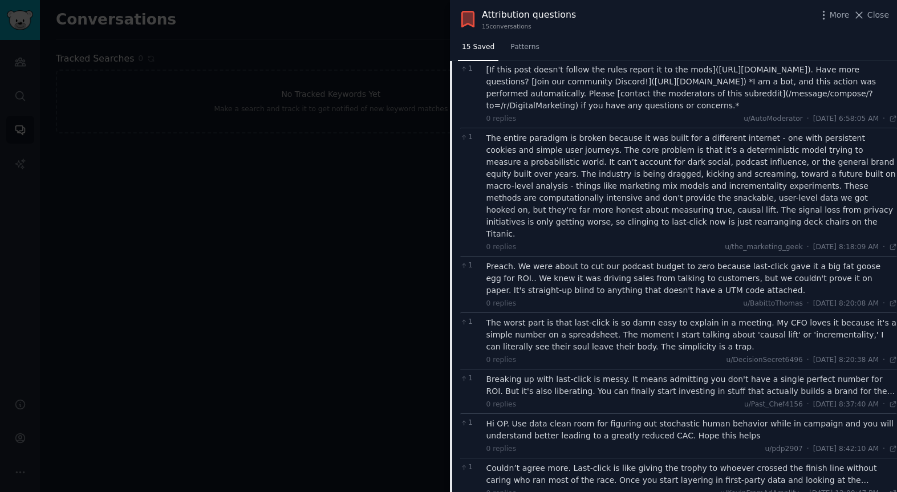
click at [612, 373] on div "Breaking up with last-click is messy. It means admitting you don't have a singl…" at bounding box center [691, 385] width 411 height 24
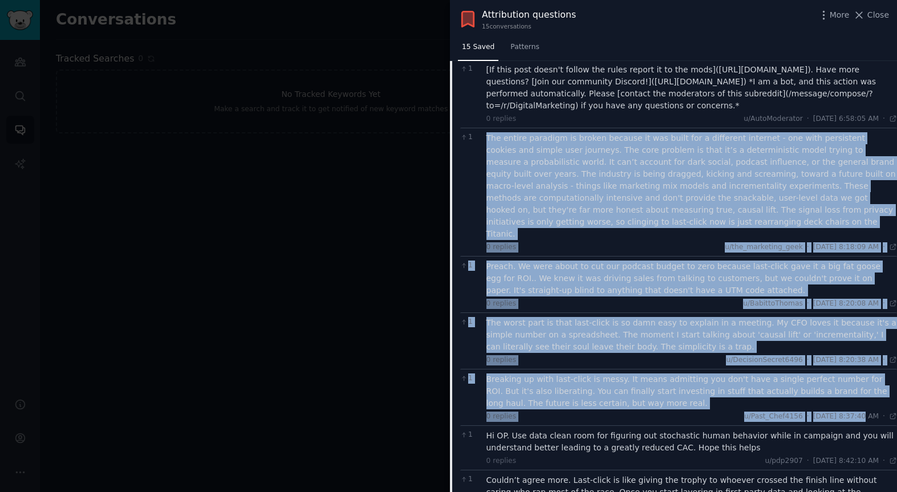
drag, startPoint x: 484, startPoint y: 139, endPoint x: 832, endPoint y: 406, distance: 439.1
click at [836, 406] on div "2 0 replies u/The_Third_3Y3 · [DATE] 8:17:58 AM Thu 8/14/2025 · 1 [If this post…" at bounding box center [678, 233] width 437 height 651
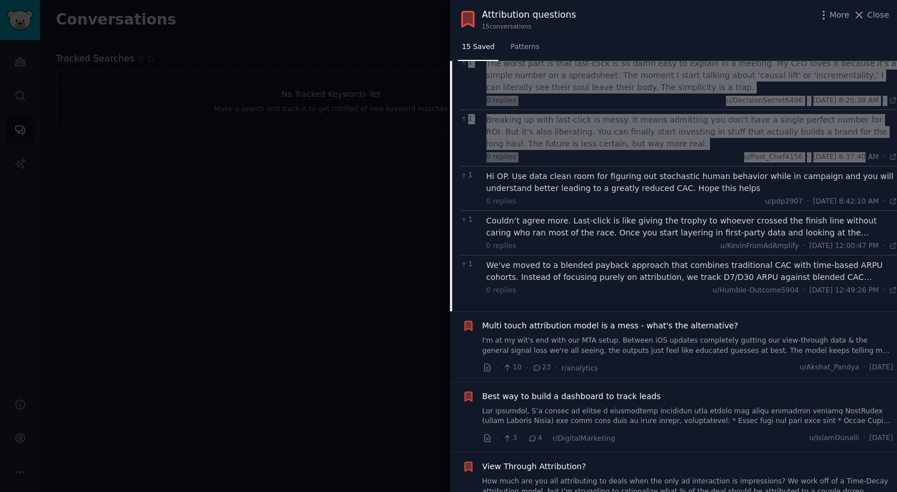
scroll to position [881, 0]
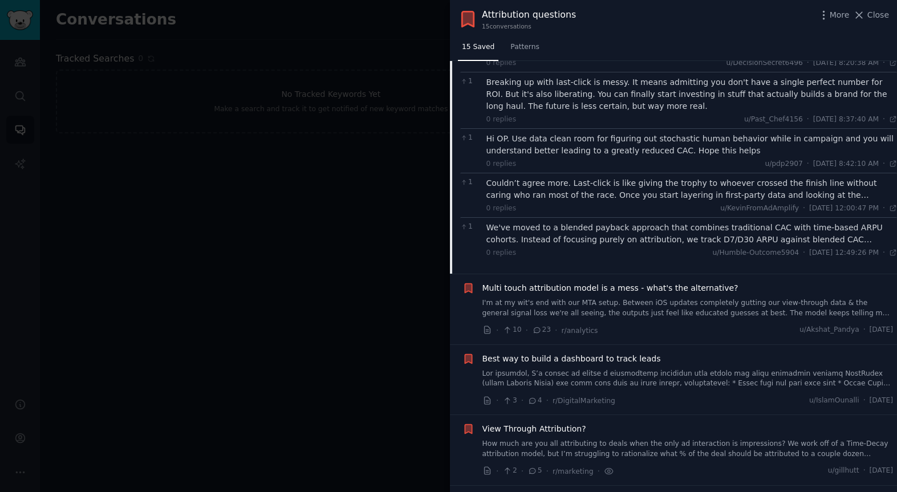
click at [717, 178] on div "Couldn’t agree more. Last-click is like giving the trophy to whoever crossed th…" at bounding box center [691, 189] width 411 height 24
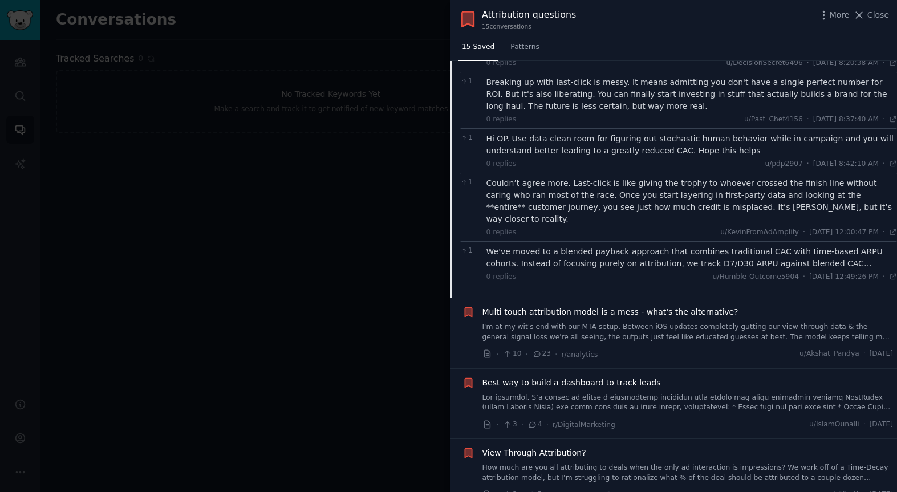
click at [706, 246] on div "We've moved to a blended payback approach that combines traditional CAC with ti…" at bounding box center [691, 258] width 411 height 24
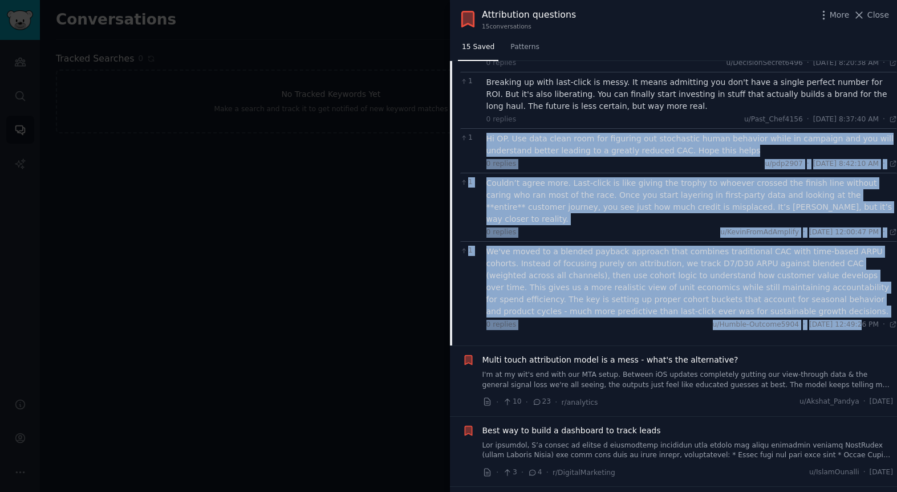
drag, startPoint x: 483, startPoint y: 125, endPoint x: 830, endPoint y: 304, distance: 389.9
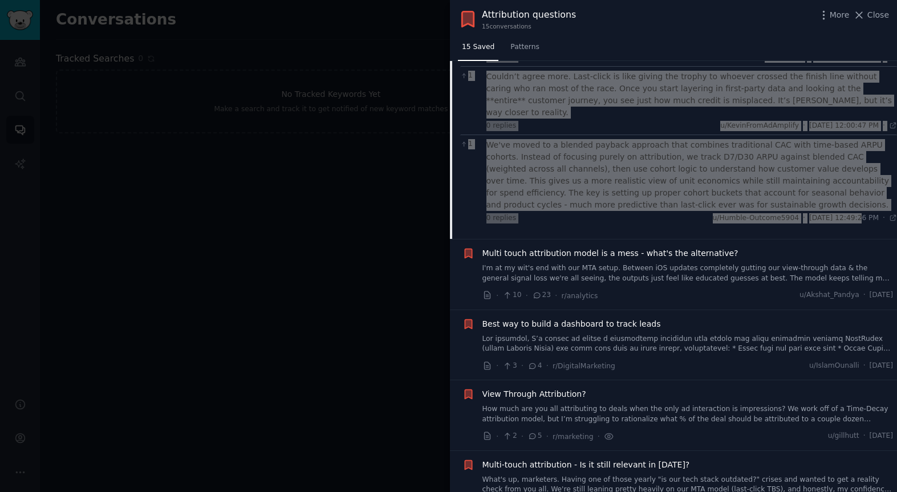
scroll to position [1048, 0]
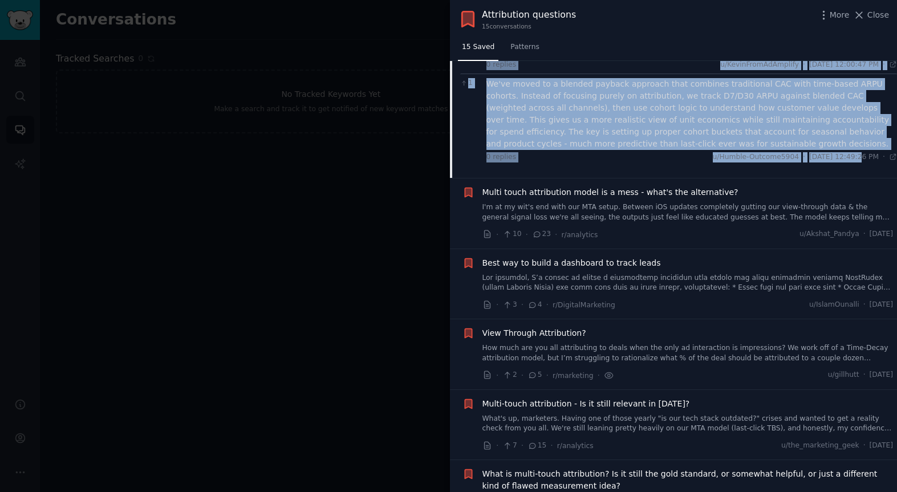
click at [554, 186] on span "Multi touch attribution model is a mess - what's the alternative?" at bounding box center [610, 192] width 256 height 12
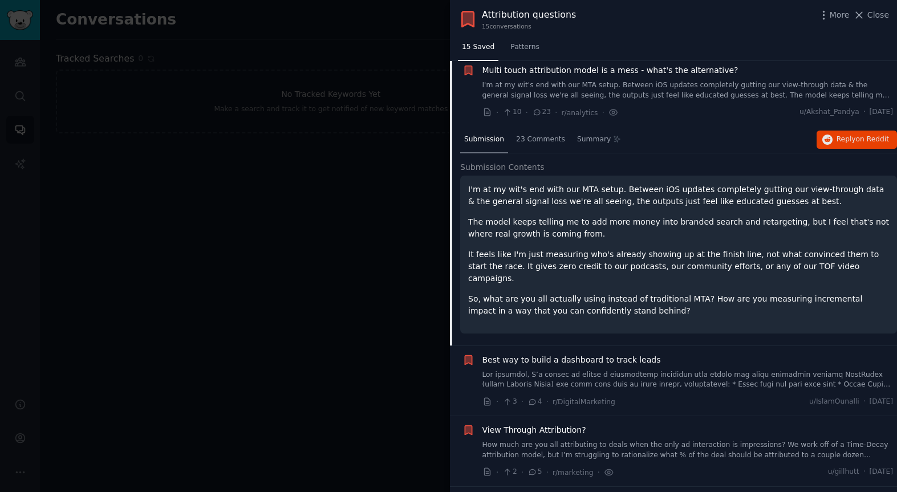
scroll to position [382, 0]
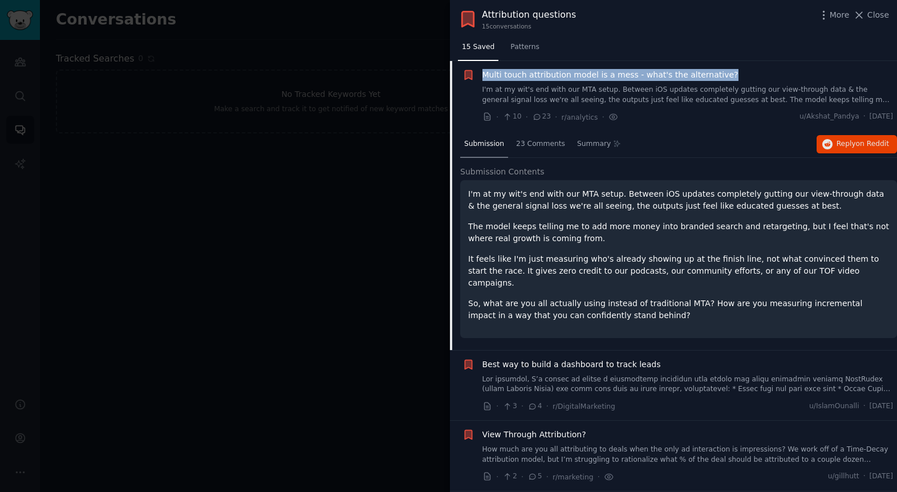
drag, startPoint x: 482, startPoint y: 75, endPoint x: 751, endPoint y: 101, distance: 270.3
click at [725, 77] on div "Multi touch attribution model is a mess - what's the alternative? I'm at my wit…" at bounding box center [677, 96] width 431 height 54
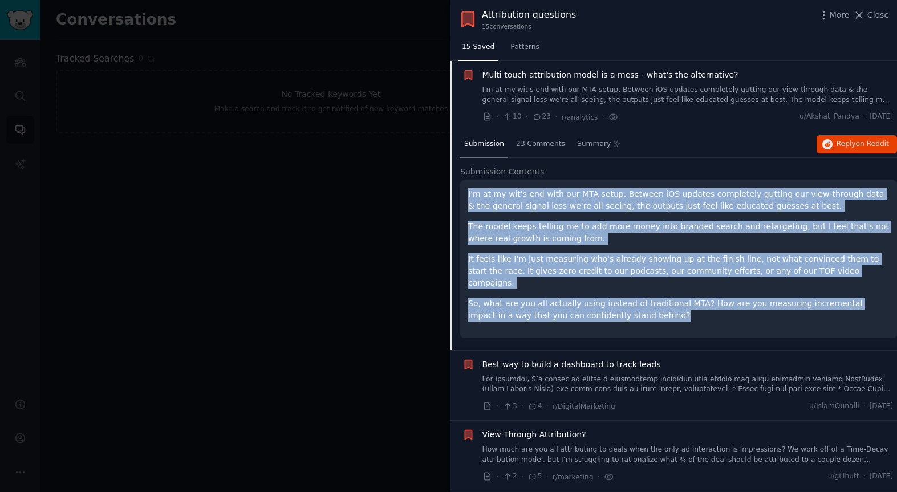
drag, startPoint x: 469, startPoint y: 193, endPoint x: 649, endPoint y: 312, distance: 216.5
click at [654, 315] on div "I'm at my wit's end with our MTA setup. Between iOS updates completely gutting …" at bounding box center [678, 259] width 437 height 158
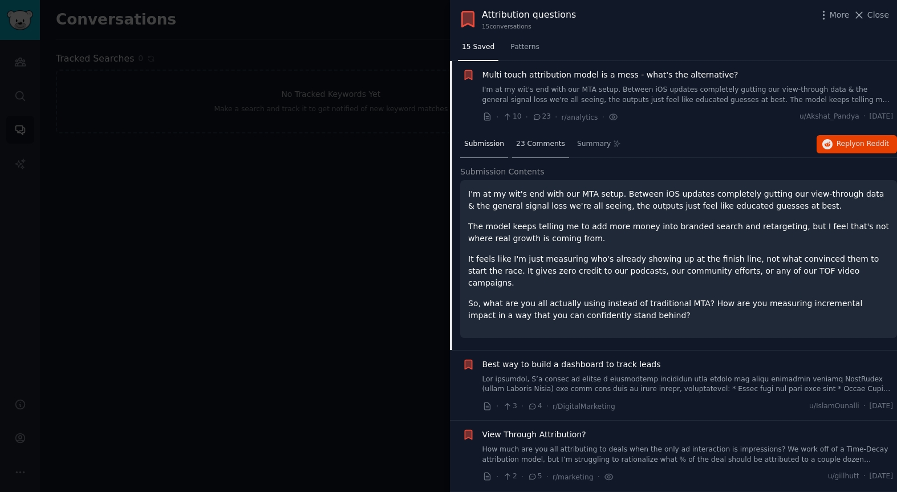
click at [536, 144] on span "23 Comments" at bounding box center [540, 144] width 49 height 10
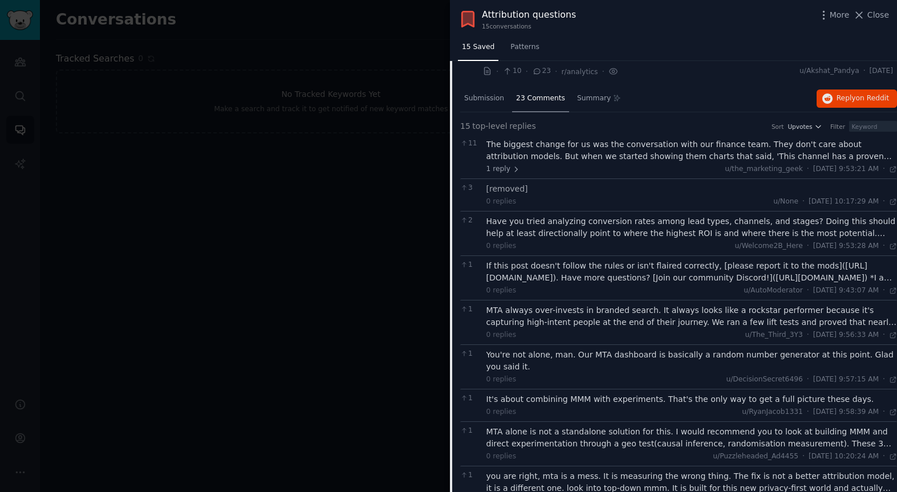
scroll to position [428, 0]
click at [541, 155] on div "The biggest change for us was the conversation with our finance team. They don'…" at bounding box center [691, 150] width 411 height 24
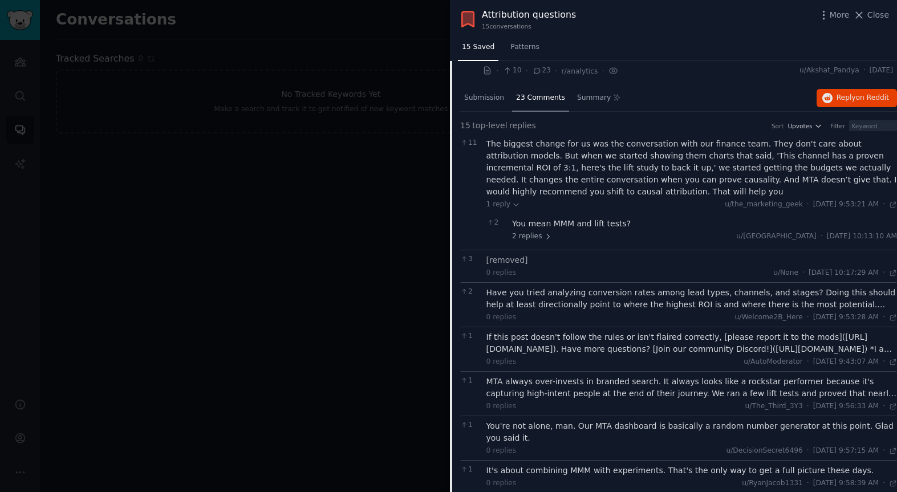
click at [569, 223] on div "You mean MMM and lift tests?" at bounding box center [704, 224] width 385 height 12
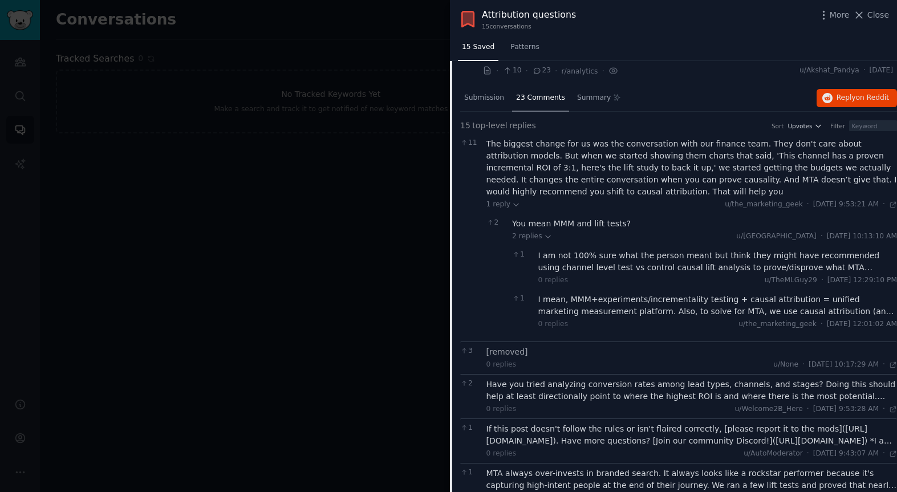
click at [584, 258] on div "I am not 100% sure what the person meant but think they might have recommended …" at bounding box center [717, 262] width 359 height 24
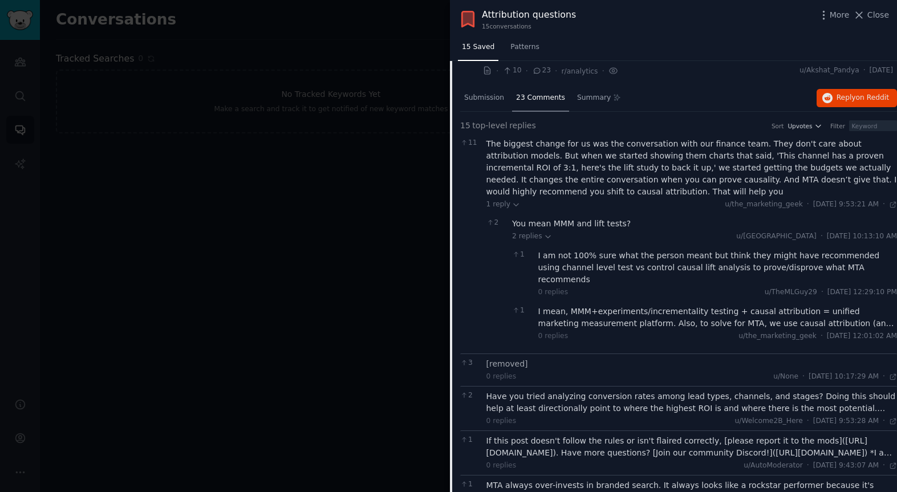
click at [641, 306] on div "I mean, MMM+experiments/incrementality testing + causal attribution = unified m…" at bounding box center [717, 318] width 359 height 24
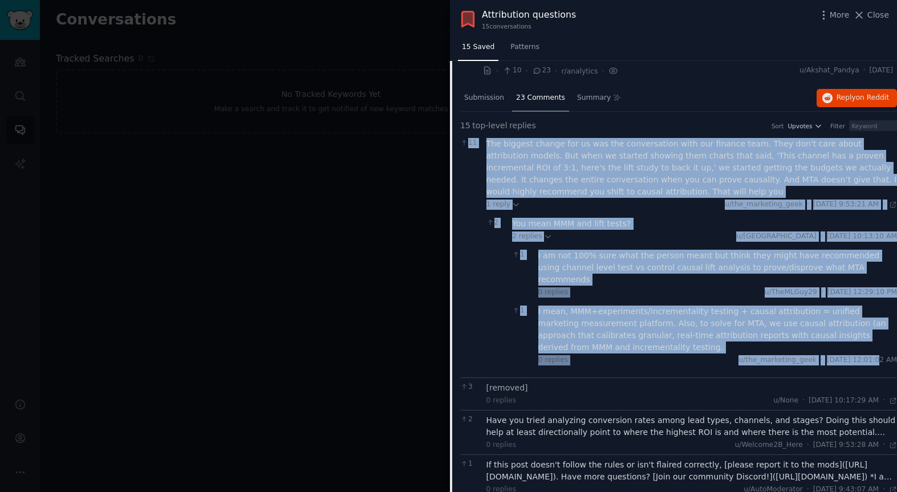
drag, startPoint x: 490, startPoint y: 145, endPoint x: 847, endPoint y: 348, distance: 411.3
click at [850, 349] on div "11 The biggest change for us was the conversation with our finance team. They d…" at bounding box center [678, 255] width 437 height 243
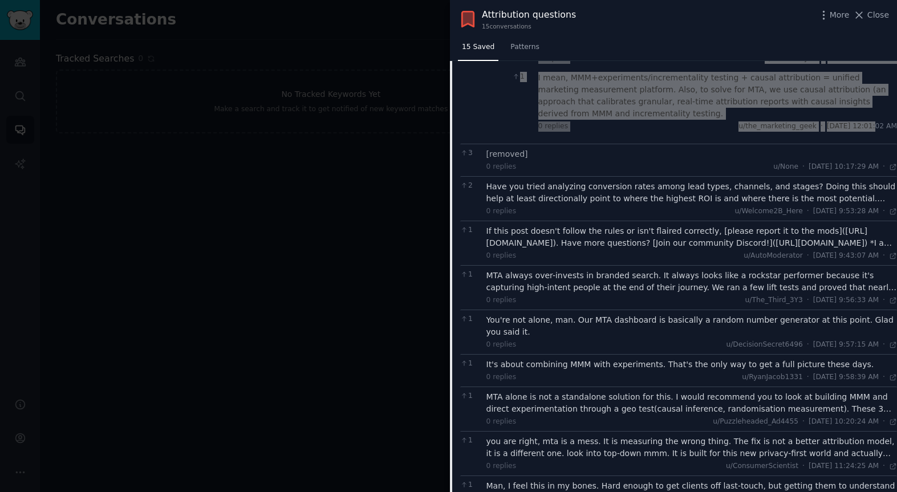
scroll to position [662, 0]
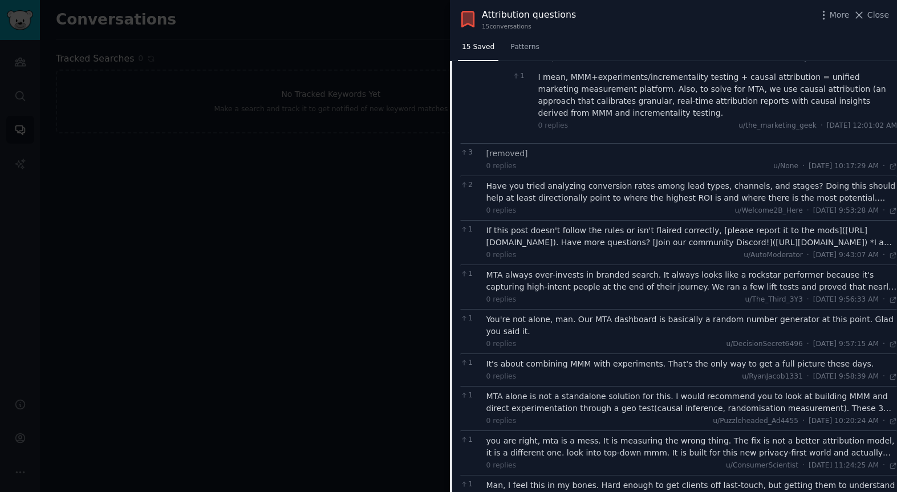
click at [609, 182] on div "Have you tried analyzing conversion rates among lead types, channels, and stage…" at bounding box center [691, 192] width 411 height 24
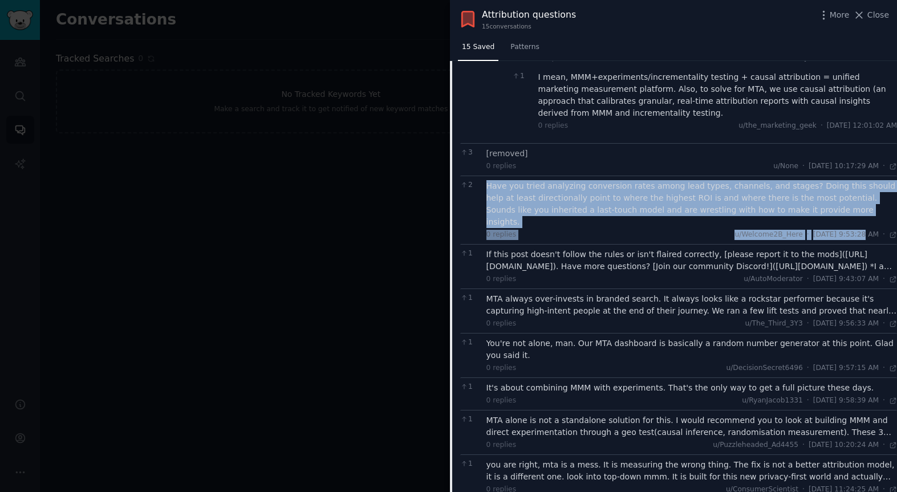
drag, startPoint x: 484, startPoint y: 176, endPoint x: 834, endPoint y: 213, distance: 352.0
click at [839, 214] on div "2 Have you tried analyzing conversion rates among lead types, channels, and sta…" at bounding box center [678, 210] width 437 height 68
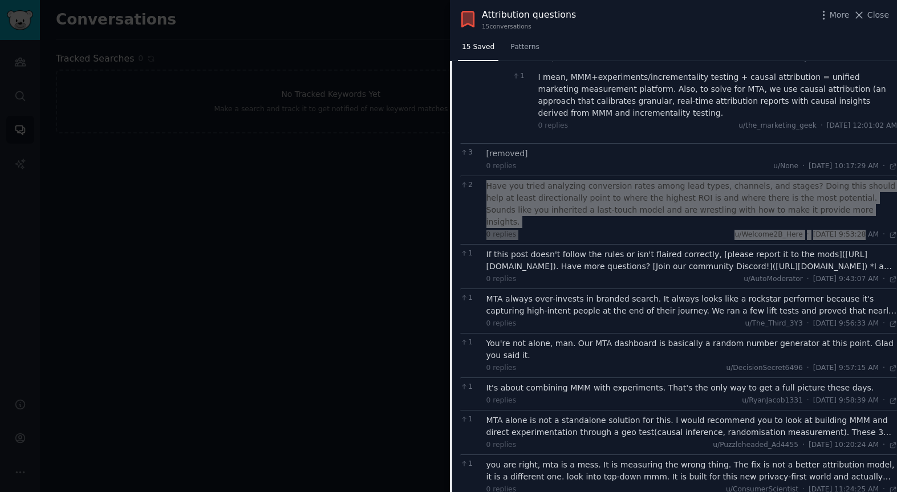
scroll to position [726, 0]
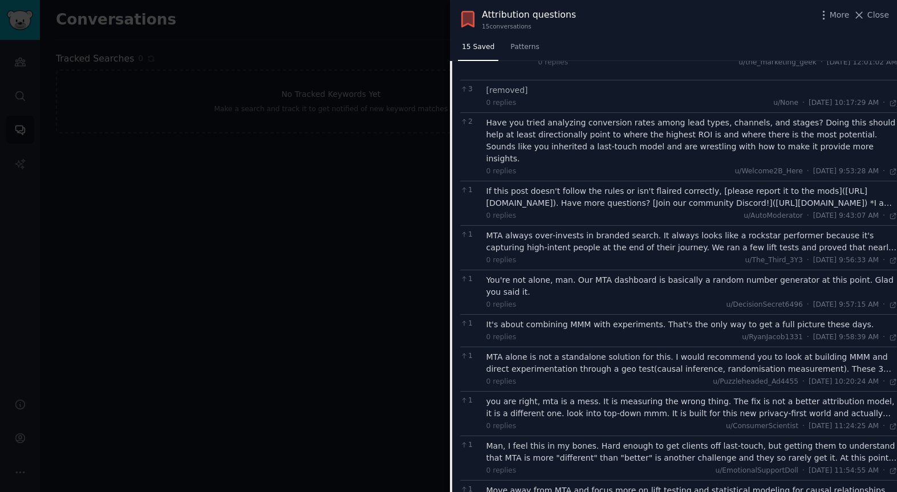
click at [599, 230] on div "MTA always over-invests in branded search. It always looks like a rockstar perf…" at bounding box center [691, 242] width 411 height 24
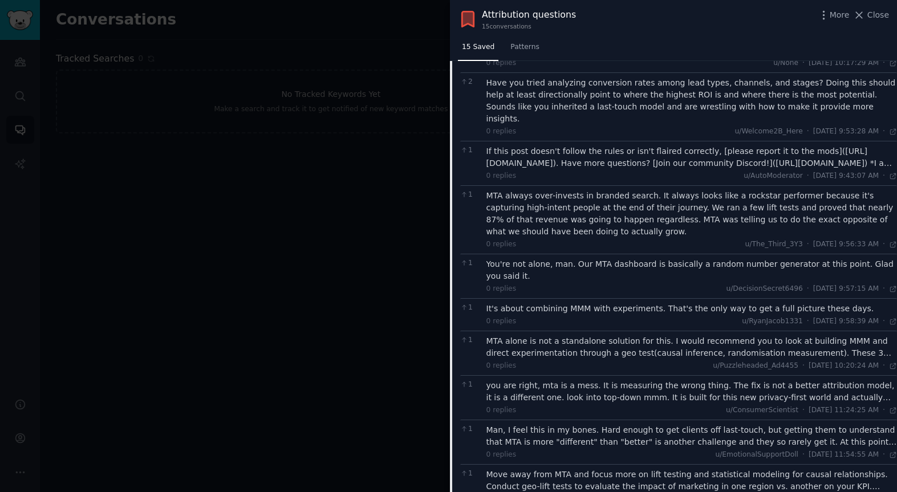
scroll to position [779, 0]
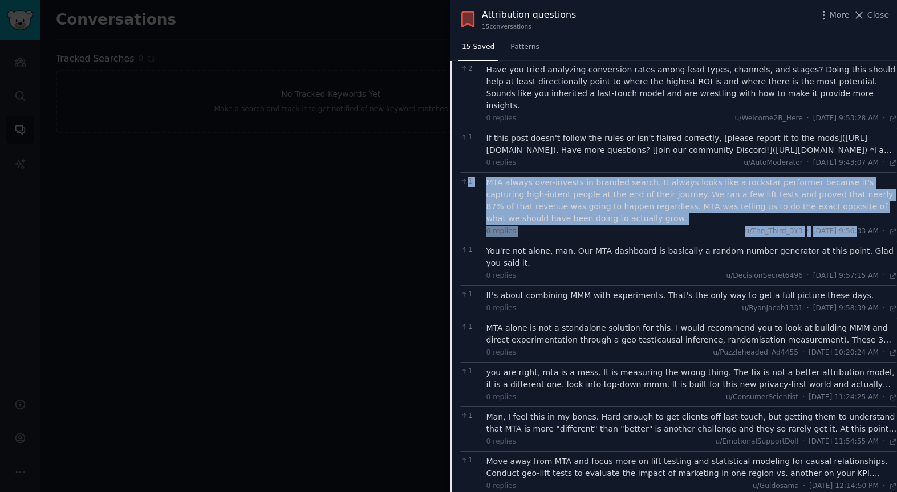
drag, startPoint x: 482, startPoint y: 158, endPoint x: 828, endPoint y: 209, distance: 349.8
click at [834, 210] on div "1 MTA always over-invests in branded search. It always looks like a rockstar pe…" at bounding box center [678, 206] width 437 height 68
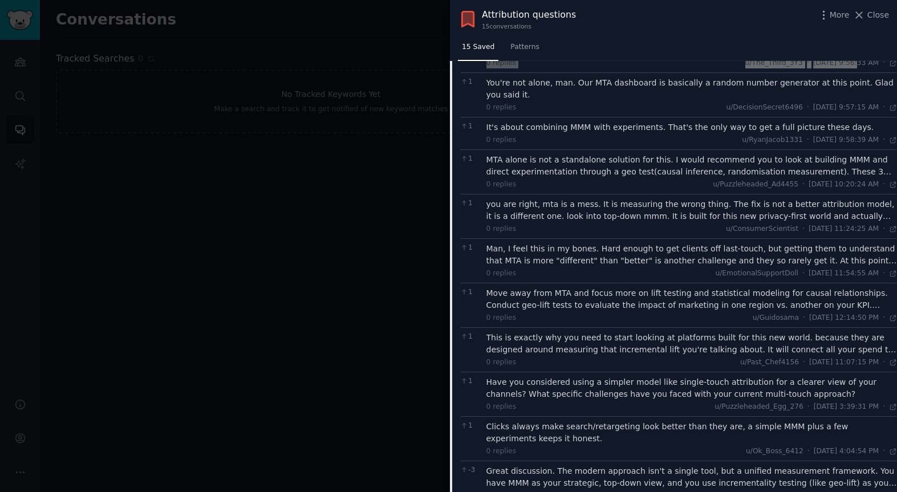
scroll to position [950, 0]
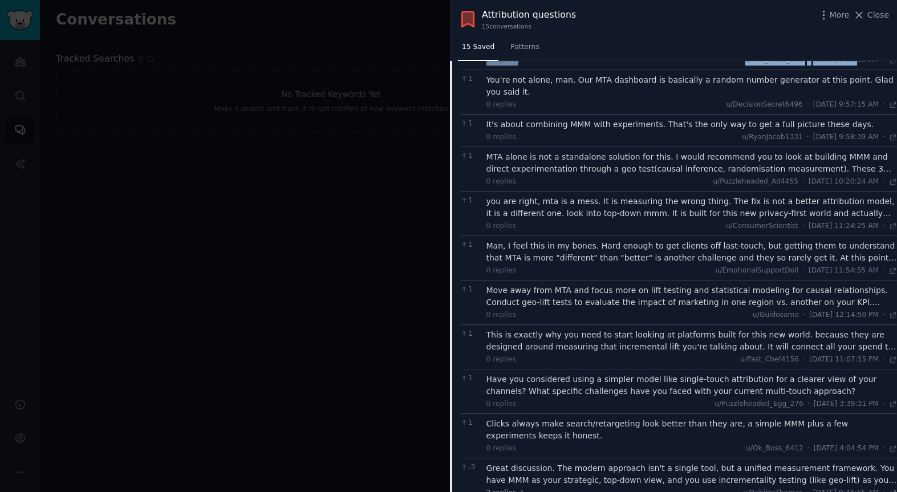
drag, startPoint x: 544, startPoint y: 103, endPoint x: 872, endPoint y: 117, distance: 328.1
click at [874, 117] on div "1 It's about combining MMM with experiments. That's the only way to get a full …" at bounding box center [678, 130] width 437 height 32
click at [612, 151] on div "MTA alone is not a standalone solution for this. I would recommend you to look …" at bounding box center [691, 163] width 411 height 24
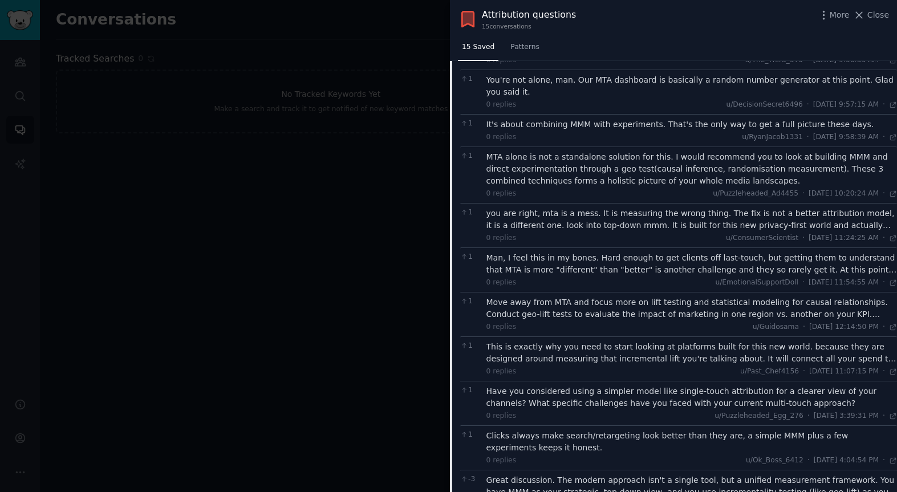
click at [609, 208] on div "you are right, mta is a mess. It is measuring the wrong thing. The fix is not a…" at bounding box center [691, 220] width 411 height 24
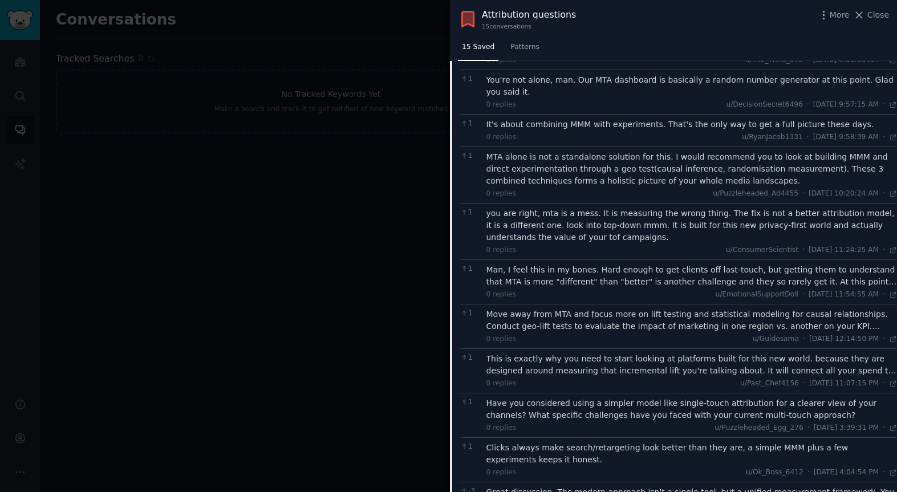
click at [596, 264] on div "Man, I feel this in my bones. Hard enough to get clients off last-touch, but ge…" at bounding box center [691, 276] width 411 height 24
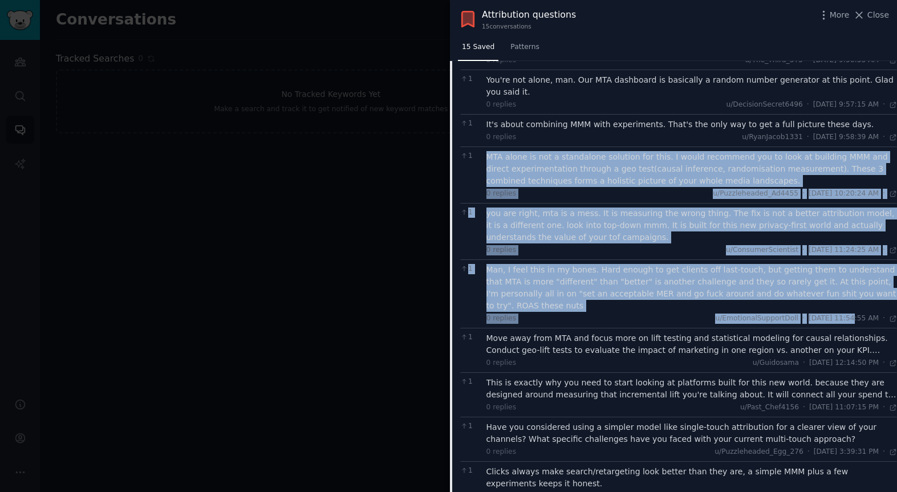
drag, startPoint x: 486, startPoint y: 130, endPoint x: 830, endPoint y: 296, distance: 382.2
click at [831, 296] on div "11 The biggest change for us was the conversation with our finance team. They d…" at bounding box center [678, 81] width 437 height 938
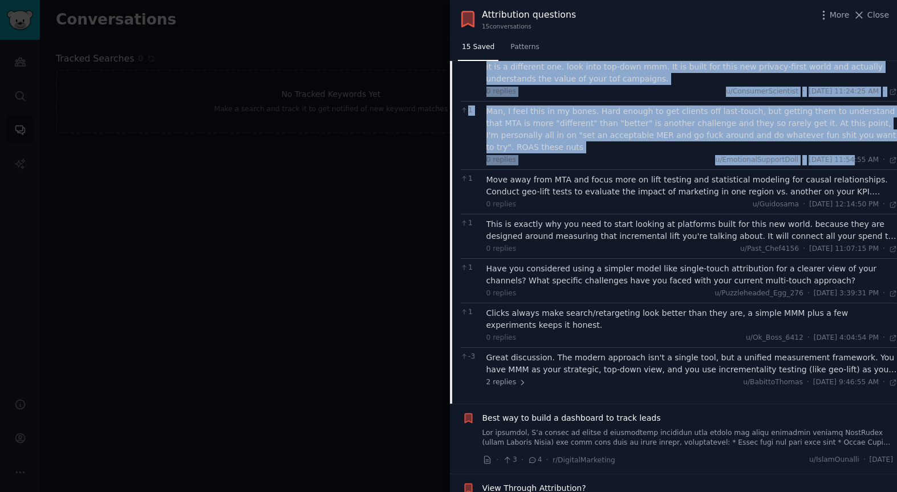
scroll to position [1110, 0]
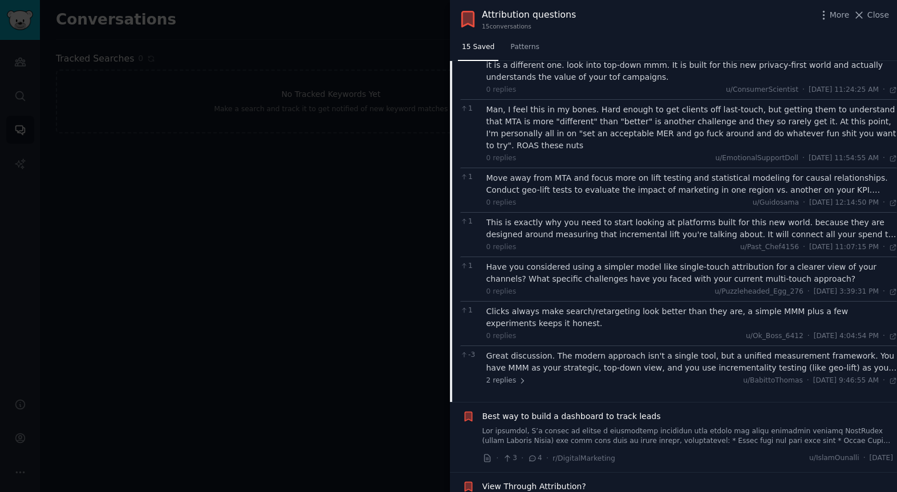
click at [639, 172] on div "Move away from MTA and focus more on lift testing and statistical modeling for …" at bounding box center [691, 184] width 411 height 24
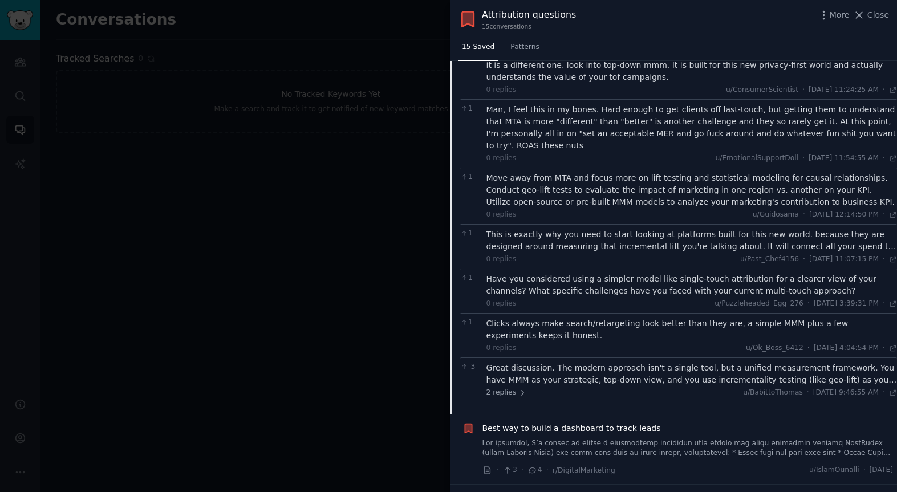
click at [502, 229] on div "This is exactly why you need to start looking at platforms built for this new w…" at bounding box center [691, 241] width 411 height 24
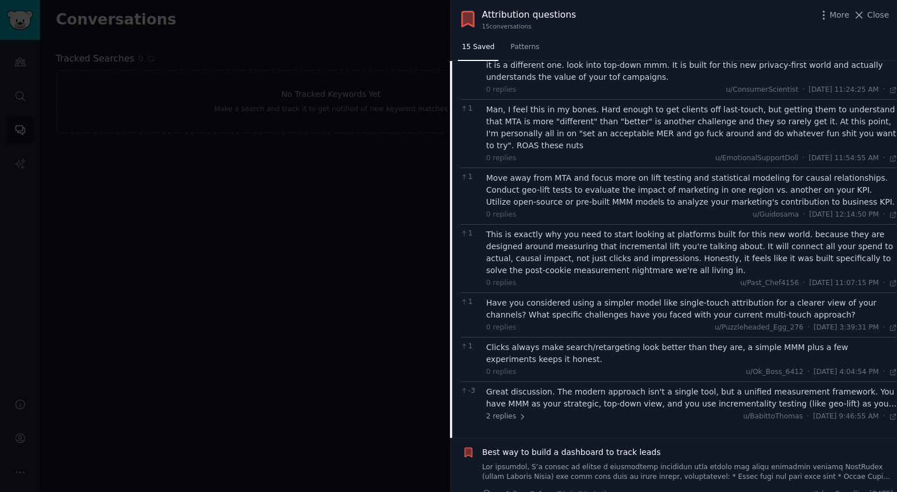
click at [521, 297] on div "Have you considered using a simpler model like single-touch attribution for a c…" at bounding box center [691, 309] width 411 height 24
drag, startPoint x: 482, startPoint y: 153, endPoint x: 722, endPoint y: 259, distance: 261.7
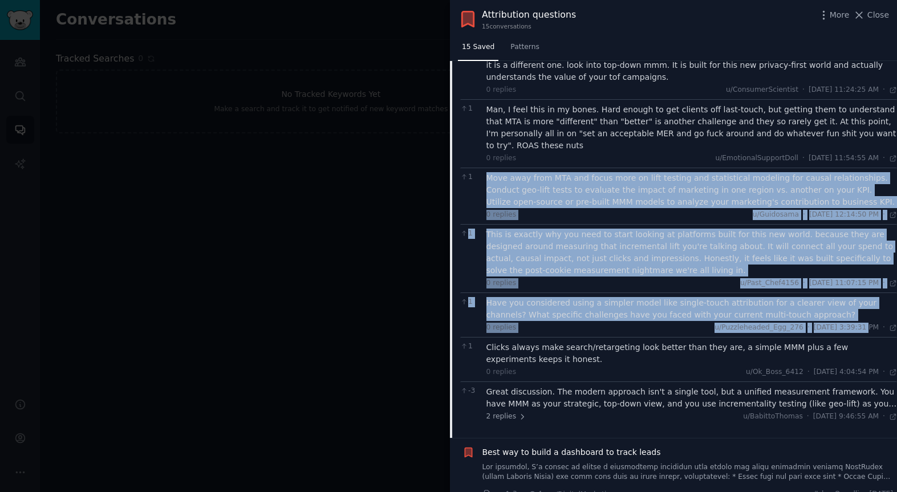
drag, startPoint x: 484, startPoint y: 155, endPoint x: 831, endPoint y: 305, distance: 378.4
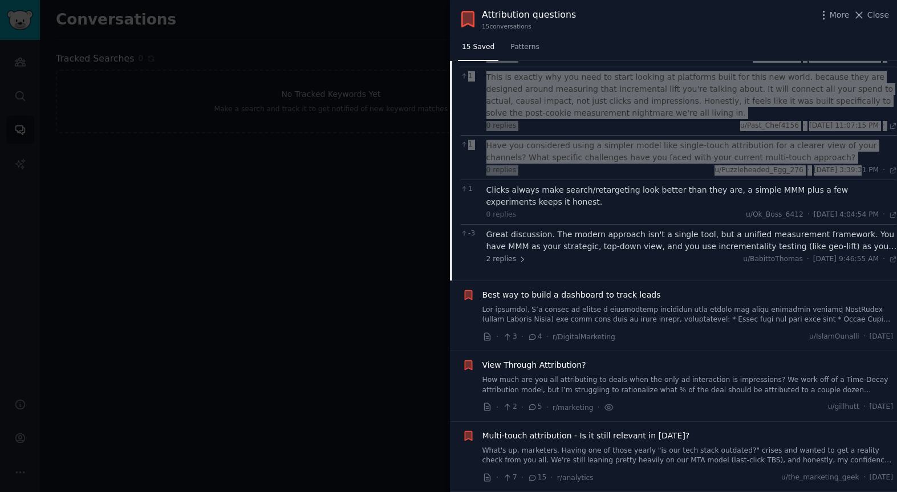
scroll to position [1268, 0]
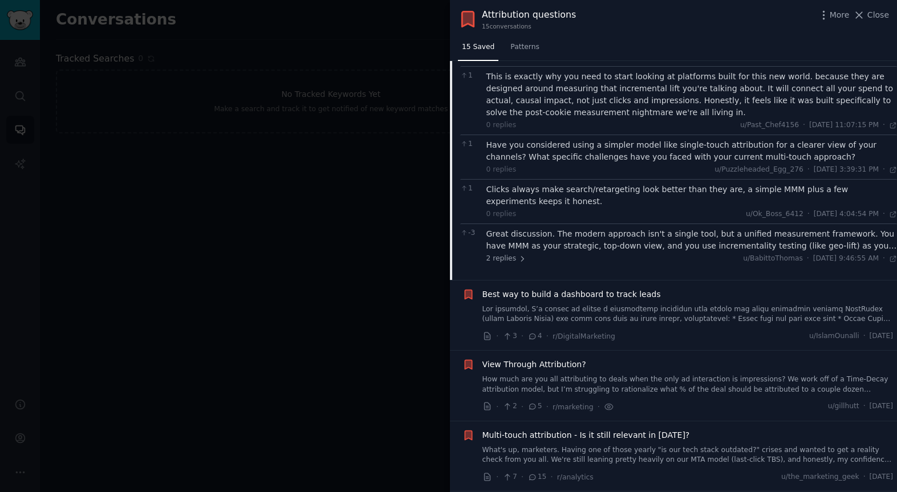
click at [640, 184] on div "Clicks always make search/retargeting look better than they are, a simple MMM p…" at bounding box center [691, 196] width 411 height 24
click at [620, 228] on div "Great discussion. The modern approach isn't a single tool, but a unified measur…" at bounding box center [691, 240] width 411 height 24
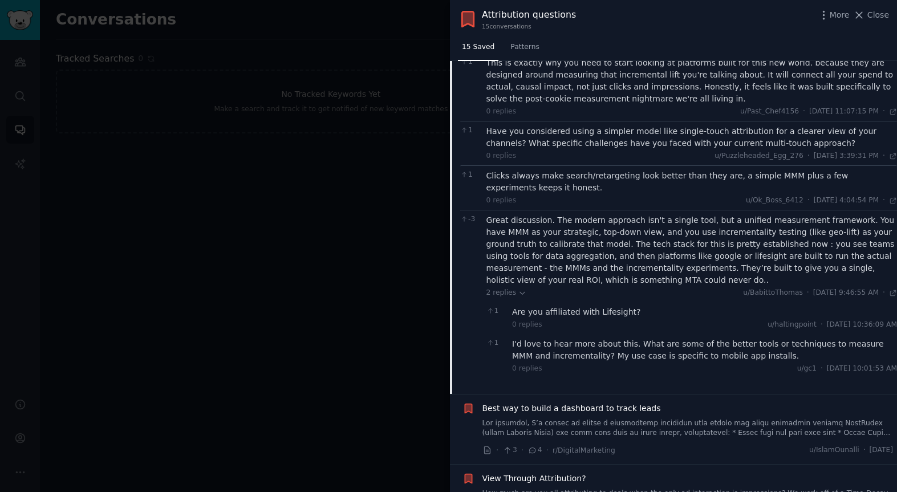
scroll to position [1283, 0]
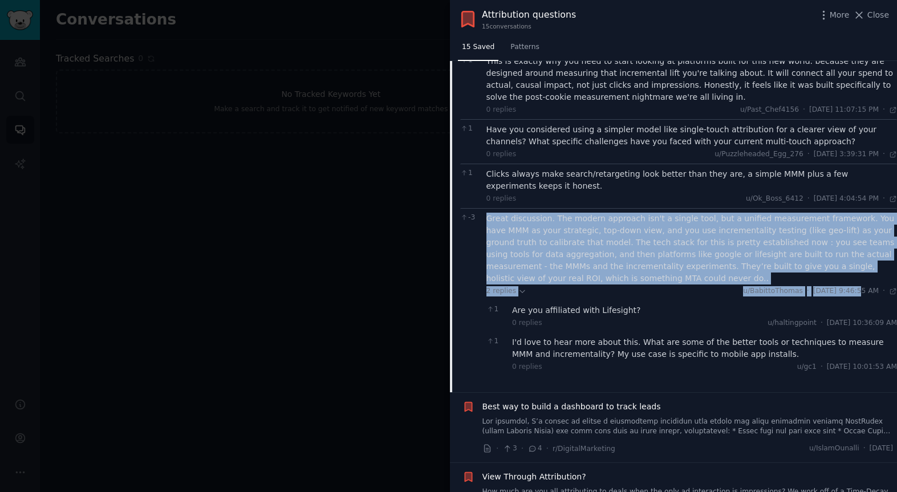
drag, startPoint x: 485, startPoint y: 194, endPoint x: 831, endPoint y: 271, distance: 354.6
click at [833, 272] on div "-3 Great discussion. The modern approach isn't a single tool, but a unified mea…" at bounding box center [678, 294] width 437 height 172
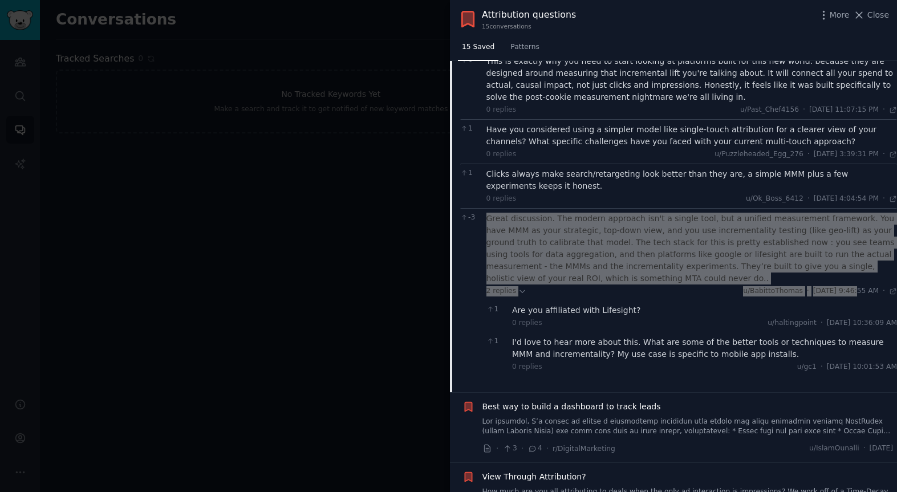
scroll to position [1305, 0]
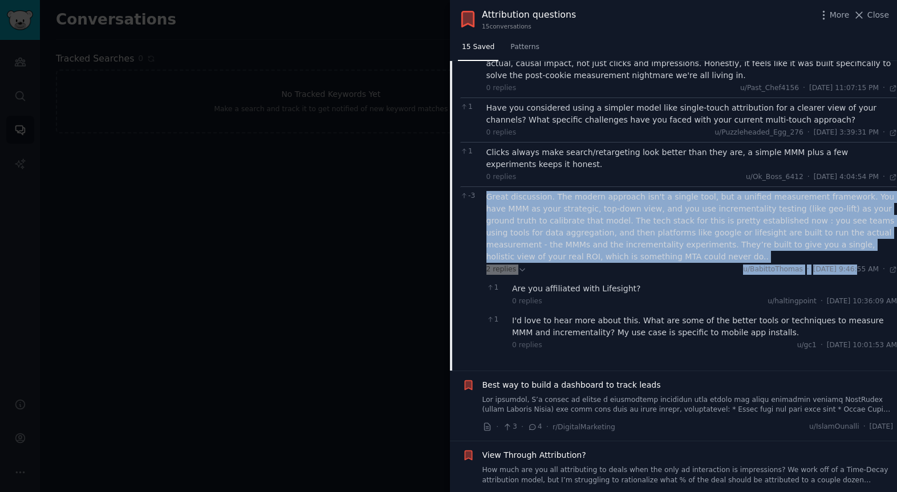
click at [625, 379] on span "Best way to build a dashboard to track leads" at bounding box center [571, 385] width 178 height 12
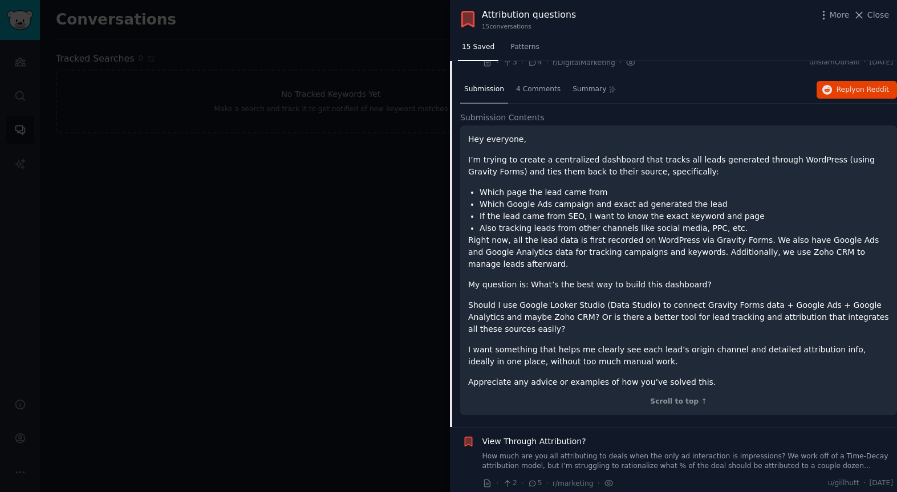
scroll to position [453, 0]
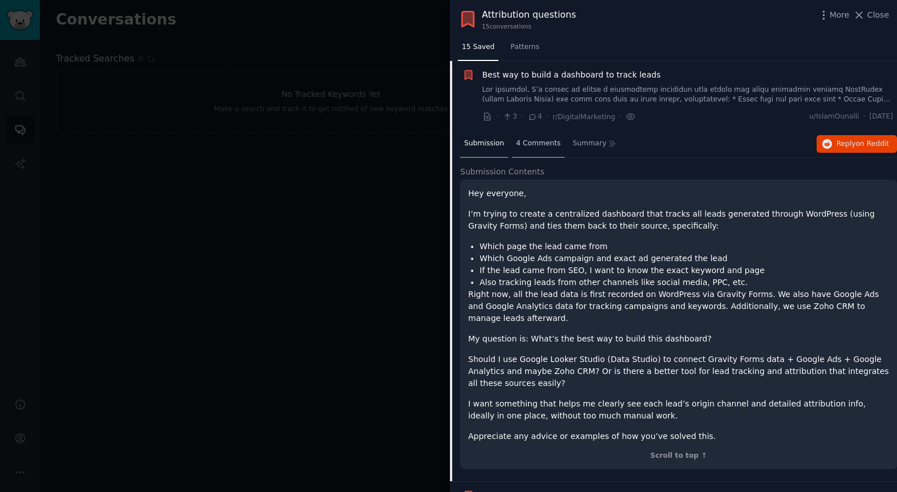
click at [539, 151] on div "4 Comments" at bounding box center [538, 144] width 52 height 27
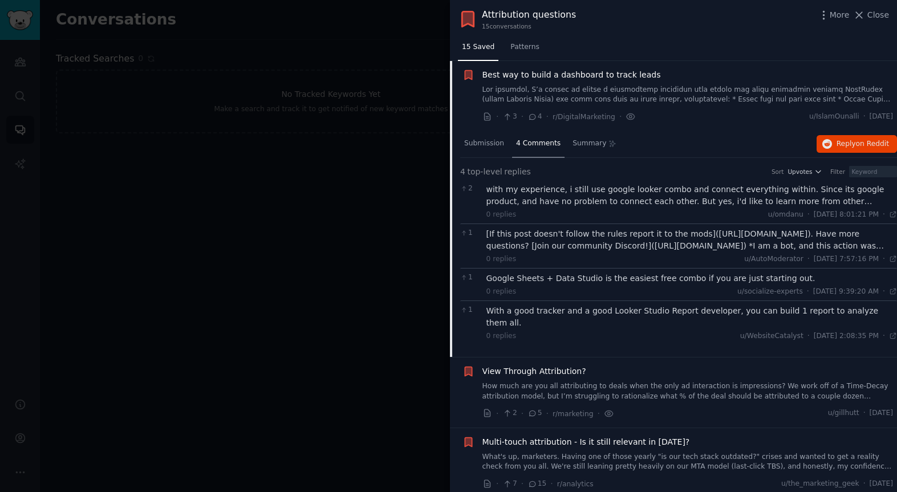
click at [563, 365] on span "View Through Attribution?" at bounding box center [534, 371] width 104 height 12
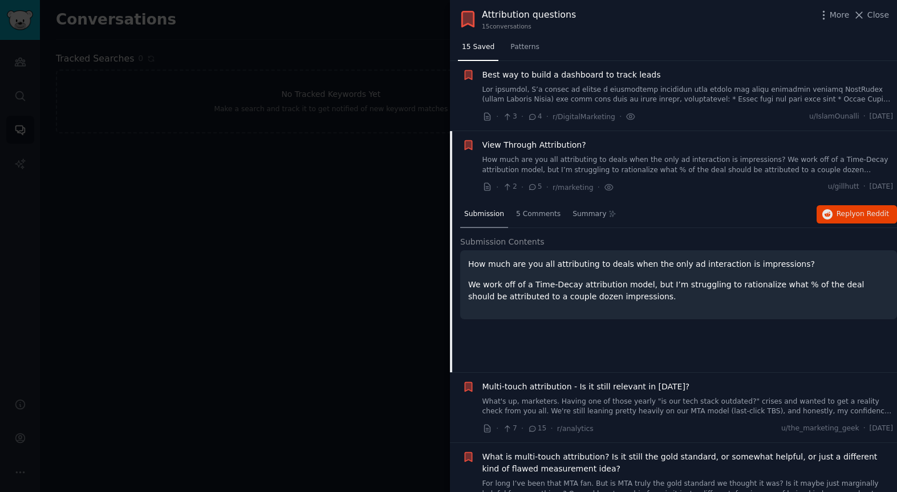
scroll to position [523, 0]
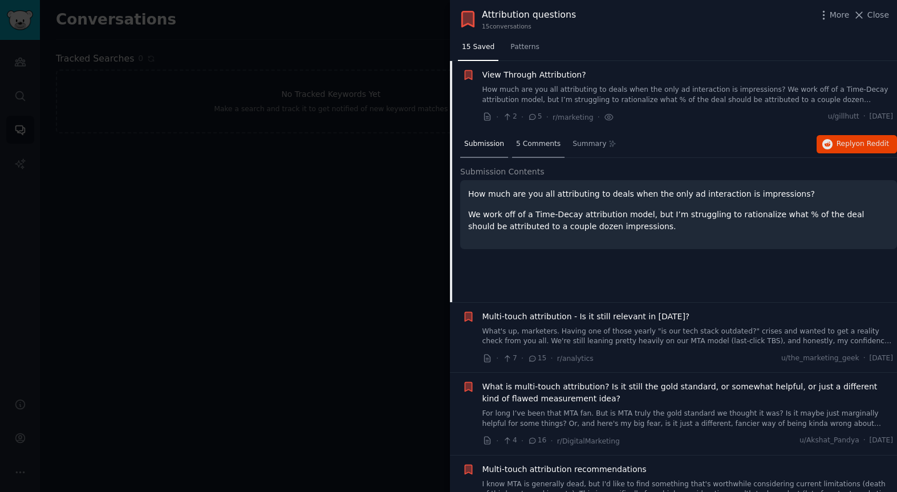
click at [541, 148] on span "5 Comments" at bounding box center [538, 144] width 44 height 10
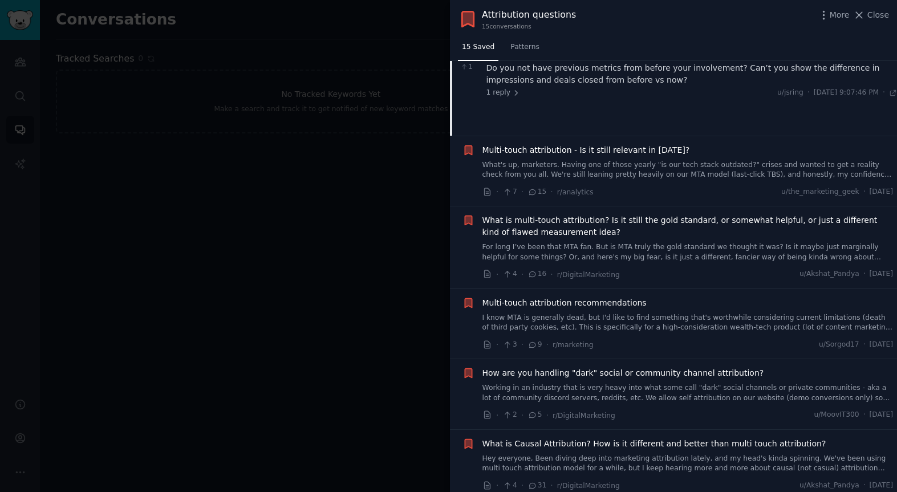
scroll to position [698, 0]
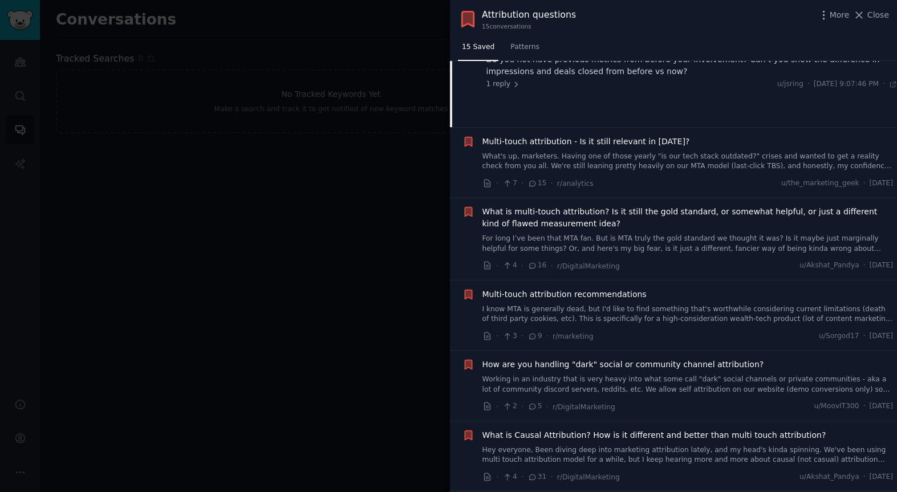
click at [550, 144] on span "Multi-touch attribution - Is it still relevant in [DATE]?" at bounding box center [586, 142] width 208 height 12
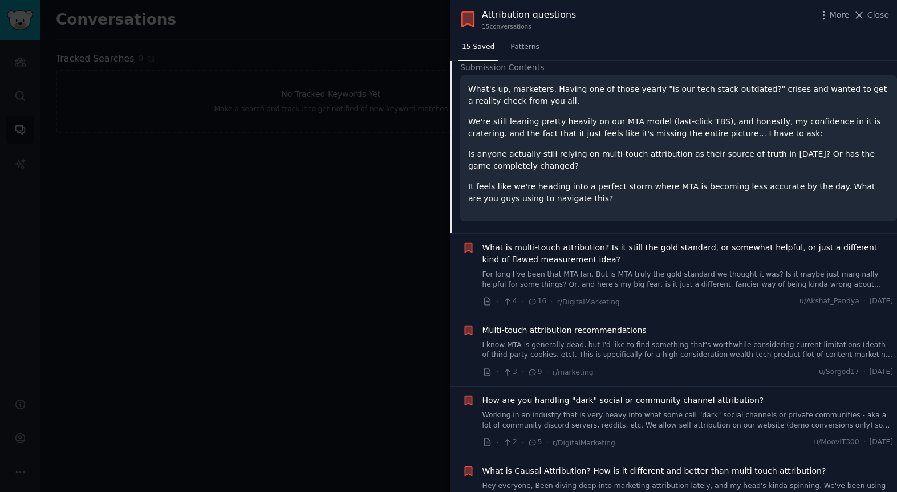
scroll to position [593, 0]
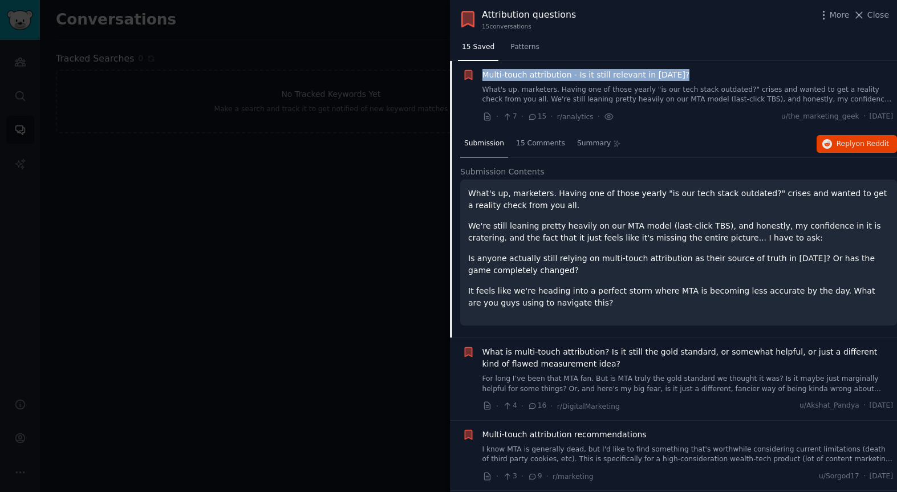
drag, startPoint x: 481, startPoint y: 74, endPoint x: 705, endPoint y: 84, distance: 223.7
click at [702, 82] on div "Multi-touch attribution - Is it still relevant in [DATE]? What's up, marketers.…" at bounding box center [677, 96] width 431 height 54
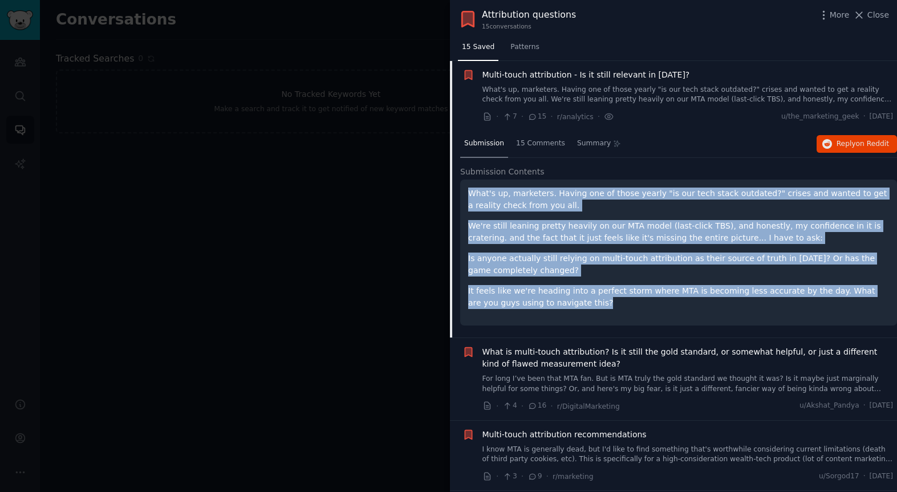
drag, startPoint x: 467, startPoint y: 193, endPoint x: 571, endPoint y: 313, distance: 158.8
click at [576, 314] on div "What's up, marketers. Having one of those yearly "is our tech stack outdated?" …" at bounding box center [678, 253] width 437 height 146
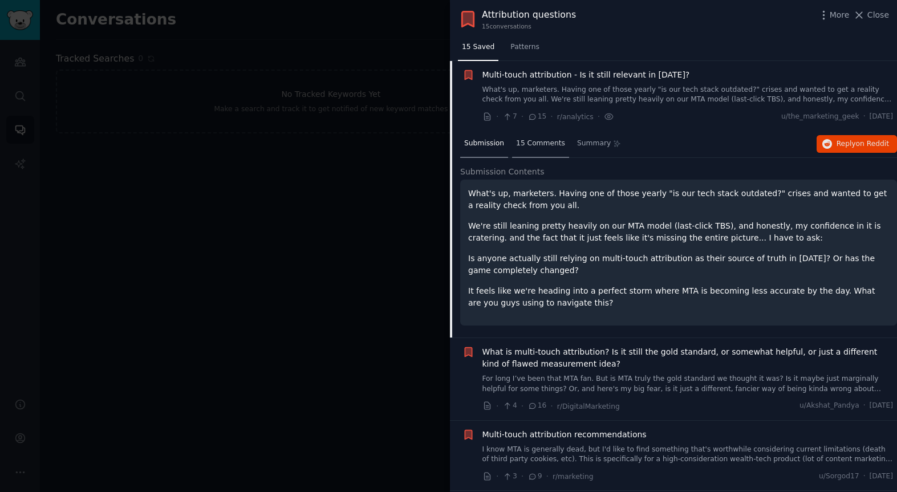
click at [536, 143] on span "15 Comments" at bounding box center [540, 144] width 49 height 10
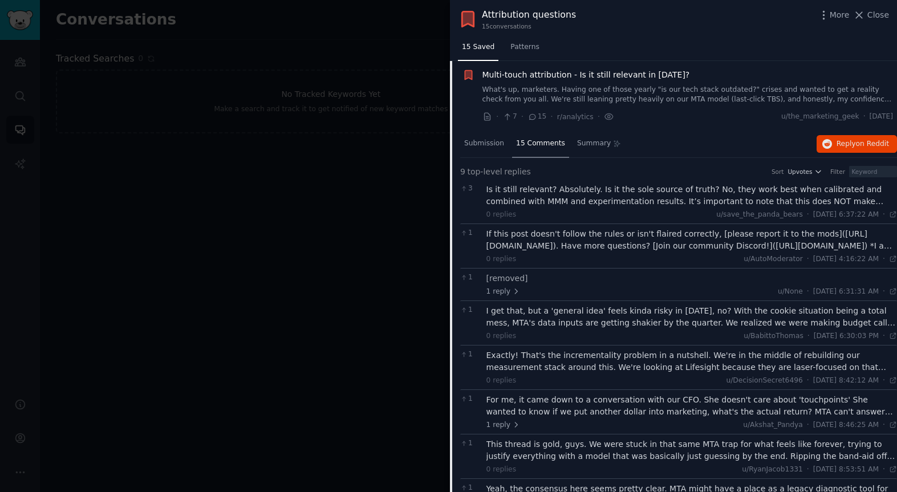
scroll to position [593, 0]
click at [557, 206] on div "Is it still relevant? Absolutely. Is it the sole source of truth? No, they work…" at bounding box center [691, 196] width 411 height 24
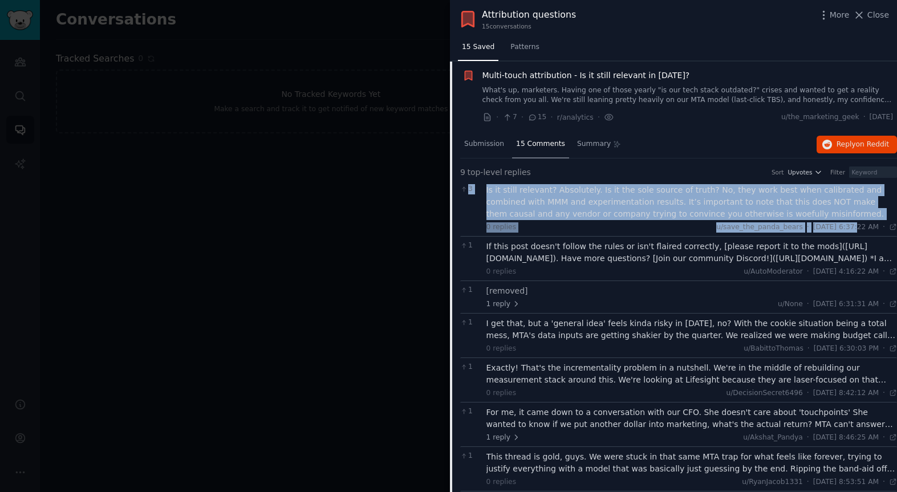
drag, startPoint x: 482, startPoint y: 190, endPoint x: 833, endPoint y: 232, distance: 353.7
click at [834, 232] on div "3 Is it still relevant? Absolutely. Is it the sole source of truth? No, they wo…" at bounding box center [678, 208] width 437 height 56
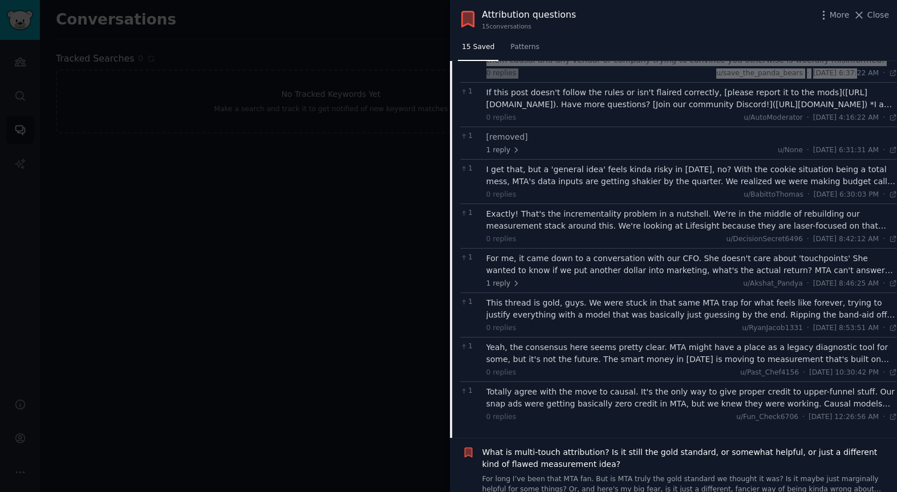
scroll to position [771, 0]
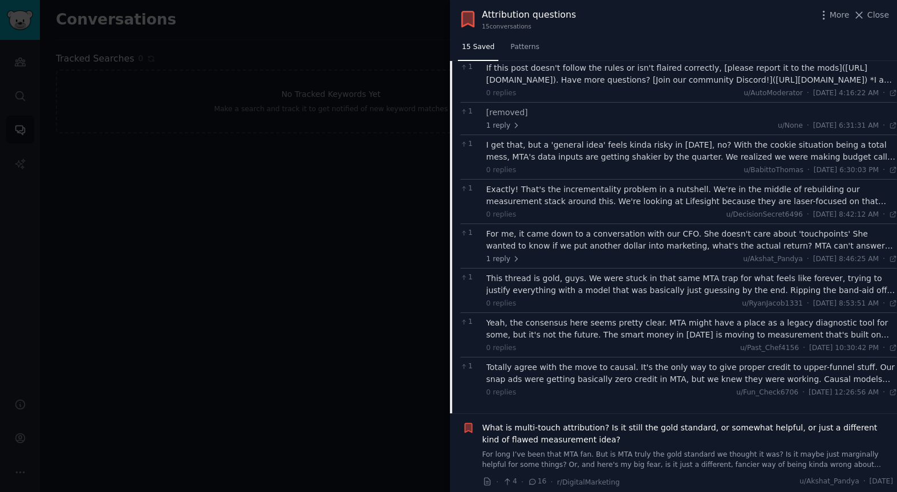
click at [582, 156] on div "I get that, but a 'general idea' feels kinda risky in [DATE], no? With the cook…" at bounding box center [691, 151] width 411 height 24
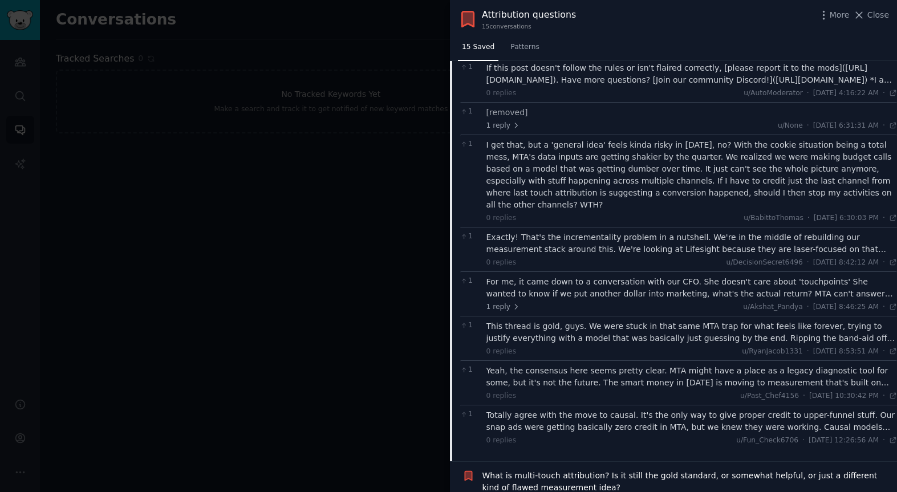
click at [575, 231] on div "Exactly! That's the incrementality problem in a nutshell. We're in the middle o…" at bounding box center [691, 243] width 411 height 24
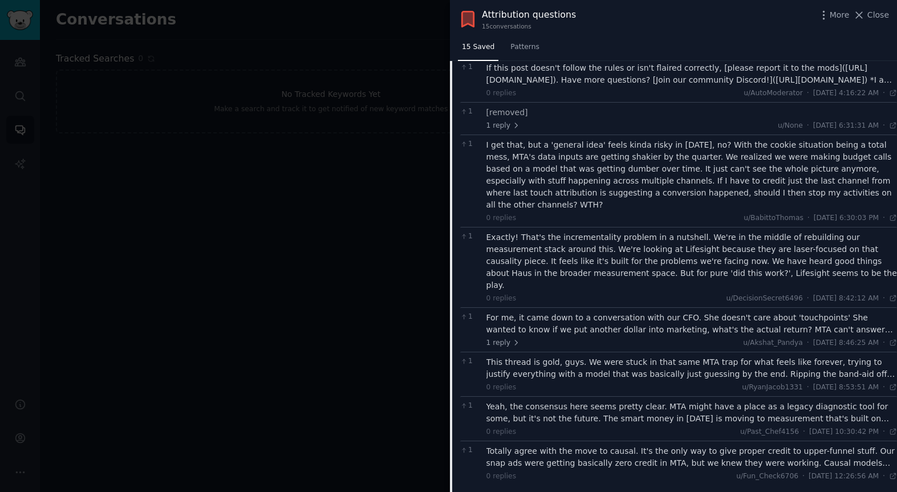
click at [518, 312] on div "For me, it came down to a conversation with our CFO. She doesn't care about 'to…" at bounding box center [691, 324] width 411 height 24
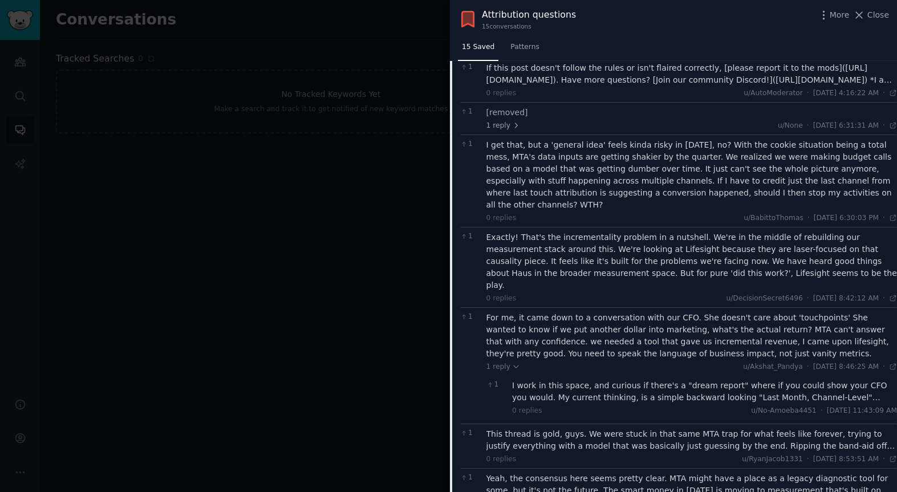
click at [568, 380] on div "I work in this space, and curious if there's a "dream report" where if you coul…" at bounding box center [704, 392] width 385 height 24
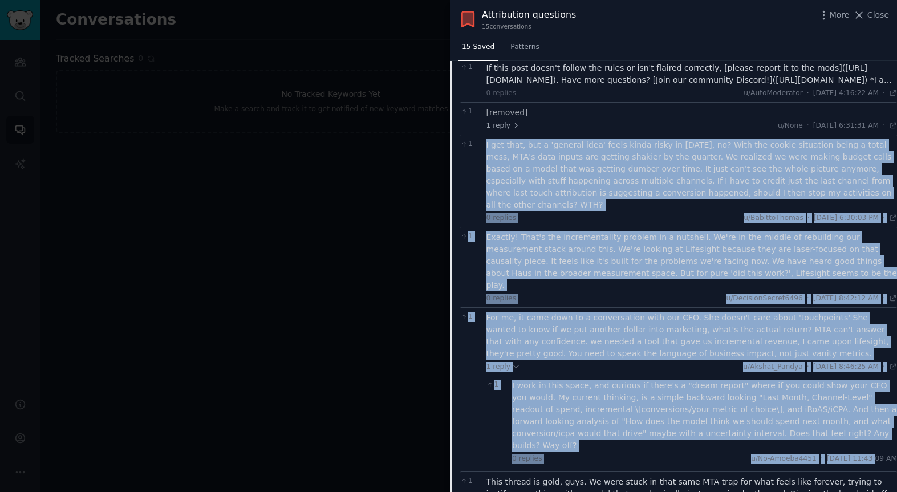
drag, startPoint x: 483, startPoint y: 142, endPoint x: 844, endPoint y: 426, distance: 459.1
click at [848, 426] on div "3 Is it still relevant? Absolutely. Is it the sole source of truth? No, they wo…" at bounding box center [678, 303] width 437 height 603
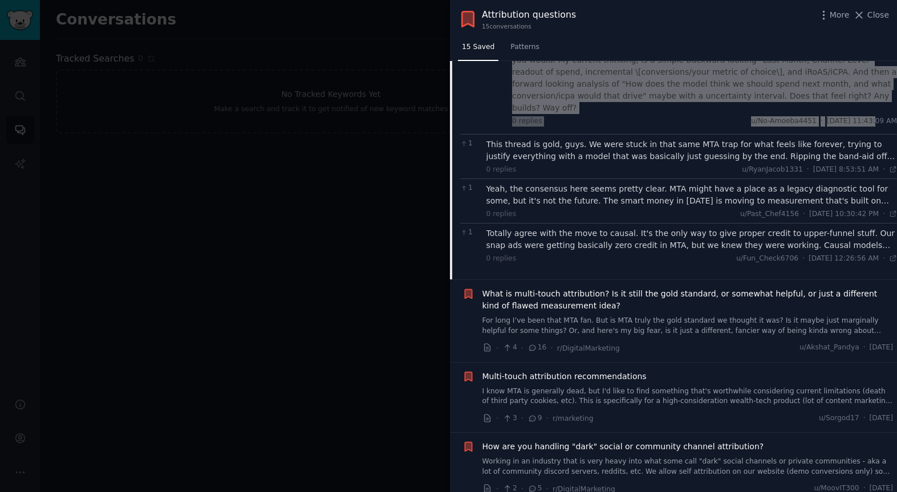
scroll to position [1120, 0]
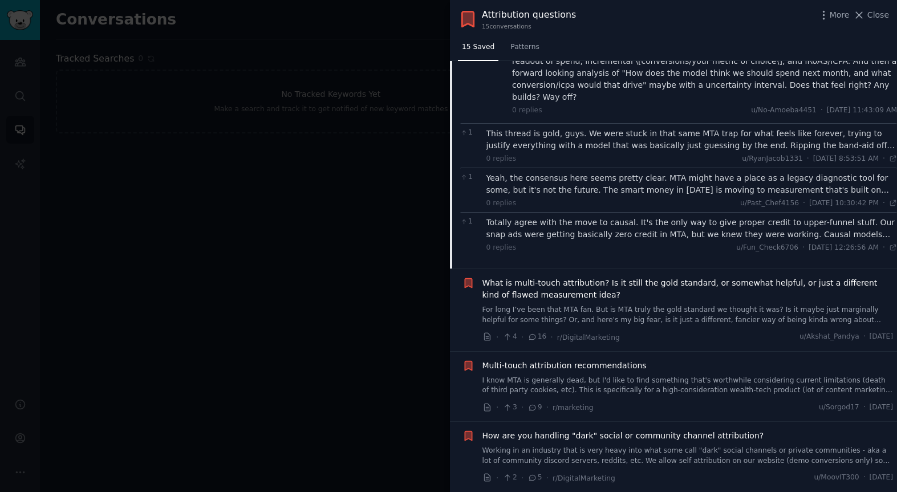
click at [526, 128] on div "This thread is gold, guys. We were stuck in that same MTA trap for what feels l…" at bounding box center [691, 140] width 411 height 24
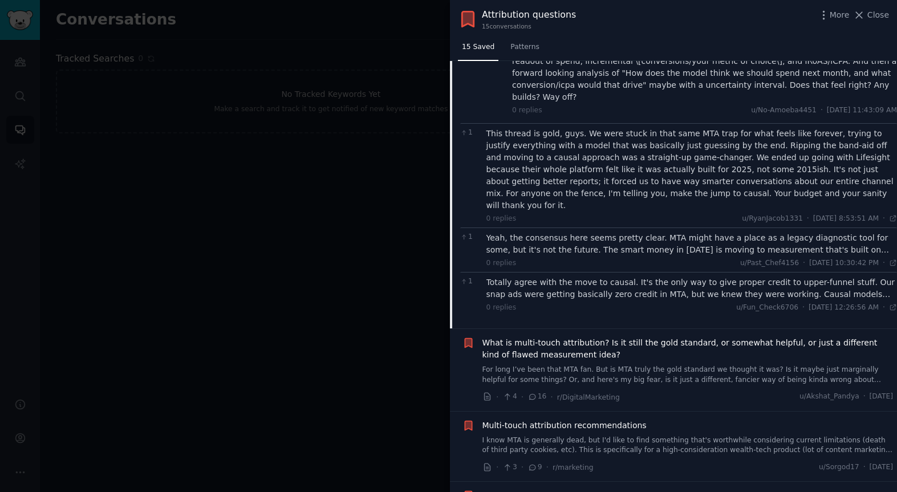
click at [549, 232] on div "Yeah, the consensus here seems pretty clear. MTA might have a place as a legacy…" at bounding box center [691, 244] width 411 height 24
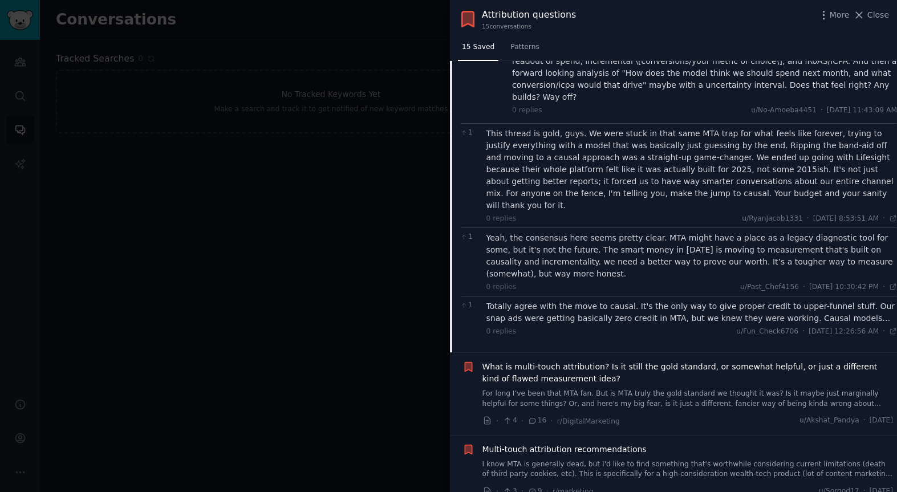
click at [555, 300] on div "Totally agree with the move to causal. It's the only way to give proper credit …" at bounding box center [691, 312] width 411 height 24
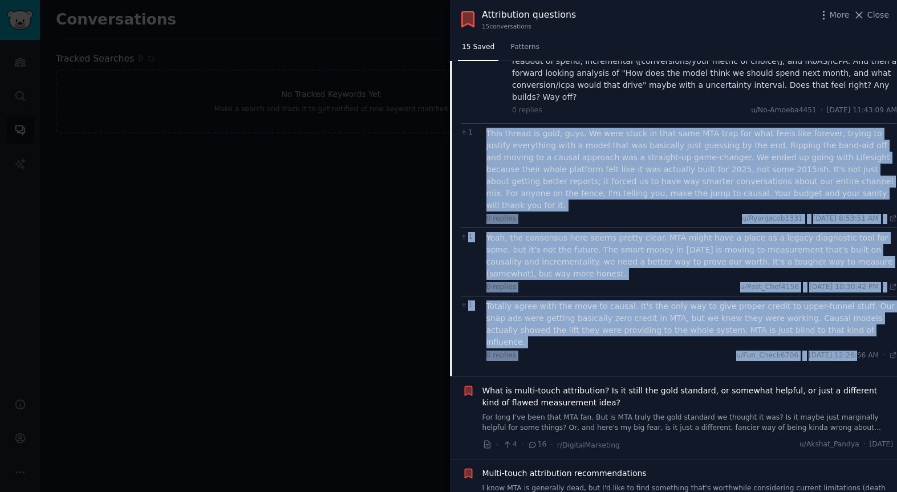
drag, startPoint x: 483, startPoint y: 98, endPoint x: 830, endPoint y: 300, distance: 401.1
click at [832, 300] on div "3 Is it still relevant? Absolutely. Is it the sole source of truth? No, they wo…" at bounding box center [678, 8] width 437 height 711
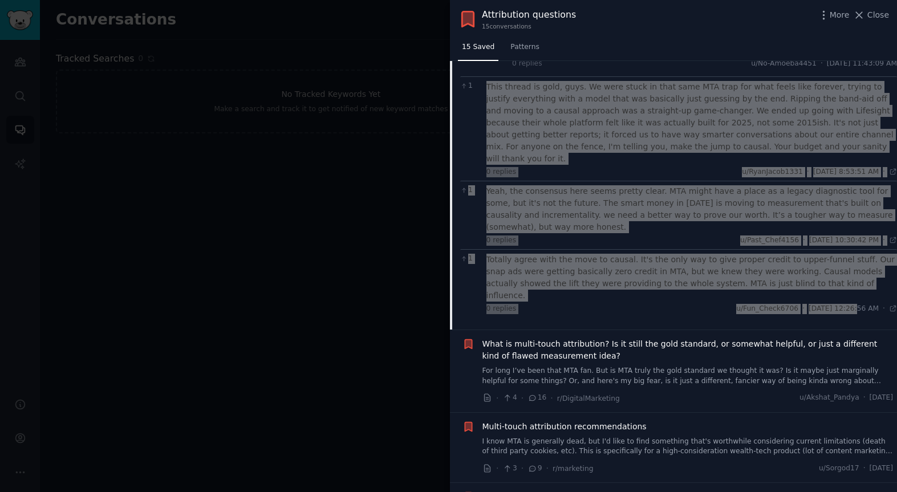
scroll to position [1196, 0]
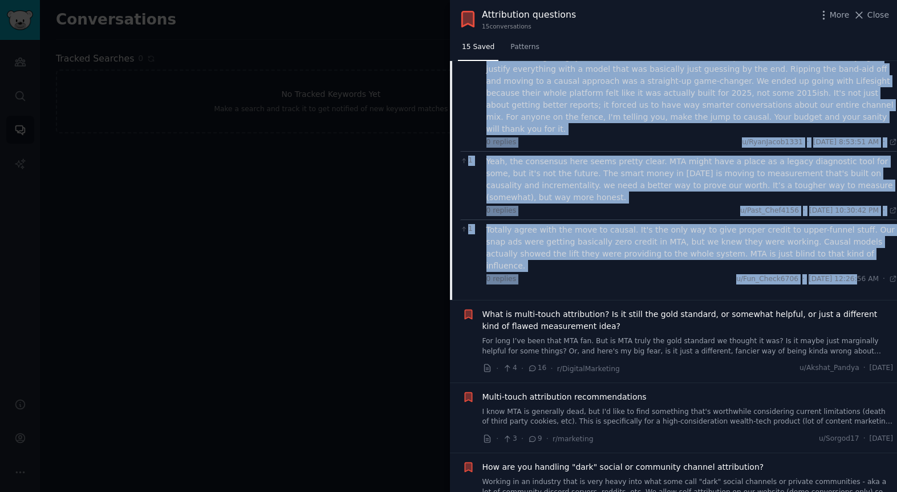
click at [564, 308] on span "What is multi-touch attribution? Is it still the gold standard, or somewhat hel…" at bounding box center [687, 320] width 411 height 24
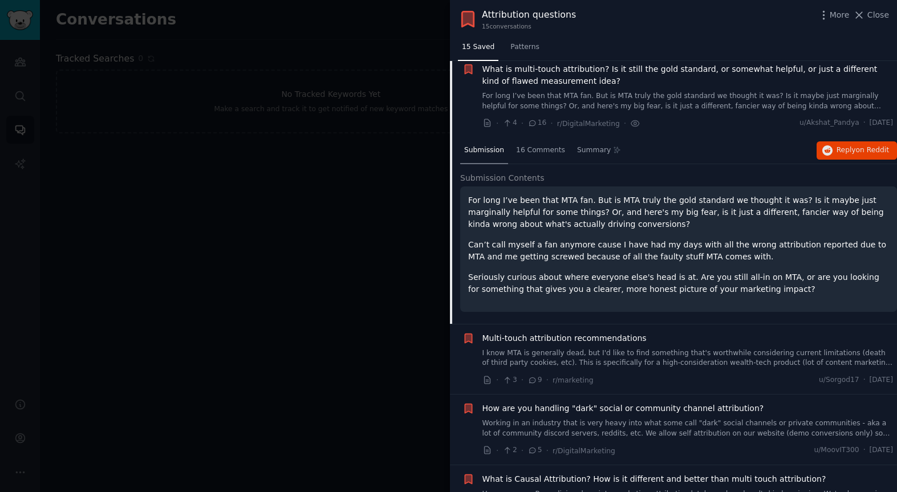
scroll to position [664, 0]
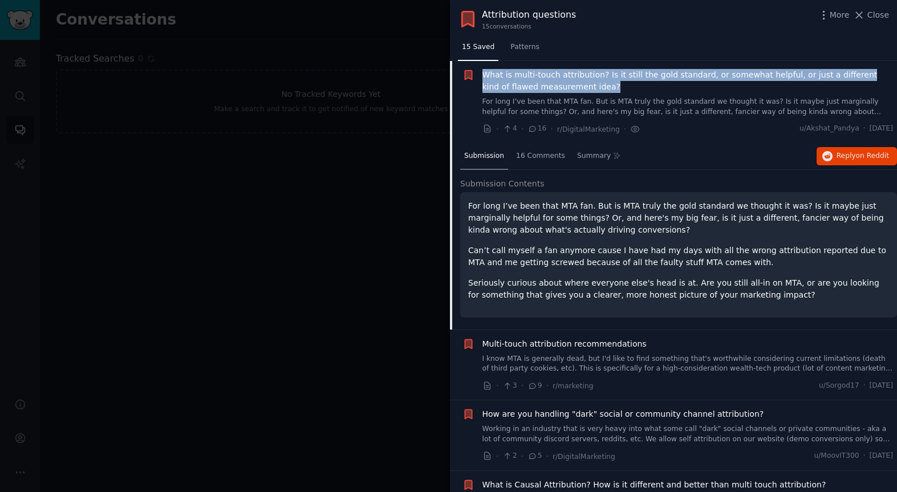
drag, startPoint x: 478, startPoint y: 74, endPoint x: 771, endPoint y: 169, distance: 308.1
click at [597, 88] on div "Reddit text submission What is multi-touch attribution? Is it still the gold st…" at bounding box center [677, 102] width 431 height 66
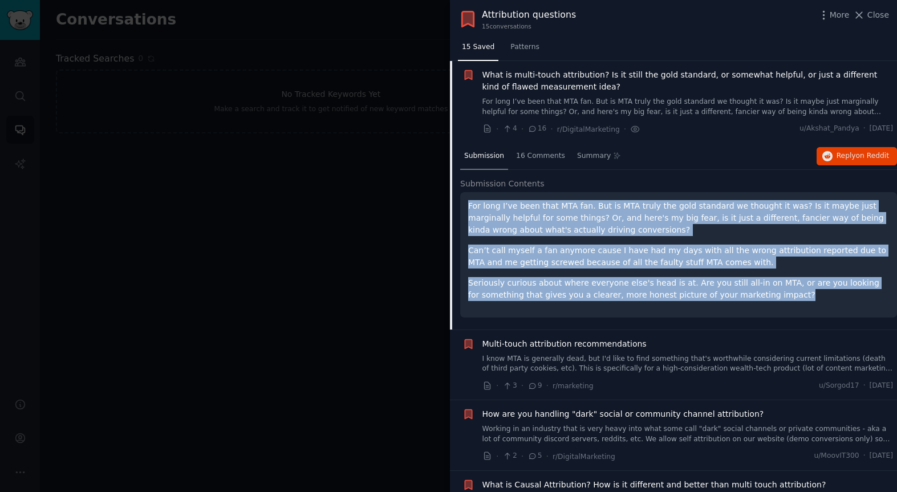
drag, startPoint x: 466, startPoint y: 206, endPoint x: 803, endPoint y: 298, distance: 349.4
click at [806, 299] on div "For long I’ve been that MTA fan. But is MTA truly the gold standard we thought …" at bounding box center [678, 254] width 437 height 125
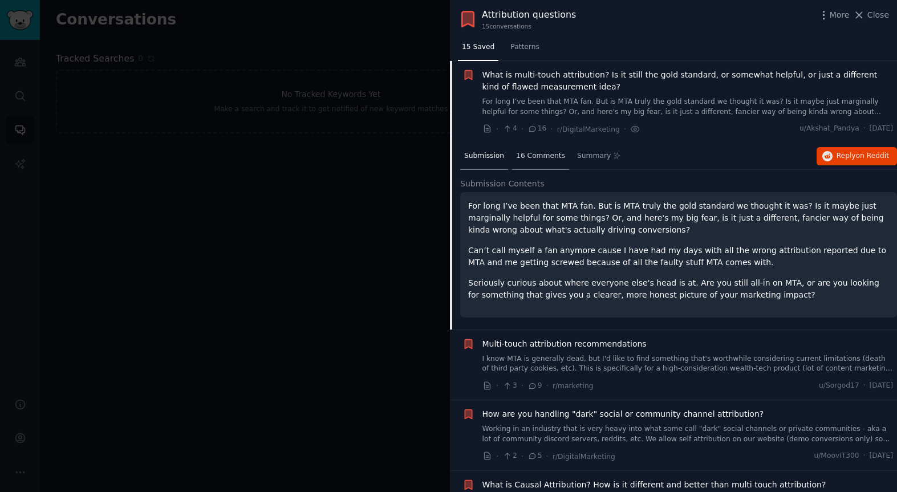
click at [527, 157] on span "16 Comments" at bounding box center [540, 156] width 49 height 10
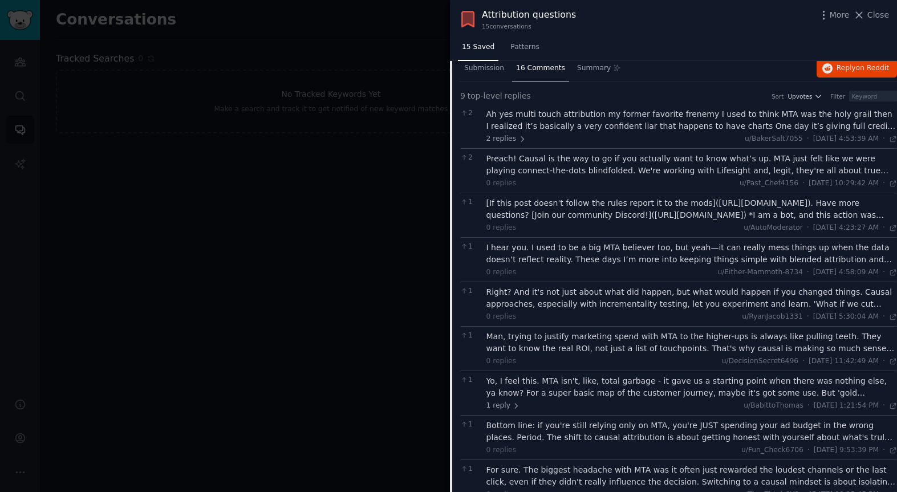
scroll to position [774, 0]
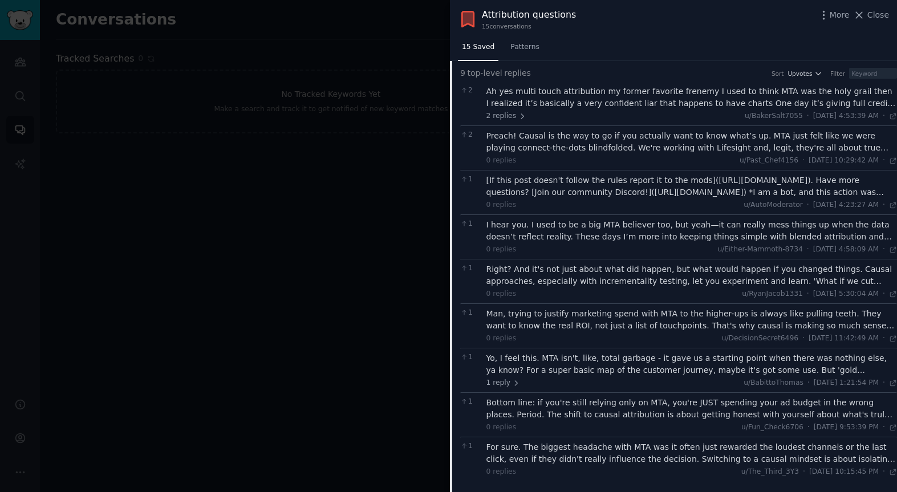
click at [514, 98] on div "Ah yes multi touch attribution my former favorite frenemy I used to think MTA w…" at bounding box center [691, 98] width 411 height 24
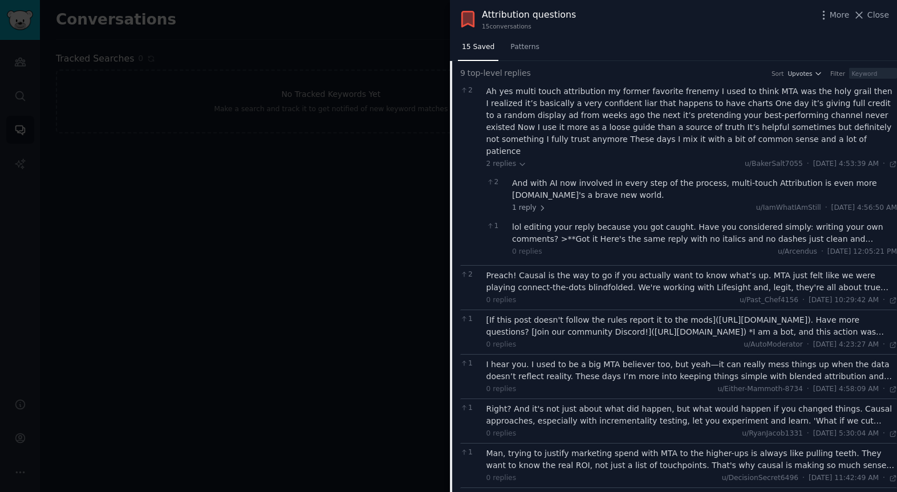
click at [523, 177] on div "And with AI now involved in every step of the process, multi-touch Attribution …" at bounding box center [704, 189] width 385 height 24
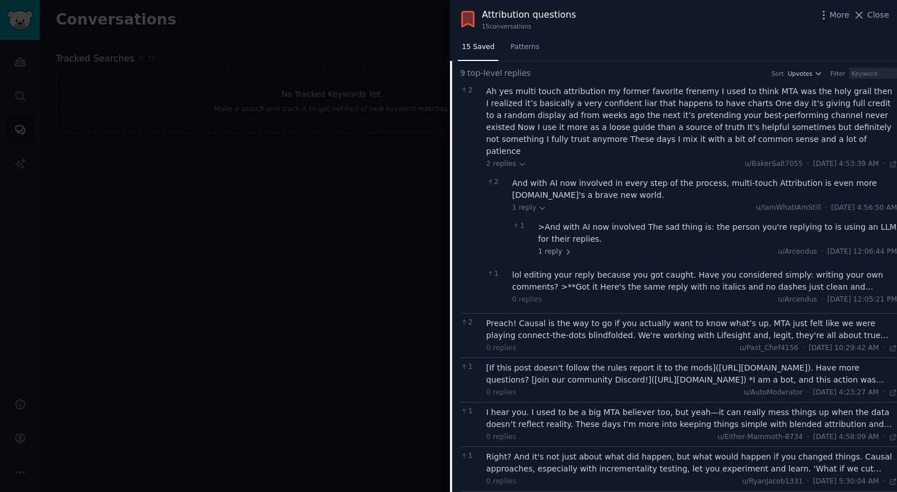
click at [576, 221] on div ">And with AI now involved The sad thing is: the person you're replying to is us…" at bounding box center [717, 233] width 359 height 24
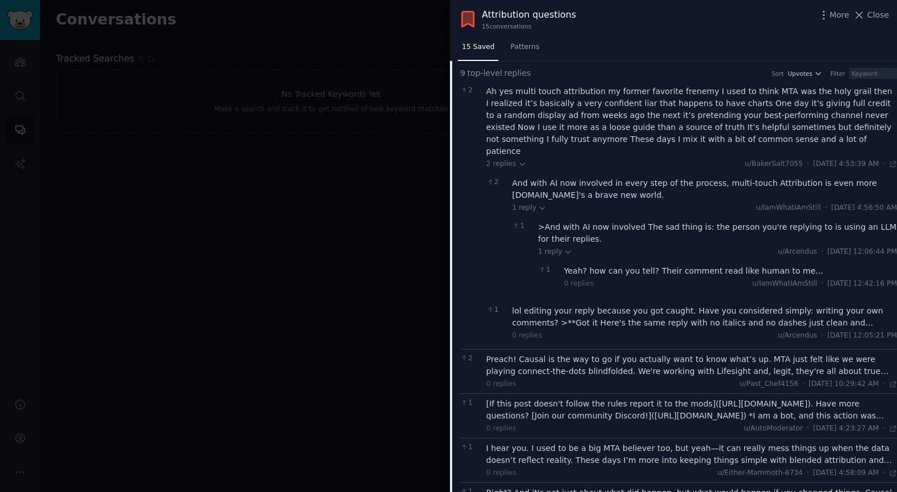
click at [595, 265] on div "Yeah? how can you tell? Their comment read like human to me..." at bounding box center [730, 271] width 333 height 12
click at [636, 314] on div "lol editing your reply because you got caught. Have you considered simply: writ…" at bounding box center [704, 317] width 385 height 24
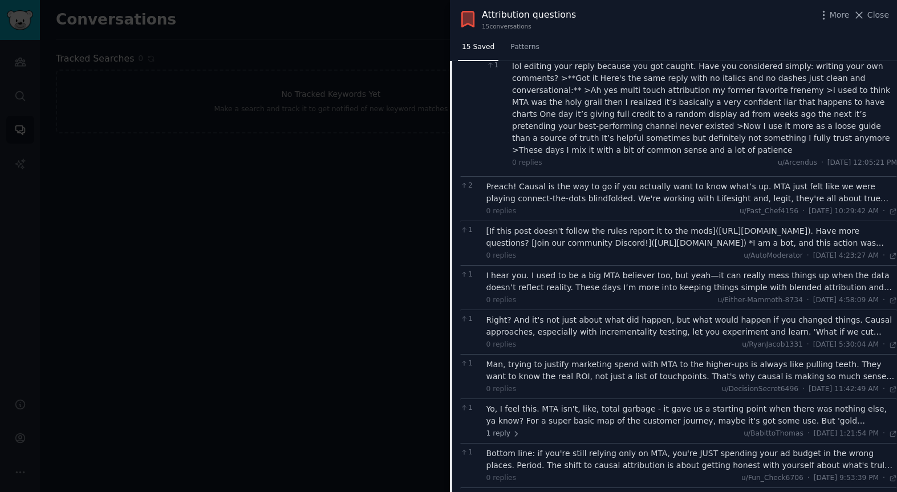
scroll to position [1020, 0]
click at [550, 180] on div "Preach! Causal is the way to go if you actually want to know what’s up. MTA jus…" at bounding box center [691, 192] width 411 height 24
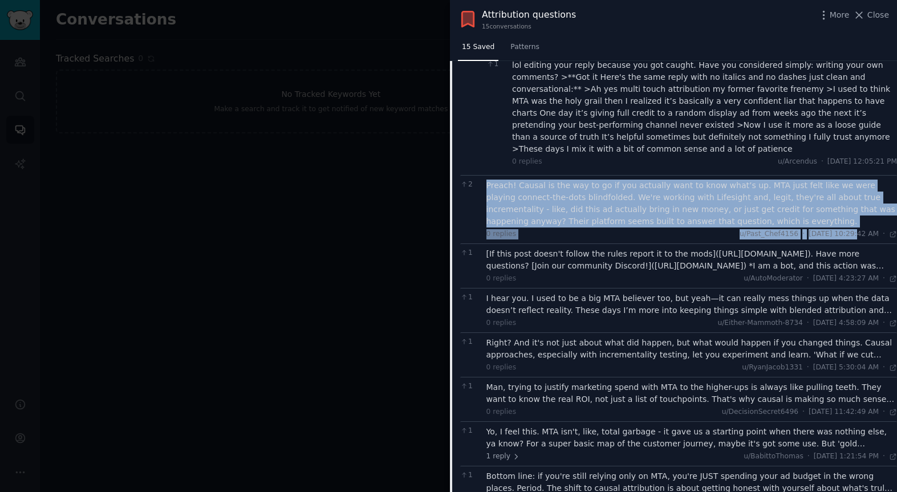
drag, startPoint x: 485, startPoint y: 174, endPoint x: 827, endPoint y: 223, distance: 345.0
click at [829, 223] on div "2 Preach! Causal is the way to go if you actually want to know what’s up. MTA j…" at bounding box center [678, 209] width 437 height 68
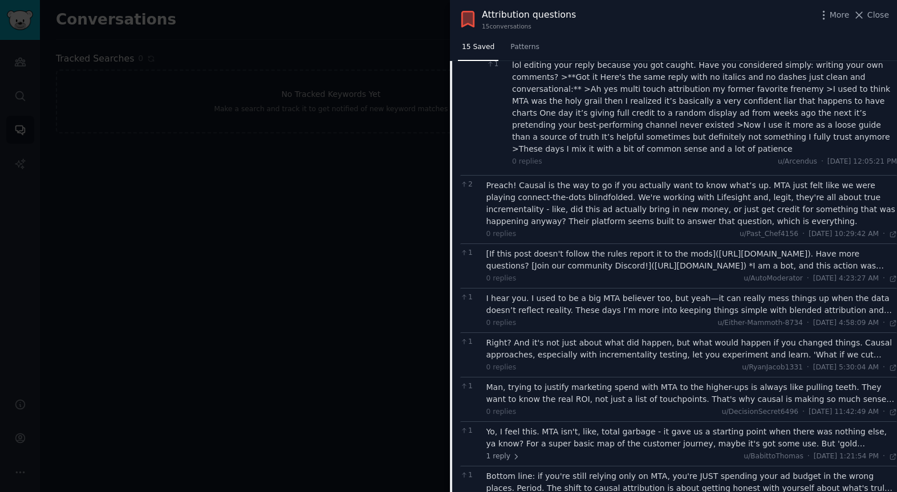
click at [609, 292] on div "I hear you. I used to be a big MTA believer too, but yeah—it can really mess th…" at bounding box center [691, 304] width 411 height 24
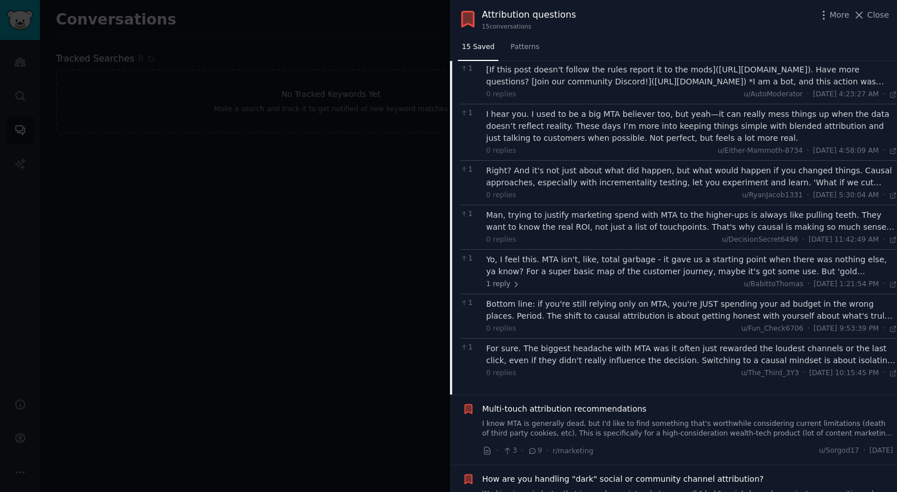
scroll to position [1205, 0]
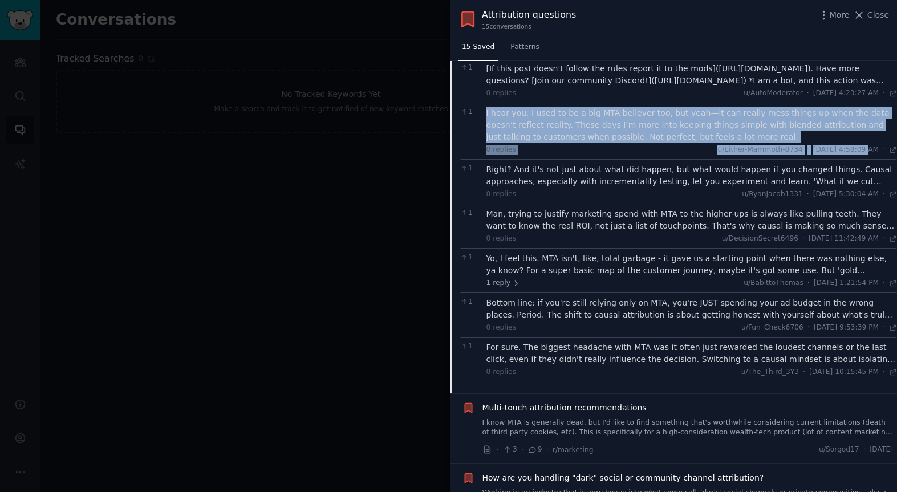
drag, startPoint x: 483, startPoint y: 99, endPoint x: 834, endPoint y: 140, distance: 353.5
click at [835, 140] on div "1 I hear you. I used to be a big MTA believer too, but yeah—it can really mess …" at bounding box center [678, 131] width 437 height 56
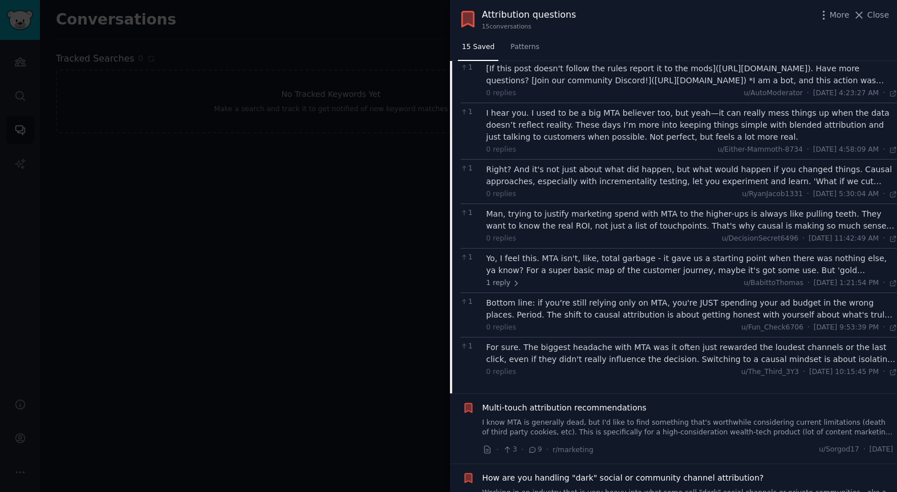
click at [573, 297] on div "Bottom line: if you're still relying only on MTA, you're JUST spending your ad …" at bounding box center [691, 309] width 411 height 24
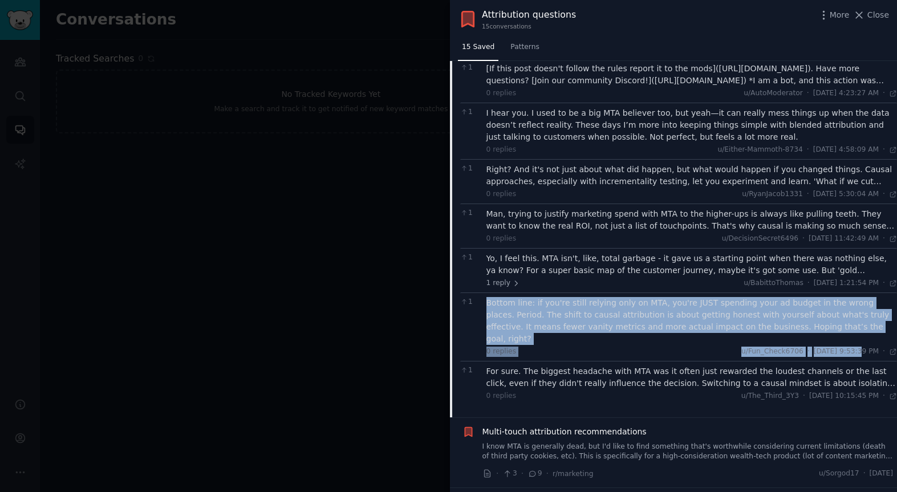
drag, startPoint x: 485, startPoint y: 291, endPoint x: 833, endPoint y: 331, distance: 350.6
click at [833, 331] on div "1 Bottom line: if you're still relying only on MTA, you're JUST spending your a…" at bounding box center [678, 326] width 437 height 68
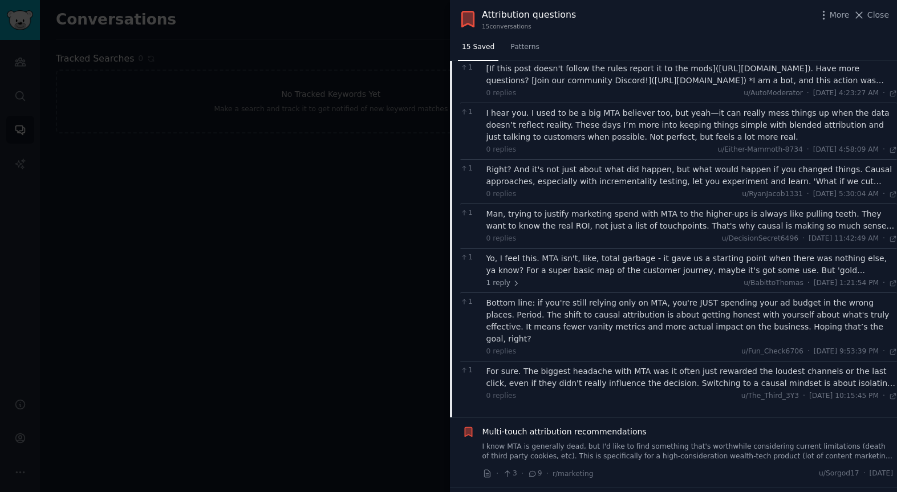
click at [591, 365] on div "For sure. The biggest headache with MTA was it often just rewarded the loudest …" at bounding box center [691, 377] width 411 height 24
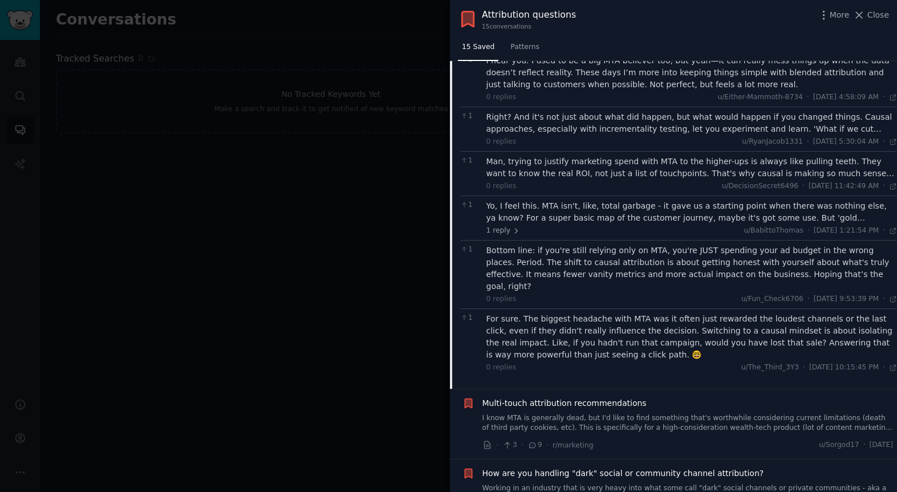
scroll to position [1260, 0]
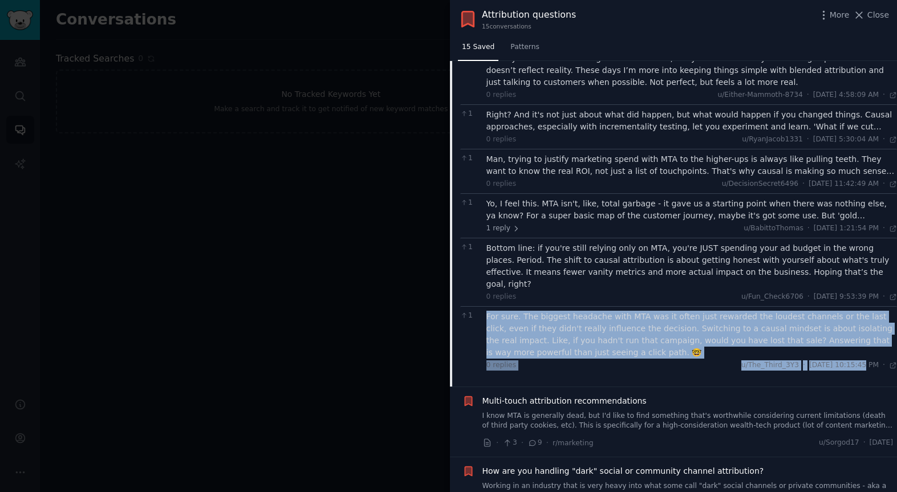
drag, startPoint x: 486, startPoint y: 293, endPoint x: 831, endPoint y: 339, distance: 348.0
click at [834, 340] on div "For sure. The biggest headache with MTA was it often just rewarded the loudest …" at bounding box center [691, 341] width 411 height 60
click at [581, 395] on span "Multi-touch attribution recommendations" at bounding box center [564, 401] width 164 height 12
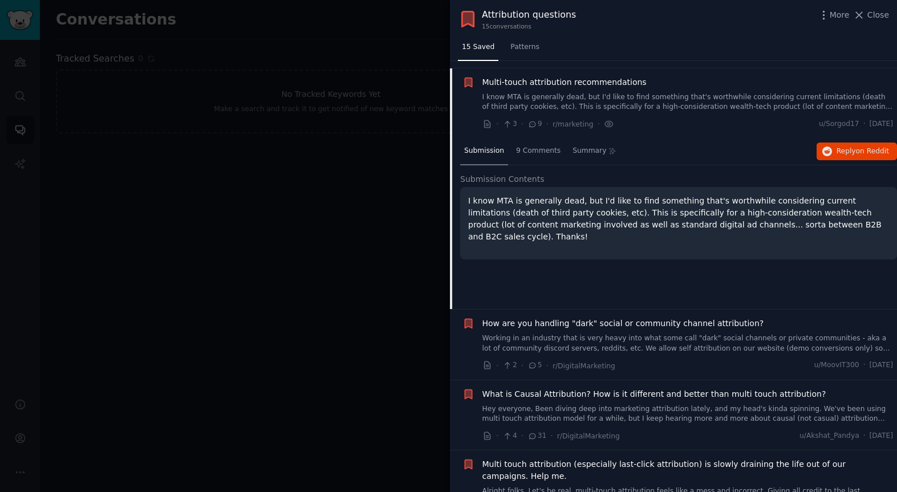
scroll to position [736, 0]
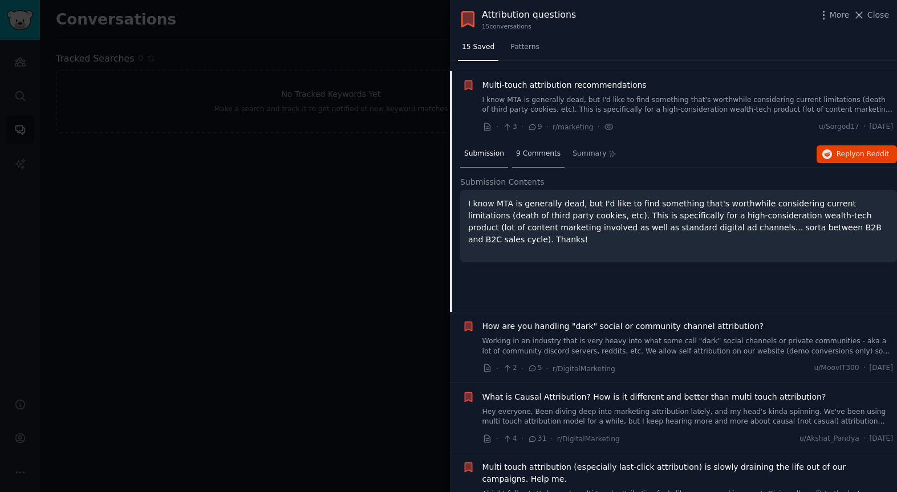
click at [526, 158] on span "9 Comments" at bounding box center [538, 154] width 44 height 10
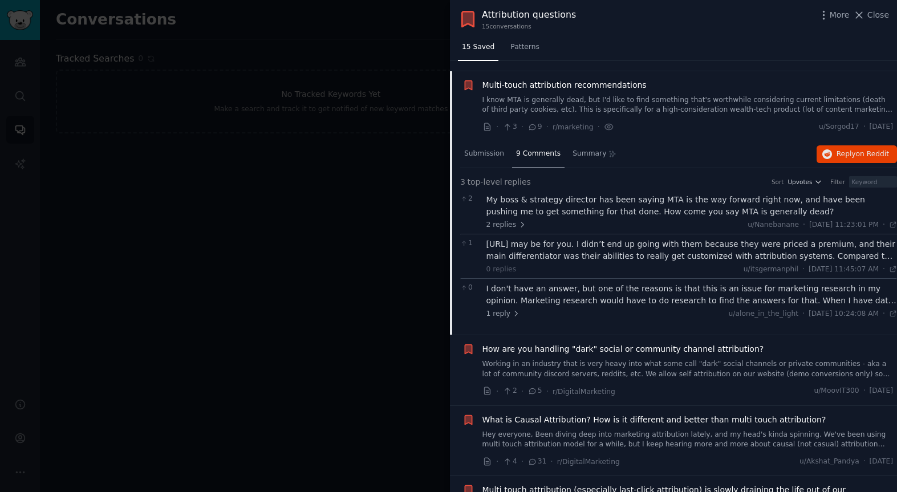
click at [583, 195] on div "My boss & strategy director has been saying MTA is the way forward right now, a…" at bounding box center [691, 206] width 411 height 24
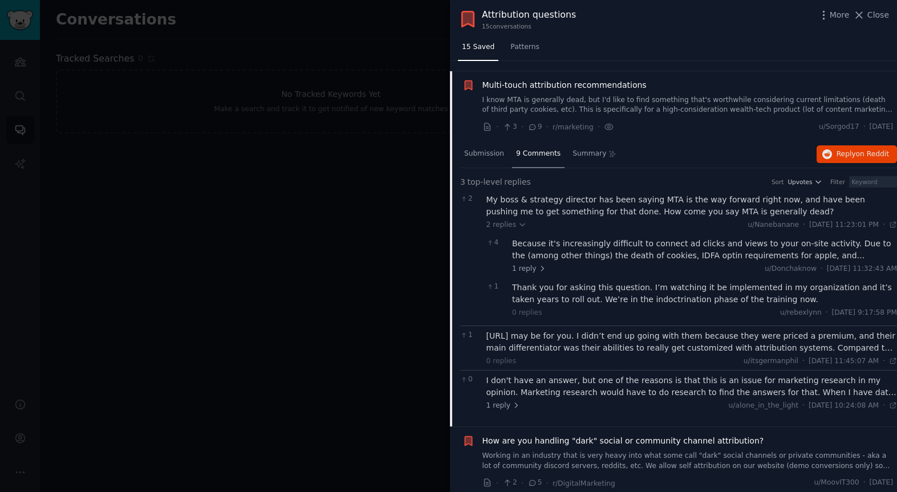
click at [604, 246] on div "Because it's increasingly difficult to connect ad clicks and views to your on-s…" at bounding box center [704, 250] width 385 height 24
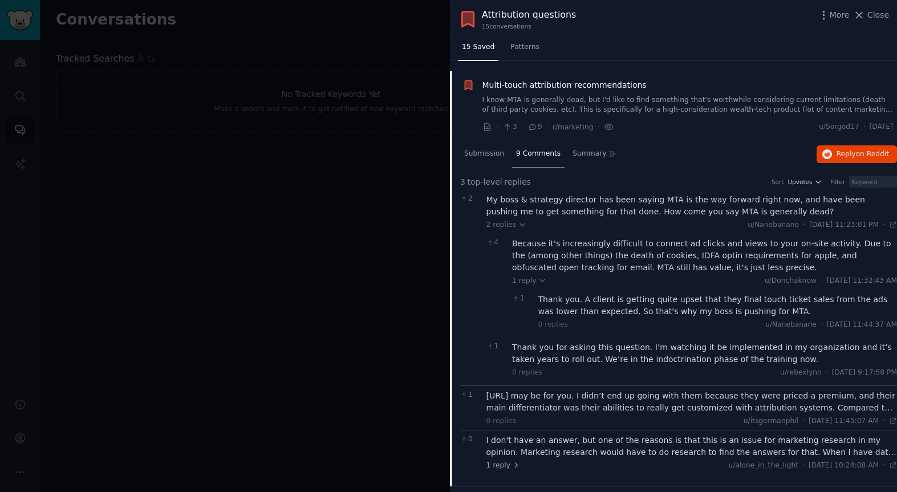
click at [636, 348] on div "Thank you for asking this question. I’m watching it be implemented in my organi…" at bounding box center [704, 354] width 385 height 24
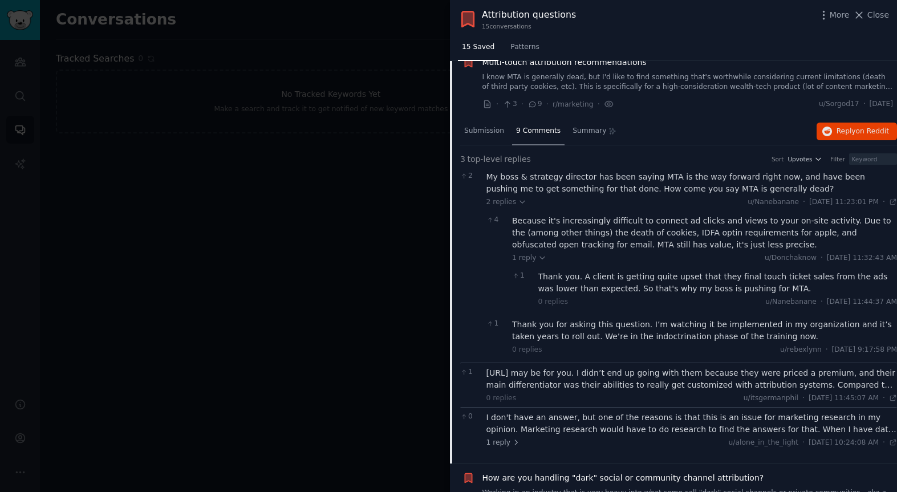
scroll to position [762, 0]
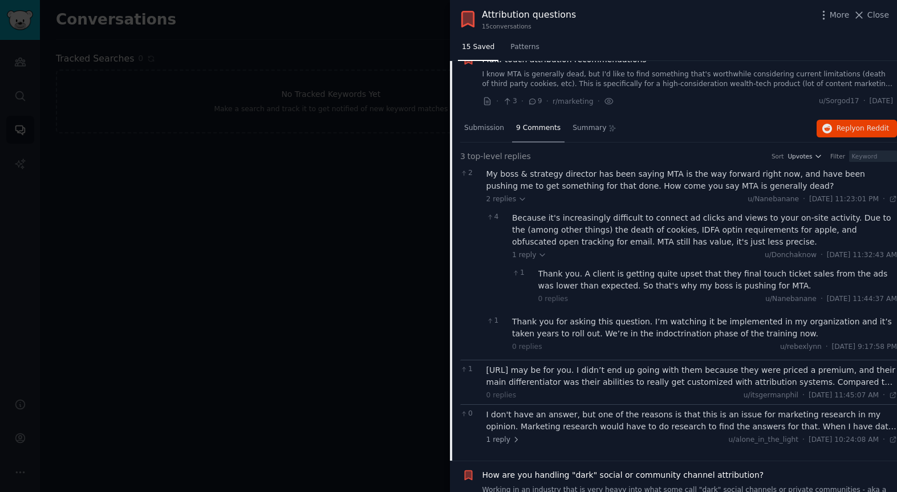
click at [641, 379] on div "[URL] may be for you. I didn’t end up going with them because they were priced …" at bounding box center [691, 376] width 411 height 24
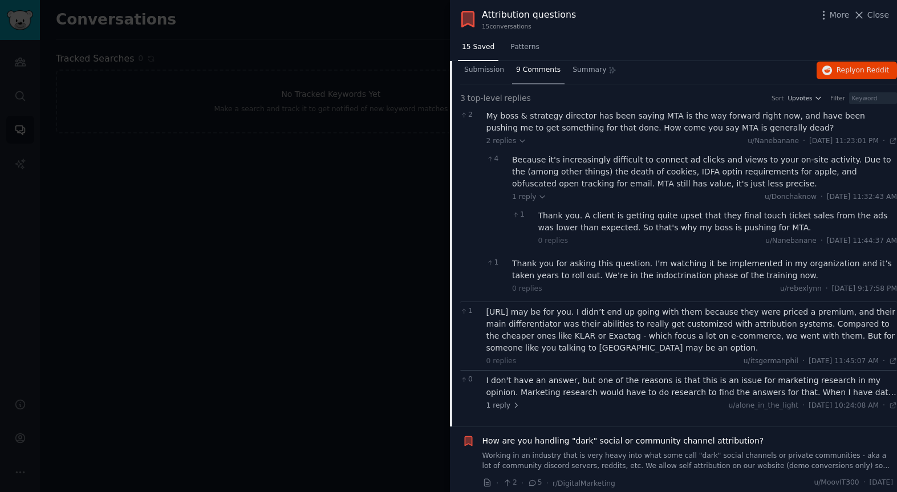
click at [643, 391] on div "I don't have an answer, but one of the reasons is that this is an issue for mar…" at bounding box center [691, 387] width 411 height 24
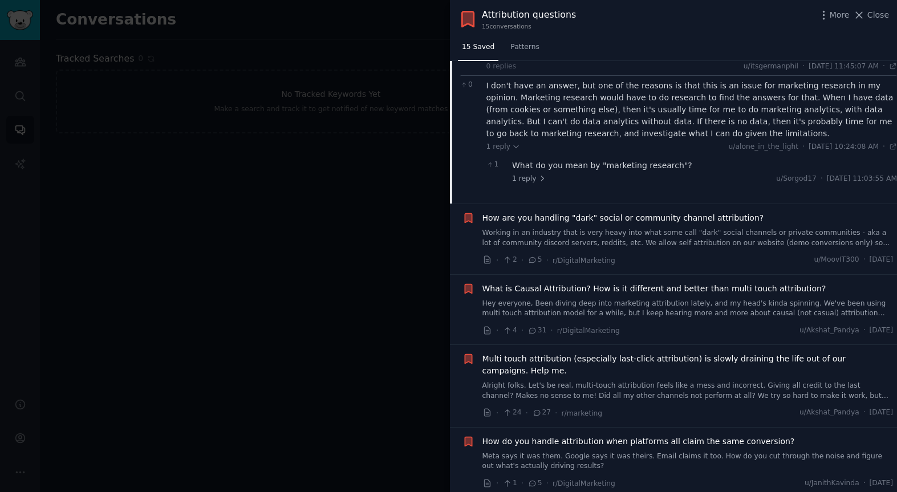
scroll to position [1120, 0]
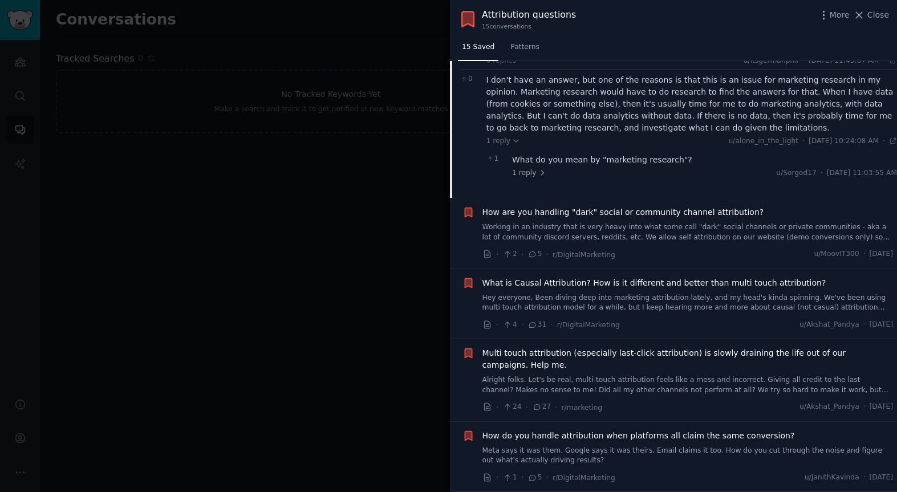
click at [629, 279] on span "What is Causal Attribution? How is it different and better than multi touch att…" at bounding box center [654, 283] width 344 height 12
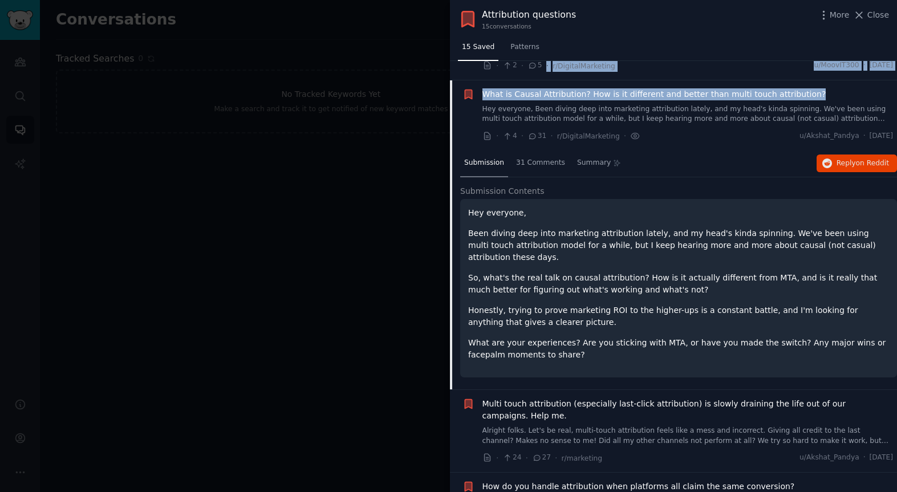
scroll to position [857, 0]
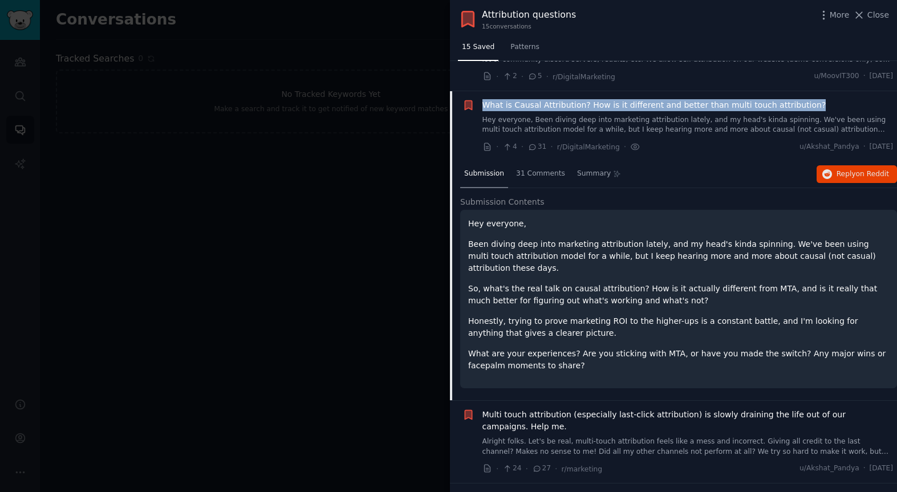
drag, startPoint x: 811, startPoint y: 74, endPoint x: 585, endPoint y: 157, distance: 240.8
click at [478, 104] on div "Bookmarked: Attribution questions What is Causal Attribution? How is it differe…" at bounding box center [677, 126] width 431 height 54
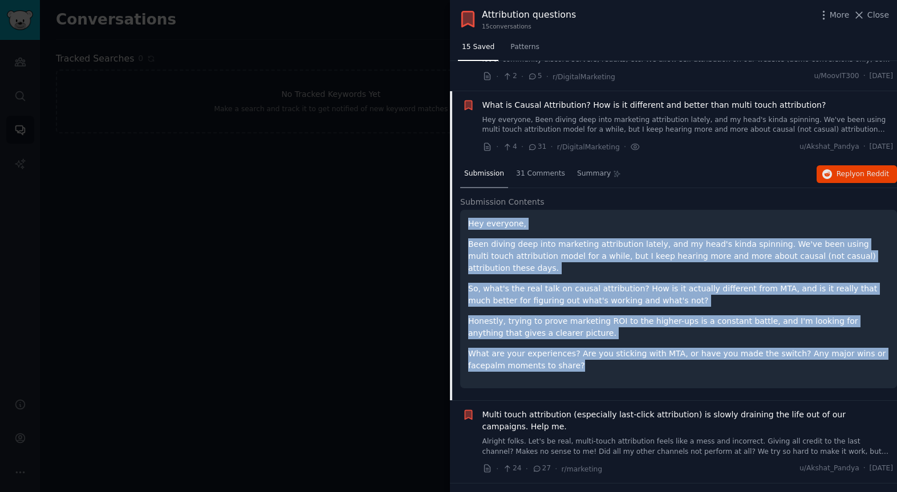
drag, startPoint x: 464, startPoint y: 225, endPoint x: 554, endPoint y: 356, distance: 159.1
click at [556, 358] on div "Hey everyone, Been diving deep into marketing attribution lately, and my head's…" at bounding box center [678, 299] width 437 height 178
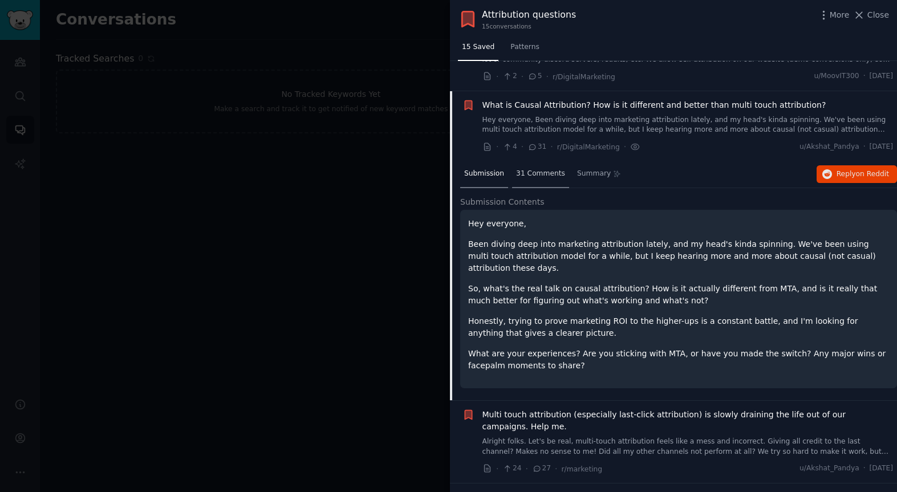
click at [534, 175] on span "31 Comments" at bounding box center [540, 174] width 49 height 10
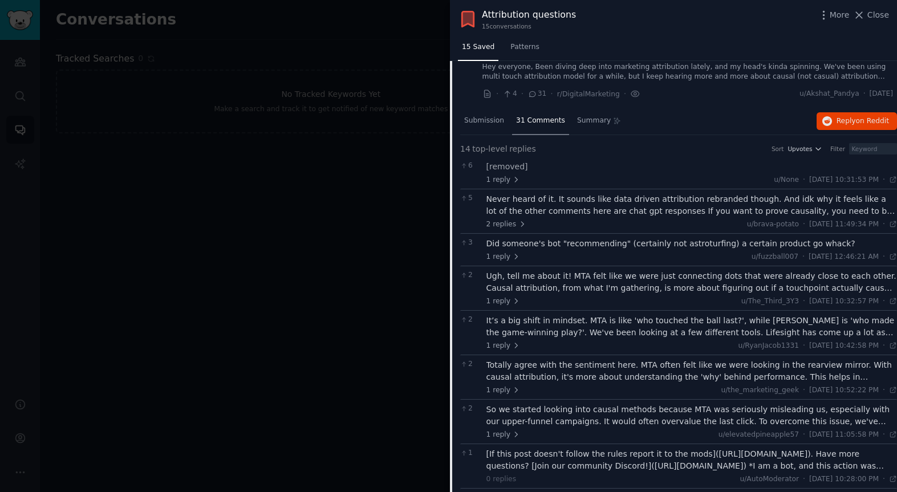
scroll to position [918, 0]
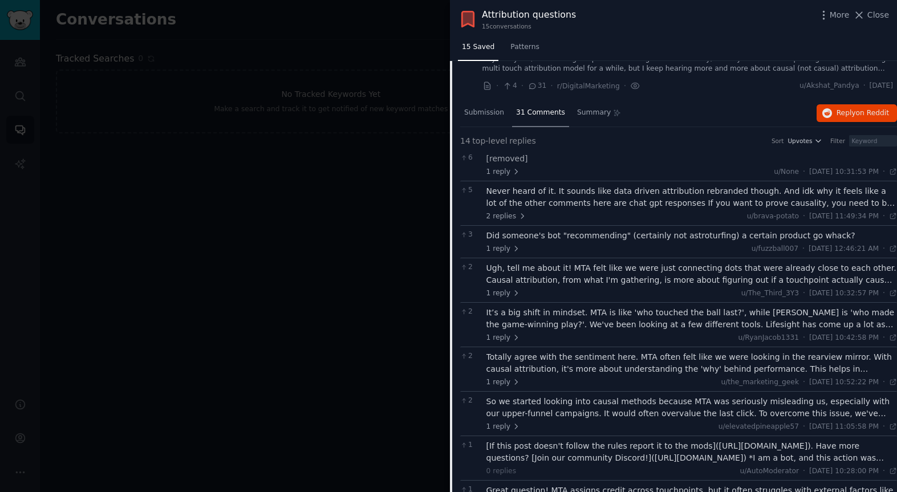
click at [629, 204] on div "Never heard of it. It sounds like data driven attribution rebranded though. And…" at bounding box center [691, 197] width 411 height 24
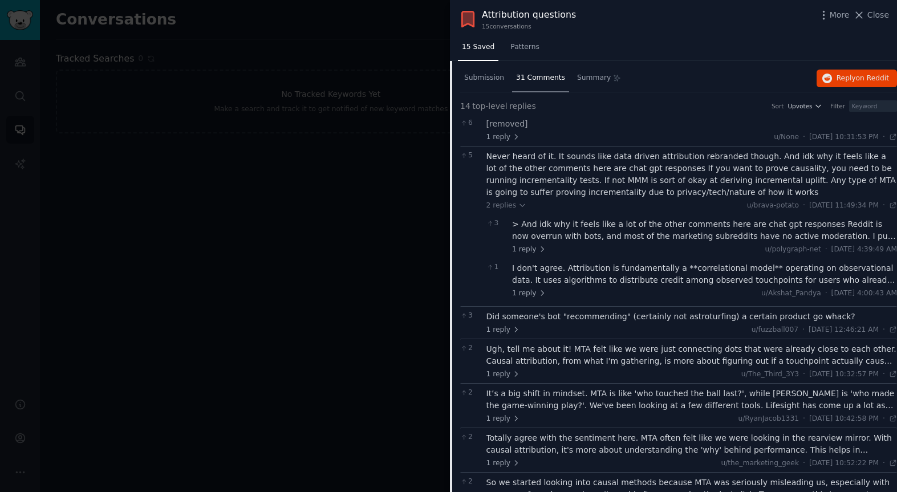
scroll to position [953, 0]
click at [631, 275] on div "I don't agree. Attribution is fundamentally a **correlational model** operating…" at bounding box center [704, 274] width 385 height 24
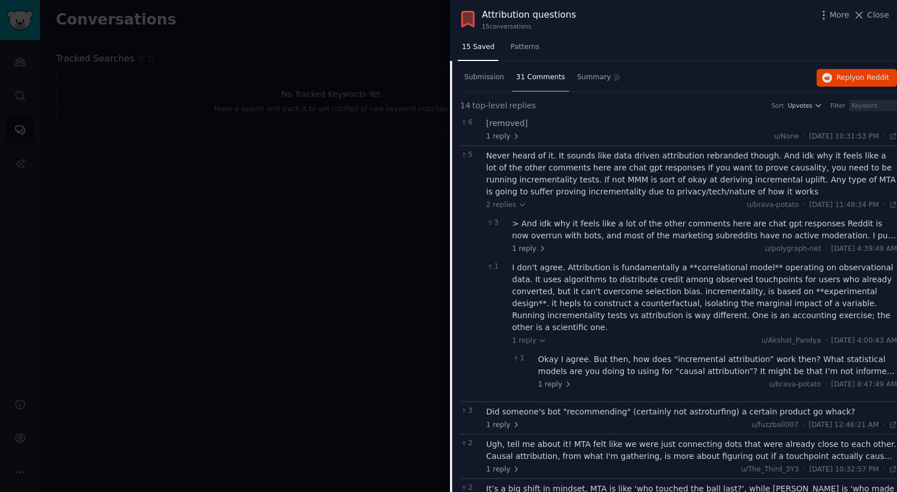
click at [629, 230] on div "> And idk why it feels like a lot of the other comments here are chat gpt respo…" at bounding box center [704, 230] width 385 height 24
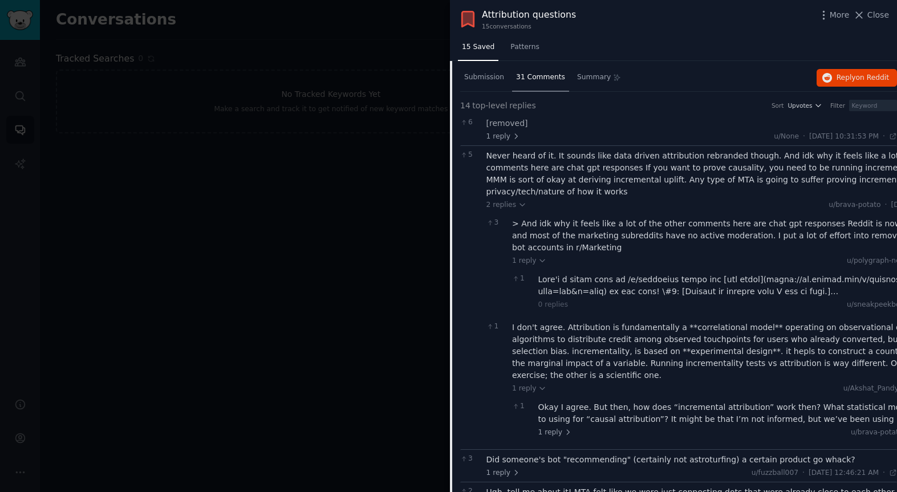
click at [645, 408] on div "Okay I agree. But then, how does “incremental attribution” work then? What stat…" at bounding box center [758, 413] width 441 height 24
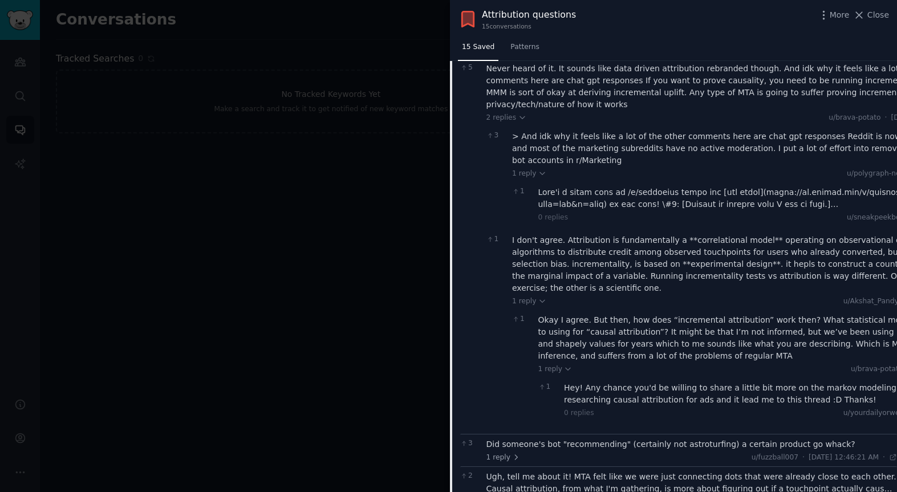
scroll to position [1041, 0]
click at [656, 402] on div "Hey! Any chance you'd be willing to share a little bit more on the markov model…" at bounding box center [771, 393] width 415 height 24
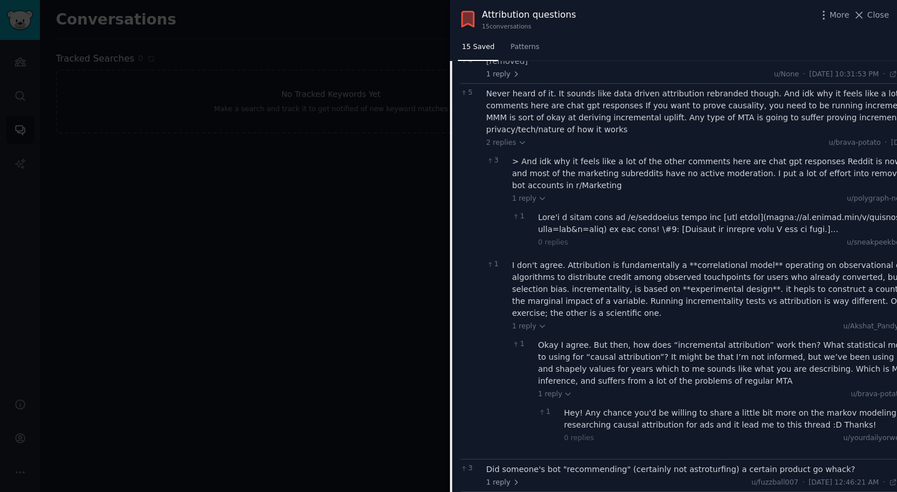
scroll to position [1011, 0]
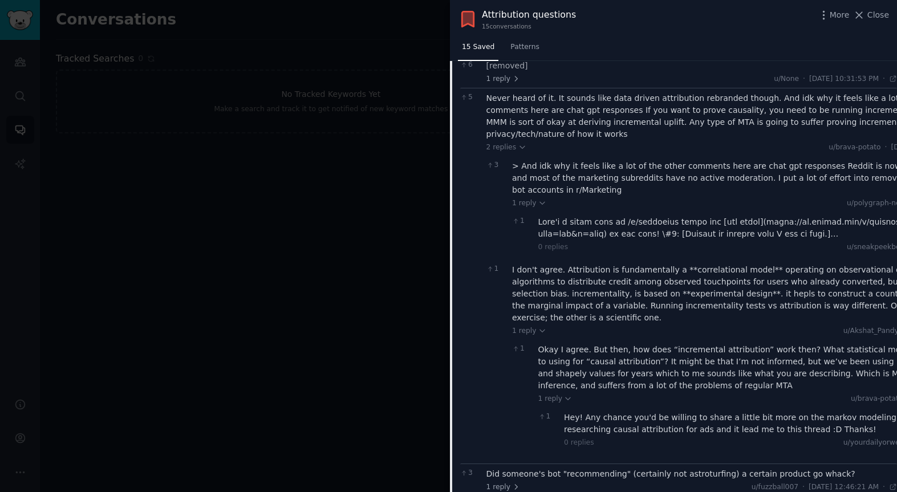
drag, startPoint x: 482, startPoint y: 98, endPoint x: 574, endPoint y: 270, distance: 194.6
click at [745, 395] on div "5 Never heard of it. It sounds like data driven attribution rebranded though. A…" at bounding box center [678, 276] width 437 height 376
drag, startPoint x: 487, startPoint y: 98, endPoint x: 874, endPoint y: 451, distance: 523.8
click at [875, 451] on div "Never heard of it. It sounds like data driven attribution rebranded though. And…" at bounding box center [732, 275] width 493 height 367
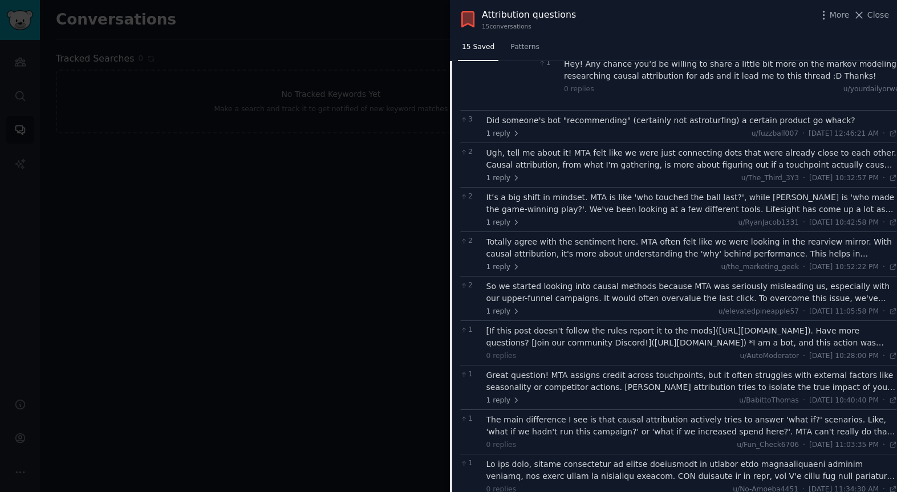
scroll to position [1367, 0]
click at [606, 161] on div "Ugh, tell me about it! MTA felt like we were just connecting dots that were alr…" at bounding box center [691, 157] width 411 height 24
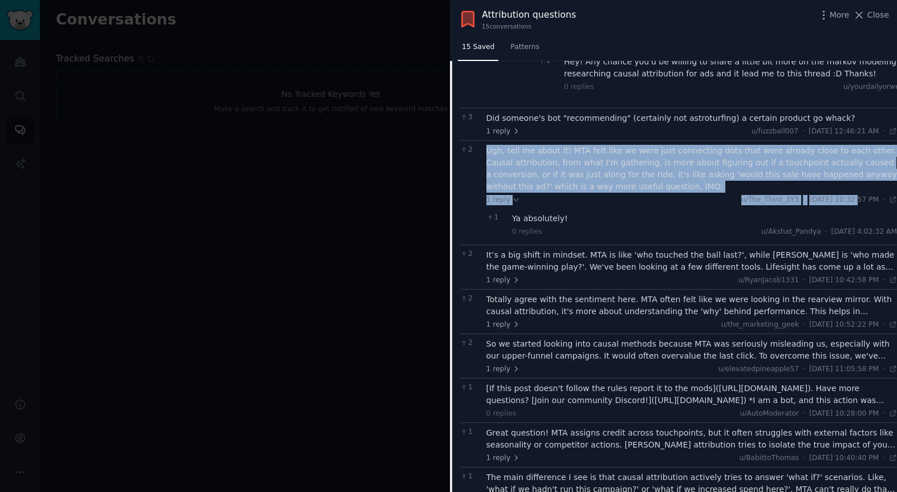
drag, startPoint x: 485, startPoint y: 149, endPoint x: 827, endPoint y: 202, distance: 345.5
click at [831, 202] on div "2 Ugh, tell me about it! MTA felt like we were just connecting dots that were a…" at bounding box center [678, 192] width 437 height 104
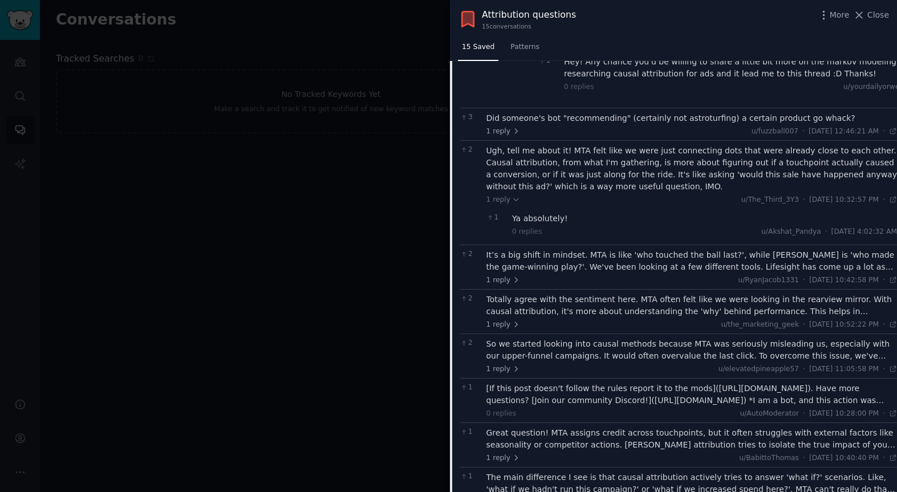
click at [580, 263] on div "It’s a big shift in mindset. MTA is like 'who touched the ball last?', while [P…" at bounding box center [691, 261] width 411 height 24
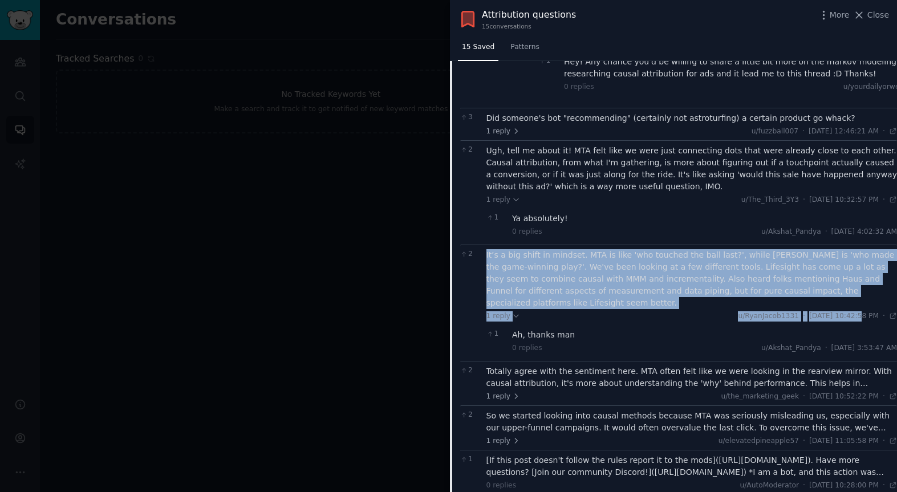
drag, startPoint x: 485, startPoint y: 255, endPoint x: 831, endPoint y: 307, distance: 349.3
click at [832, 307] on div "It’s a big shift in mindset. MTA is like 'who touched the ball last?', while [P…" at bounding box center [691, 303] width 411 height 108
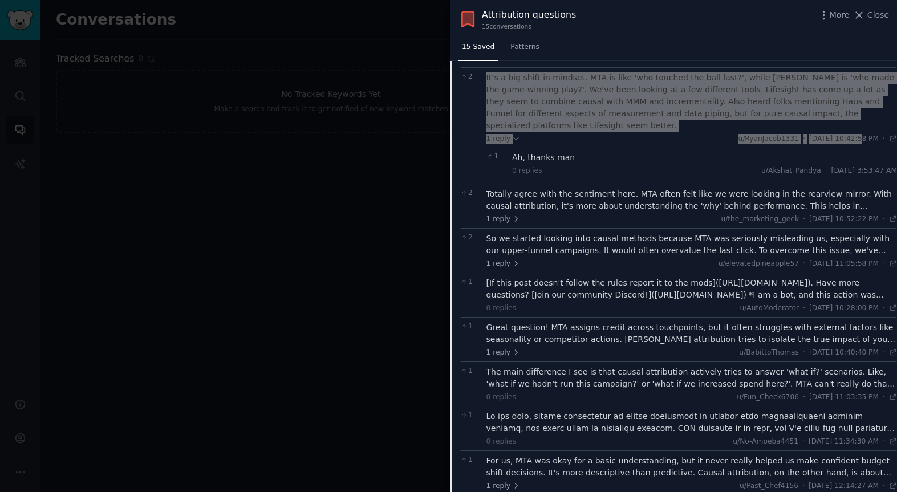
scroll to position [1550, 0]
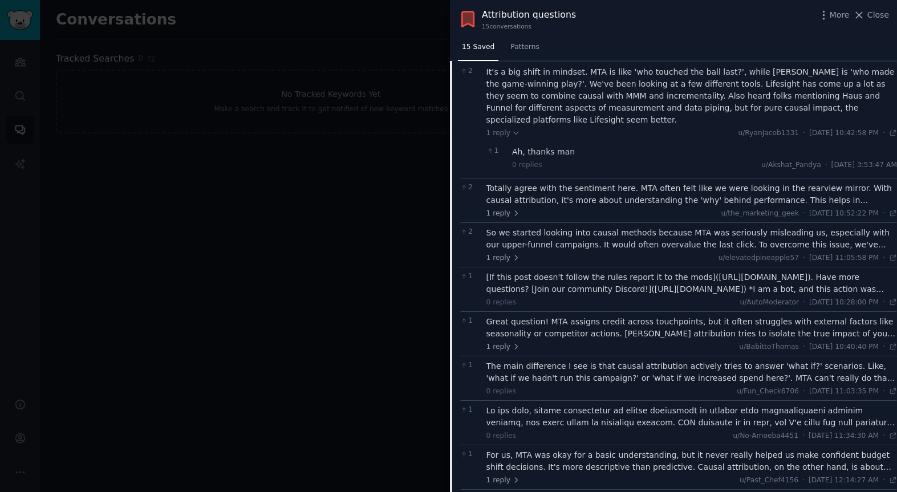
click at [566, 185] on div "Totally agree with the sentiment here. MTA often felt like we were looking in t…" at bounding box center [691, 194] width 411 height 24
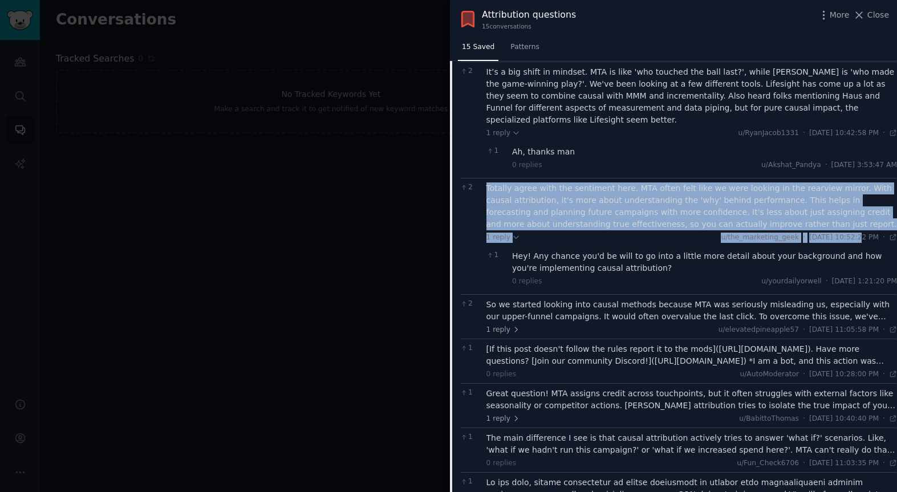
drag, startPoint x: 485, startPoint y: 176, endPoint x: 818, endPoint y: 226, distance: 336.1
click at [834, 228] on div "Totally agree with the sentiment here. MTA often felt like we were looking in t…" at bounding box center [691, 236] width 411 height 108
click at [657, 299] on div "So we started looking into causal methods because MTA was seriously misleading …" at bounding box center [691, 311] width 411 height 24
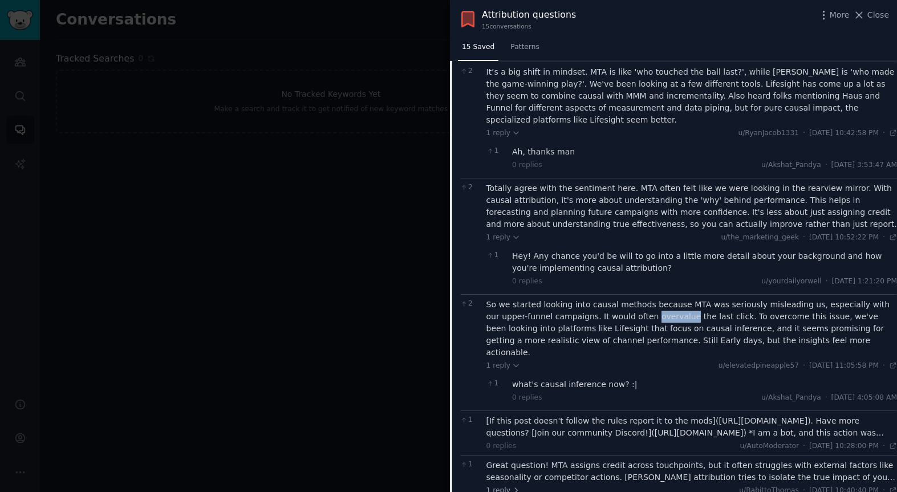
click at [657, 299] on div "So we started looking into causal methods because MTA was seriously misleading …" at bounding box center [691, 329] width 411 height 60
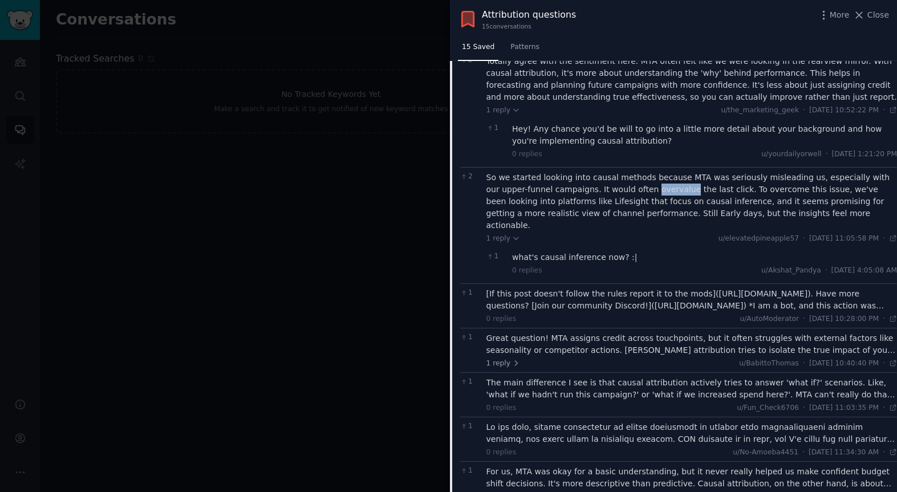
scroll to position [1686, 0]
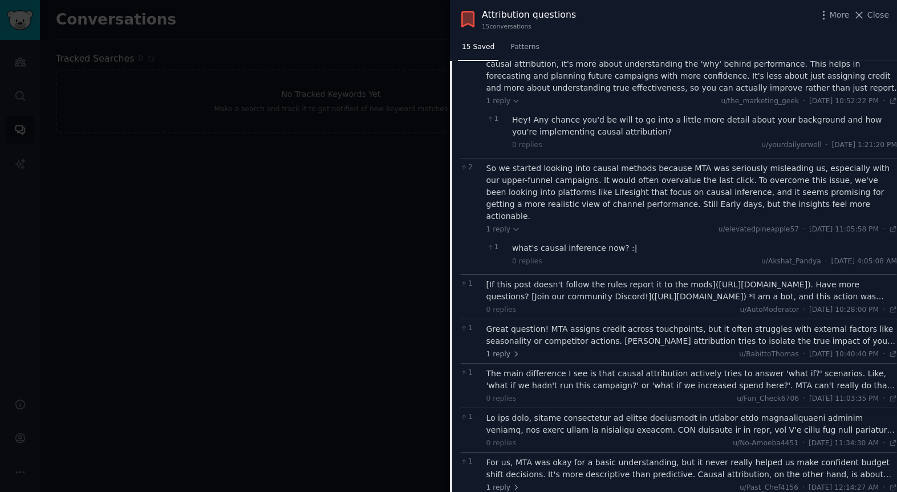
click at [507, 171] on div "So we started looking into causal methods because MTA was seriously misleading …" at bounding box center [691, 192] width 411 height 60
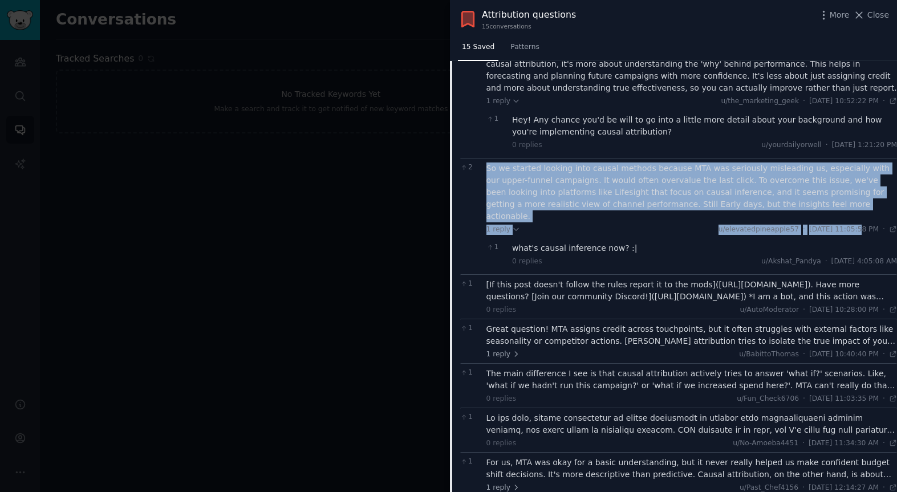
drag, startPoint x: 484, startPoint y: 156, endPoint x: 833, endPoint y: 206, distance: 352.6
click at [834, 206] on div "2 So we started looking into causal methods because MTA was seriously misleadin…" at bounding box center [678, 216] width 437 height 116
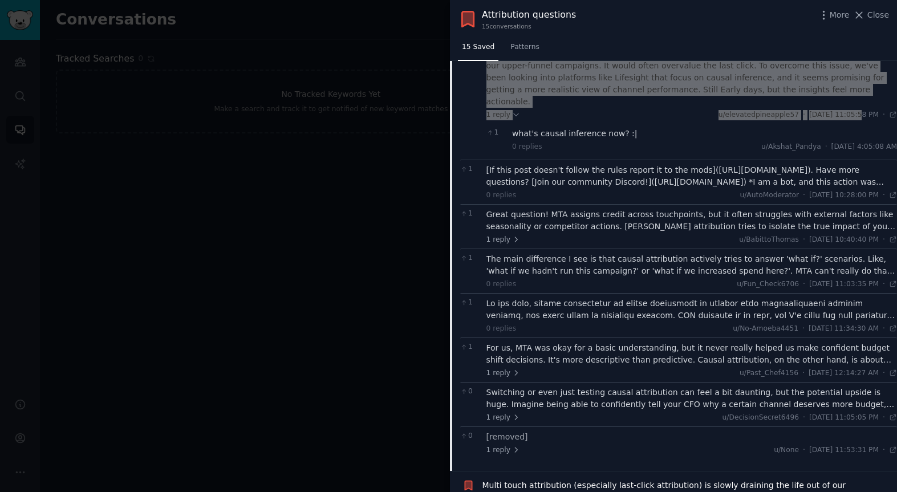
scroll to position [1800, 0]
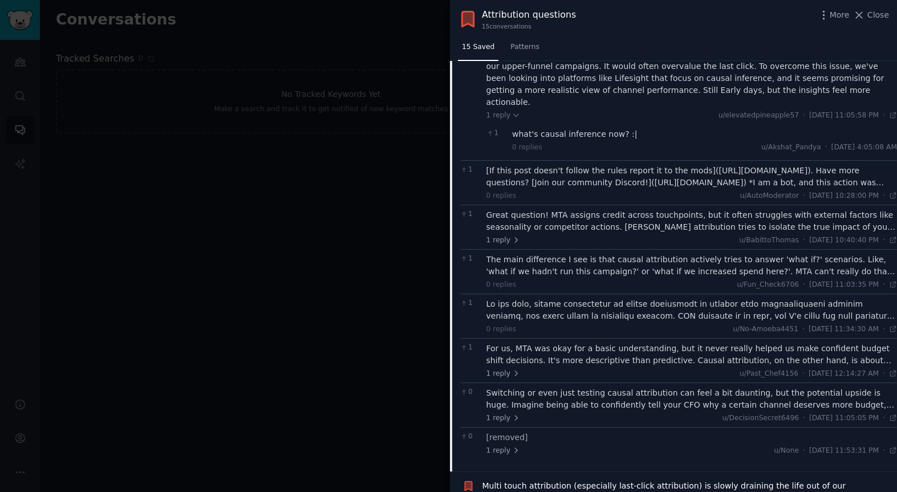
click at [590, 209] on div "Great question! MTA assigns credit across touchpoints, but it often struggles w…" at bounding box center [691, 221] width 411 height 24
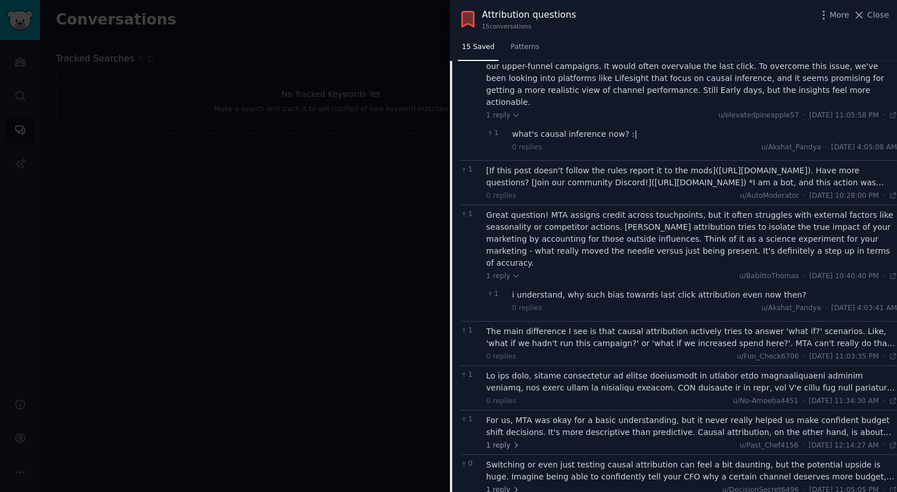
scroll to position [1834, 0]
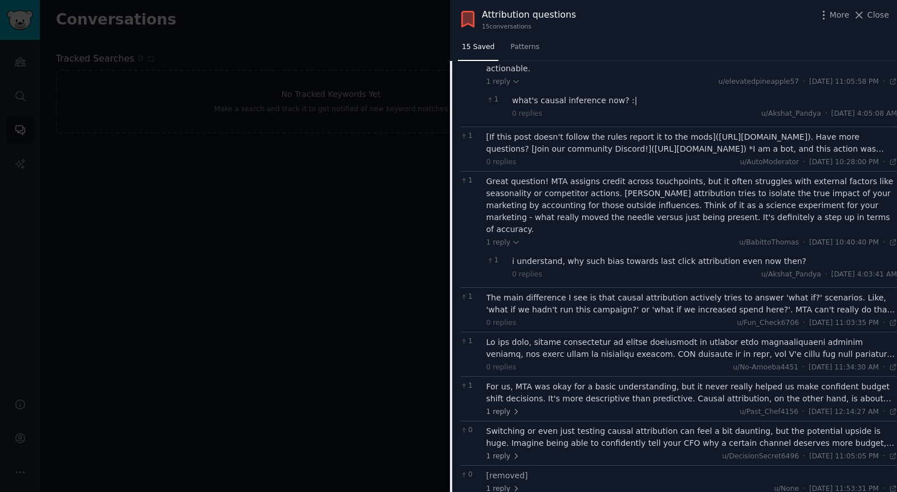
click at [580, 292] on div "The main difference I see is that causal attribution actively tries to answer '…" at bounding box center [691, 304] width 411 height 24
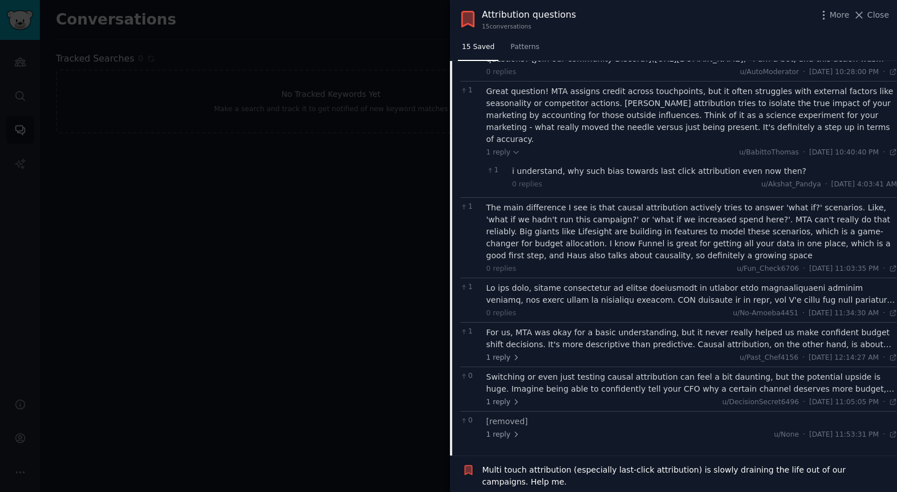
scroll to position [1924, 0]
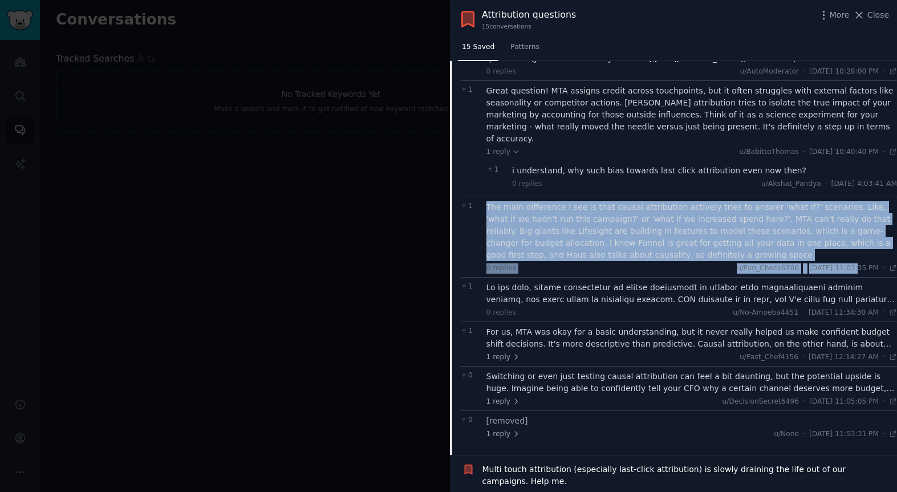
drag, startPoint x: 486, startPoint y: 172, endPoint x: 831, endPoint y: 229, distance: 349.5
click at [832, 229] on div "The main difference I see is that causal attribution actively tries to answer '…" at bounding box center [691, 237] width 411 height 72
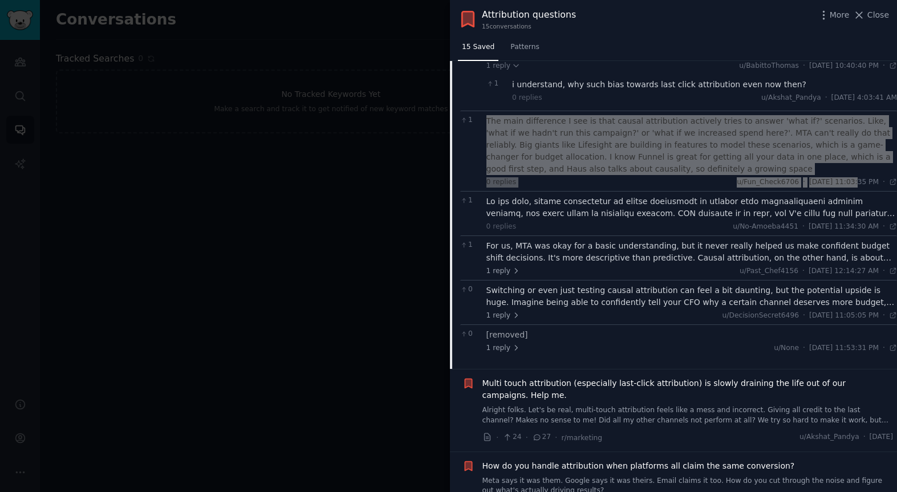
scroll to position [2000, 0]
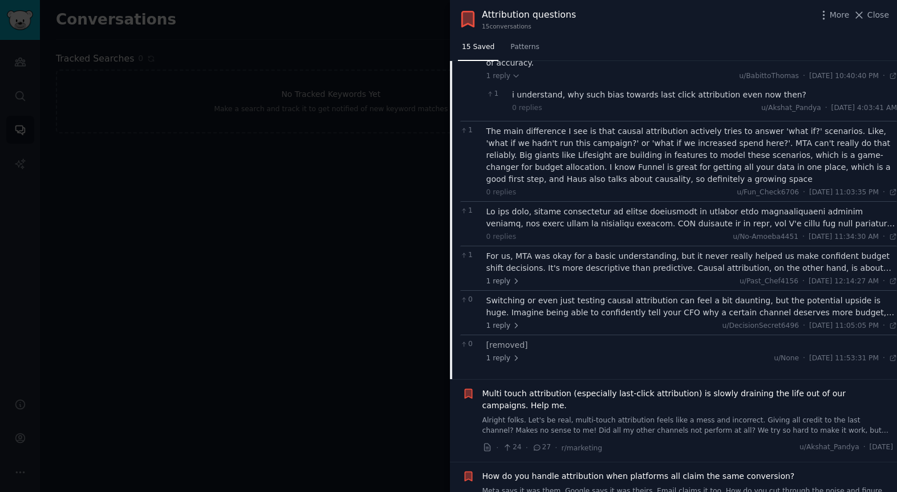
click at [588, 206] on div at bounding box center [691, 218] width 411 height 24
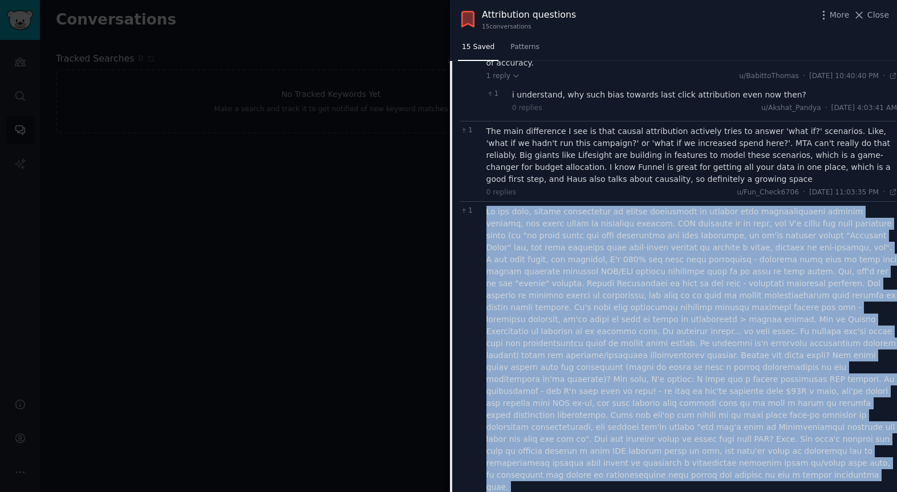
drag, startPoint x: 484, startPoint y: 176, endPoint x: 828, endPoint y: 425, distance: 424.6
click at [831, 425] on div "1 0 replies u/No-Amoeba4451 · [DATE] 11:34:30 AM Sun 7/20/2025 ·" at bounding box center [678, 355] width 437 height 308
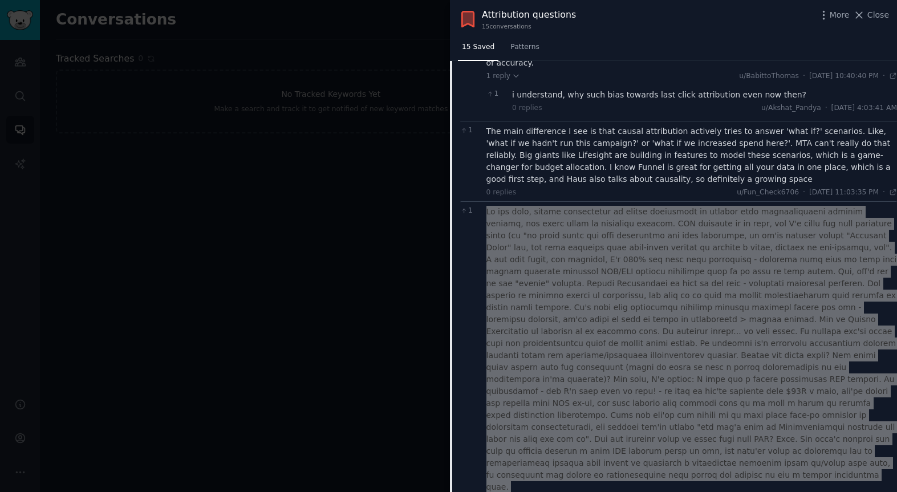
scroll to position [2238, 0]
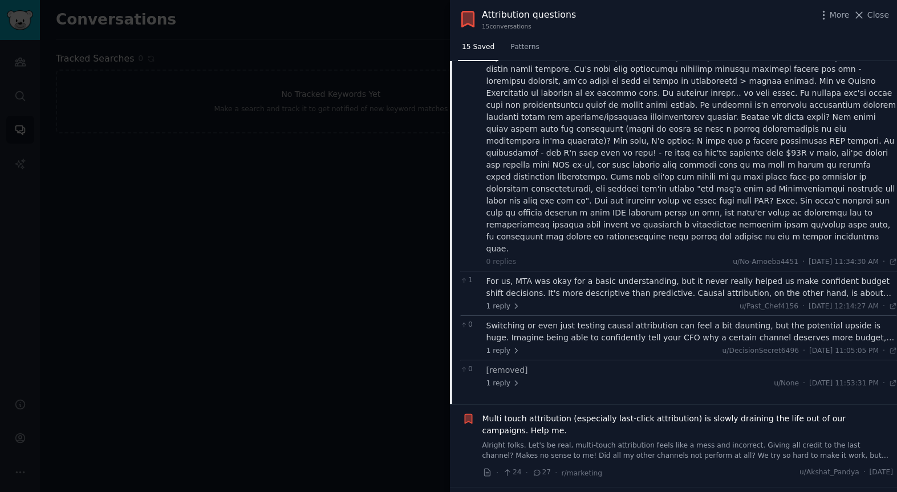
click at [559, 275] on div "For us, MTA was okay for a basic understanding, but it never really helped us m…" at bounding box center [691, 287] width 411 height 24
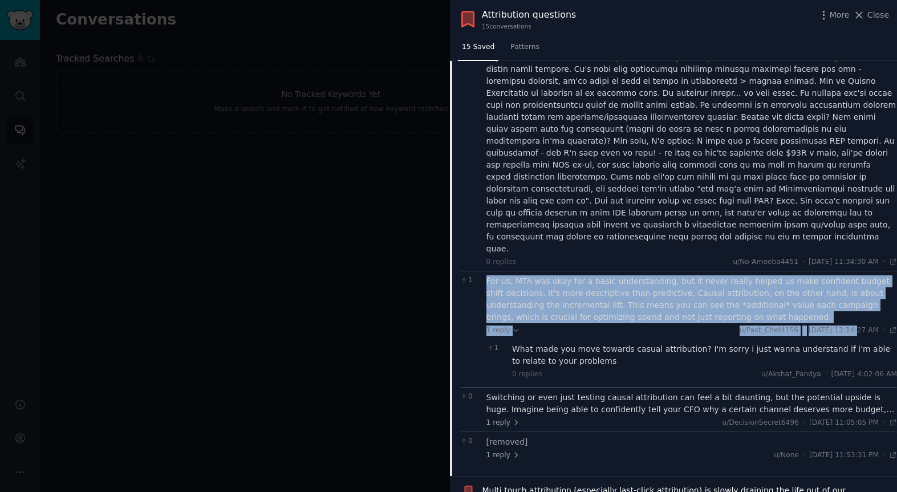
drag, startPoint x: 496, startPoint y: 211, endPoint x: 826, endPoint y: 258, distance: 333.5
click at [832, 271] on div "1 For us, MTA was okay for a basic understanding, but it never really helped us…" at bounding box center [678, 329] width 437 height 116
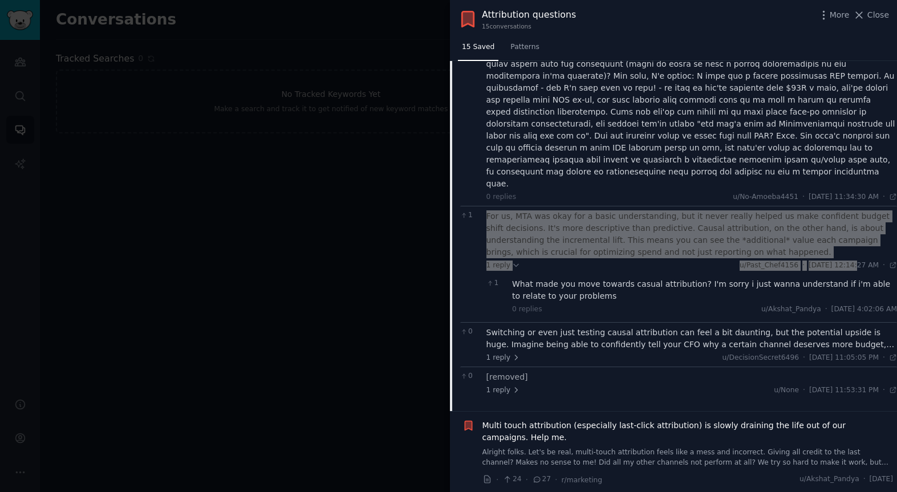
scroll to position [2305, 0]
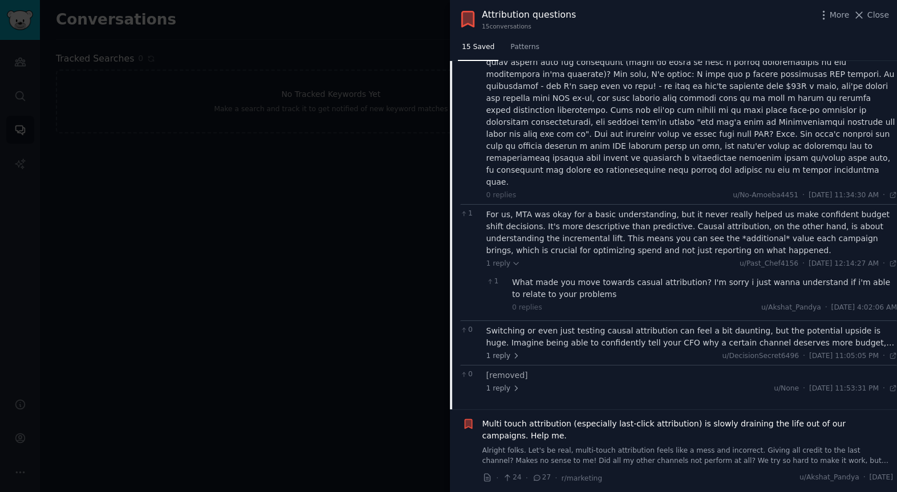
click at [561, 325] on div "Switching or even just testing causal attribution can feel a bit daunting, but …" at bounding box center [691, 337] width 411 height 24
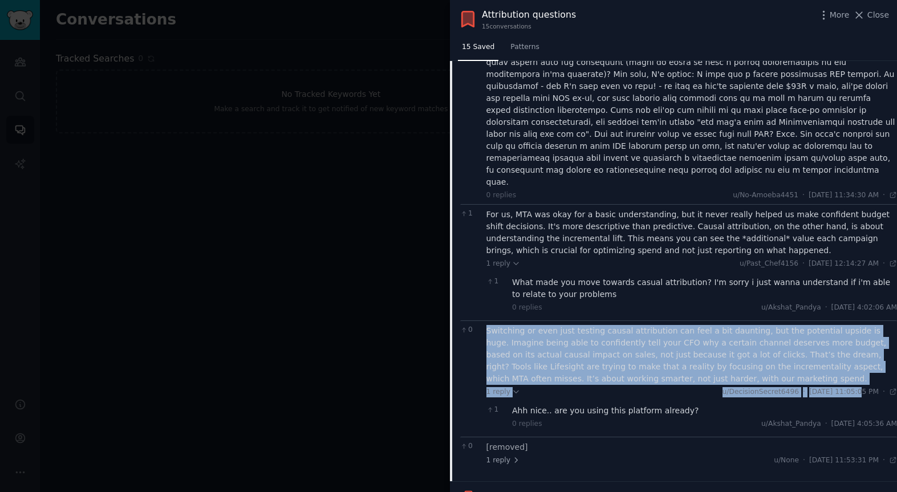
drag, startPoint x: 486, startPoint y: 259, endPoint x: 833, endPoint y: 316, distance: 351.3
click at [834, 325] on div "Switching or even just testing causal attribution can feel a bit daunting, but …" at bounding box center [691, 379] width 411 height 108
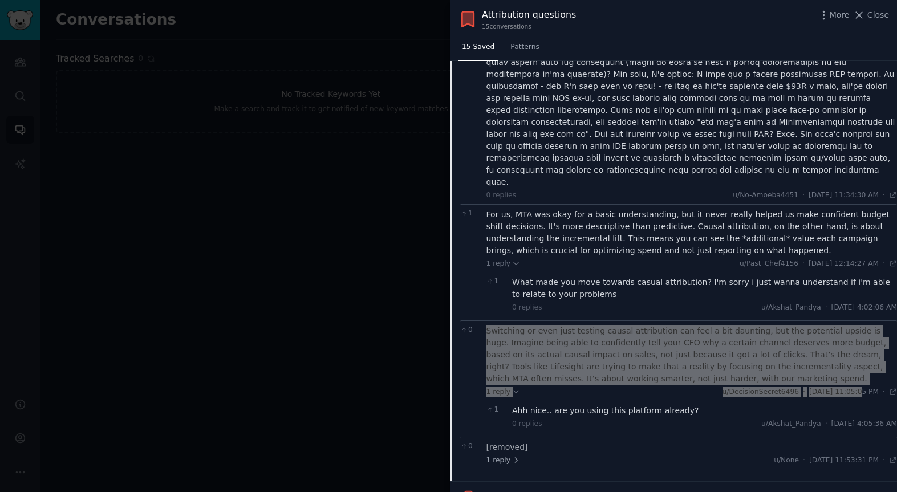
scroll to position [2382, 0]
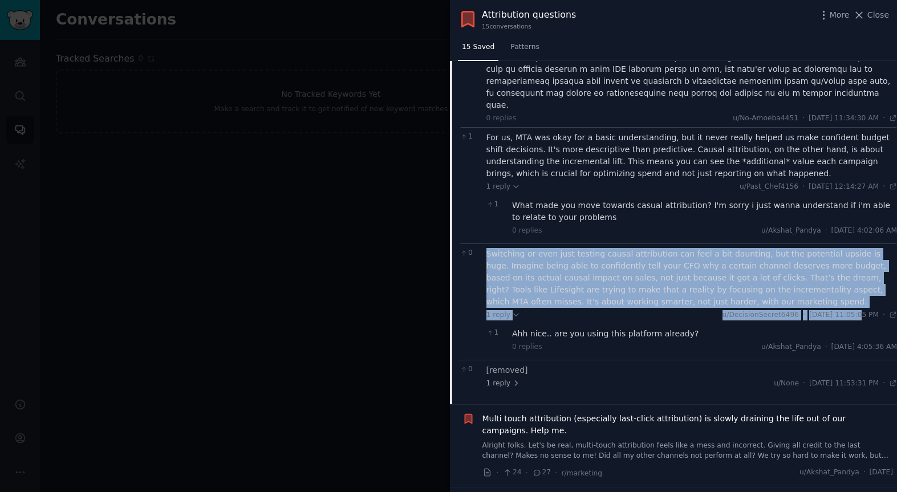
click at [562, 413] on span "Multi touch attribution (especially last-click attribution) is slowly draining …" at bounding box center [687, 425] width 411 height 24
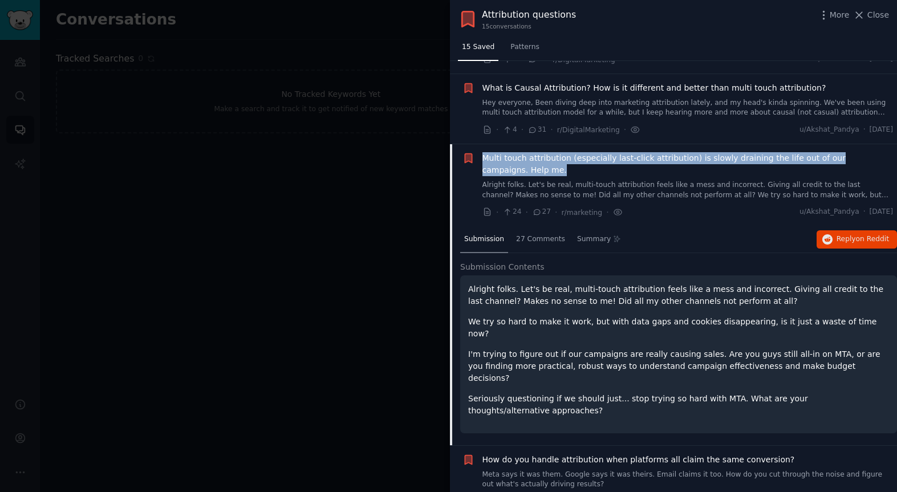
drag, startPoint x: 481, startPoint y: 157, endPoint x: 777, endPoint y: 269, distance: 316.5
click at [507, 173] on div "Multi touch attribution (especially last-click attribution) is slowly draining …" at bounding box center [677, 185] width 431 height 66
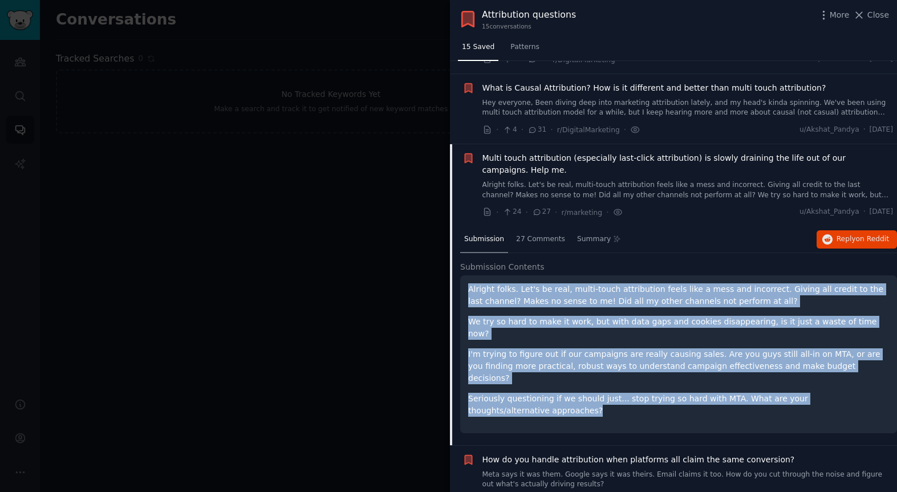
drag, startPoint x: 478, startPoint y: 313, endPoint x: 553, endPoint y: 396, distance: 111.4
click at [554, 397] on div "Alright folks. Let's be real, multi-touch attribution feels like a mess and inc…" at bounding box center [678, 354] width 437 height 158
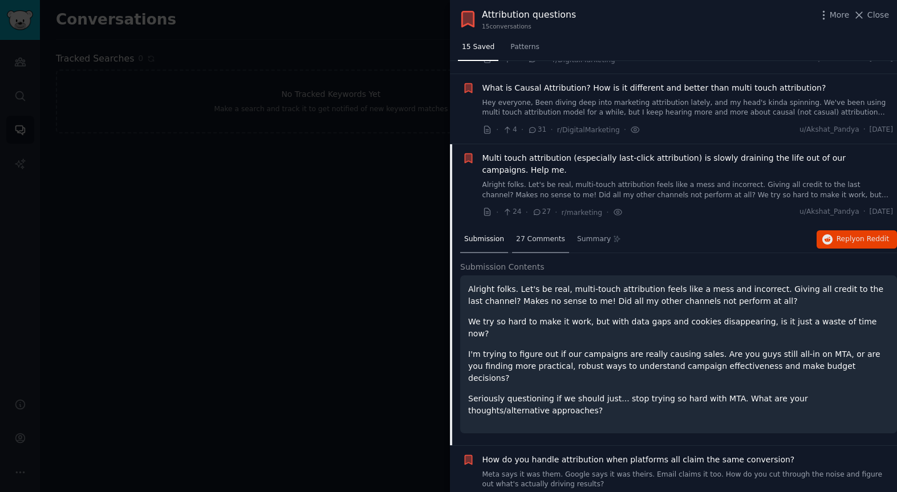
click at [544, 238] on span "27 Comments" at bounding box center [540, 239] width 49 height 10
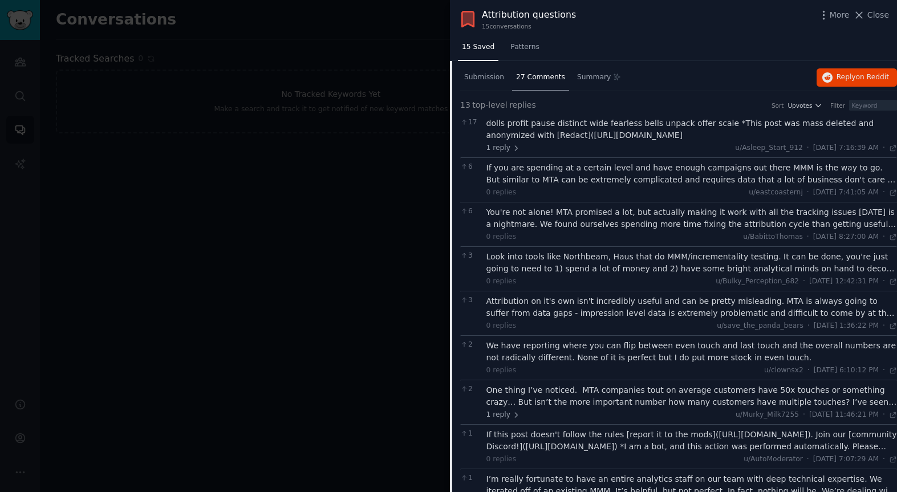
scroll to position [1038, 0]
click at [596, 173] on div "If you are spending at a certain level and have enough campaigns out there MMM …" at bounding box center [691, 172] width 411 height 24
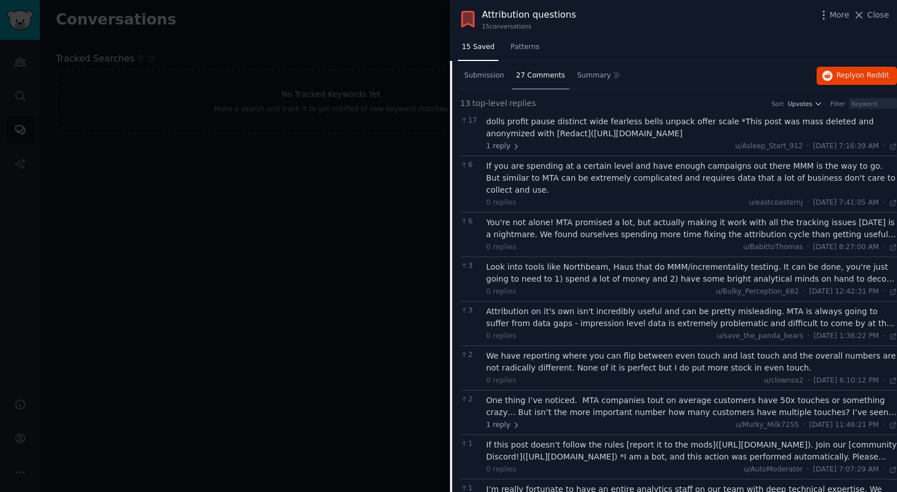
click at [614, 181] on div "If you are spending at a certain level and have enough campaigns out there MMM …" at bounding box center [691, 178] width 411 height 36
click at [601, 225] on div "You're not alone! MTA promised a lot, but actually making it work with all the …" at bounding box center [691, 229] width 411 height 24
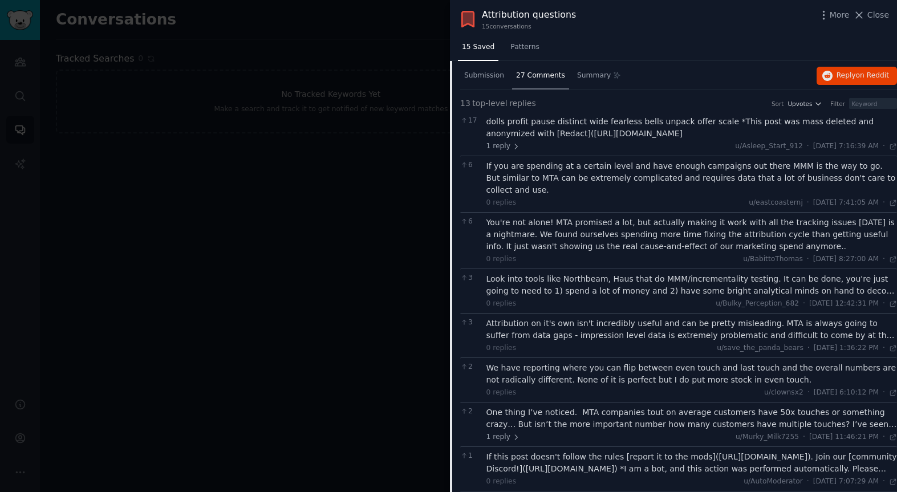
scroll to position [1034, 0]
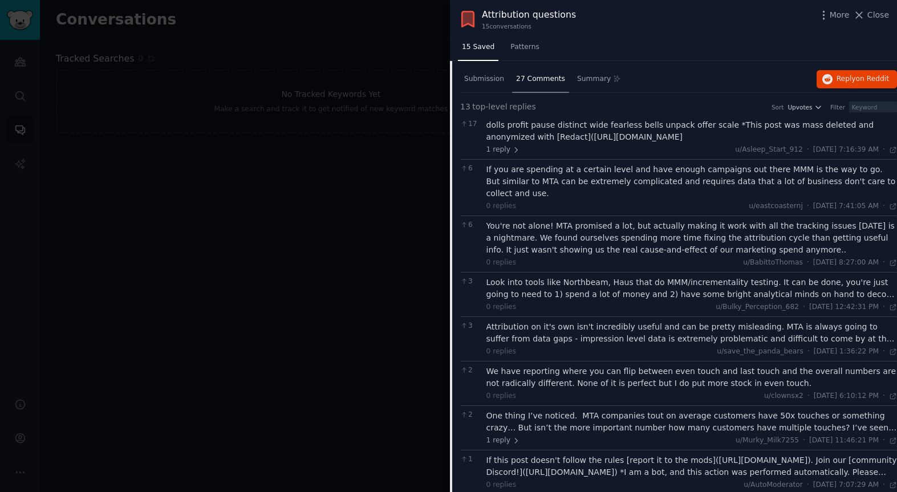
click at [602, 277] on div "Look into tools like Northbeam, Haus that do MMM/incrementality testing. It can…" at bounding box center [691, 289] width 411 height 24
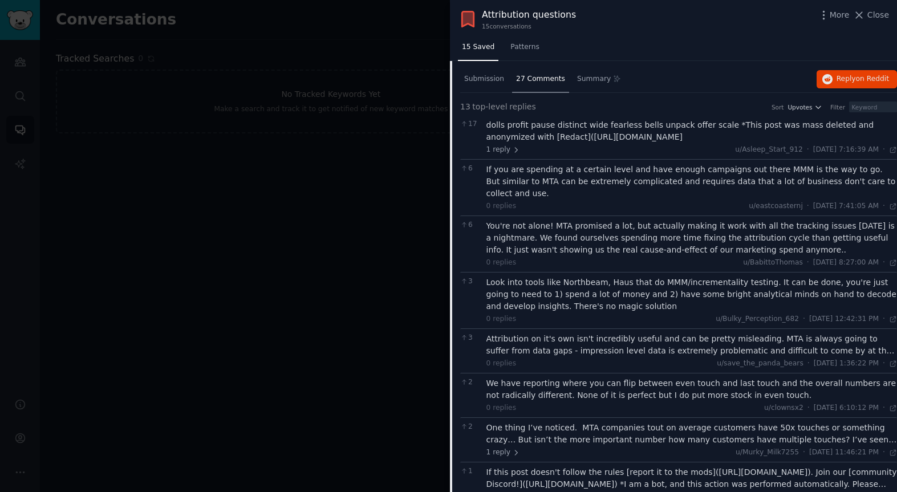
click at [617, 333] on div "Attribution on it's own isn't incredibly useful and can be pretty misleading. M…" at bounding box center [691, 345] width 411 height 24
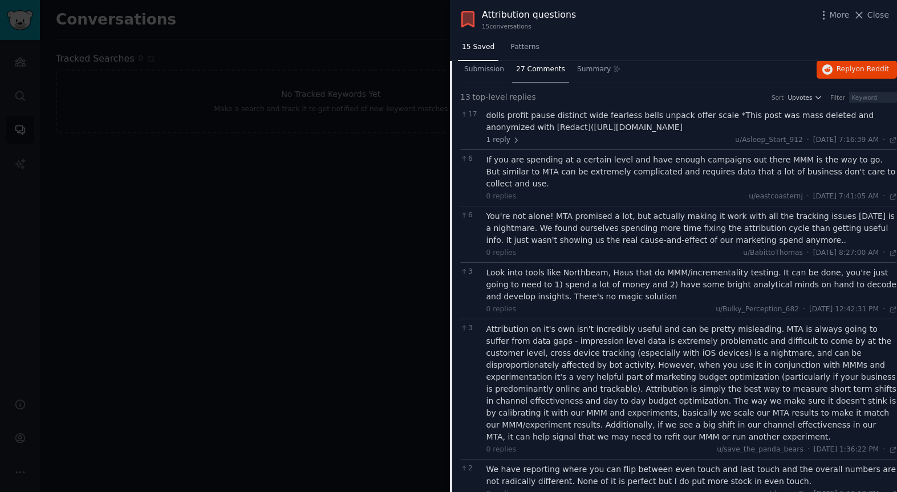
scroll to position [1047, 0]
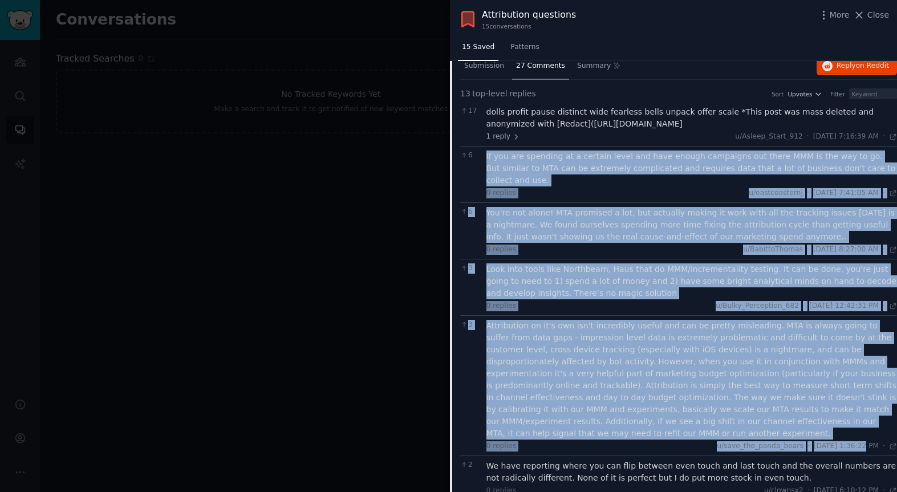
drag, startPoint x: 499, startPoint y: 173, endPoint x: 834, endPoint y: 436, distance: 425.9
click at [835, 437] on div "17 dolls profit pause distinct wide fearless bells unpack offer scale *This pos…" at bounding box center [678, 444] width 437 height 685
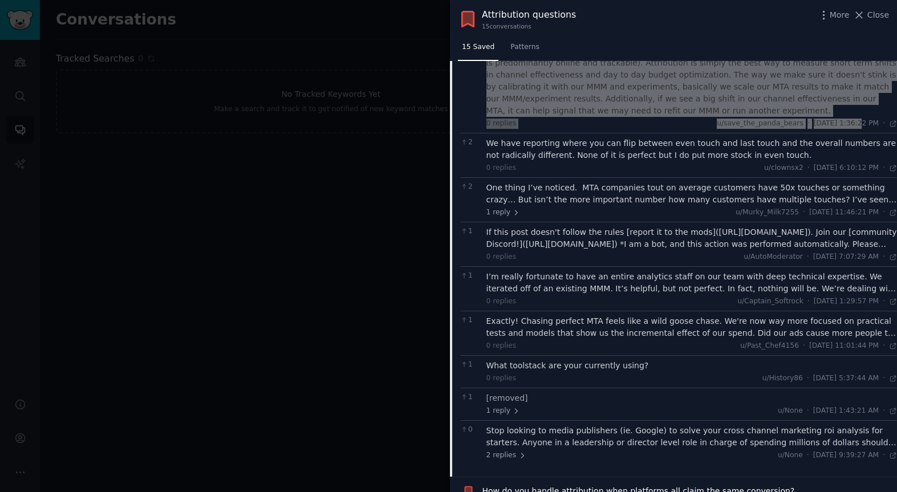
scroll to position [1371, 0]
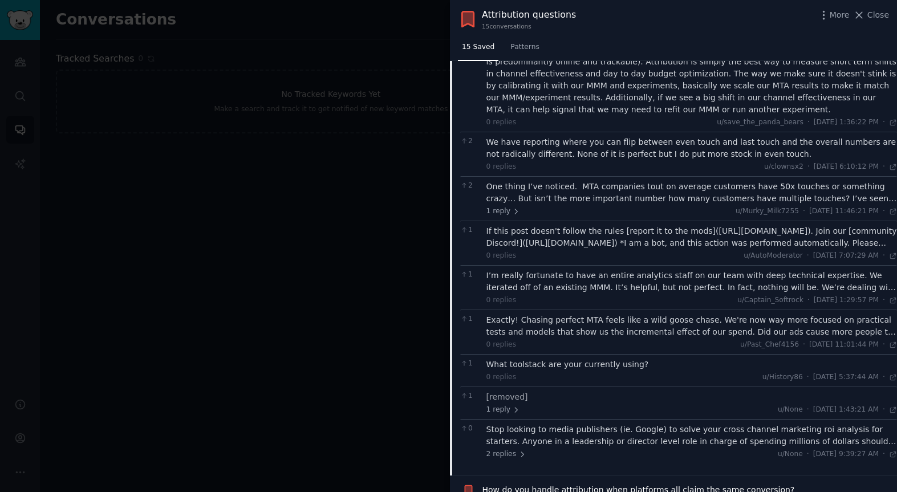
click at [586, 143] on div "We have reporting where you can flip between even touch and last touch and the …" at bounding box center [691, 148] width 411 height 24
click at [591, 136] on div "We have reporting where you can flip between even touch and last touch and the …" at bounding box center [691, 148] width 411 height 24
click at [572, 181] on div "One thing I’ve noticed. MTA companies tout on average customers have 50x touche…" at bounding box center [691, 193] width 411 height 24
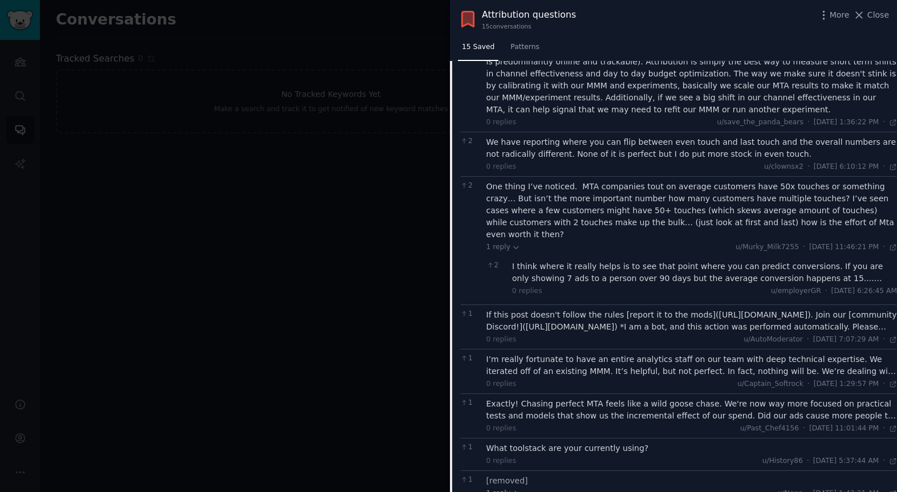
click at [575, 261] on div "I think where it really helps is to see that point where you can predict conver…" at bounding box center [704, 273] width 385 height 24
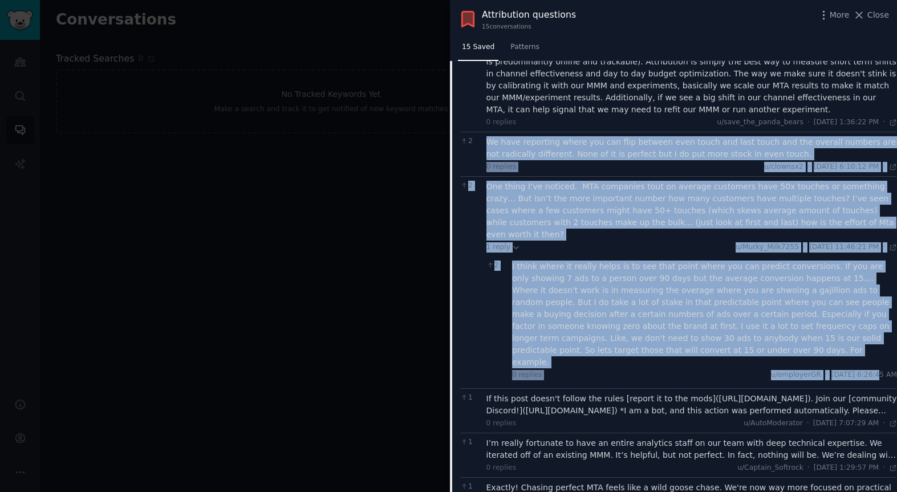
drag, startPoint x: 485, startPoint y: 131, endPoint x: 850, endPoint y: 344, distance: 423.1
click at [851, 344] on div "17 dolls profit pause distinct wide fearless bells unpack offer scale *This pos…" at bounding box center [678, 204] width 437 height 853
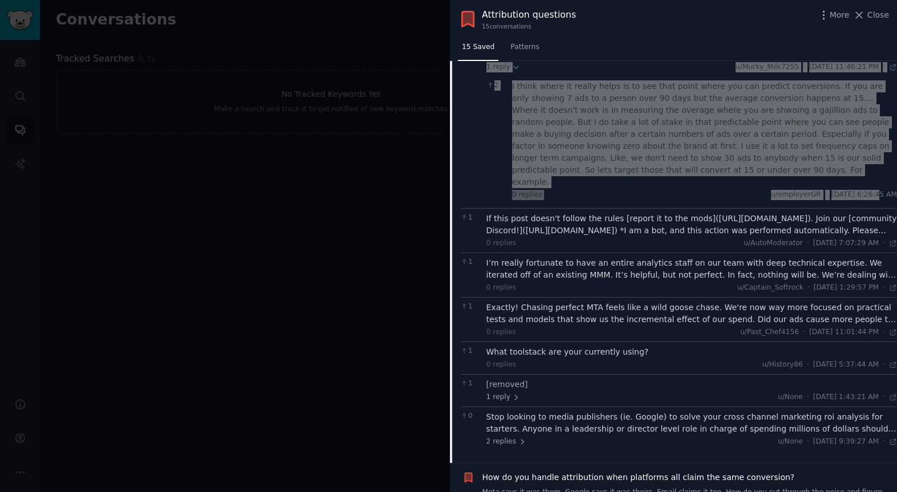
scroll to position [1557, 0]
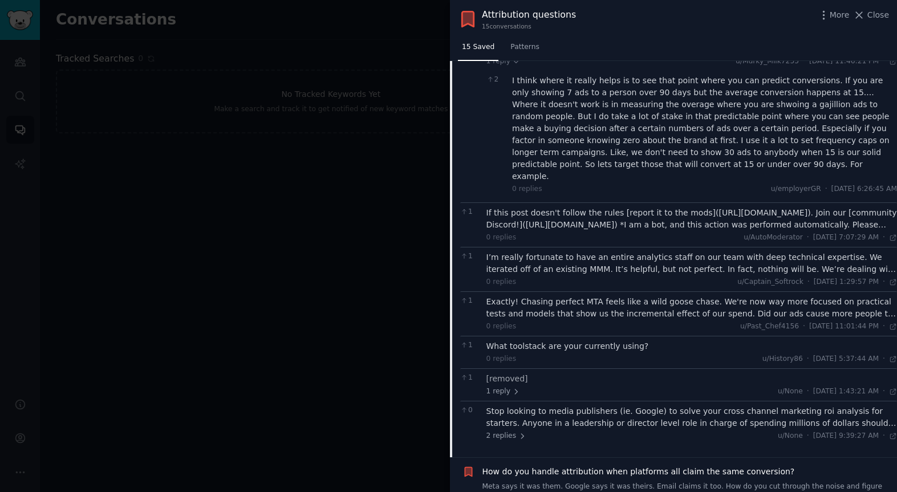
click at [597, 251] on div "I’m really fortunate to have an entire analytics staff on our team with deep te…" at bounding box center [691, 263] width 411 height 24
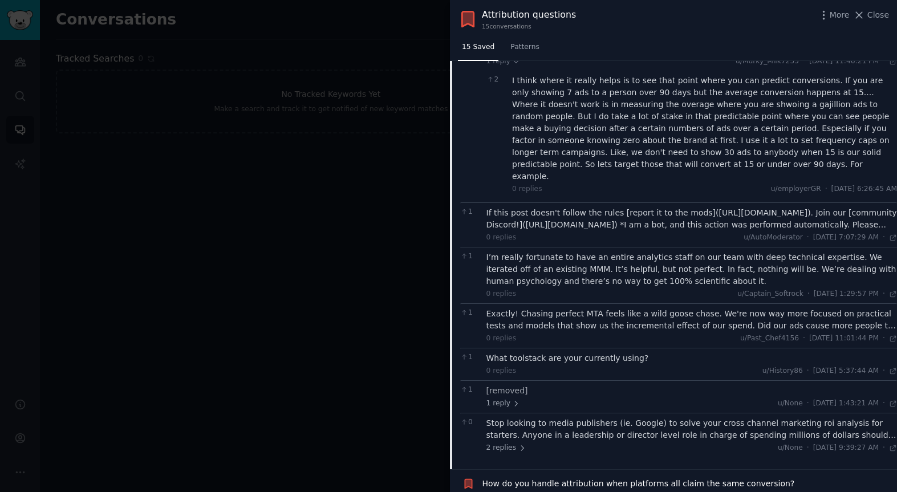
click at [561, 308] on div "Exactly! Chasing perfect MTA feels like a wild goose chase. We're now way more …" at bounding box center [691, 320] width 411 height 24
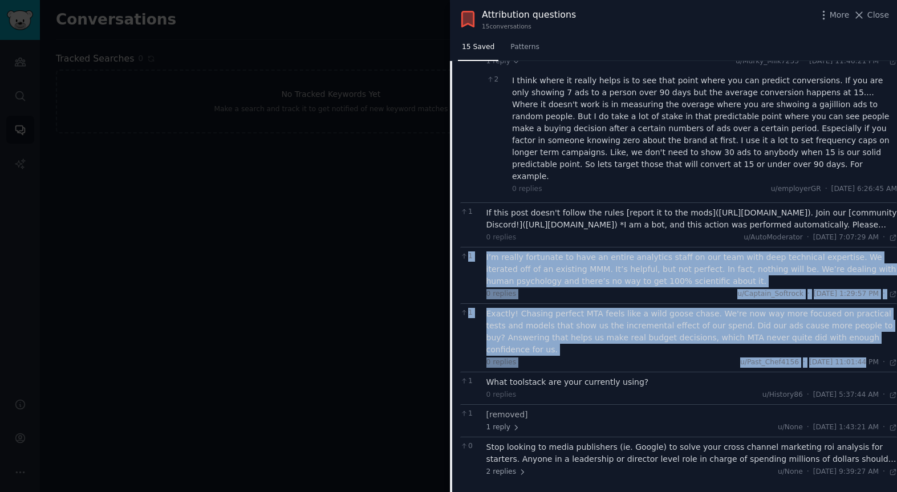
drag, startPoint x: 481, startPoint y: 221, endPoint x: 831, endPoint y: 328, distance: 366.5
click at [835, 329] on div "17 dolls profit pause distinct wide fearless bells unpack offer scale *This pos…" at bounding box center [678, 36] width 437 height 889
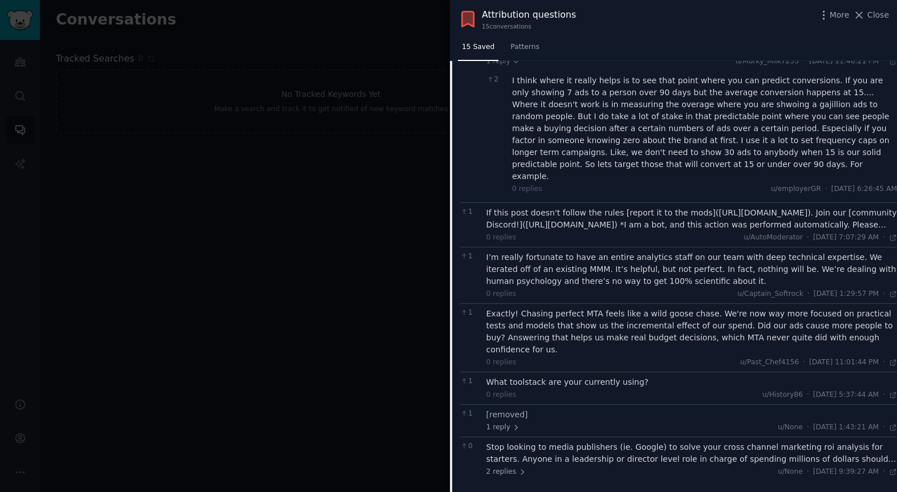
click at [717, 441] on div "Stop looking to media publishers (ie. Google) to solve your cross channel marke…" at bounding box center [691, 453] width 411 height 24
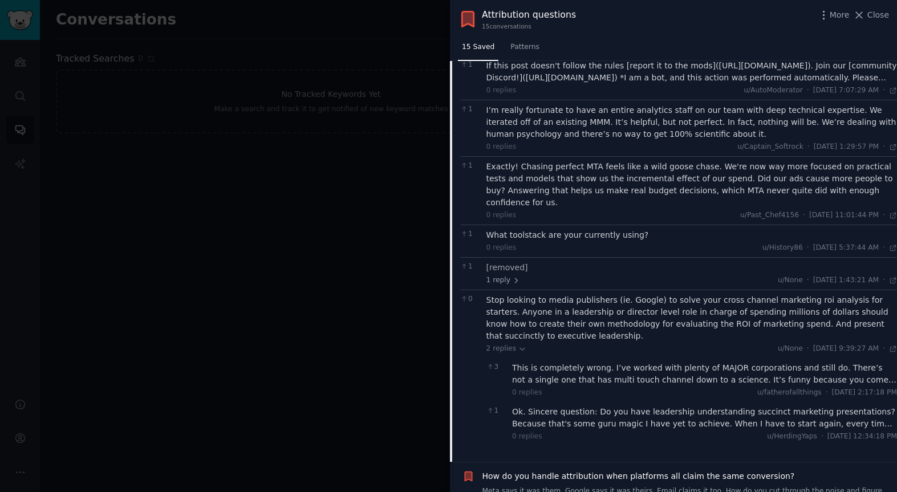
scroll to position [1709, 0]
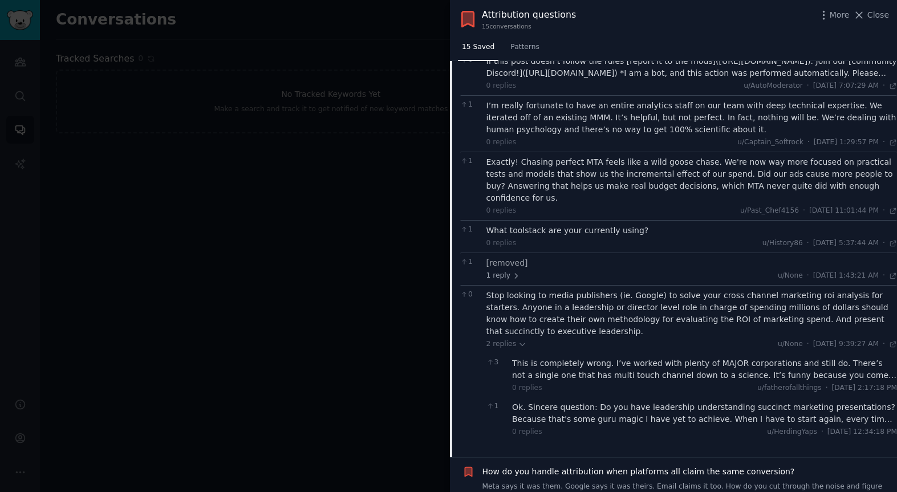
click at [690, 357] on div "This is completely wrong. I’ve worked with plenty of MAJOR corporations and sti…" at bounding box center [704, 369] width 385 height 24
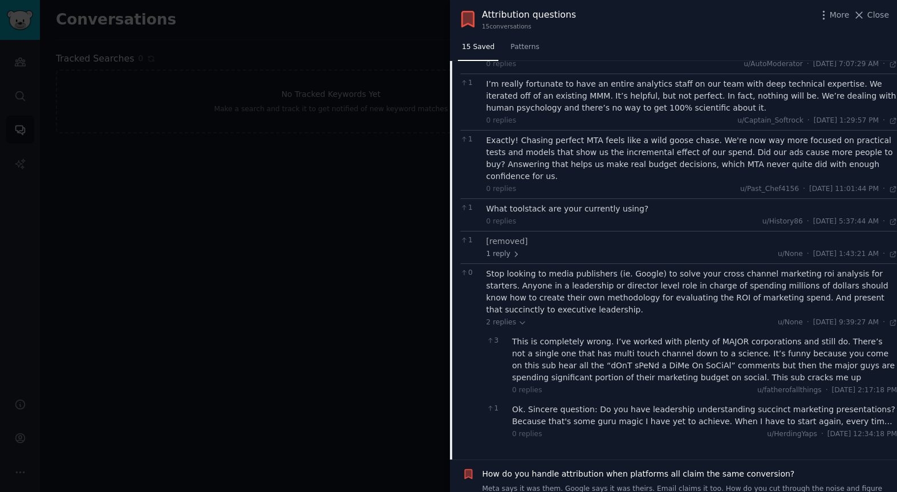
scroll to position [1733, 0]
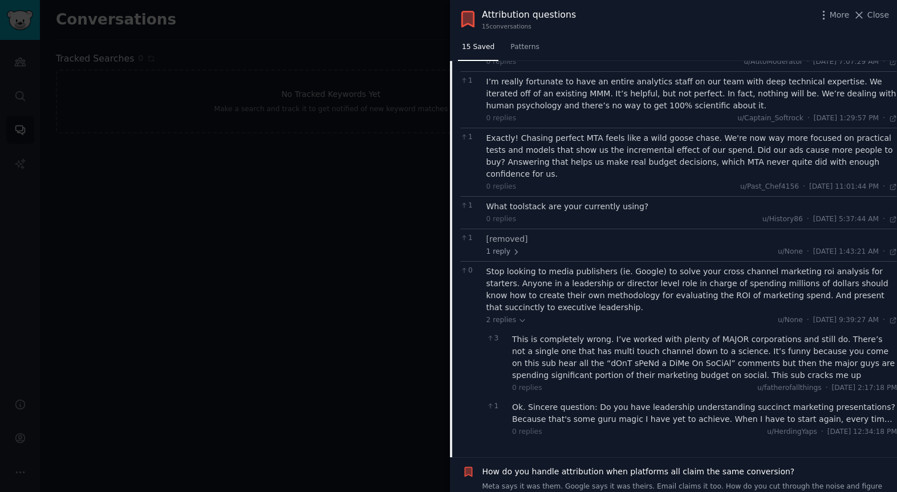
click at [672, 401] on div "Ok. Sincere question: Do you have leadership understanding succinct marketing p…" at bounding box center [704, 413] width 385 height 24
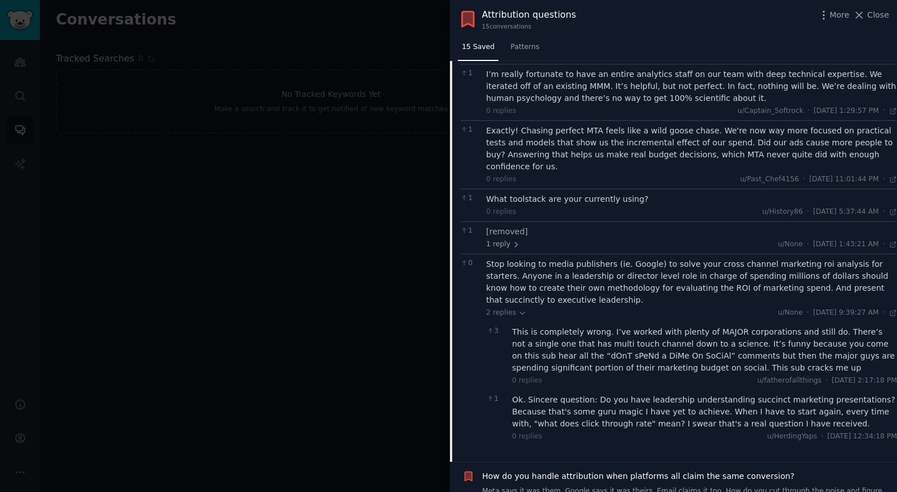
scroll to position [1745, 0]
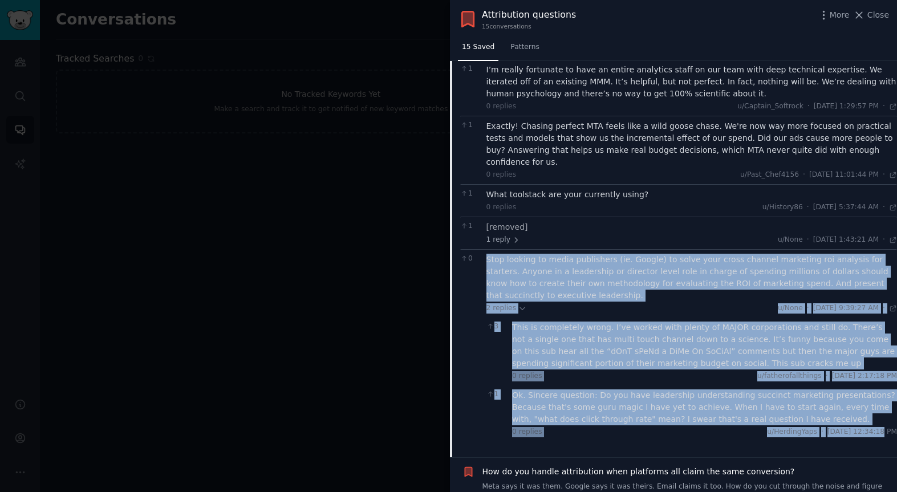
drag, startPoint x: 483, startPoint y: 224, endPoint x: 852, endPoint y: 400, distance: 408.0
click at [852, 400] on div "0 Stop looking to media publishers (ie. Google) to solve your cross channel mar…" at bounding box center [678, 347] width 437 height 196
click at [635, 466] on span "How do you handle attribution when platforms all claim the same conversion?" at bounding box center [638, 472] width 312 height 12
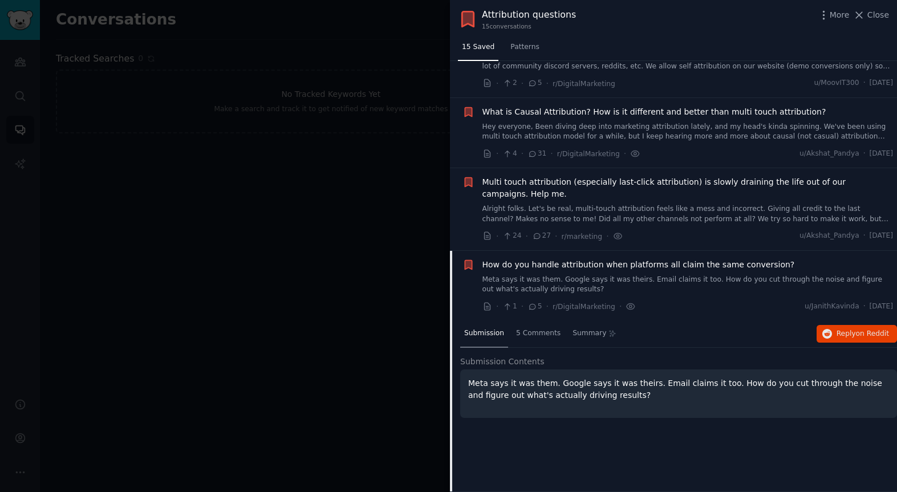
click at [397, 183] on div at bounding box center [448, 246] width 897 height 492
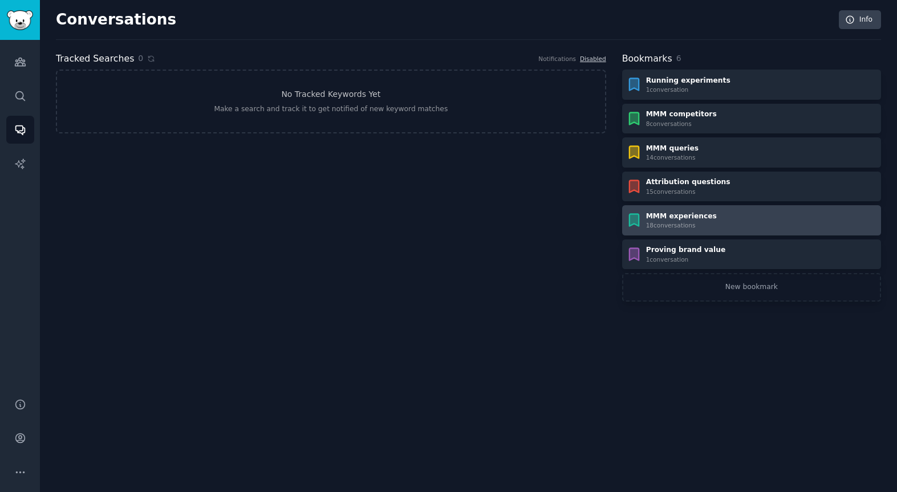
click at [663, 217] on div "MMM experiences" at bounding box center [681, 217] width 71 height 10
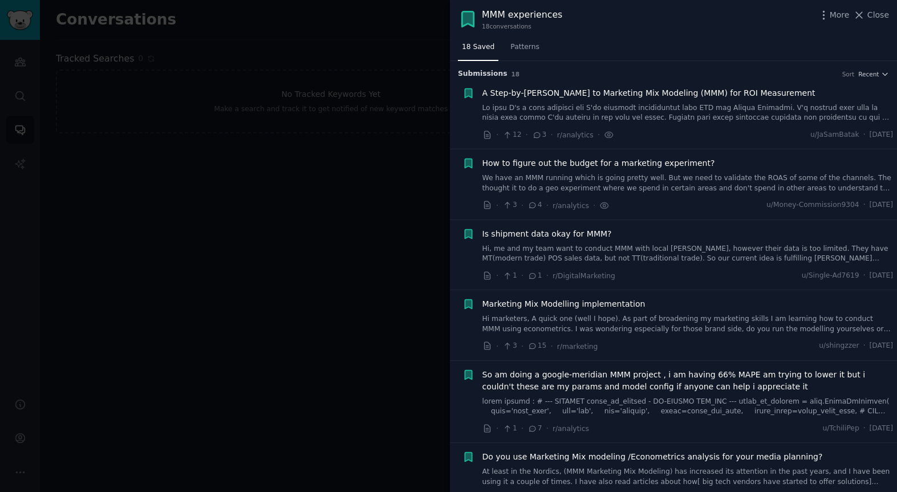
click at [656, 161] on span "How to figure out the budget for a marketing experiment?" at bounding box center [598, 163] width 233 height 12
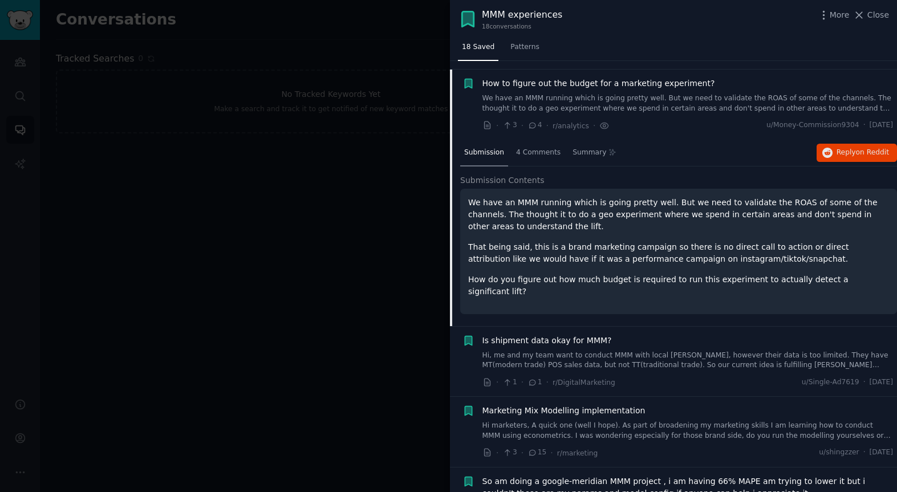
scroll to position [88, 0]
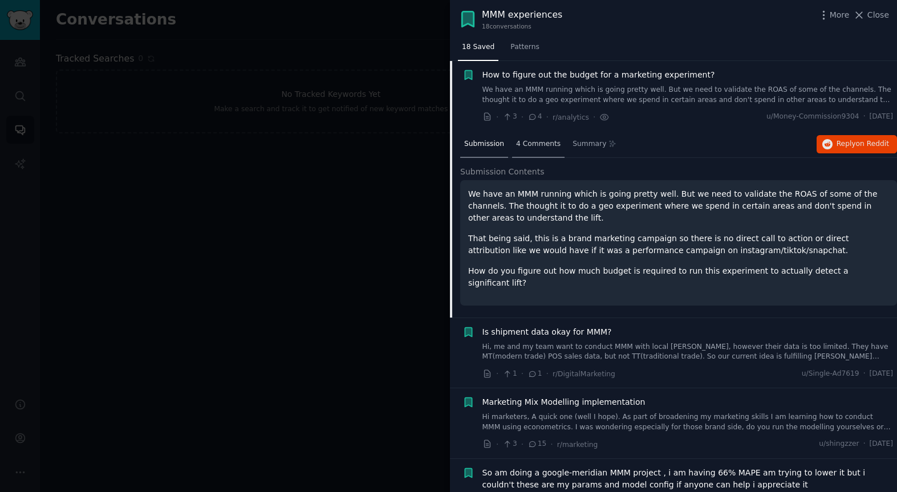
click at [529, 144] on span "4 Comments" at bounding box center [538, 144] width 44 height 10
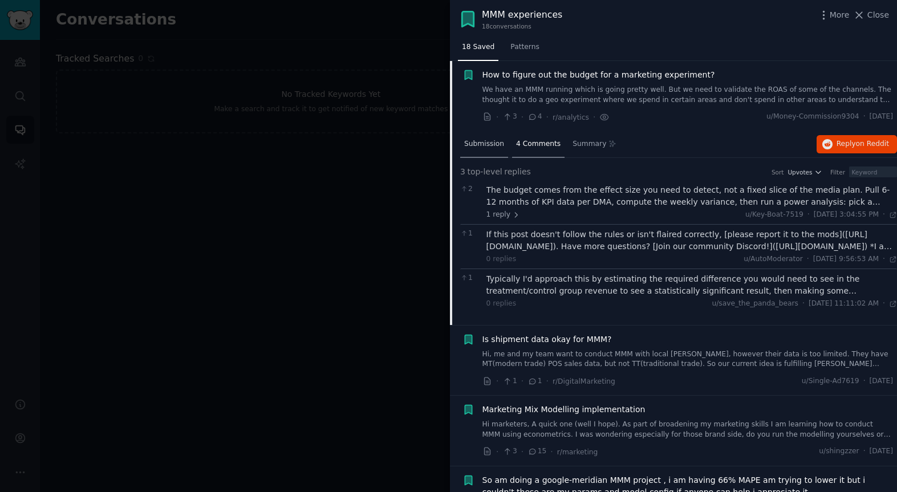
click at [476, 148] on span "Submission" at bounding box center [484, 144] width 40 height 10
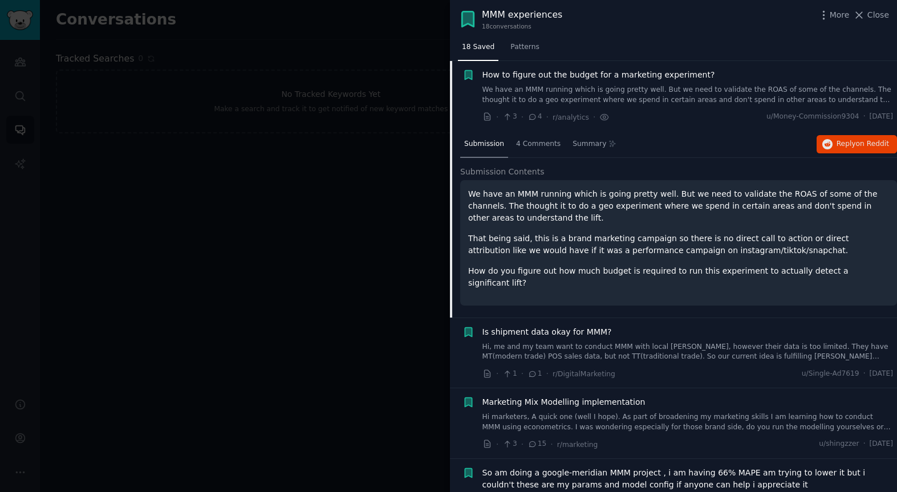
click at [410, 194] on div at bounding box center [448, 246] width 897 height 492
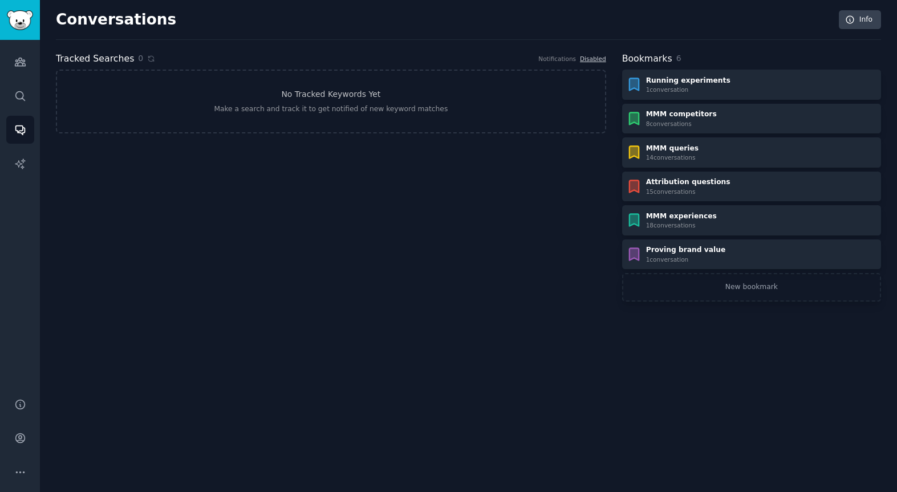
click at [486, 188] on div "Tracked Searches 0 Notifications Disabled No Tracked Keywords Yet Make a search…" at bounding box center [331, 177] width 550 height 250
click at [22, 66] on icon "Sidebar" at bounding box center [20, 62] width 10 height 8
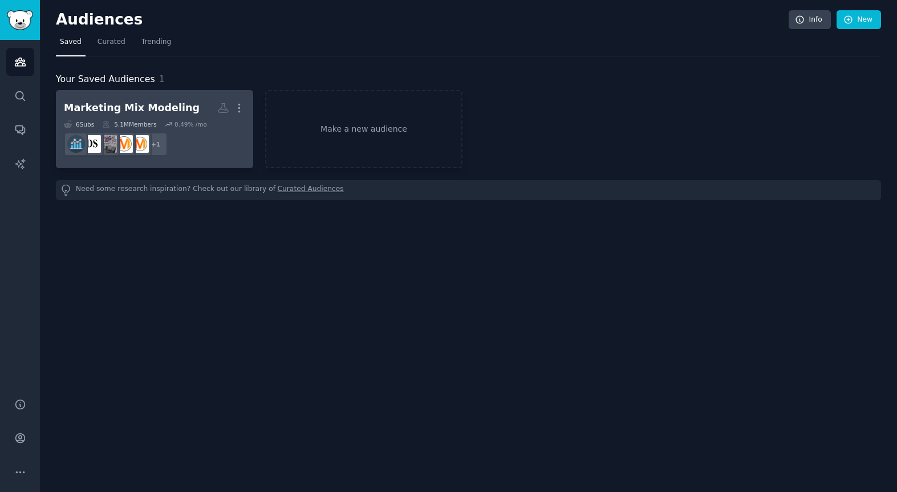
click at [172, 104] on div "Marketing Mix Modeling" at bounding box center [132, 108] width 136 height 14
